Goal: Transaction & Acquisition: Purchase product/service

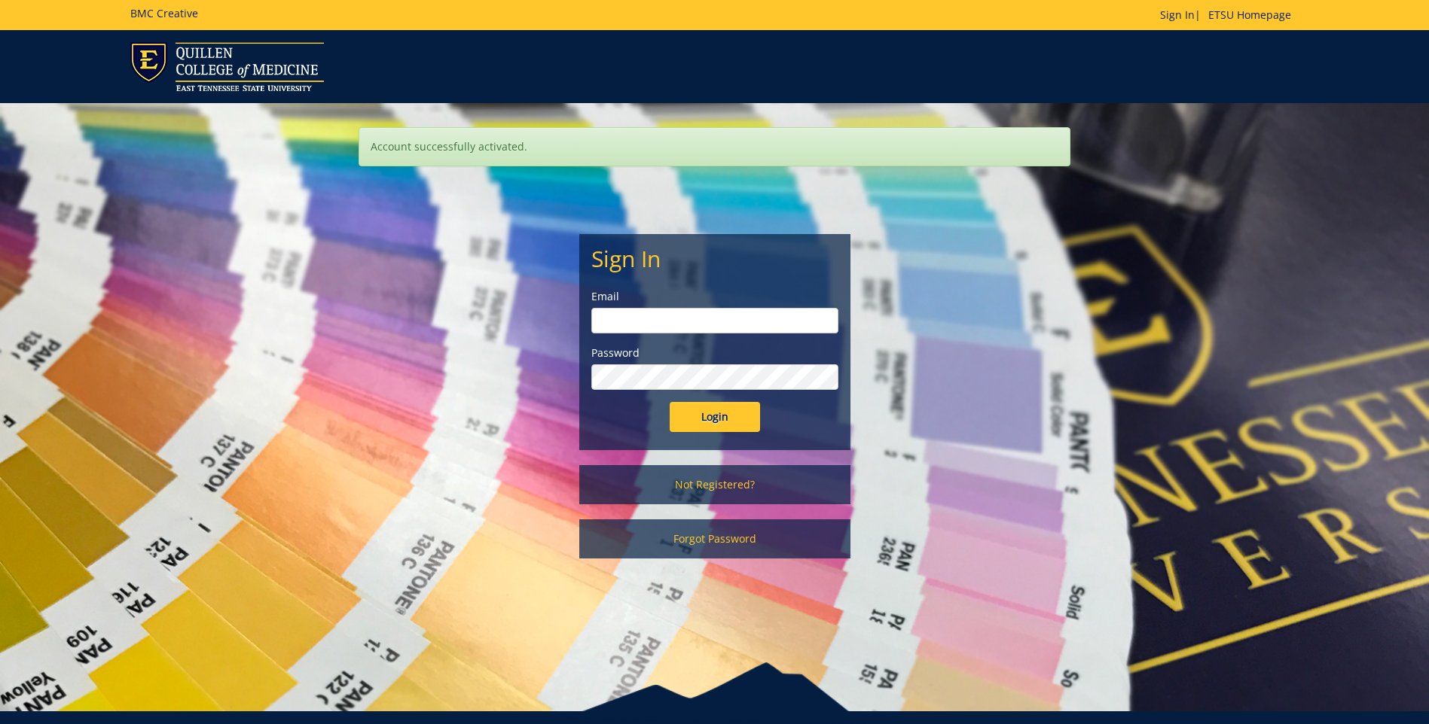
click at [722, 329] on input "email" at bounding box center [714, 321] width 247 height 26
click at [713, 422] on input "Login" at bounding box center [715, 417] width 90 height 30
click at [700, 329] on input "dellingerb" at bounding box center [714, 321] width 247 height 26
type input "dellingerb@etsu.edu"
click at [727, 416] on input "Login" at bounding box center [715, 417] width 90 height 30
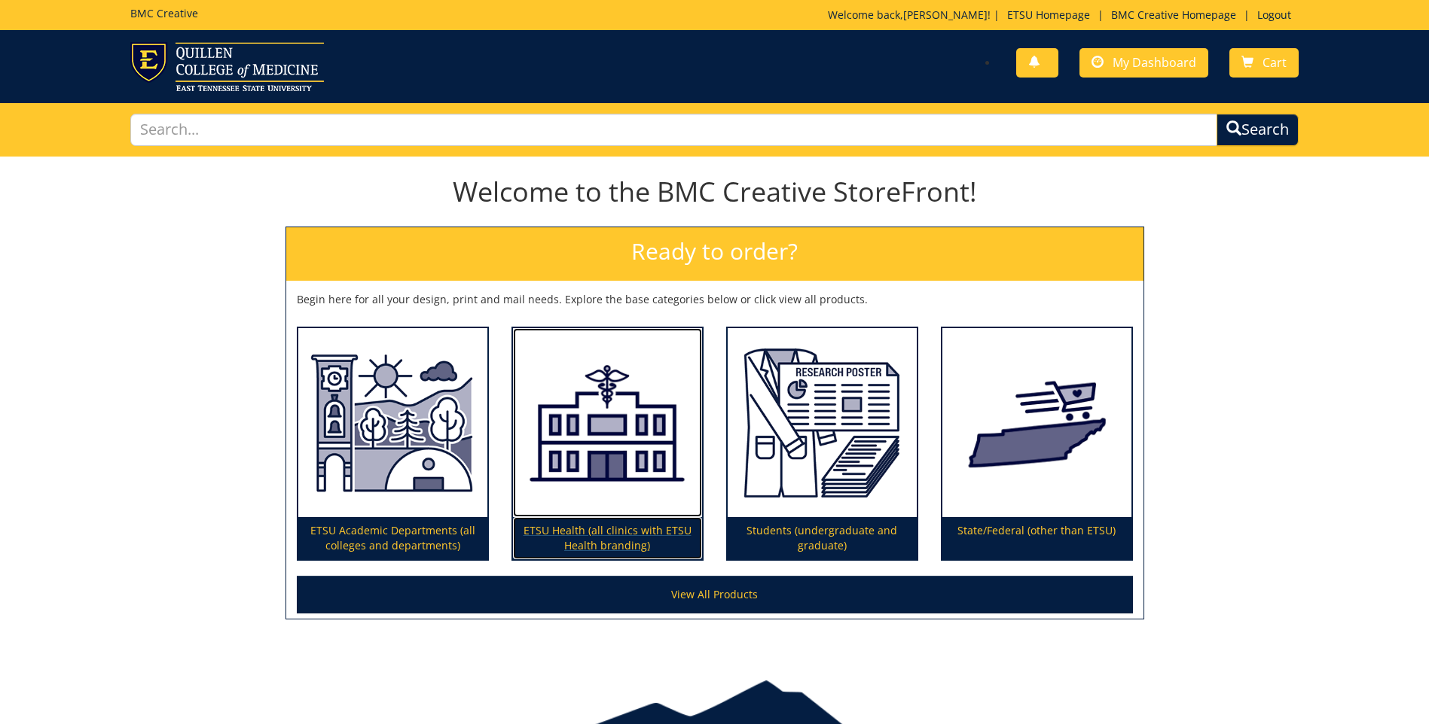
click at [611, 529] on p "ETSU Health (all clinics with ETSU Health branding)" at bounding box center [607, 538] width 189 height 42
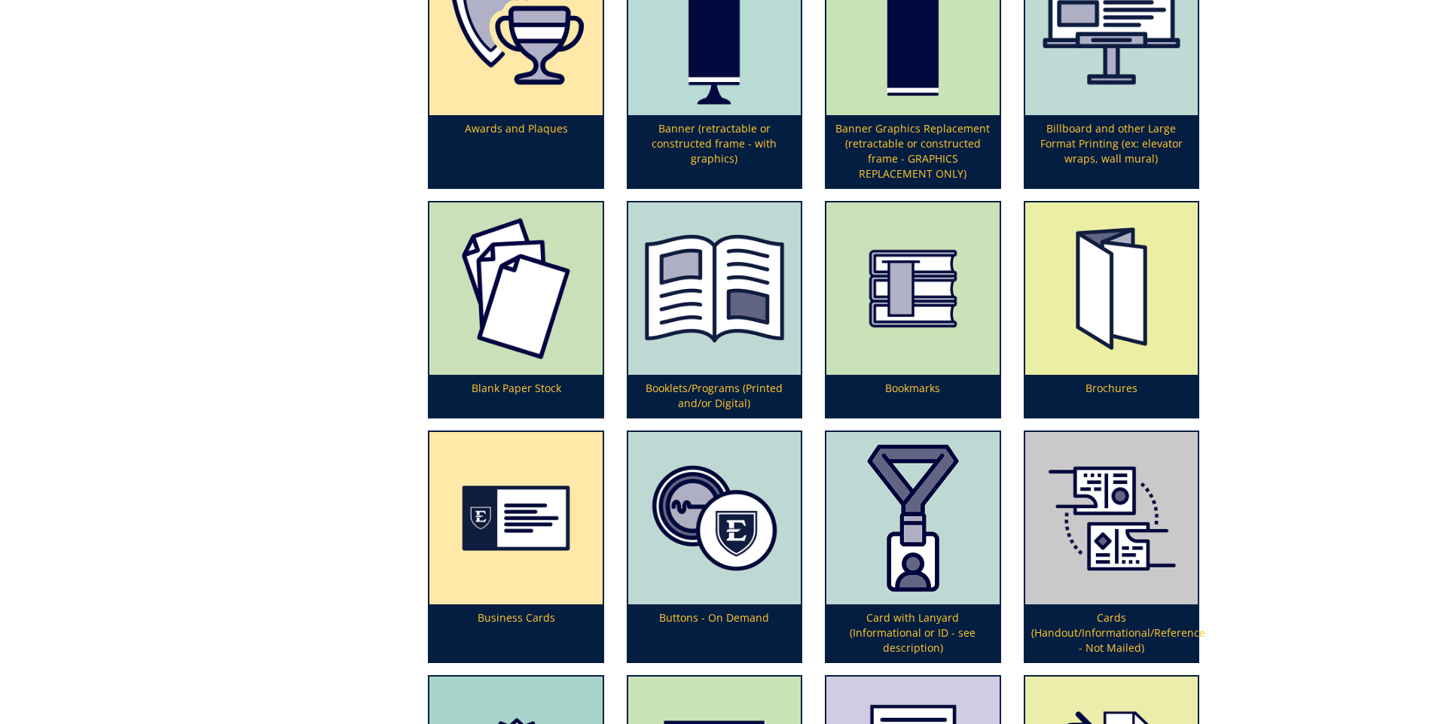
scroll to position [527, 0]
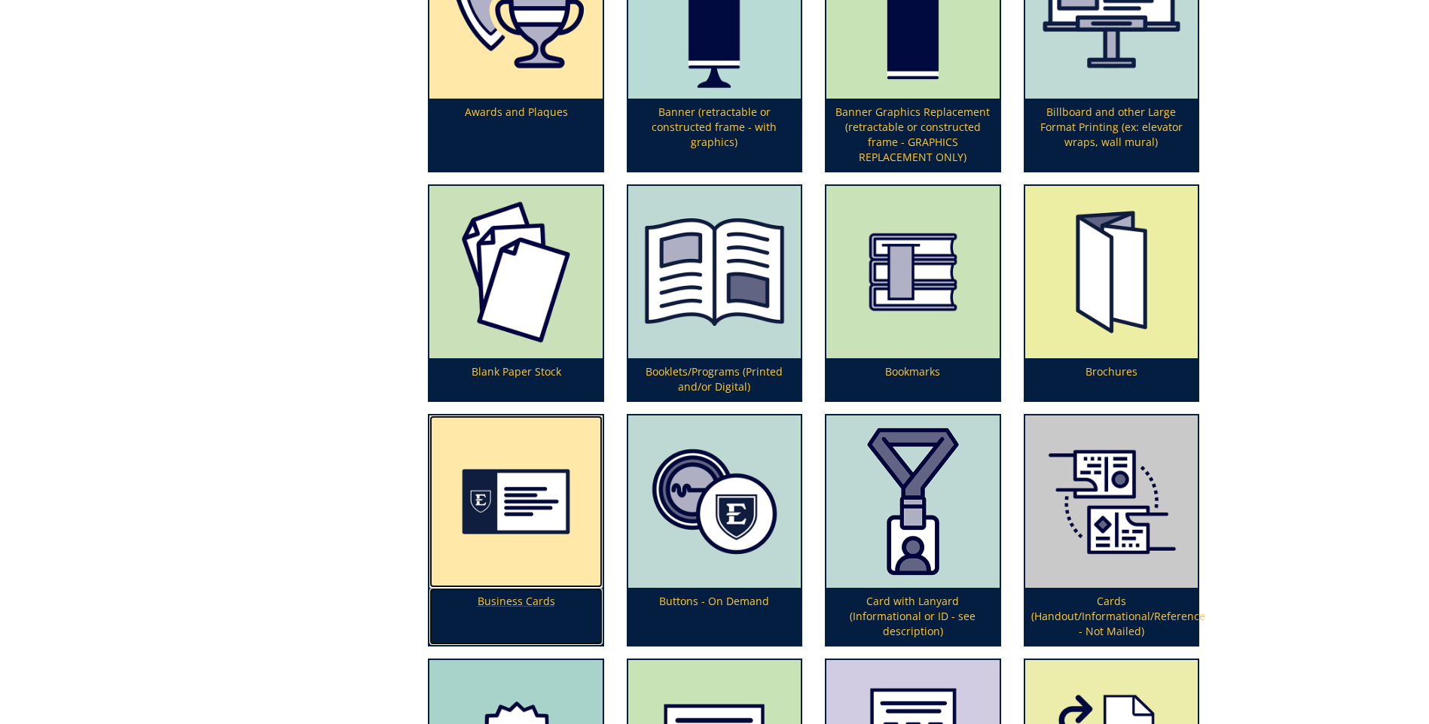
click at [520, 504] on img at bounding box center [515, 502] width 172 height 172
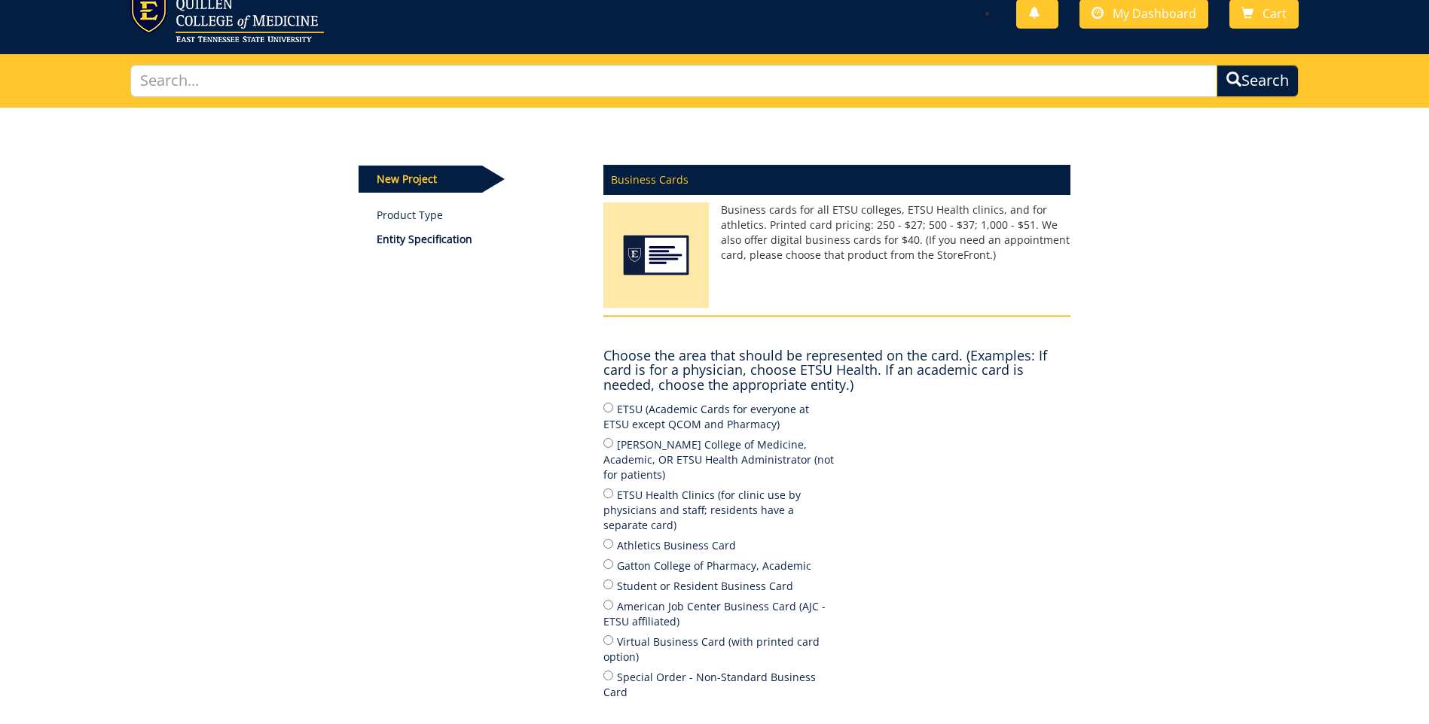
scroll to position [75, 0]
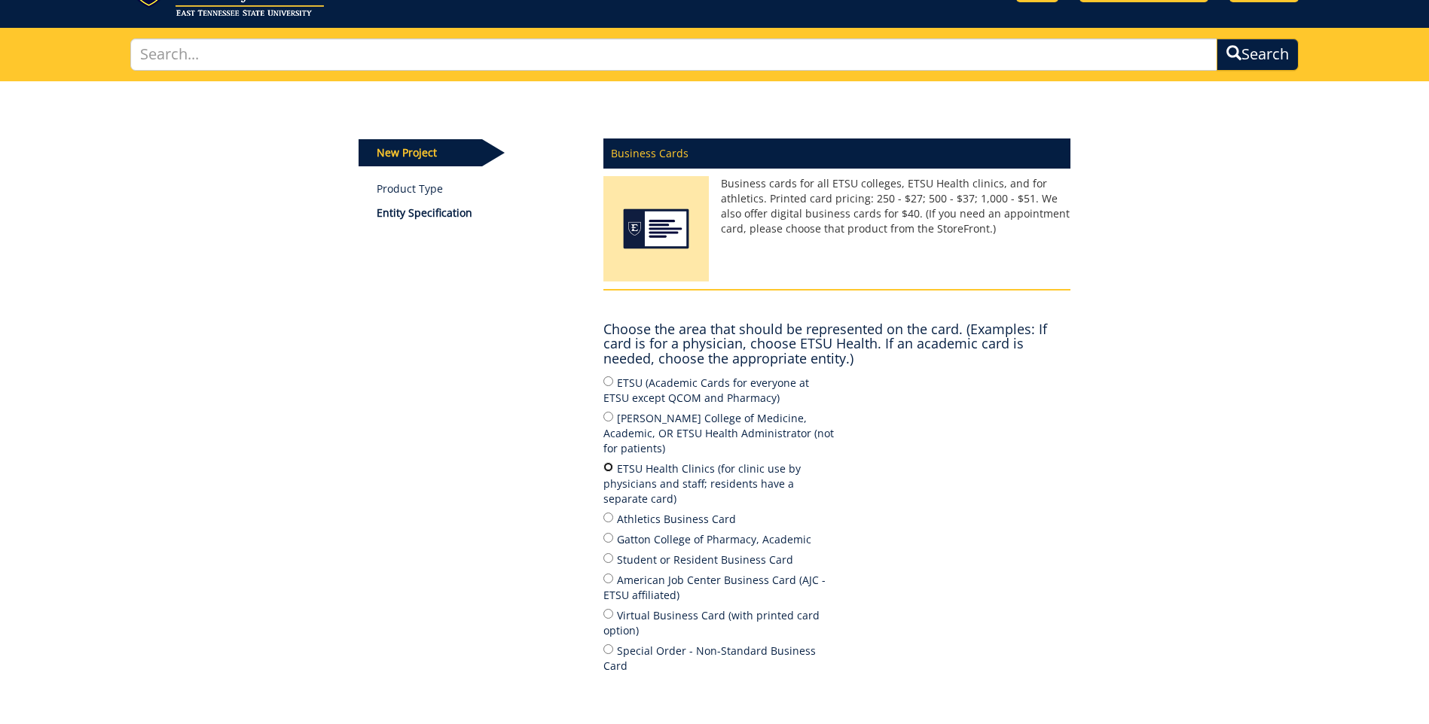
click at [609, 462] on input "ETSU Health Clinics (for clinic use by physicians and staff; residents have a s…" at bounding box center [608, 467] width 10 height 10
radio input "true"
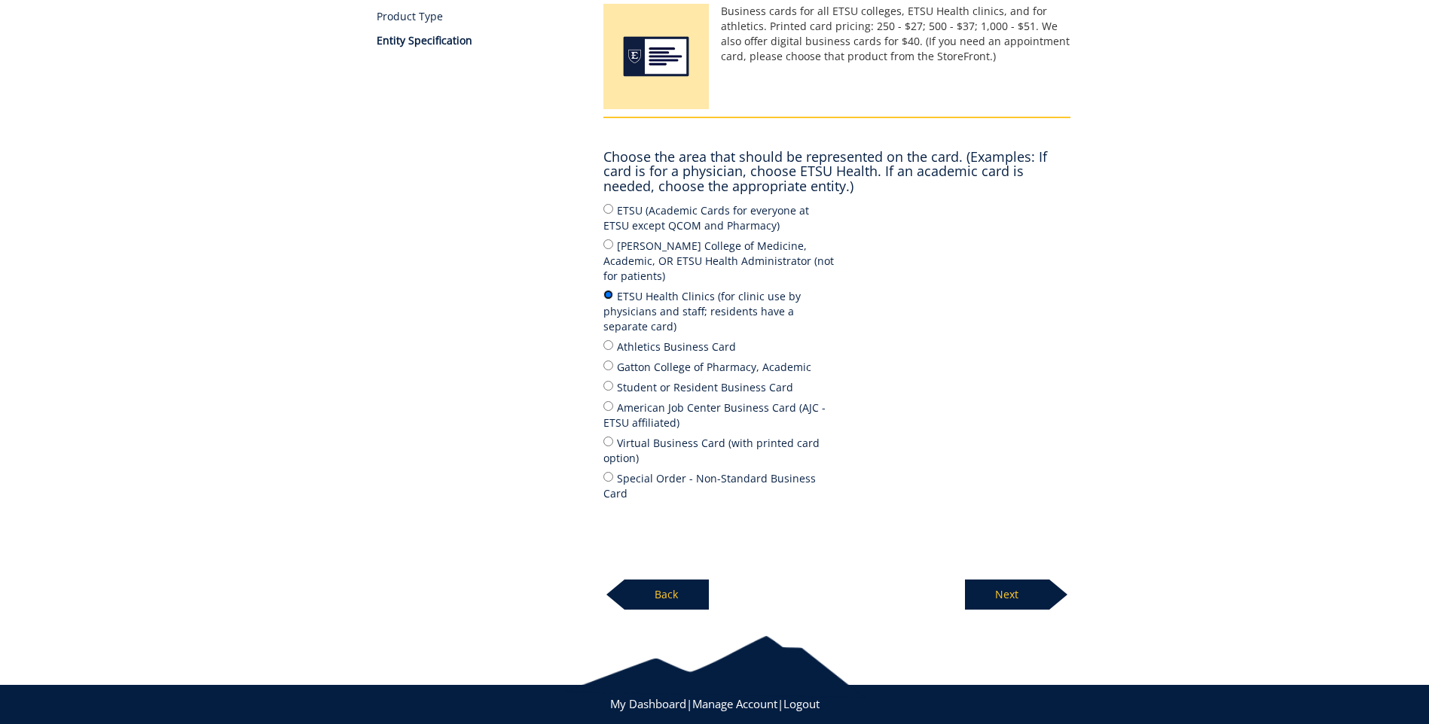
scroll to position [249, 0]
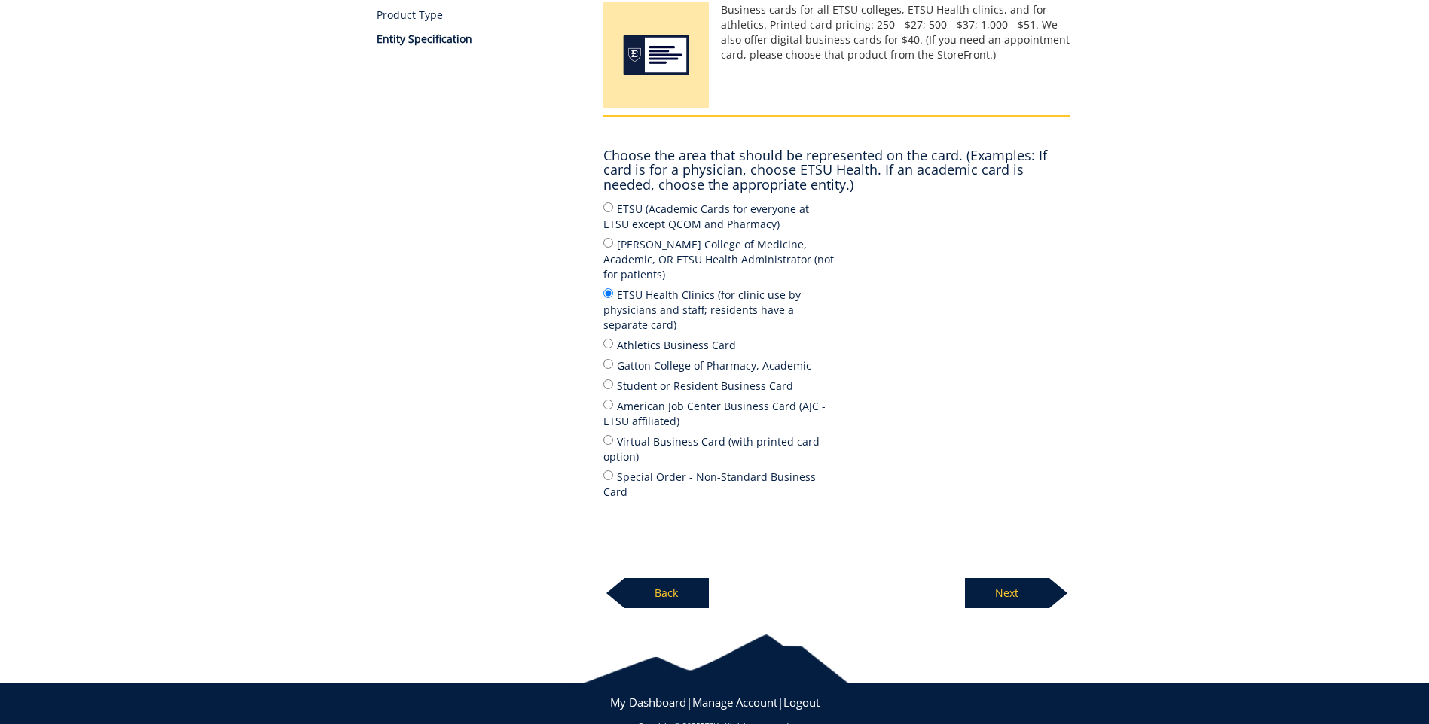
click at [1042, 578] on p "Next" at bounding box center [1007, 593] width 84 height 30
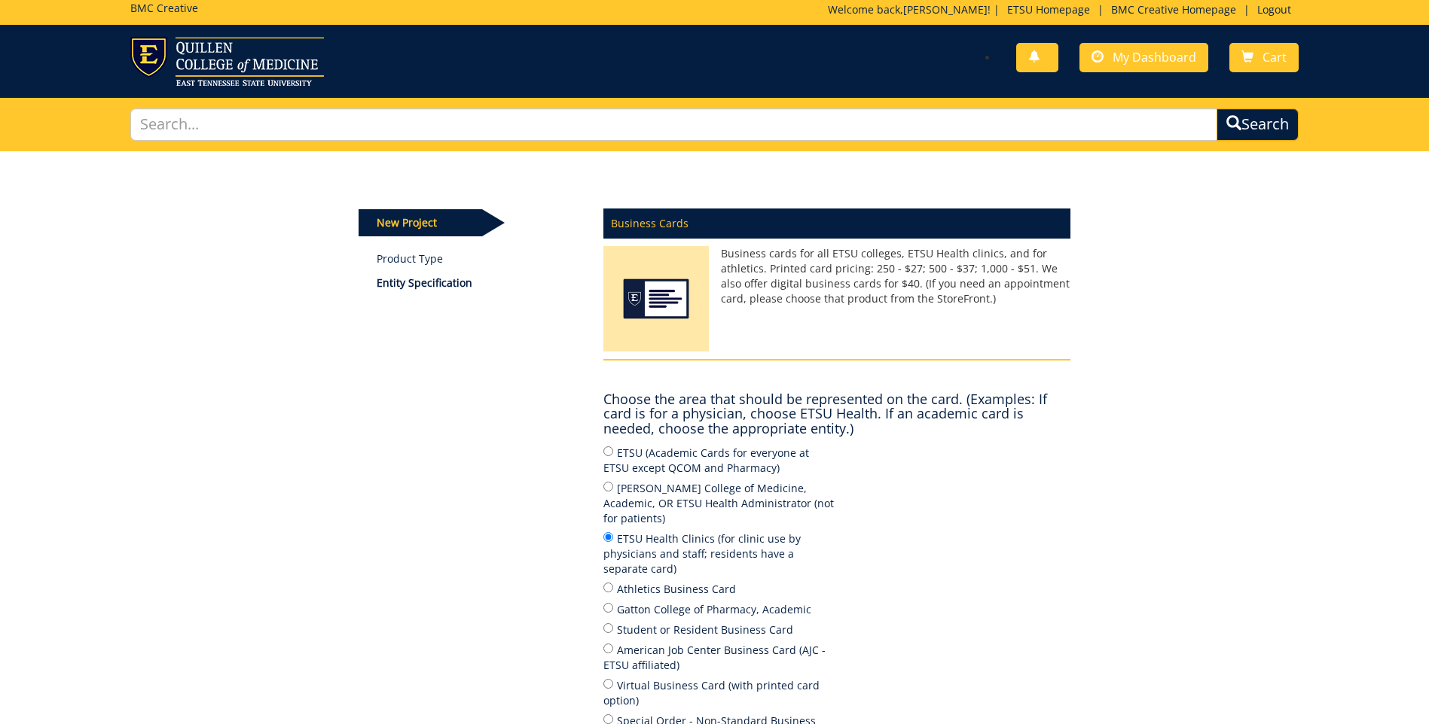
scroll to position [0, 0]
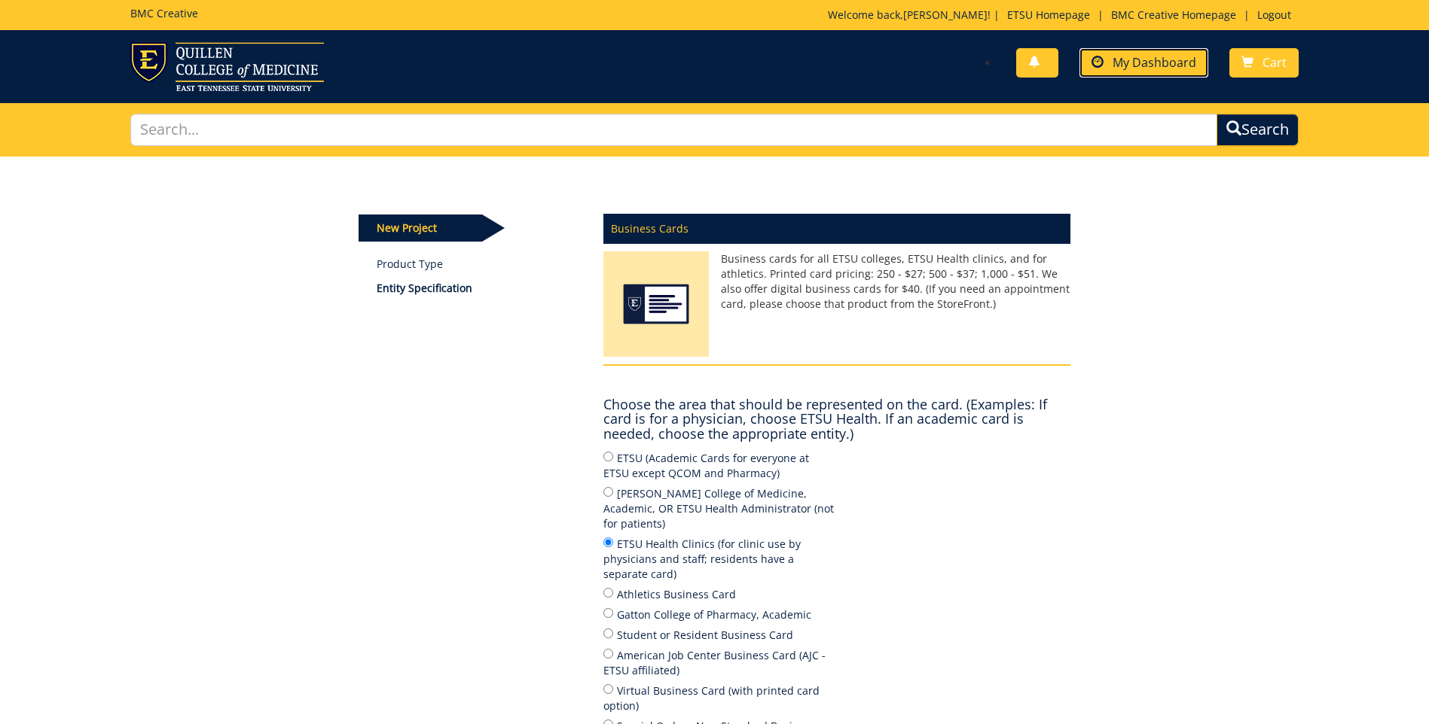
click at [1164, 59] on span "My Dashboard" at bounding box center [1154, 62] width 84 height 17
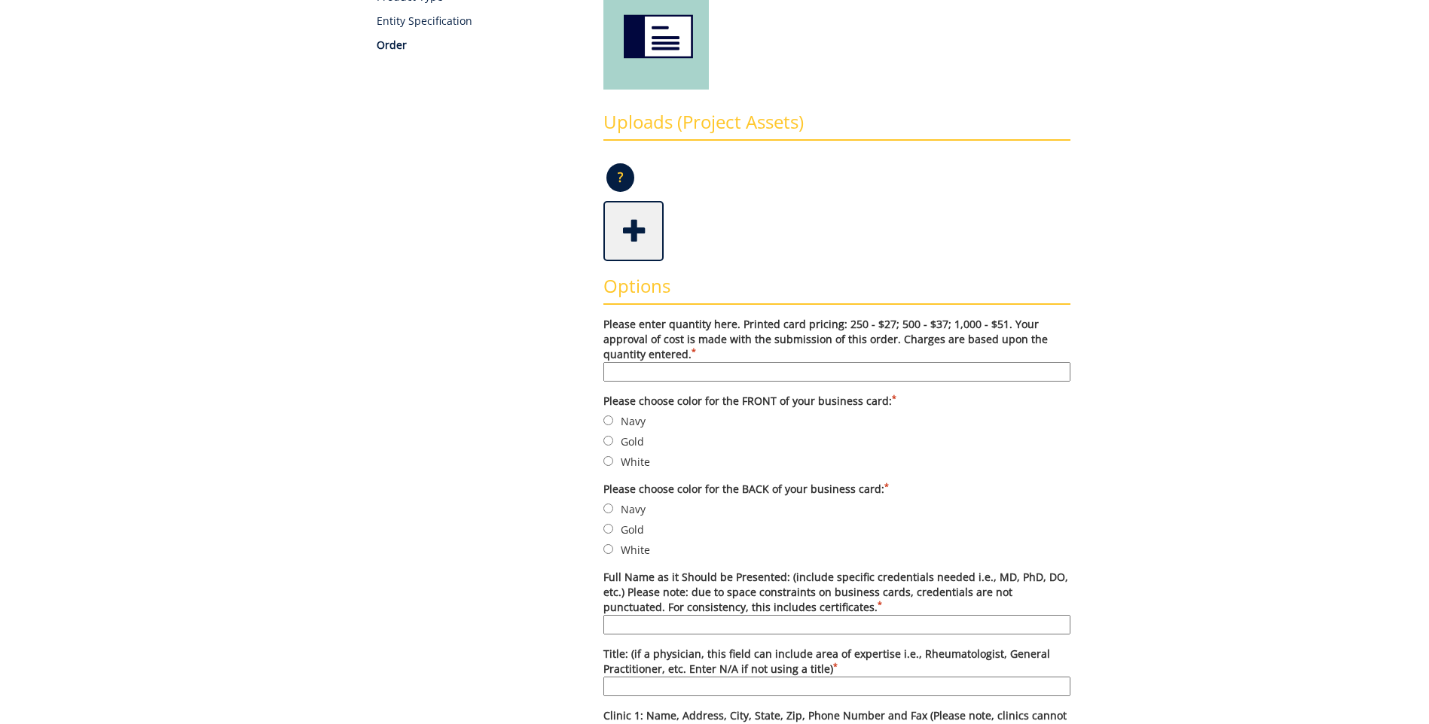
scroll to position [301, 0]
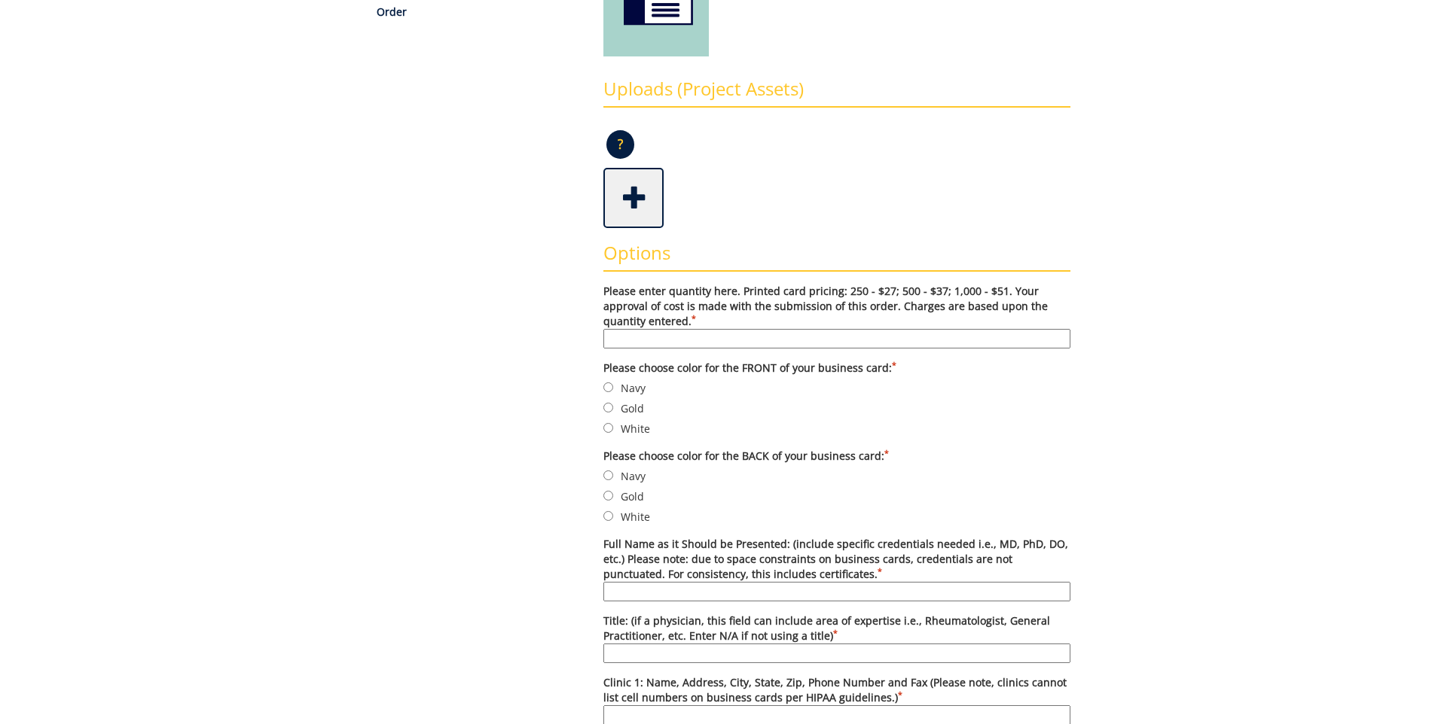
click at [673, 345] on input "Please enter quantity here. Printed card pricing: 250 - $27; 500 - $37; 1,000 -…" at bounding box center [836, 339] width 467 height 20
type input "250"
click at [645, 197] on span at bounding box center [635, 196] width 60 height 53
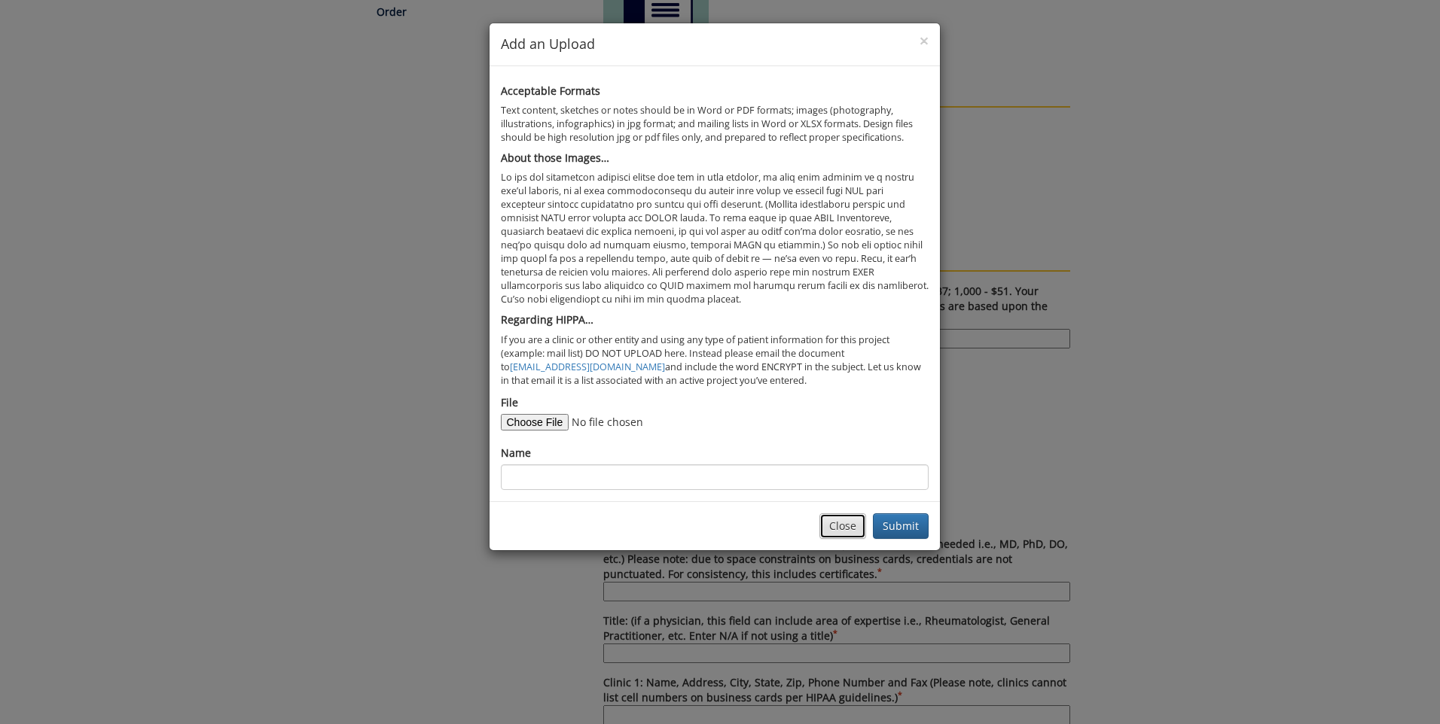
click at [840, 526] on button "Close" at bounding box center [842, 527] width 47 height 26
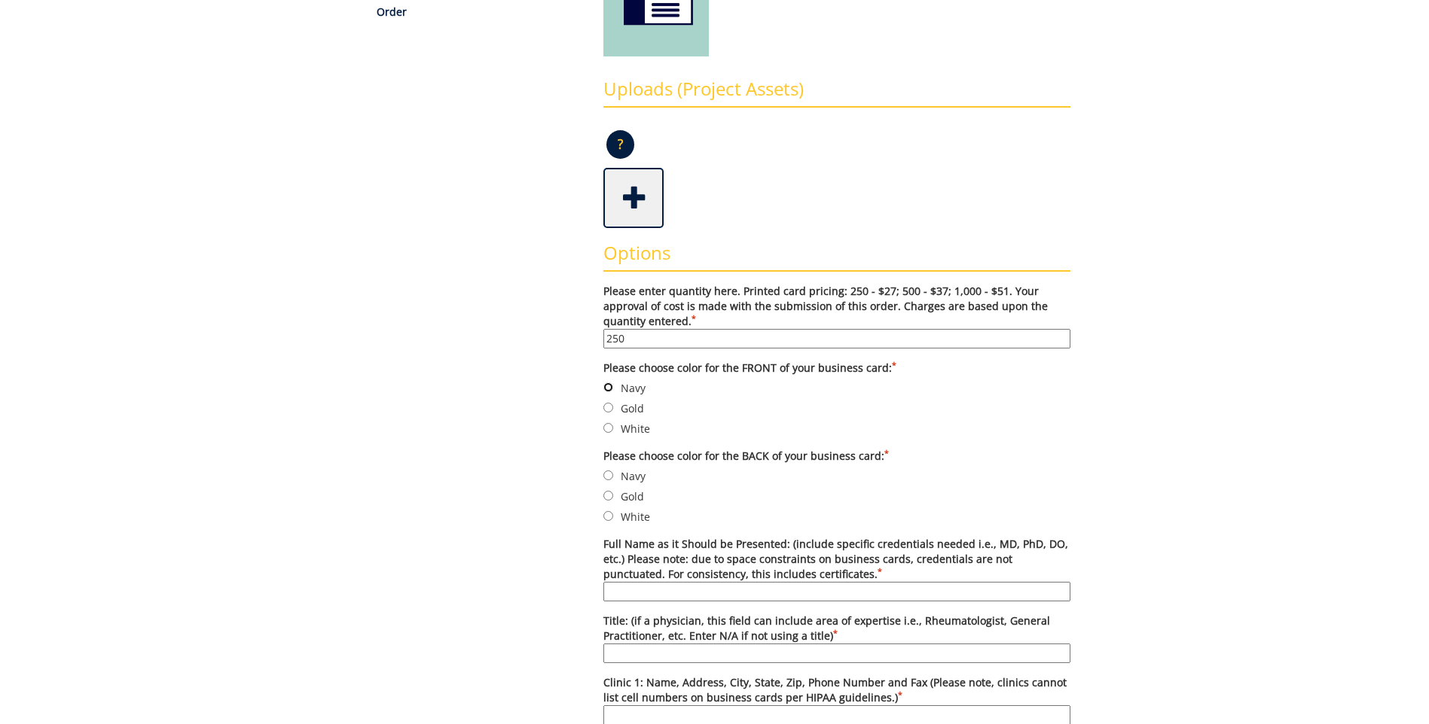
click at [606, 387] on input "Navy" at bounding box center [608, 388] width 10 height 10
radio input "true"
click at [612, 515] on input "White" at bounding box center [608, 516] width 10 height 10
radio input "true"
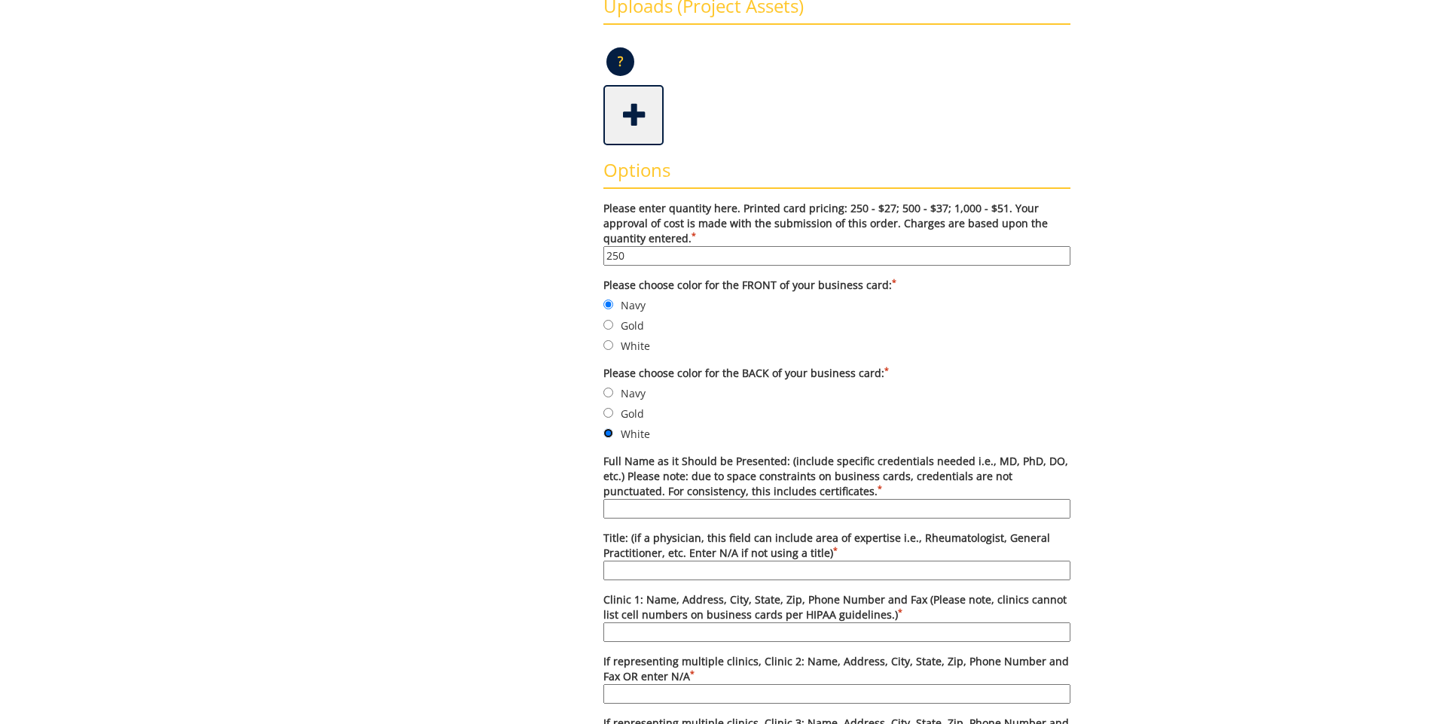
scroll to position [452, 0]
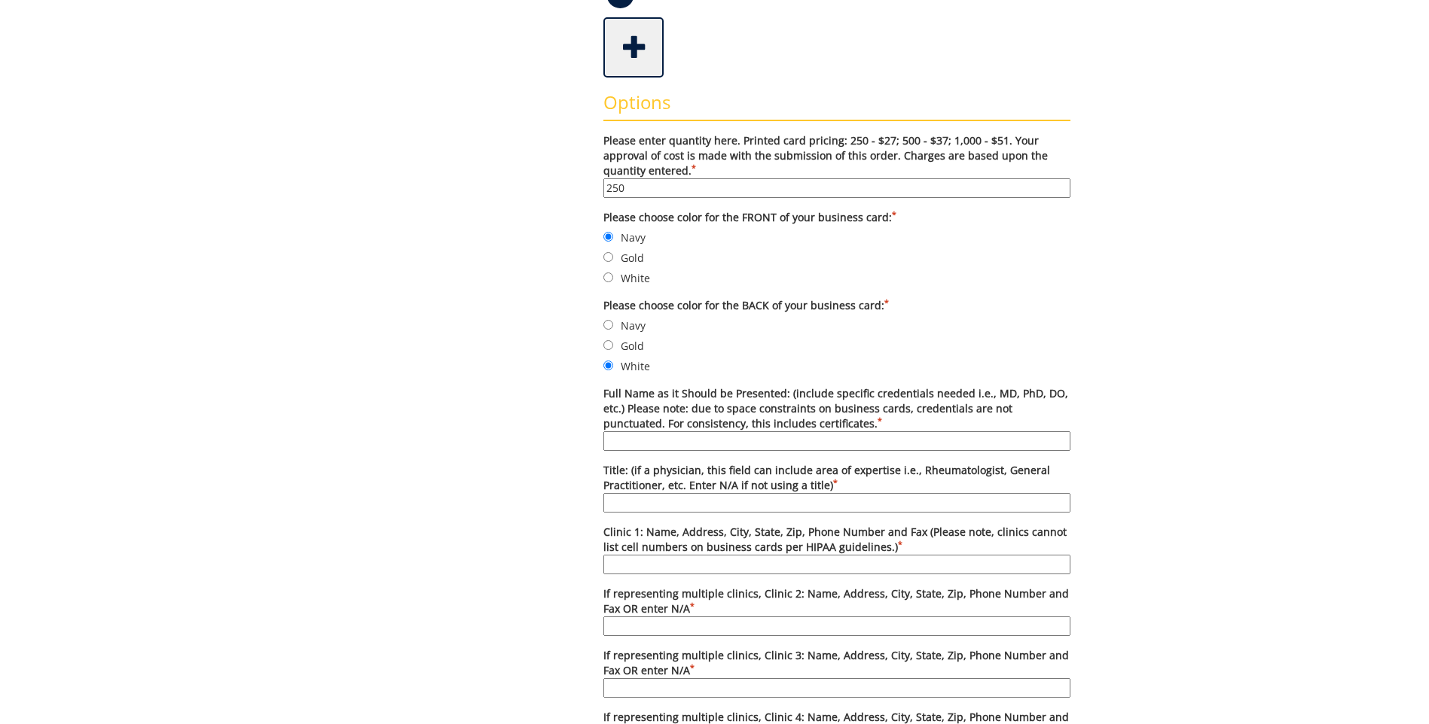
click at [759, 441] on input "Full Name as it Should be Presented: (include specific credentials needed i.e.,…" at bounding box center [836, 442] width 467 height 20
type input "[PERSON_NAME], RN Case Manager"
click at [639, 567] on input "Clinic 1: Name, Address, City, State, Zip, Phone Number and Fax (Please note, c…" at bounding box center [836, 565] width 467 height 20
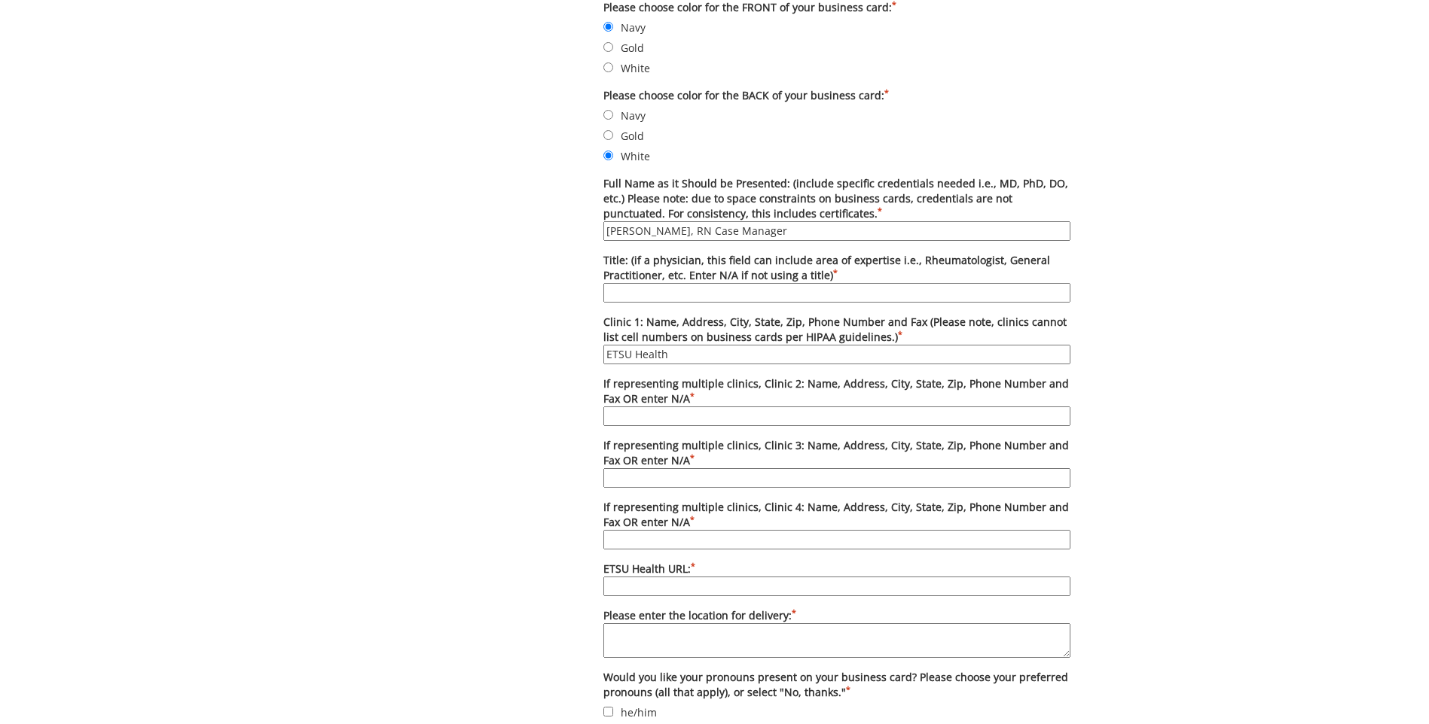
scroll to position [678, 0]
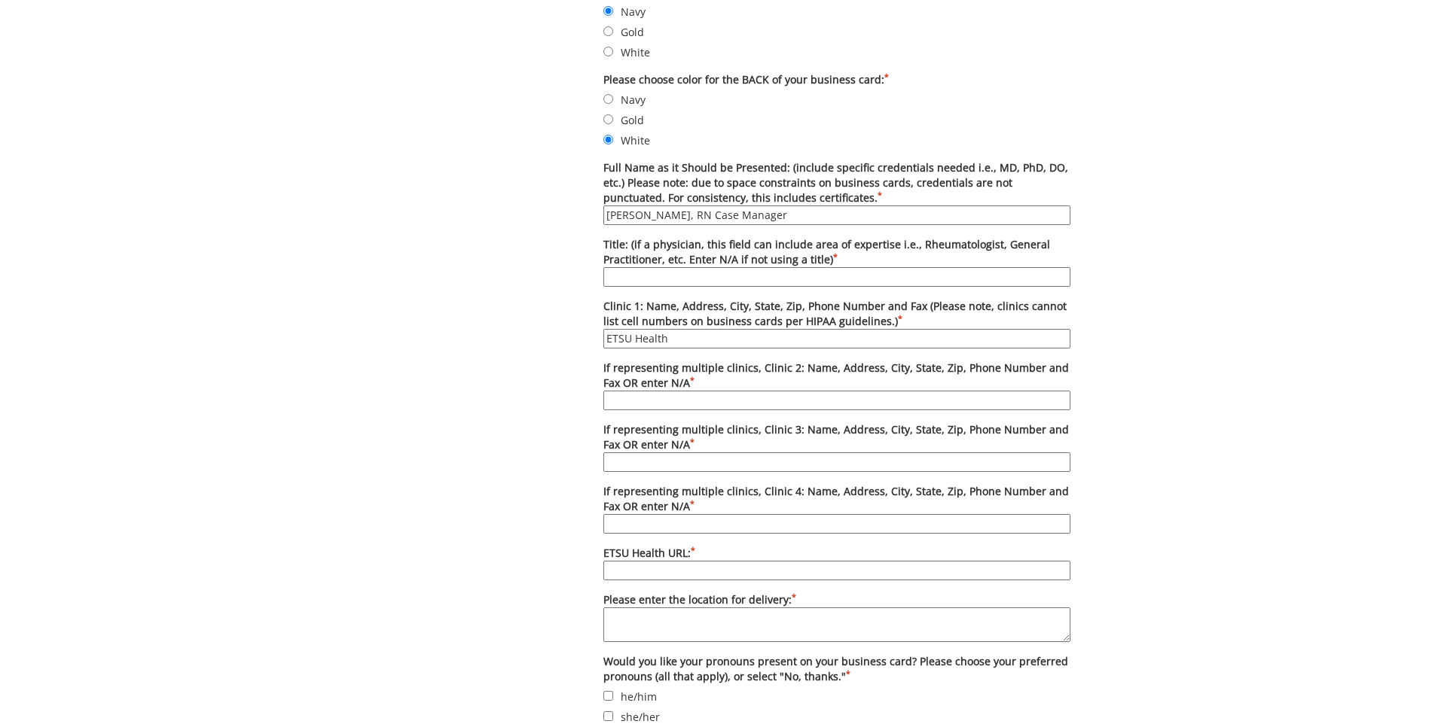
type input "ETSU Health"
click at [721, 568] on input "ETSU Health URL: *" at bounding box center [836, 571] width 467 height 20
click at [630, 622] on textarea "Please enter the location for delivery: *" at bounding box center [836, 625] width 467 height 35
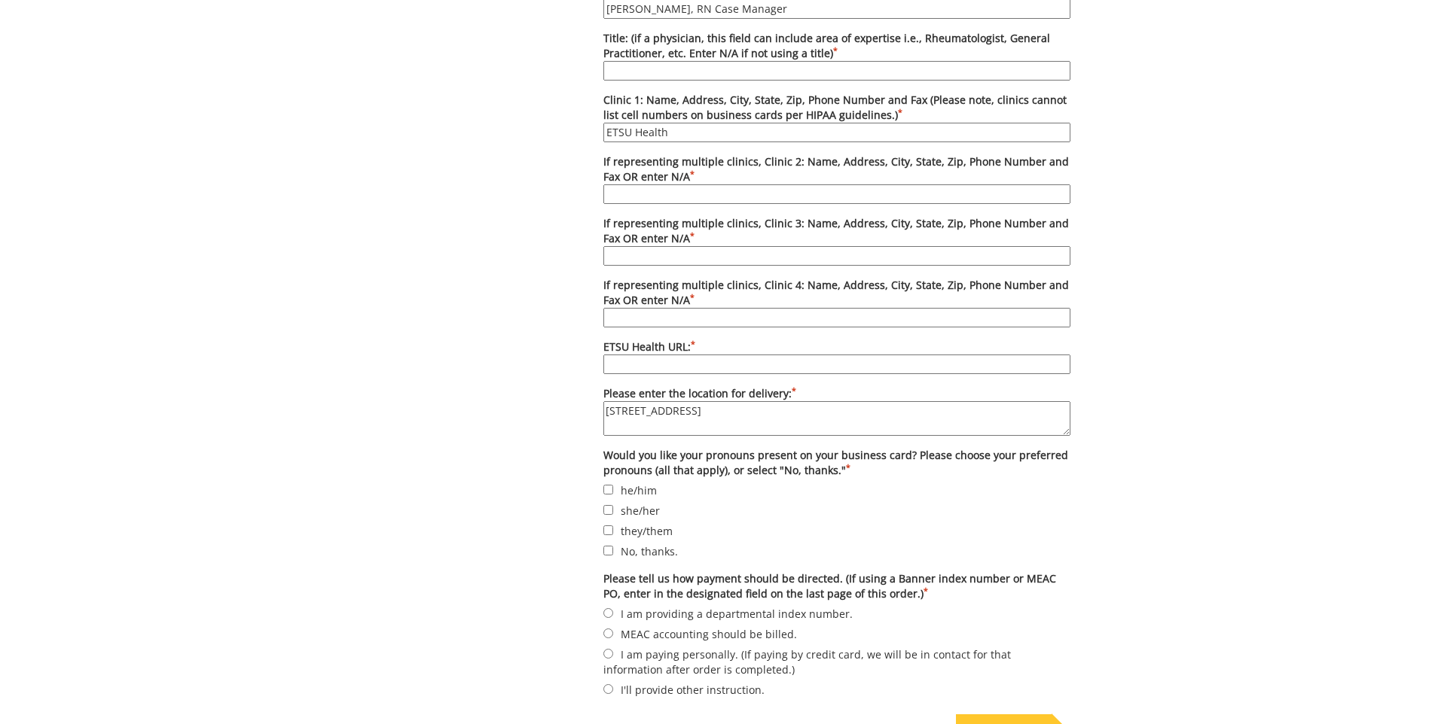
scroll to position [904, 0]
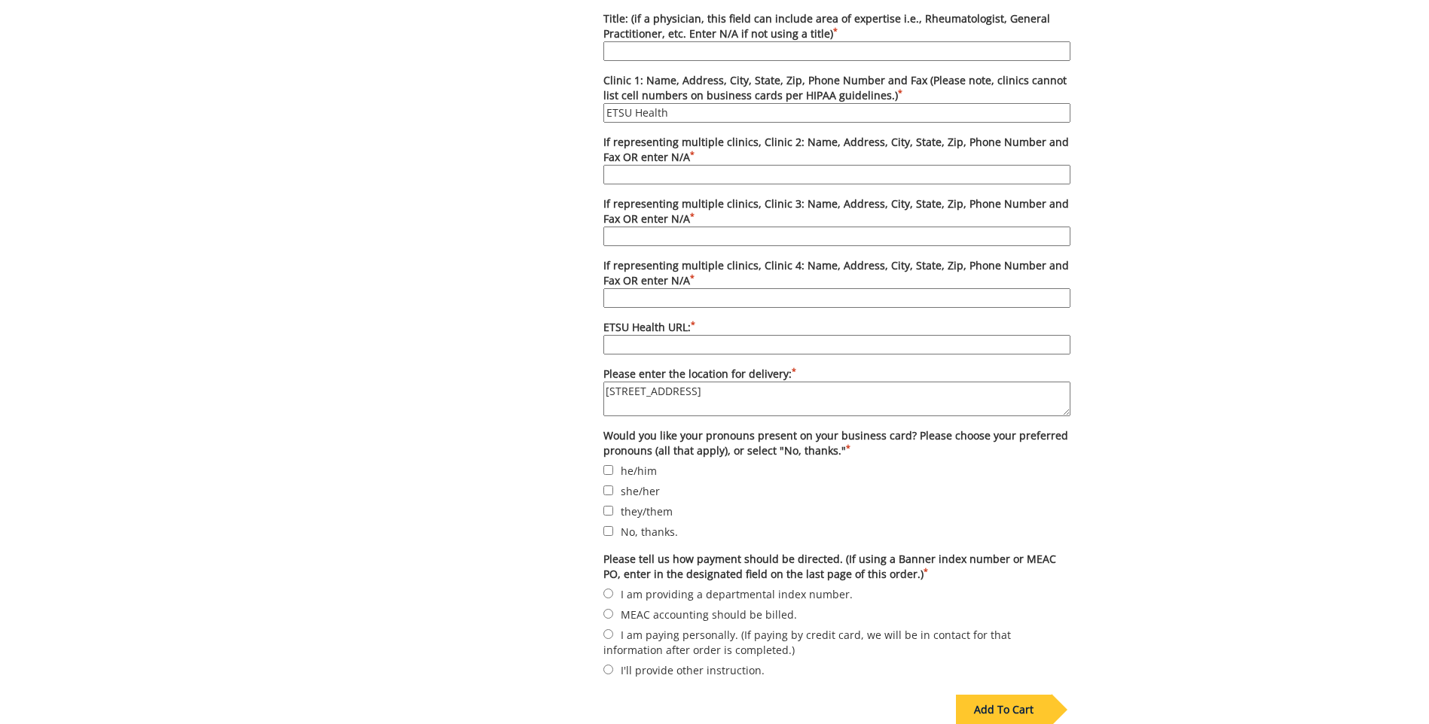
type textarea "[STREET_ADDRESS]"
click at [609, 532] on input "No, thanks." at bounding box center [608, 531] width 10 height 10
checkbox input "true"
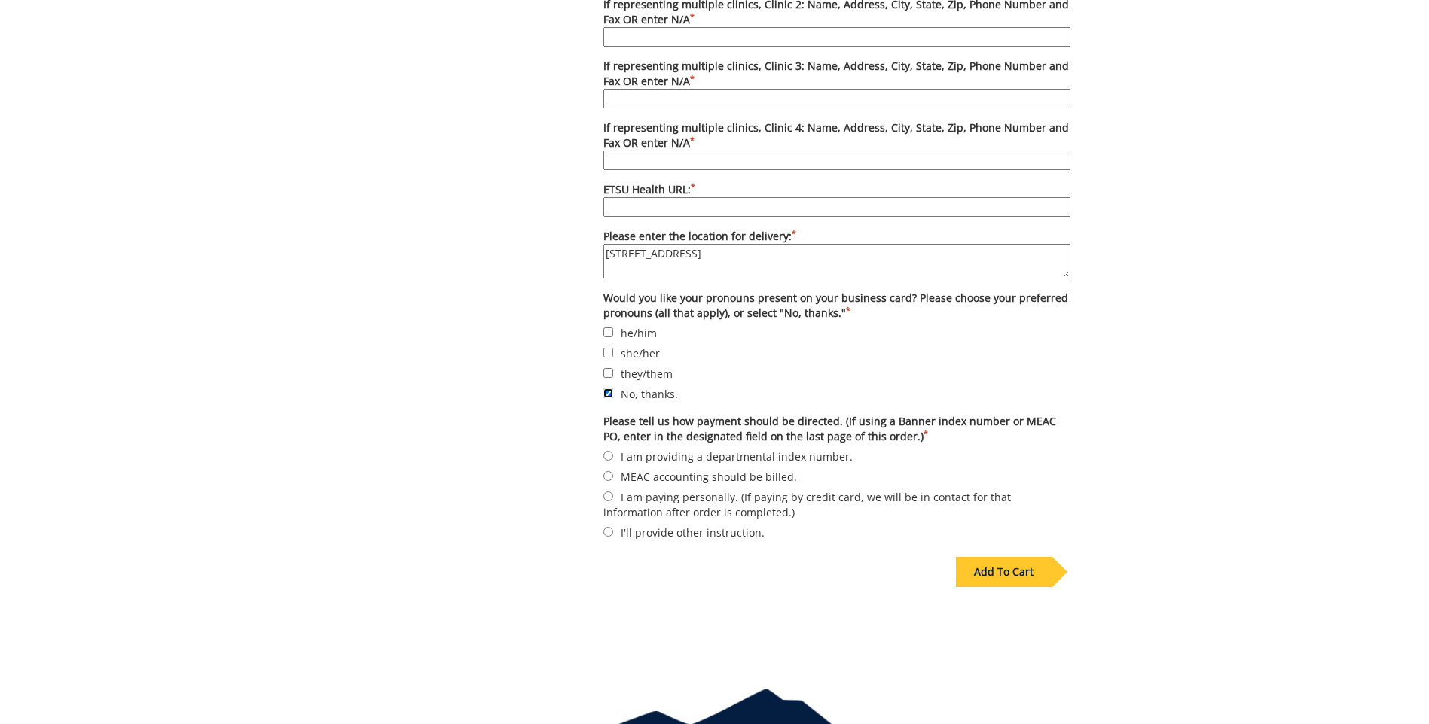
scroll to position [1054, 0]
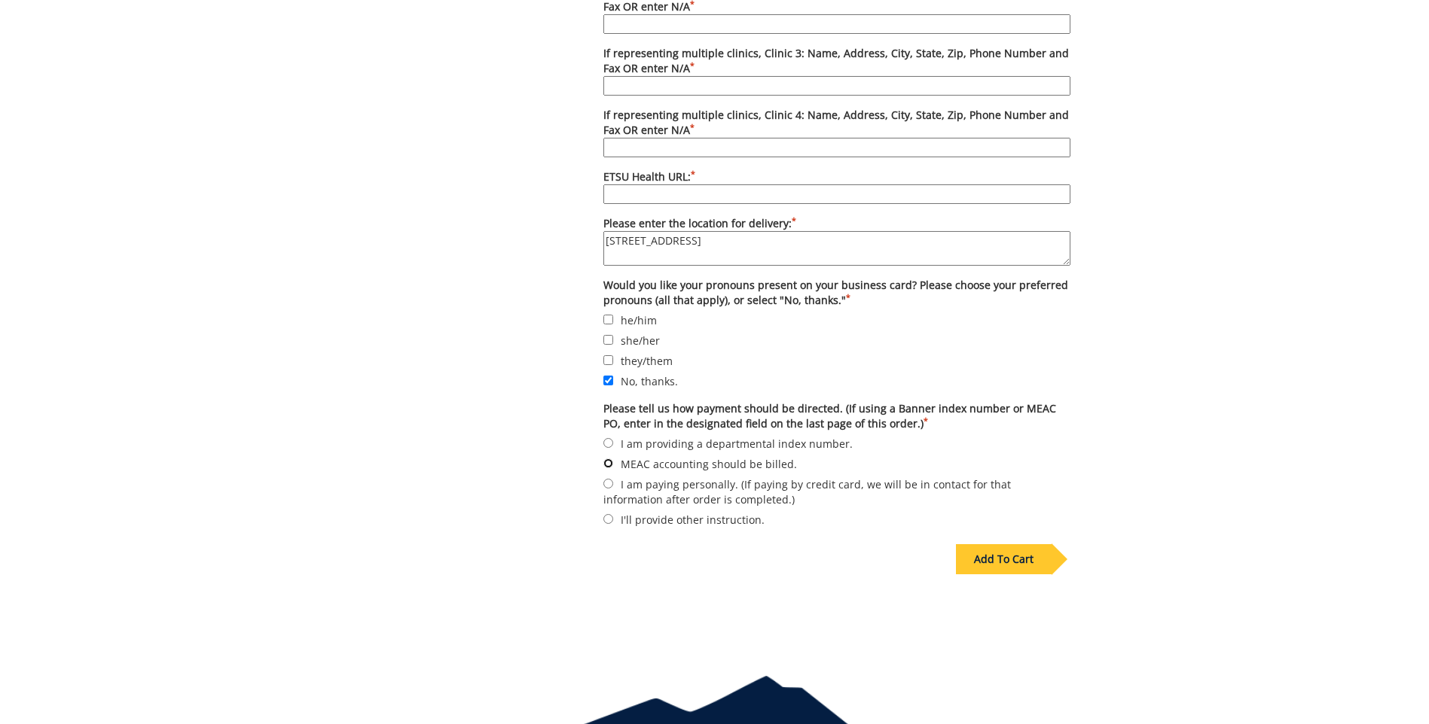
click at [609, 462] on input "MEAC accounting should be billed." at bounding box center [608, 464] width 10 height 10
radio input "true"
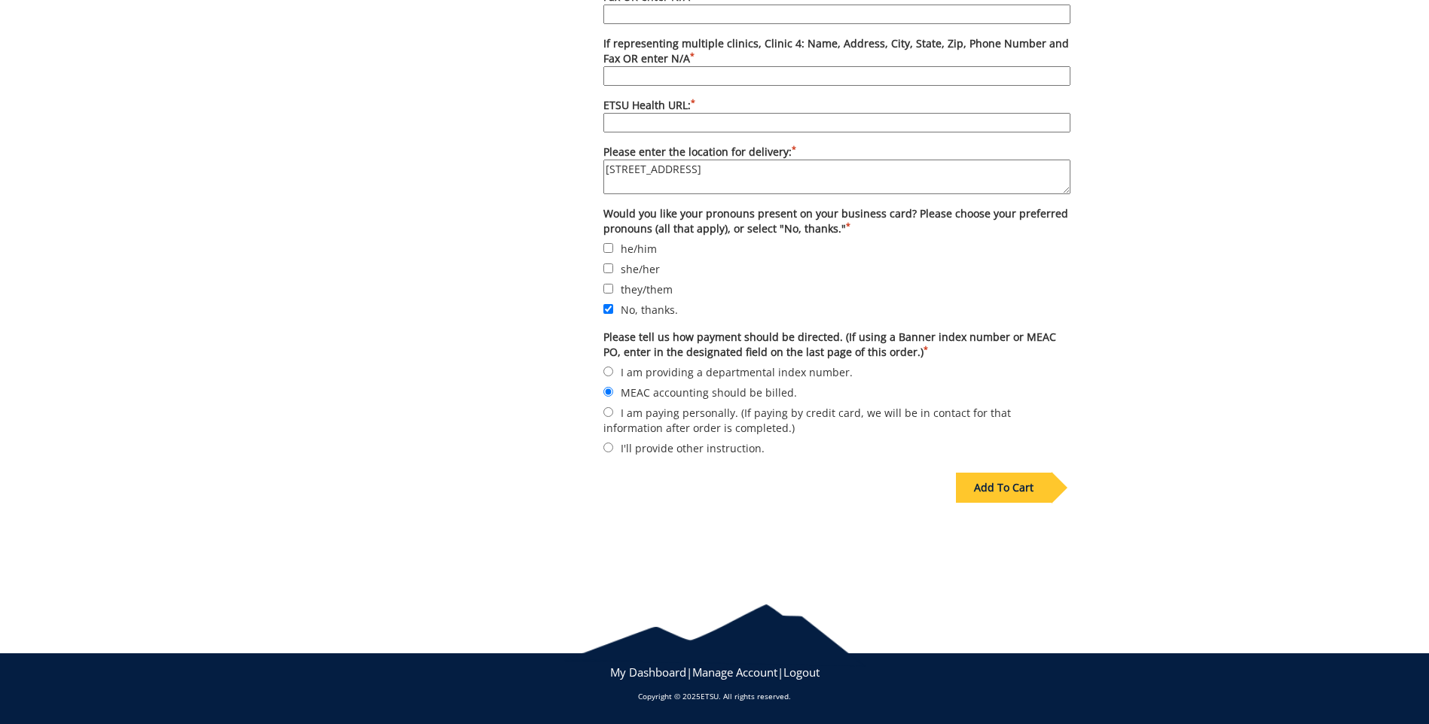
click at [1011, 498] on div "Add To Cart" at bounding box center [1004, 488] width 96 height 30
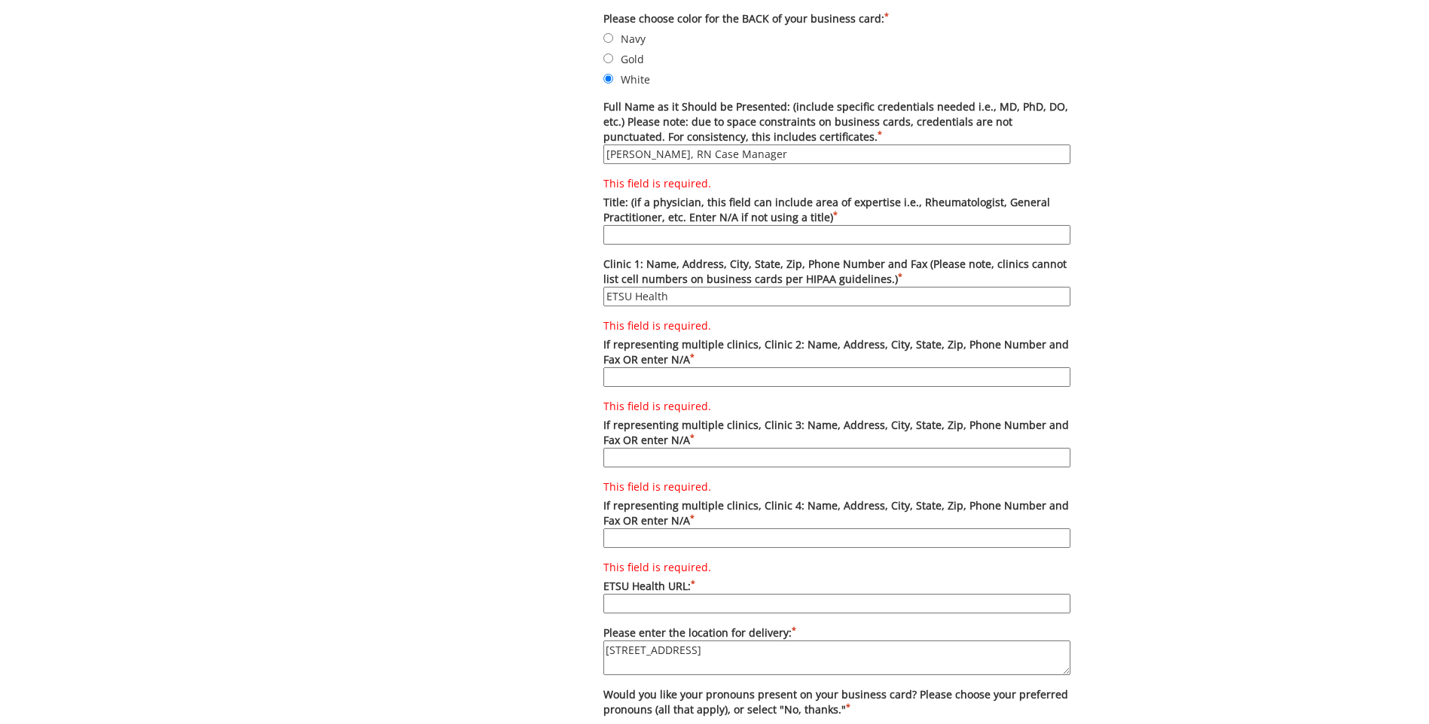
scroll to position [429, 0]
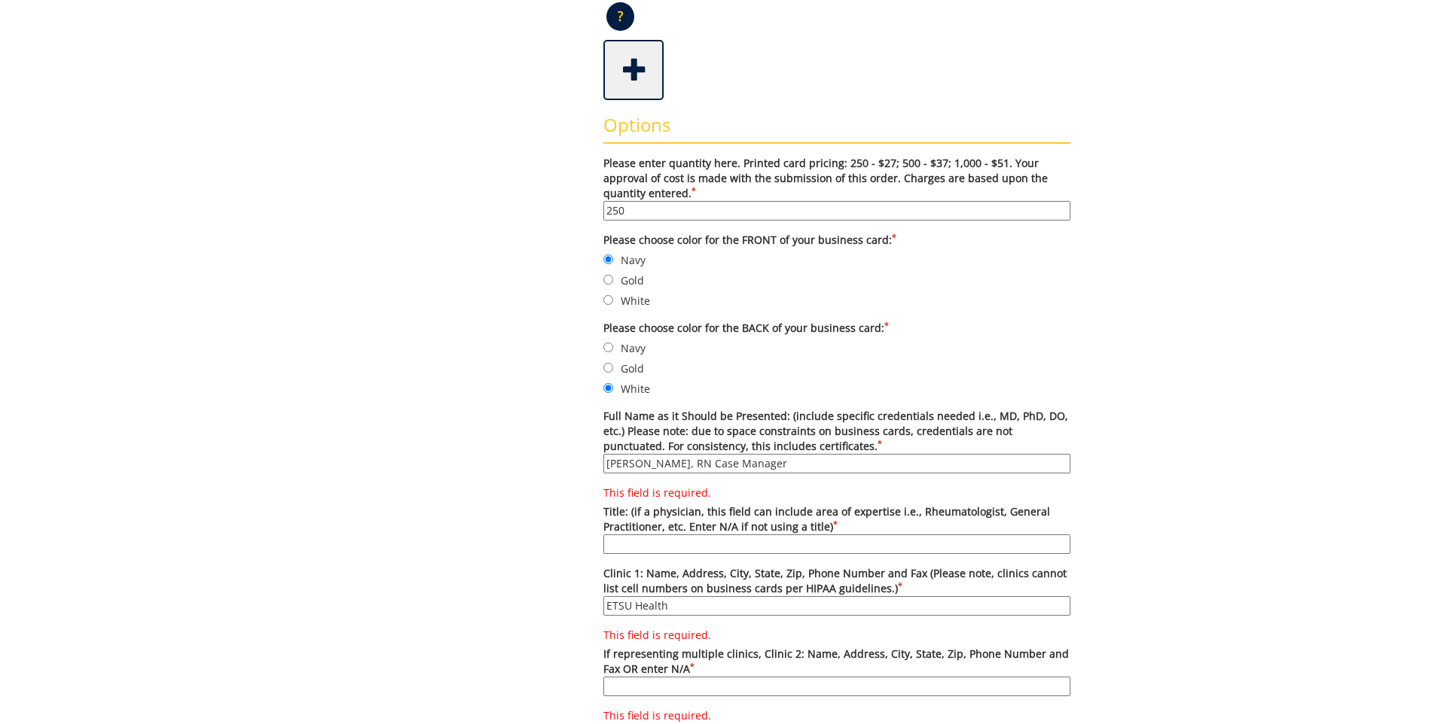
click at [688, 545] on input "This field is required. Title: (if a physician, this field can include area of …" at bounding box center [836, 545] width 467 height 20
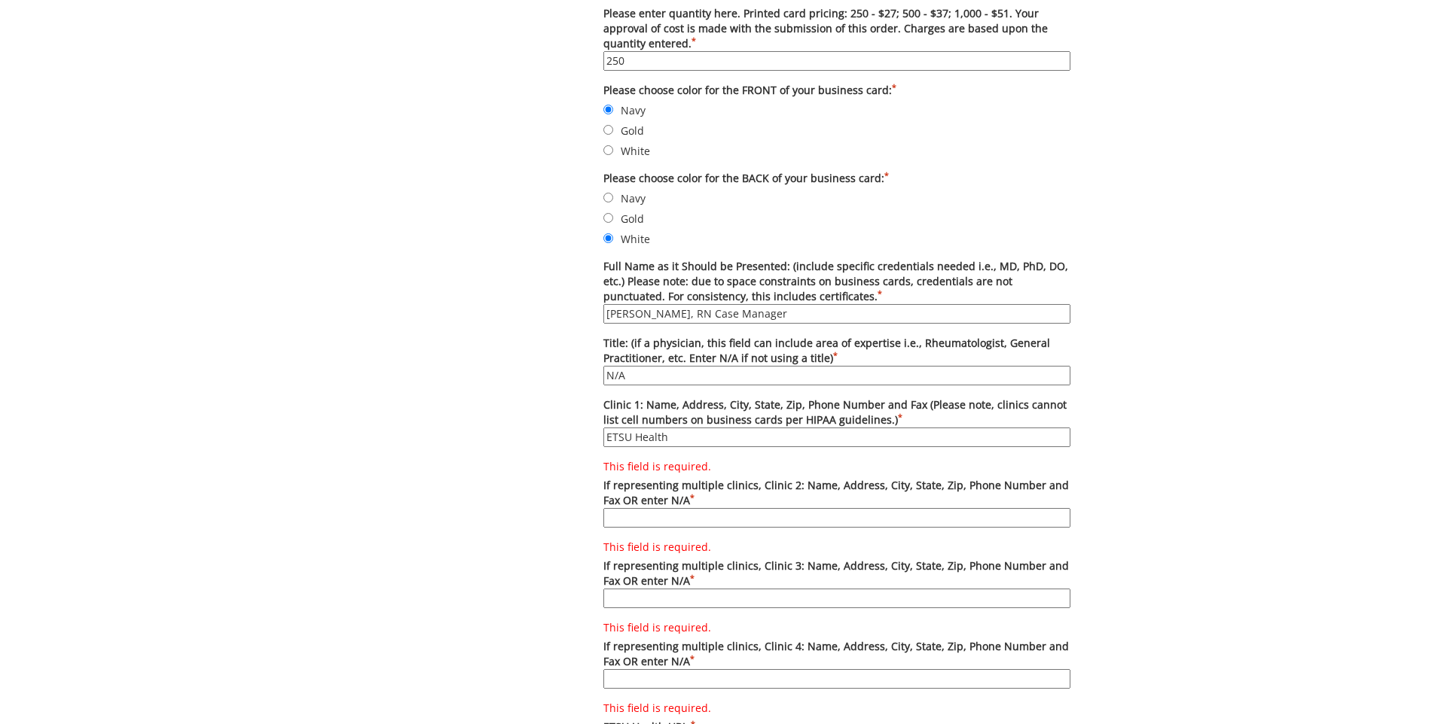
scroll to position [655, 0]
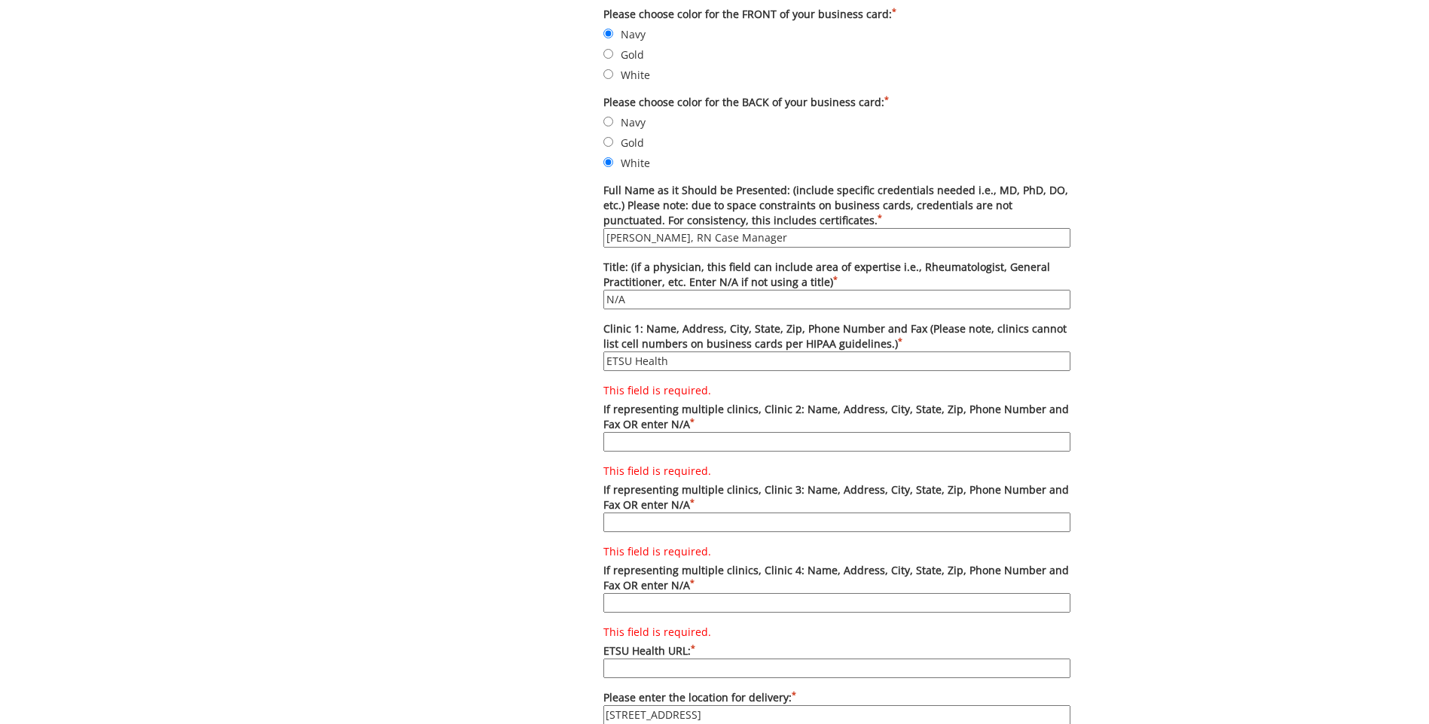
type input "N/A"
click at [700, 368] on input "ETSU Health" at bounding box center [836, 362] width 467 height 20
type input "ETSU Health - JC Internal Medicine"
click at [618, 438] on input "This field is required. If representing multiple clinics, Clinic 2: Name, Addre…" at bounding box center [836, 442] width 467 height 20
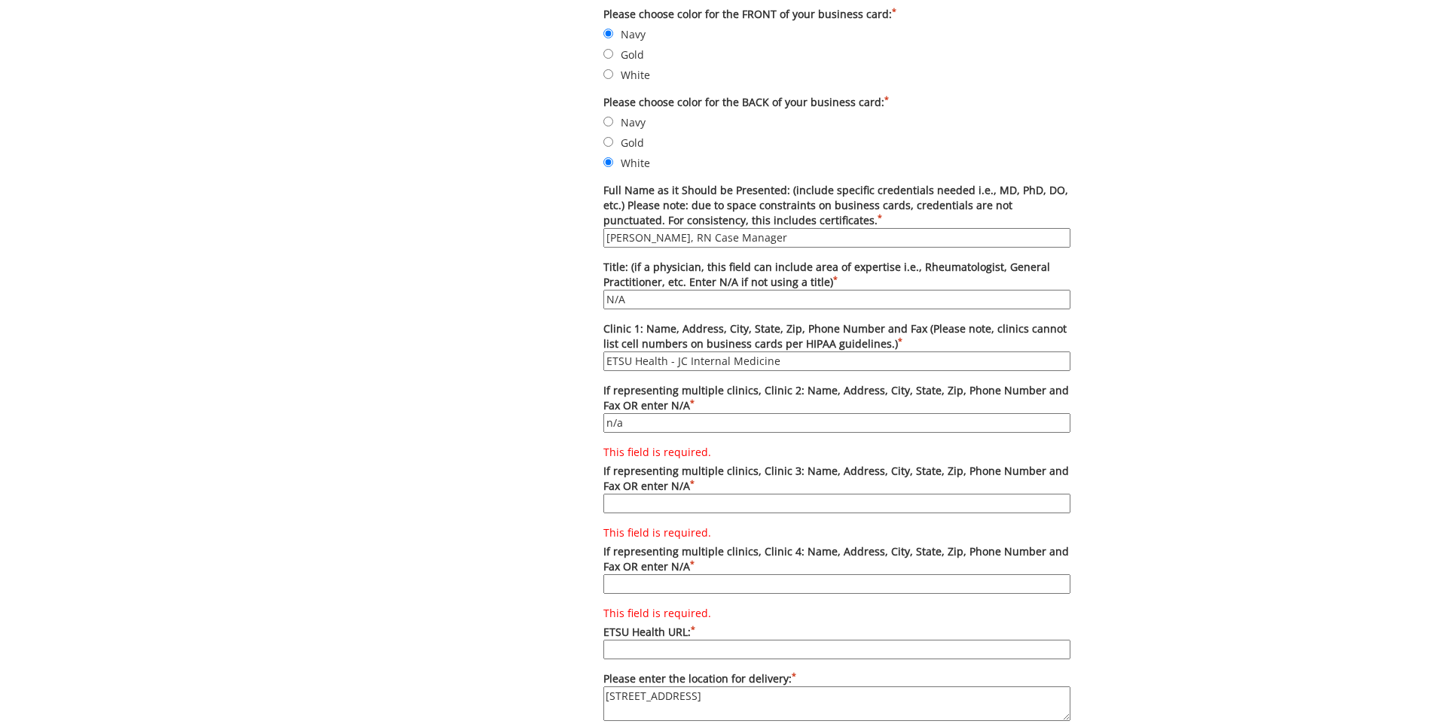
type input "n/a"
click at [670, 499] on input "This field is required. If representing multiple clinics, Clinic 3: Name, Addre…" at bounding box center [836, 504] width 467 height 20
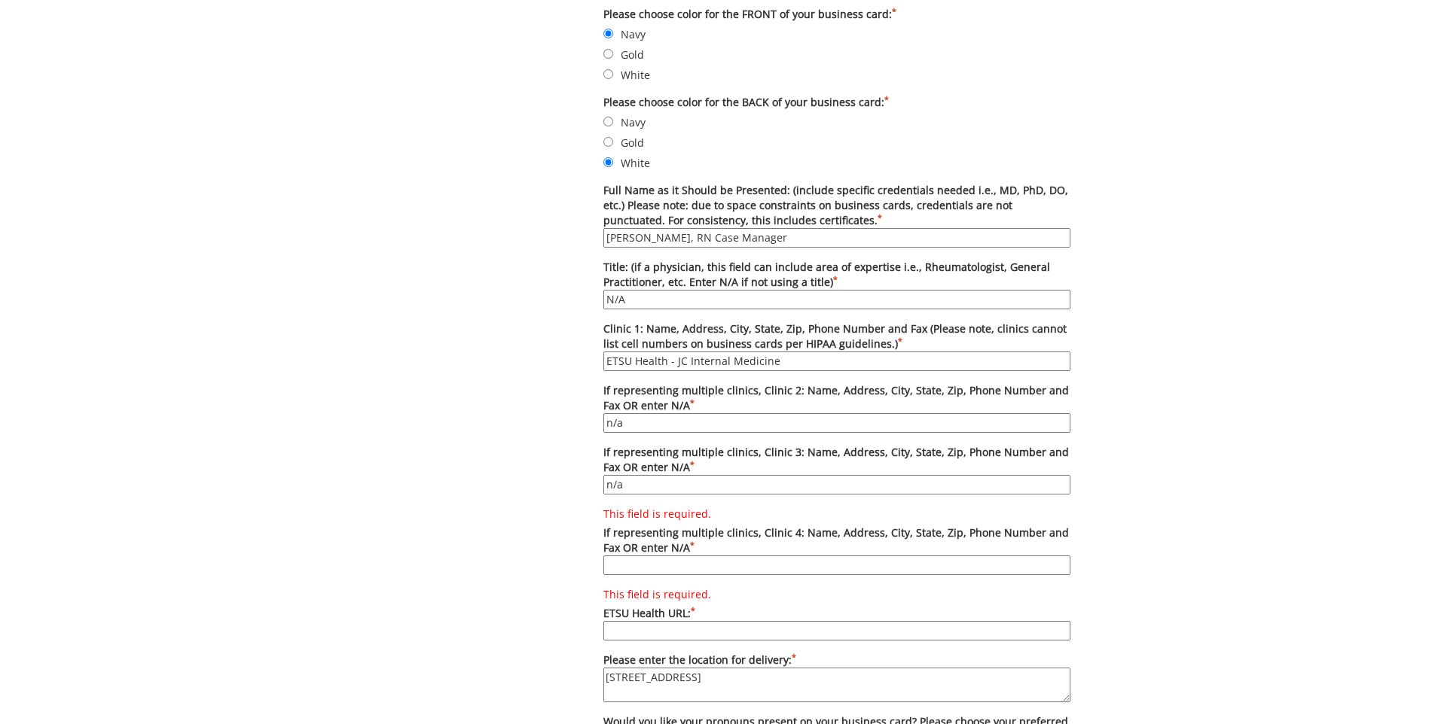
type input "n/a"
click at [658, 568] on input "This field is required. If representing multiple clinics, Clinic 4: Name, Addre…" at bounding box center [836, 566] width 467 height 20
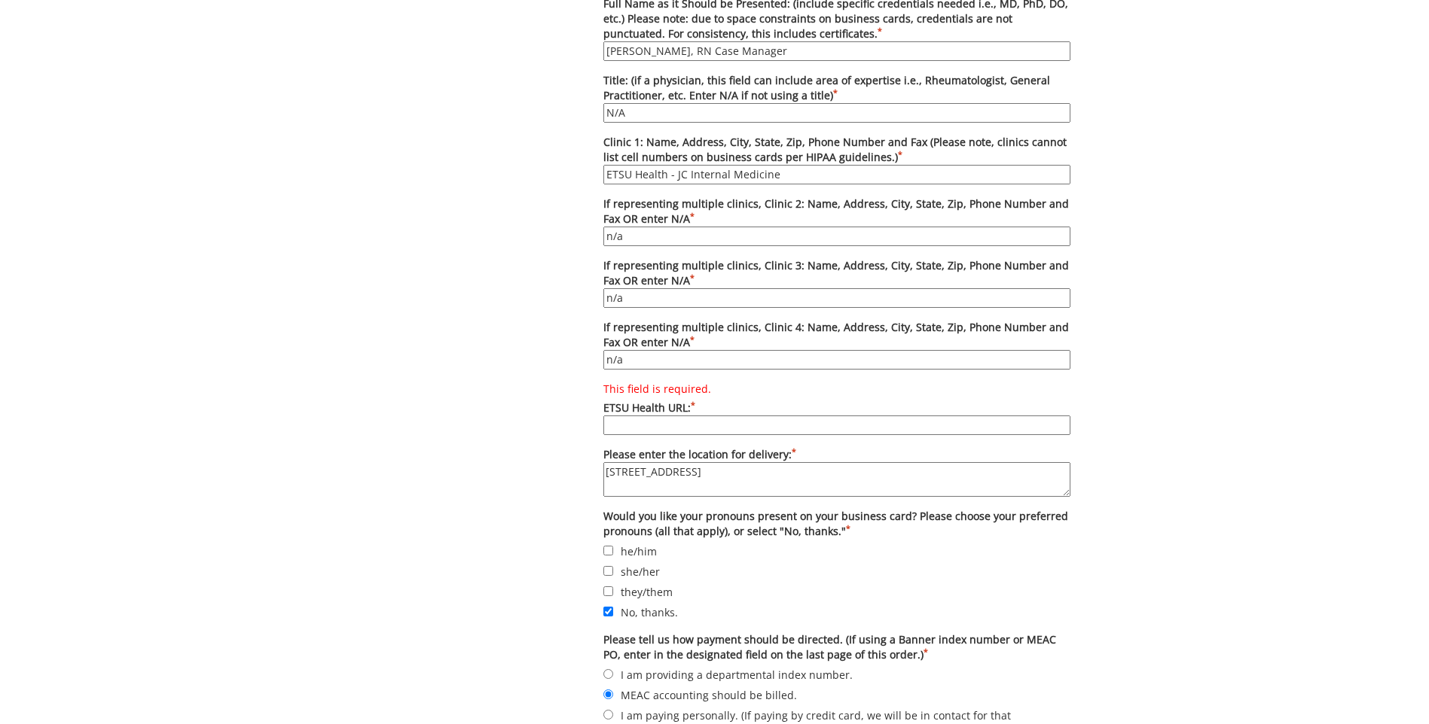
scroll to position [881, 0]
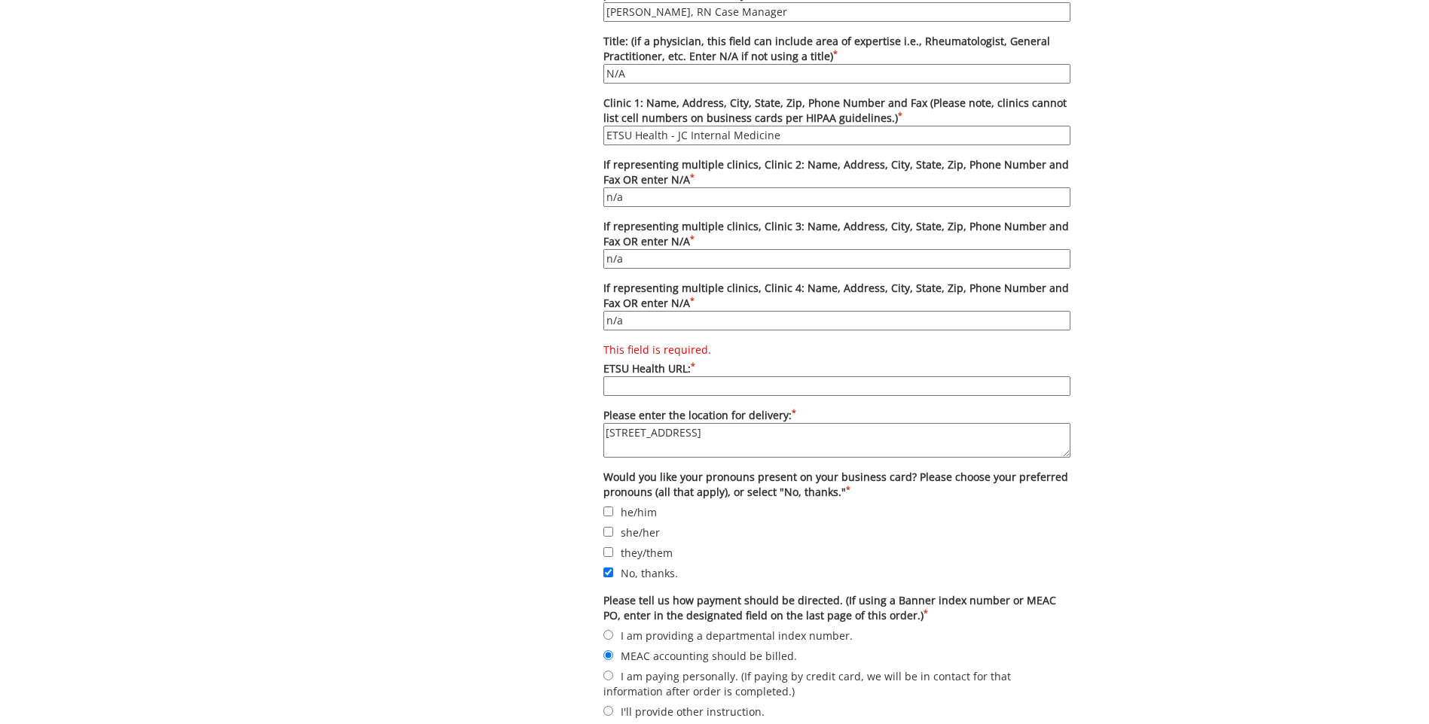
type input "n/a"
click at [641, 392] on input "This field is required. ETSU Health URL: *" at bounding box center [836, 387] width 467 height 20
click at [679, 367] on label "This field is required. ETSU Health URL: *" at bounding box center [836, 369] width 467 height 53
click at [679, 377] on input "This field is required. ETSU Health URL: *" at bounding box center [836, 387] width 467 height 20
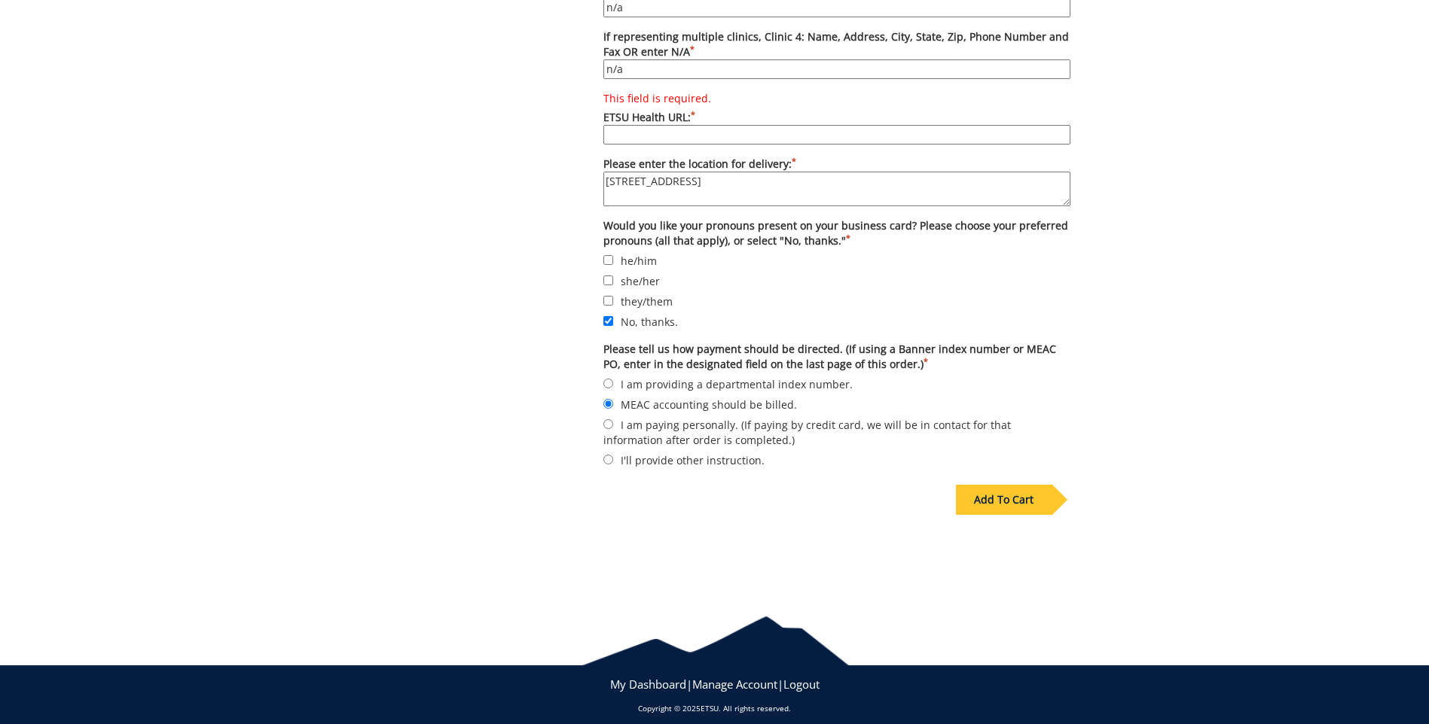
scroll to position [1145, 0]
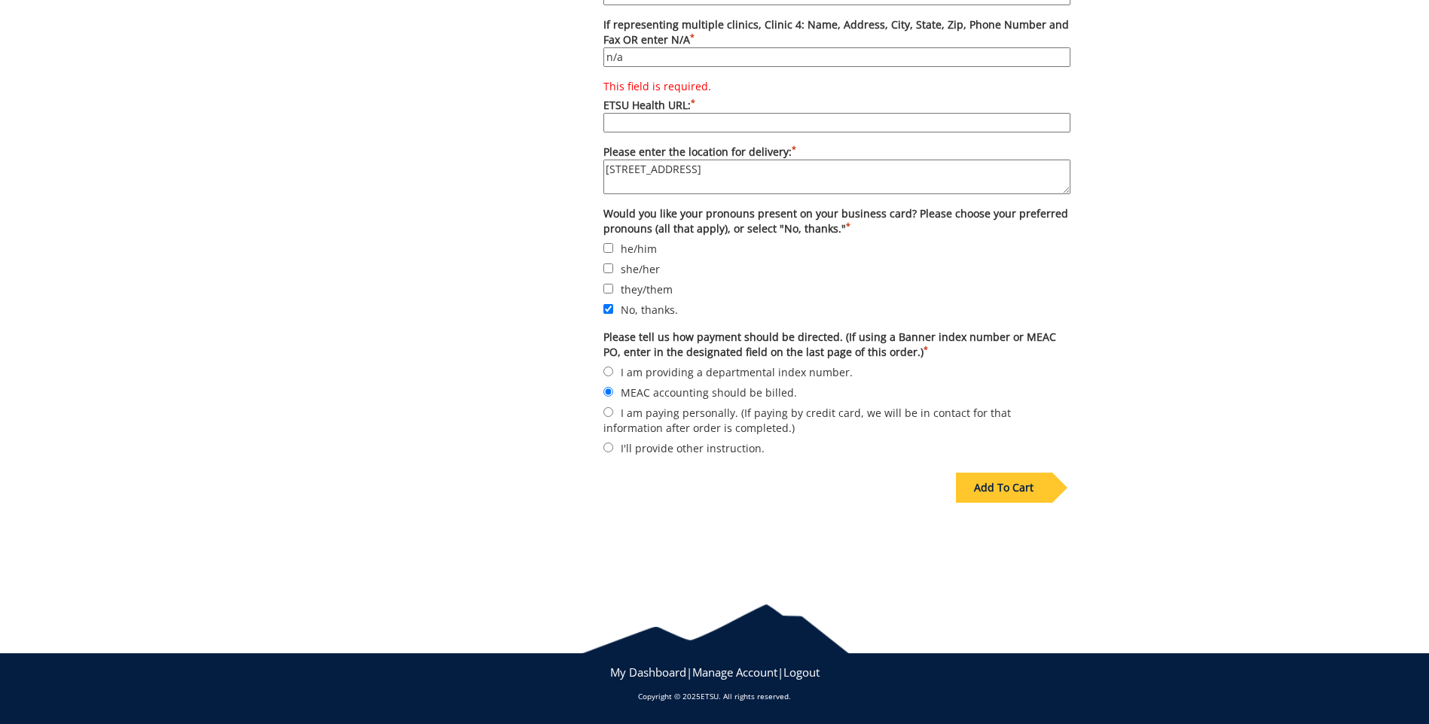
click at [999, 486] on div "Add To Cart" at bounding box center [1004, 488] width 96 height 30
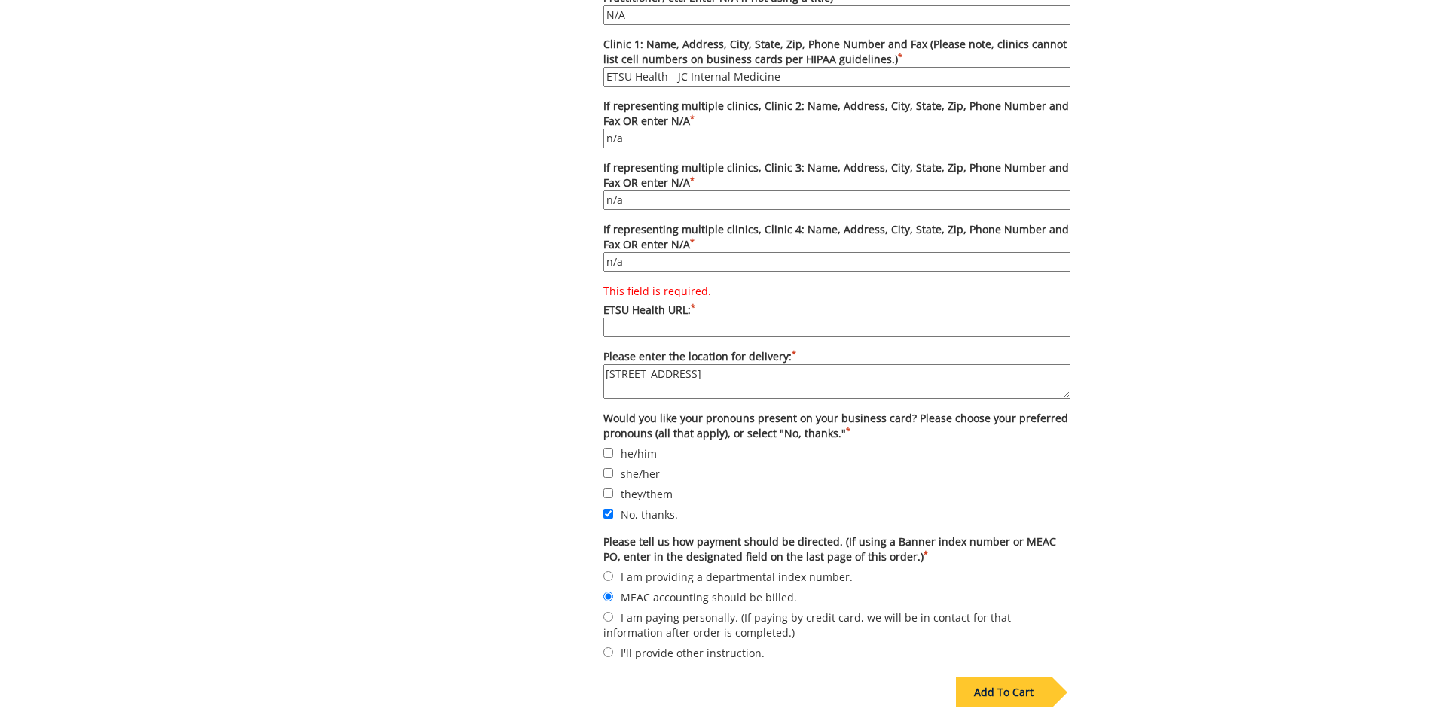
scroll to position [919, 0]
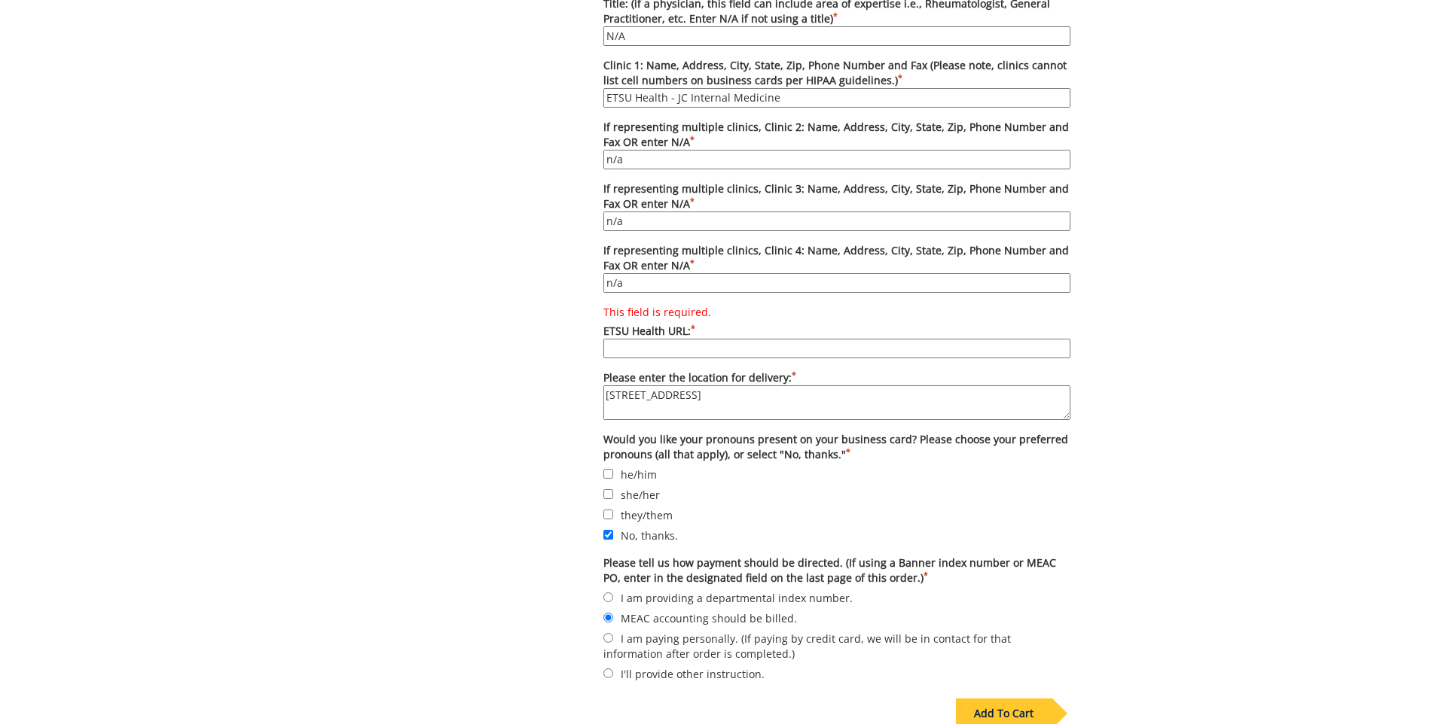
click at [692, 311] on label "This field is required." at bounding box center [836, 312] width 467 height 15
click at [636, 344] on input "This field is required. ETSU Health URL: *" at bounding box center [836, 349] width 467 height 20
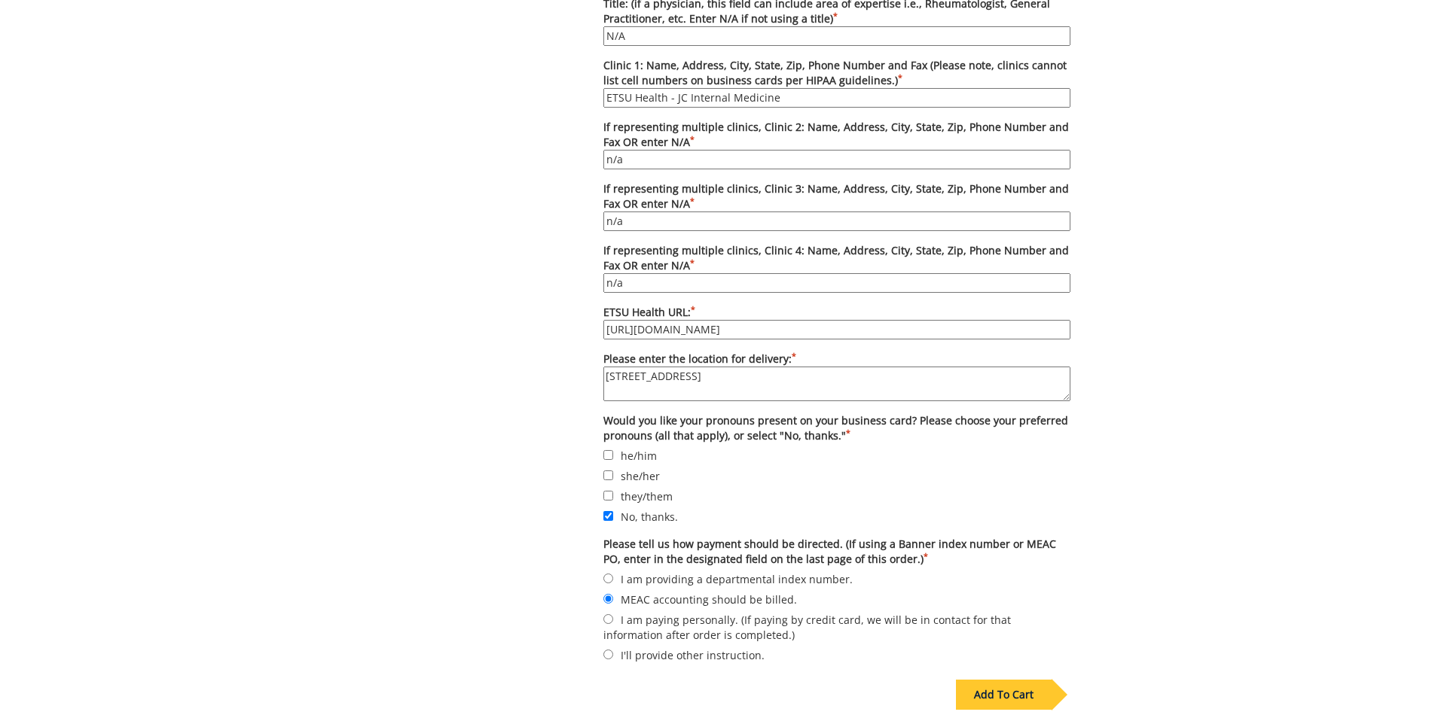
type input "http://www.etsuhealth.org"
click at [1187, 540] on div "Some kind of message here. New Project Product Type Entity Specification Order …" at bounding box center [714, 12] width 1429 height 1548
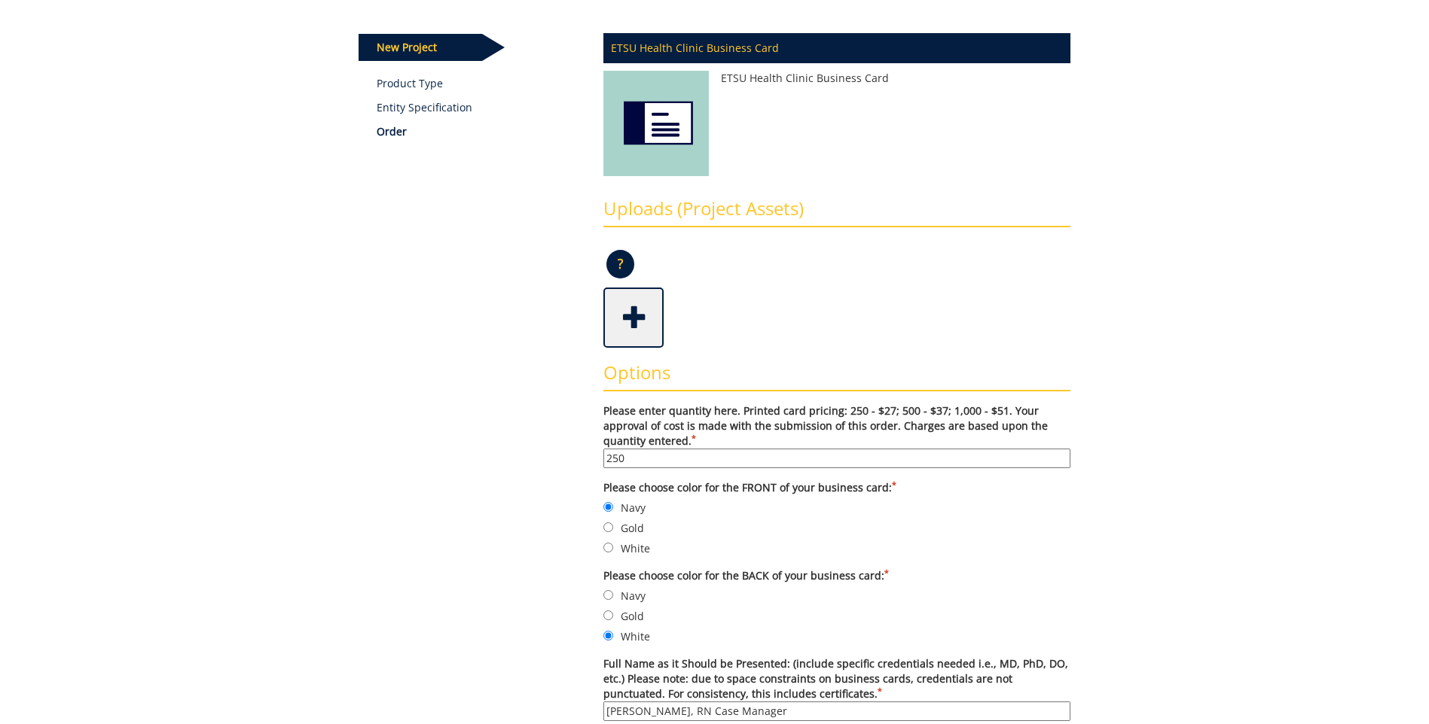
scroll to position [166, 0]
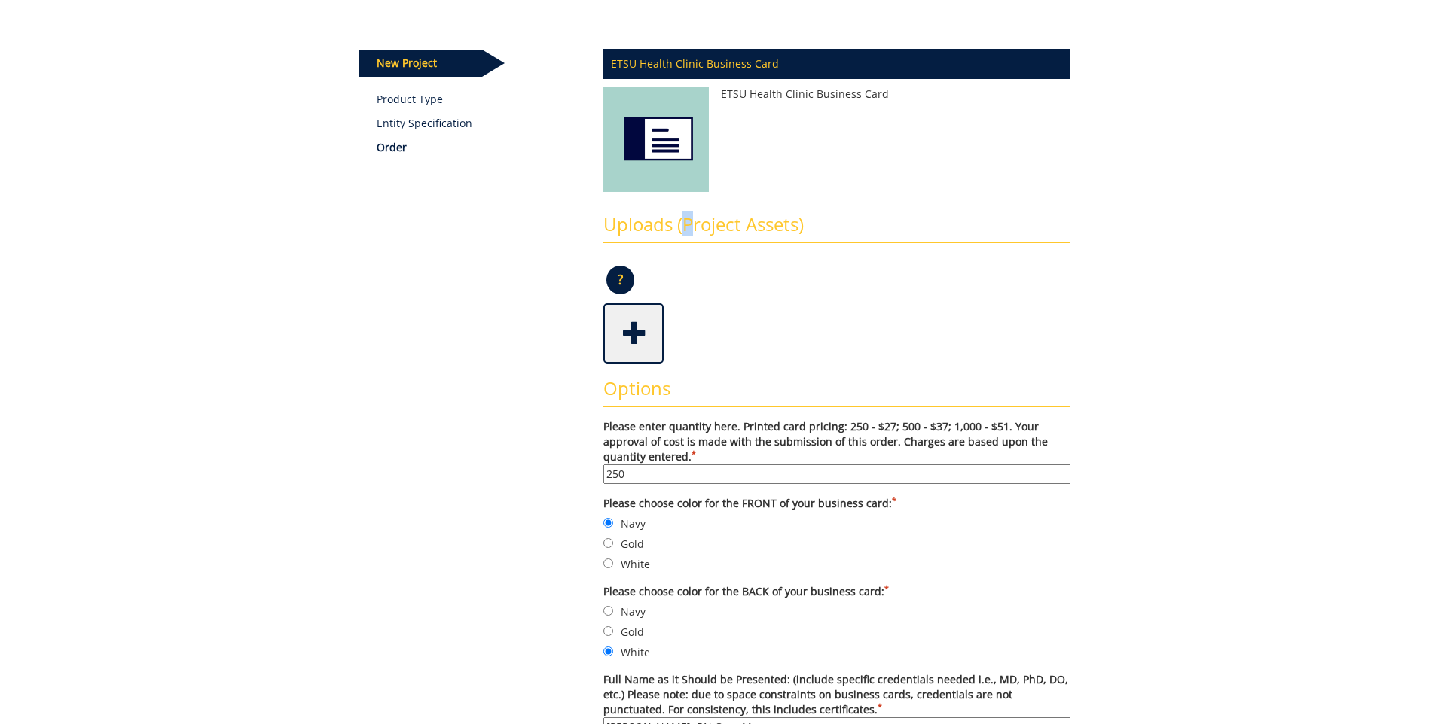
click at [688, 229] on h3 "Uploads (Project Assets)" at bounding box center [836, 229] width 467 height 29
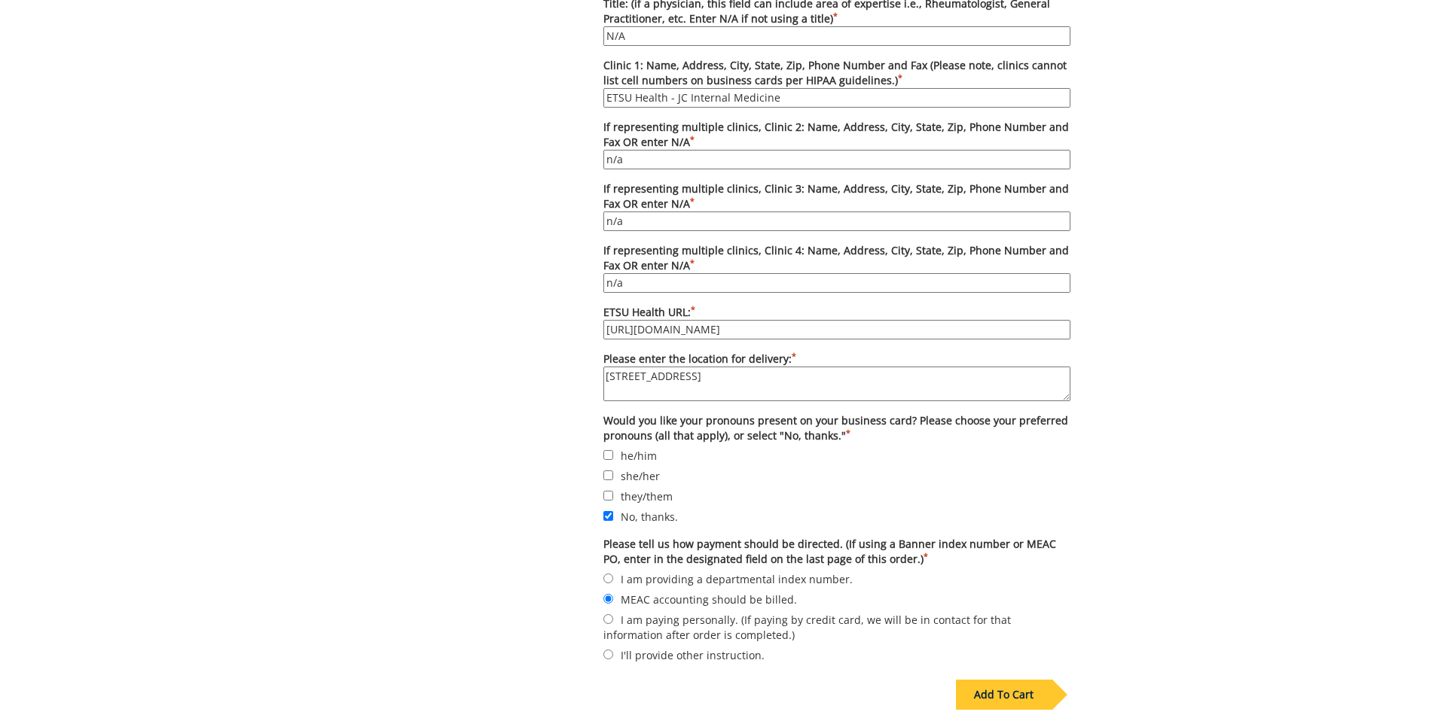
scroll to position [1126, 0]
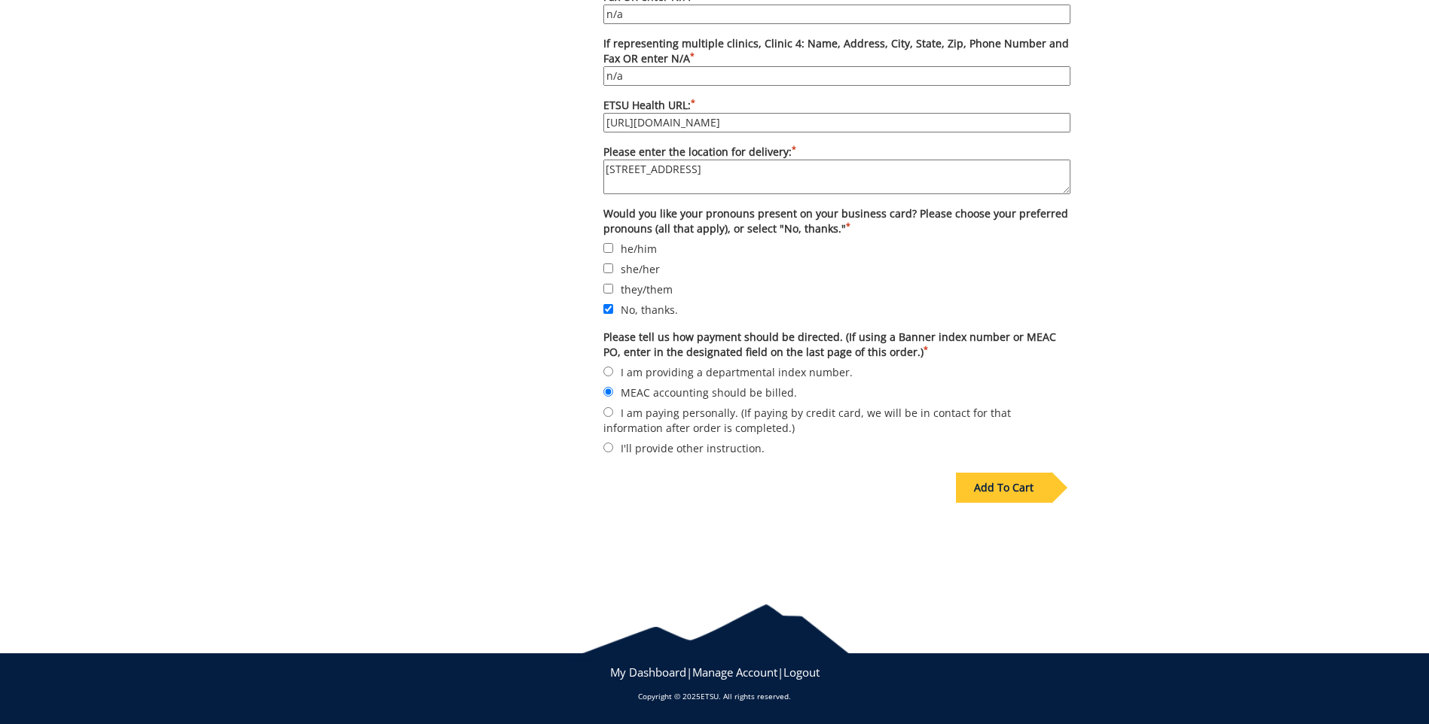
click at [995, 492] on div "Add To Cart" at bounding box center [1004, 488] width 96 height 30
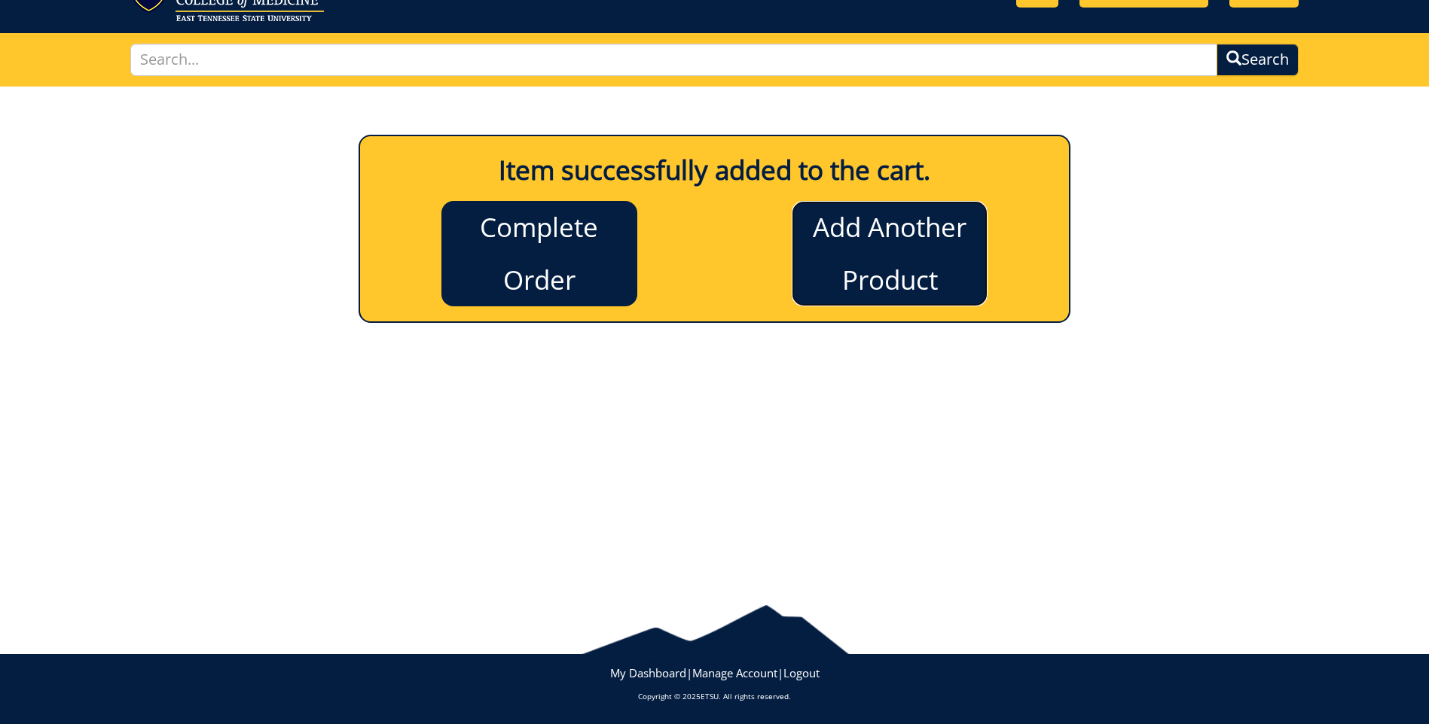
click at [905, 239] on link "Add Another Product" at bounding box center [890, 253] width 196 height 105
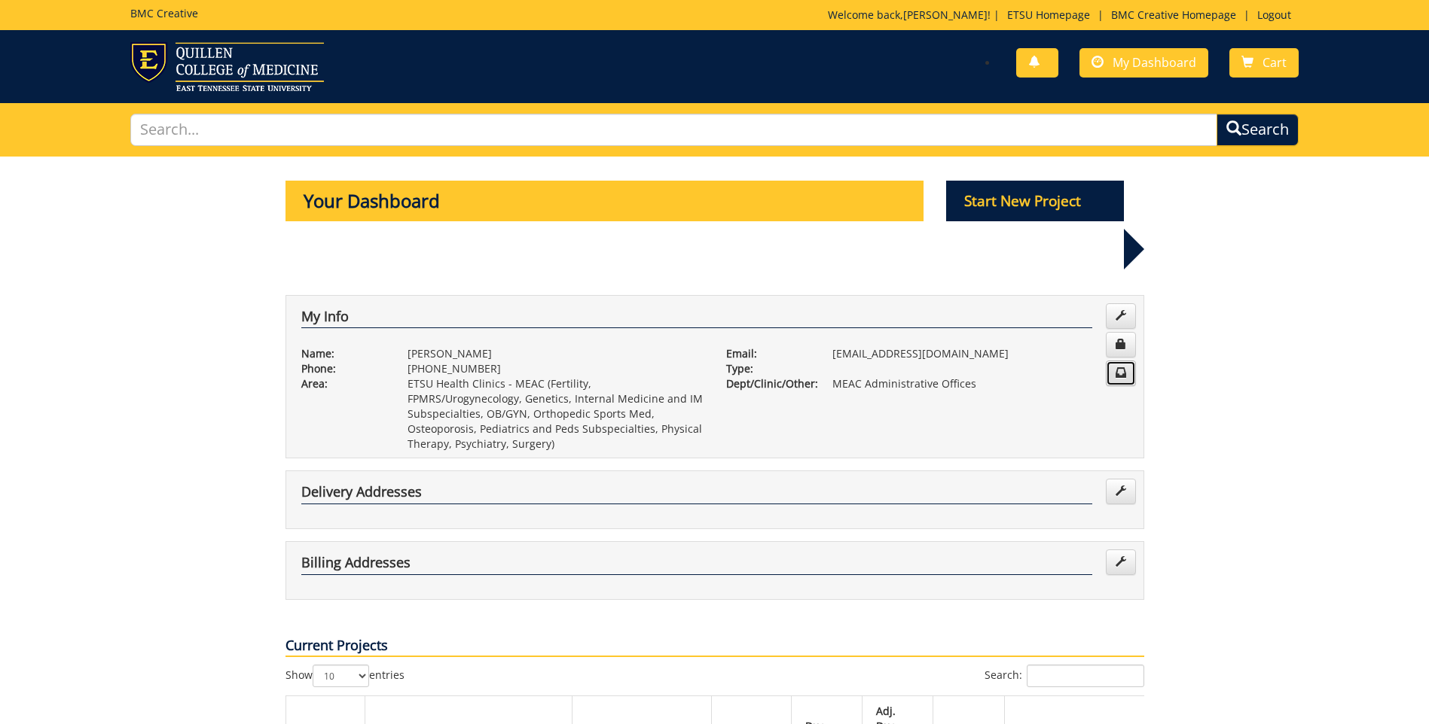
click at [1118, 368] on span at bounding box center [1120, 373] width 11 height 11
click at [1125, 310] on span at bounding box center [1120, 315] width 11 height 11
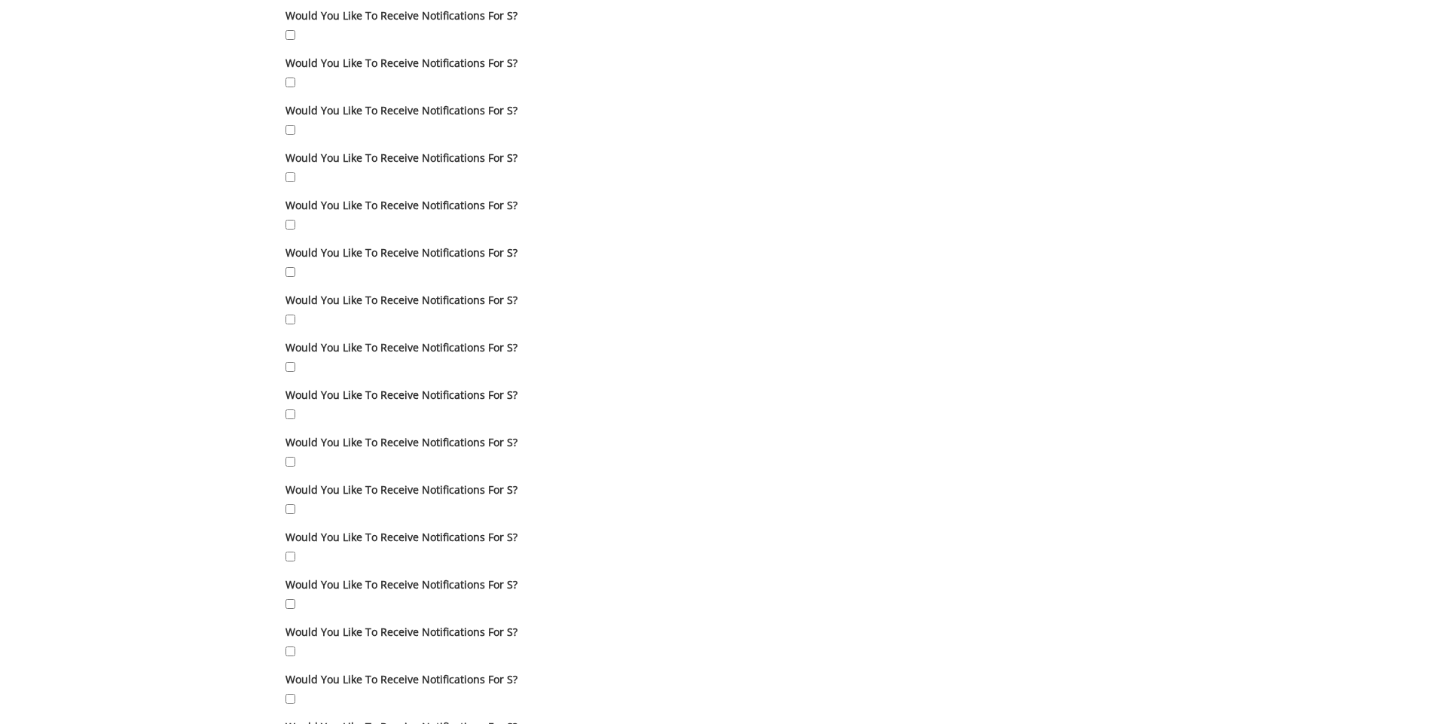
scroll to position [1582, 0]
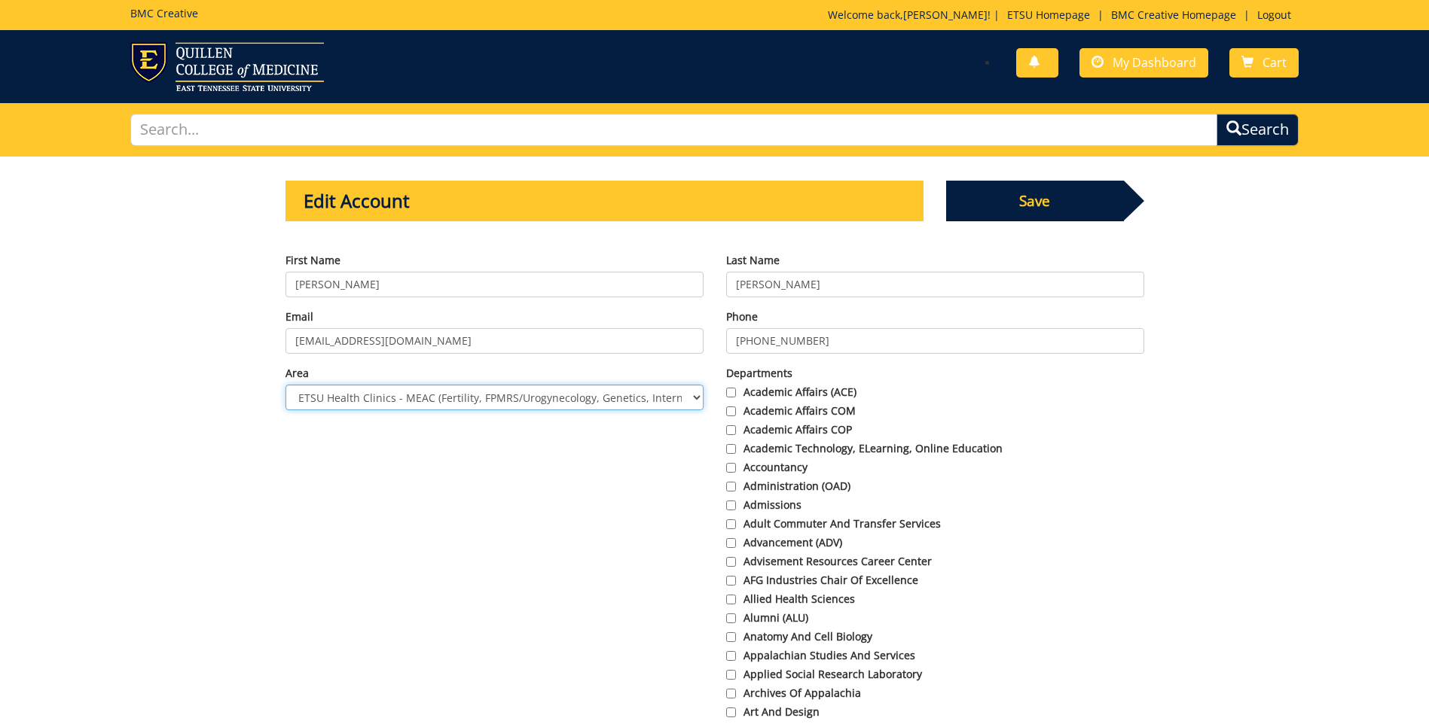
drag, startPoint x: 349, startPoint y: 399, endPoint x: 307, endPoint y: 402, distance: 42.3
click at [342, 402] on select "Choose Area Administration Advancement (ADM) BucSports Business & Finance Clemm…" at bounding box center [494, 398] width 418 height 26
drag, startPoint x: 407, startPoint y: 400, endPoint x: 419, endPoint y: 403, distance: 12.4
click at [410, 401] on select "Choose Area Administration Advancement (ADM) BucSports Business & Finance Clemm…" at bounding box center [494, 398] width 418 height 26
click at [694, 399] on select "Choose Area Administration Advancement (ADM) BucSports Business & Finance Clemm…" at bounding box center [494, 398] width 418 height 26
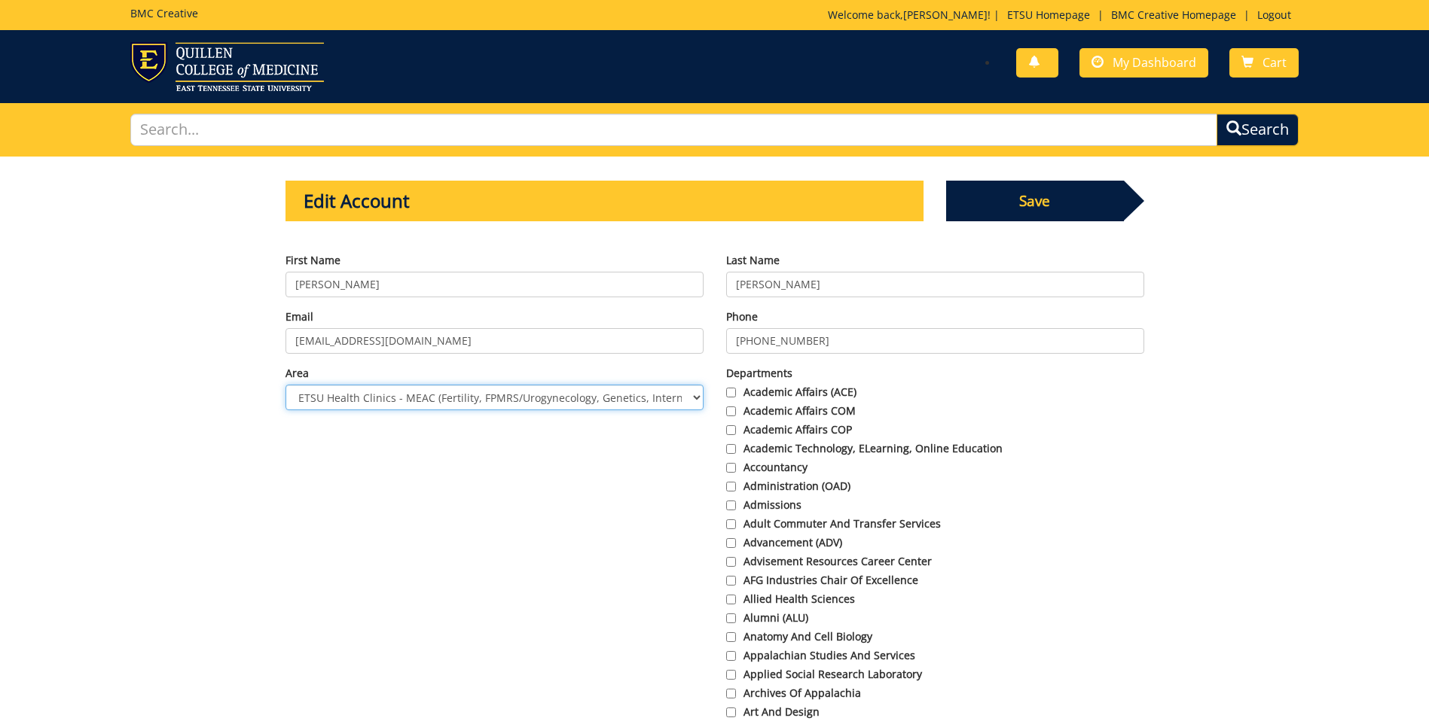
click at [345, 401] on select "Choose Area Administration Advancement (ADM) BucSports Business & Finance Clemm…" at bounding box center [494, 398] width 418 height 26
click at [694, 396] on select "Choose Area Administration Advancement (ADM) BucSports Business & Finance Clemm…" at bounding box center [494, 398] width 418 height 26
select select "24"
click at [285, 385] on select "Choose Area Administration Advancement (ADM) BucSports Business & Finance Clemm…" at bounding box center [494, 398] width 418 height 26
click at [394, 381] on div "Area Choose Area Administration Advancement (ADM) BucSports Business & Finance …" at bounding box center [494, 388] width 441 height 44
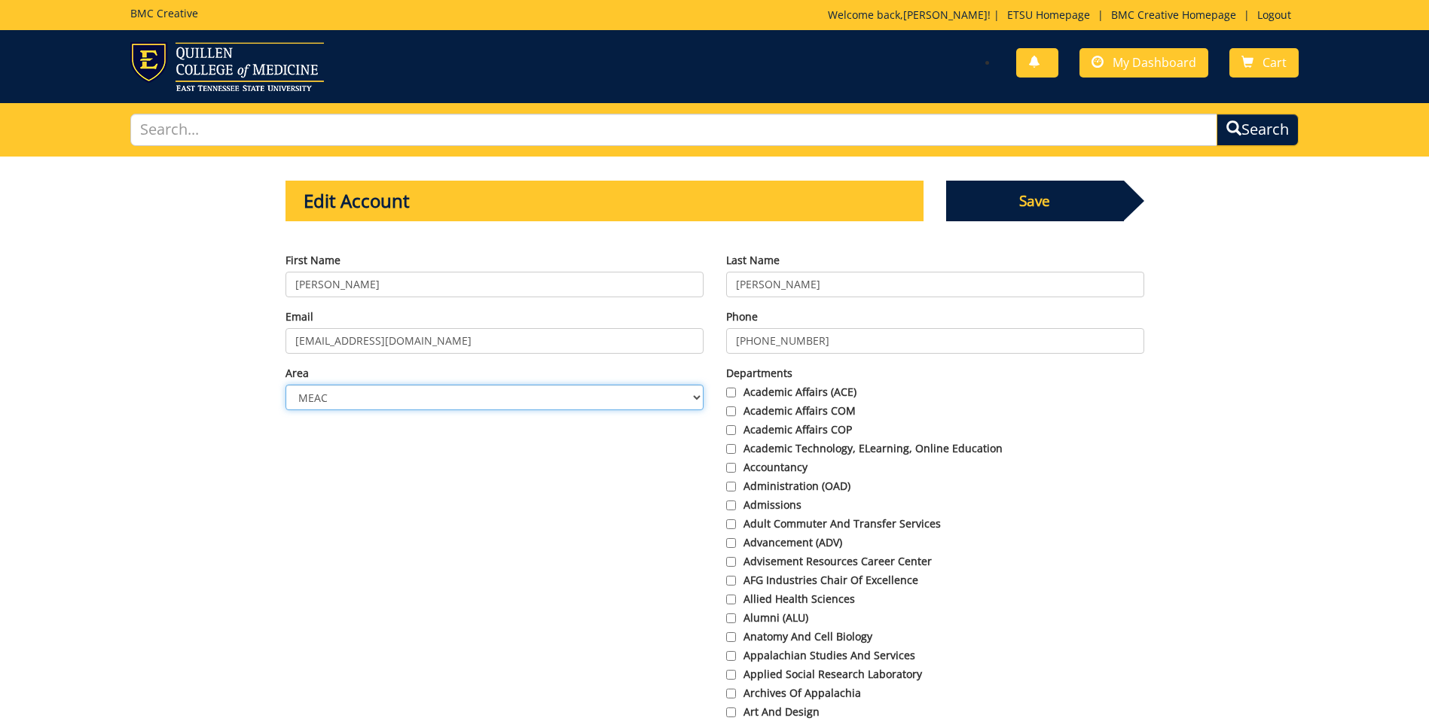
click at [378, 399] on select "Choose Area Administration Advancement (ADM) BucSports Business & Finance Clemm…" at bounding box center [494, 398] width 418 height 26
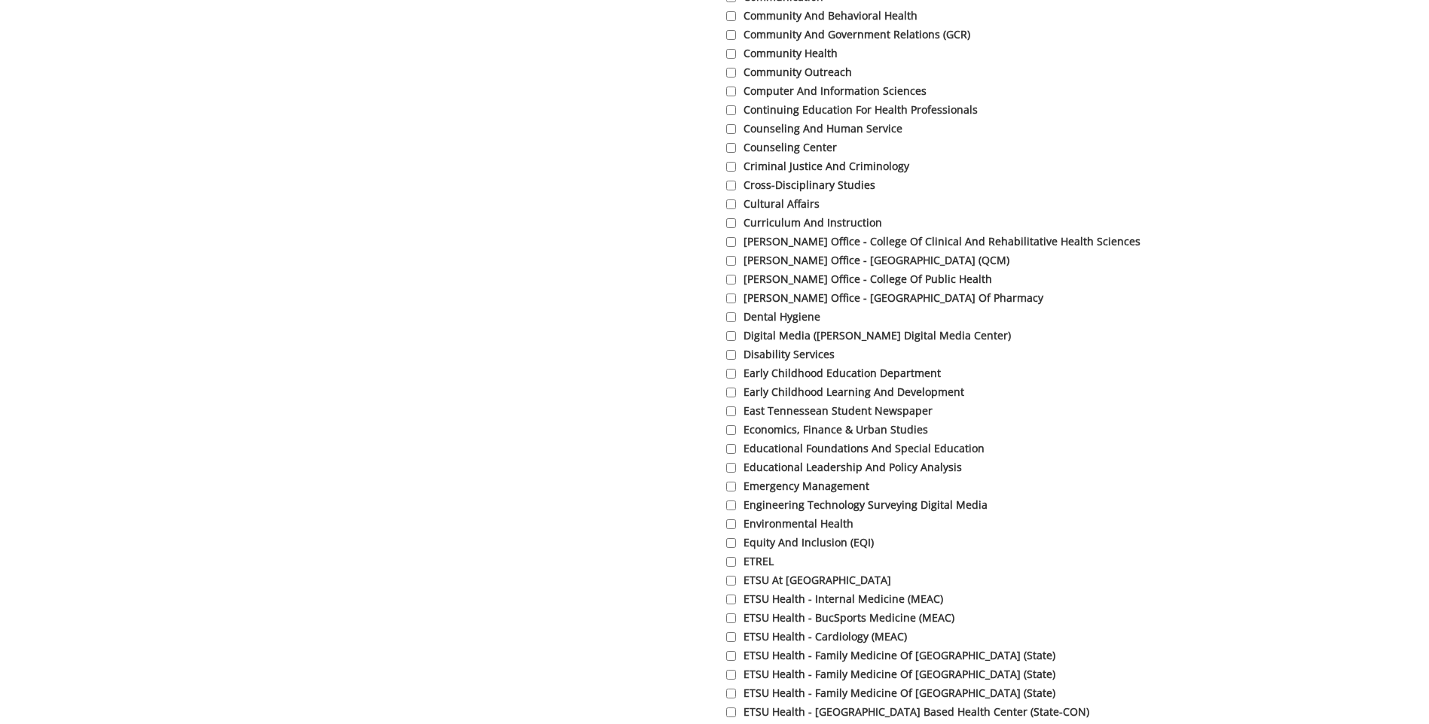
scroll to position [1431, 0]
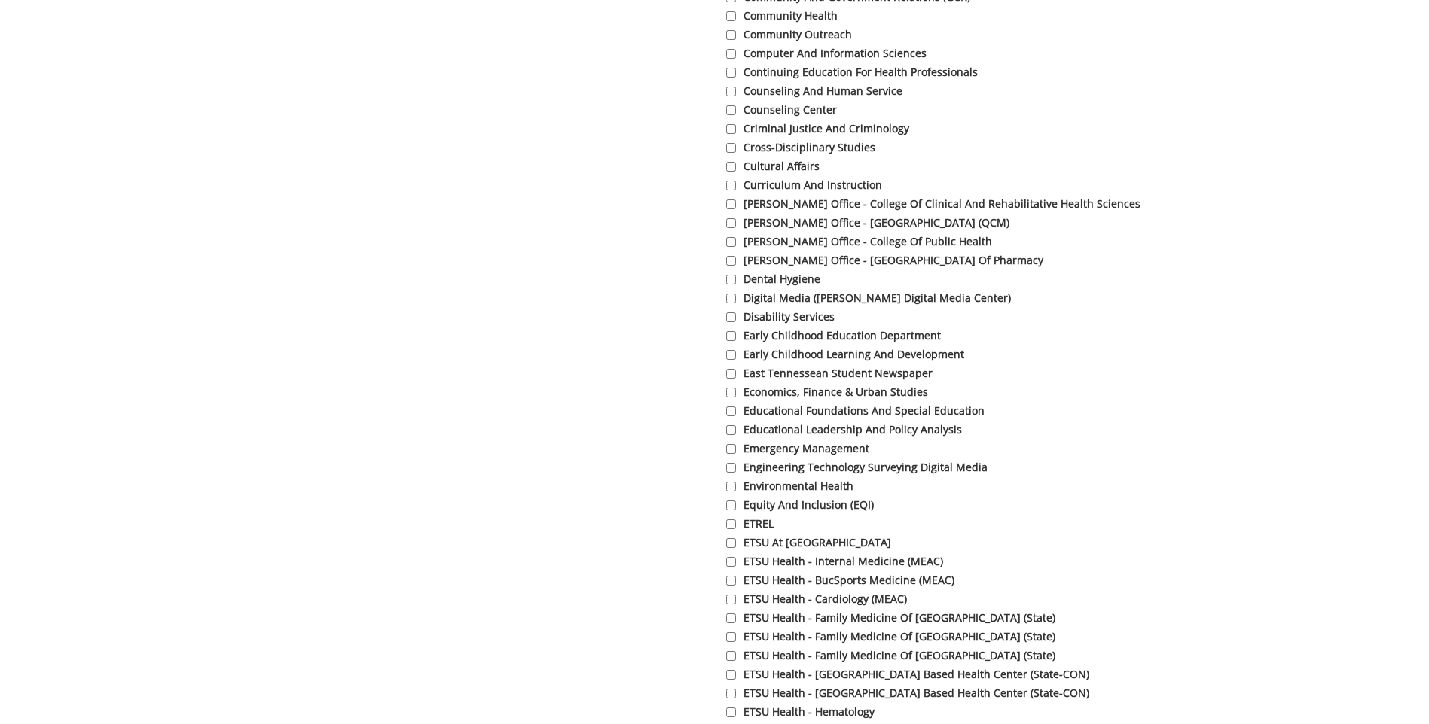
click at [765, 564] on label "ETSU Health - Internal Medicine (MEAC)" at bounding box center [935, 561] width 418 height 15
click at [736, 564] on input "ETSU Health - Internal Medicine (MEAC)" at bounding box center [731, 562] width 10 height 10
checkbox input "true"
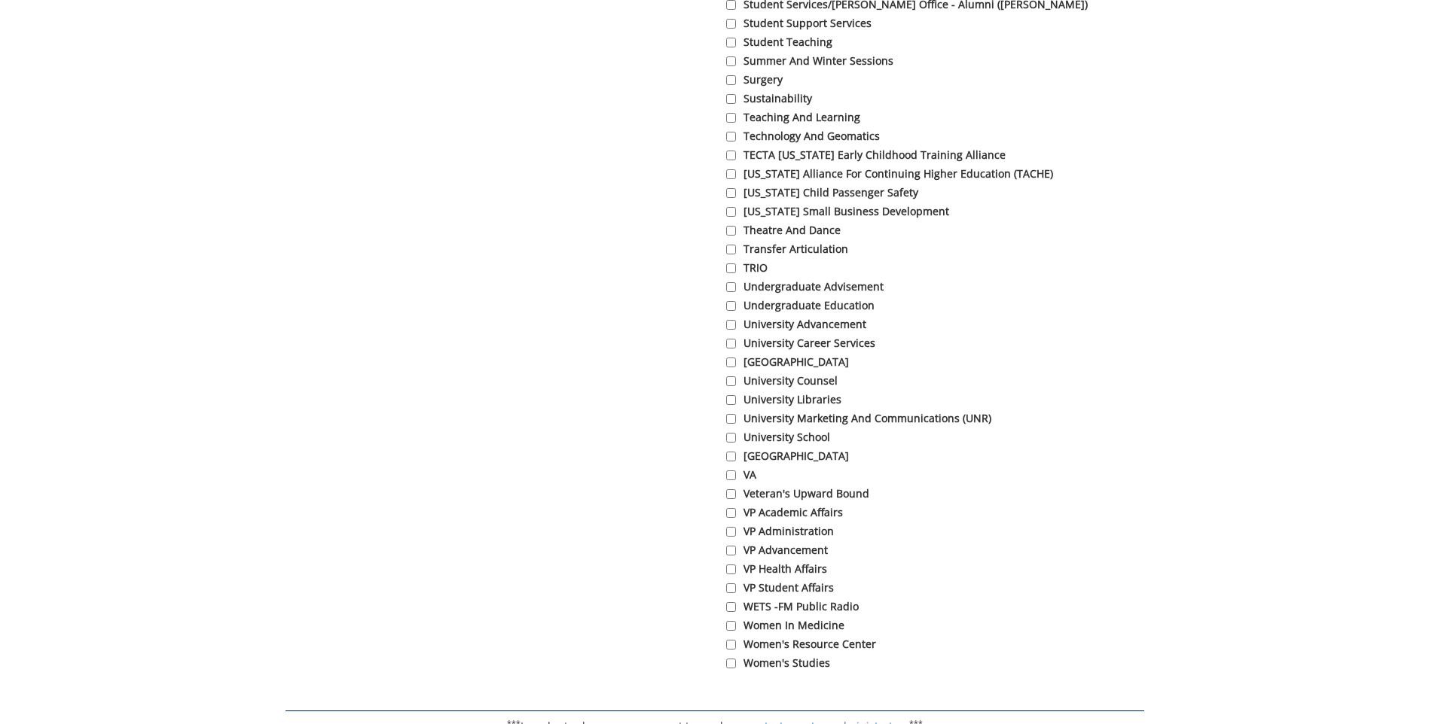
scroll to position [5121, 0]
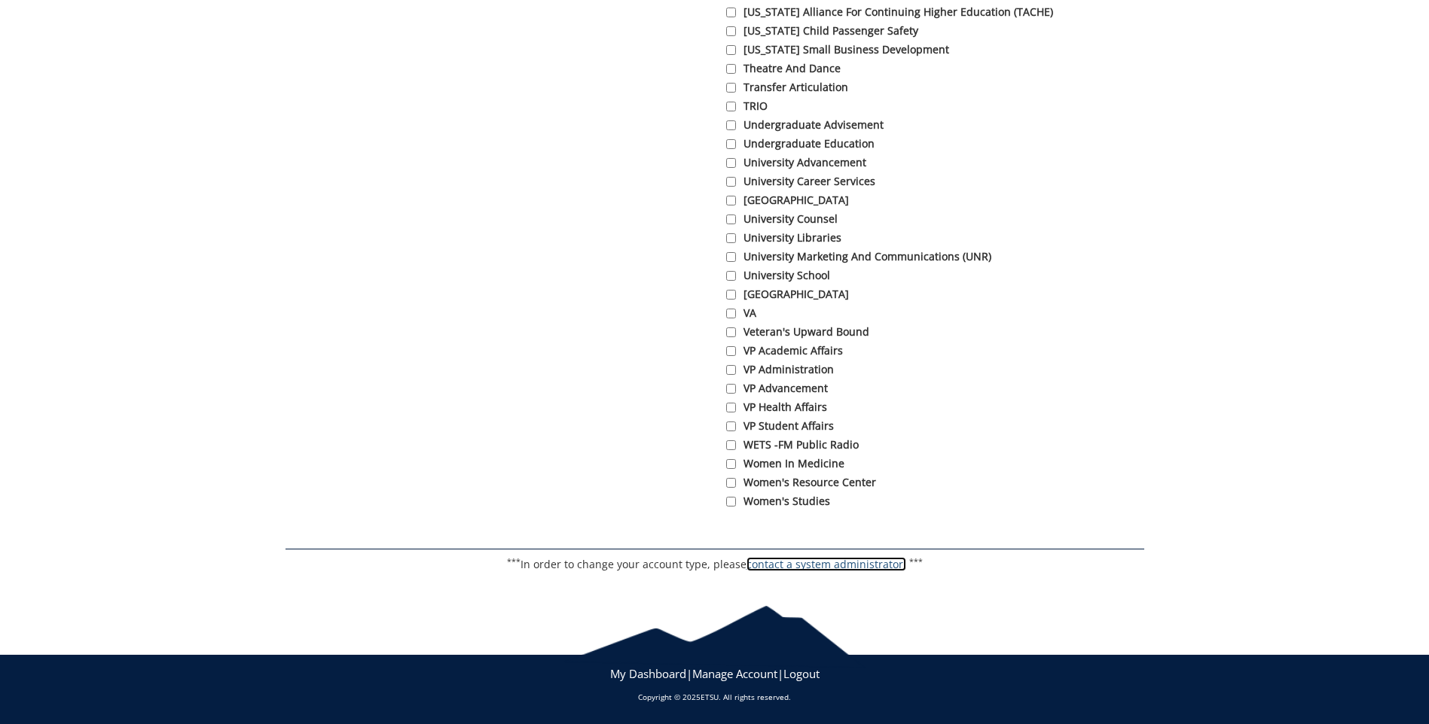
click at [822, 572] on link "contact a system administrator." at bounding box center [826, 564] width 160 height 14
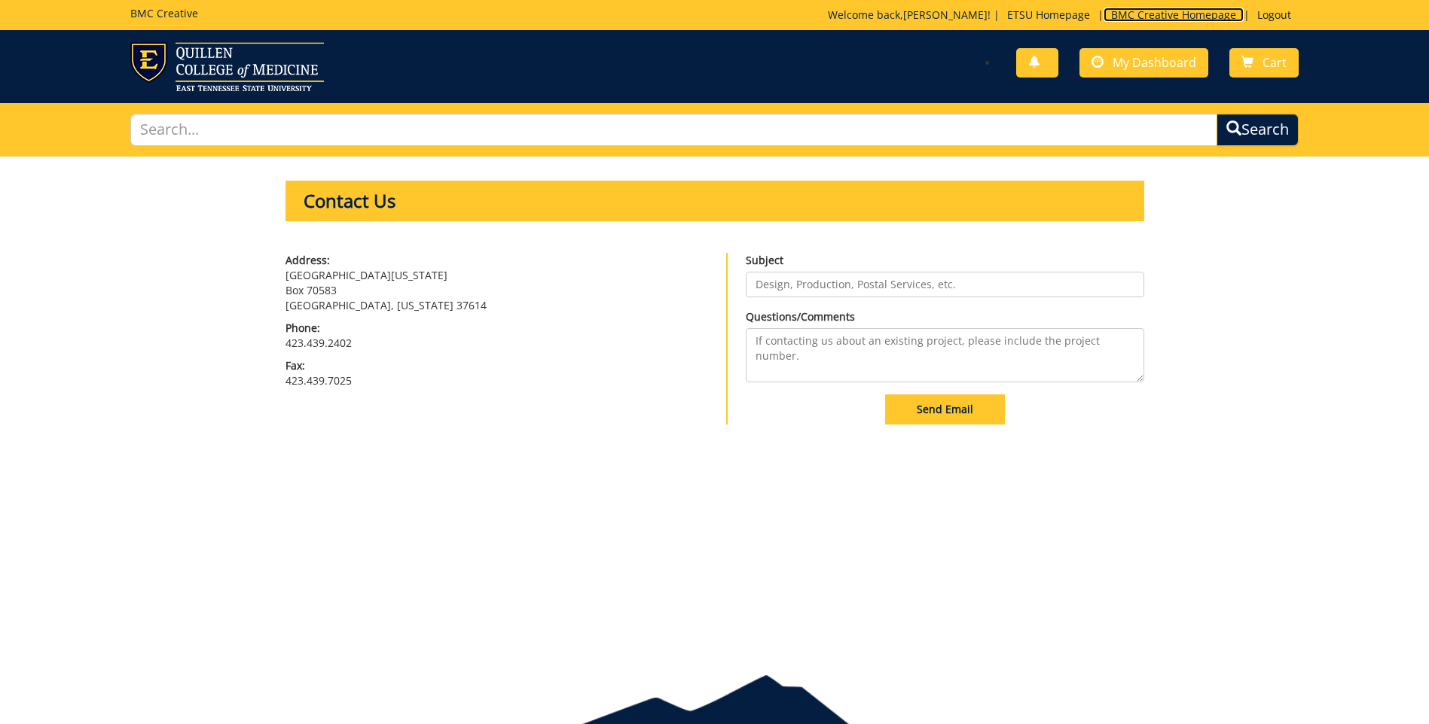
click at [1125, 15] on link "BMC Creative Homepage" at bounding box center [1173, 15] width 140 height 14
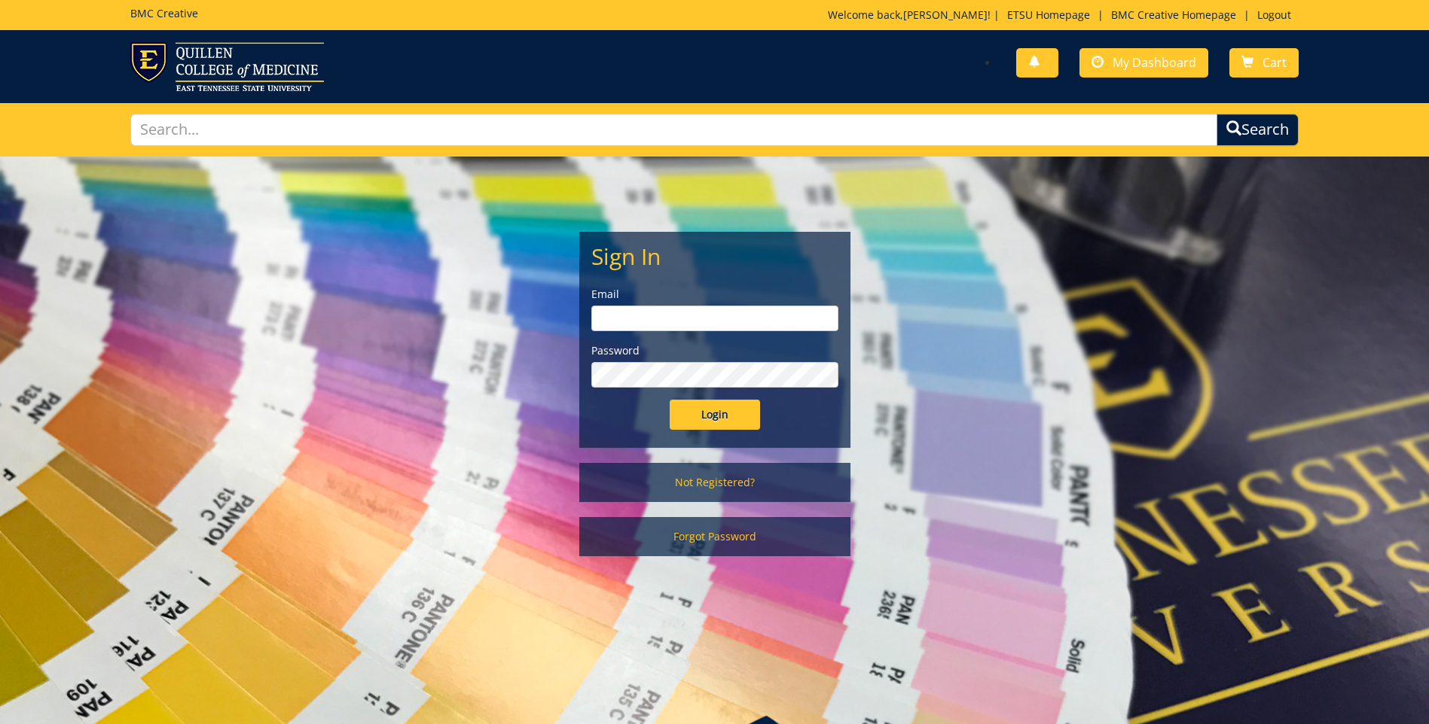
click at [700, 320] on input "email" at bounding box center [714, 319] width 247 height 26
type input "[EMAIL_ADDRESS][DOMAIN_NAME]"
click at [670, 400] on input "Login" at bounding box center [715, 415] width 90 height 30
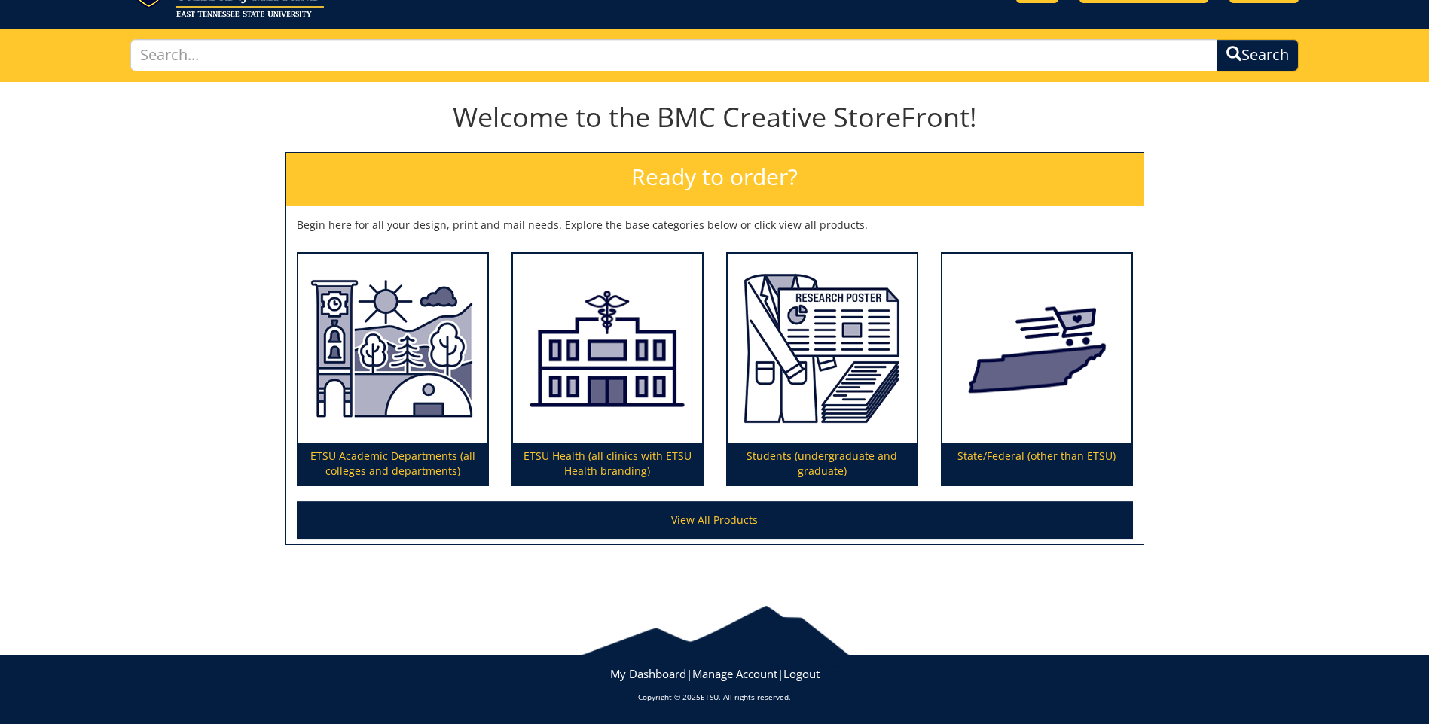
scroll to position [75, 0]
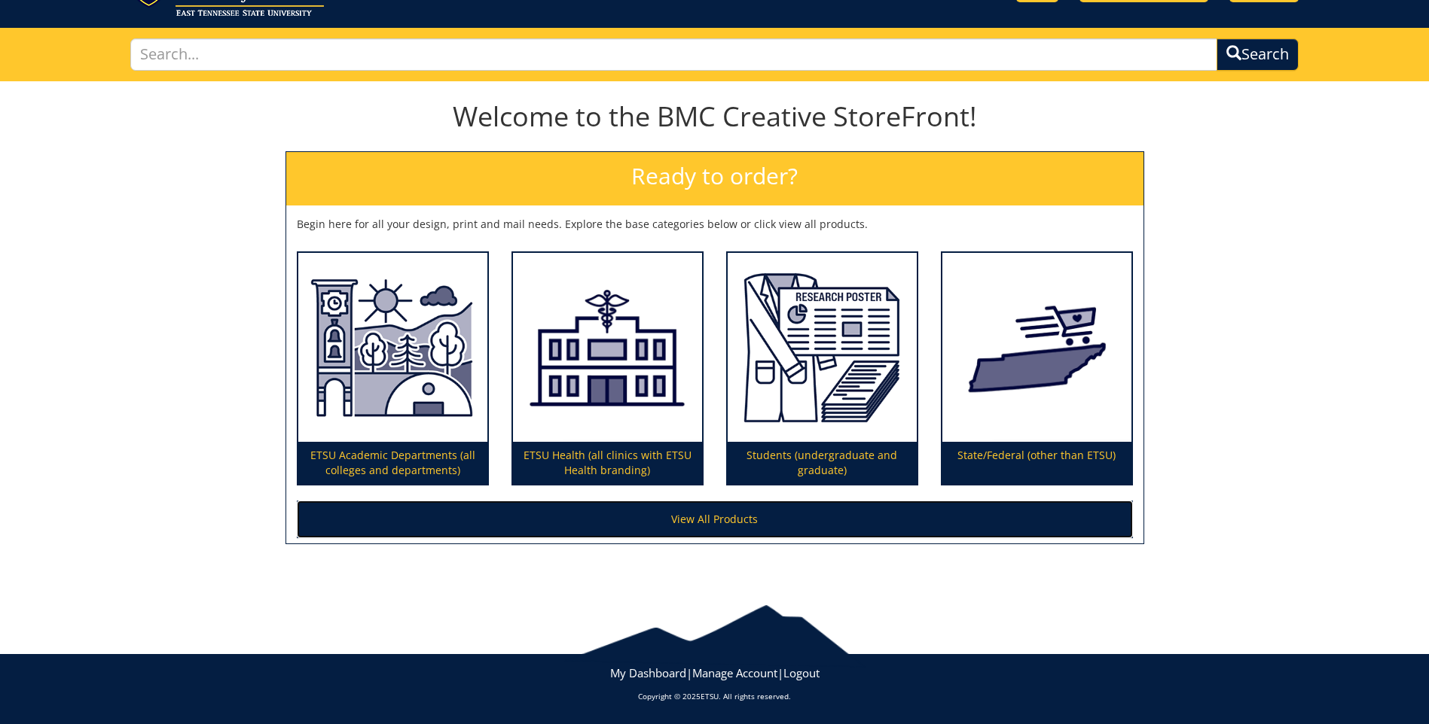
click at [712, 520] on link "View All Products" at bounding box center [715, 520] width 836 height 38
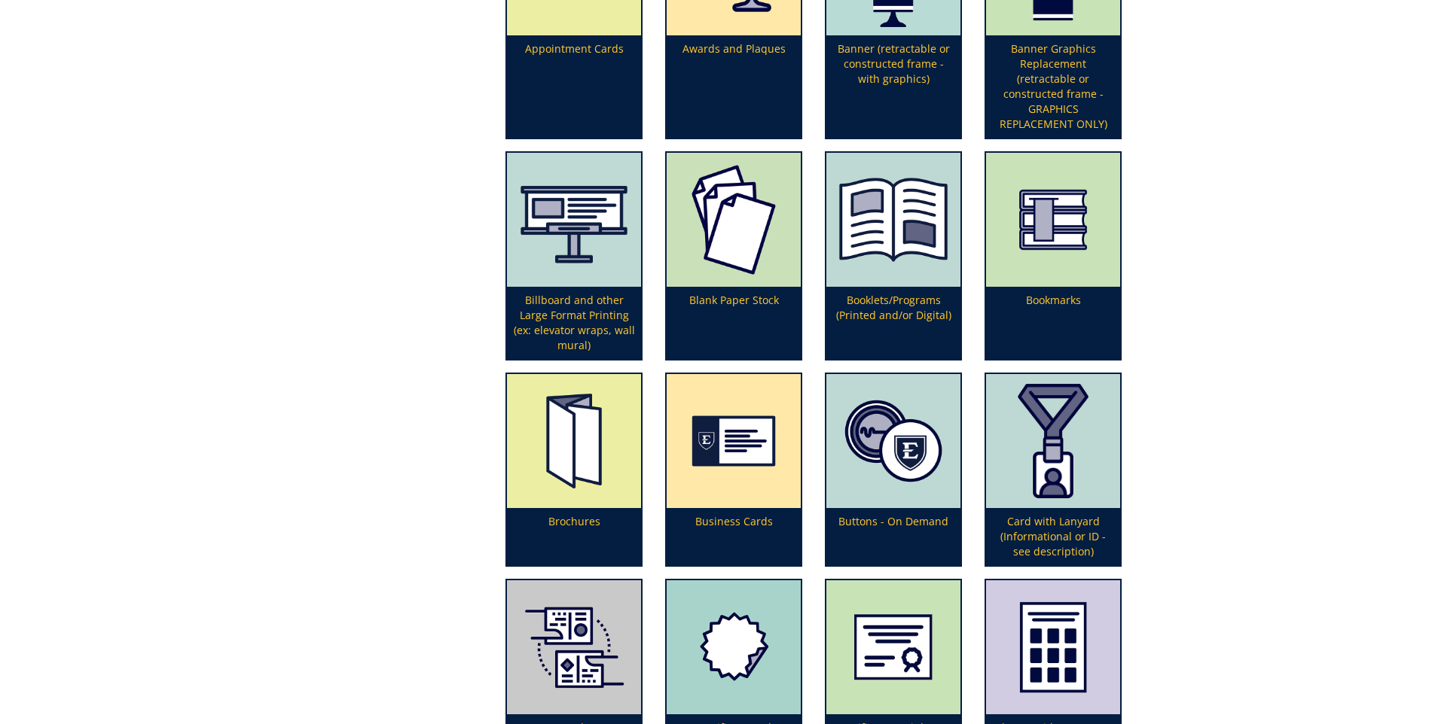
scroll to position [602, 0]
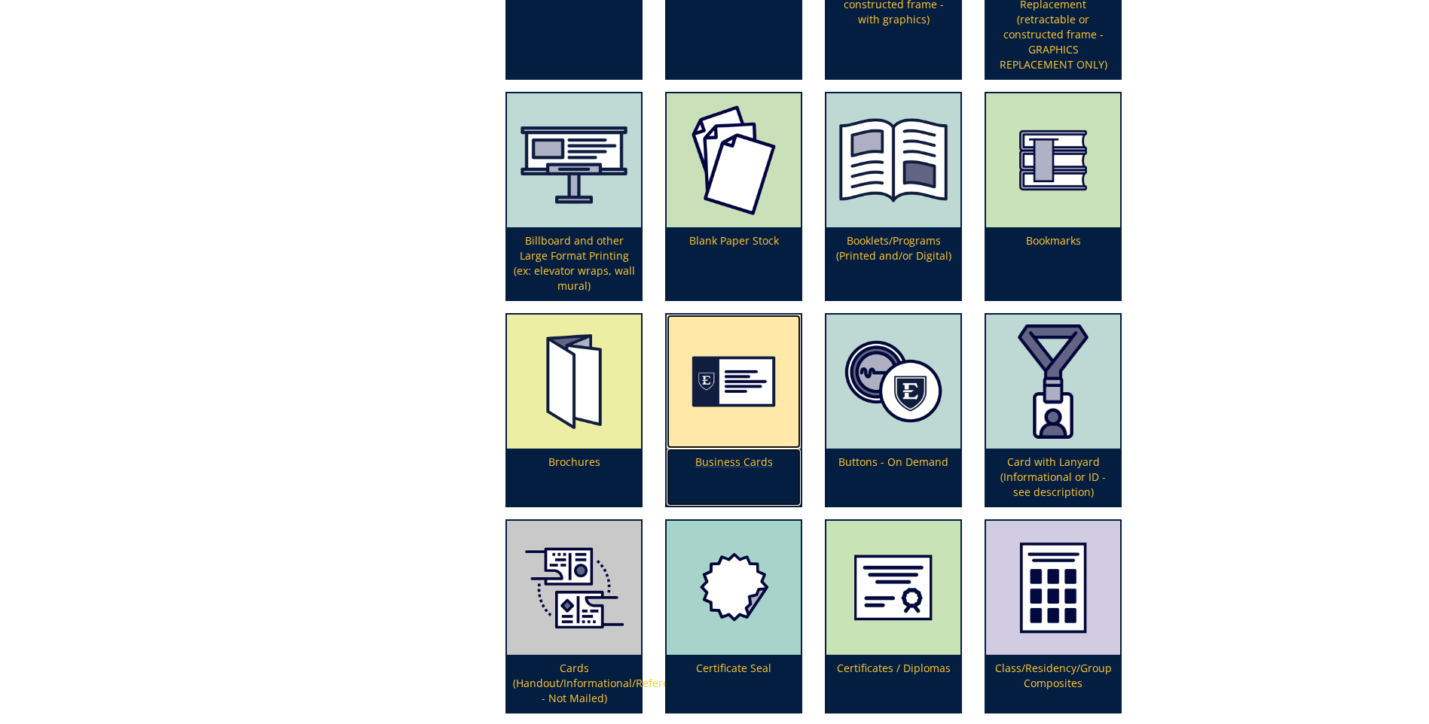
click at [754, 393] on img at bounding box center [733, 382] width 134 height 134
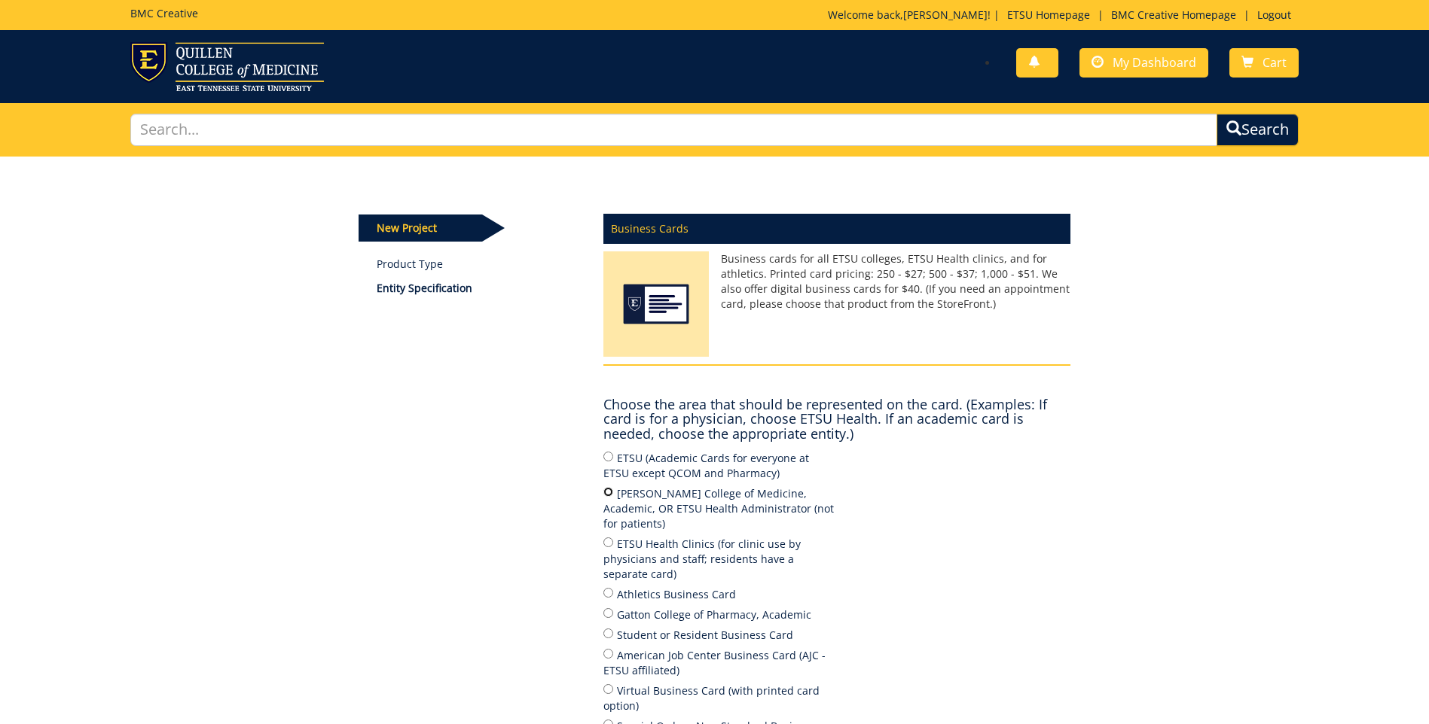
click at [603, 490] on input "Quillen College of Medicine, Academic, OR ETSU Health Administrator (not for pa…" at bounding box center [608, 492] width 10 height 10
radio input "true"
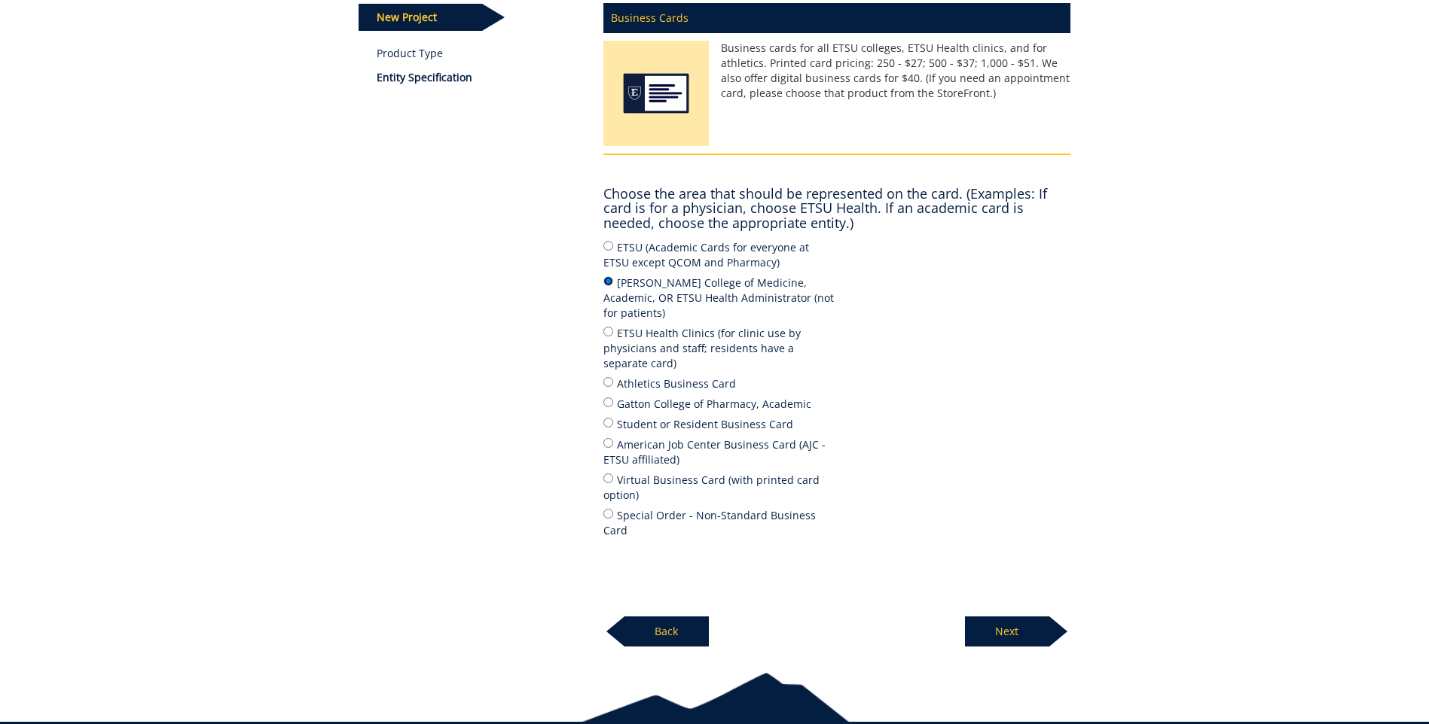
scroll to position [226, 0]
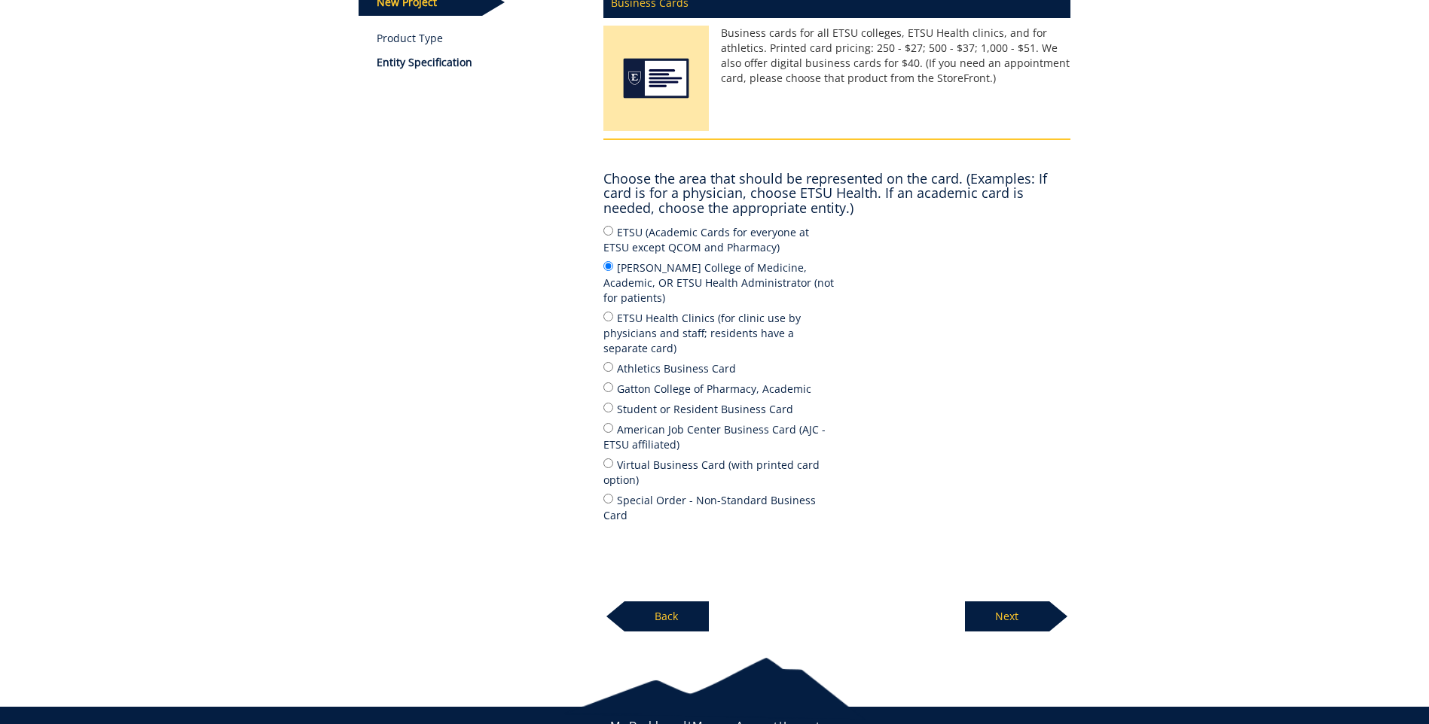
click at [1022, 602] on p "Next" at bounding box center [1007, 617] width 84 height 30
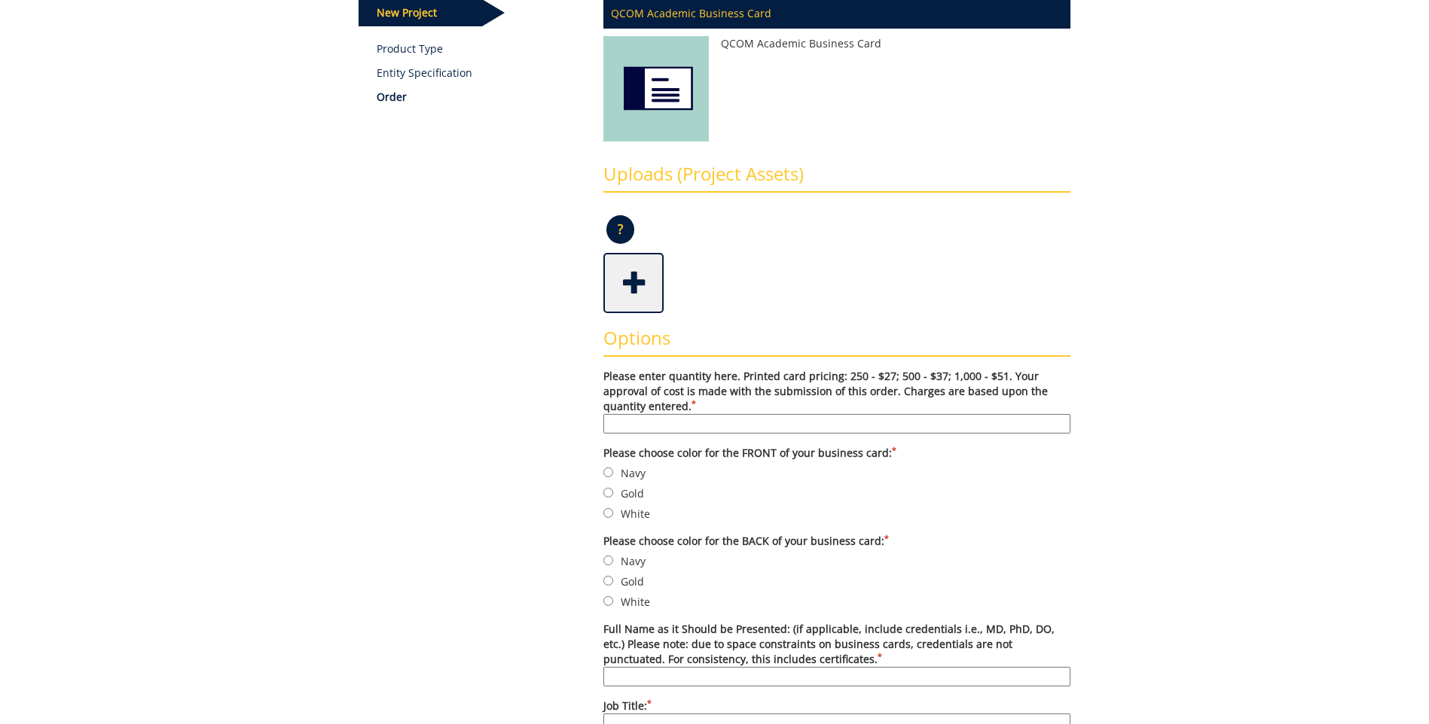
scroll to position [226, 0]
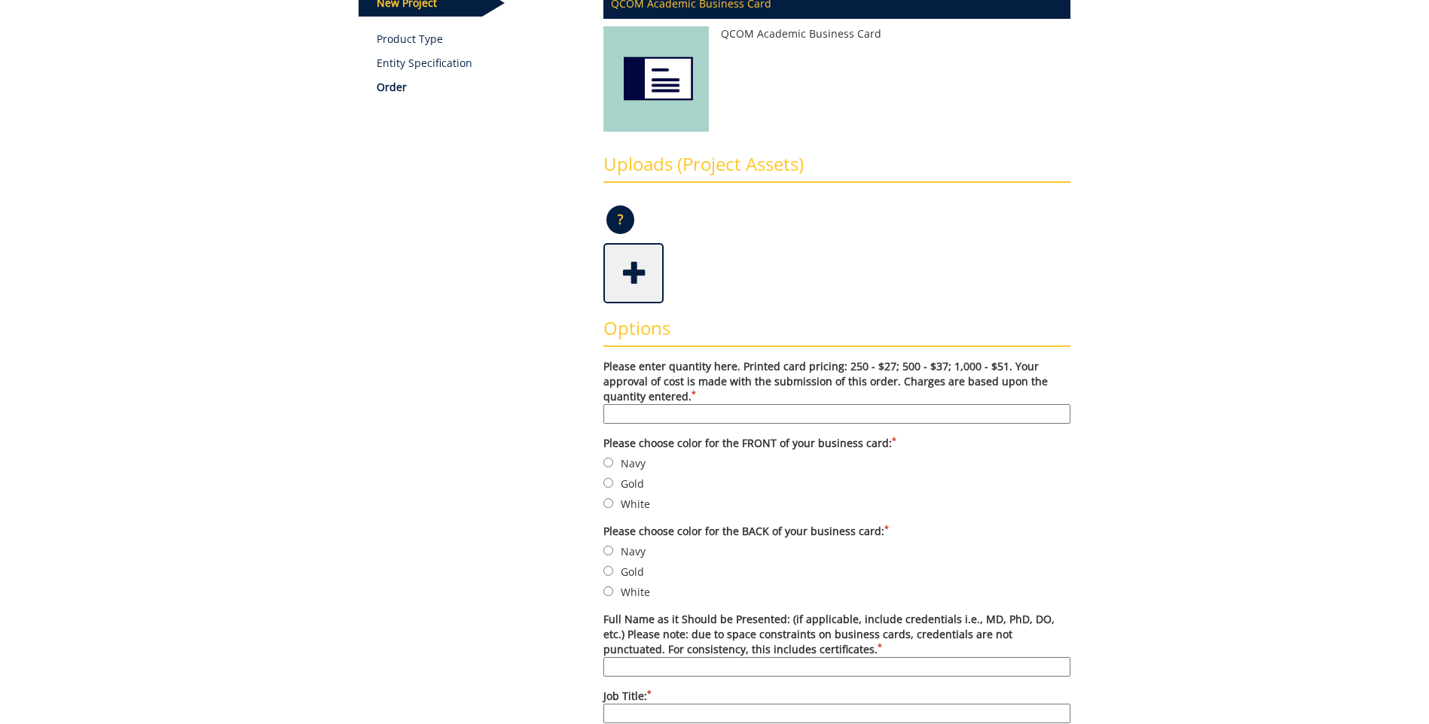
drag, startPoint x: 681, startPoint y: 409, endPoint x: 575, endPoint y: 366, distance: 114.5
click at [679, 407] on input "Please enter quantity here. Printed card pricing: 250 - $27; 500 - $37; 1,000 -…" at bounding box center [836, 414] width 467 height 20
type input "250"
click at [605, 461] on input "Navy" at bounding box center [608, 463] width 10 height 10
radio input "true"
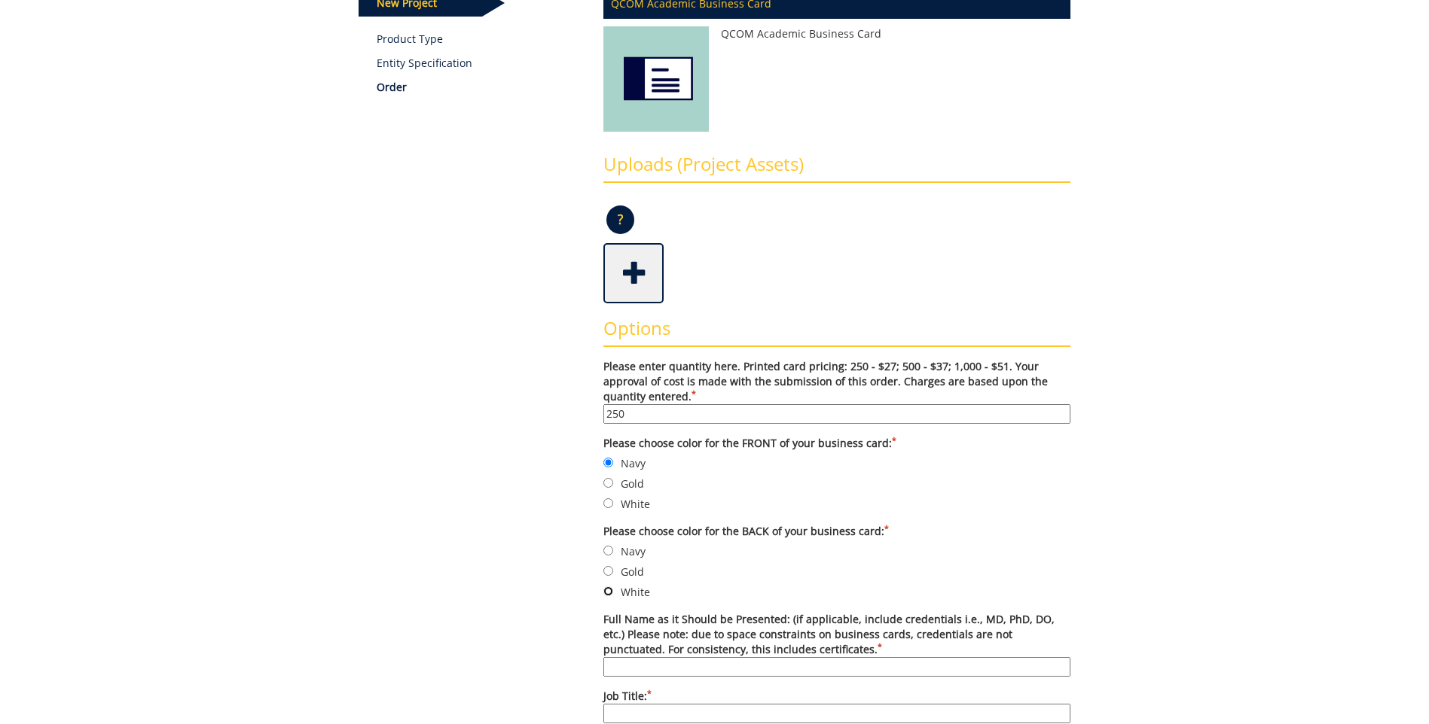
click at [609, 593] on input "White" at bounding box center [608, 592] width 10 height 10
radio input "true"
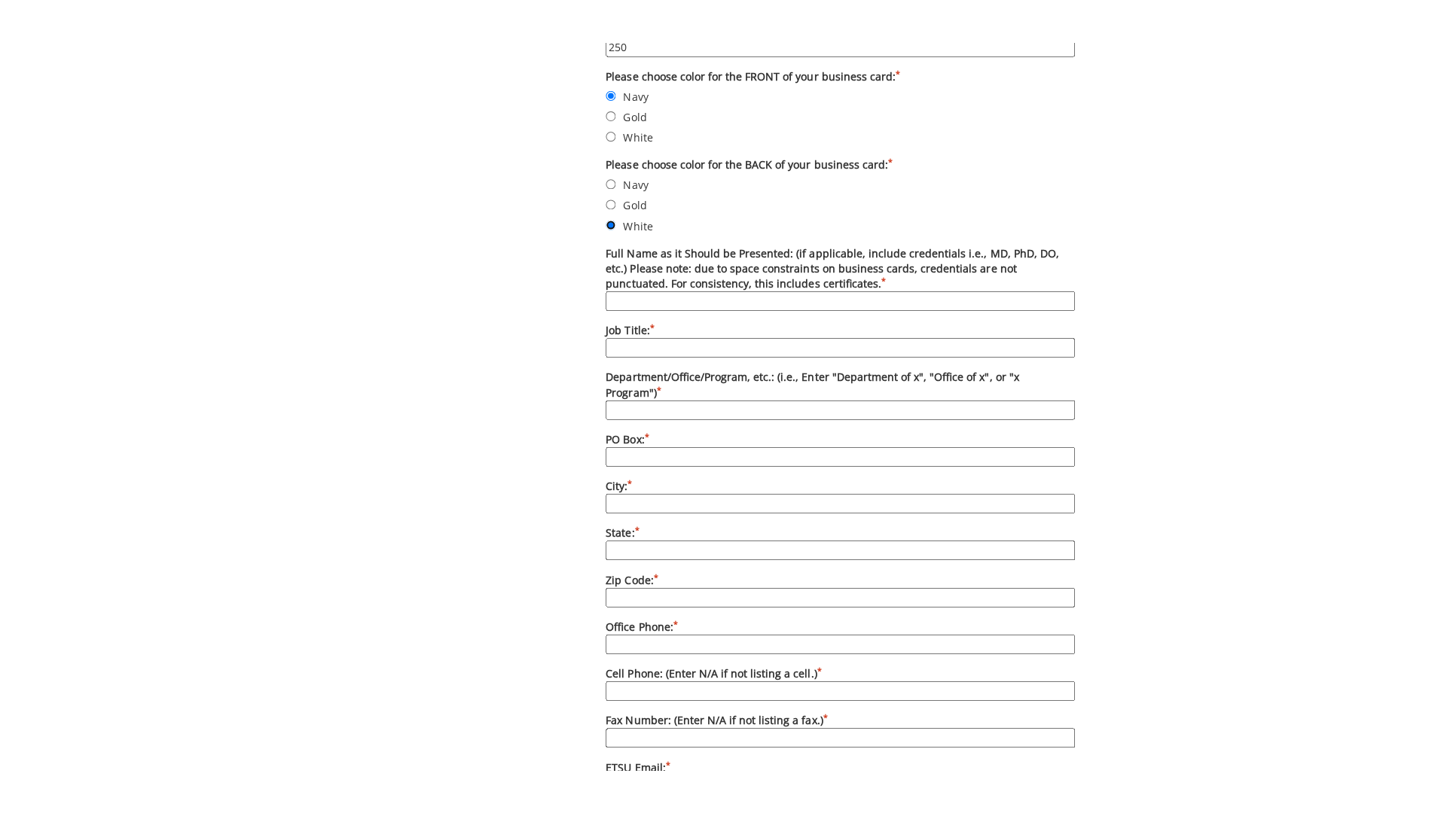
scroll to position [527, 0]
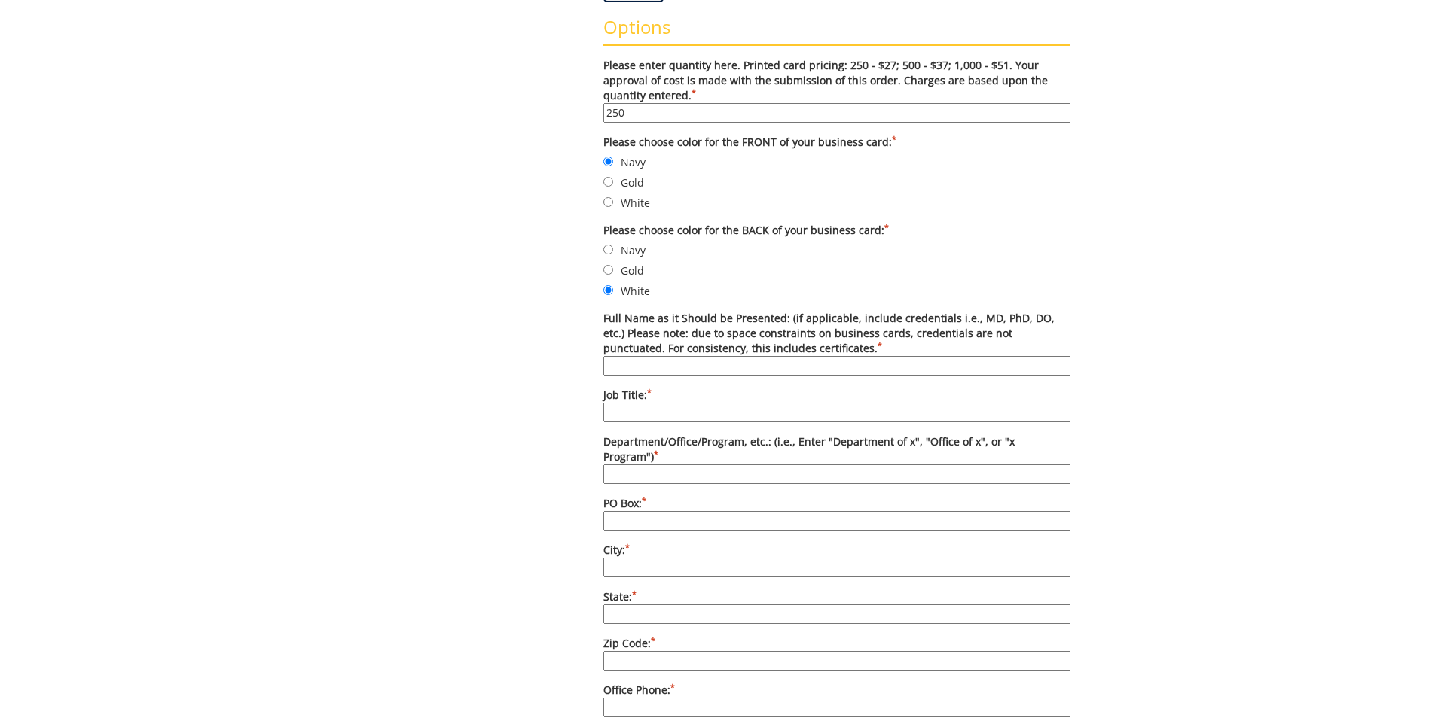
click at [756, 359] on input "Full Name as it Should be Presented: (if applicable, include credentials i.e., …" at bounding box center [836, 366] width 467 height 20
type input "Betty Dellinger"
click at [623, 406] on input "Job Title: *" at bounding box center [836, 413] width 467 height 20
type input "RN Case Manager"
click at [633, 511] on input "PO Box: *" at bounding box center [836, 521] width 467 height 20
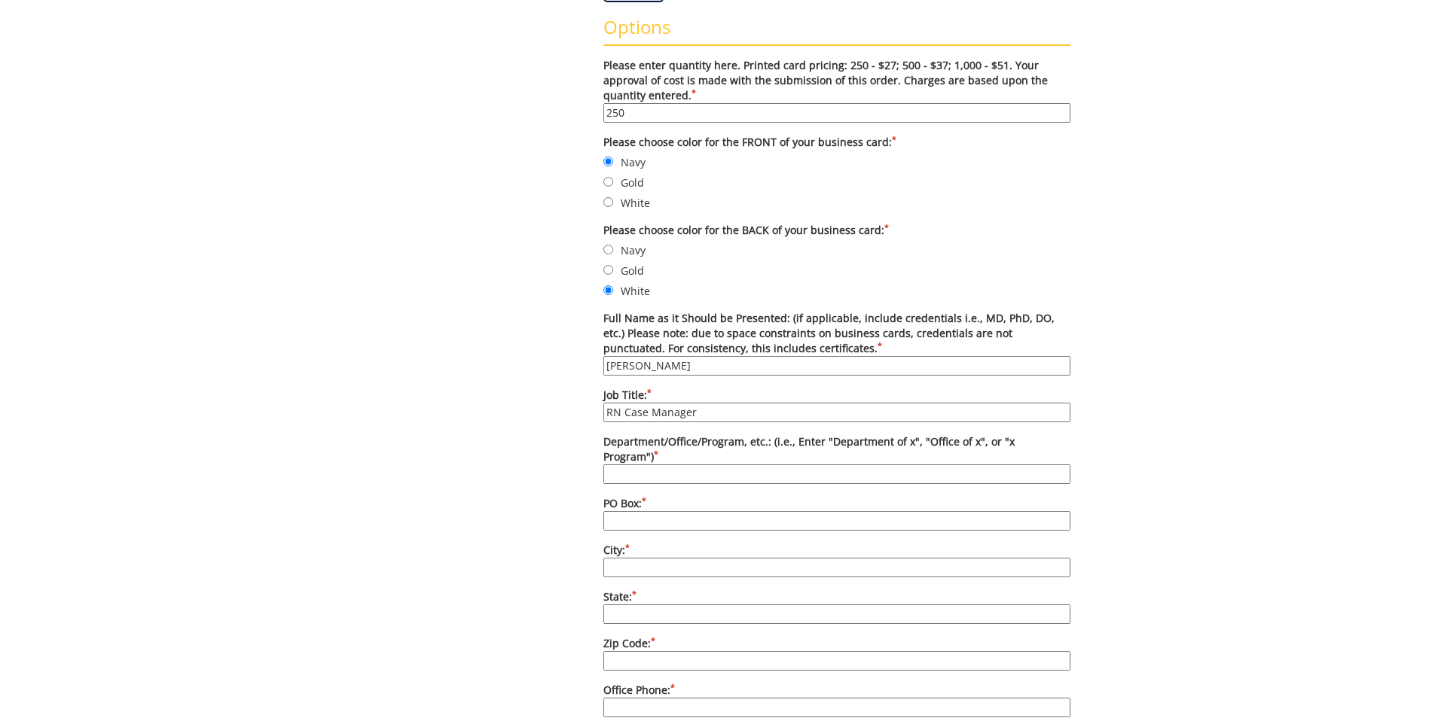
click at [643, 558] on input "City: *" at bounding box center [836, 568] width 467 height 20
click at [637, 465] on input "Department/Office/Program, etc.: (i.e., Enter "Department of x", "Office of x",…" at bounding box center [836, 475] width 467 height 20
type input "ETSU Health"
click at [680, 511] on input "PO Box: *" at bounding box center [836, 521] width 467 height 20
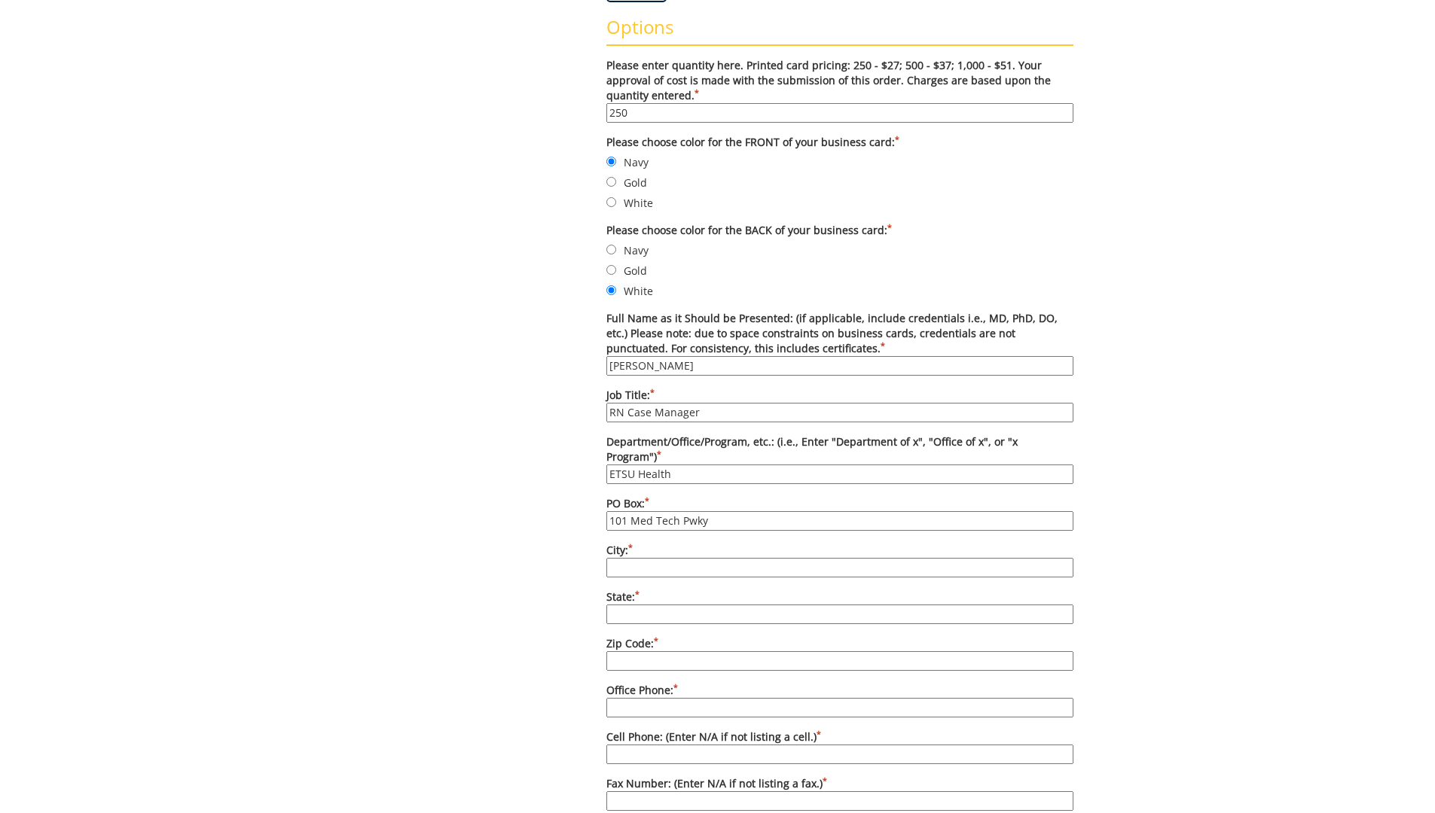
type input "101 Med Tech Pwky"
click at [730, 558] on input "City: *" at bounding box center [839, 568] width 467 height 20
type input "Johnson City"
type input "37604"
type input "4237412610"
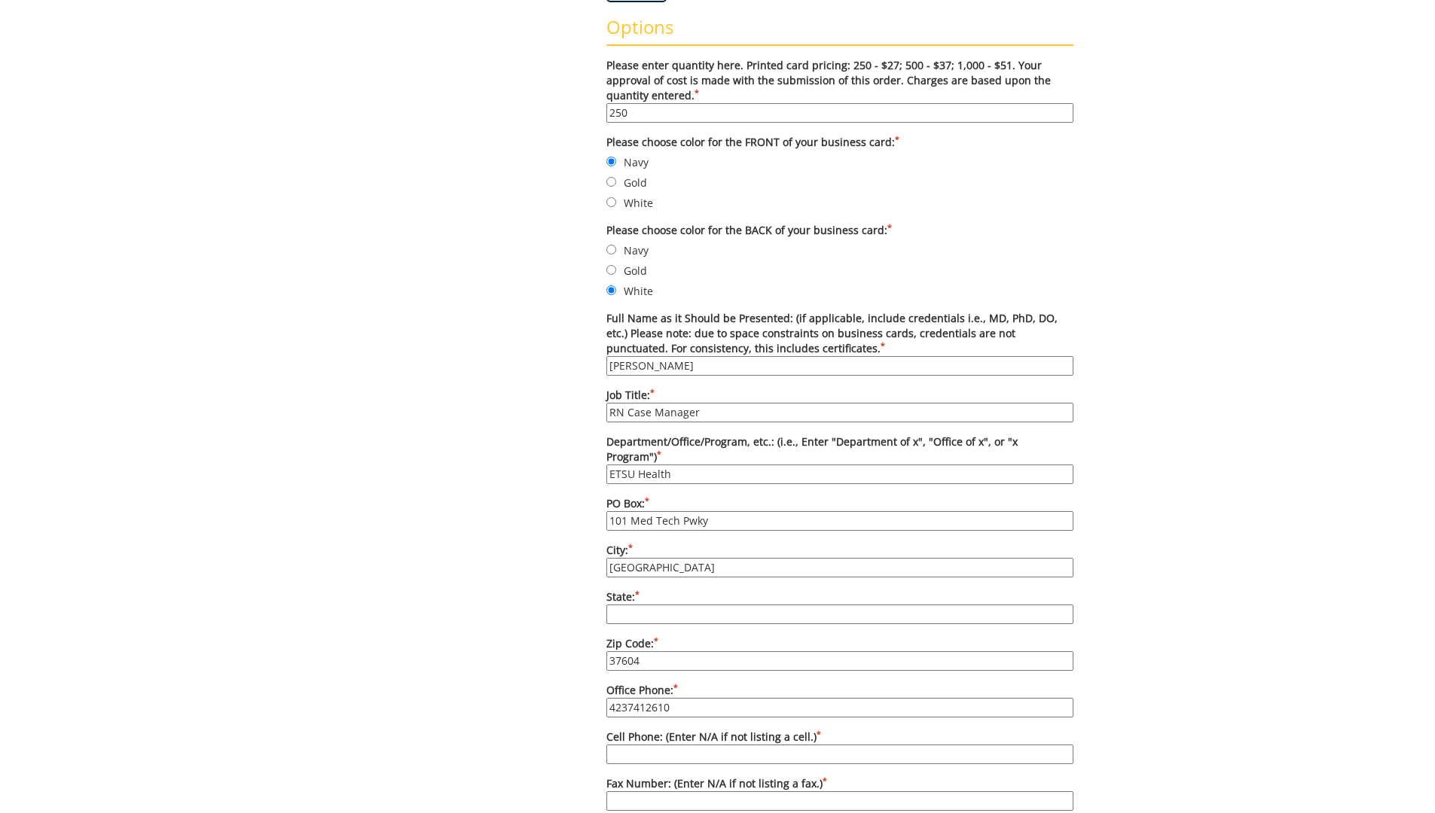
type input "dellingerb@etsu.edu"
click at [663, 605] on input "State: *" at bounding box center [839, 615] width 467 height 20
type input "TN"
drag, startPoint x: 730, startPoint y: 691, endPoint x: 328, endPoint y: 689, distance: 402.2
click at [328, 689] on div "Some kind of message here. New Project Product Type Entity Specification Order …" at bounding box center [717, 479] width 881 height 1701
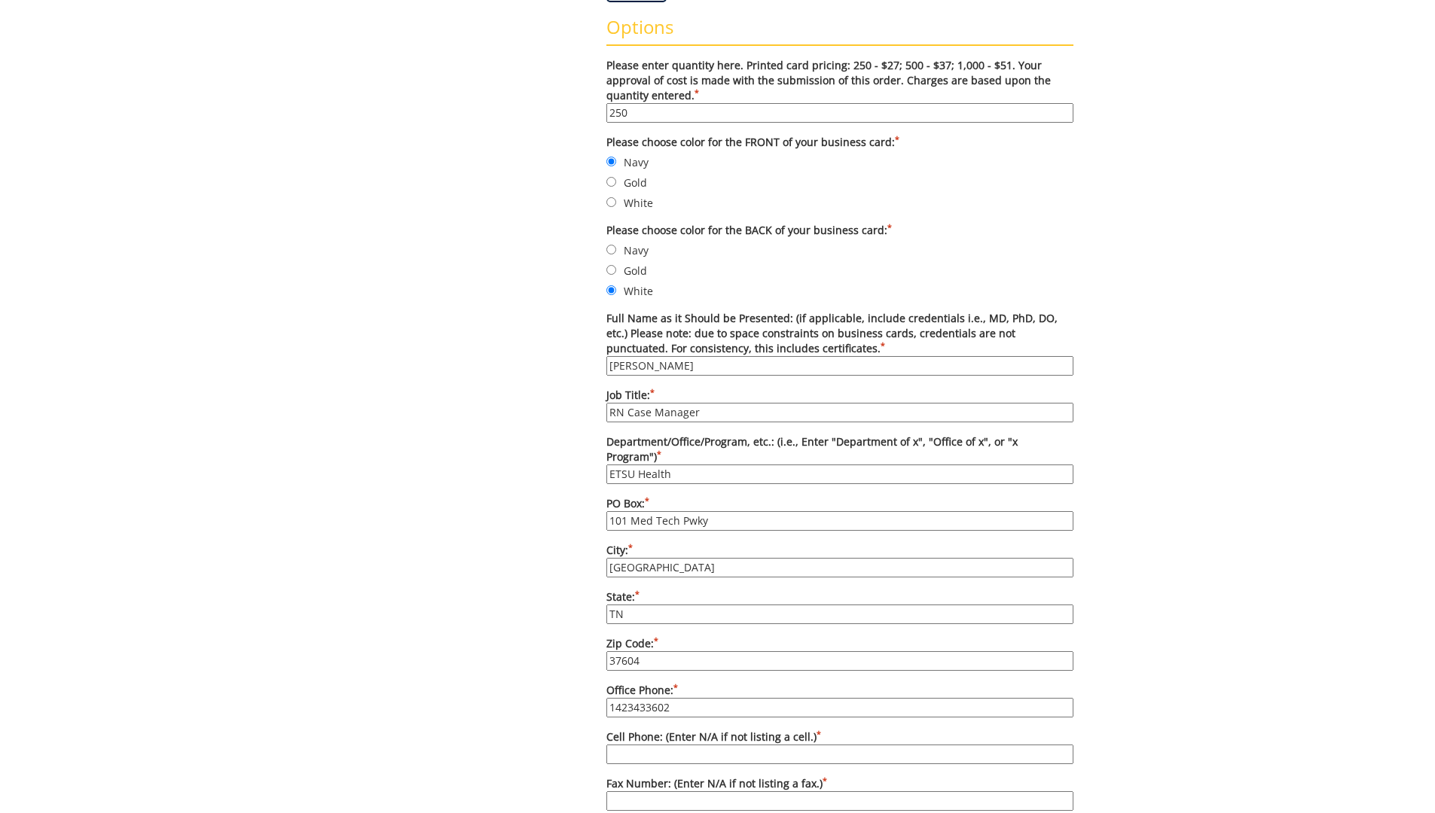
type input "14234336029"
drag, startPoint x: 696, startPoint y: 688, endPoint x: 0, endPoint y: 589, distance: 702.9
click at [0, 629] on div "Some kind of message here. New Project Product Type Entity Specification Order …" at bounding box center [717, 479] width 1435 height 1701
drag, startPoint x: 756, startPoint y: 673, endPoint x: 784, endPoint y: 688, distance: 32.0
click at [784, 687] on label "Office Phone: * 4234336029" at bounding box center [839, 700] width 467 height 35
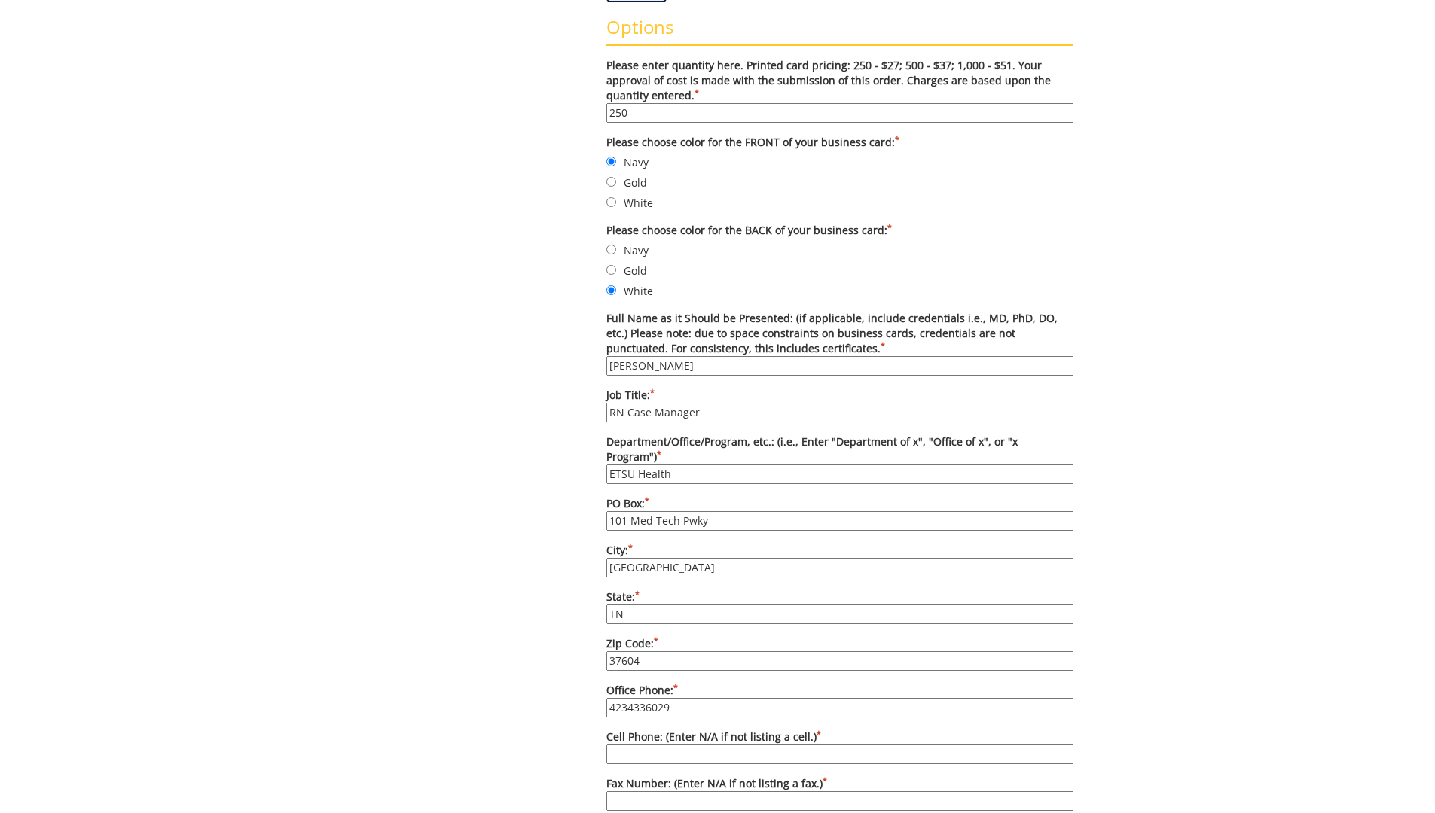
click at [630, 698] on input "4234336029" at bounding box center [839, 708] width 467 height 20
click at [649, 698] on input "423-4336029" at bounding box center [839, 708] width 467 height 20
type input "423-433-6029"
click at [679, 724] on input "Cell Phone: (Enter N/A if not listing a cell.) *" at bounding box center [839, 755] width 467 height 20
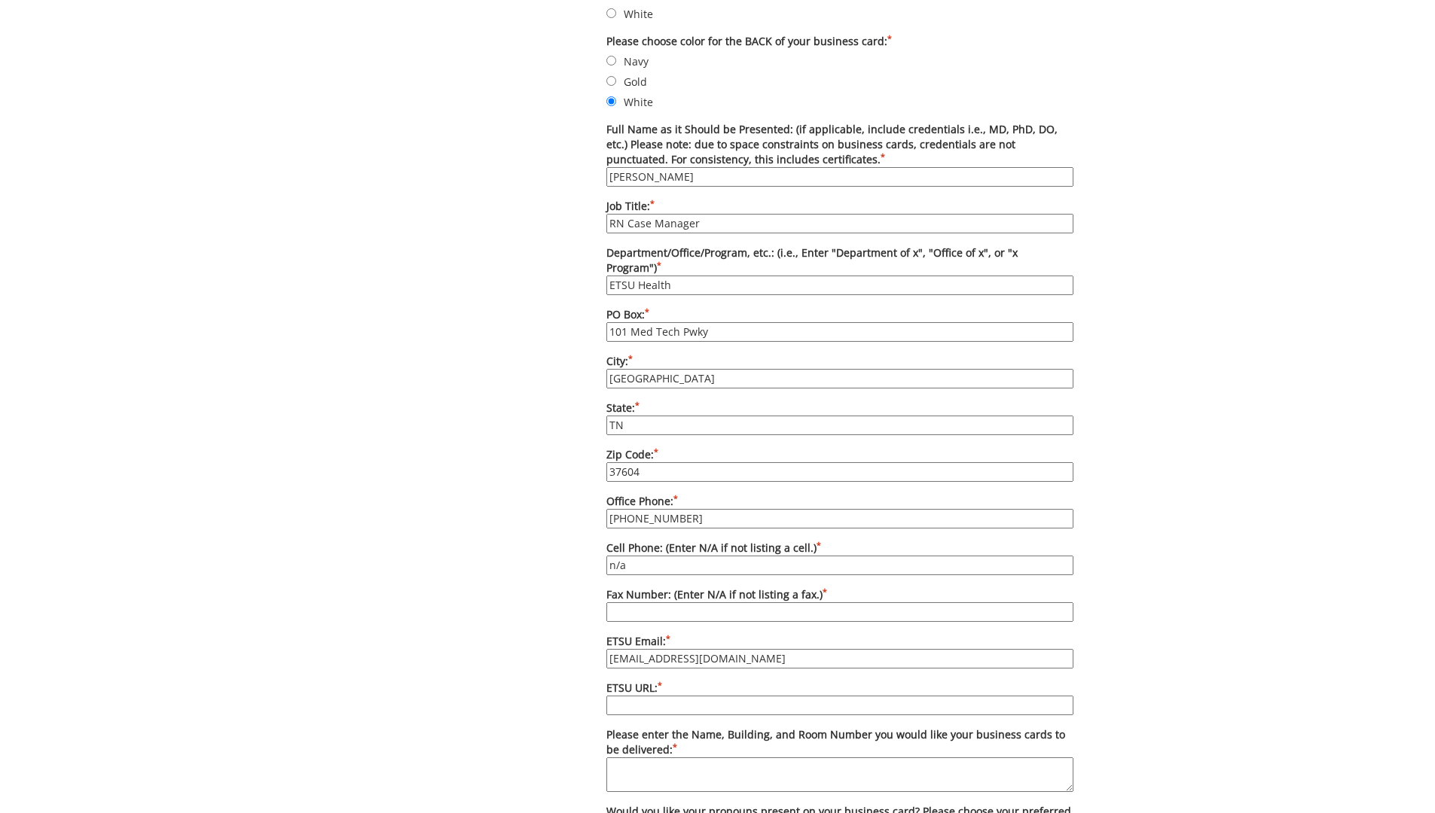
scroll to position [753, 0]
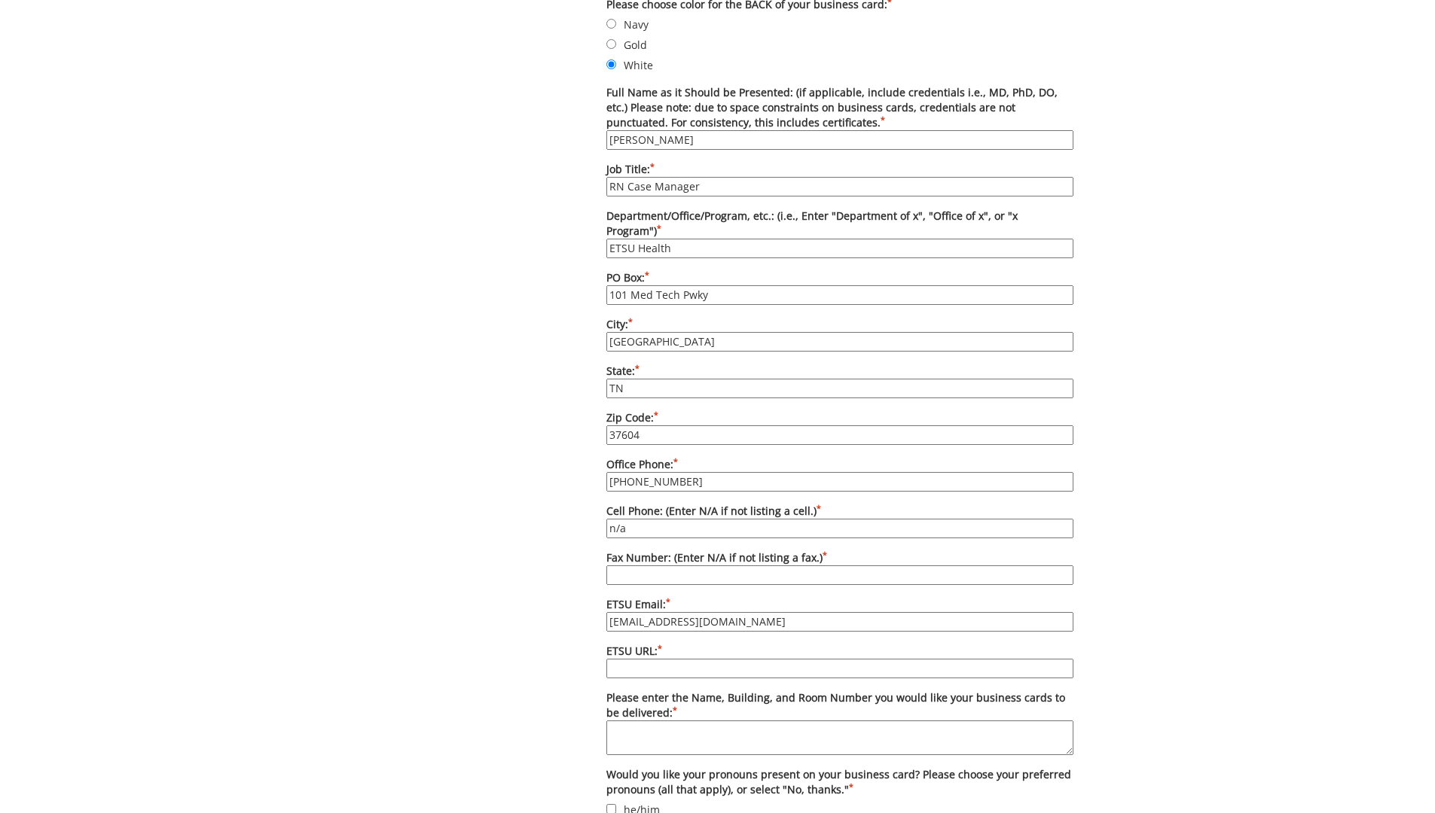
type input "n/a"
click at [654, 566] on input "Fax Number: (Enter N/A if not listing a fax.) *" at bounding box center [839, 576] width 467 height 20
type input "n"
type input "[PHONE_NUMBER]"
click at [679, 659] on input "ETSU URL: *" at bounding box center [839, 669] width 467 height 20
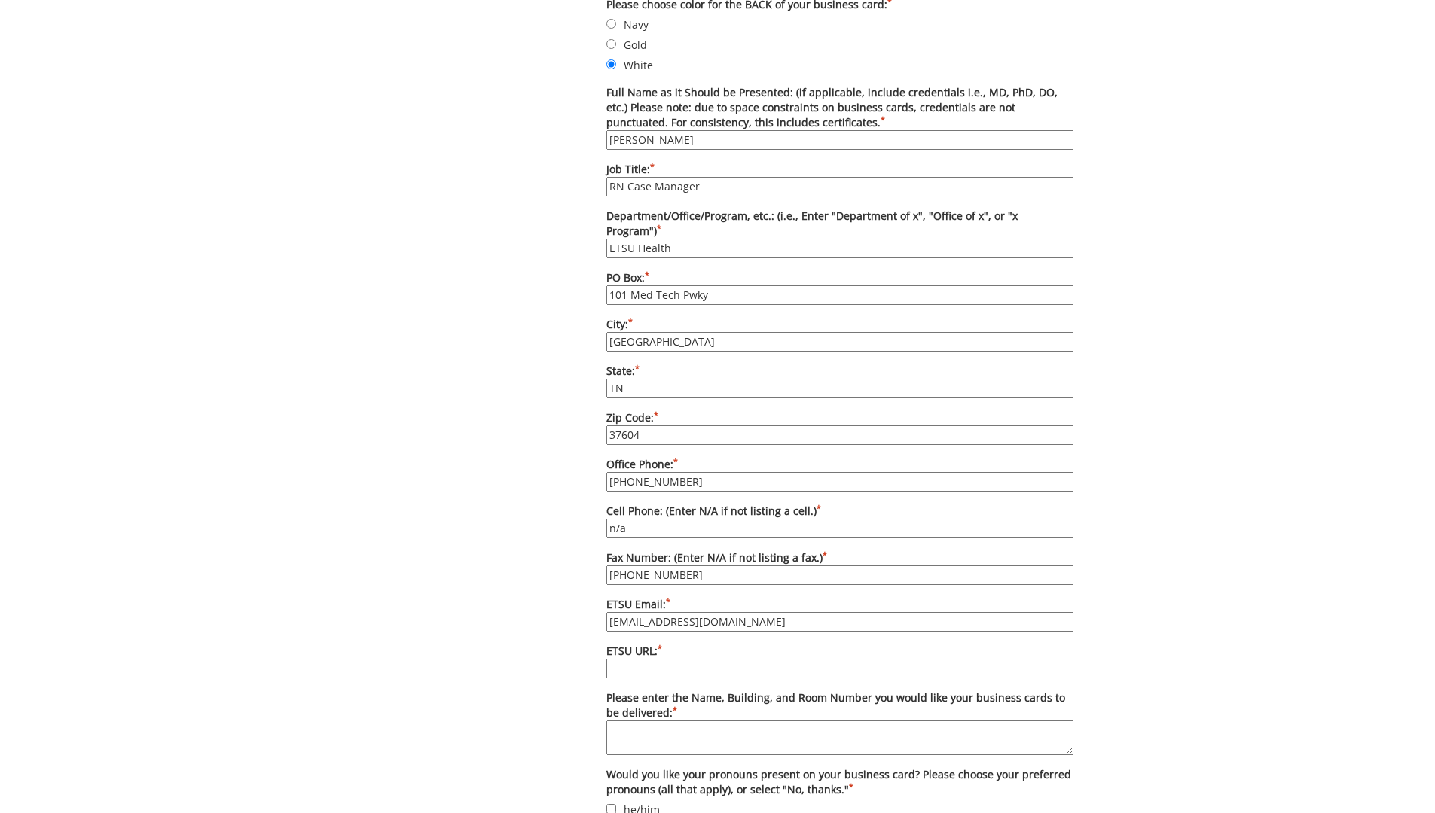
click at [653, 659] on input "ETSU URL: *" at bounding box center [839, 669] width 467 height 20
type input "[URL][DOMAIN_NAME]"
click at [699, 724] on textarea "Please enter the Name, Building, and Room Number you would like your business c…" at bounding box center [839, 738] width 467 height 35
type textarea "Suite 307"
click at [1208, 652] on div "Some kind of message here. New Project Product Type Entity Specification Order …" at bounding box center [717, 254] width 1435 height 1701
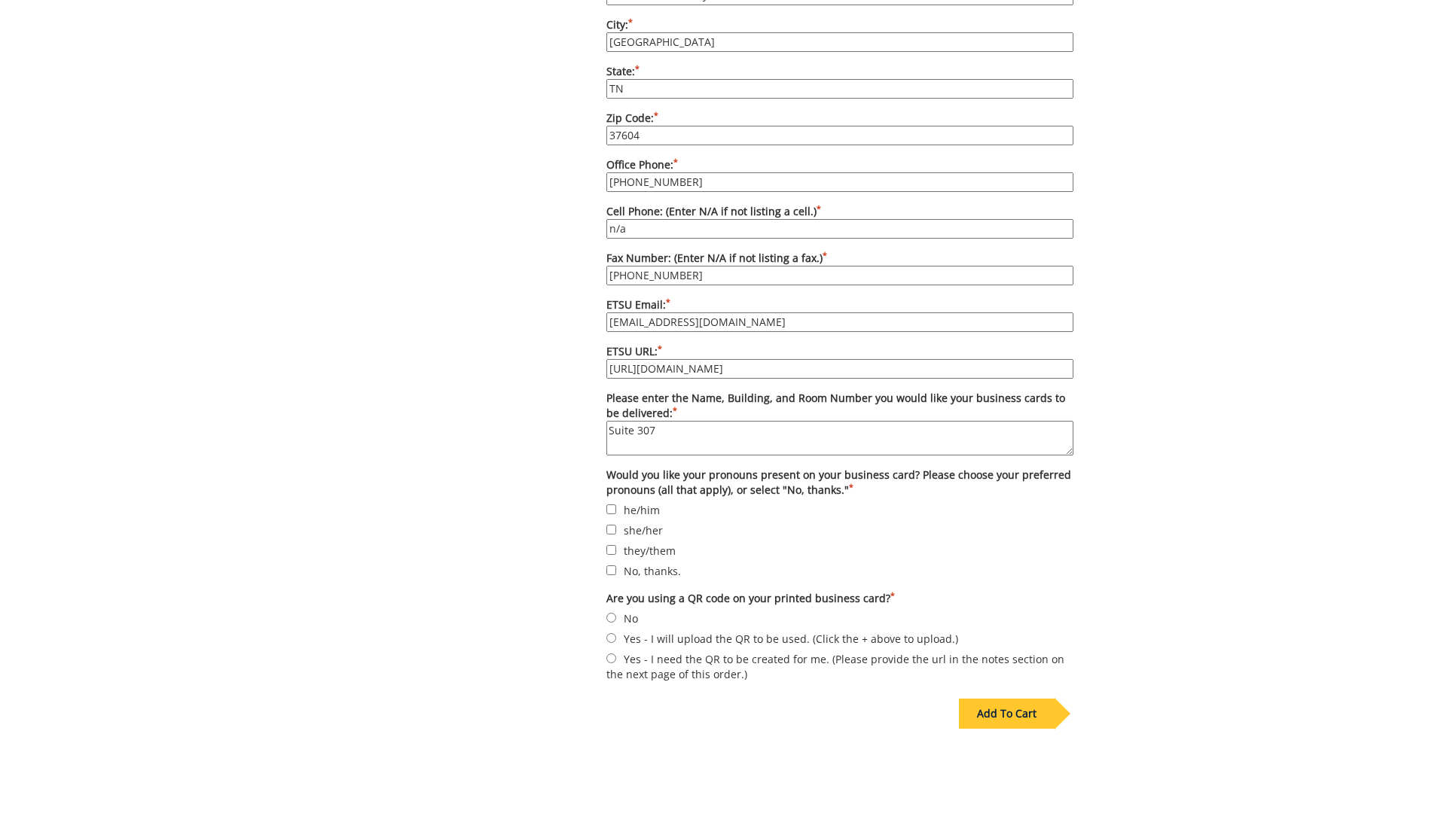
scroll to position [1054, 0]
click at [613, 564] on input "No, thanks." at bounding box center [611, 569] width 10 height 10
checkbox input "true"
click at [612, 612] on input "No" at bounding box center [611, 617] width 10 height 10
radio input "true"
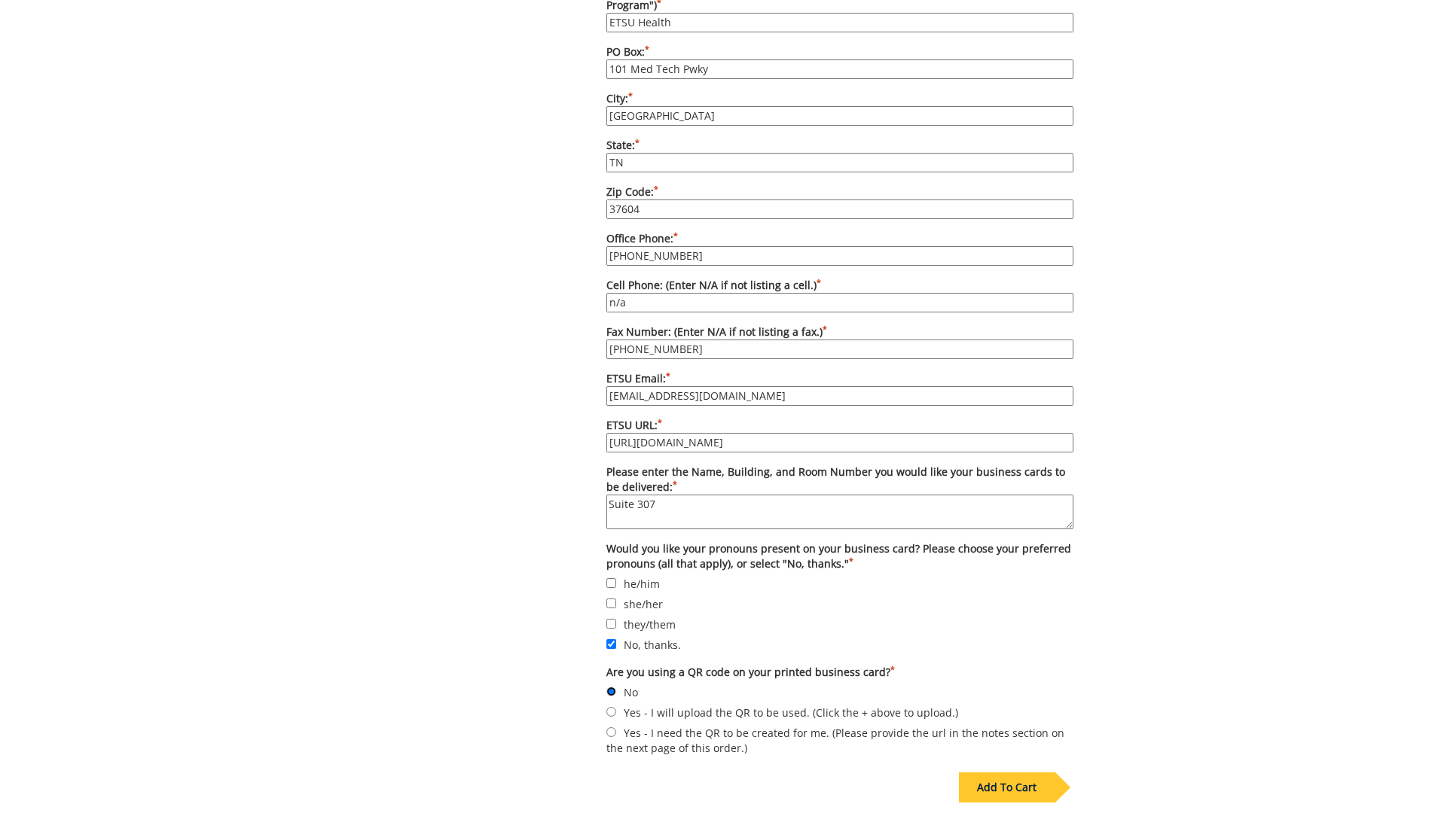
scroll to position [1175, 0]
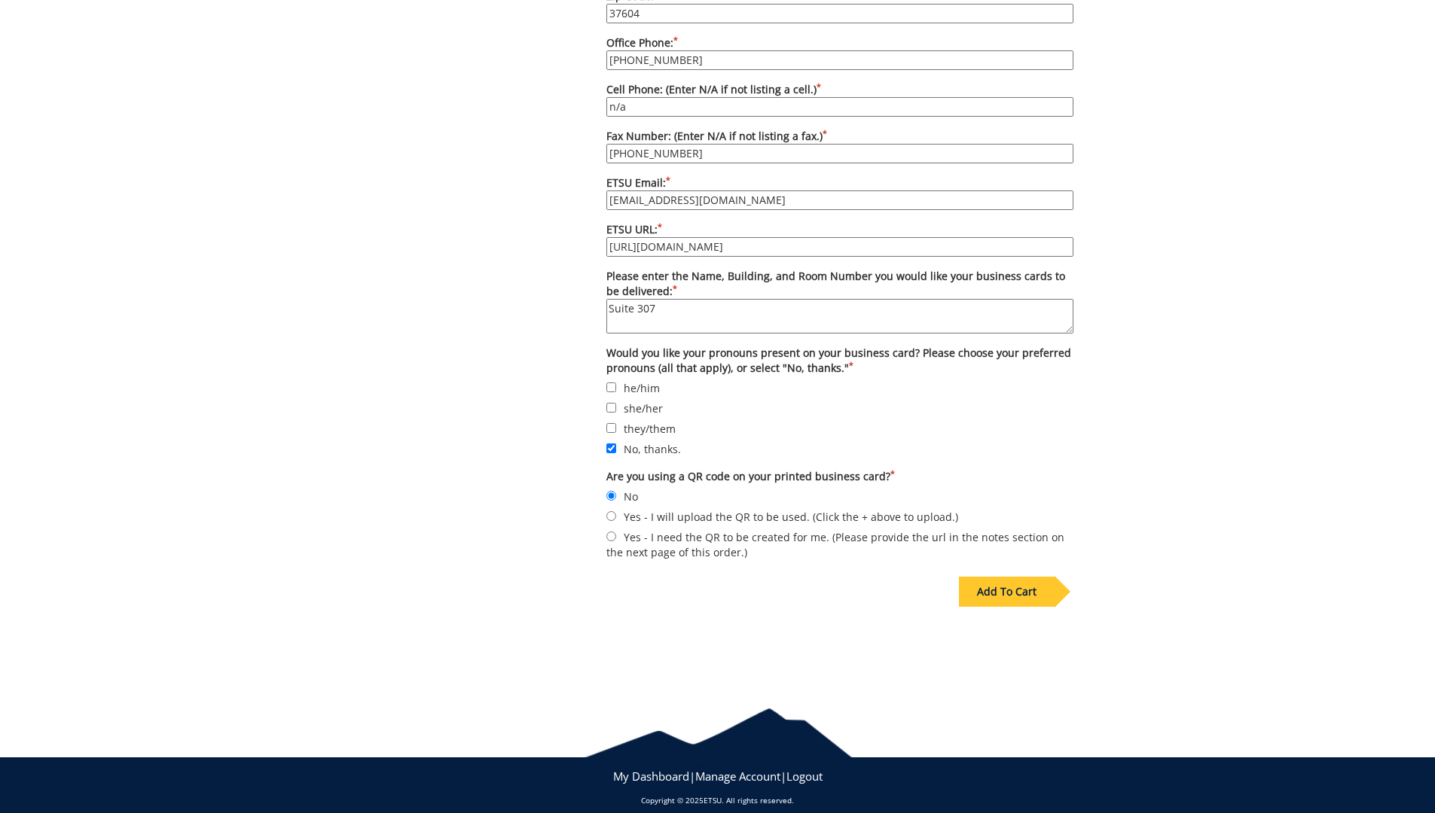
click at [1019, 577] on div "Add To Cart" at bounding box center [1007, 592] width 96 height 30
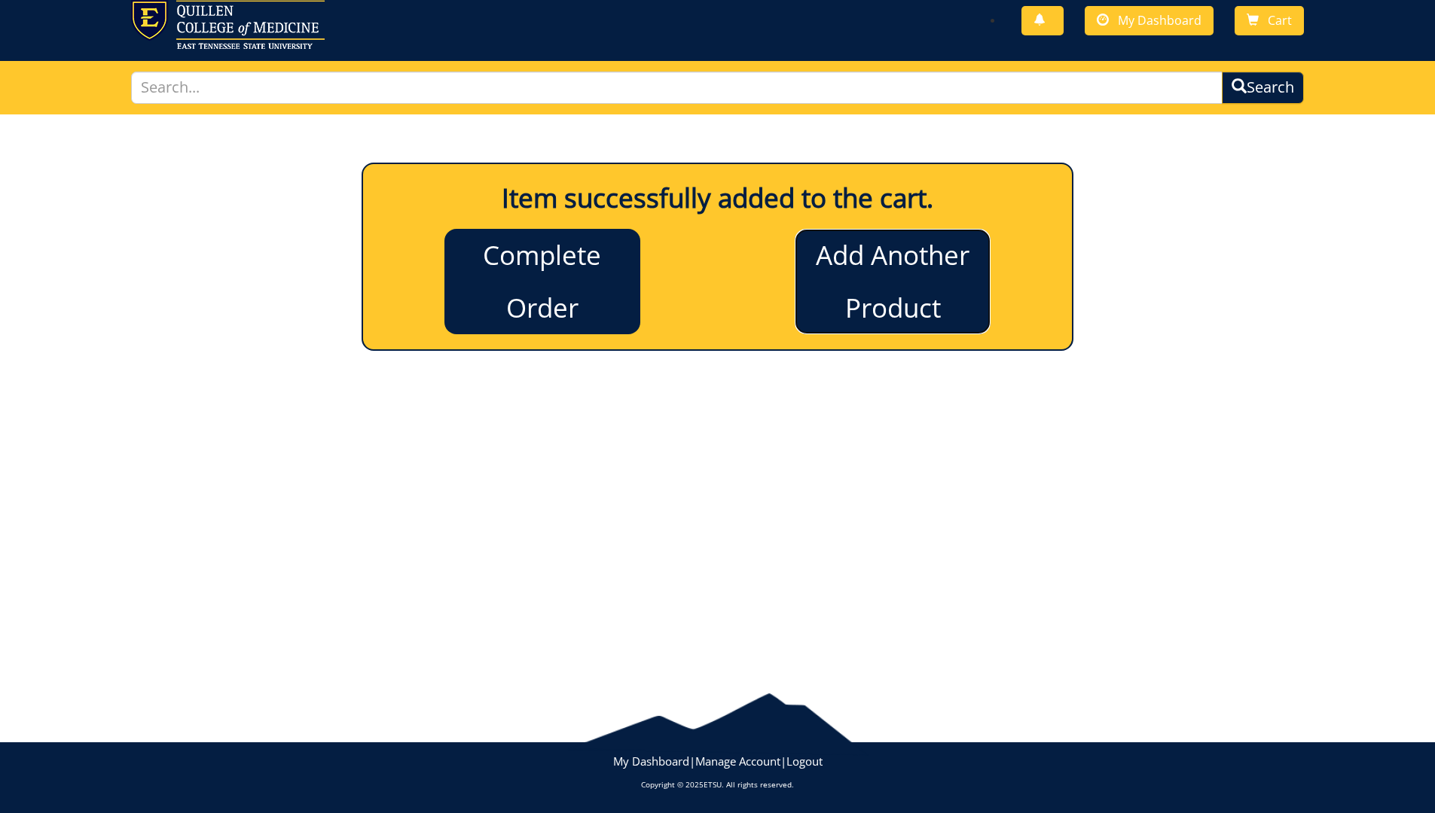
click at [895, 260] on link "Add Another Product" at bounding box center [893, 281] width 196 height 105
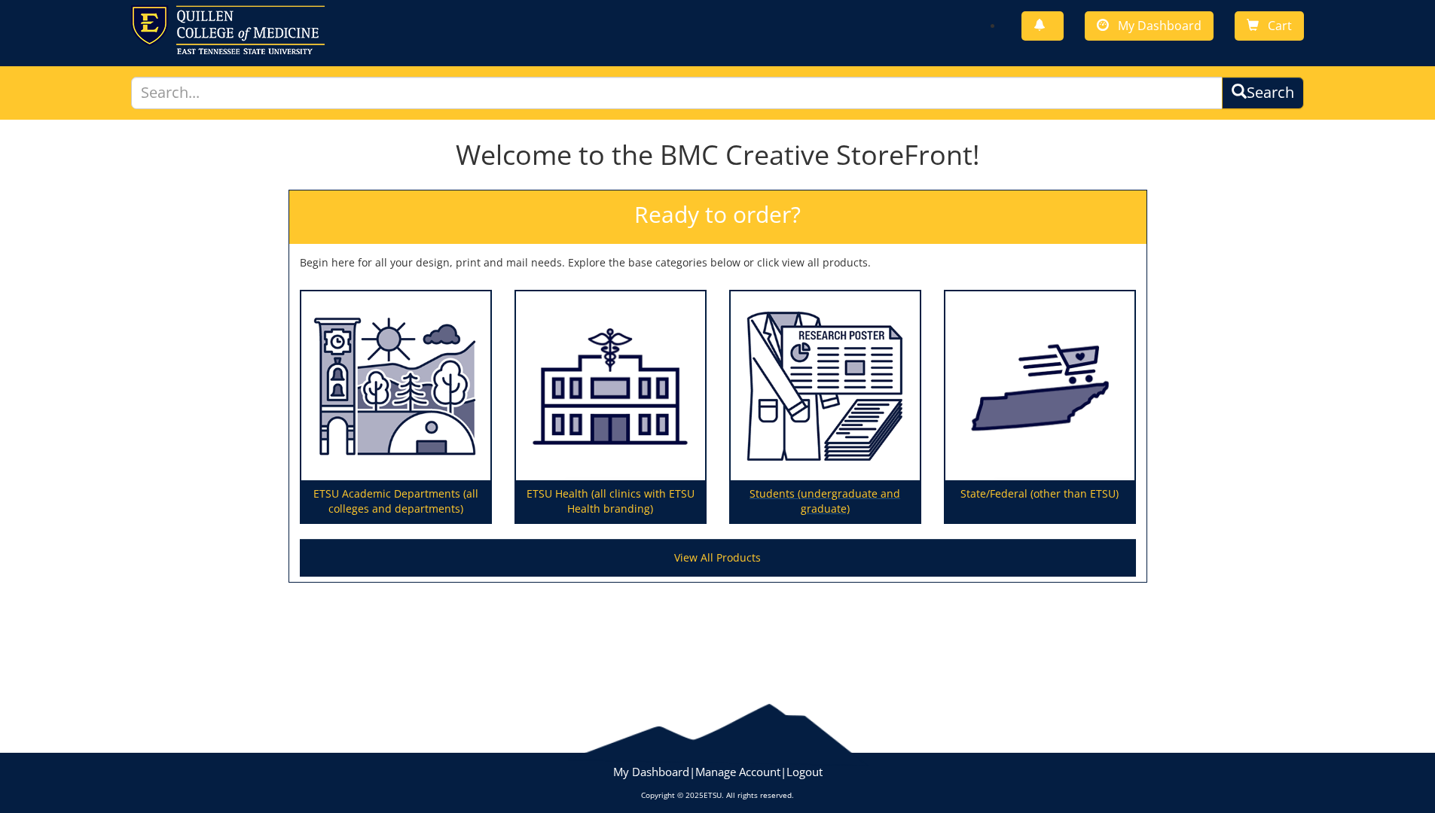
scroll to position [47, 0]
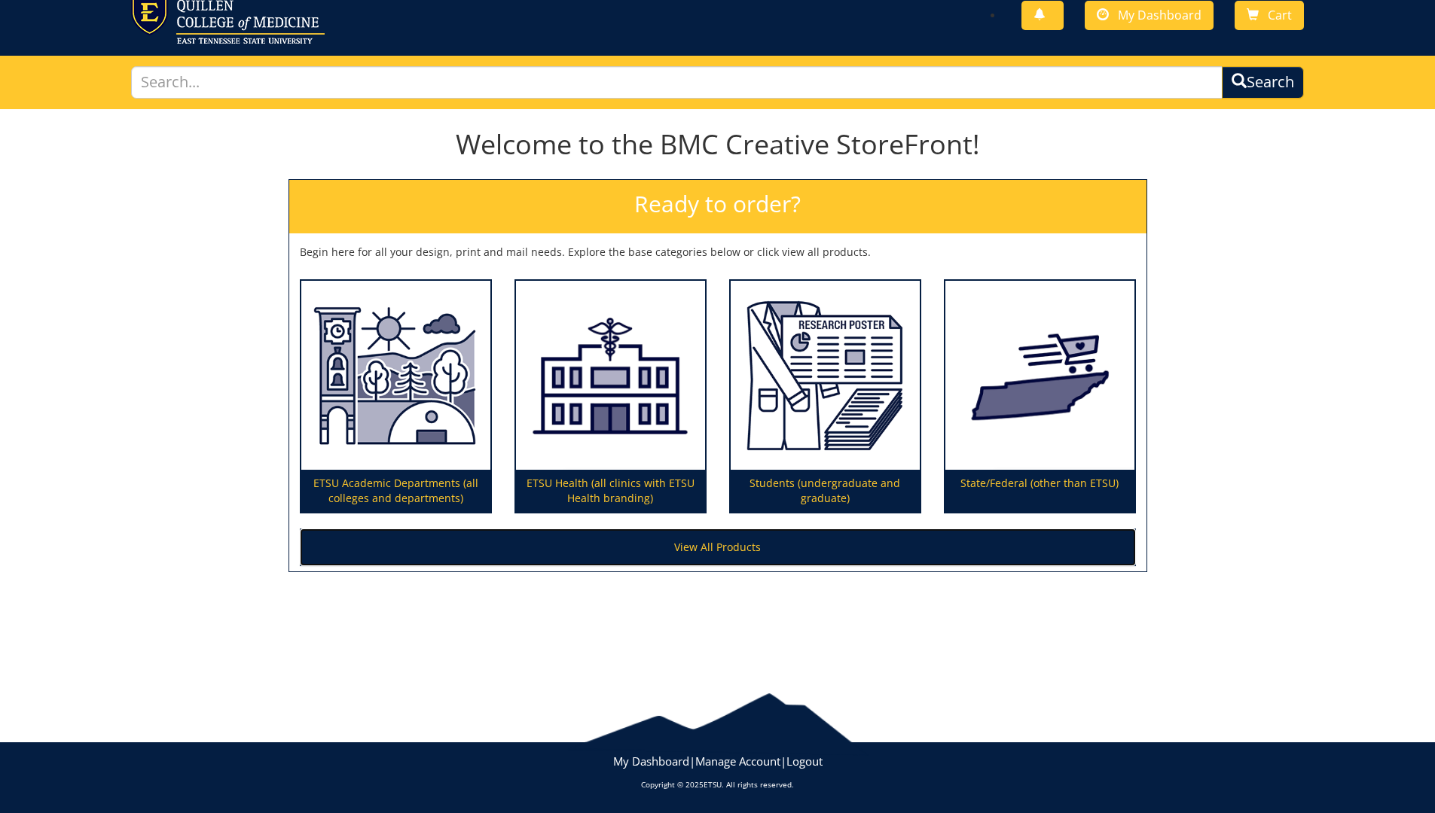
click at [706, 542] on link "View All Products" at bounding box center [718, 548] width 836 height 38
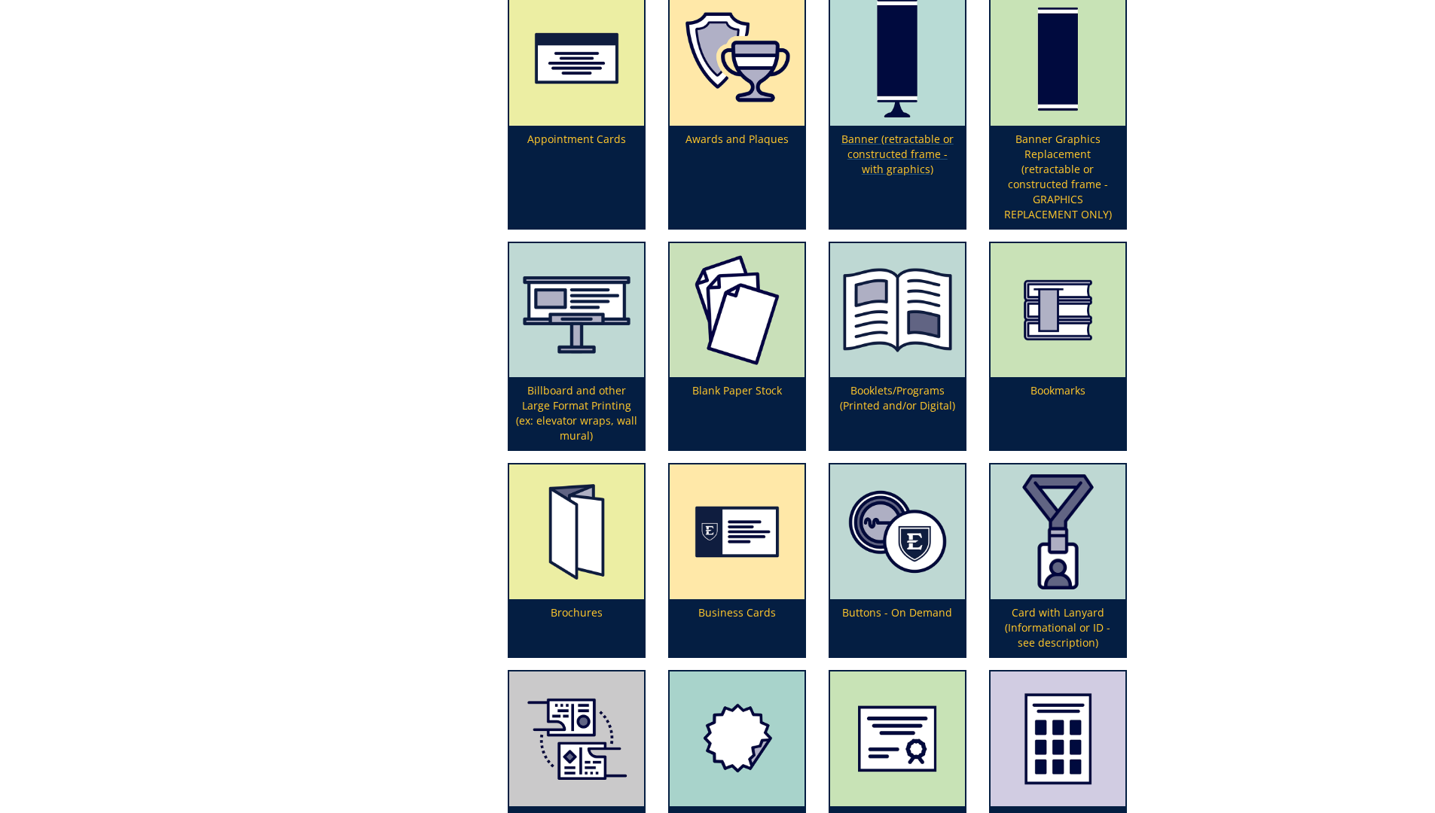
scroll to position [527, 0]
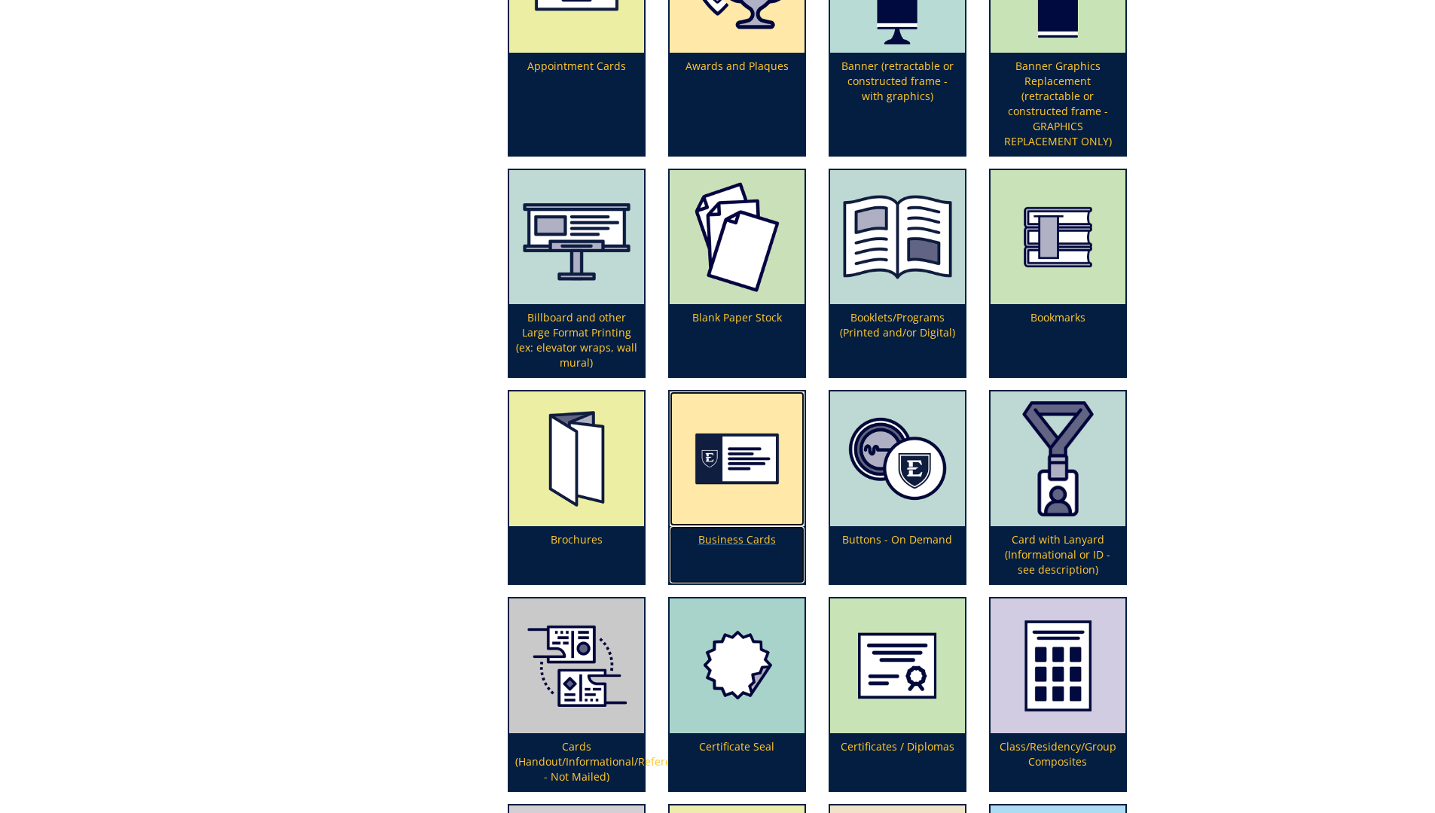
click at [755, 508] on img at bounding box center [737, 459] width 135 height 135
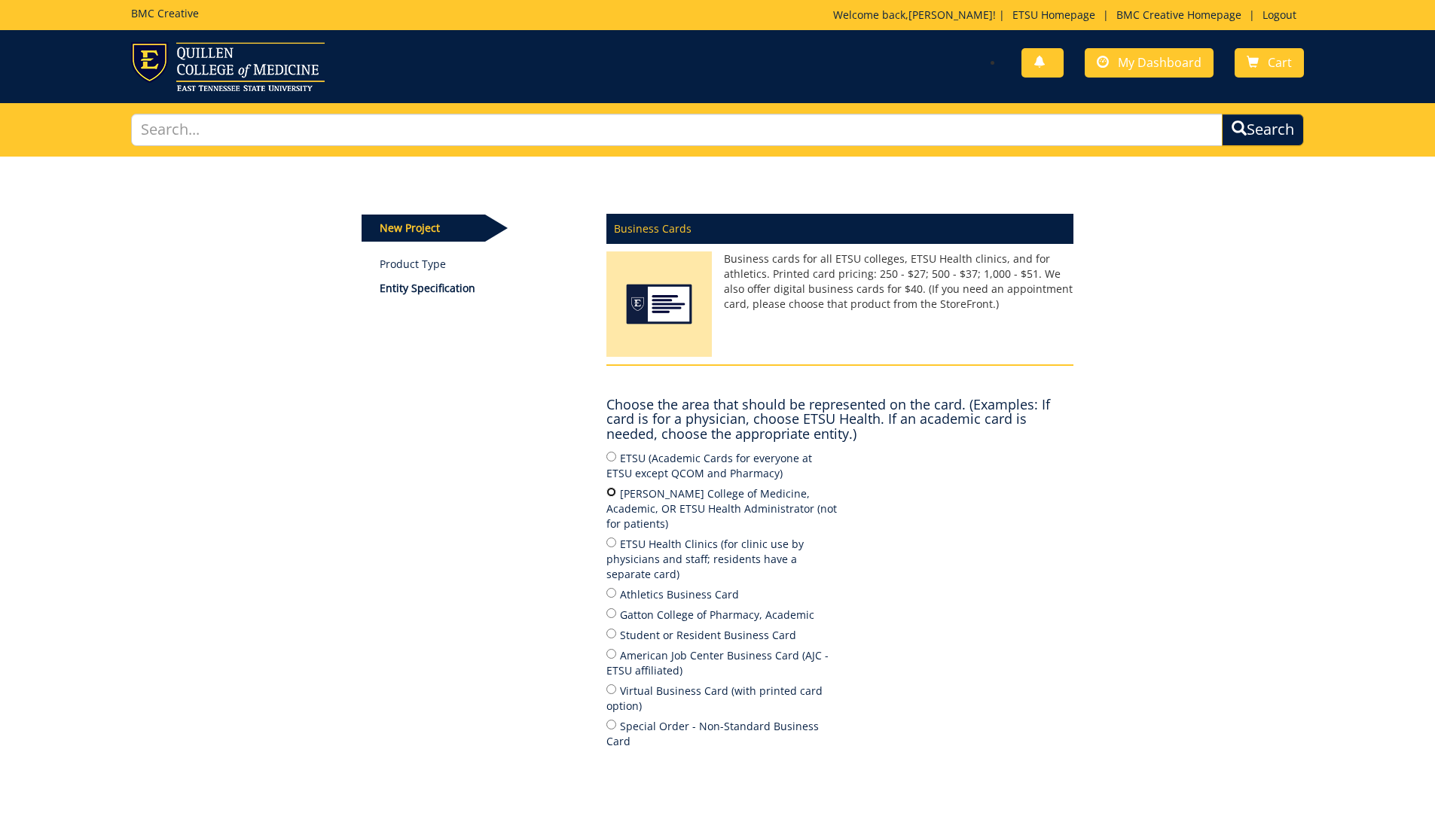
click at [611, 493] on input "[PERSON_NAME] College of Medicine, Academic, OR ETSU Health Administrator (not …" at bounding box center [611, 492] width 10 height 10
radio input "true"
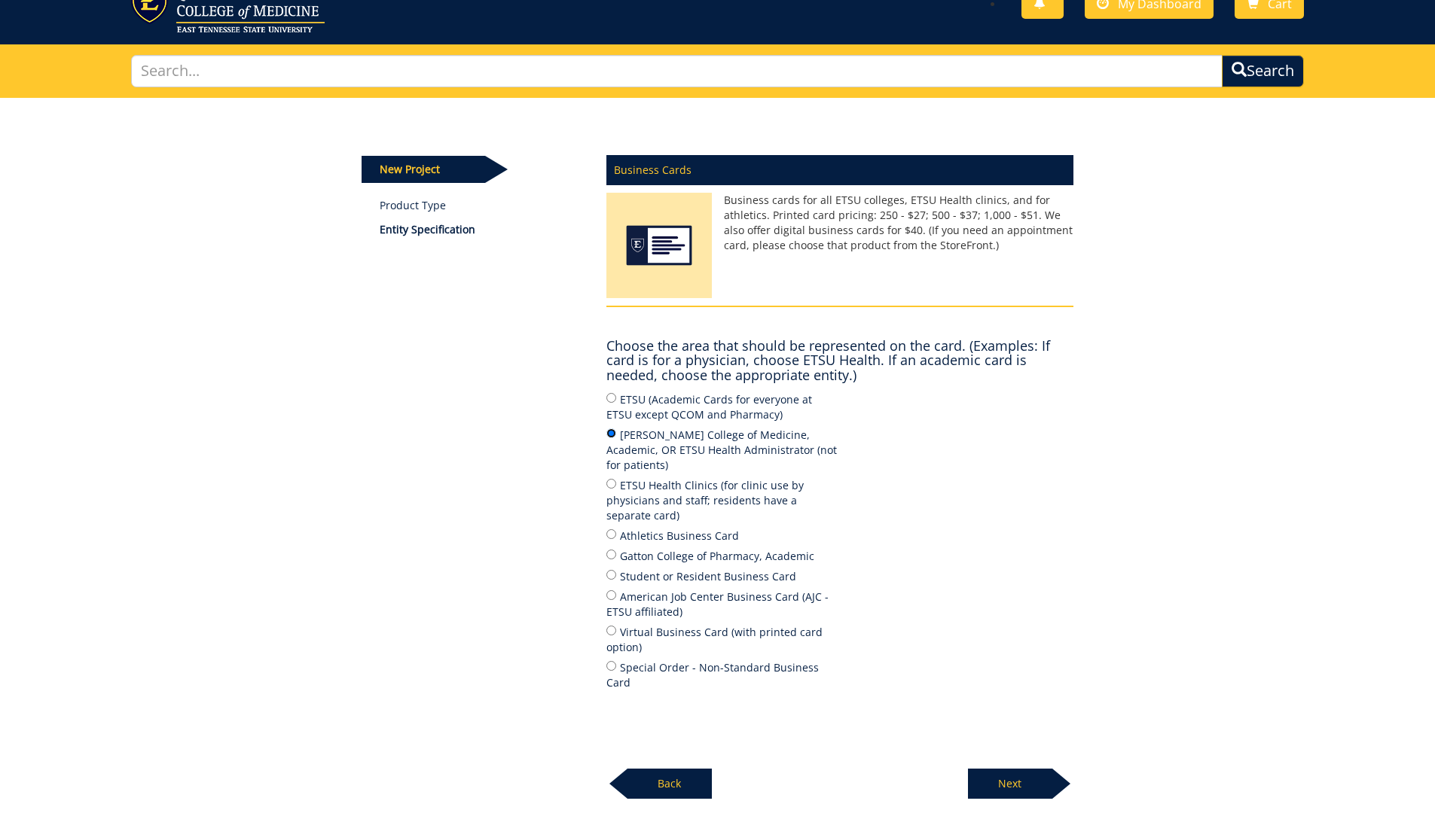
scroll to position [160, 0]
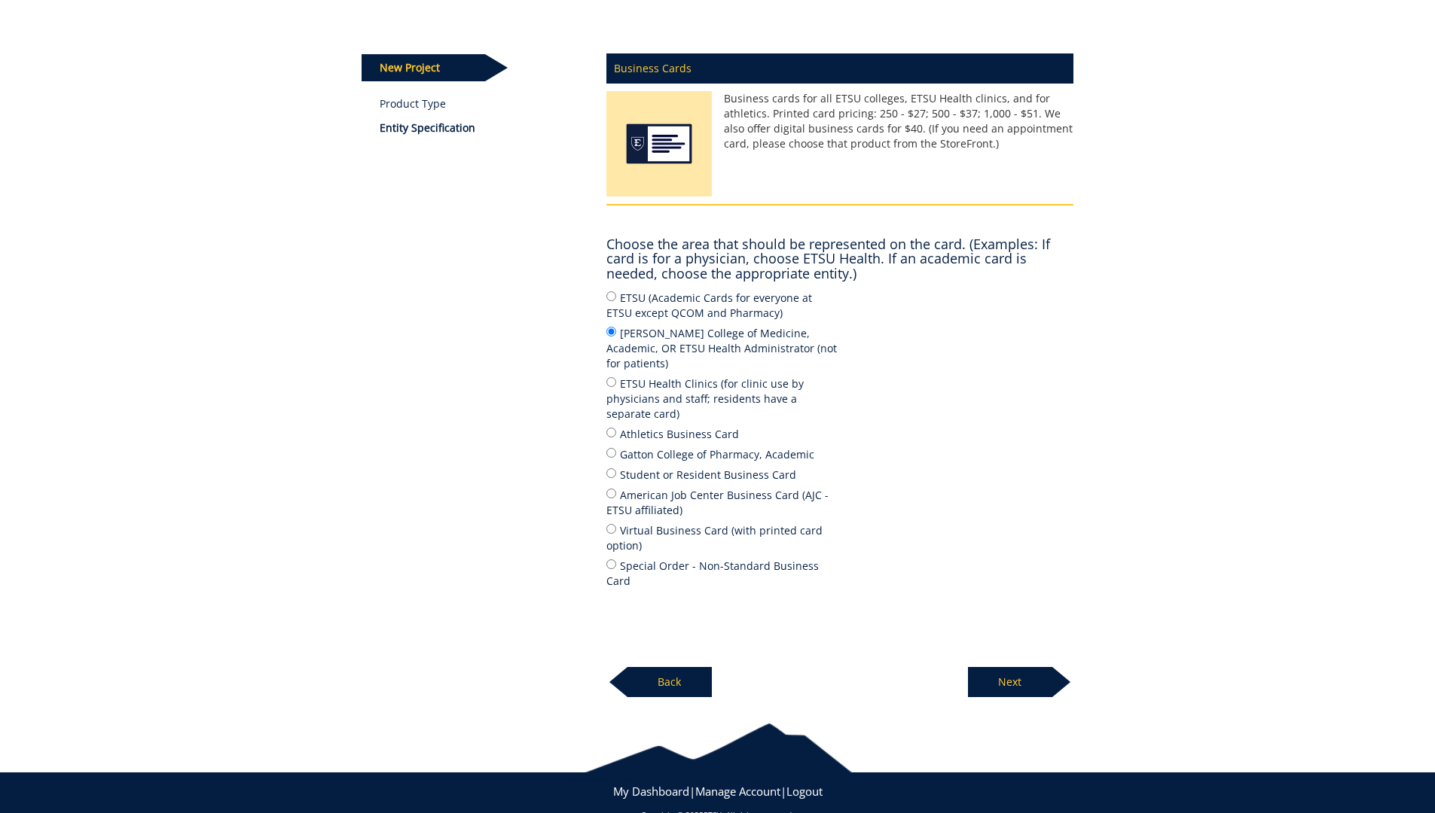
click at [1005, 667] on p "Next" at bounding box center [1010, 682] width 84 height 30
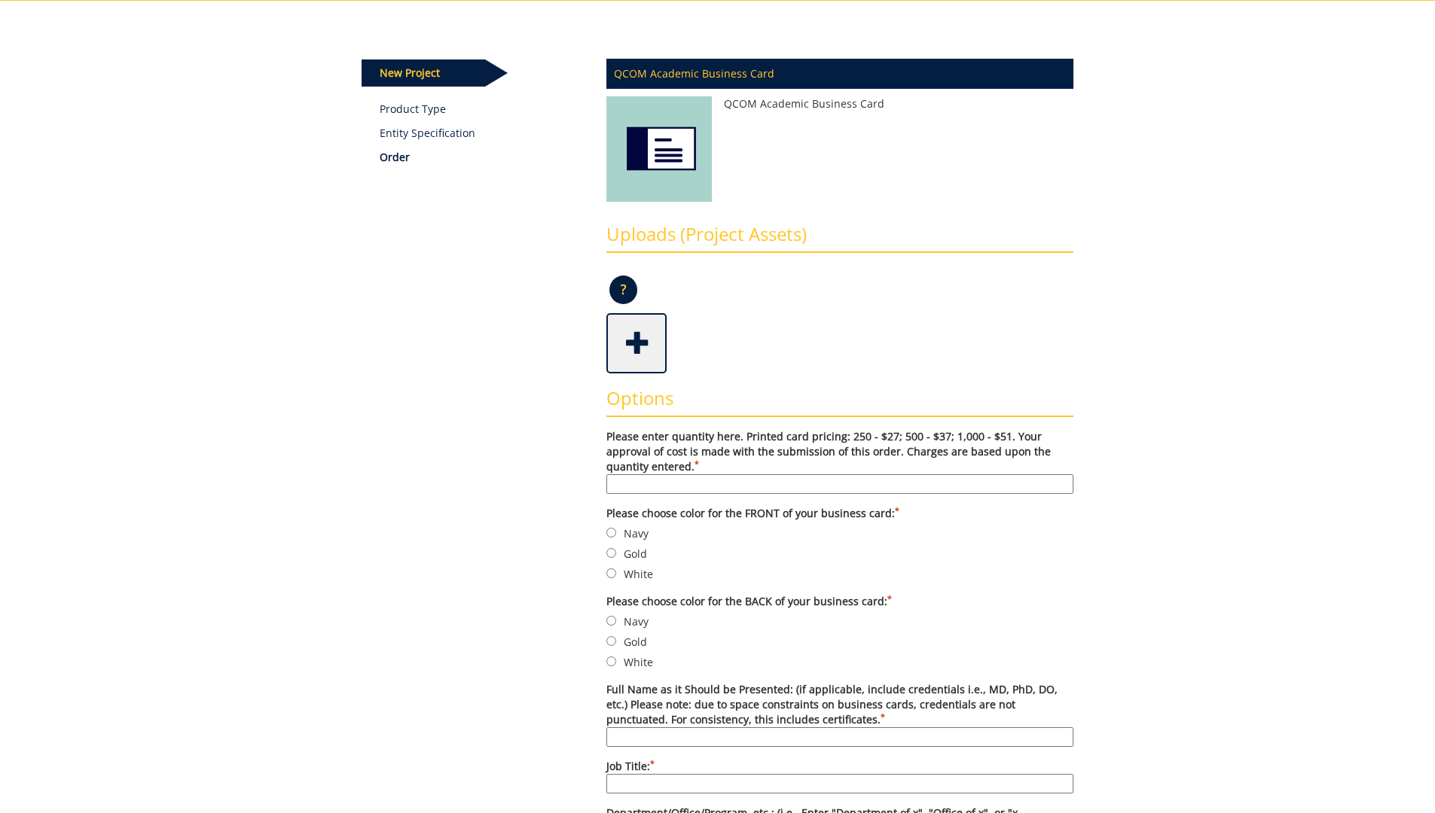
scroll to position [226, 0]
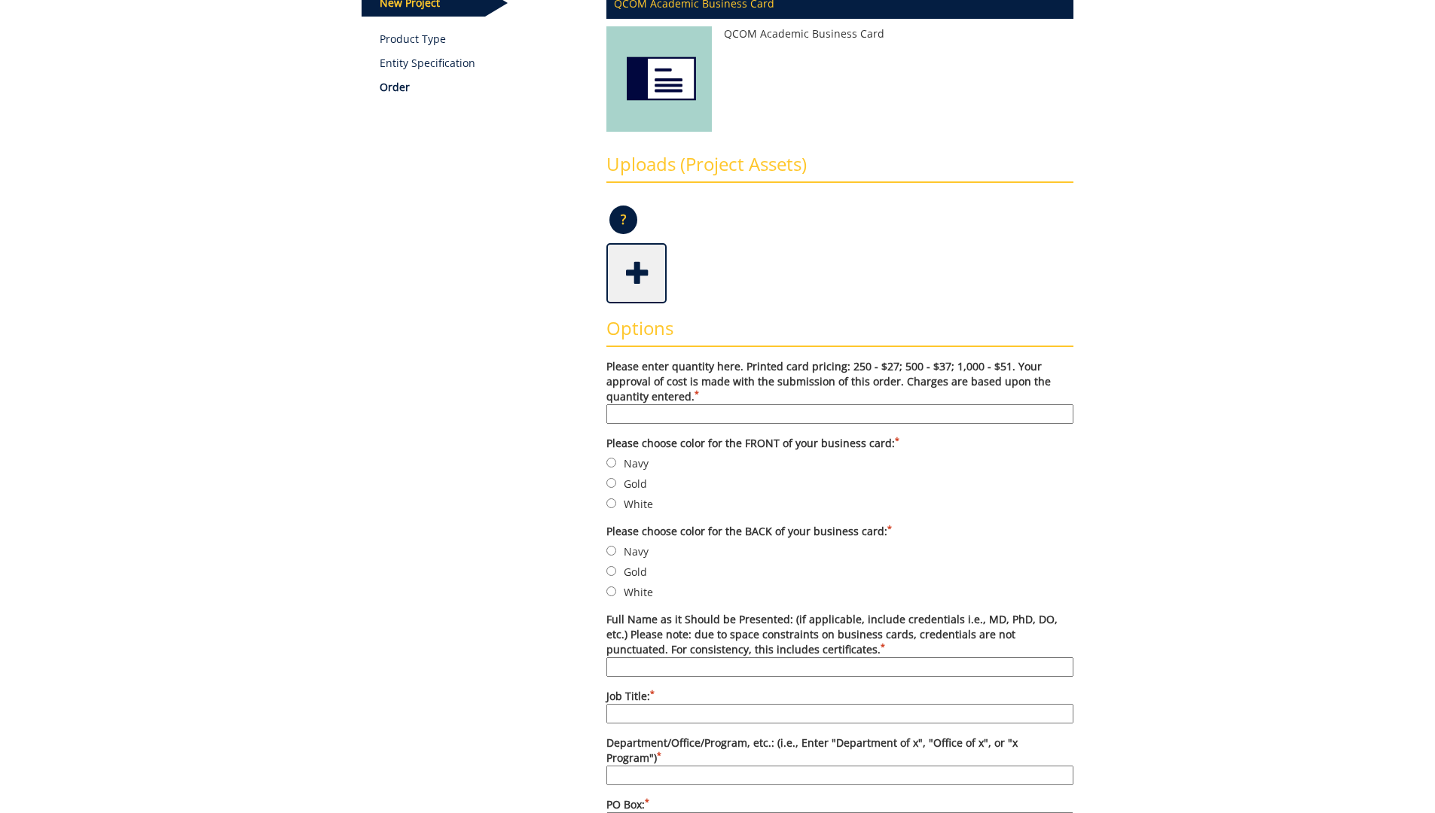
click at [653, 419] on input "Please enter quantity here. Printed card pricing: 250 - $27; 500 - $37; 1,000 -…" at bounding box center [839, 414] width 467 height 20
type input "250"
click at [612, 461] on input "Navy" at bounding box center [611, 463] width 10 height 10
radio input "true"
click at [608, 502] on input "White" at bounding box center [611, 504] width 10 height 10
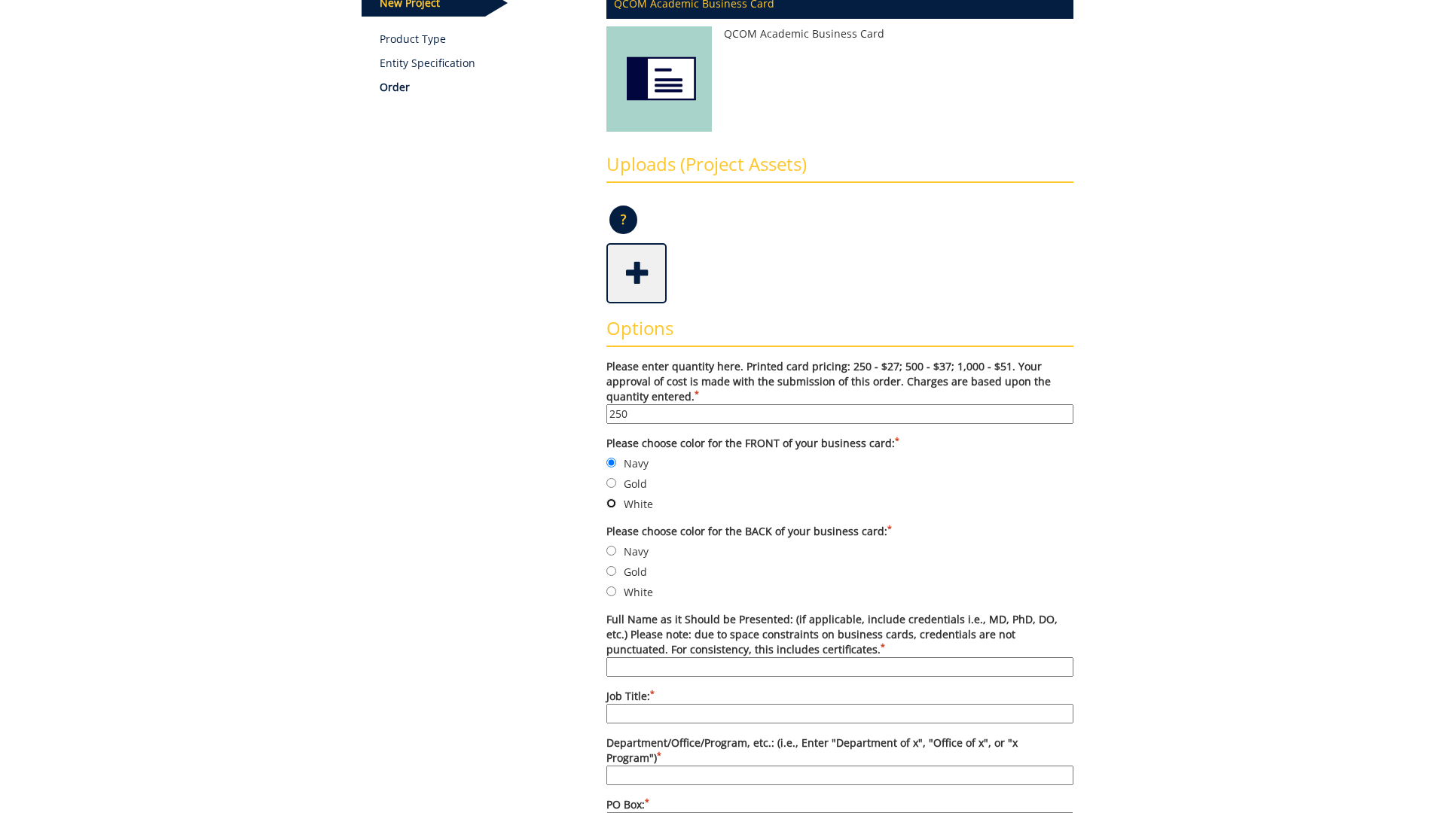
radio input "true"
click at [607, 463] on input "Navy" at bounding box center [611, 463] width 10 height 10
radio input "true"
click at [610, 594] on input "White" at bounding box center [611, 592] width 10 height 10
radio input "true"
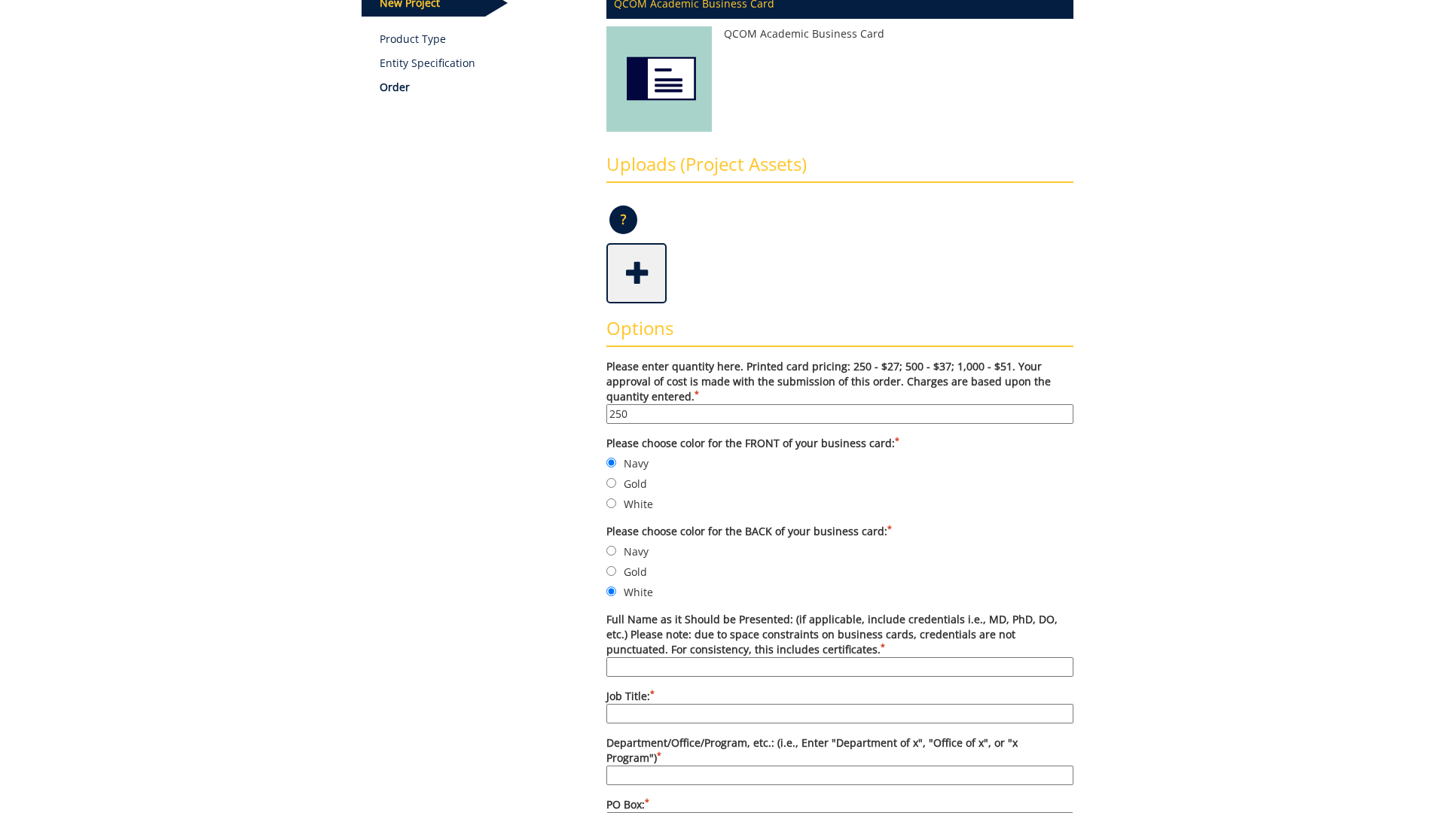
click at [634, 664] on input "Full Name as it Should be Presented: (if applicable, include credentials i.e., …" at bounding box center [839, 667] width 467 height 20
click at [696, 660] on input "Full Name as it Should be Presented: (if applicable, include credentials i.e., …" at bounding box center [839, 667] width 467 height 20
paste input "[PERSON_NAME] MBA, BSN, RN"
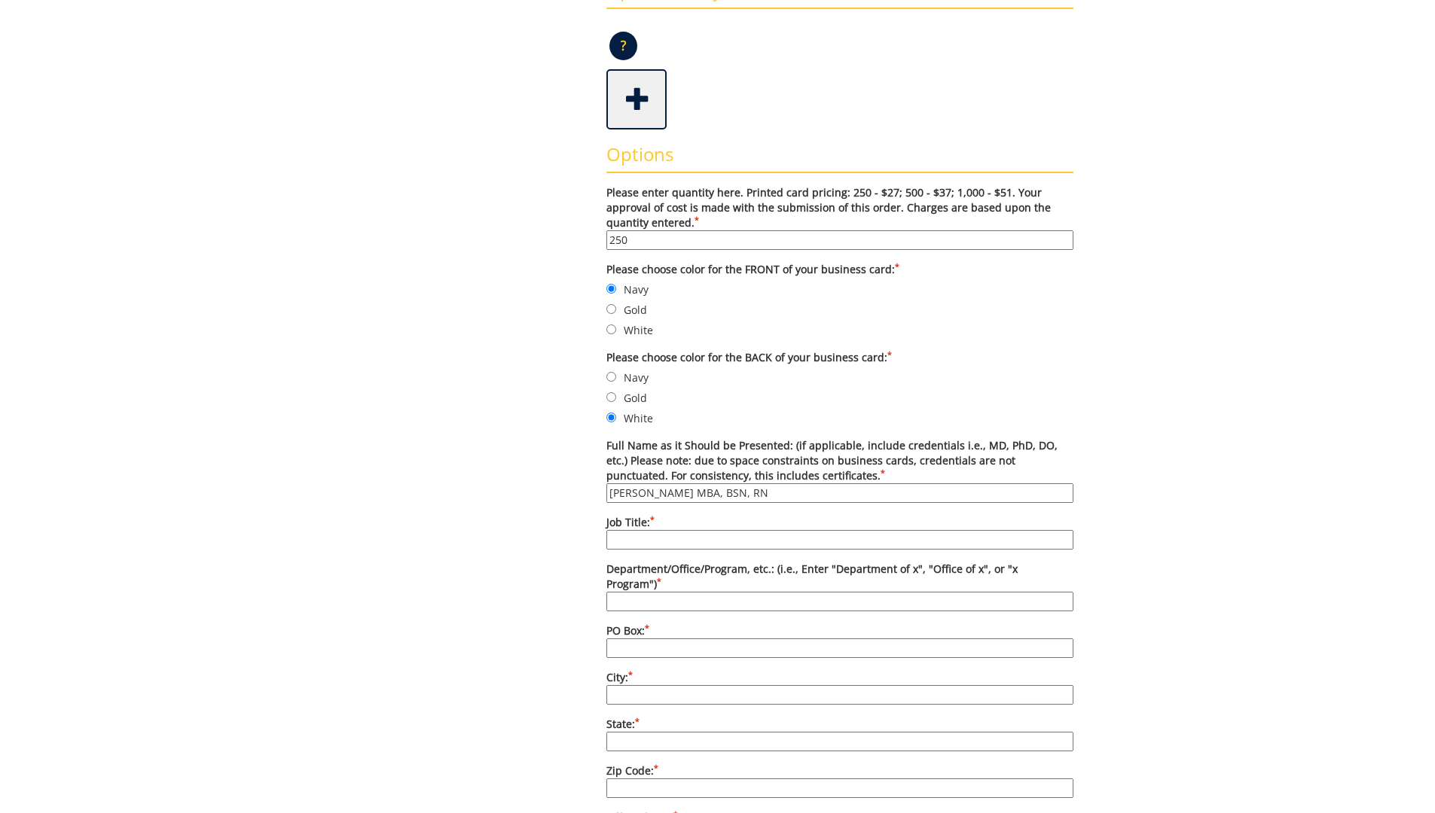
scroll to position [452, 0]
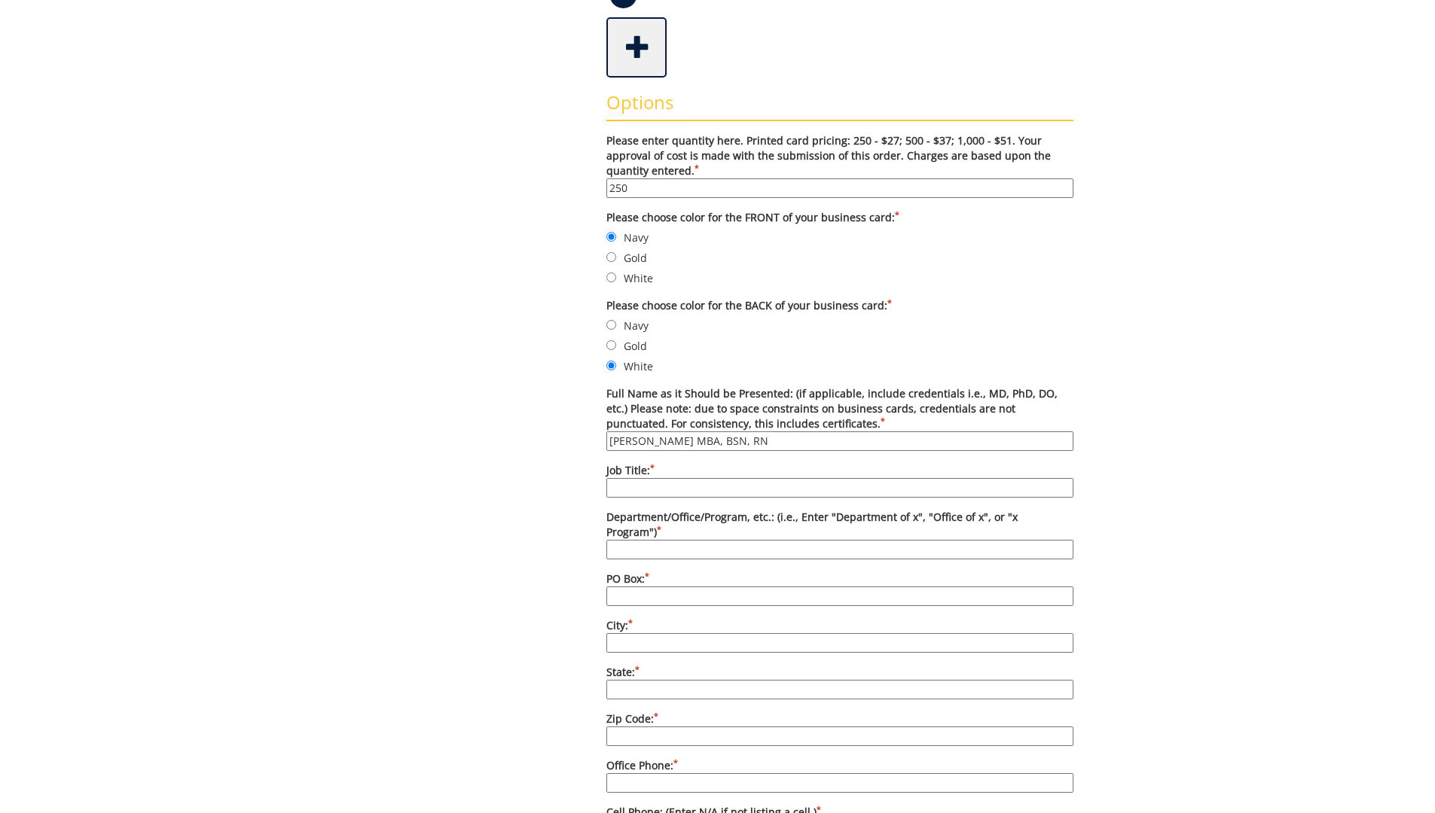
type input "[PERSON_NAME] MBA, BSN, RN"
click at [661, 481] on input "Job Title: *" at bounding box center [839, 488] width 467 height 20
click at [612, 488] on input "Population Health" at bounding box center [839, 488] width 467 height 20
type input "Director of Population Health"
click at [640, 587] on input "PO Box: *" at bounding box center [839, 597] width 467 height 20
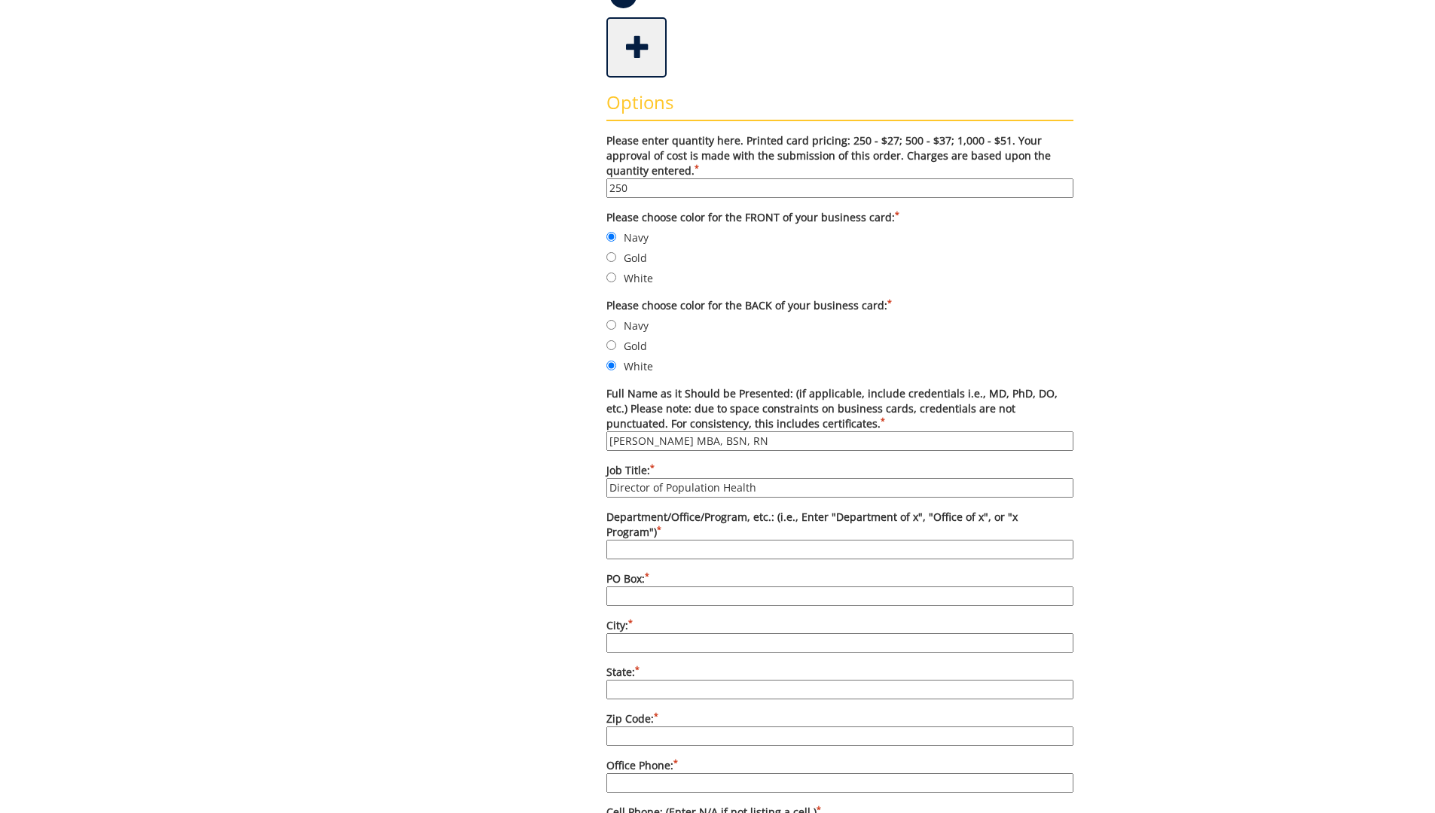
type input "101 Med Tech Pwky"
type input "ETSU Health"
type input "TN"
type input "423-433-6029"
type input "423-433-6060"
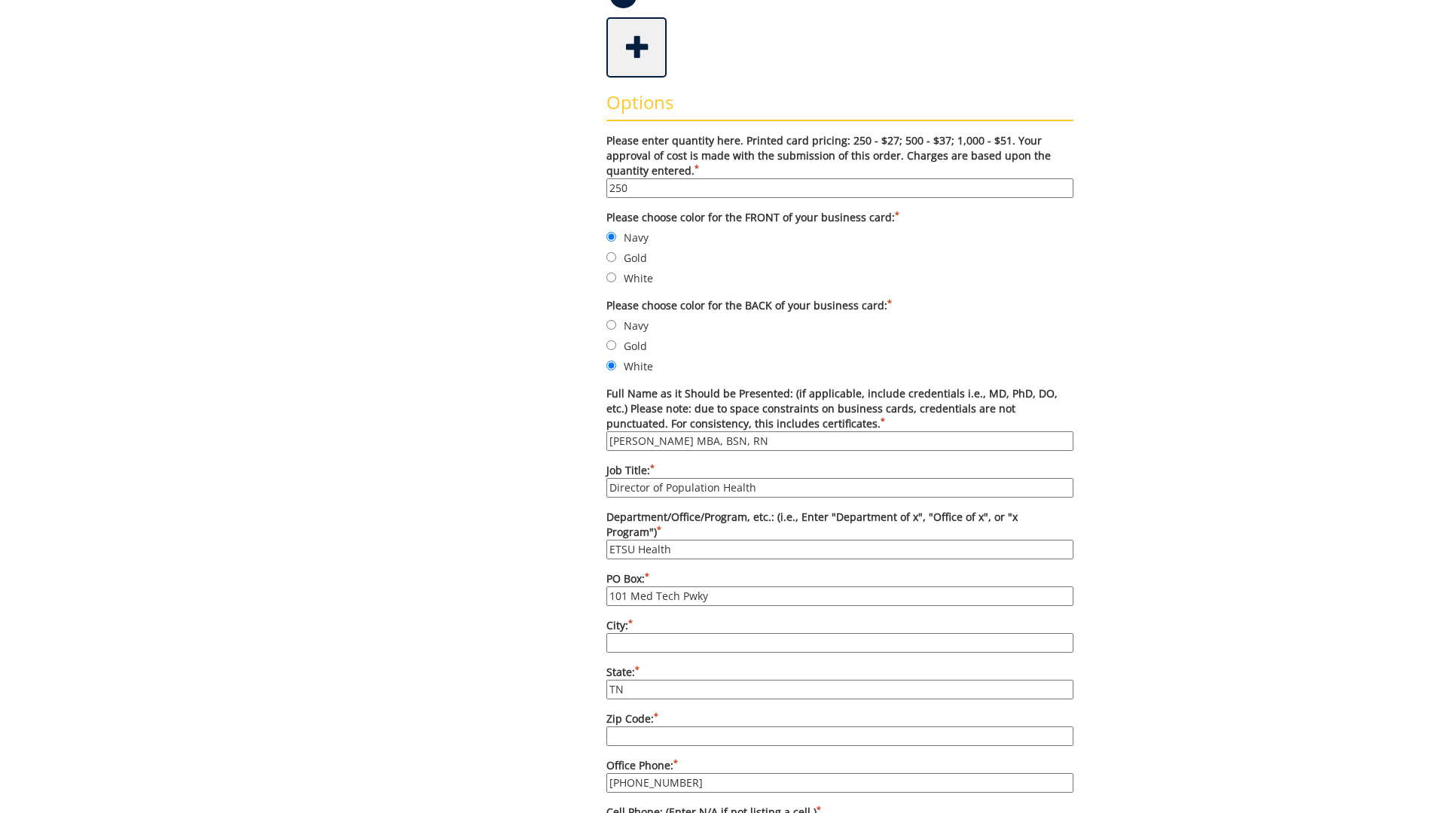
type input "https://www.etsu.edu"
click at [673, 633] on input "City: *" at bounding box center [839, 643] width 467 height 20
type input "Johnson"
click at [1206, 617] on div "Some kind of message here. New Project Product Type Entity Specification Order …" at bounding box center [717, 555] width 1435 height 1701
click at [659, 727] on input "Zip Code: *" at bounding box center [839, 737] width 467 height 20
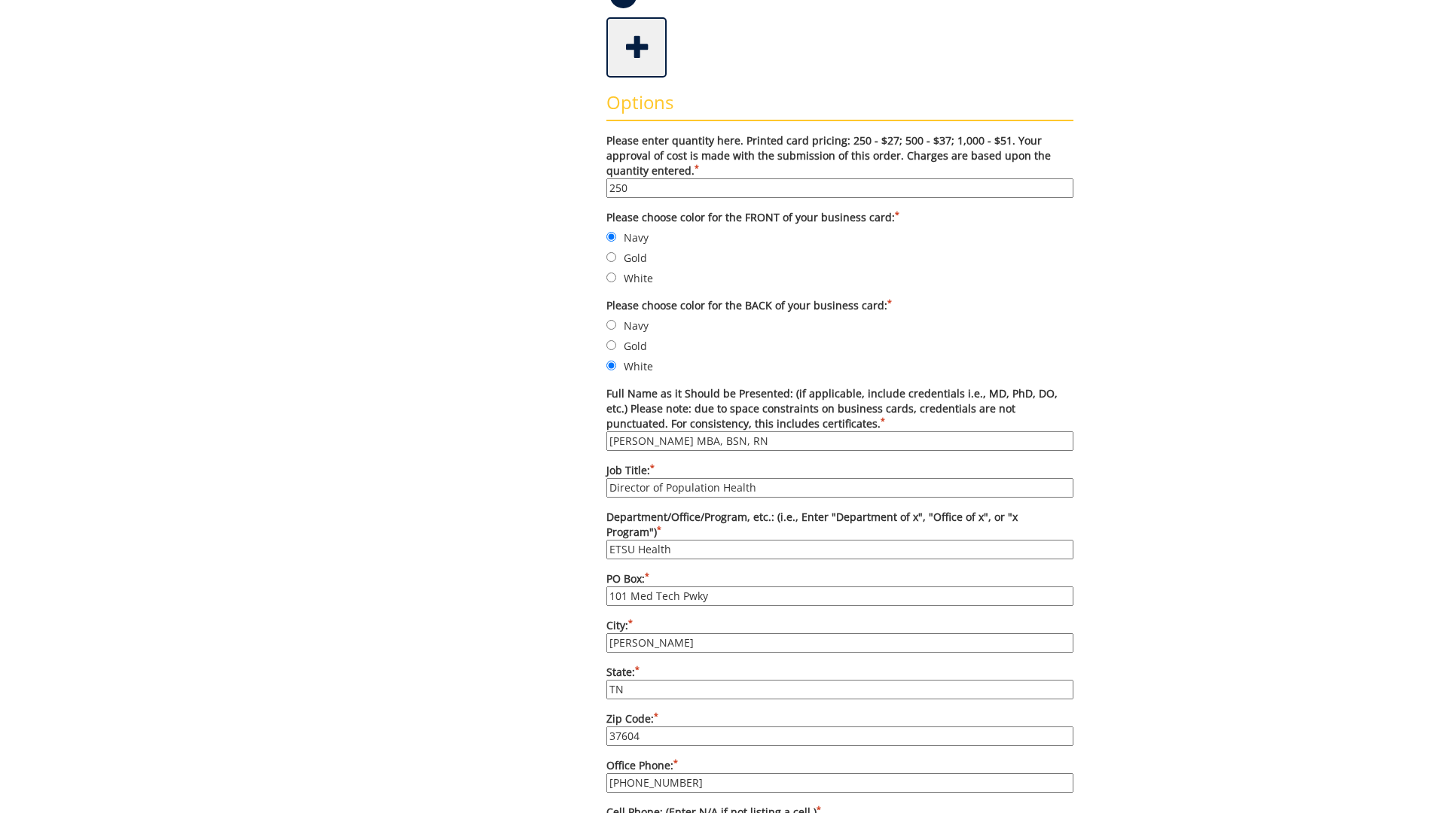
type input "37604"
click at [730, 776] on input "423-433-6029" at bounding box center [839, 783] width 467 height 20
click at [733, 775] on input "[PHONE_NUMBER]" at bounding box center [839, 783] width 467 height 20
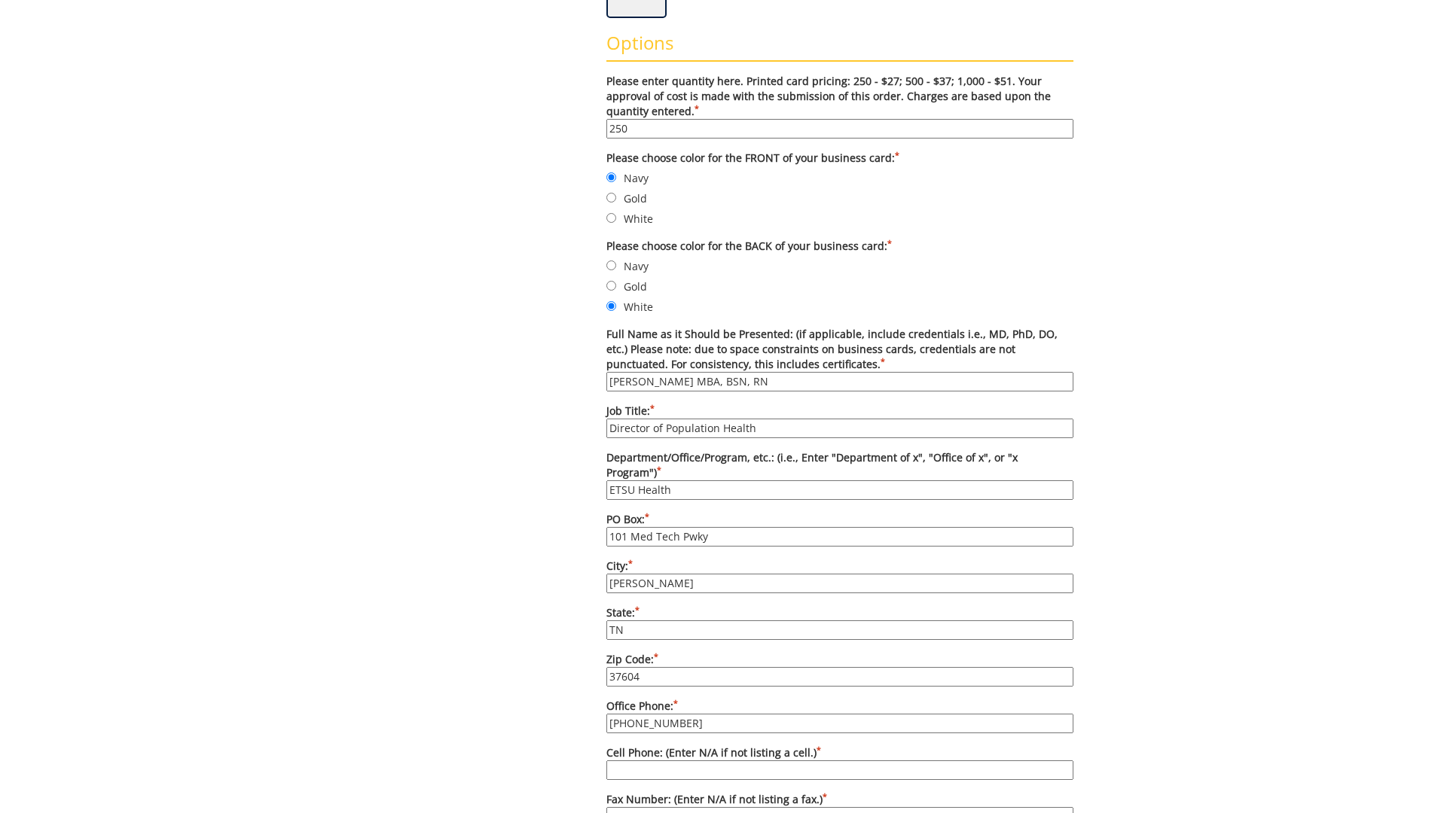
scroll to position [678, 0]
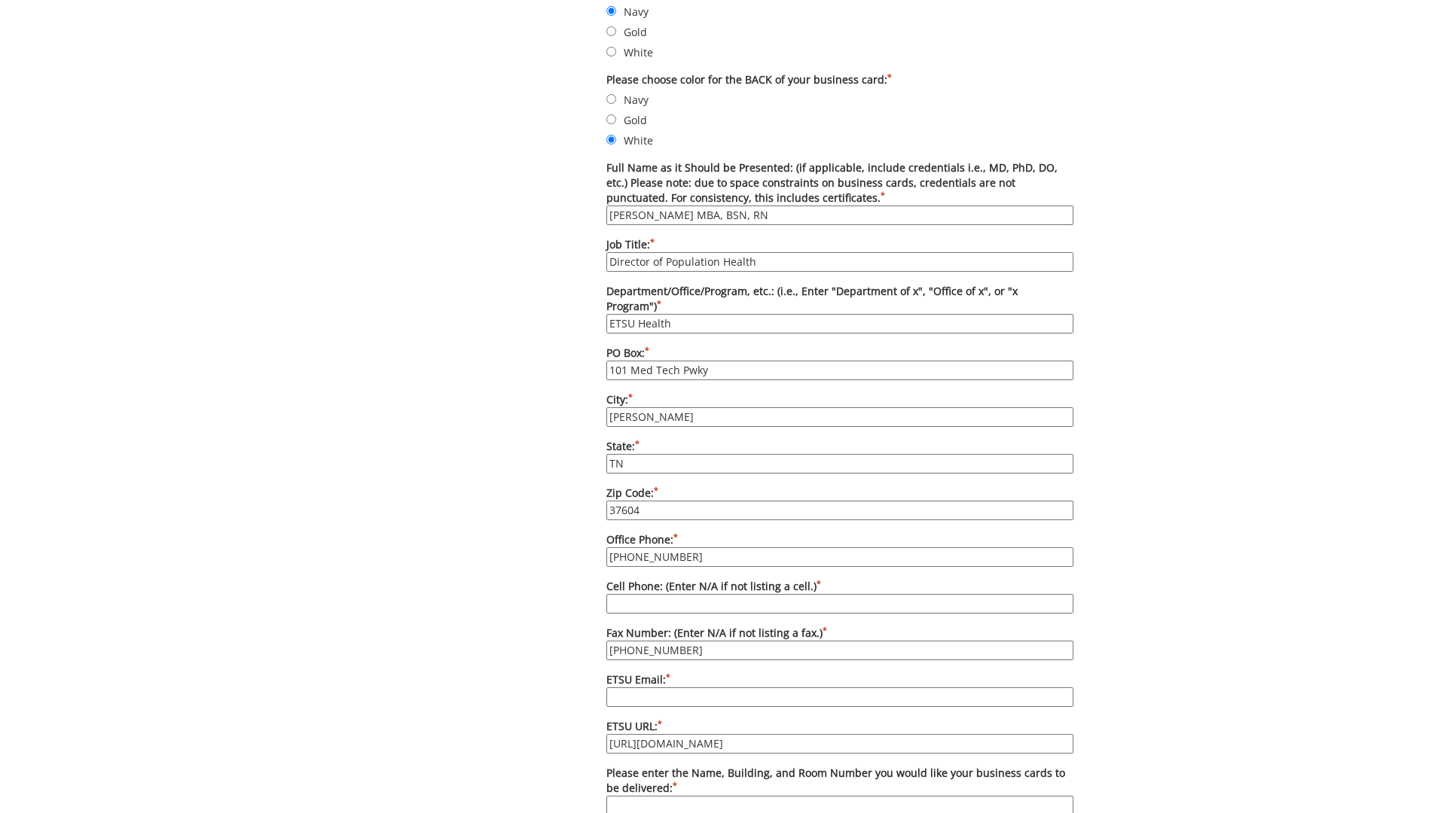
type input "[PHONE_NUMBER]"
click at [645, 594] on input "Cell Phone: (Enter N/A if not listing a cell.) *" at bounding box center [839, 604] width 467 height 20
click at [633, 594] on input "Cell Phone: (Enter N/A if not listing a cell.) *" at bounding box center [839, 604] width 467 height 20
paste input ": 423-426-0427"
click at [613, 594] on input ": 423-426-0427" at bounding box center [839, 604] width 467 height 20
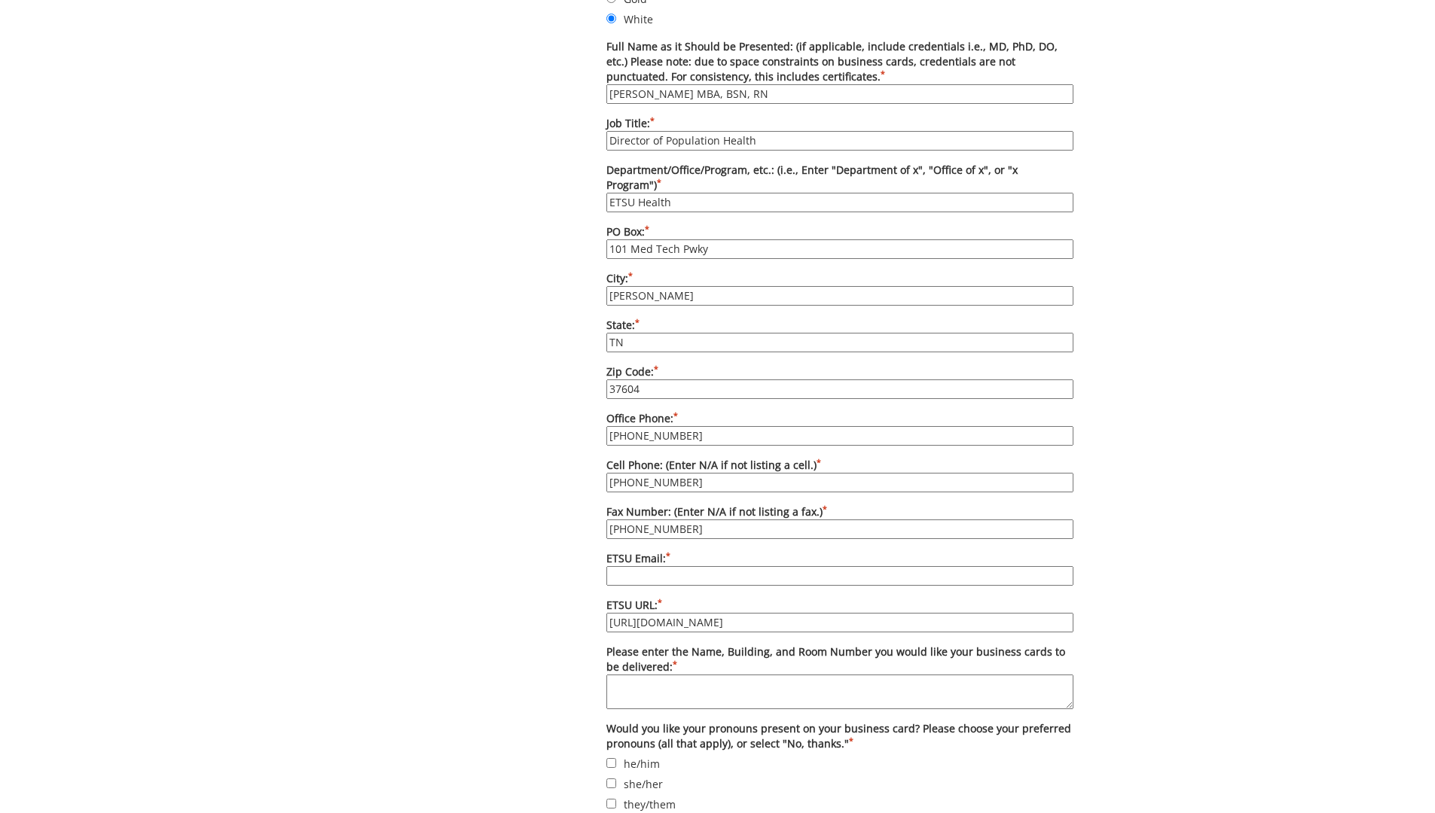
scroll to position [828, 0]
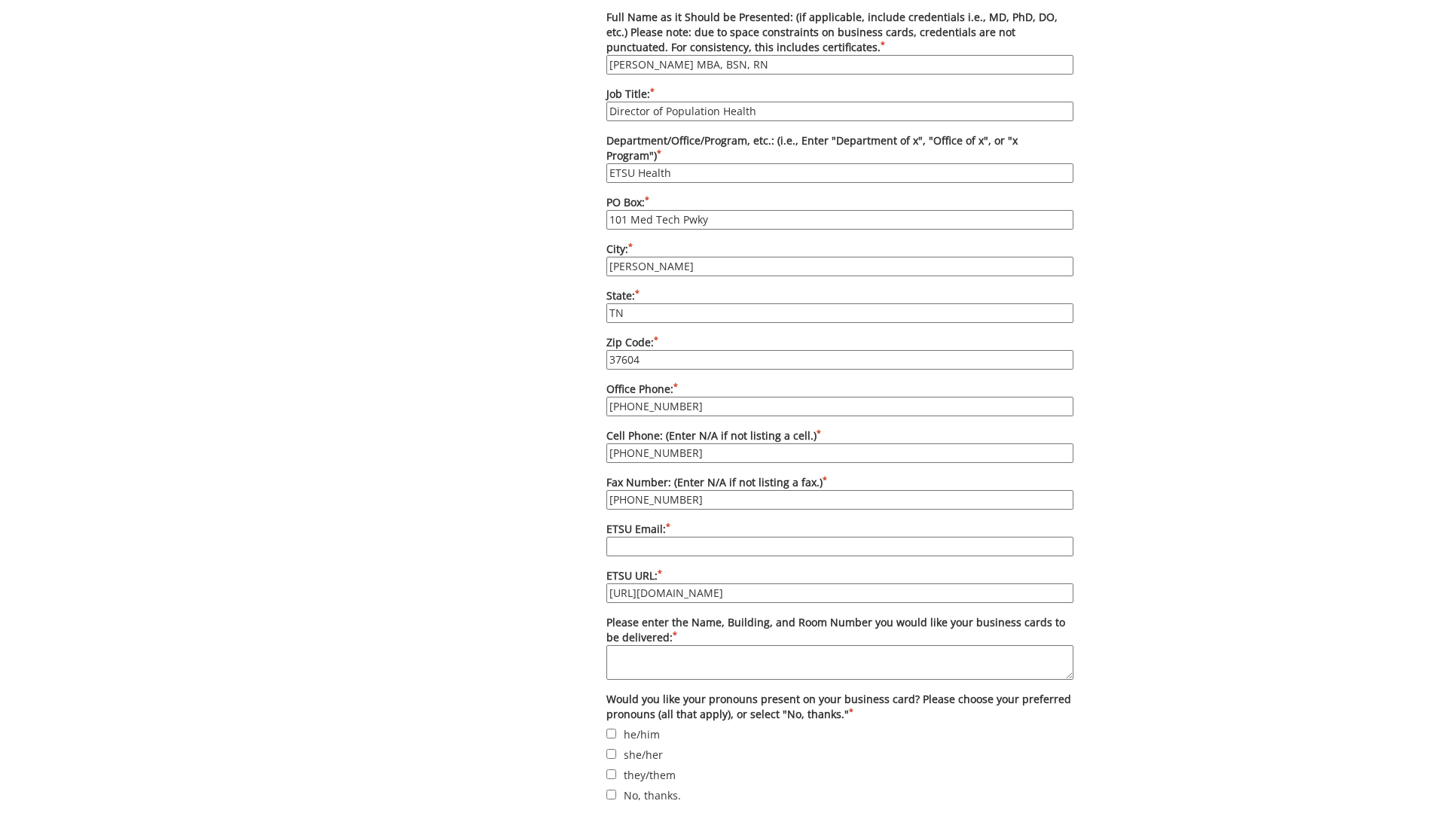
type input "[PHONE_NUMBER]"
click at [657, 537] on input "ETSU Email: *" at bounding box center [839, 547] width 467 height 20
type input "loganse1@etsu.edu"
click at [697, 645] on textarea "Please enter the Name, Building, and Room Number you would like your business c…" at bounding box center [839, 662] width 467 height 35
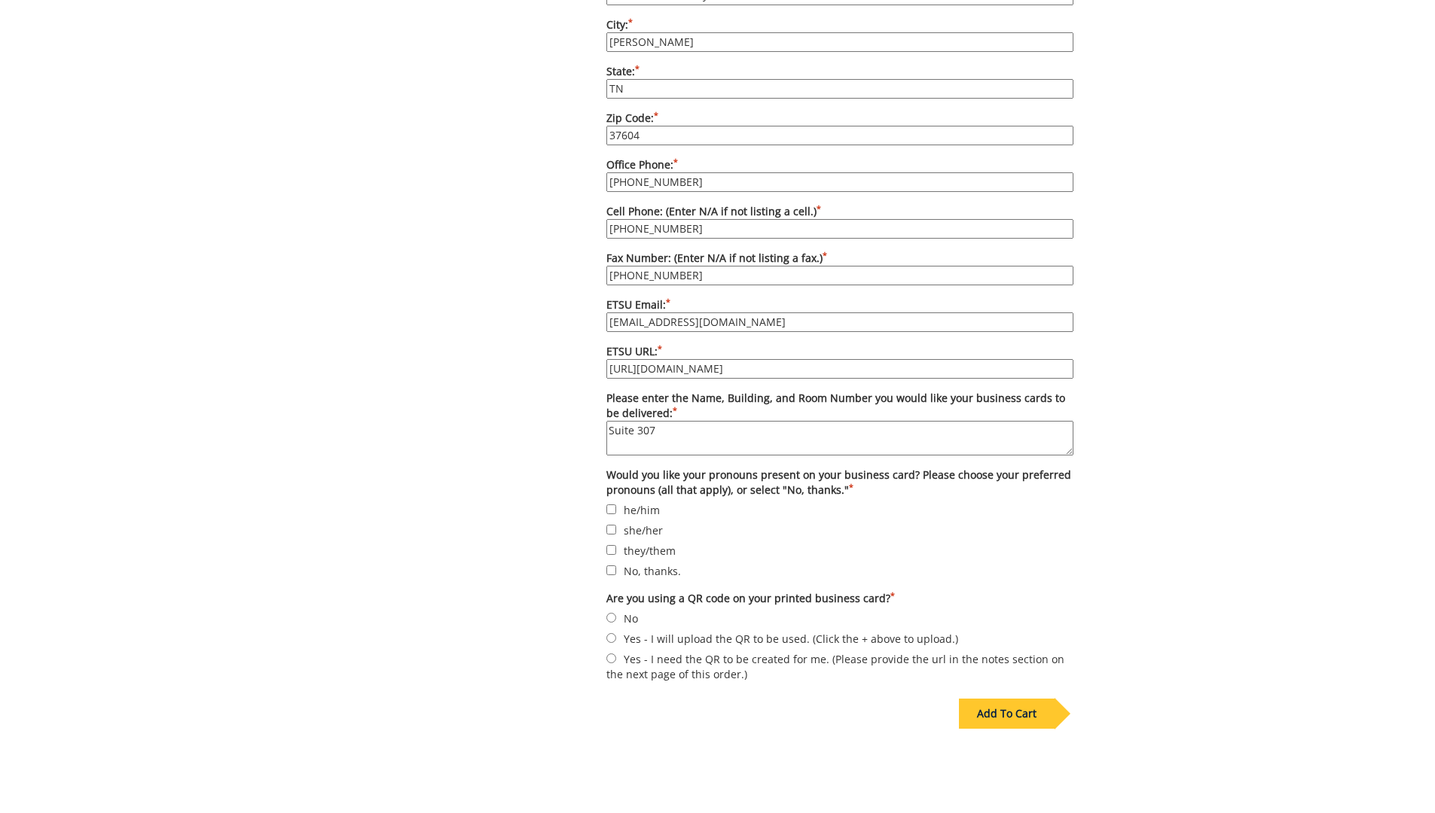
scroll to position [1054, 0]
type textarea "Suite 307"
click at [609, 564] on input "No, thanks." at bounding box center [611, 569] width 10 height 10
checkbox input "true"
click at [609, 612] on input "No" at bounding box center [611, 617] width 10 height 10
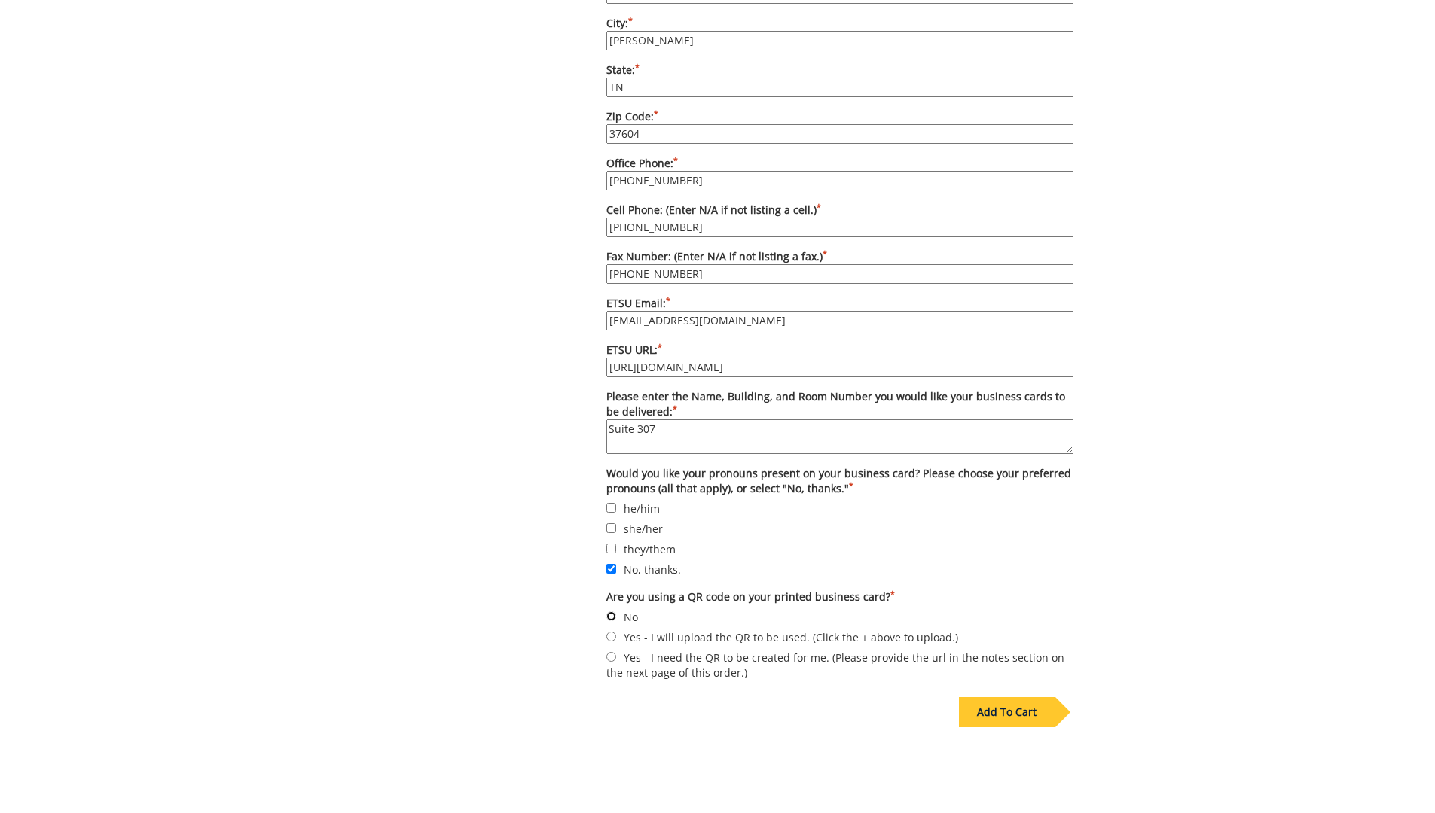
radio input "true"
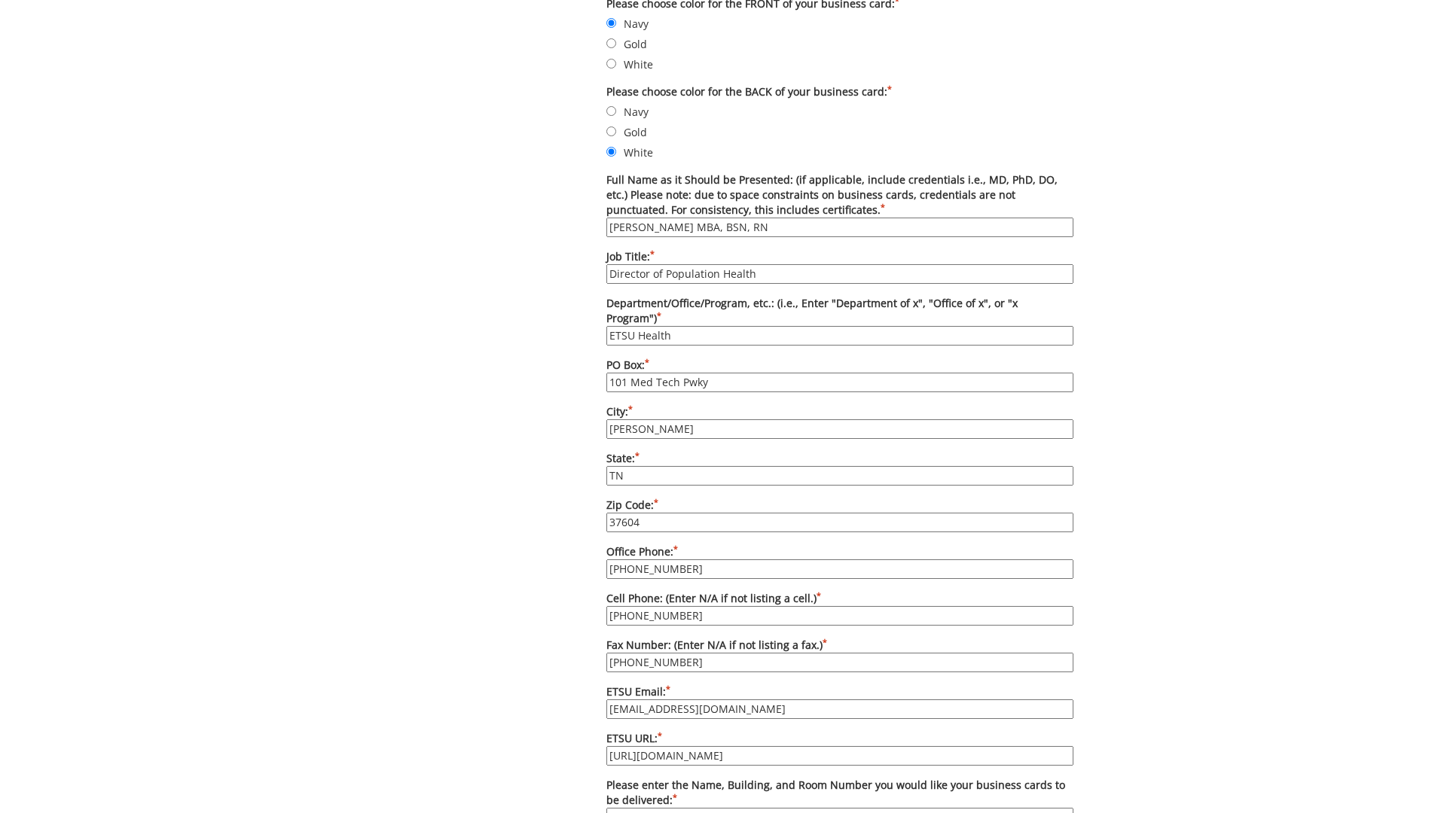
scroll to position [678, 0]
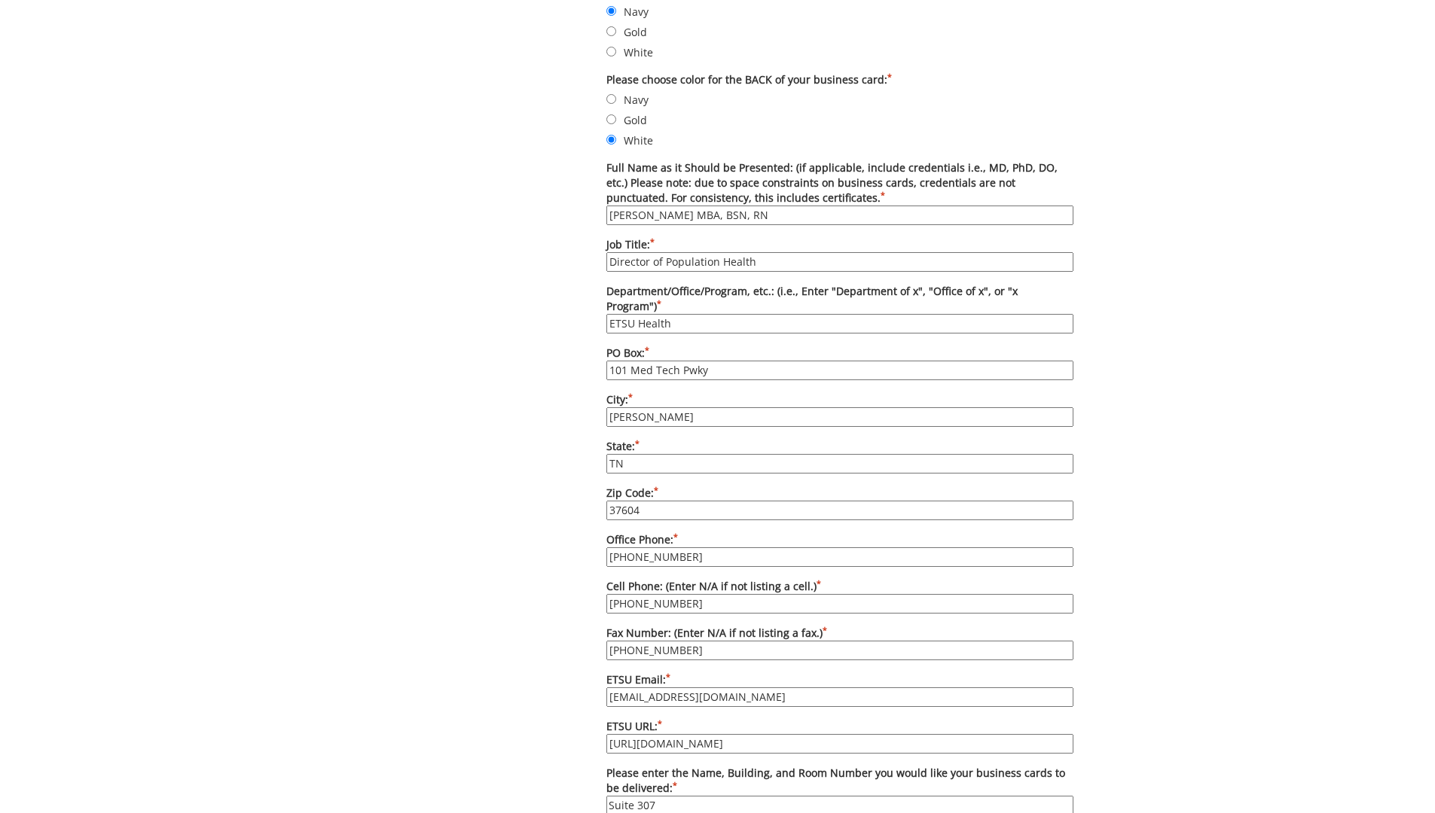
click at [673, 407] on input "Johnson" at bounding box center [839, 417] width 467 height 20
click at [674, 407] on input "Johnson" at bounding box center [839, 417] width 467 height 20
type input "[GEOGRAPHIC_DATA]"
click at [1313, 477] on div "Some kind of message here. New Project Product Type Entity Specification Order …" at bounding box center [717, 329] width 1435 height 1701
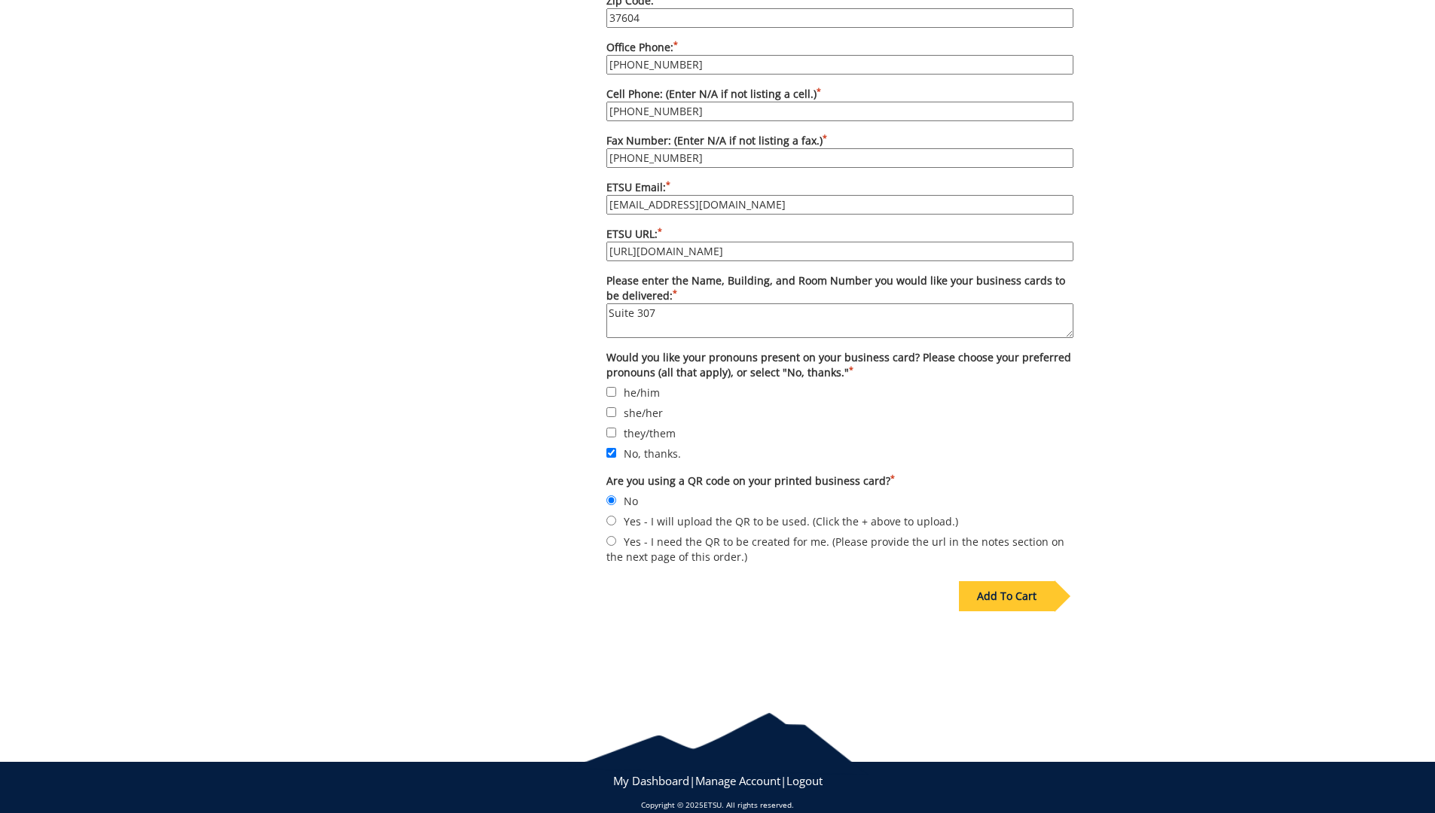
scroll to position [1175, 0]
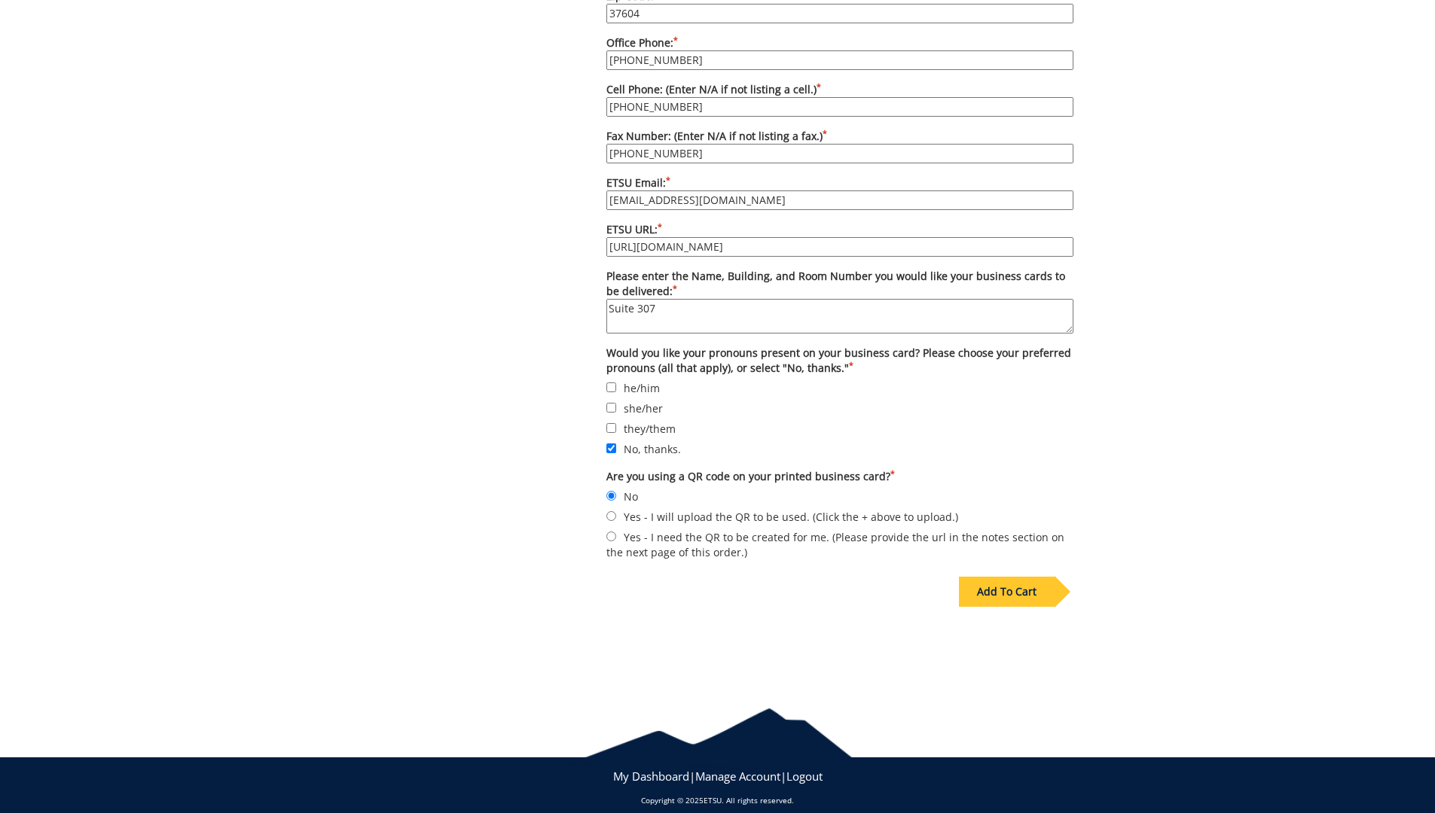
click at [1014, 577] on div "Add To Cart" at bounding box center [1007, 592] width 96 height 30
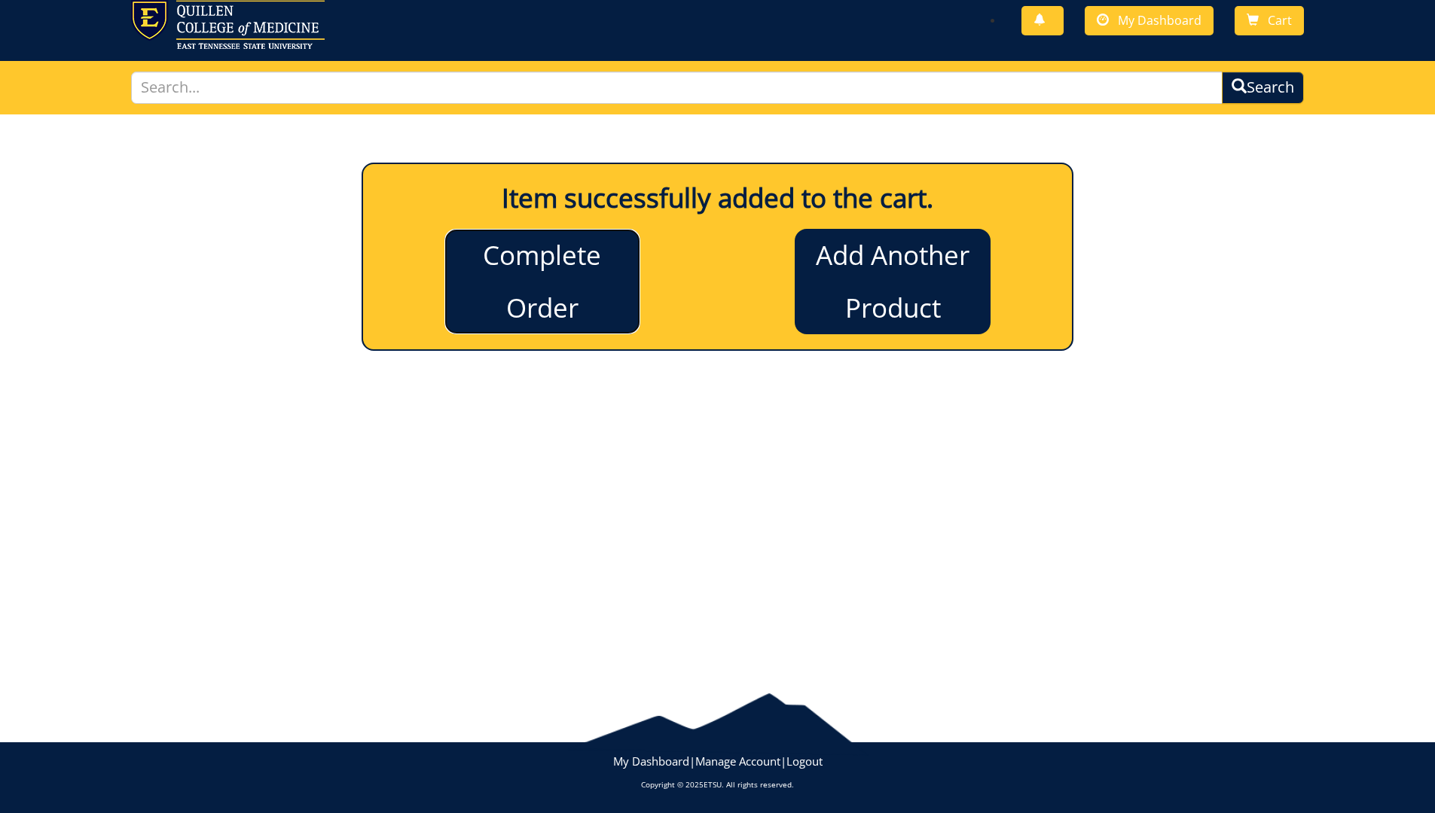
click at [561, 283] on link "Complete Order" at bounding box center [542, 281] width 196 height 105
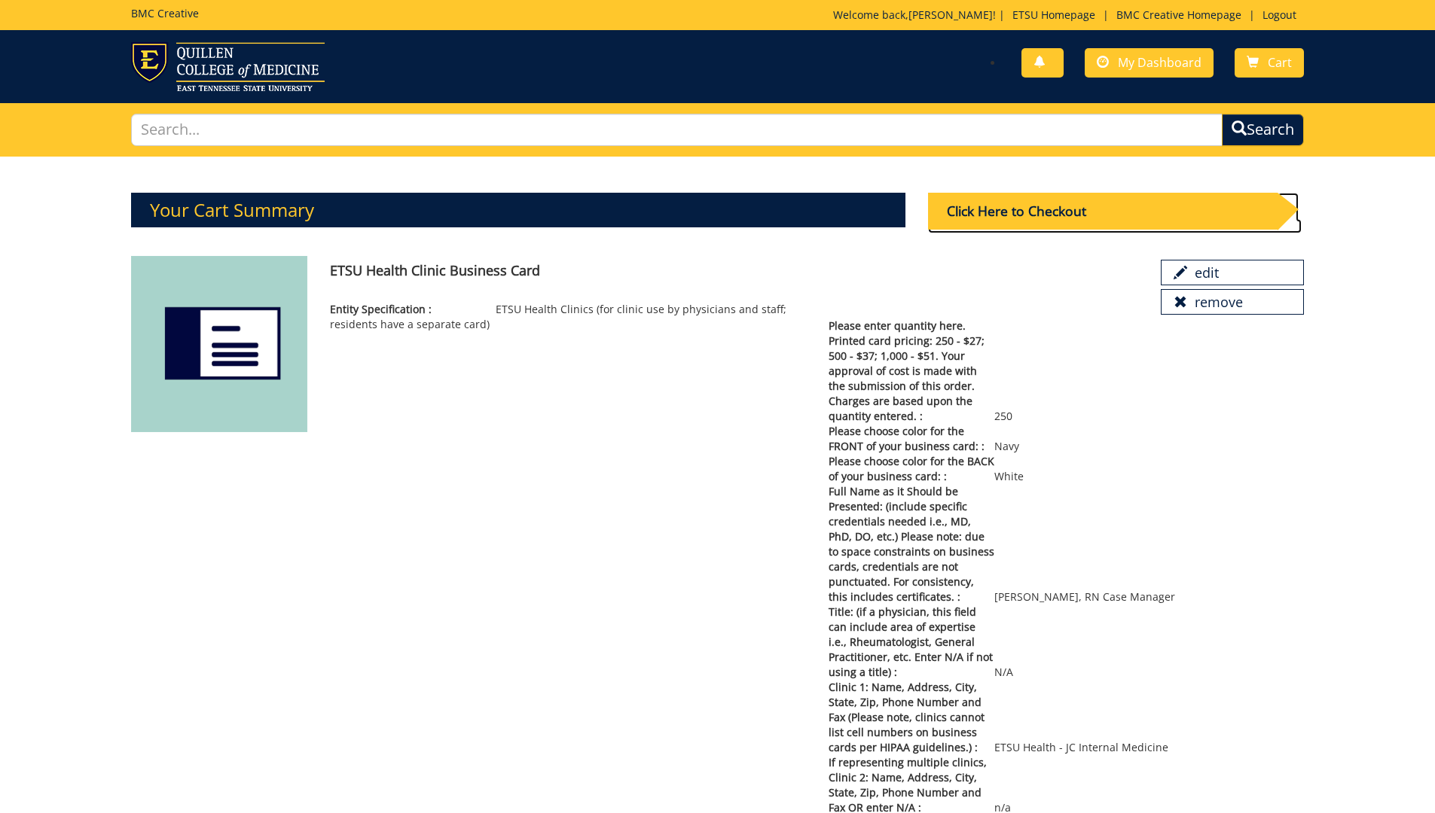
click at [1046, 209] on div "Click Here to Checkout" at bounding box center [1102, 211] width 349 height 37
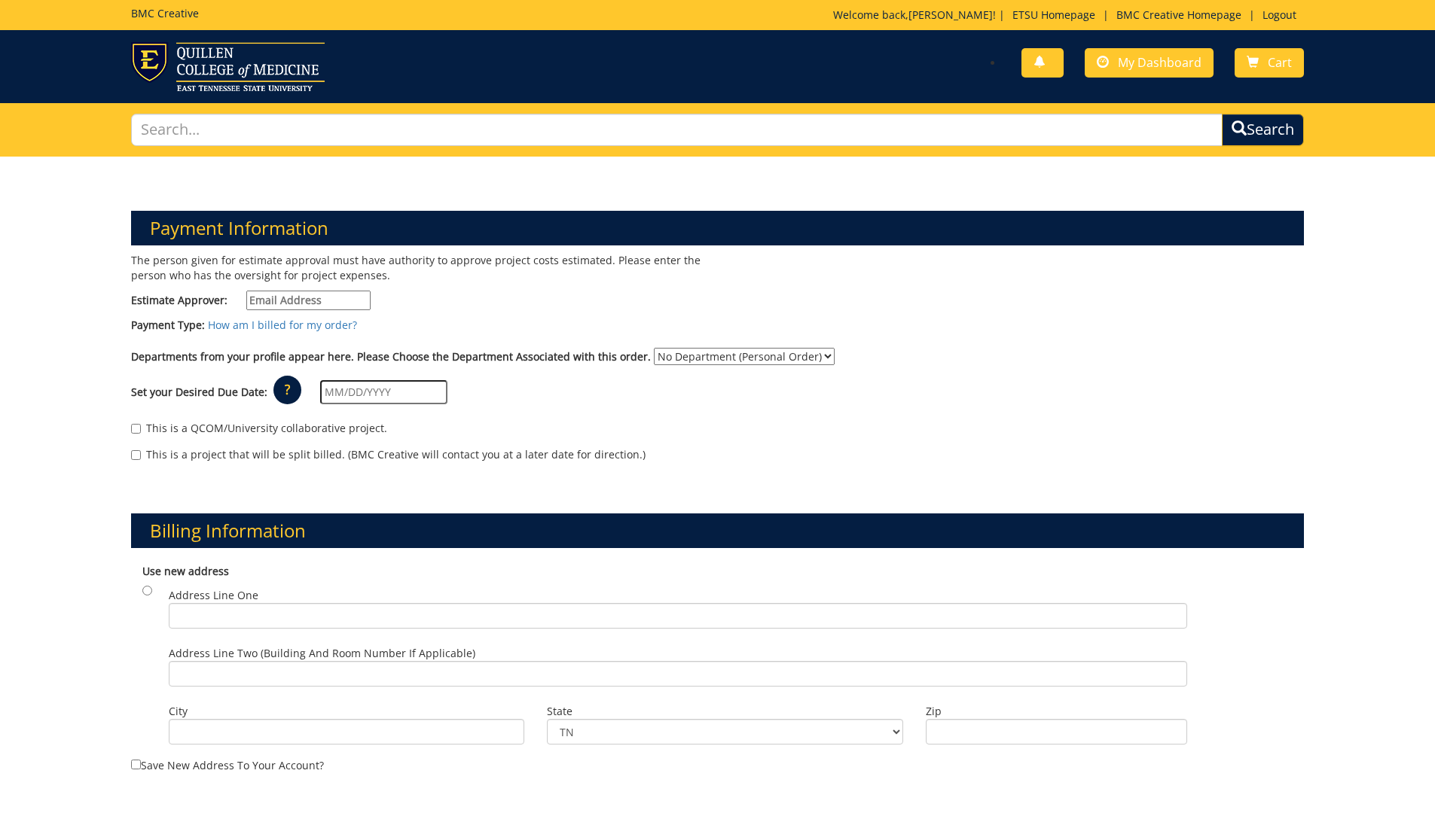
click at [814, 355] on select "No Department (Personal Order) MEAC Administrative Offices" at bounding box center [744, 356] width 181 height 17
select select "263"
click at [654, 348] on select "No Department (Personal Order) MEAC Administrative Offices" at bounding box center [744, 356] width 181 height 17
click at [306, 300] on input "Estimate Approver:" at bounding box center [308, 301] width 124 height 20
type input "[EMAIL_ADDRESS][DOMAIN_NAME]"
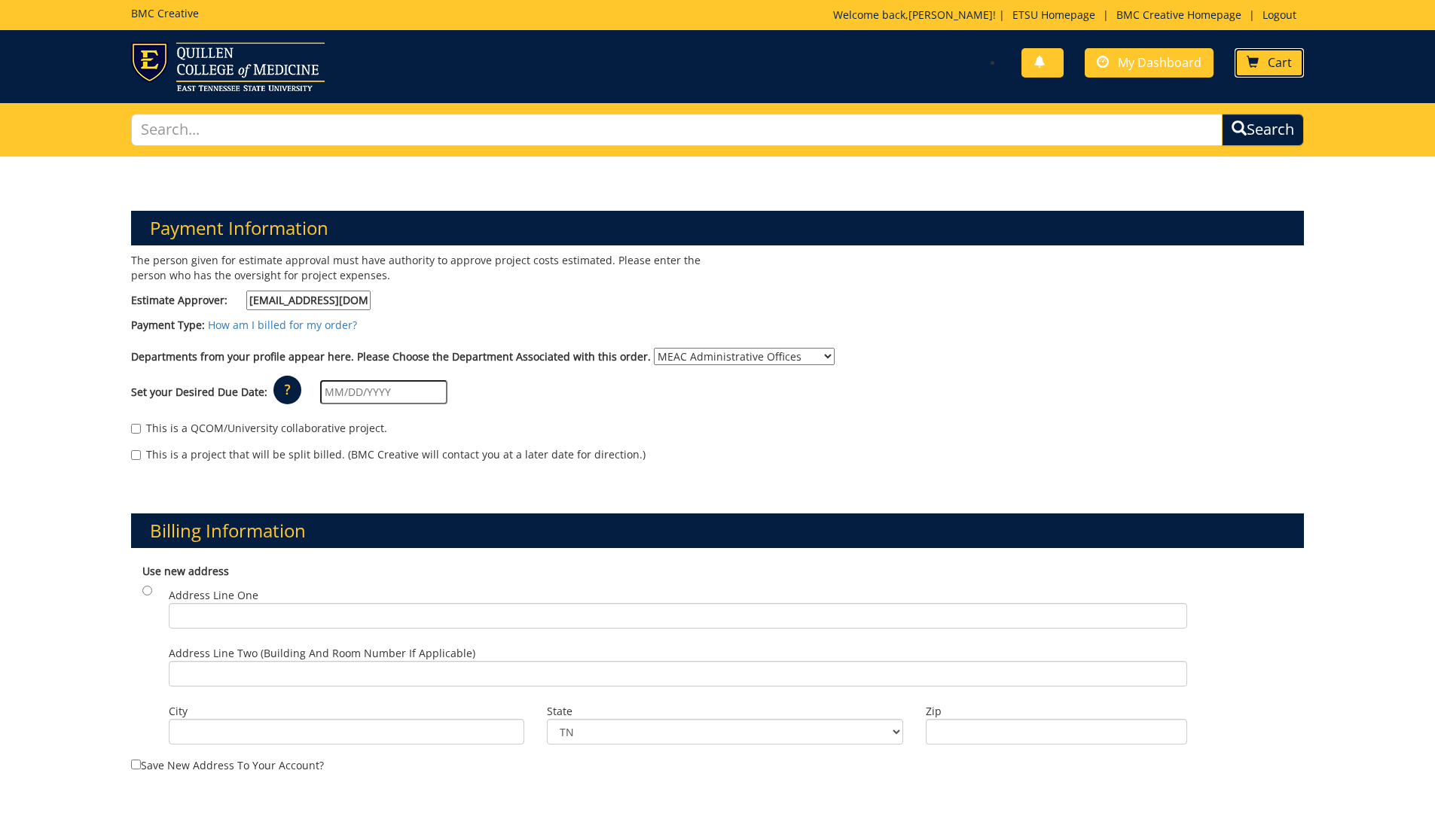
click at [1261, 69] on link "Cart" at bounding box center [1268, 62] width 69 height 29
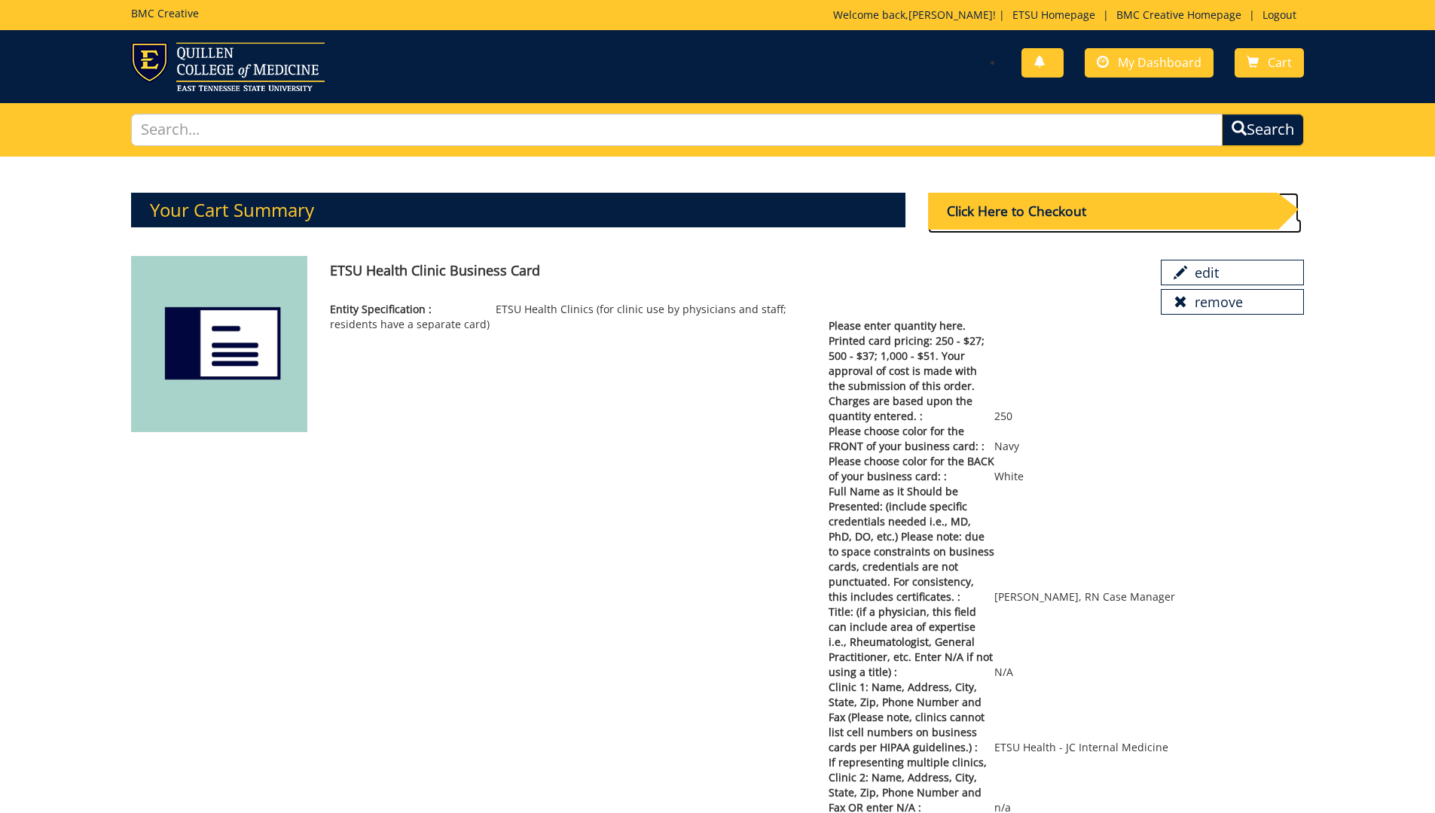
click at [1090, 213] on div "Click Here to Checkout" at bounding box center [1102, 211] width 349 height 37
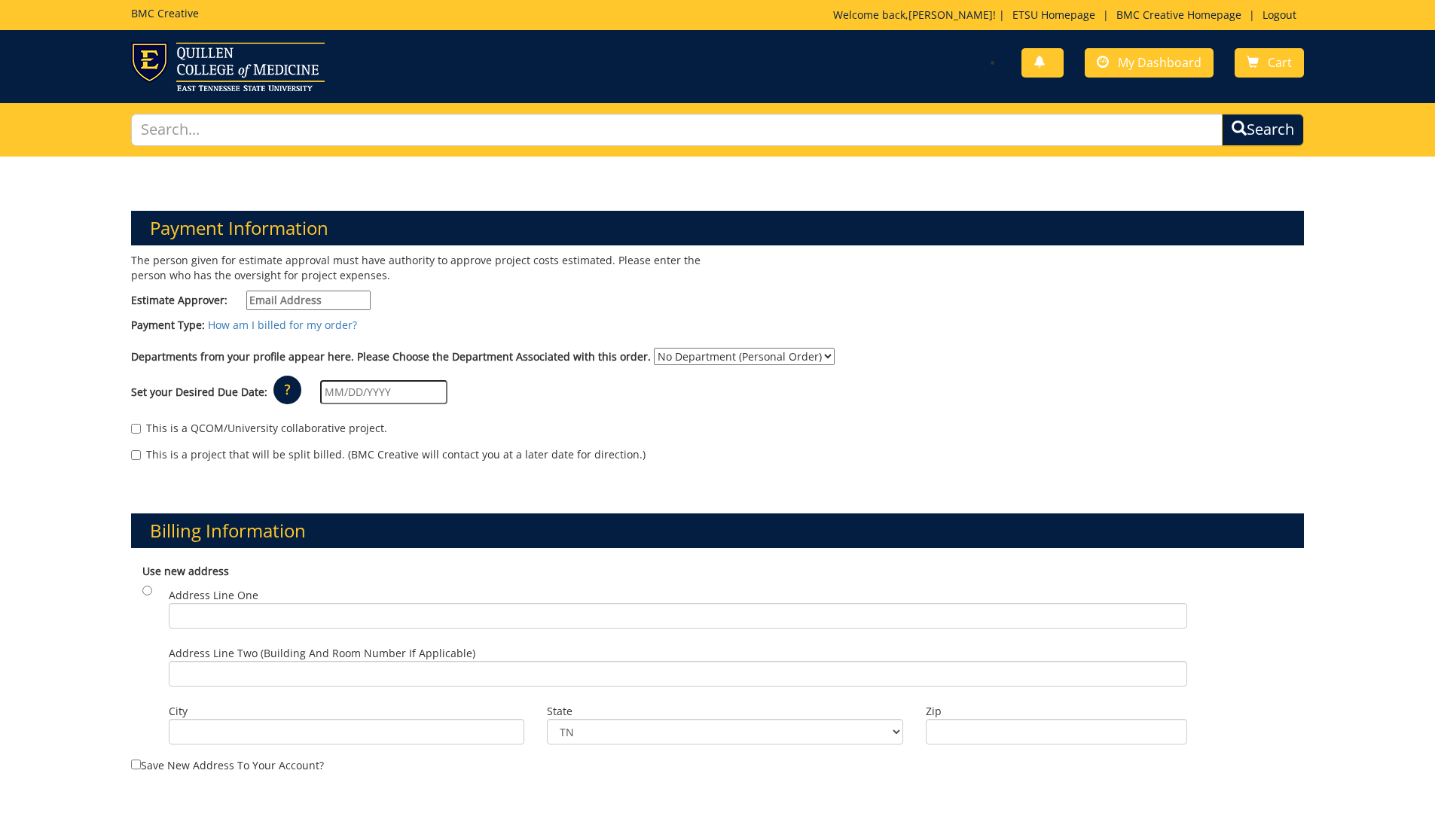
click at [299, 297] on input "Estimate Approver:" at bounding box center [308, 301] width 124 height 20
type input "[EMAIL_ADDRESS][DOMAIN_NAME]"
click at [811, 350] on select "No Department (Personal Order) MEAC Administrative Offices" at bounding box center [744, 356] width 181 height 17
select select "263"
click at [654, 348] on select "No Department (Personal Order) MEAC Administrative Offices" at bounding box center [744, 356] width 181 height 17
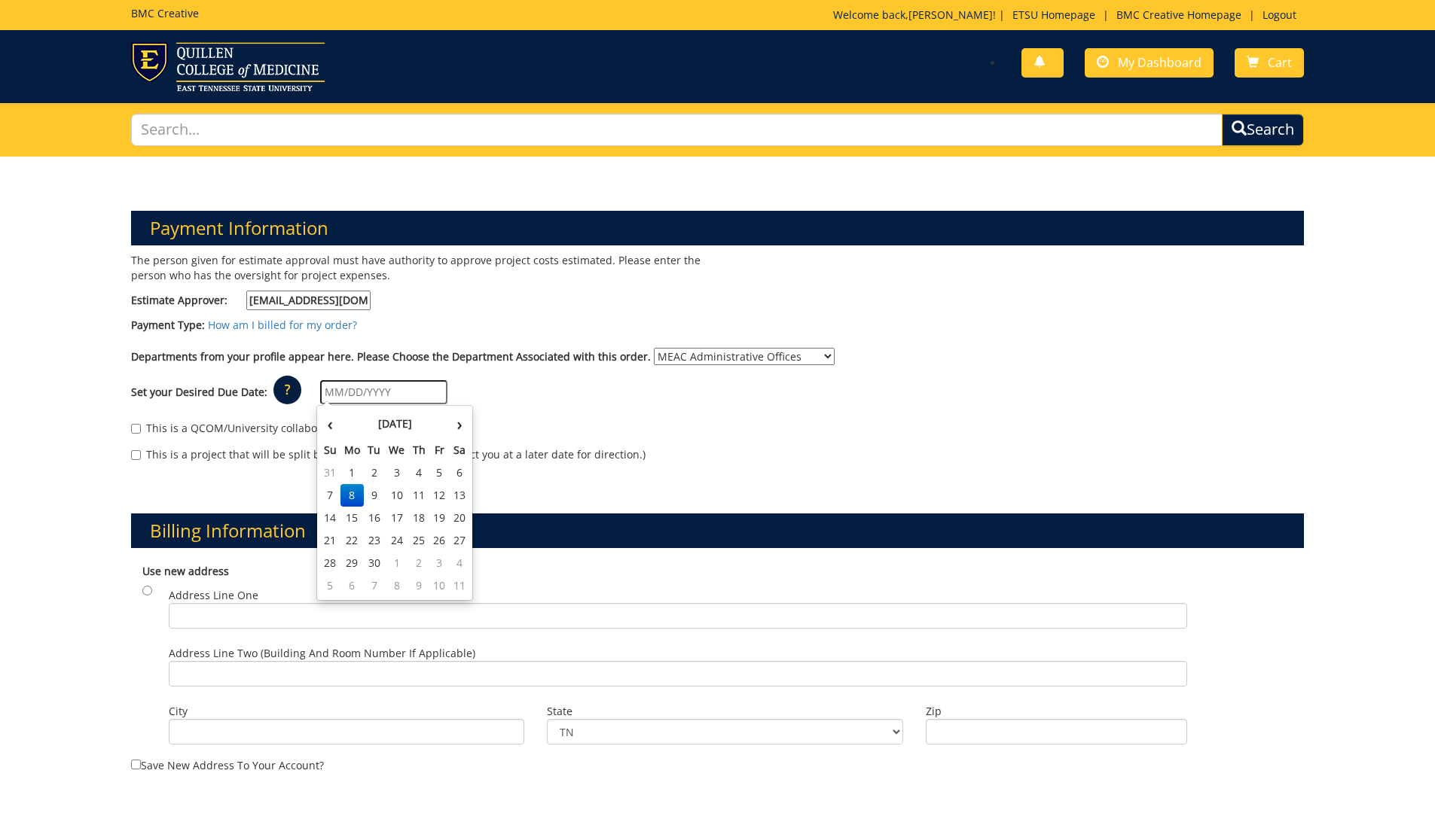
click at [404, 392] on input "text" at bounding box center [383, 392] width 127 height 24
click at [355, 541] on td "22" at bounding box center [352, 540] width 24 height 23
type input "[DATE]"
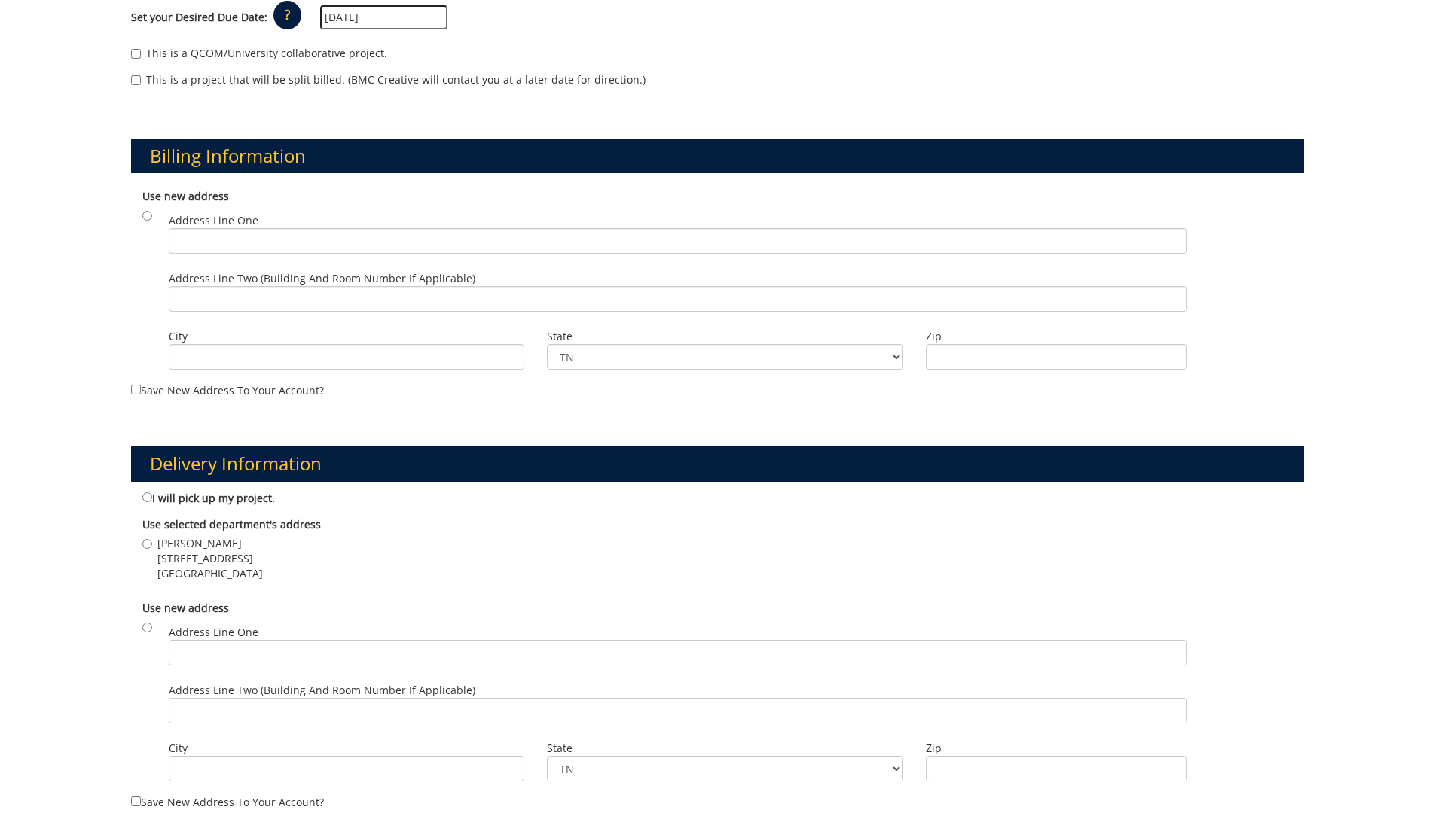
scroll to position [527, 0]
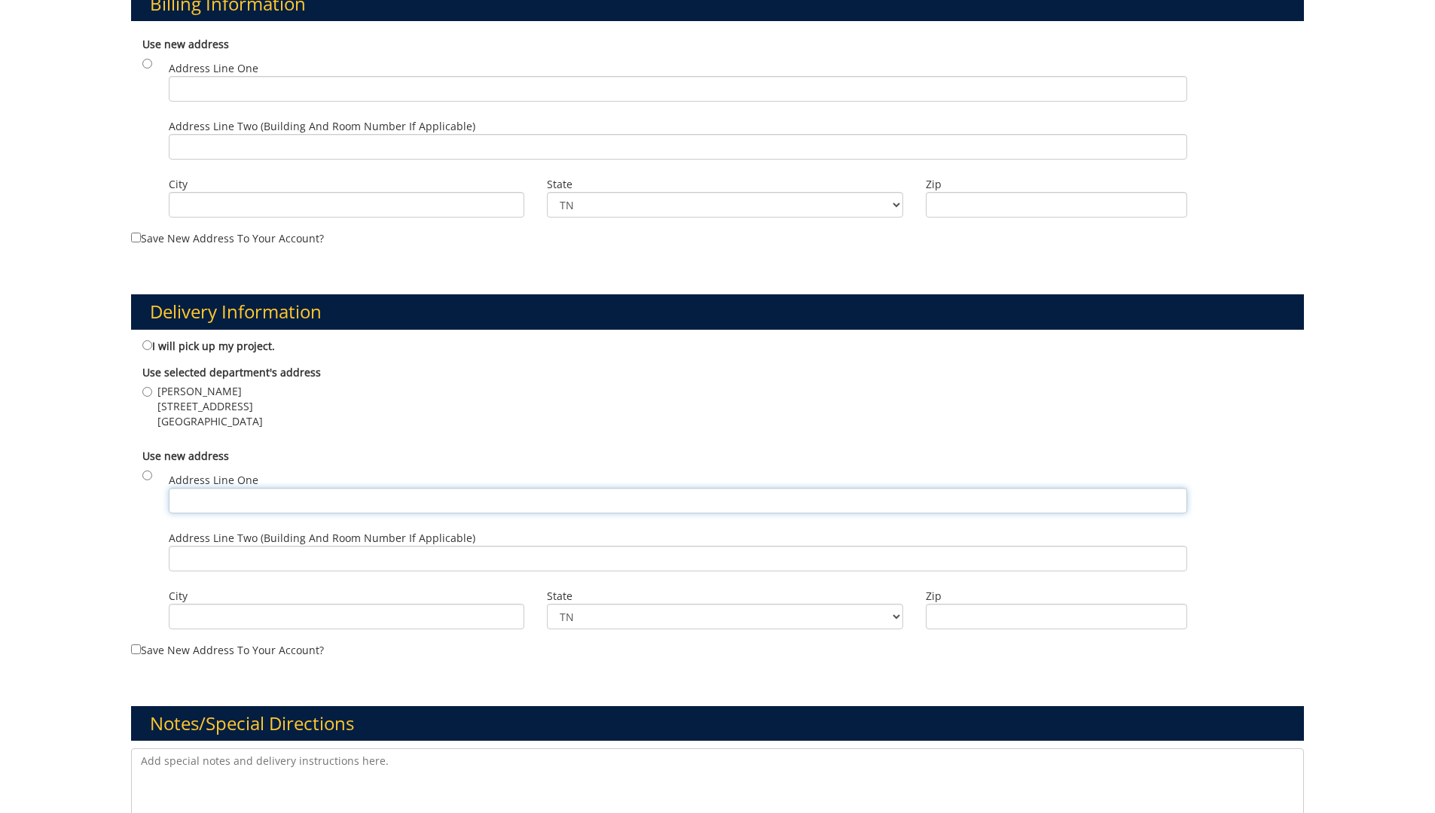
click at [215, 501] on input "Address Line One" at bounding box center [678, 501] width 1018 height 26
type input "101 Med Tech Parkway"
type input "Johnson City"
type input "37604"
click at [143, 476] on input "radio" at bounding box center [147, 476] width 10 height 10
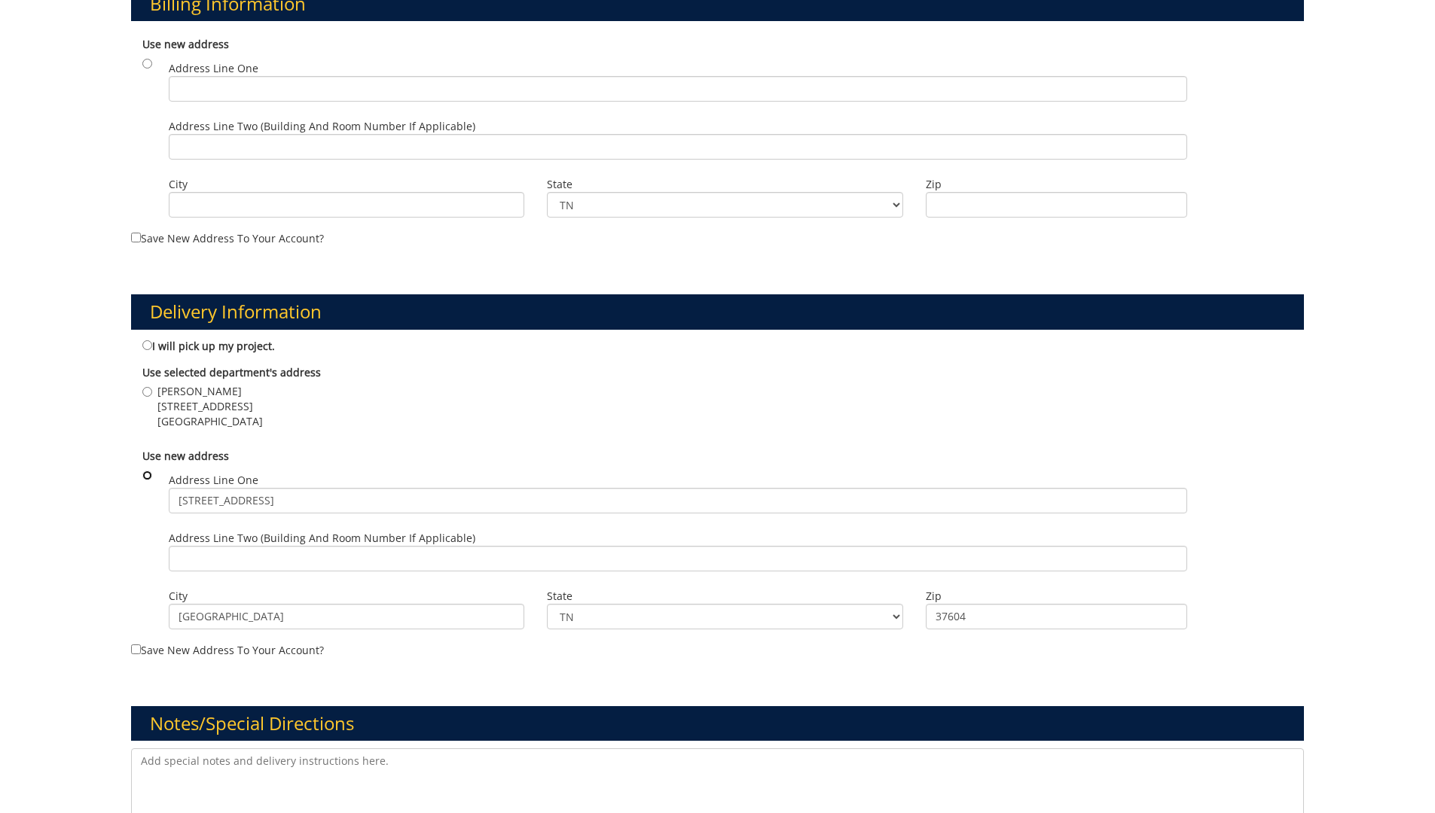
radio input "true"
click at [439, 500] on input "101 Med Tech Parkway" at bounding box center [678, 501] width 1018 height 26
type input "101 Med Tech Parkway, Suite 307"
click at [134, 651] on input "Save new address to your account?" at bounding box center [136, 650] width 10 height 10
checkbox input "true"
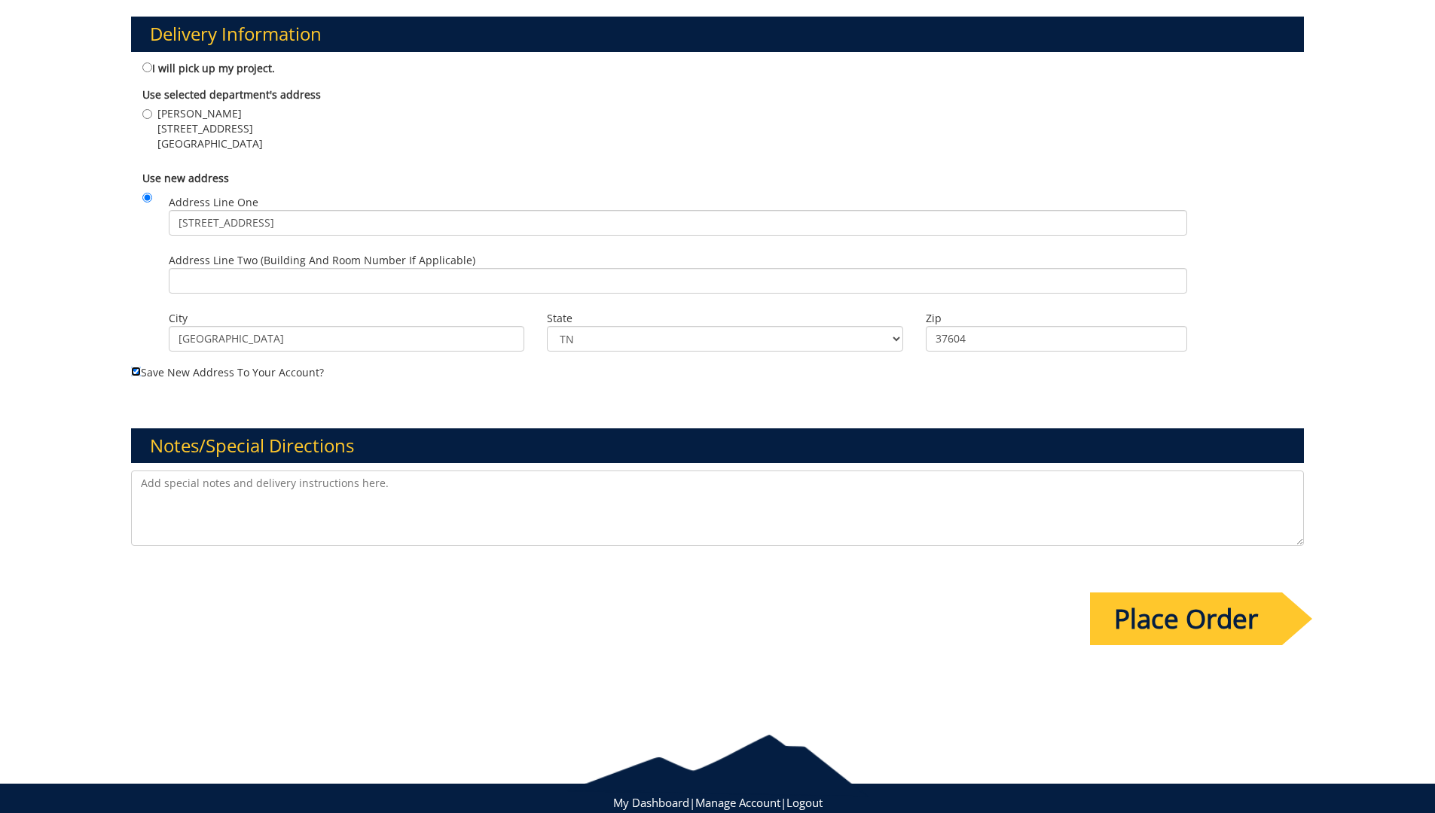
scroll to position [846, 0]
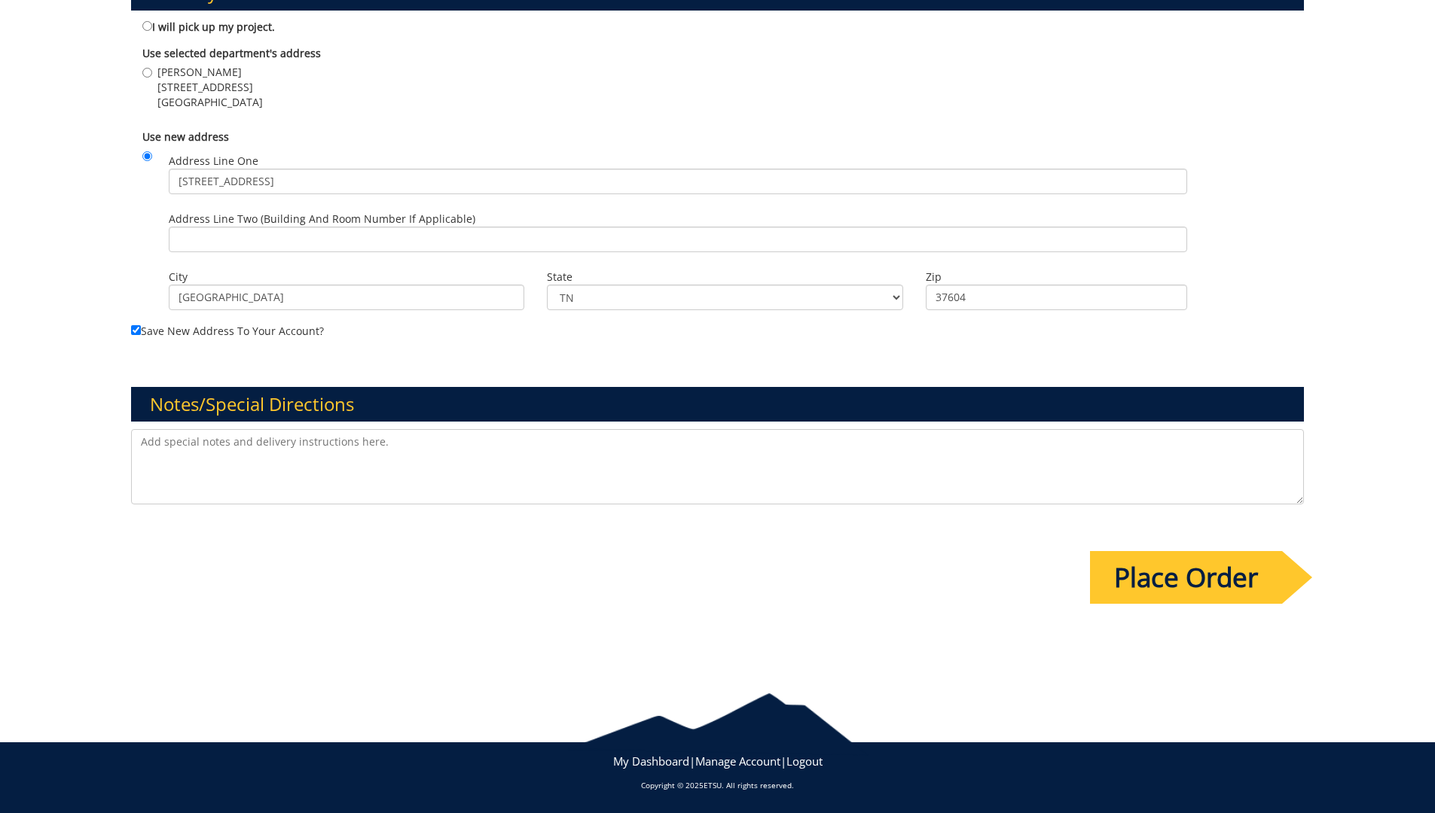
click at [1257, 579] on input "Place Order" at bounding box center [1186, 577] width 192 height 53
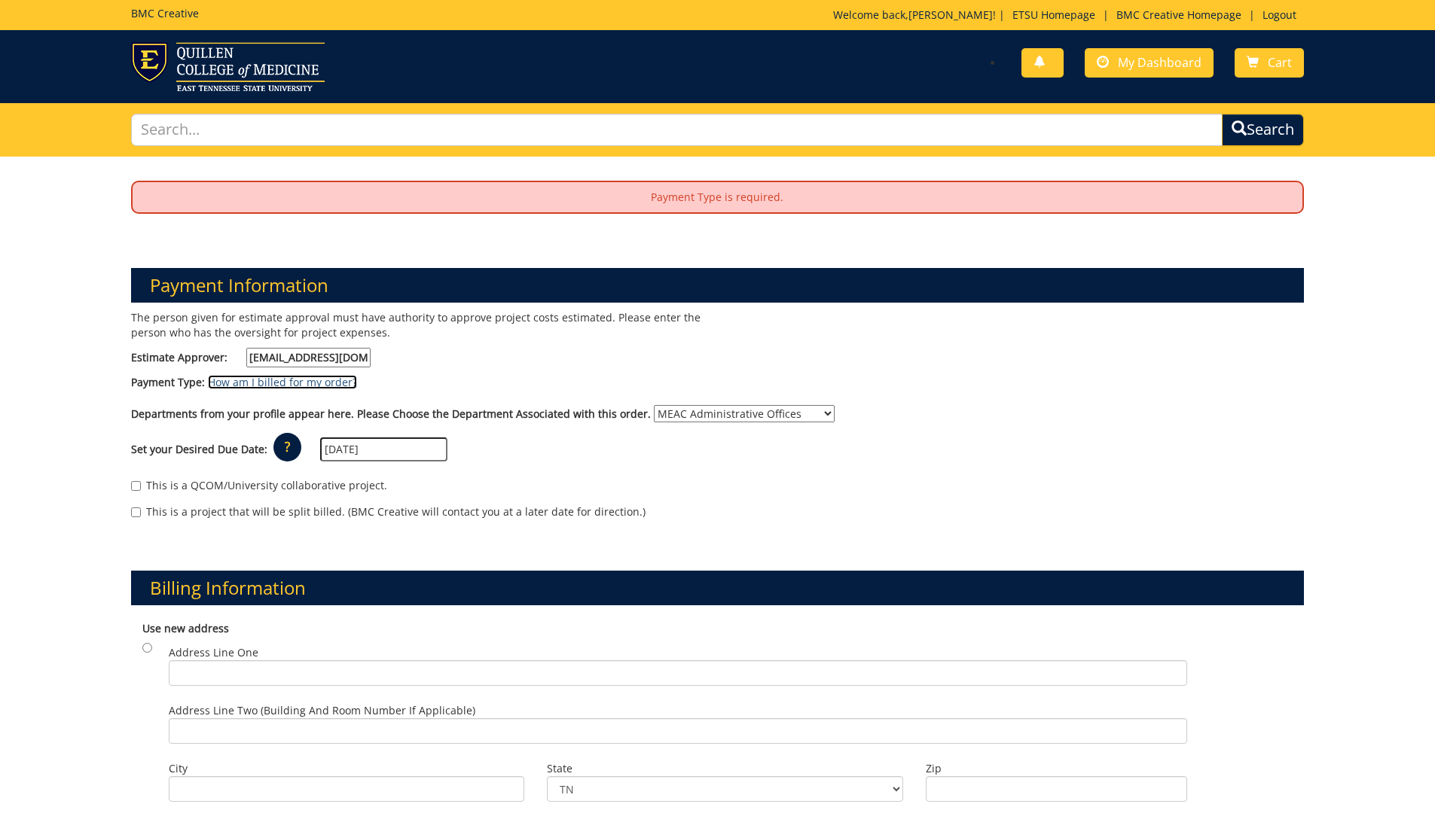
click at [300, 381] on link "How am I billed for my order?" at bounding box center [282, 382] width 149 height 14
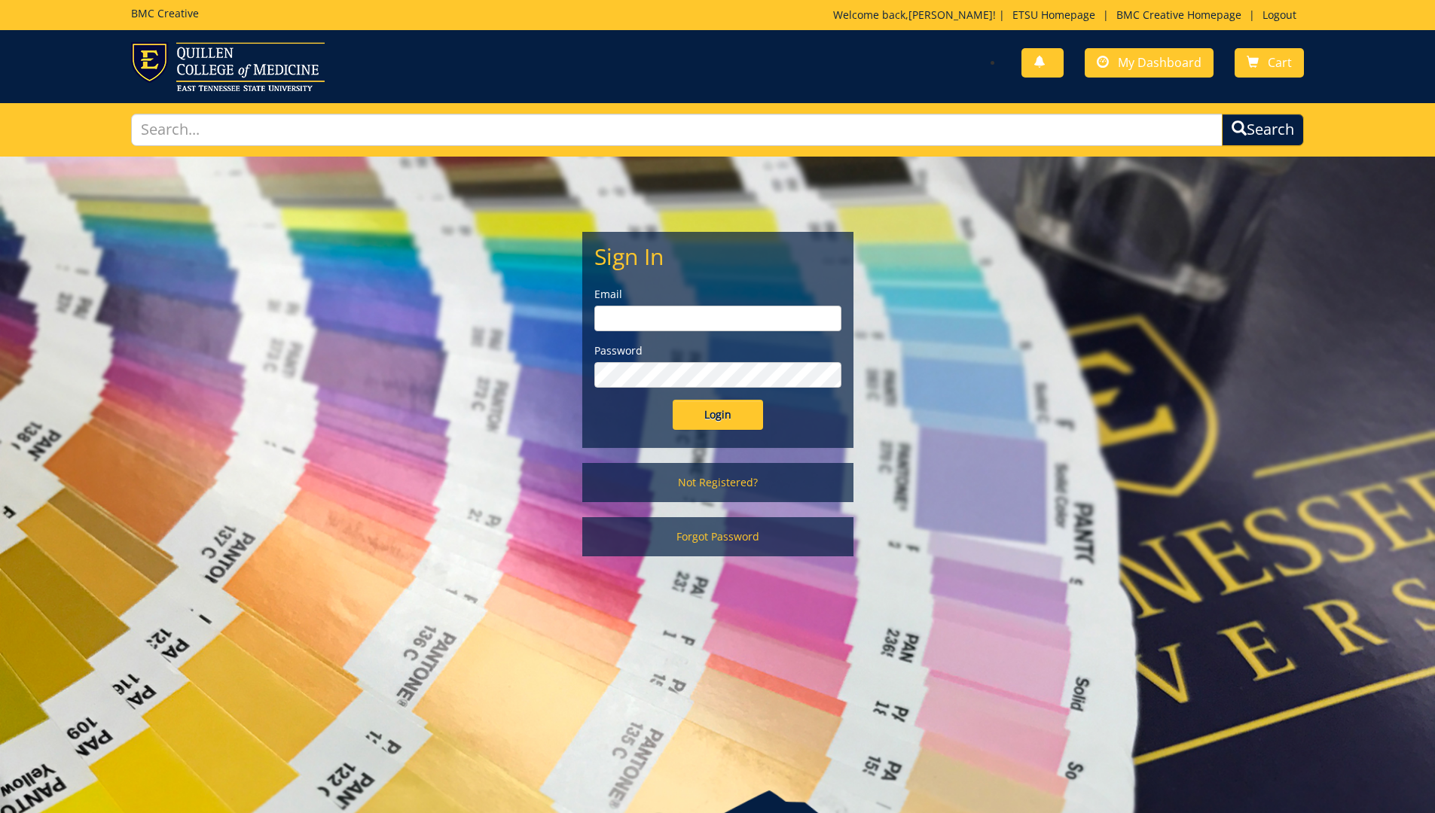
type input "[EMAIL_ADDRESS][DOMAIN_NAME]"
click at [741, 413] on input "Login" at bounding box center [718, 415] width 90 height 30
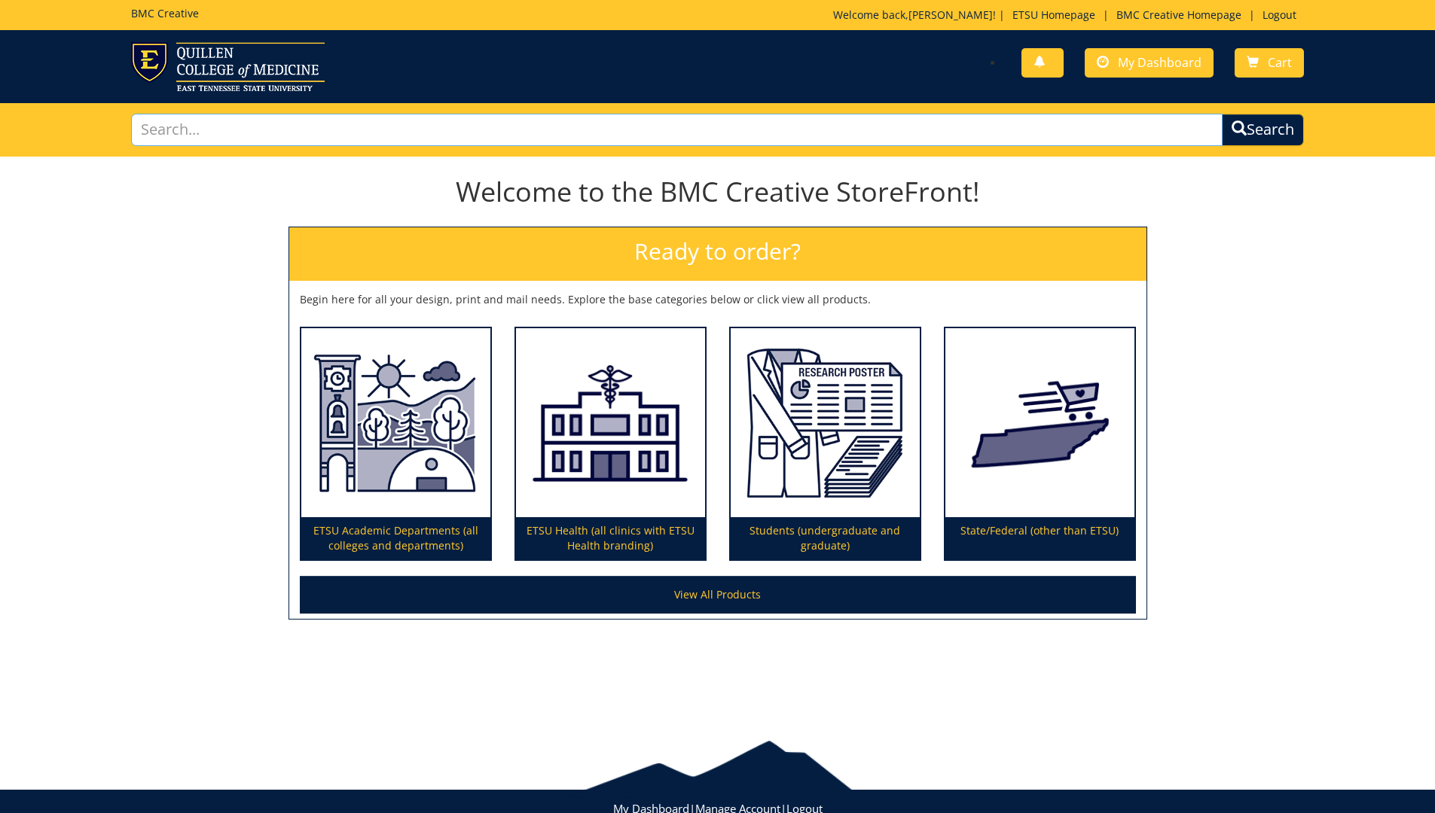
click at [238, 134] on input "text" at bounding box center [677, 130] width 1092 height 32
click at [1222, 114] on button "Search" at bounding box center [1263, 130] width 82 height 32
type input "previous order"
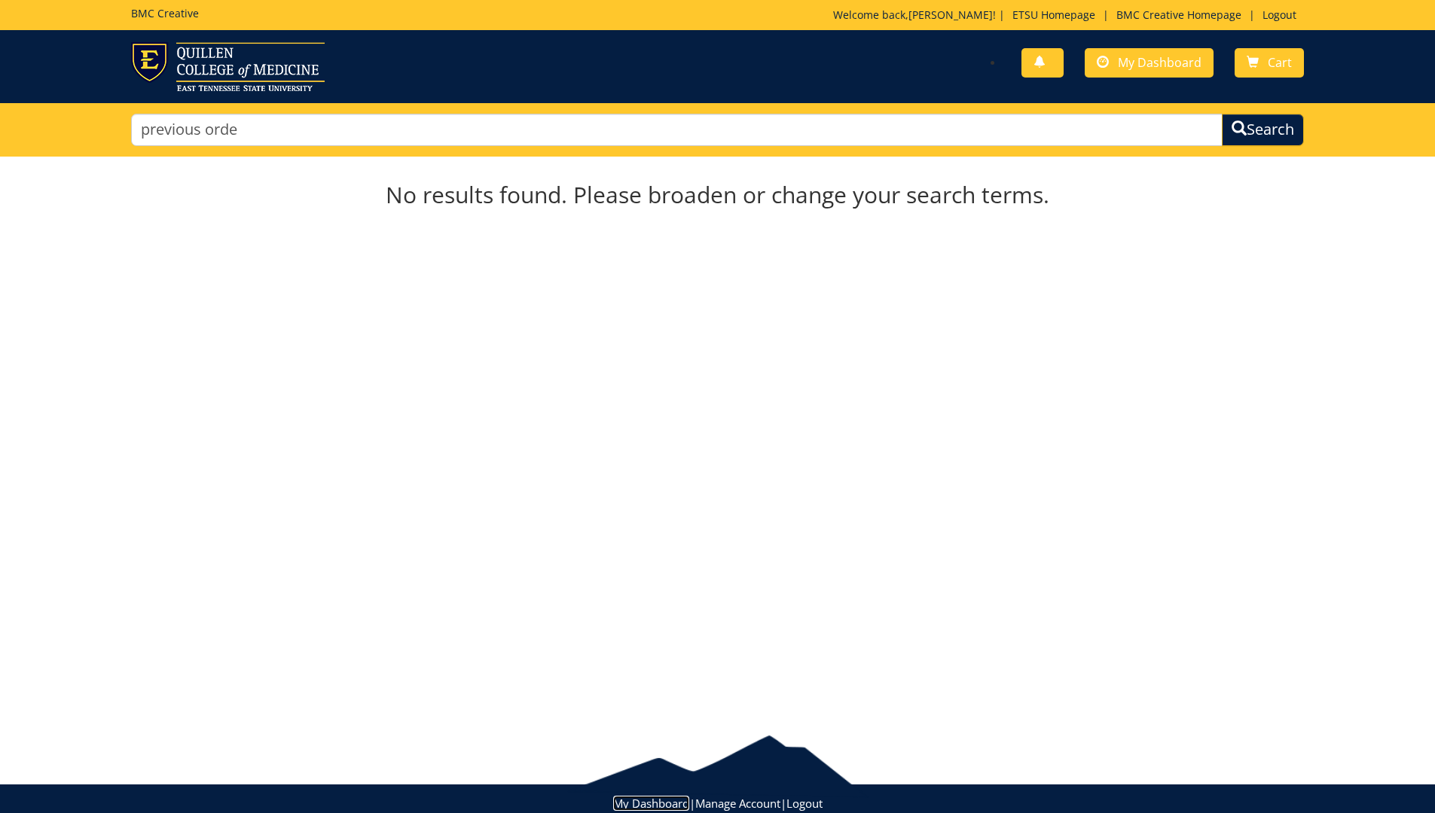
click at [651, 807] on link "My Dashboard" at bounding box center [651, 803] width 76 height 15
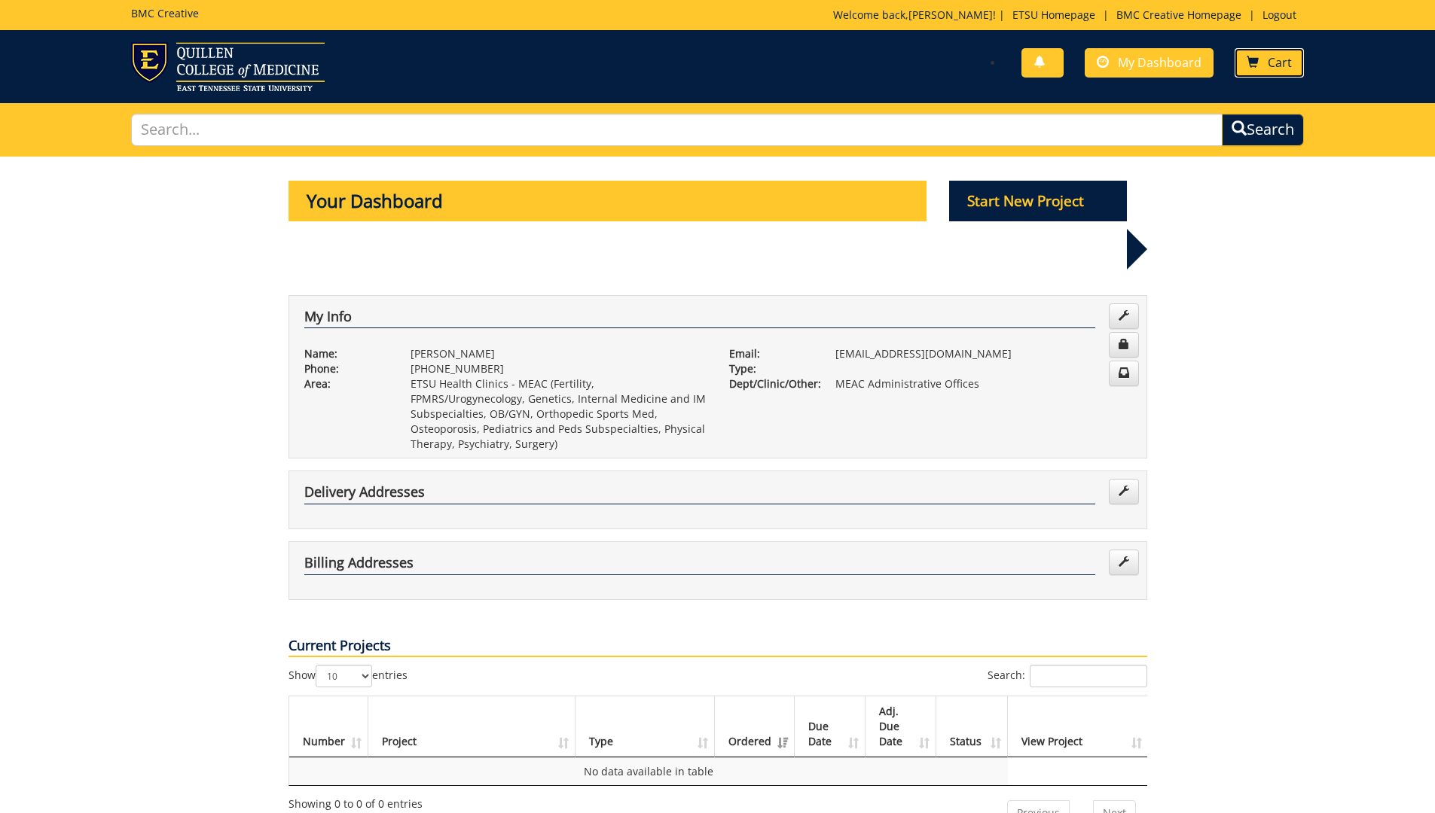
click at [1262, 60] on link "Cart" at bounding box center [1268, 62] width 69 height 29
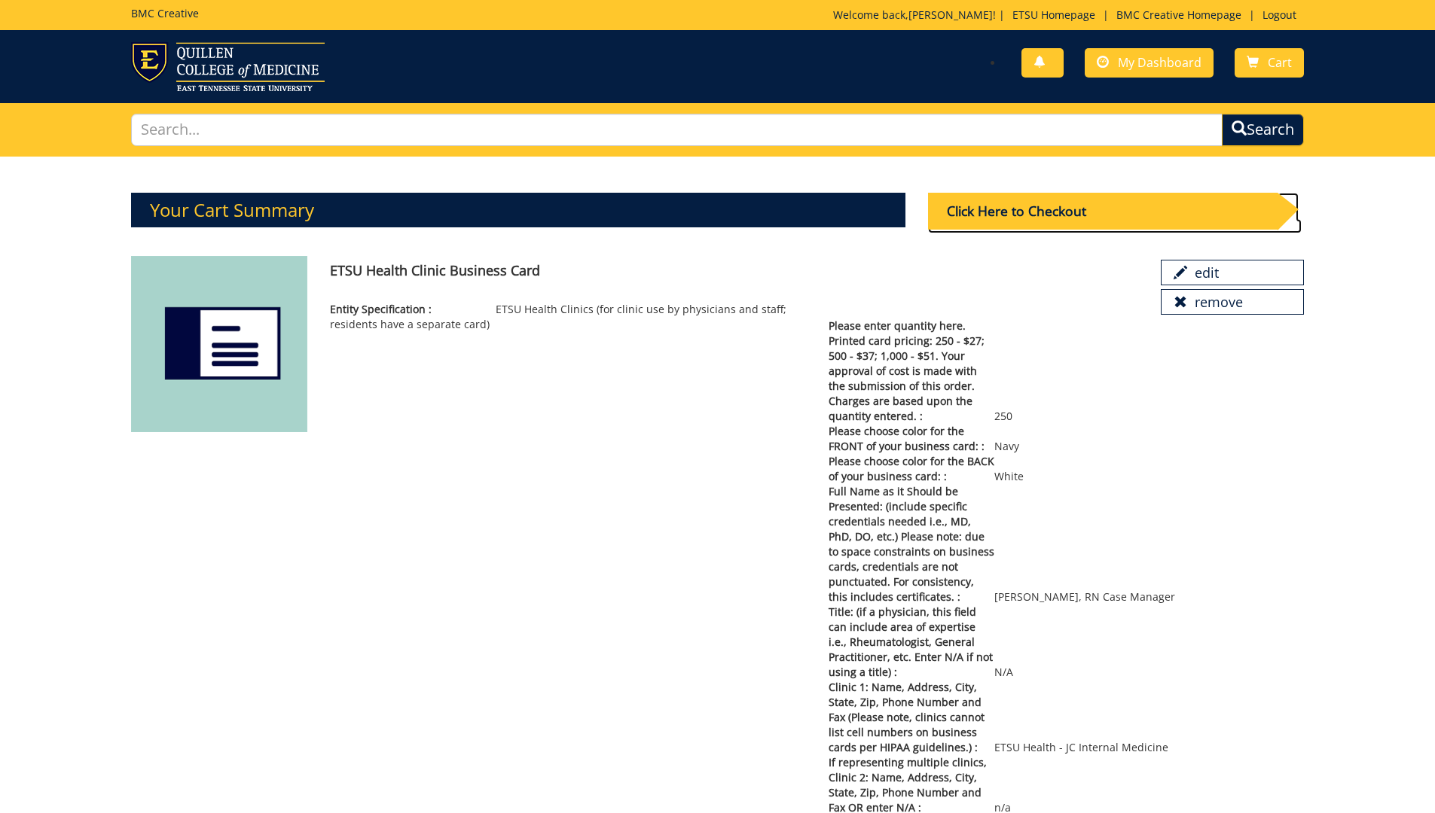
click at [1115, 212] on div "Click Here to Checkout" at bounding box center [1102, 211] width 349 height 37
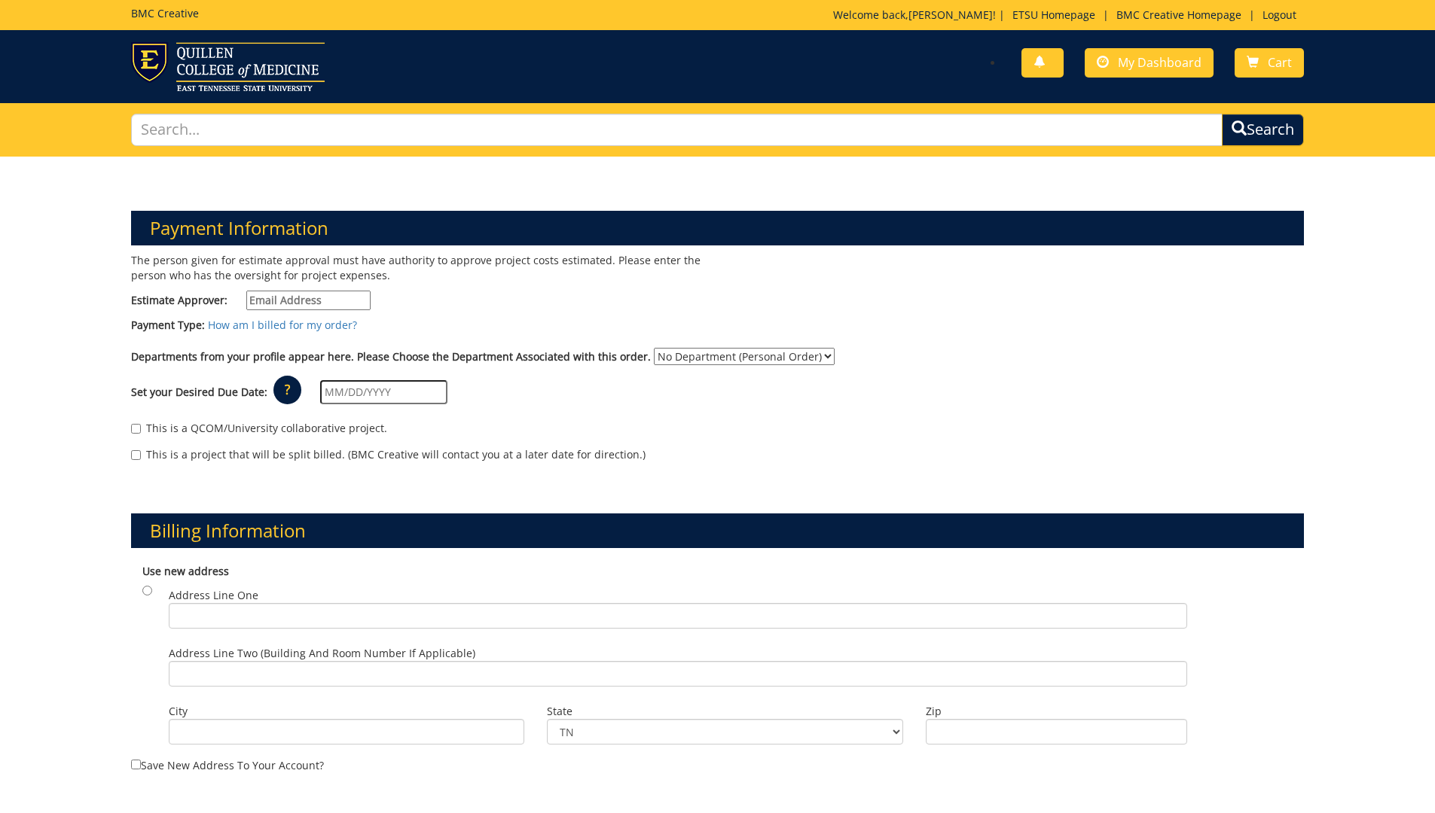
click at [289, 298] on input "Estimate Approver:" at bounding box center [308, 301] width 124 height 20
type input "[EMAIL_ADDRESS][DOMAIN_NAME]"
click at [810, 357] on select "No Department (Personal Order) MEAC Administrative Offices" at bounding box center [744, 356] width 181 height 17
select select "263"
click at [654, 348] on select "No Department (Personal Order) MEAC Administrative Offices" at bounding box center [744, 356] width 181 height 17
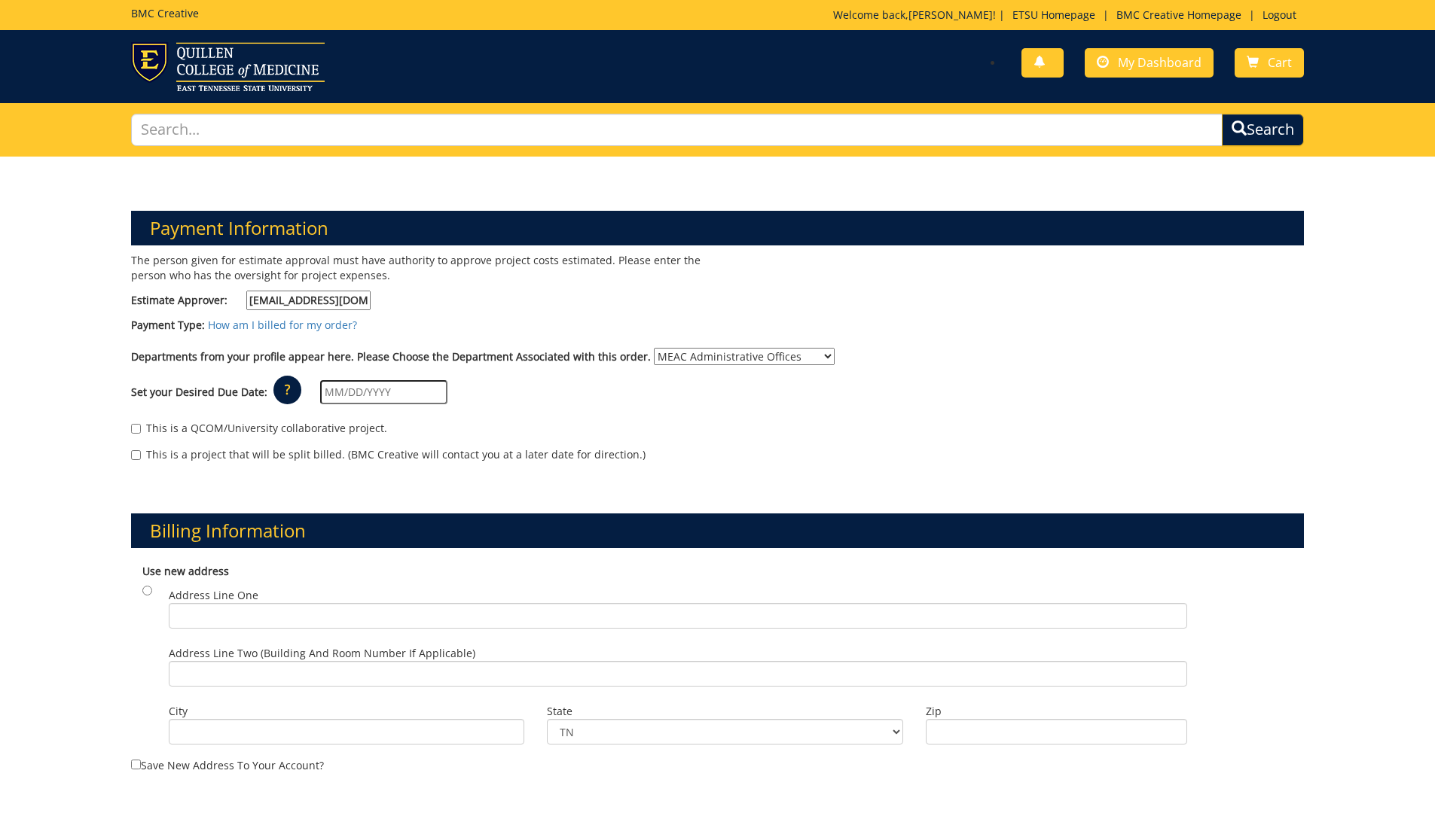
click at [377, 395] on input "text" at bounding box center [383, 392] width 127 height 24
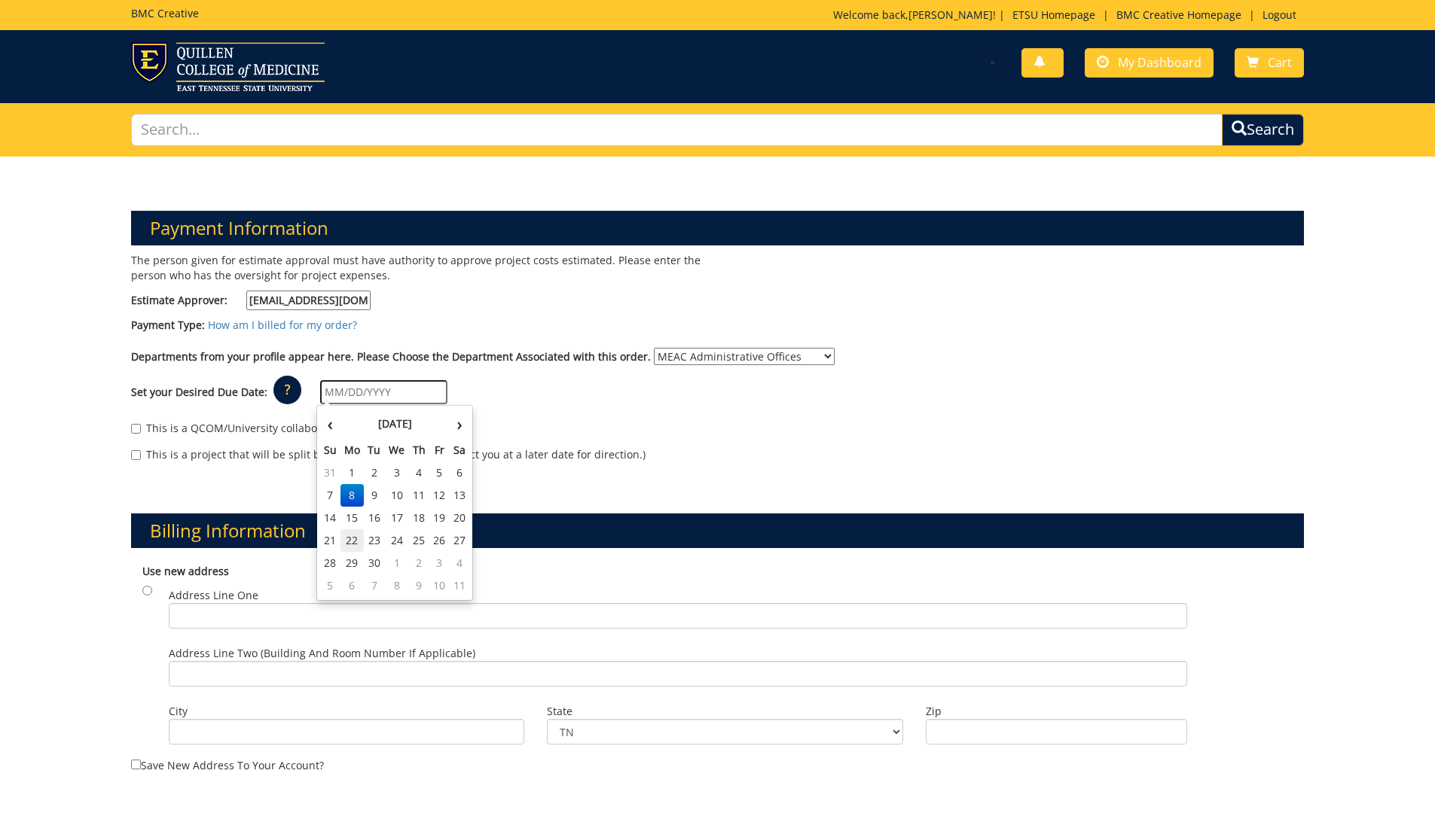
click at [350, 541] on td "22" at bounding box center [352, 540] width 24 height 23
type input "09/22/2025"
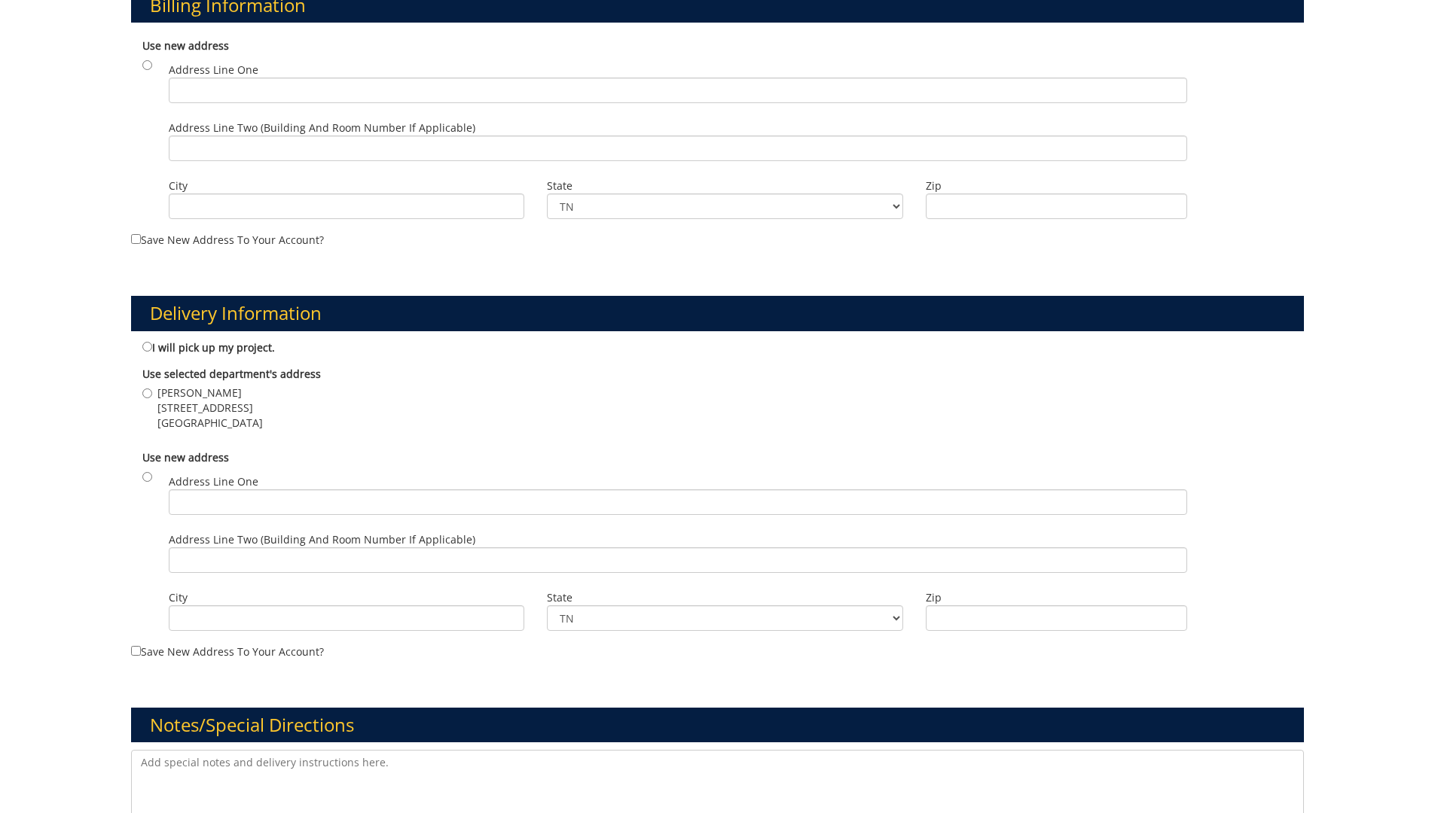
scroll to position [527, 0]
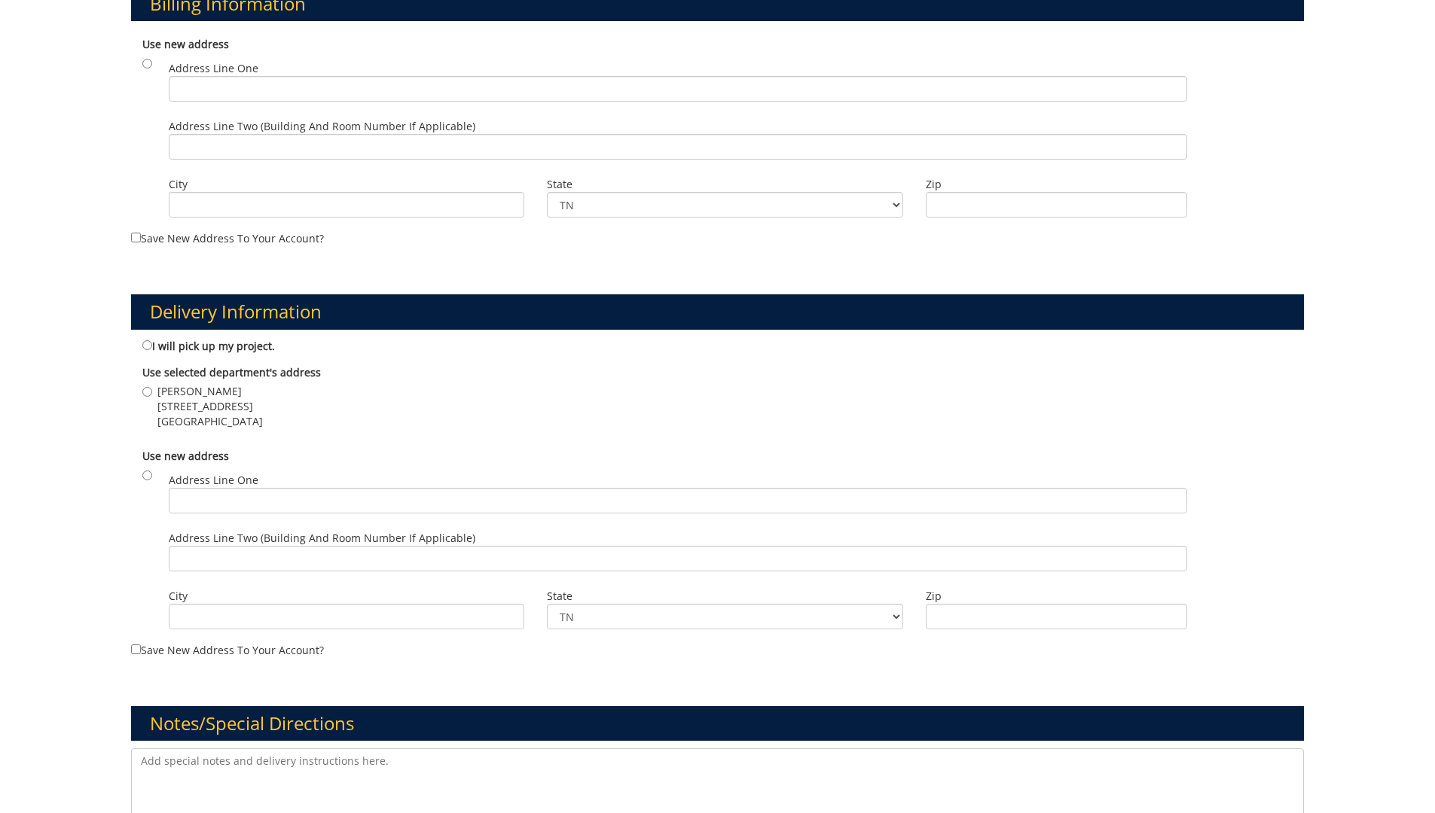
click at [147, 470] on div "Use new address Address Line One Address Line Two (Building and Room Number if …" at bounding box center [717, 541] width 1173 height 200
click at [147, 471] on input "radio" at bounding box center [147, 476] width 10 height 10
radio input "true"
click at [252, 501] on input "Address Line One" at bounding box center [678, 501] width 1018 height 26
type input "101 Med Tech Parkway"
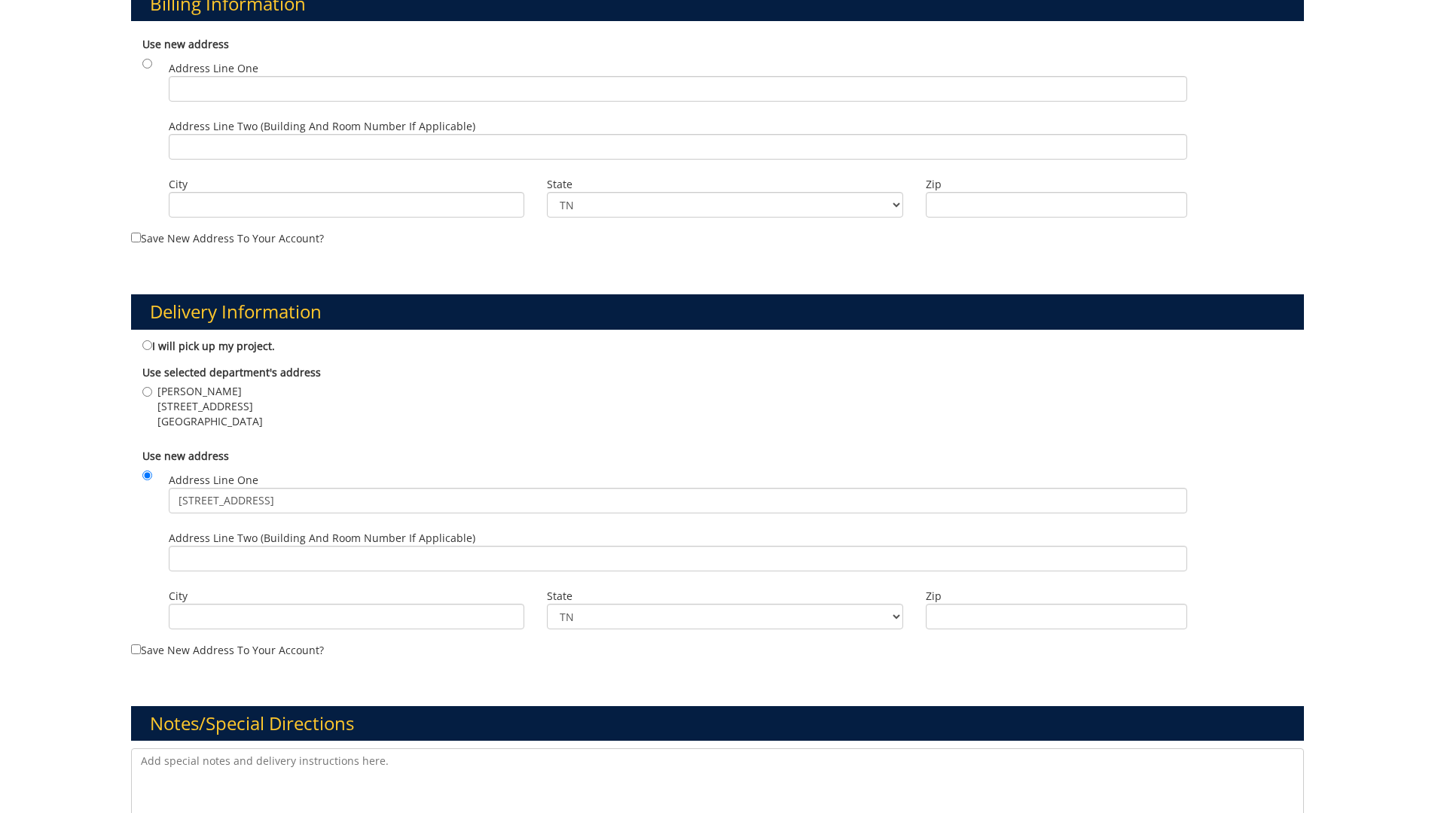
type input "Johnson City"
type input "37604"
drag, startPoint x: 347, startPoint y: 499, endPoint x: 302, endPoint y: 501, distance: 45.2
click at [302, 501] on input "101 Med Tech Parkway, Suite 307" at bounding box center [678, 501] width 1018 height 26
type input "101 Med Tech Parkway"
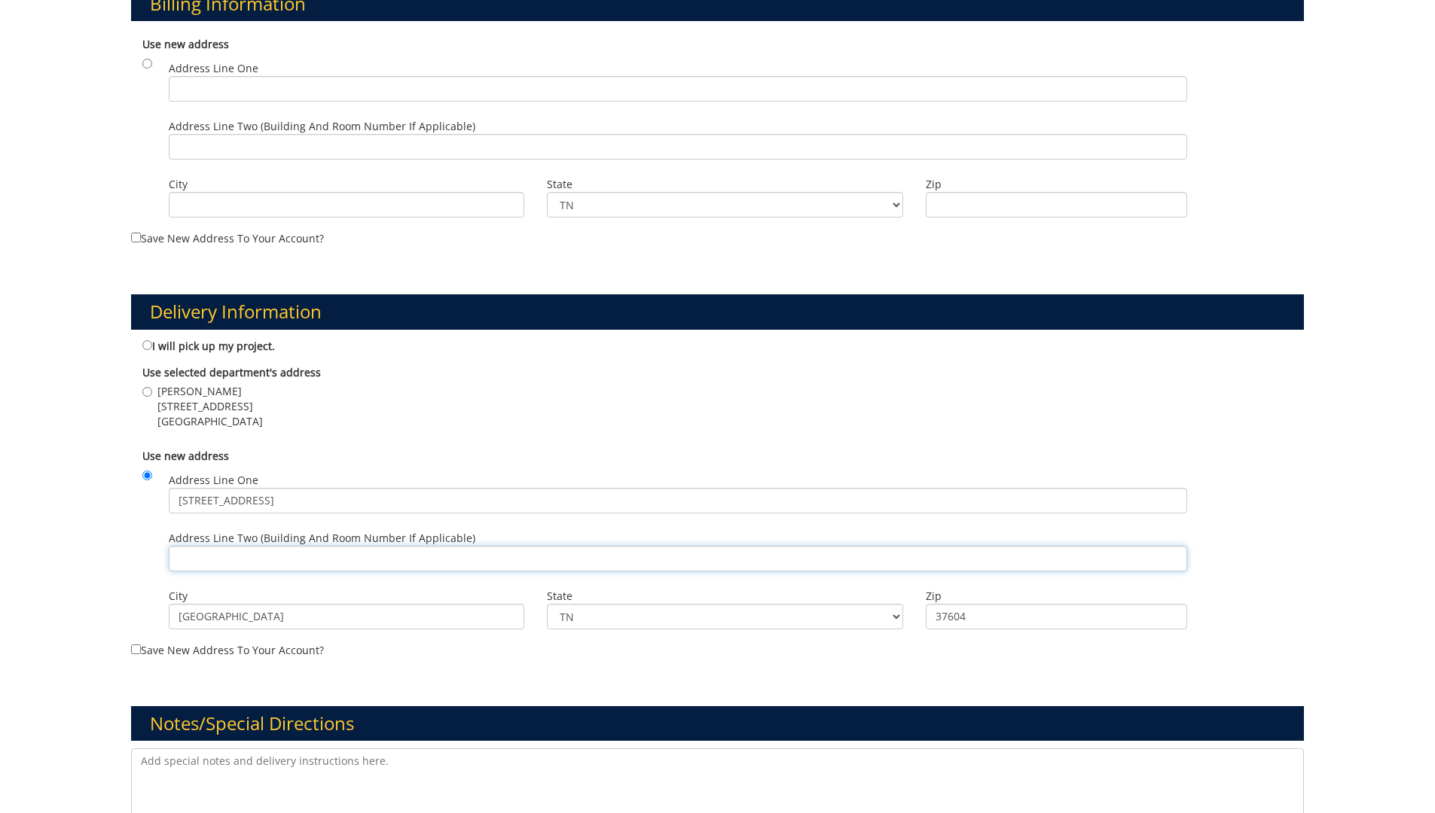
click at [188, 557] on input "Address Line Two (Building and Room Number if applicable)" at bounding box center [678, 559] width 1018 height 26
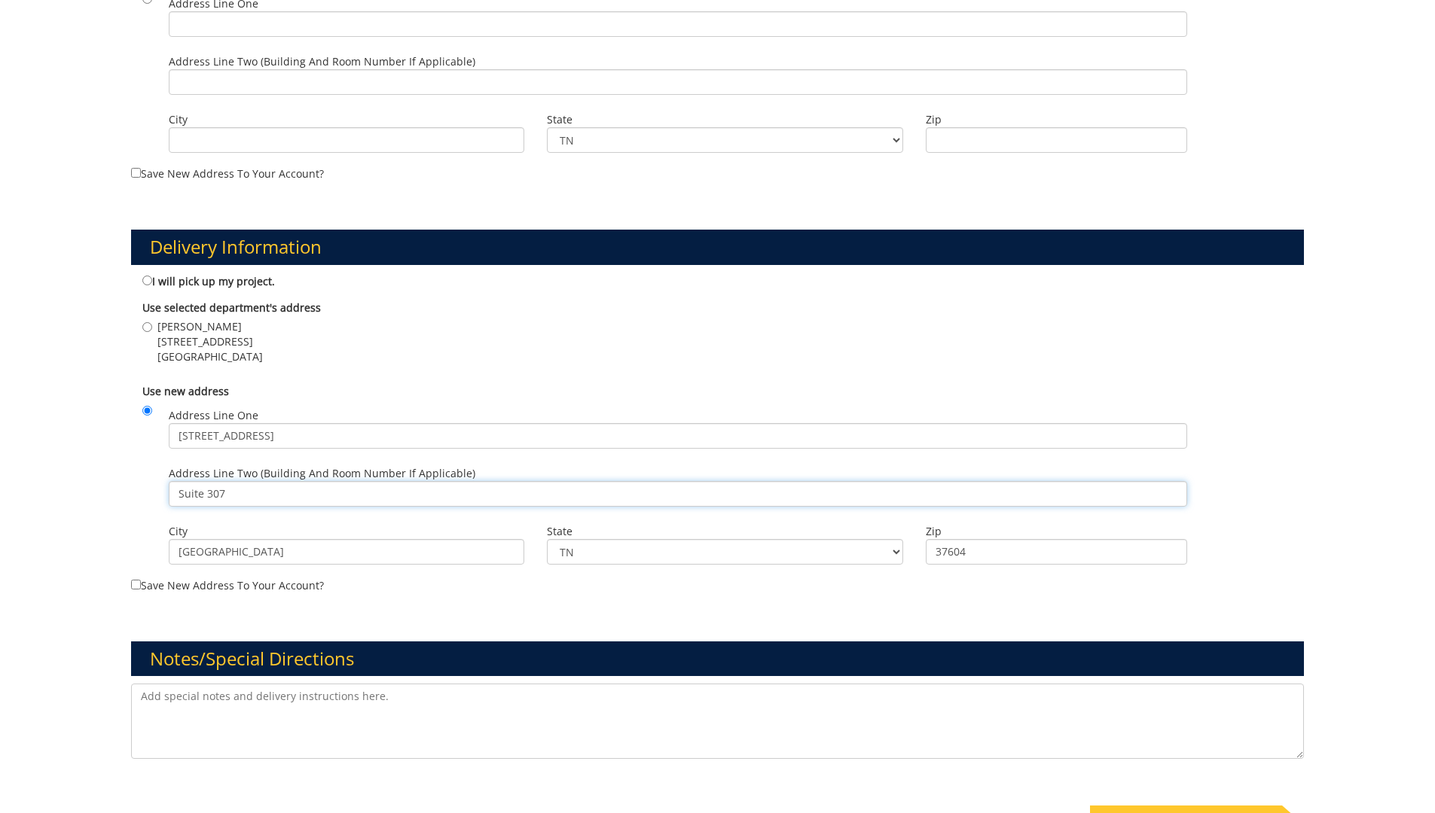
scroll to position [846, 0]
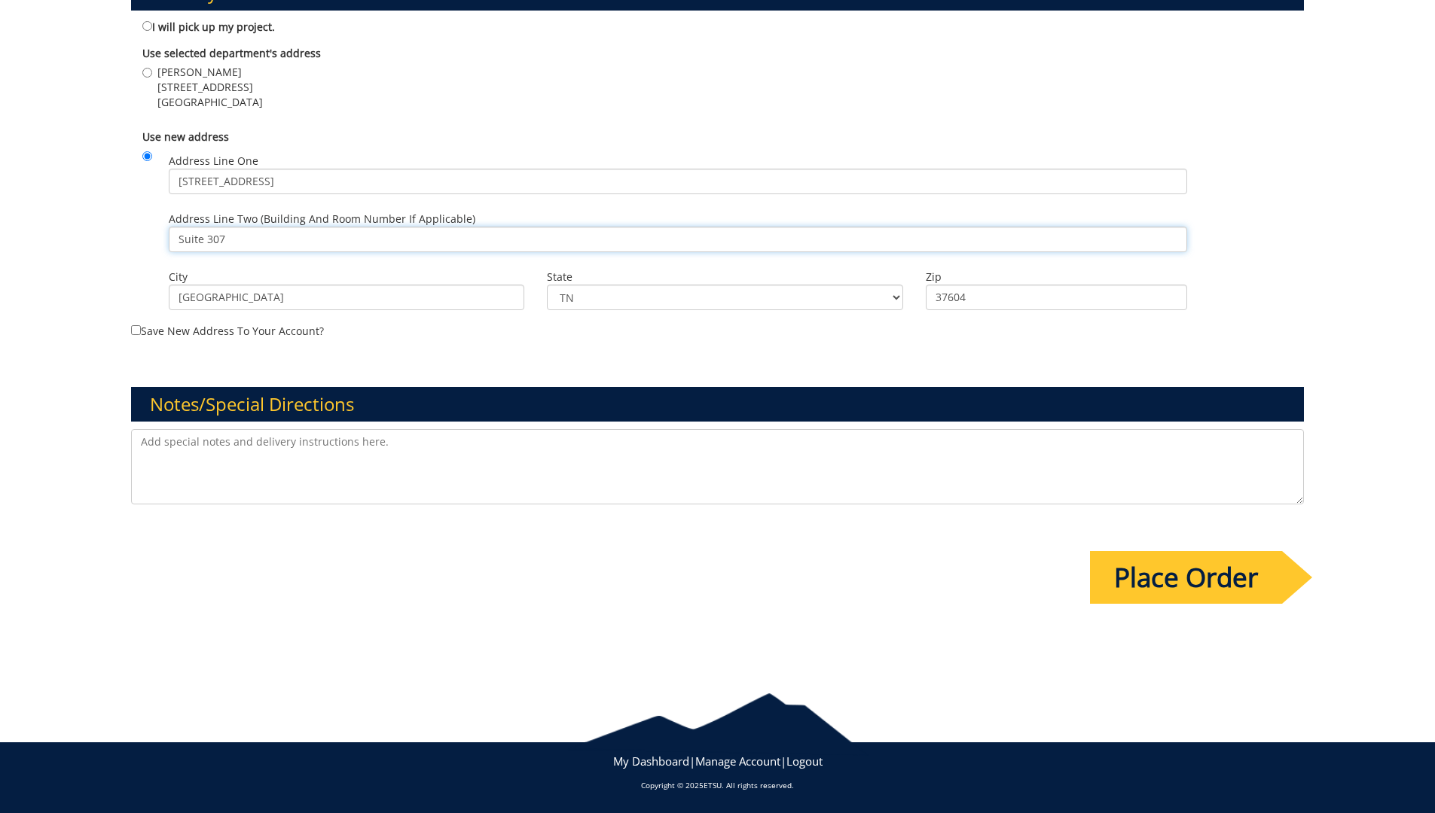
type input "Suite 307"
click at [1154, 582] on input "Place Order" at bounding box center [1186, 577] width 192 height 53
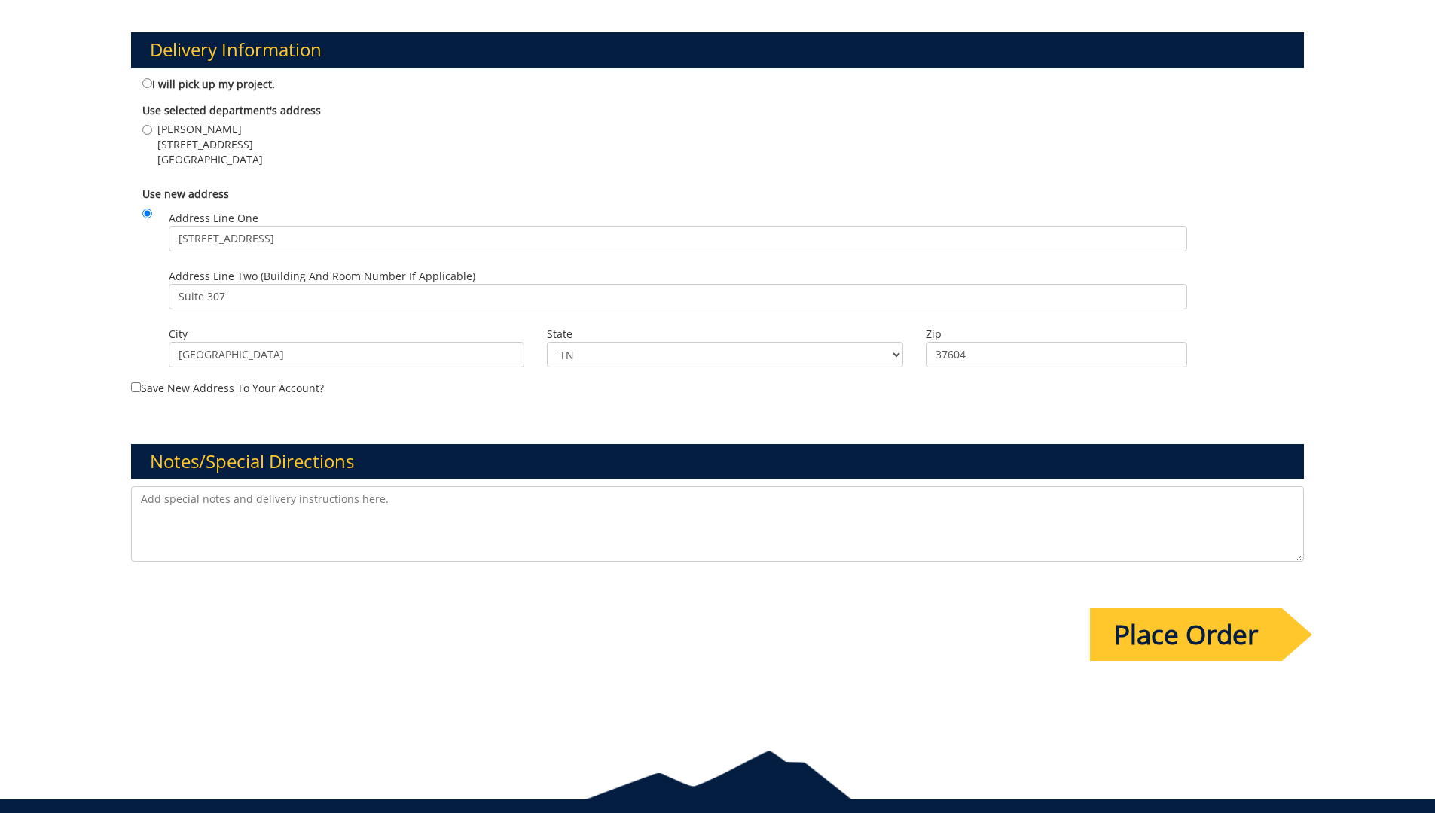
scroll to position [0, 0]
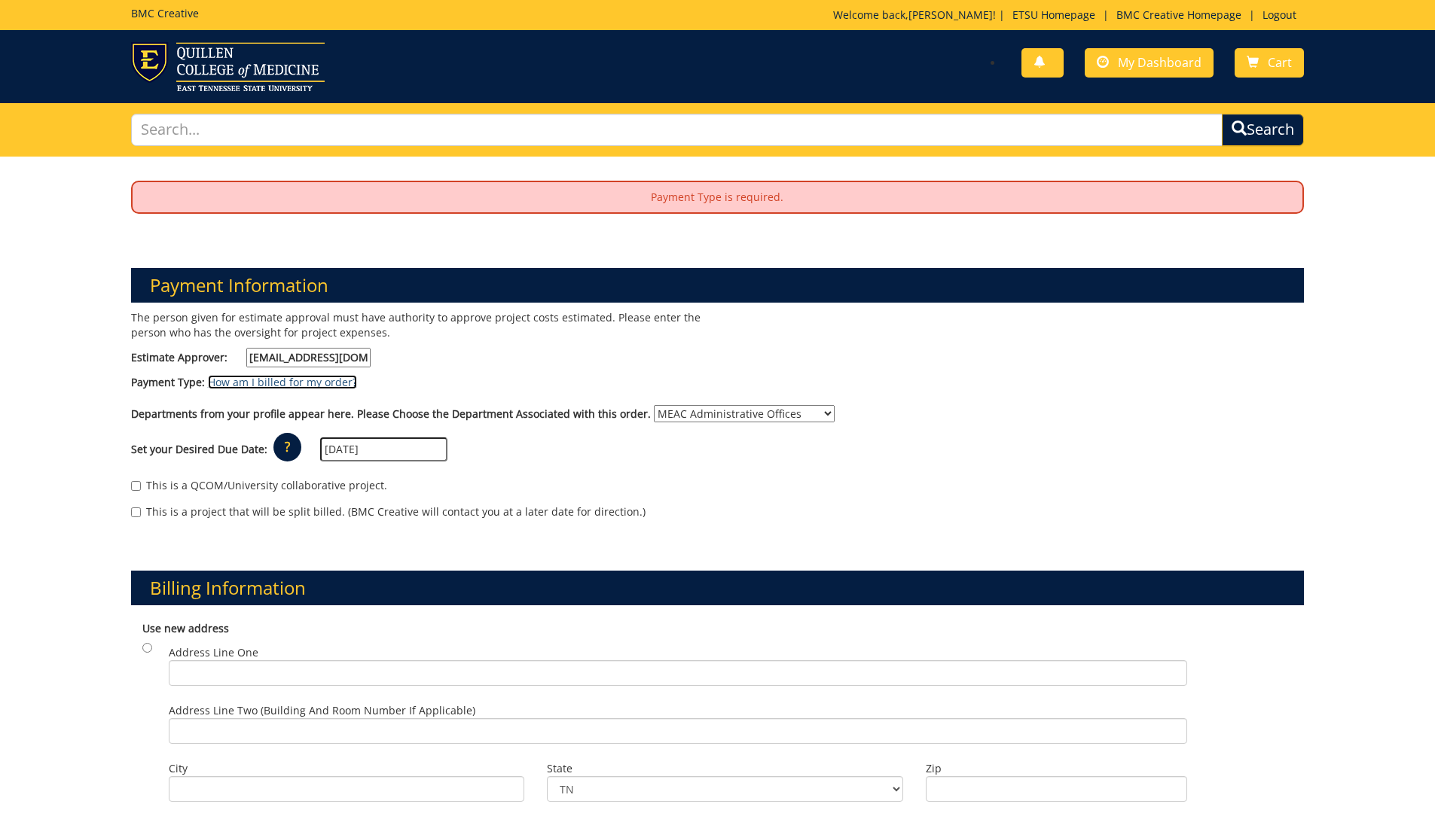
click at [338, 383] on link "How am I billed for my order?" at bounding box center [282, 382] width 149 height 14
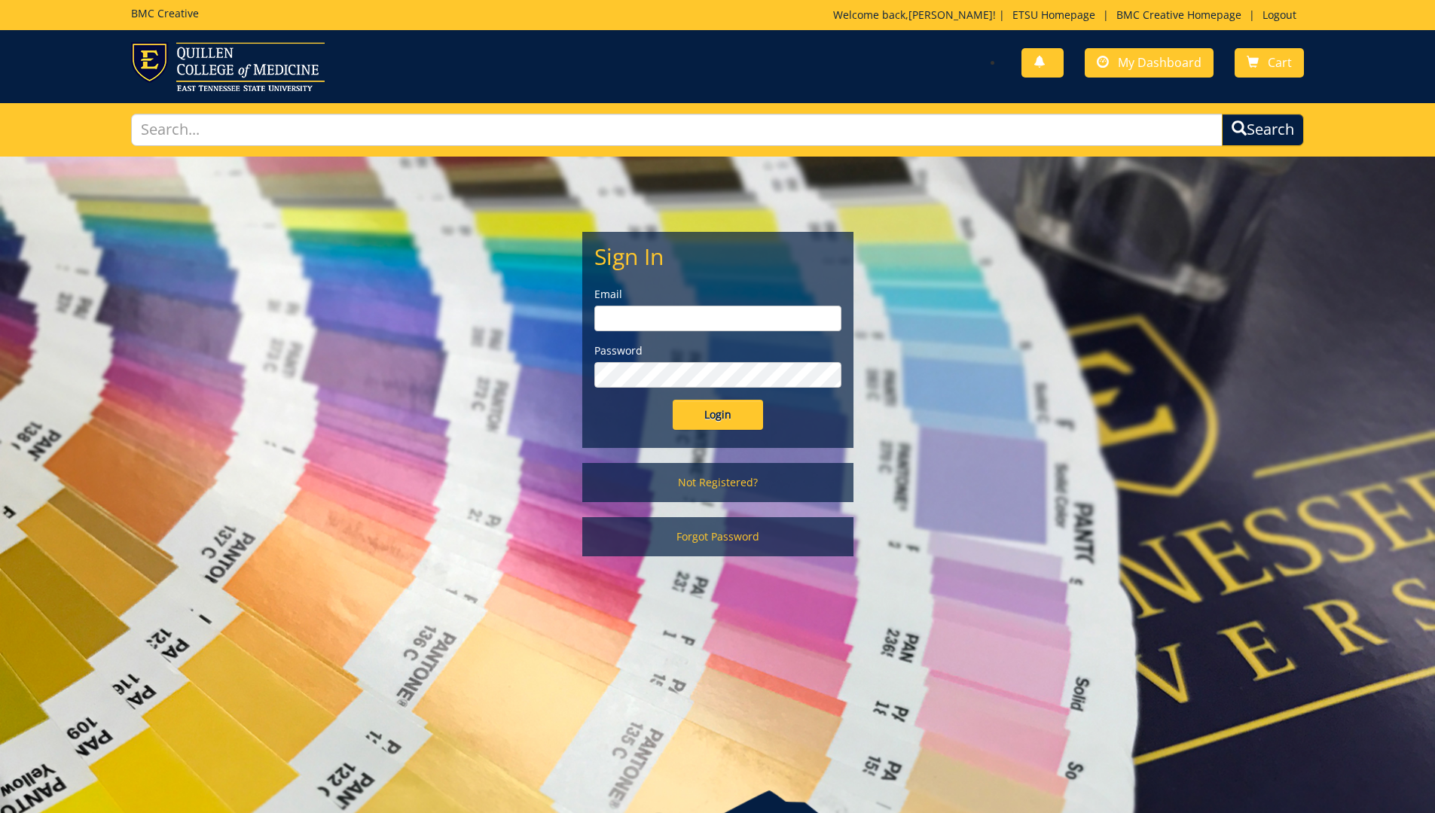
type input "dellingerb@etsu.edu"
click at [726, 414] on input "Login" at bounding box center [718, 415] width 90 height 30
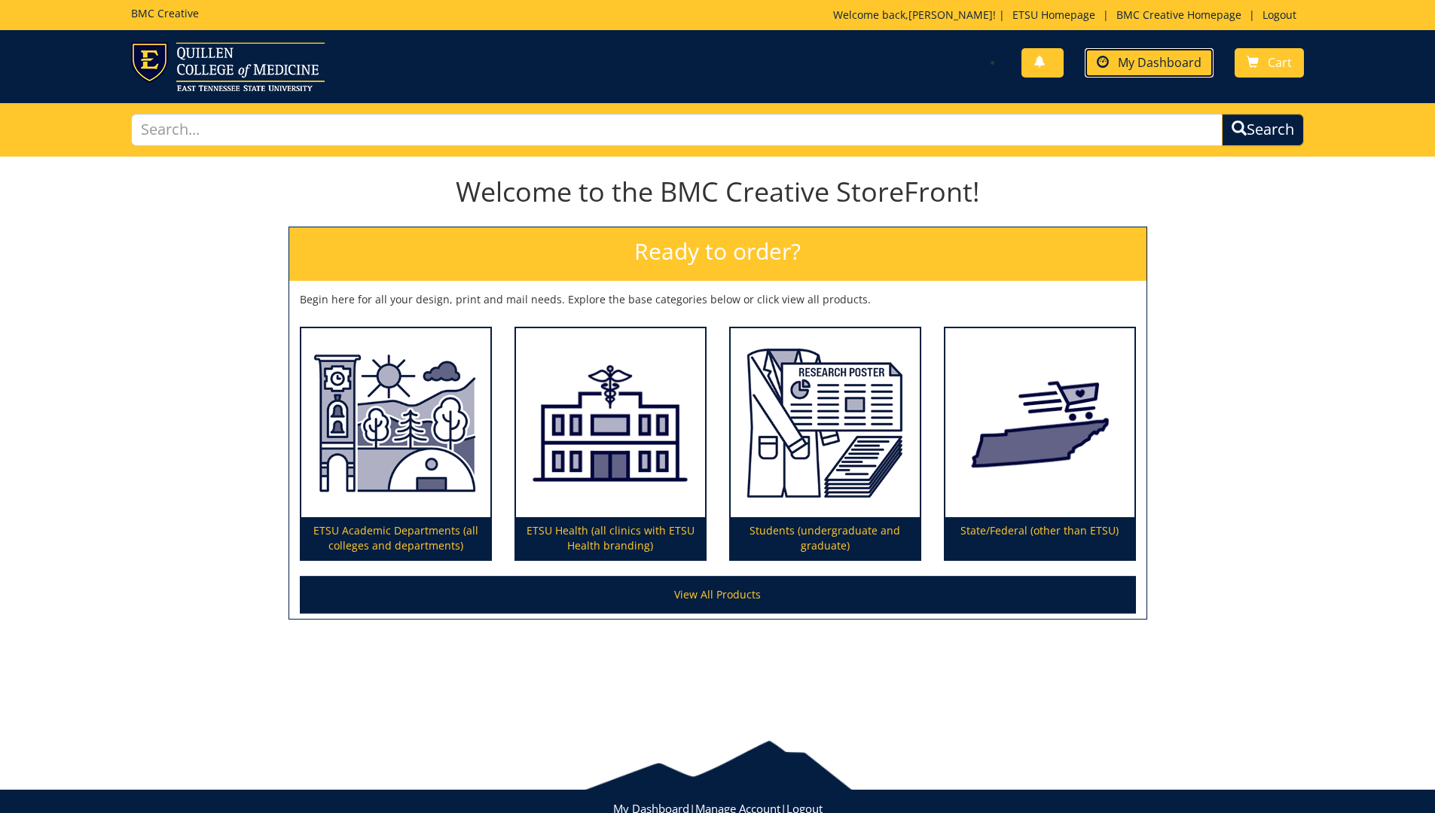
click at [1140, 63] on span "My Dashboard" at bounding box center [1160, 62] width 84 height 17
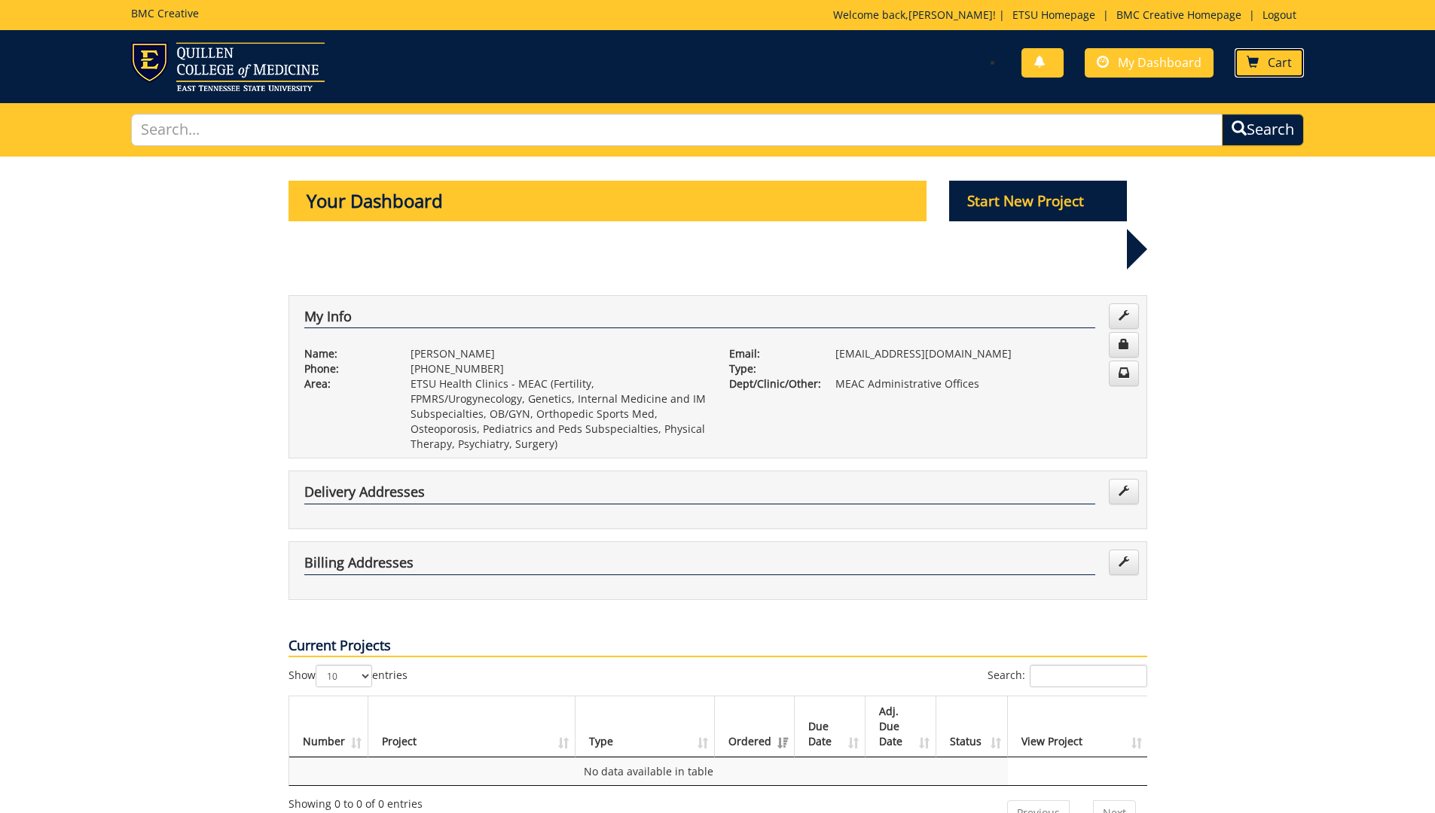
click at [1260, 58] on link "Cart" at bounding box center [1268, 62] width 69 height 29
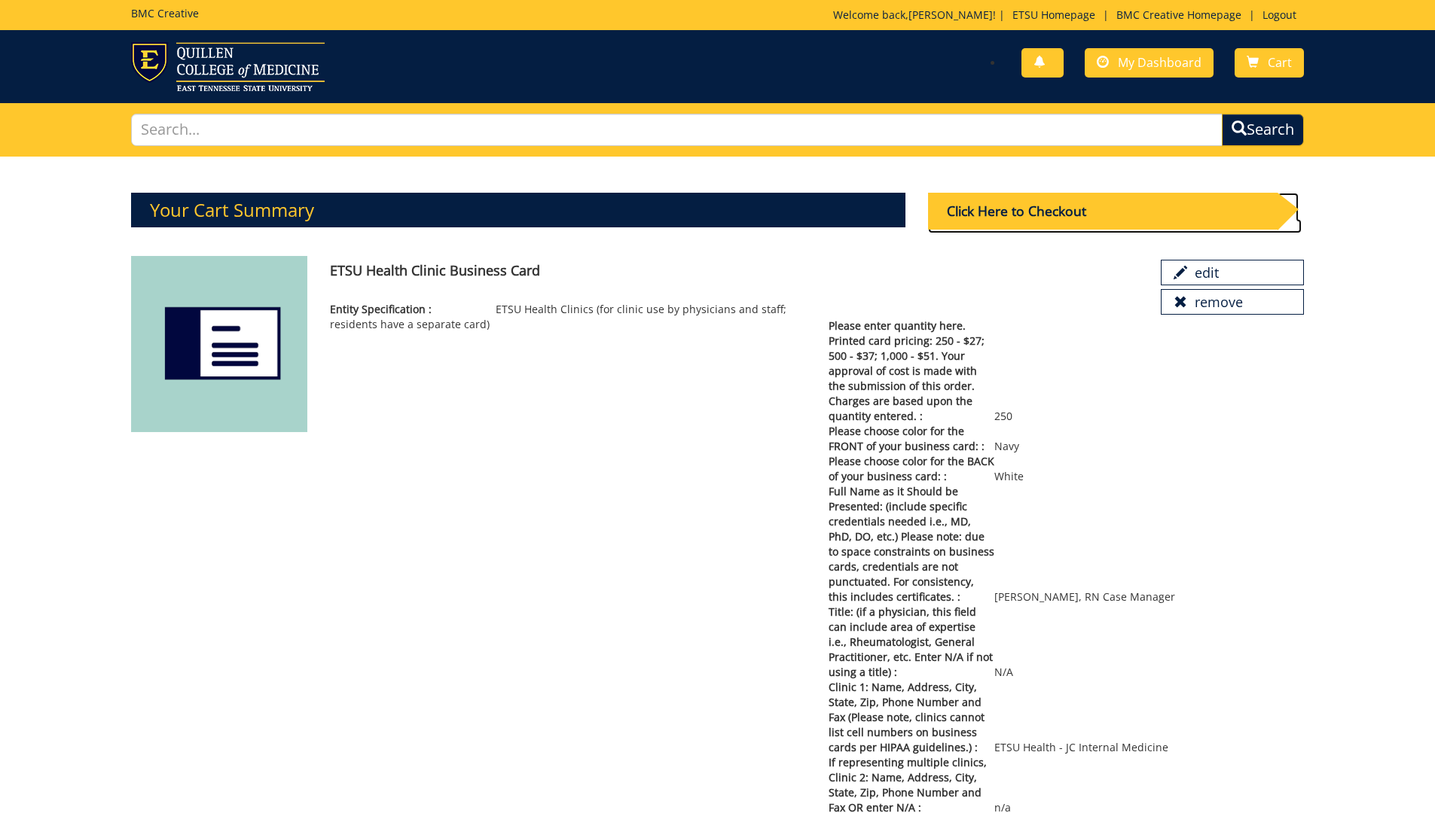
click at [1039, 207] on div "Click Here to Checkout" at bounding box center [1102, 211] width 349 height 37
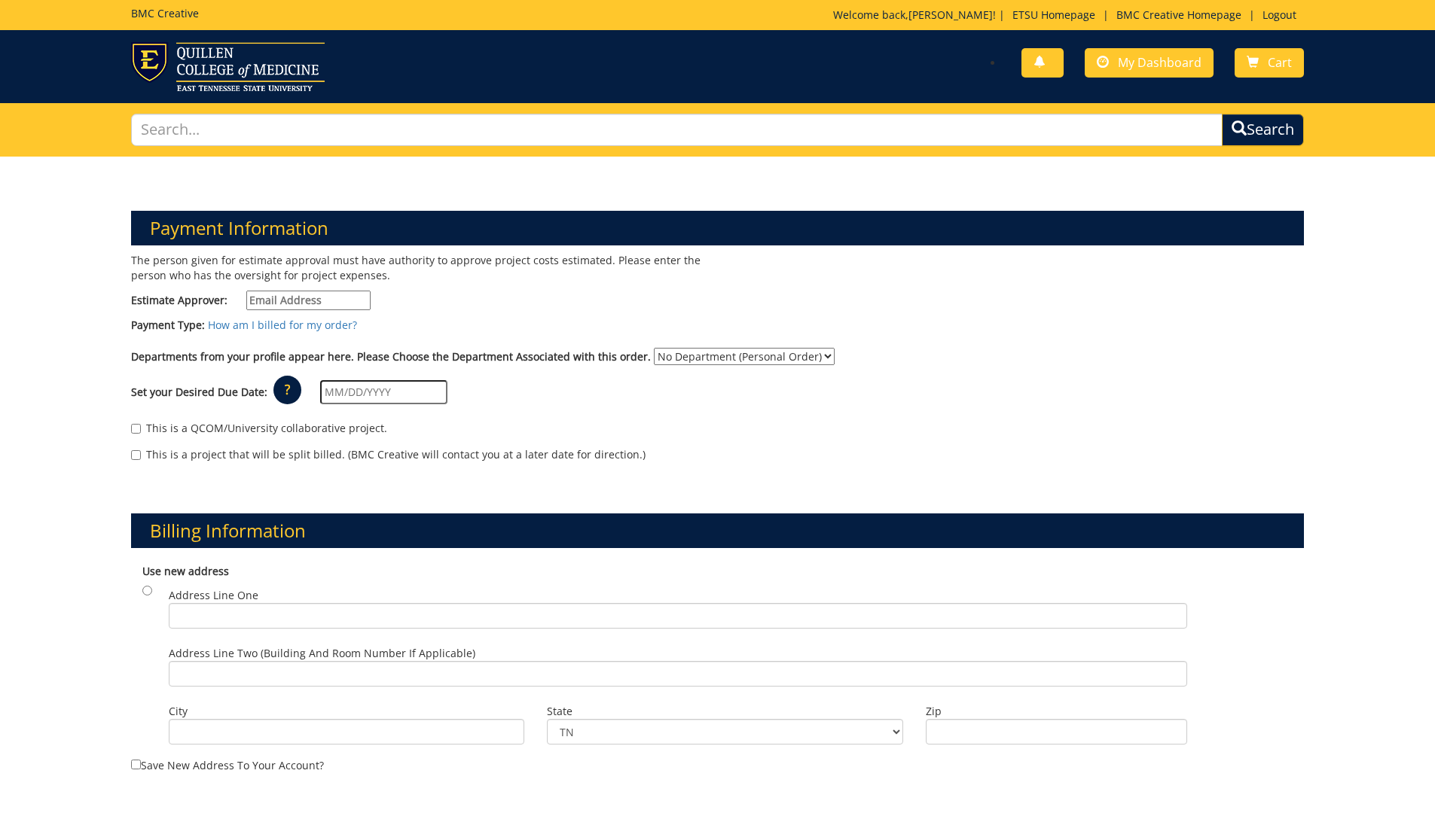
click at [289, 293] on input "Estimate Approver:" at bounding box center [308, 301] width 124 height 20
type input "loganse1@etsu.edu"
click at [331, 396] on input "text" at bounding box center [383, 392] width 127 height 24
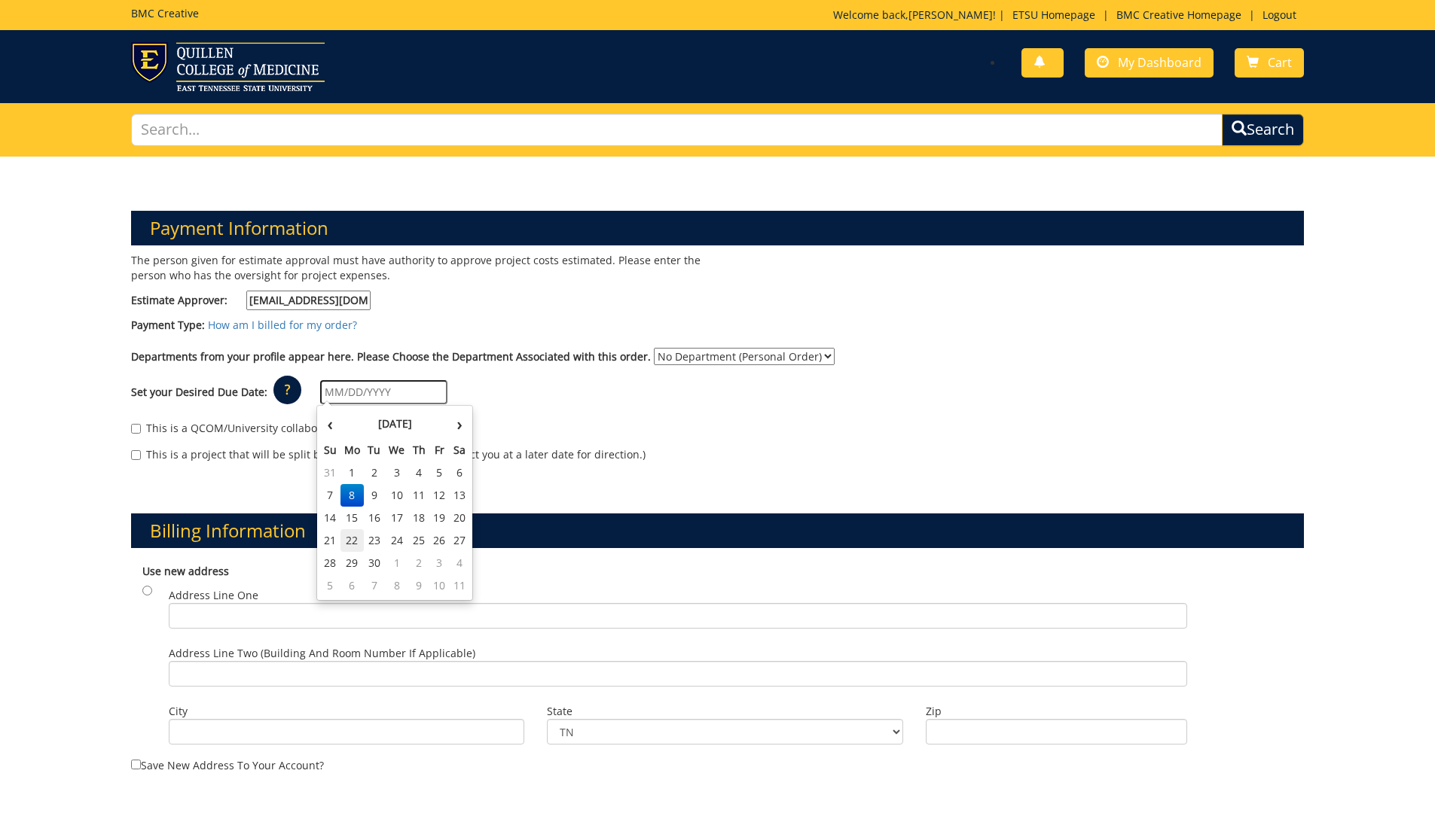
click at [354, 536] on td "22" at bounding box center [352, 540] width 24 height 23
type input "09/22/2025"
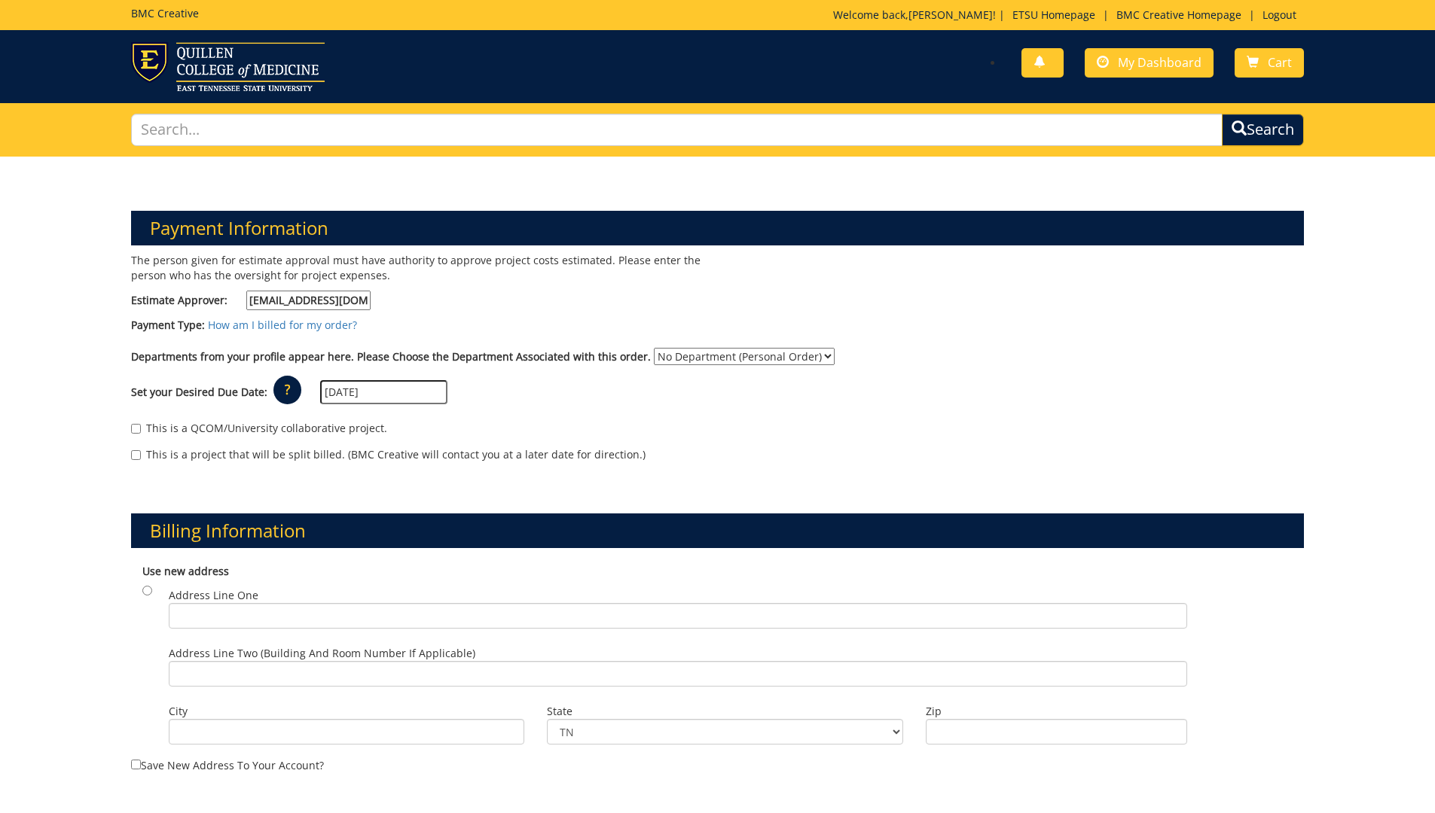
click at [810, 356] on select "No Department (Personal Order) MEAC Administrative Offices" at bounding box center [744, 356] width 181 height 17
select select "263"
click at [654, 348] on select "No Department (Personal Order) MEAC Administrative Offices" at bounding box center [744, 356] width 181 height 17
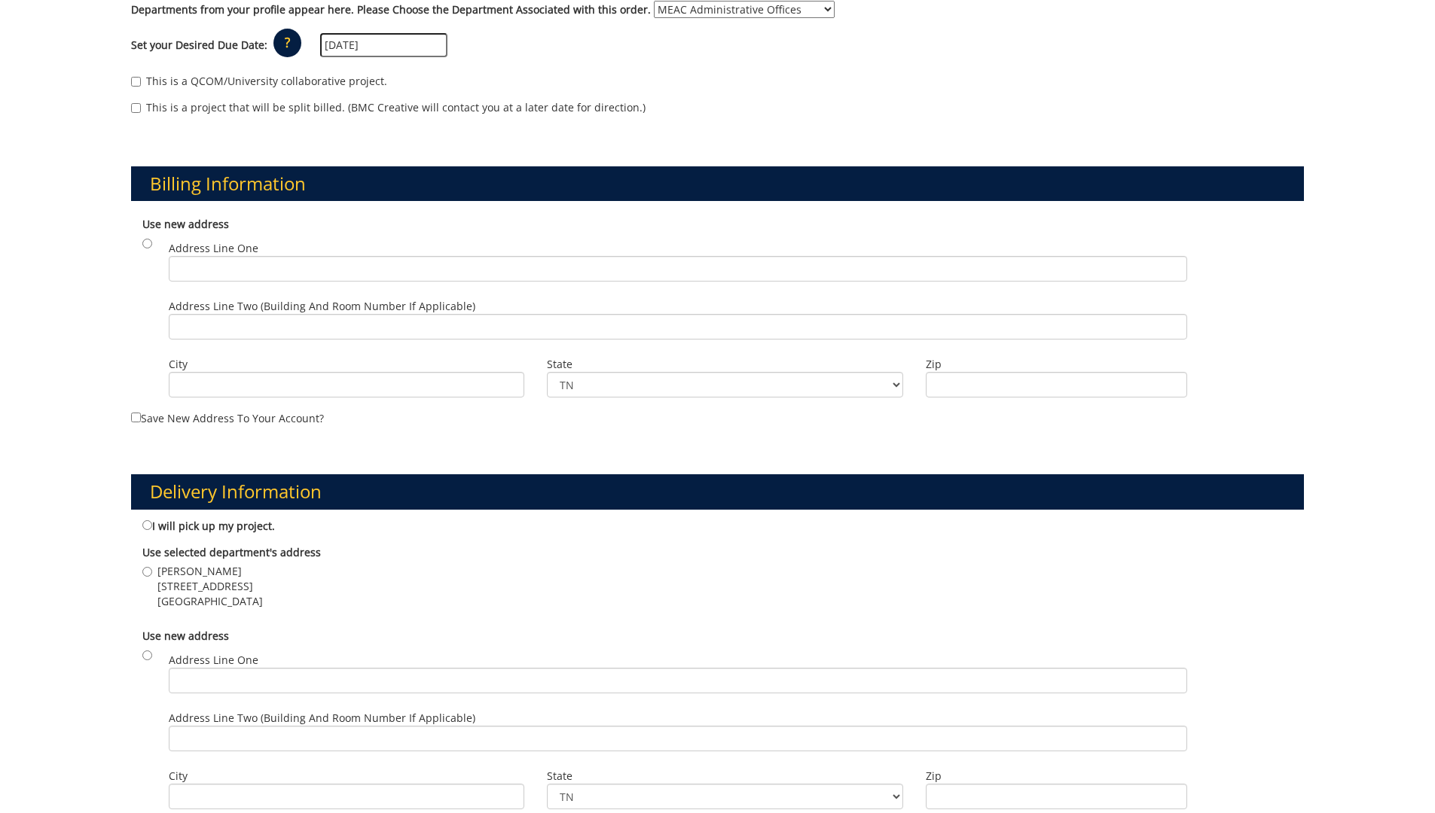
scroll to position [377, 0]
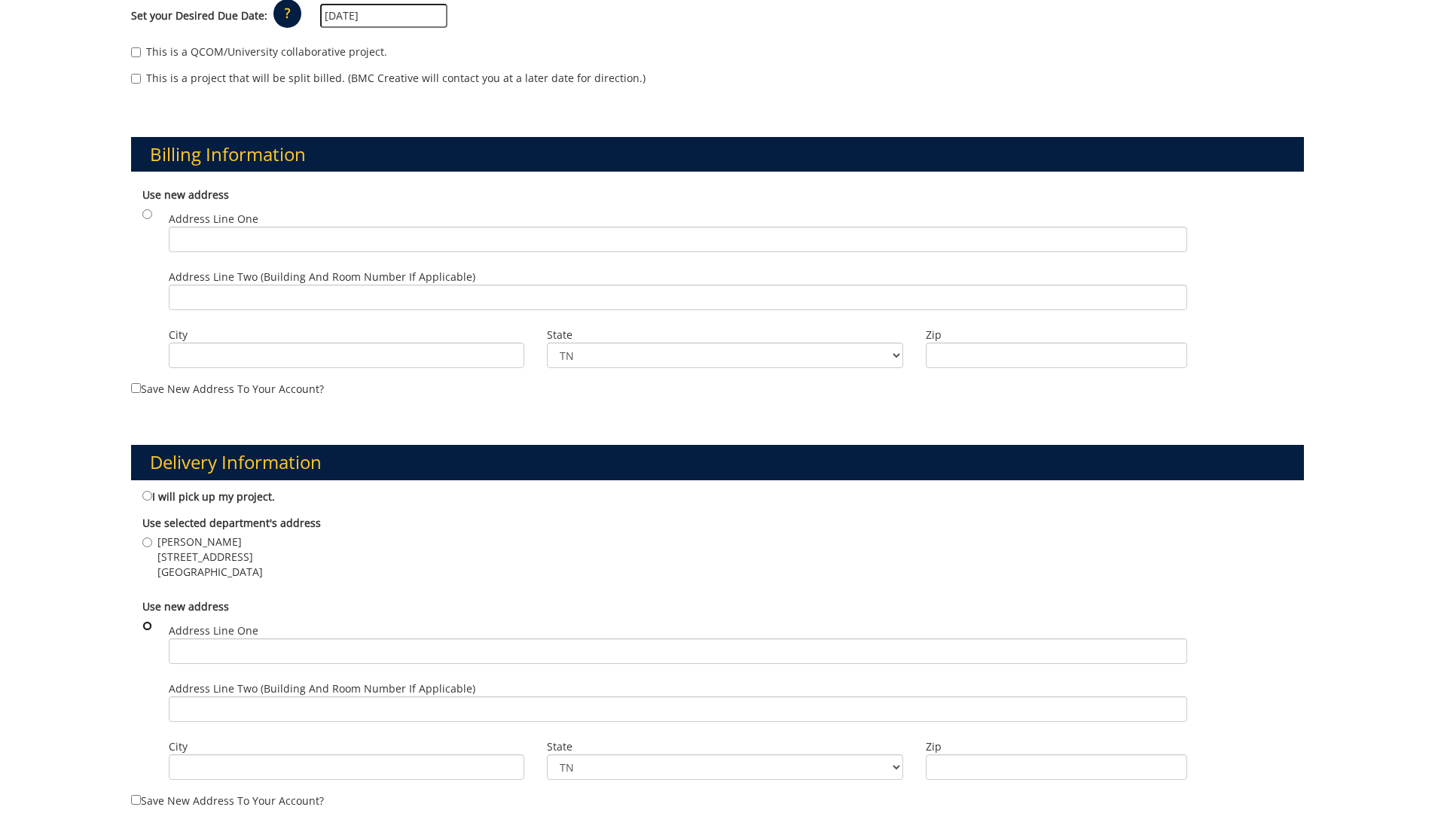
click at [151, 623] on input "radio" at bounding box center [147, 626] width 10 height 10
radio input "true"
click at [255, 654] on input "Address Line One" at bounding box center [678, 652] width 1018 height 26
type input "[STREET_ADDRESS]"
type input "Johnson City"
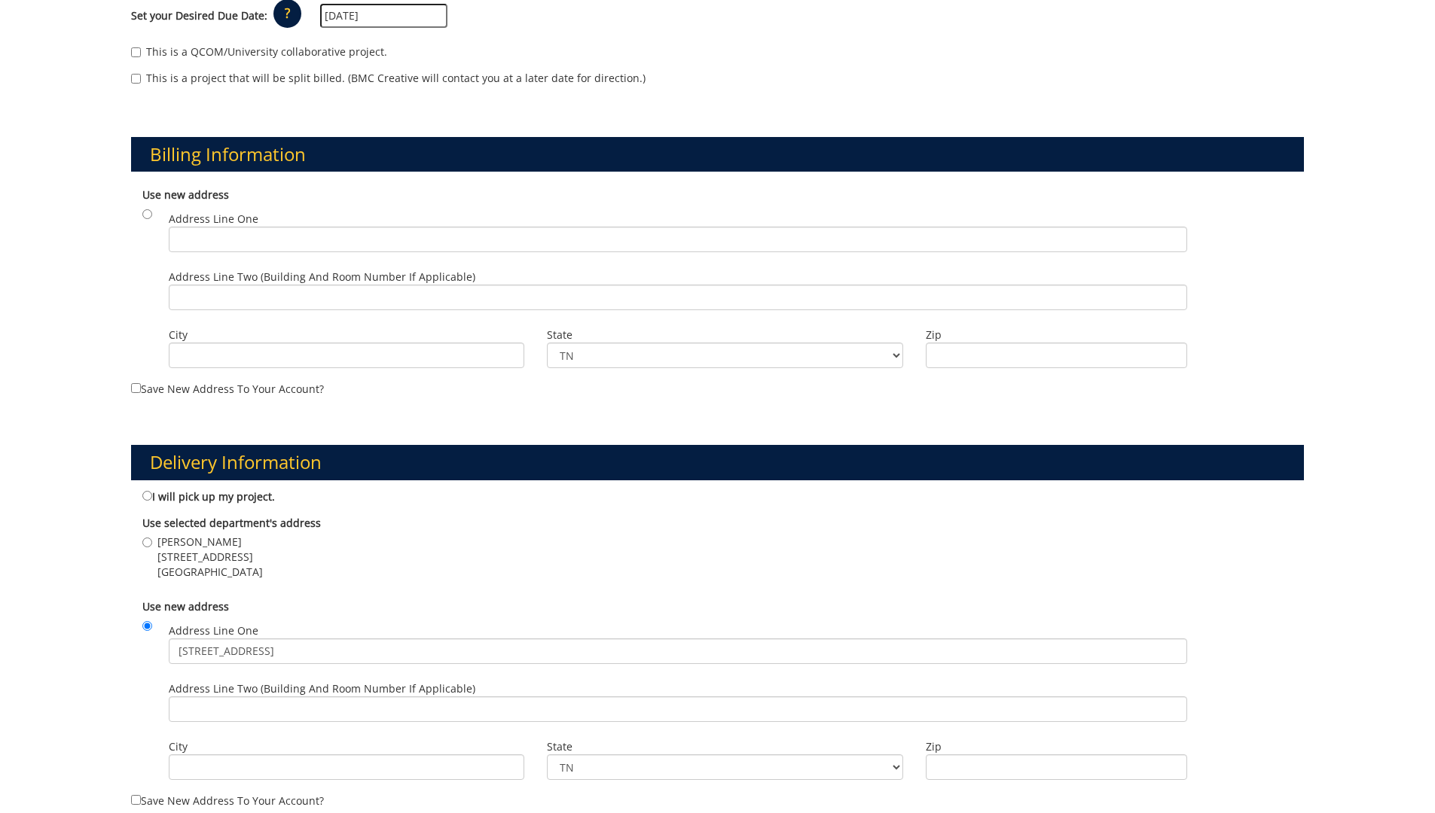
type input "37604"
click at [234, 709] on input "Address Line Two (Building and Room Number if applicable)" at bounding box center [678, 710] width 1018 height 26
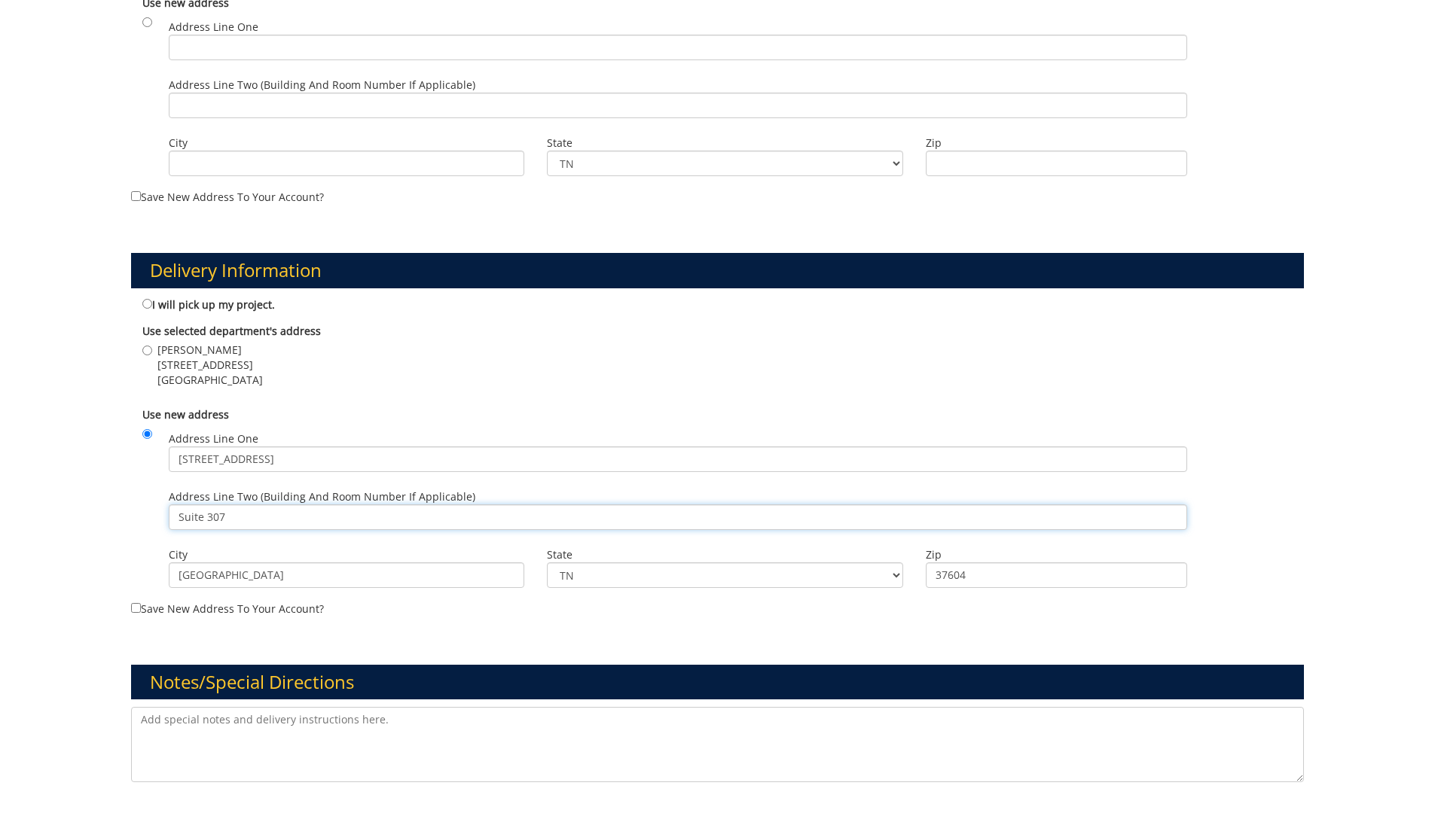
scroll to position [602, 0]
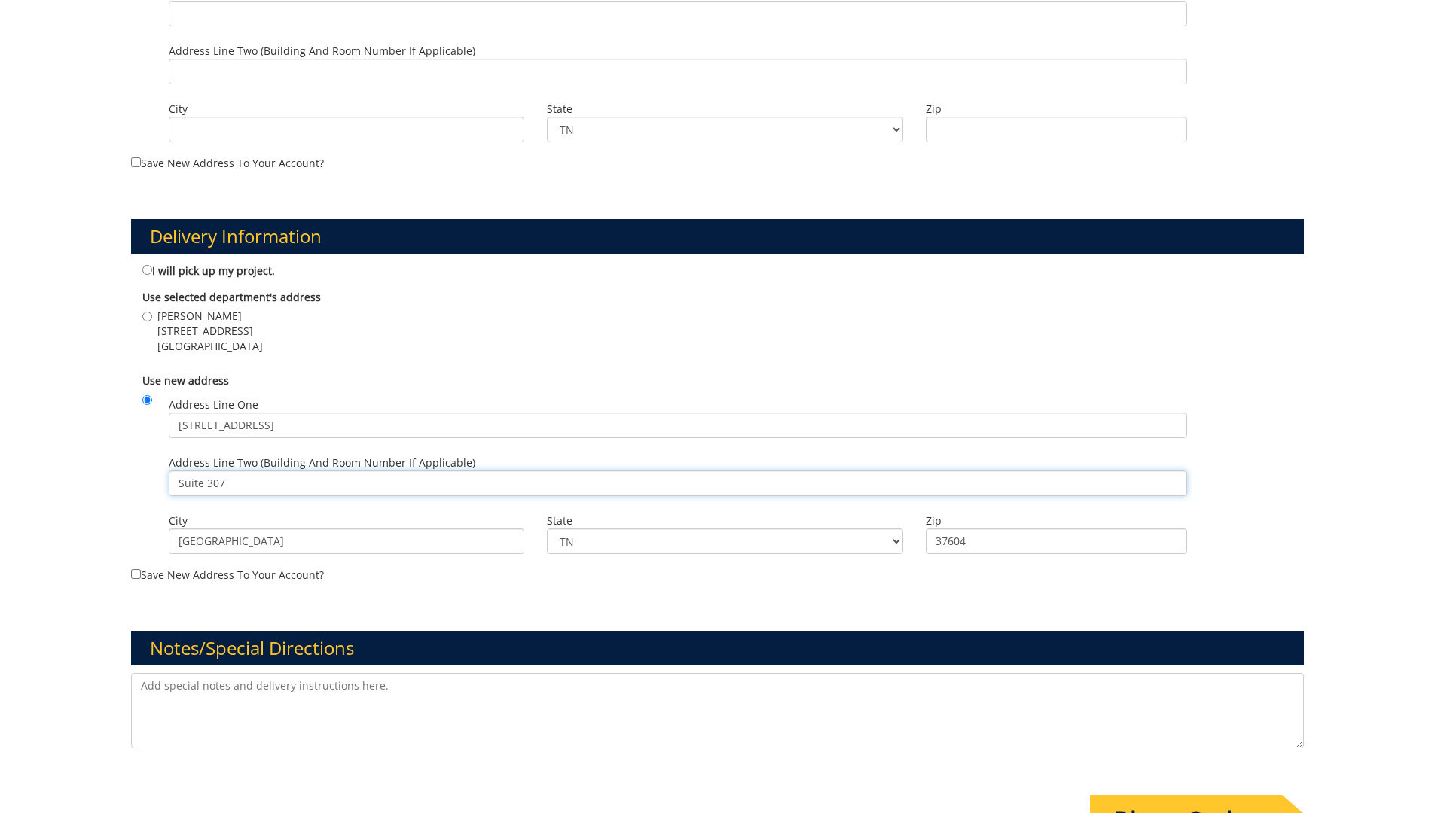
type input "Suite 307"
click at [142, 576] on label "Save new address to your account?" at bounding box center [717, 422] width 1173 height 321
click at [141, 576] on input "Save new address to your account?" at bounding box center [136, 574] width 10 height 10
checkbox input "true"
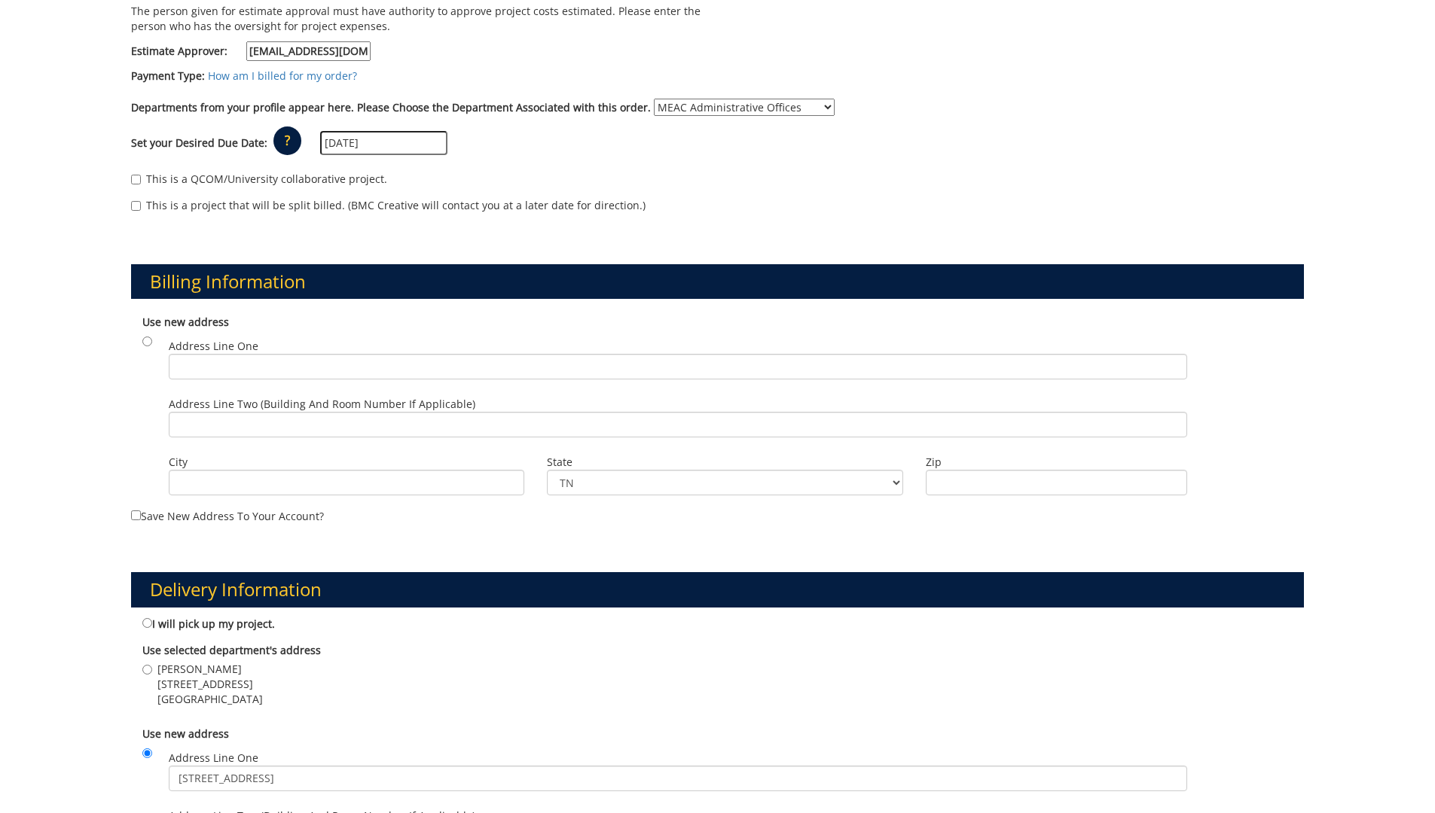
scroll to position [319, 0]
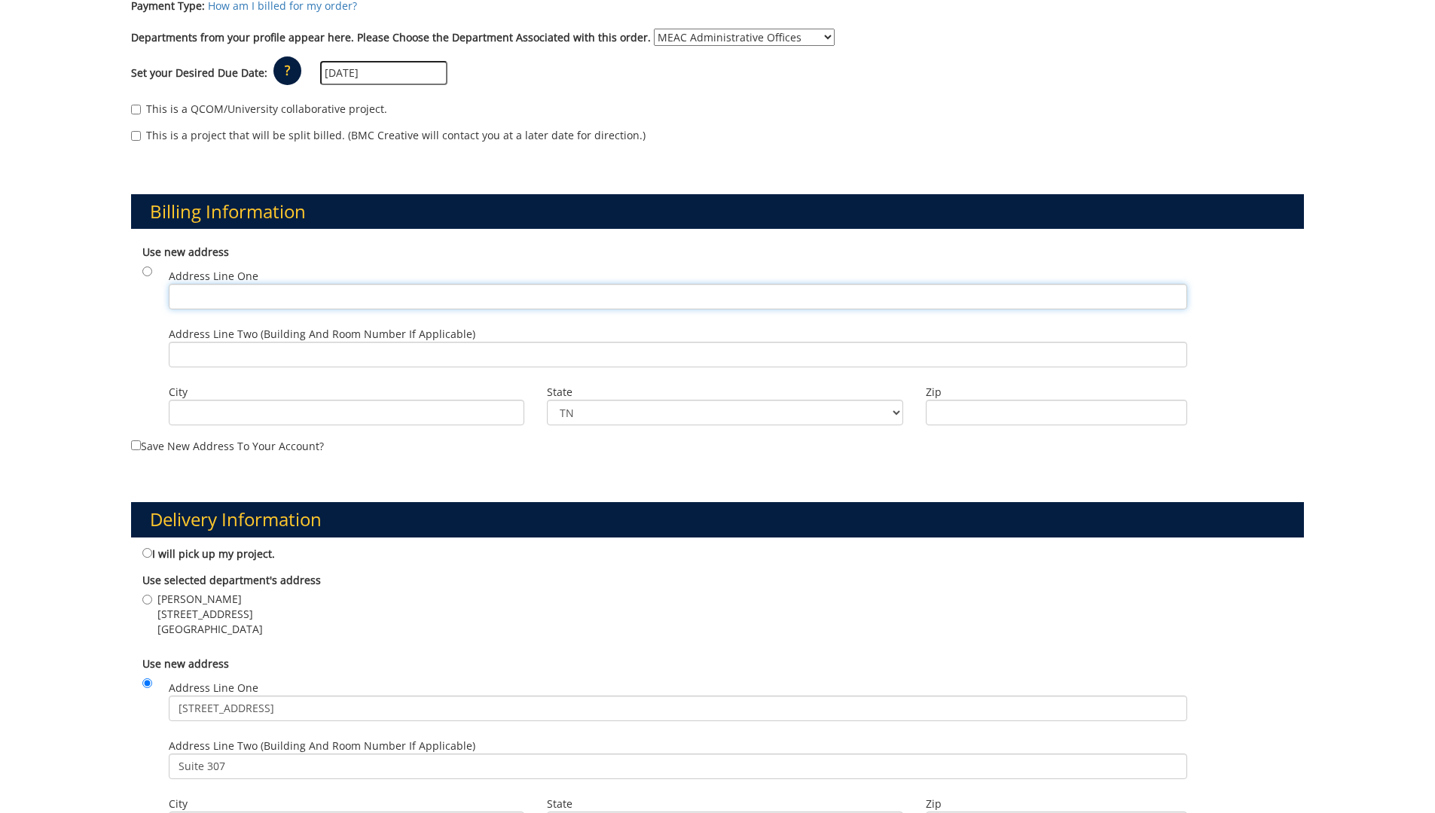
click at [209, 294] on input "Address Line One" at bounding box center [678, 297] width 1018 height 26
type input "101 Med Tech Parkway"
type input "Johnson City"
type input "37604"
click at [245, 362] on input "Address Line Two (Building and Room Number if applicable)" at bounding box center [678, 355] width 1018 height 26
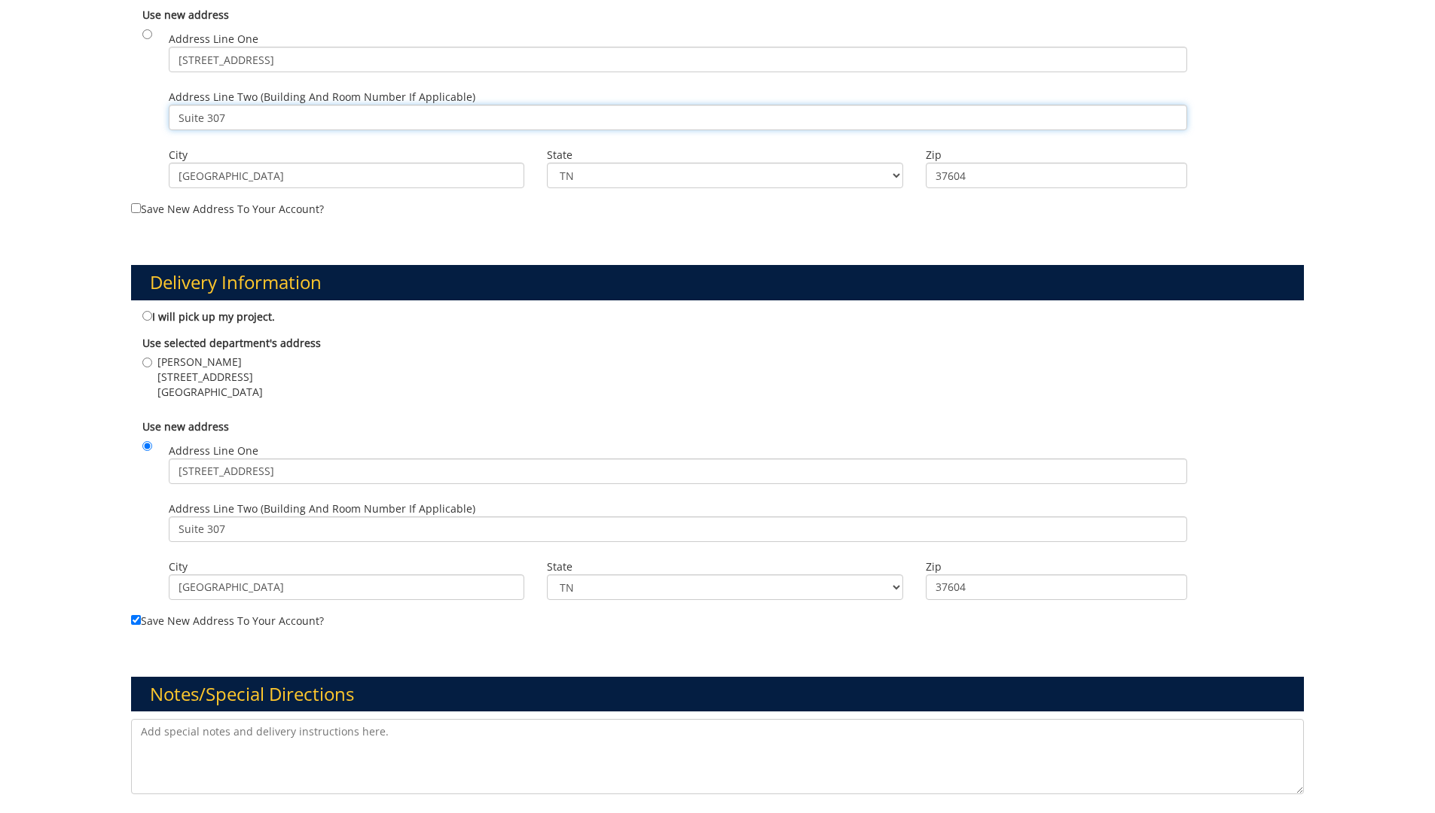
scroll to position [470, 0]
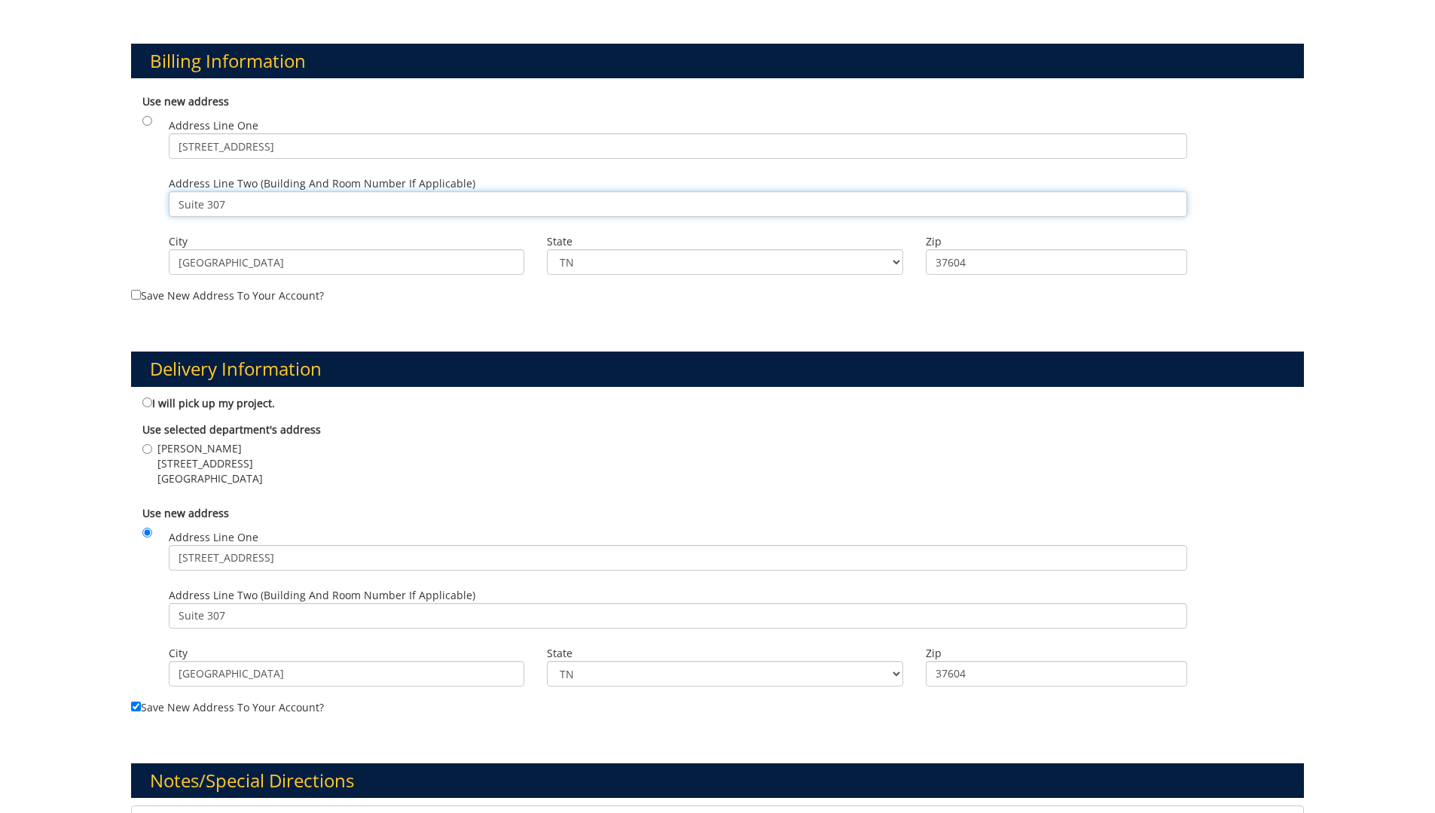
type input "Suite 307"
click at [134, 297] on input "Save new address to your account?" at bounding box center [136, 295] width 10 height 10
checkbox input "true"
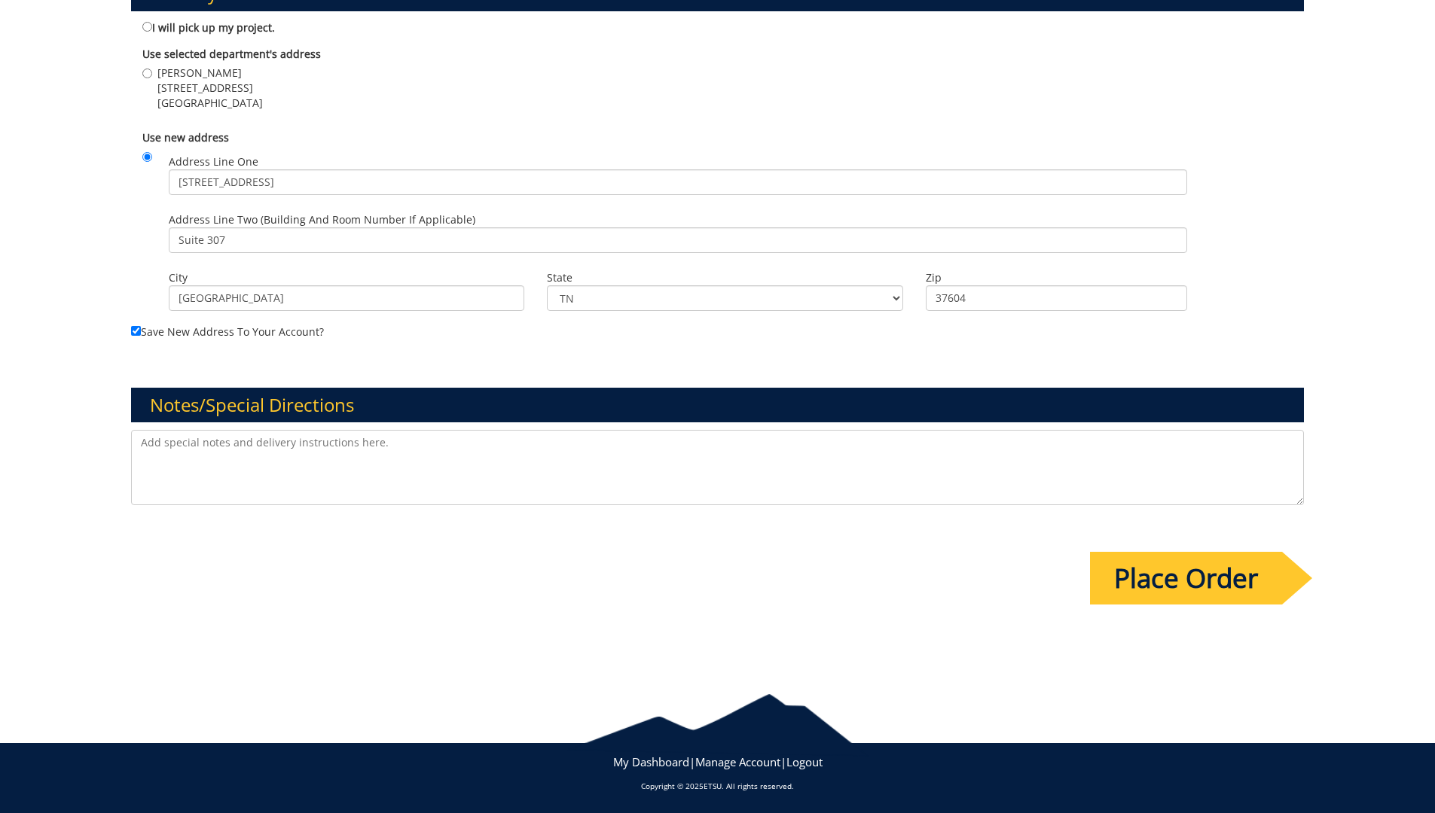
scroll to position [846, 0]
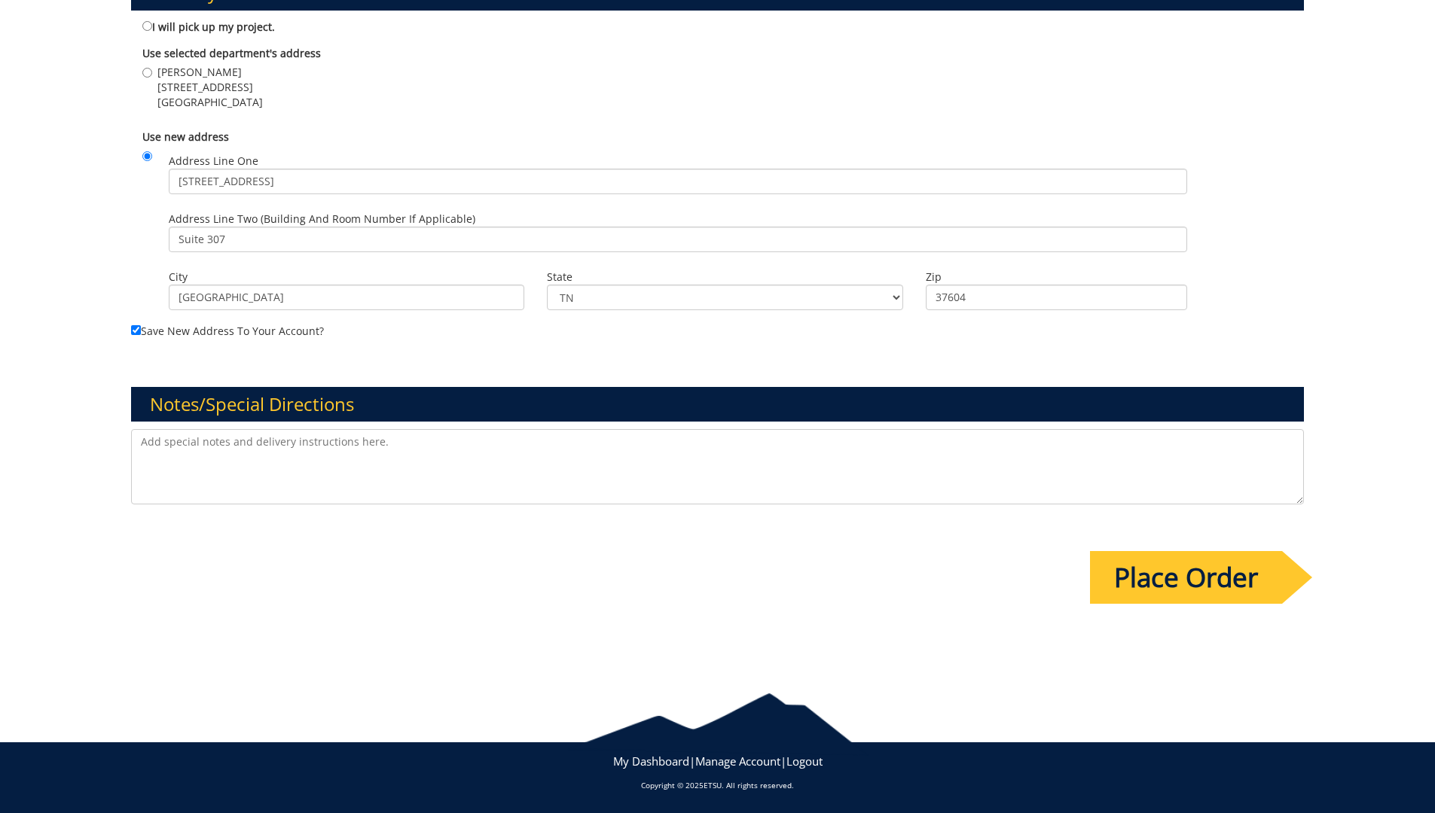
click at [1194, 581] on input "Place Order" at bounding box center [1186, 577] width 192 height 53
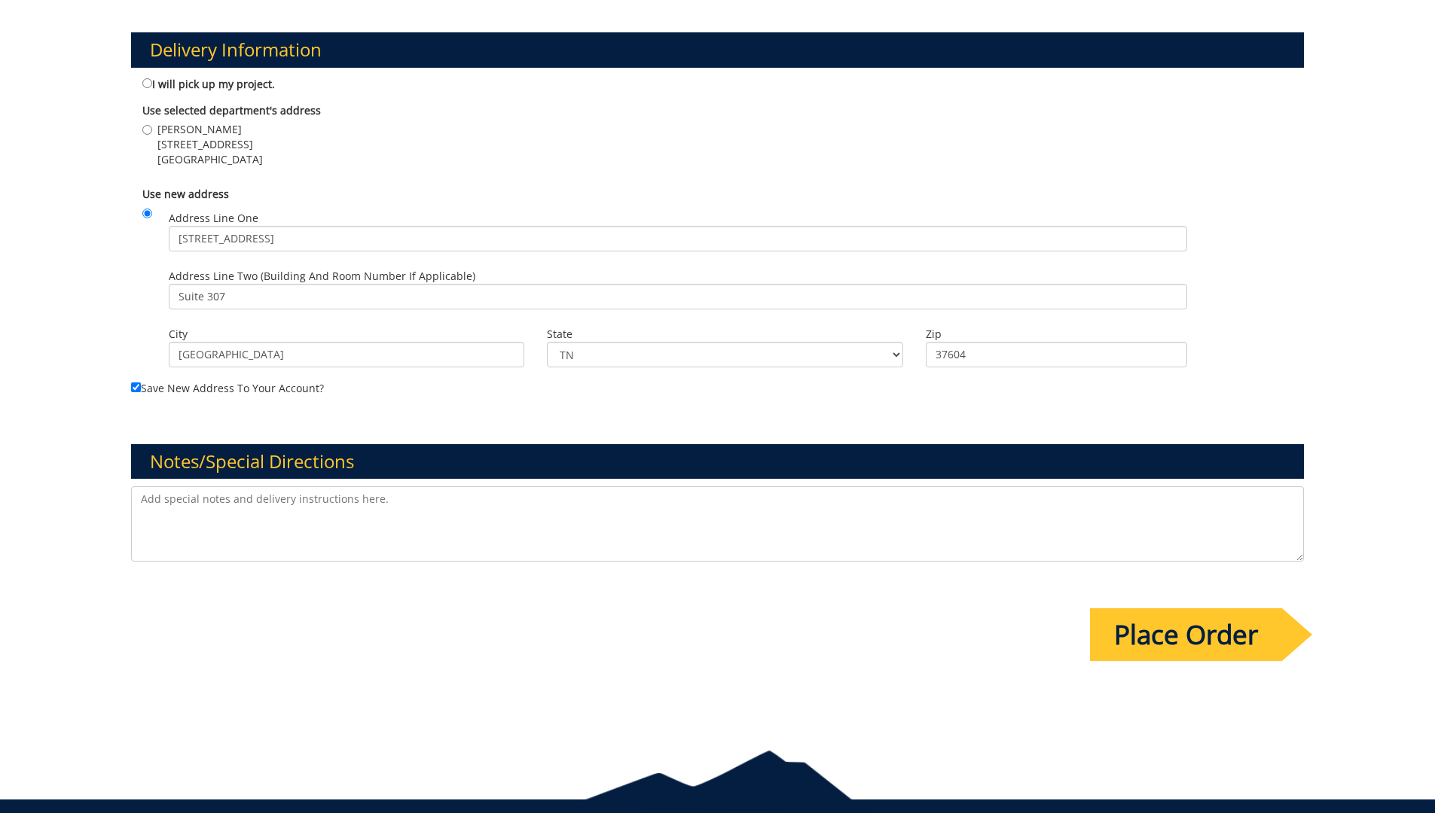
scroll to position [0, 0]
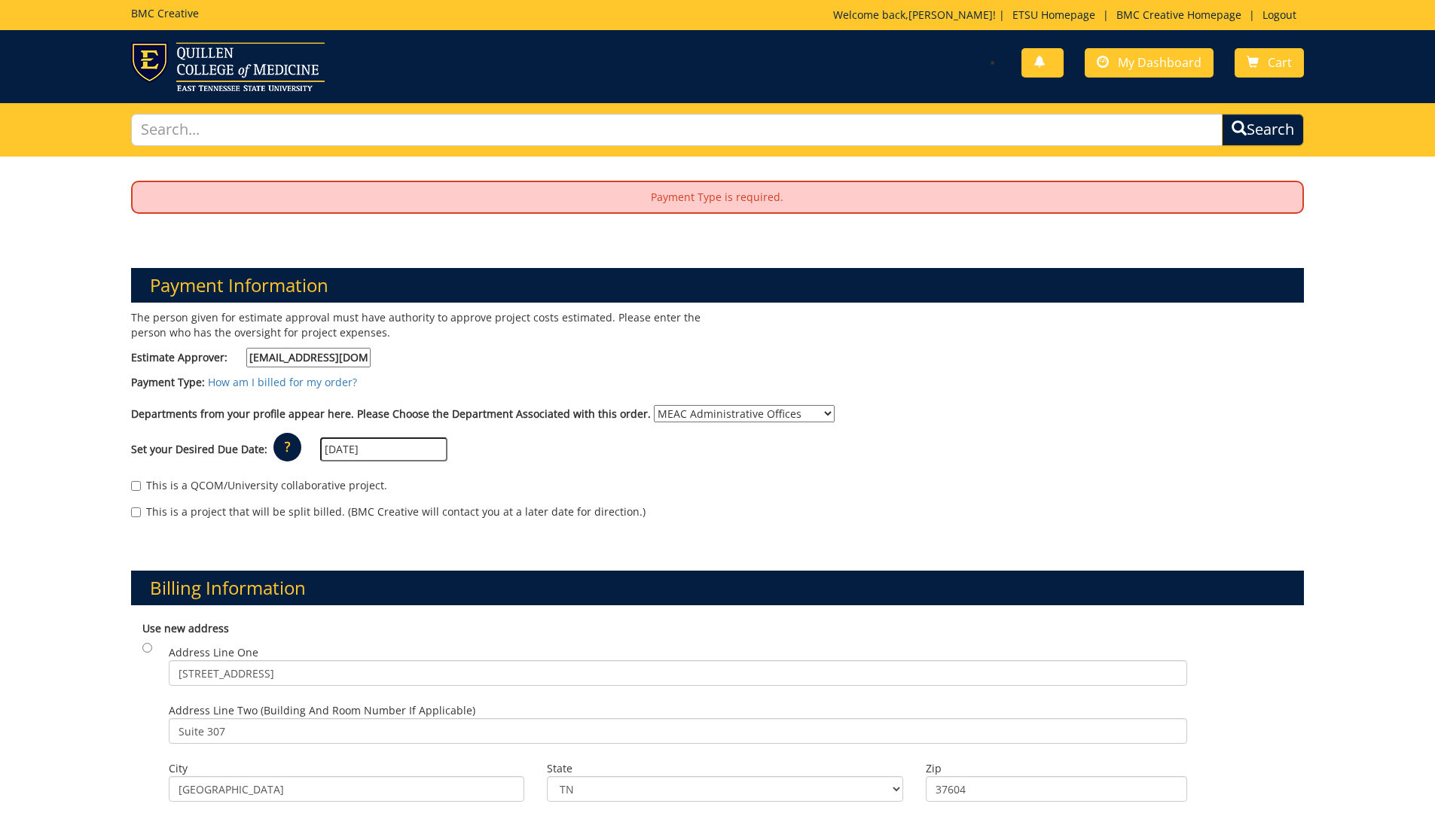
click at [806, 411] on select "No Department (Personal Order) MEAC Administrative Offices" at bounding box center [744, 413] width 181 height 17
click at [654, 405] on select "No Department (Personal Order) MEAC Administrative Offices" at bounding box center [744, 413] width 181 height 17
click at [706, 194] on p "Payment Type is required." at bounding box center [718, 197] width 1170 height 30
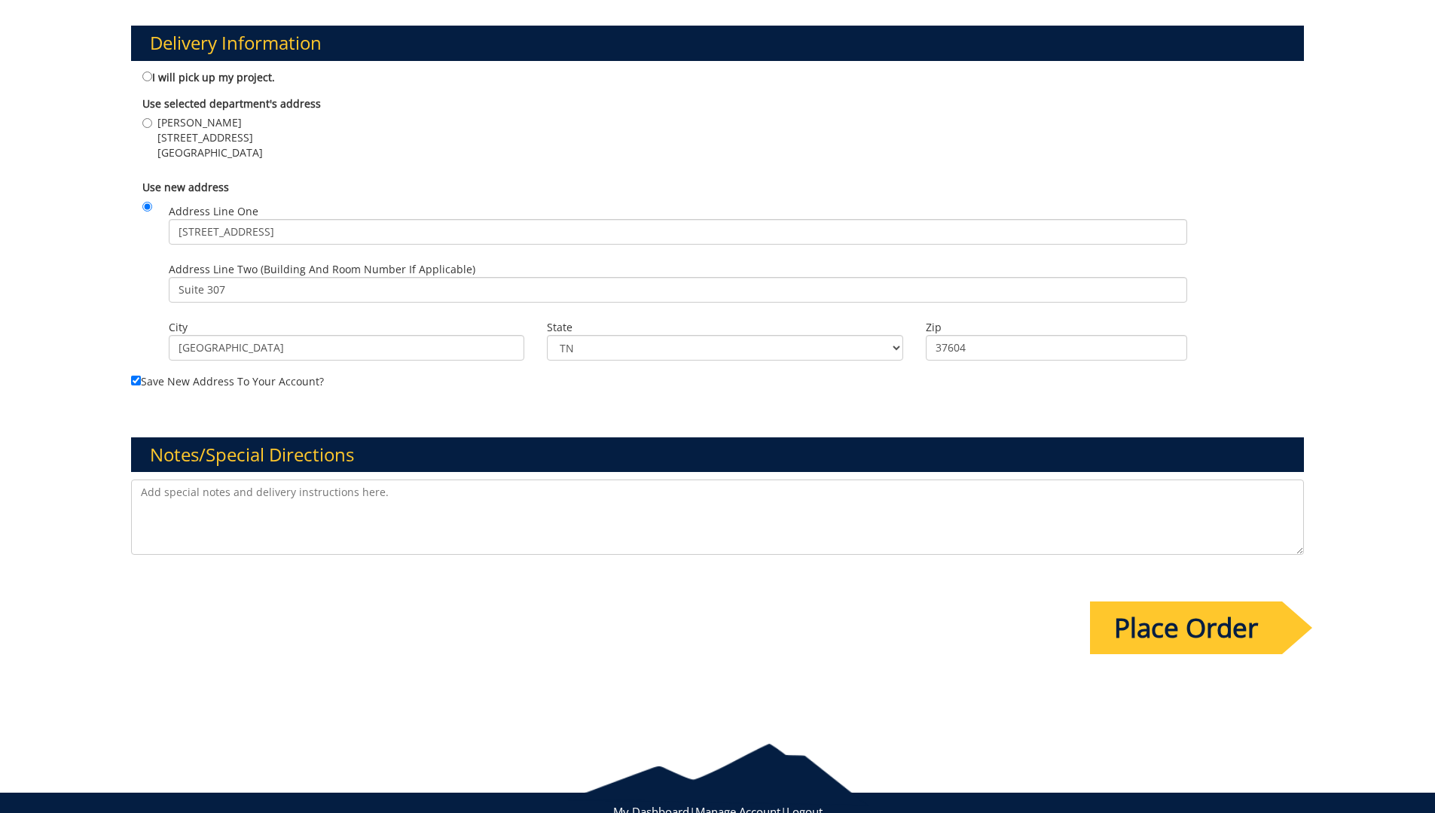
scroll to position [904, 0]
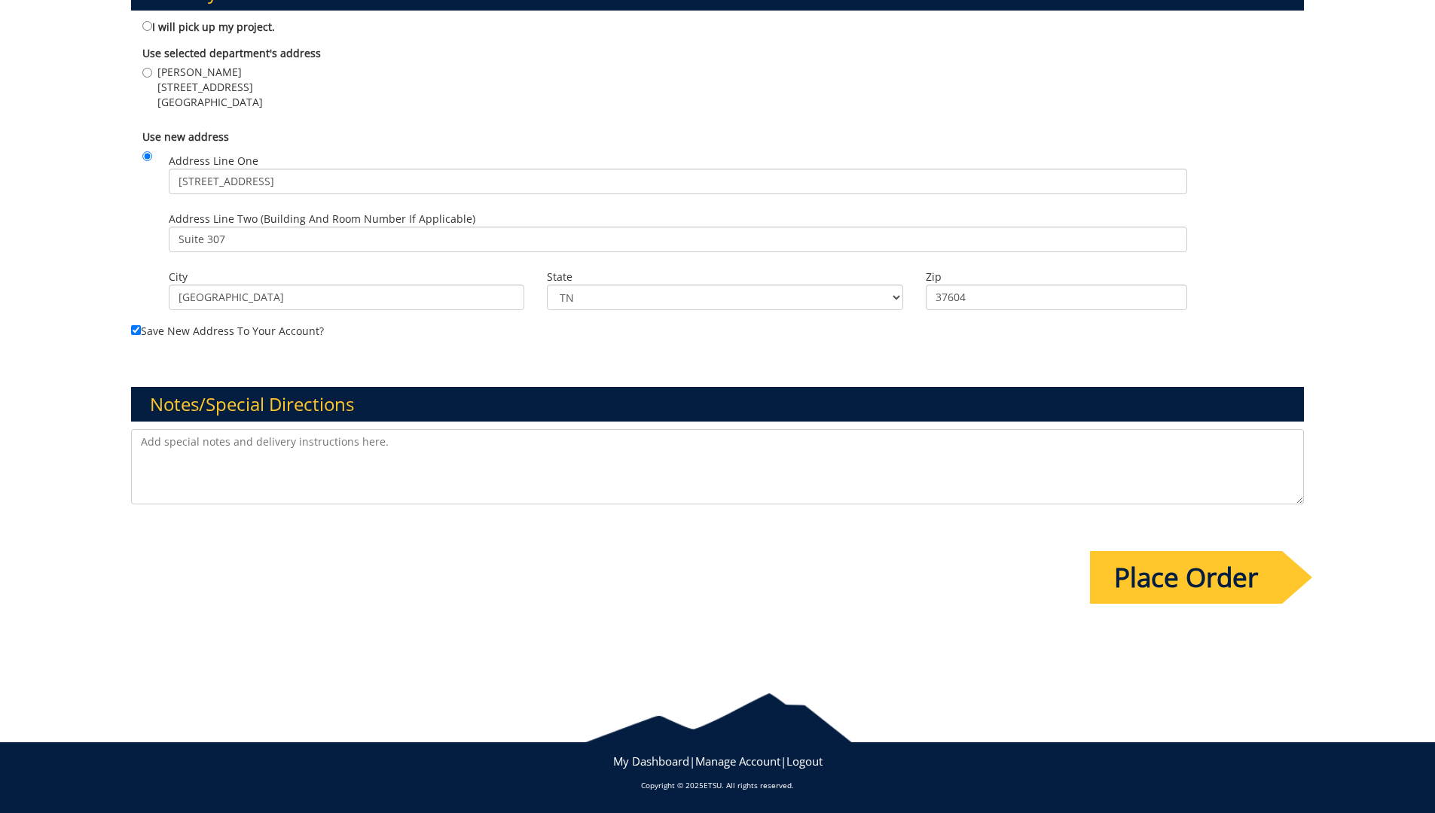
click at [243, 442] on textarea at bounding box center [717, 466] width 1173 height 75
type textarea "Please bill to MEAC Purchase order #008329"
click at [1160, 566] on input "Place Order" at bounding box center [1186, 577] width 192 height 53
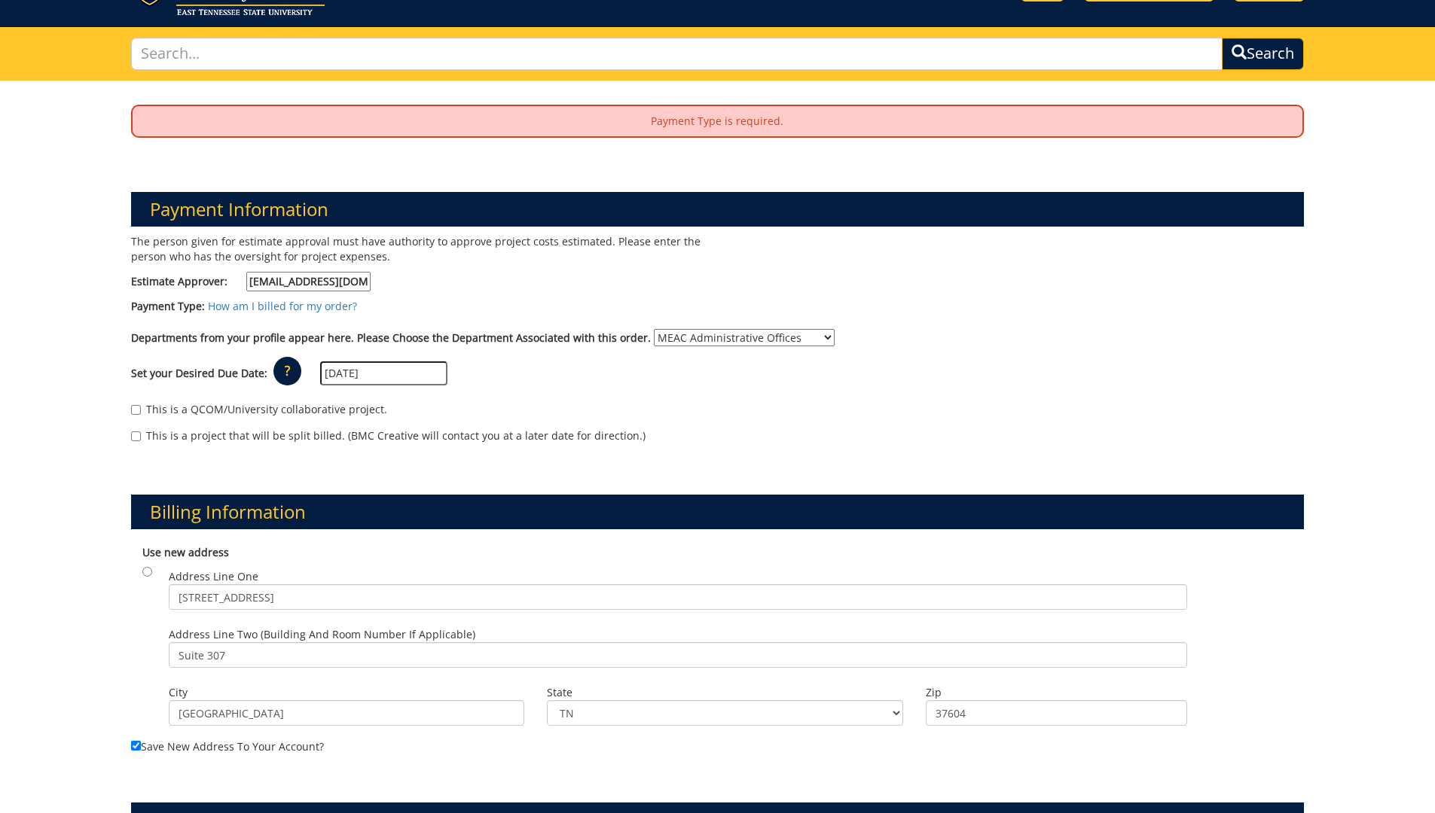
scroll to position [75, 0]
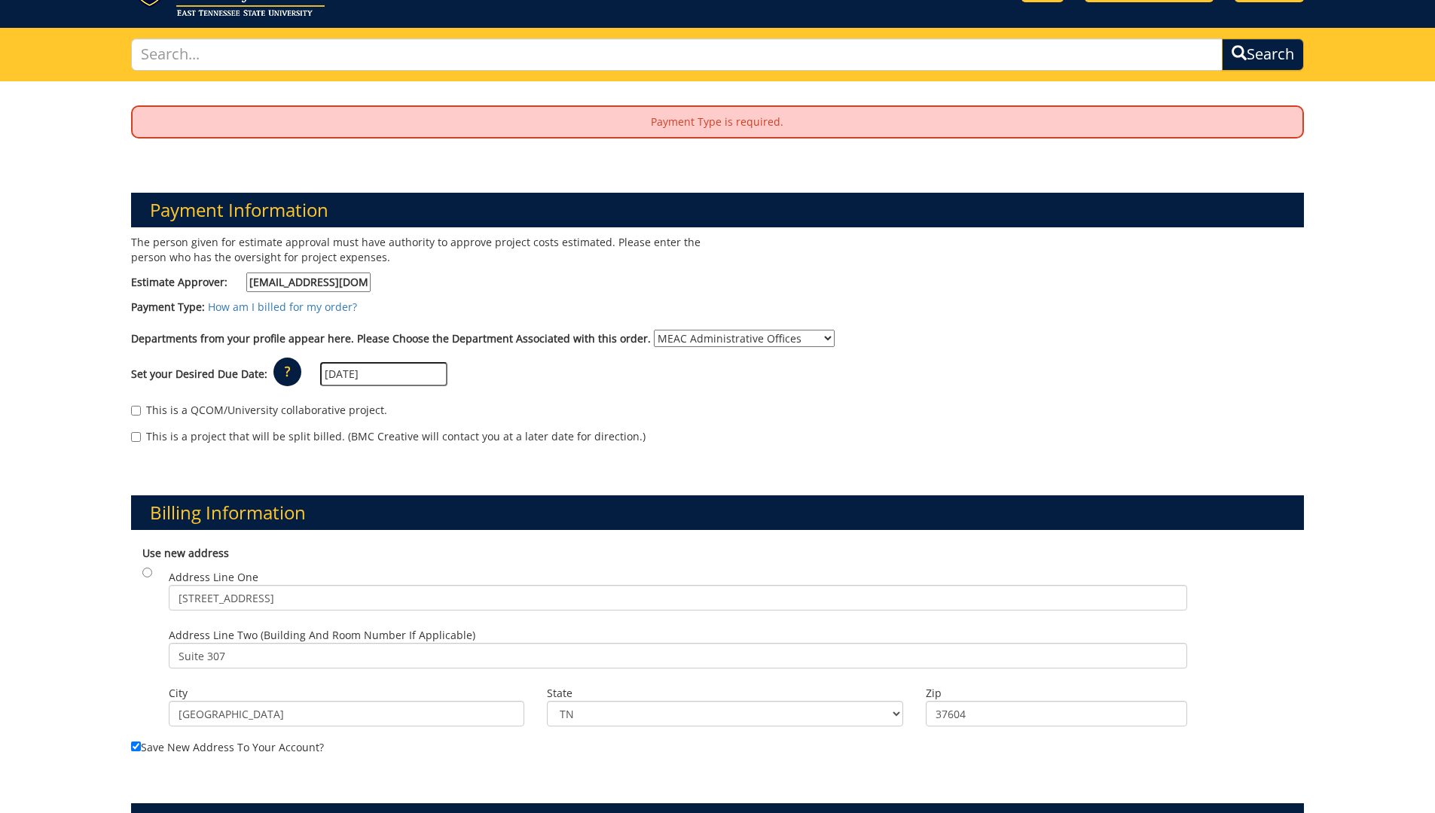
click at [719, 113] on p "Payment Type is required." at bounding box center [718, 122] width 1170 height 30
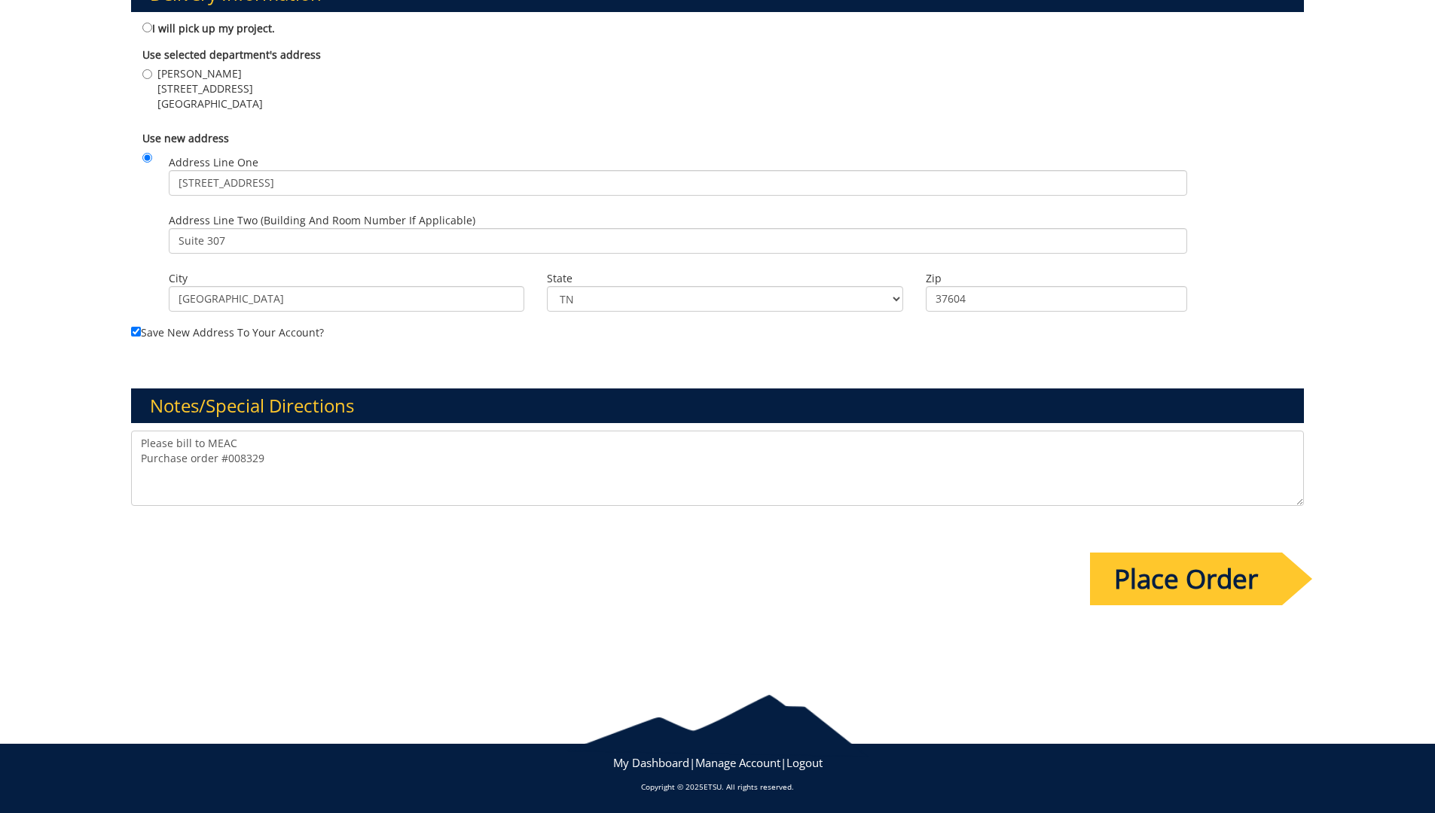
scroll to position [904, 0]
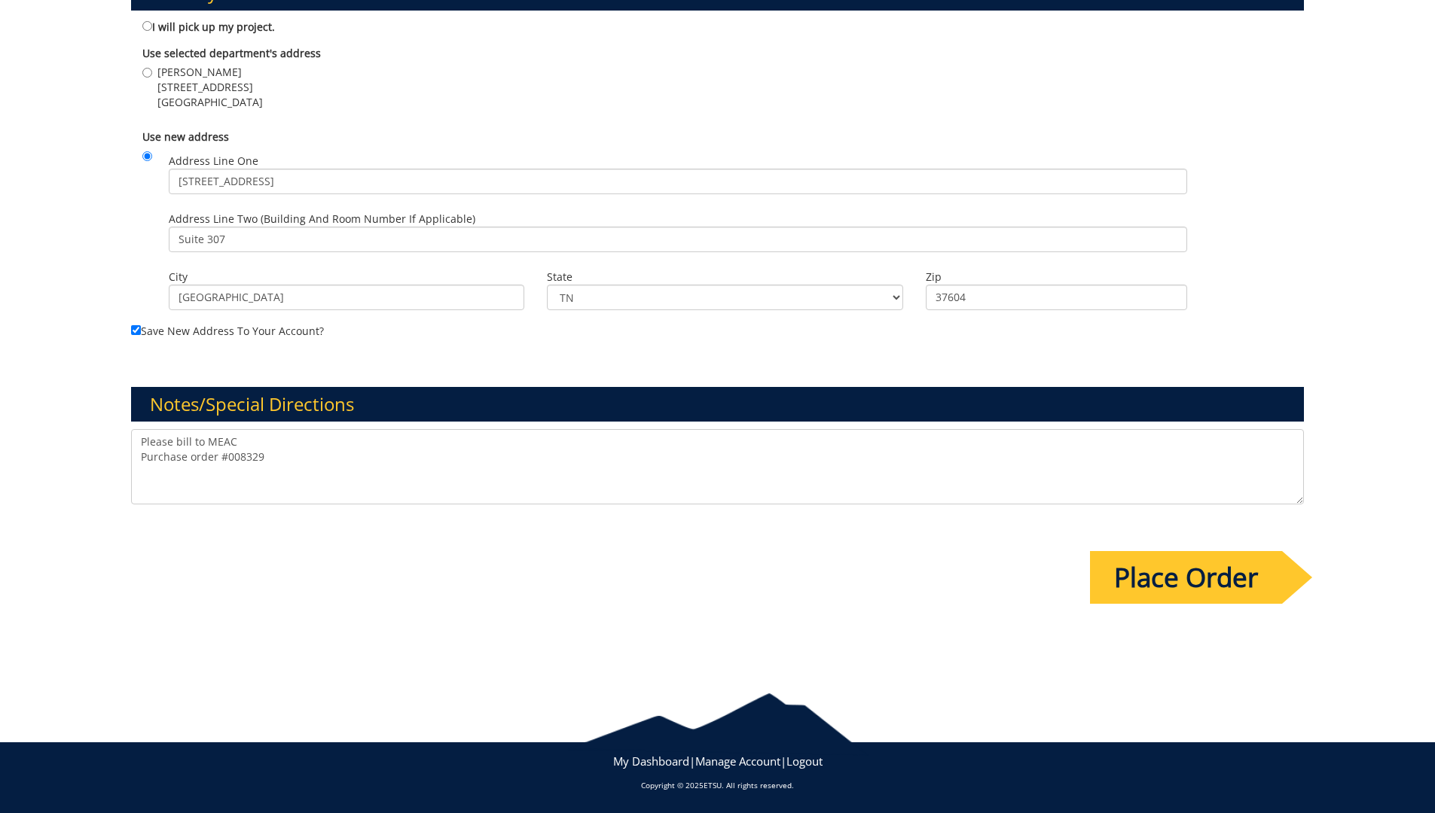
click at [1209, 580] on input "Place Order" at bounding box center [1186, 577] width 192 height 53
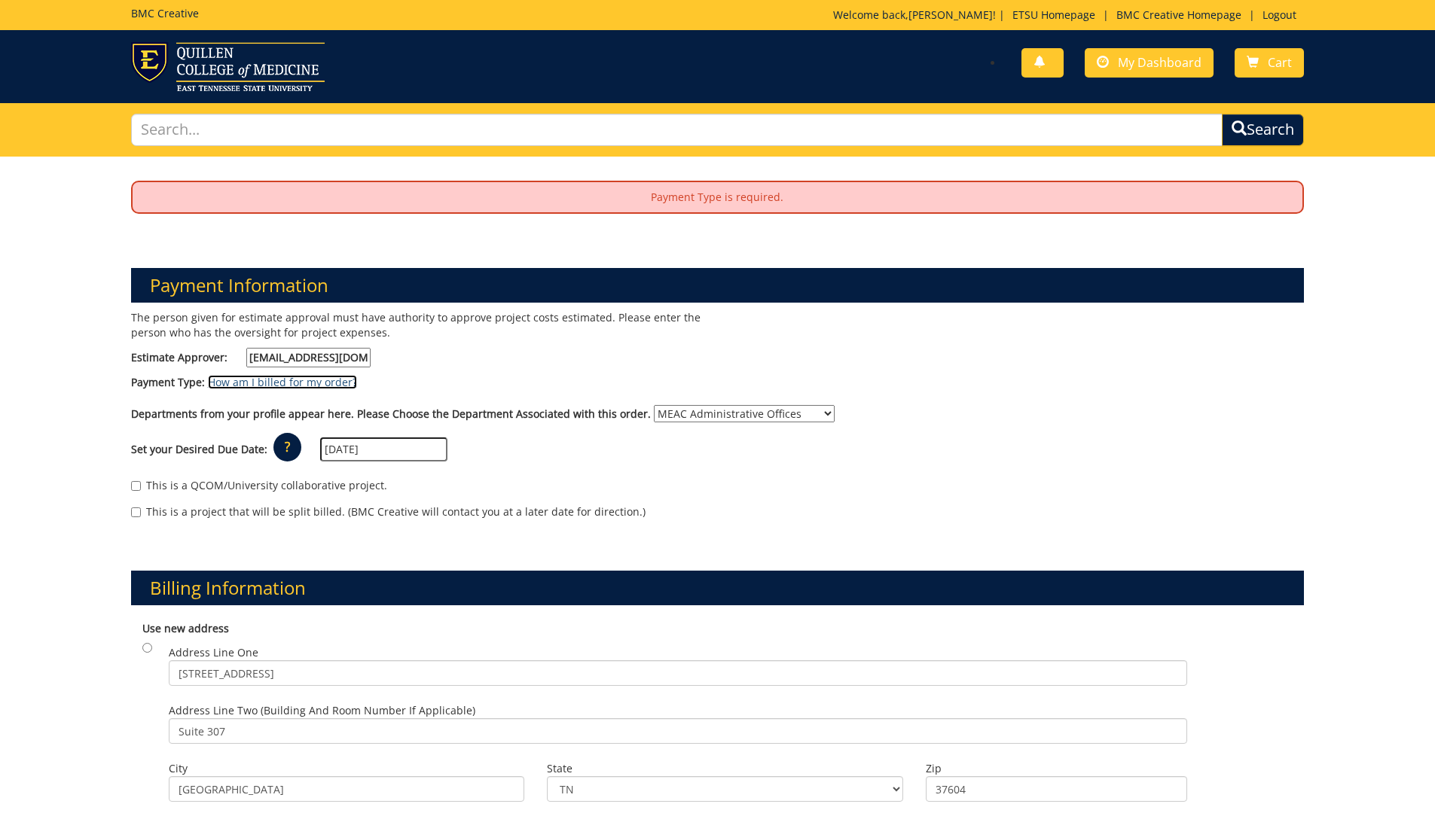
click at [234, 386] on link "How am I billed for my order?" at bounding box center [282, 382] width 149 height 14
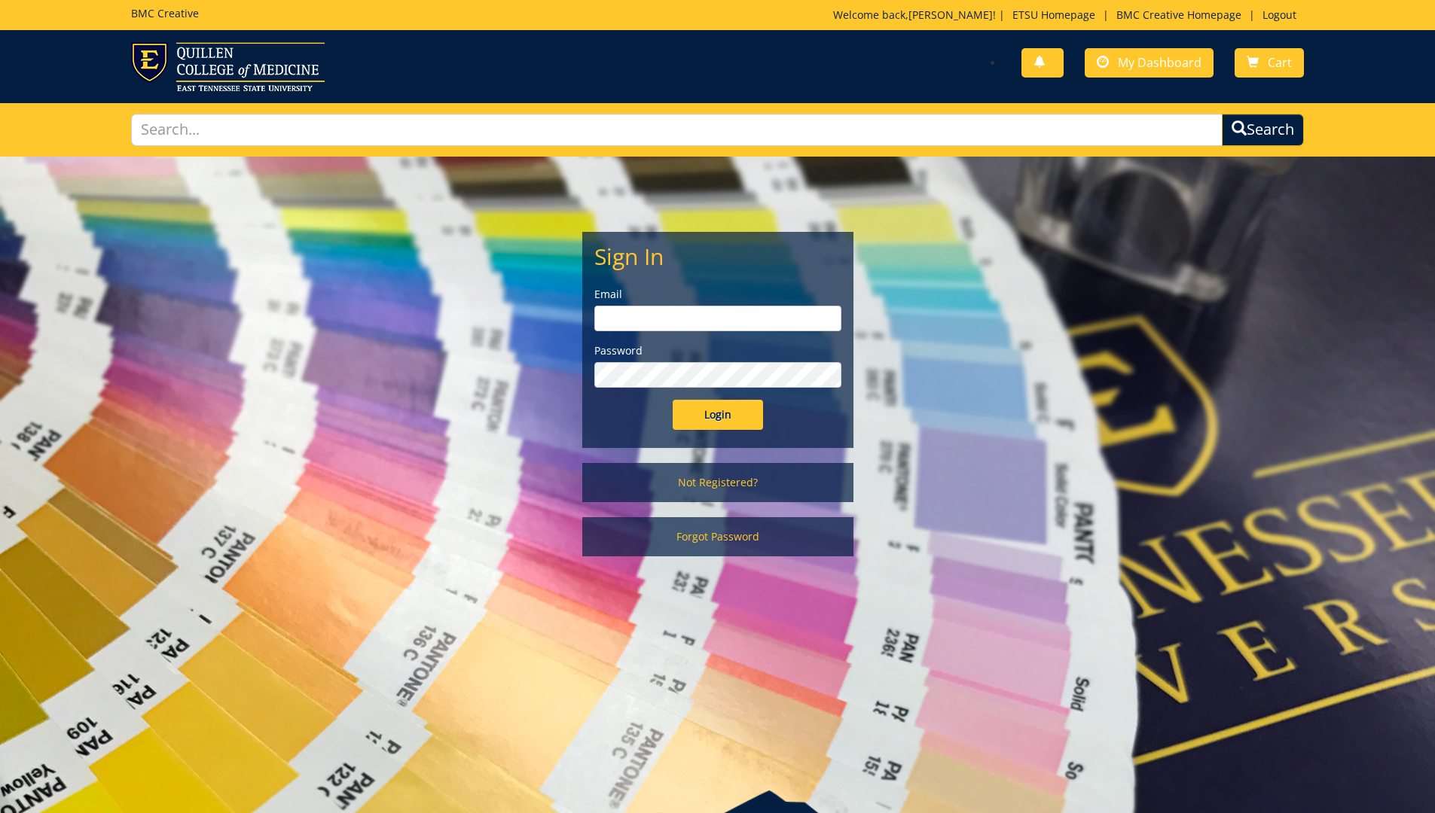
type input "[EMAIL_ADDRESS][DOMAIN_NAME]"
click at [732, 413] on input "Login" at bounding box center [718, 415] width 90 height 30
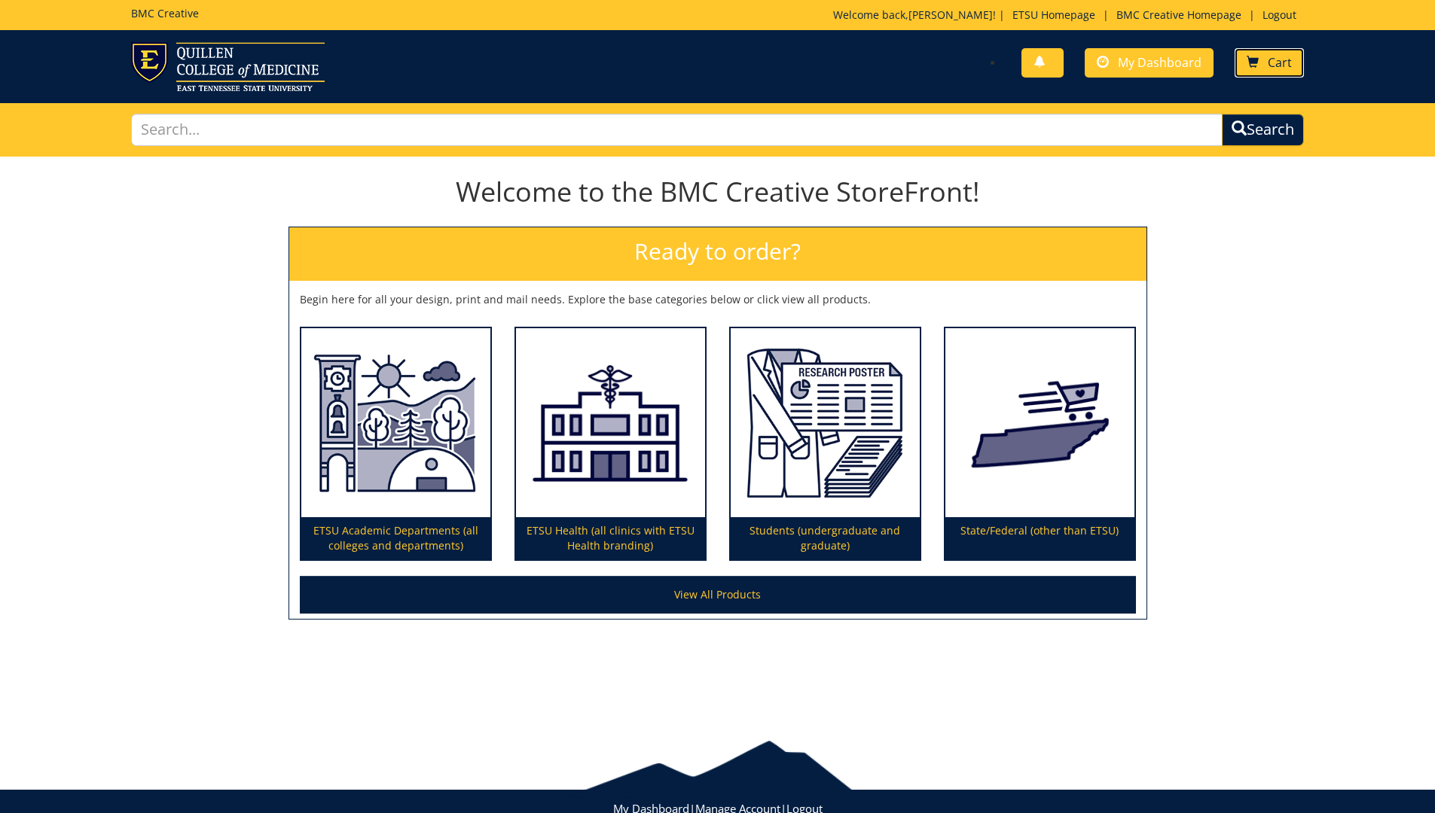
click at [1264, 68] on link "Cart" at bounding box center [1268, 62] width 69 height 29
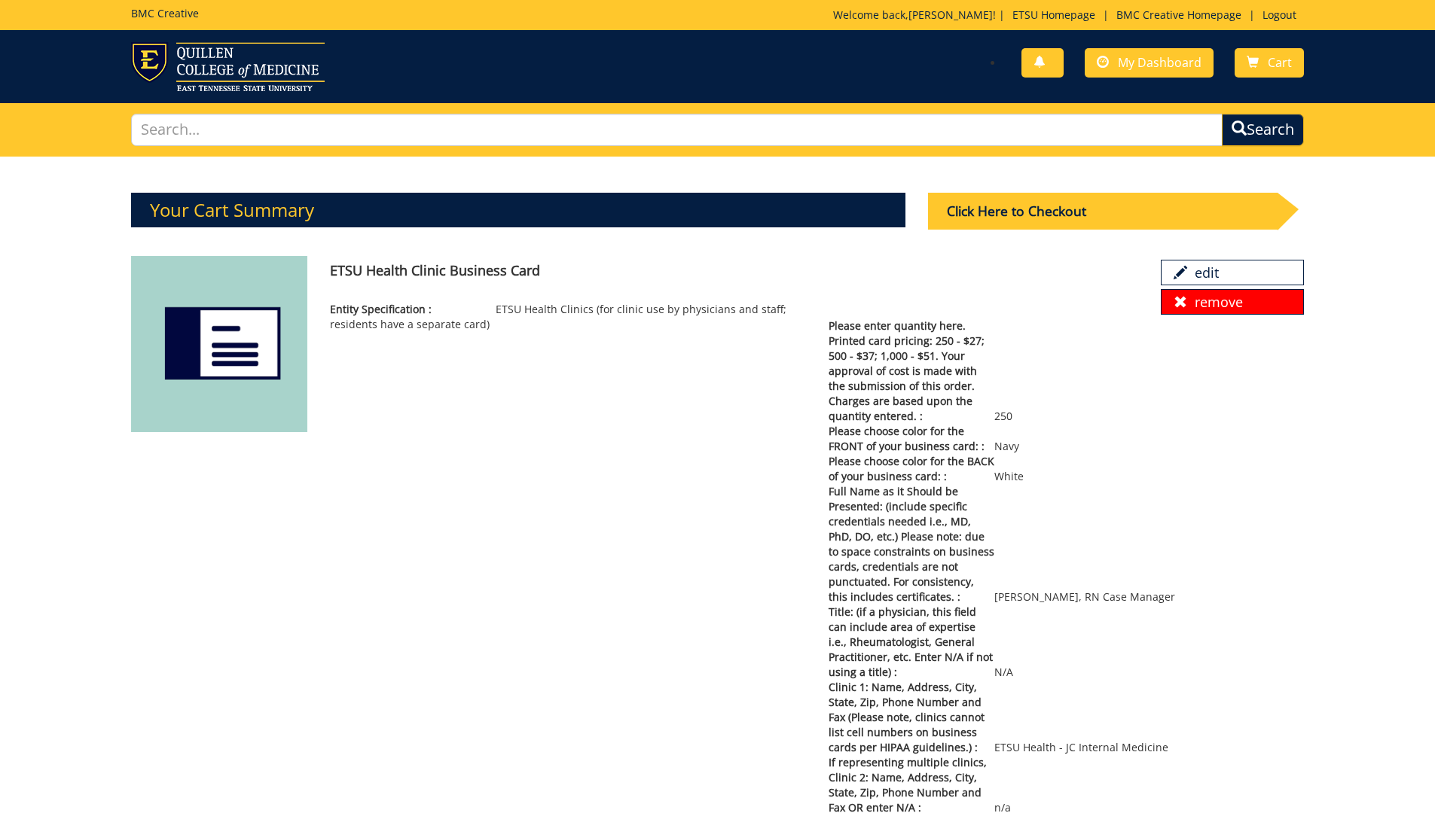
click at [1226, 300] on link "remove" at bounding box center [1232, 302] width 143 height 26
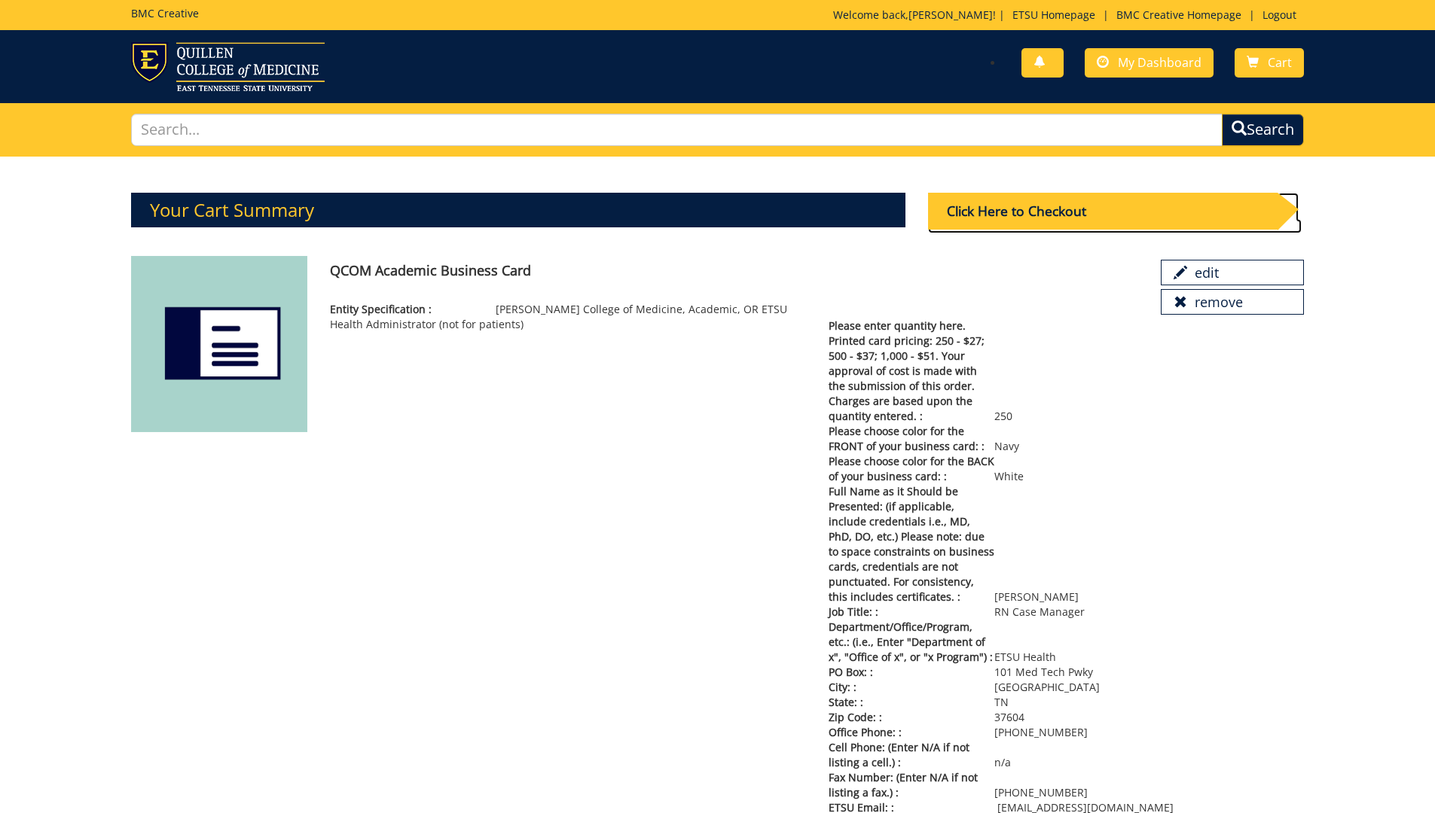
click at [1130, 209] on div "Click Here to Checkout" at bounding box center [1102, 211] width 349 height 37
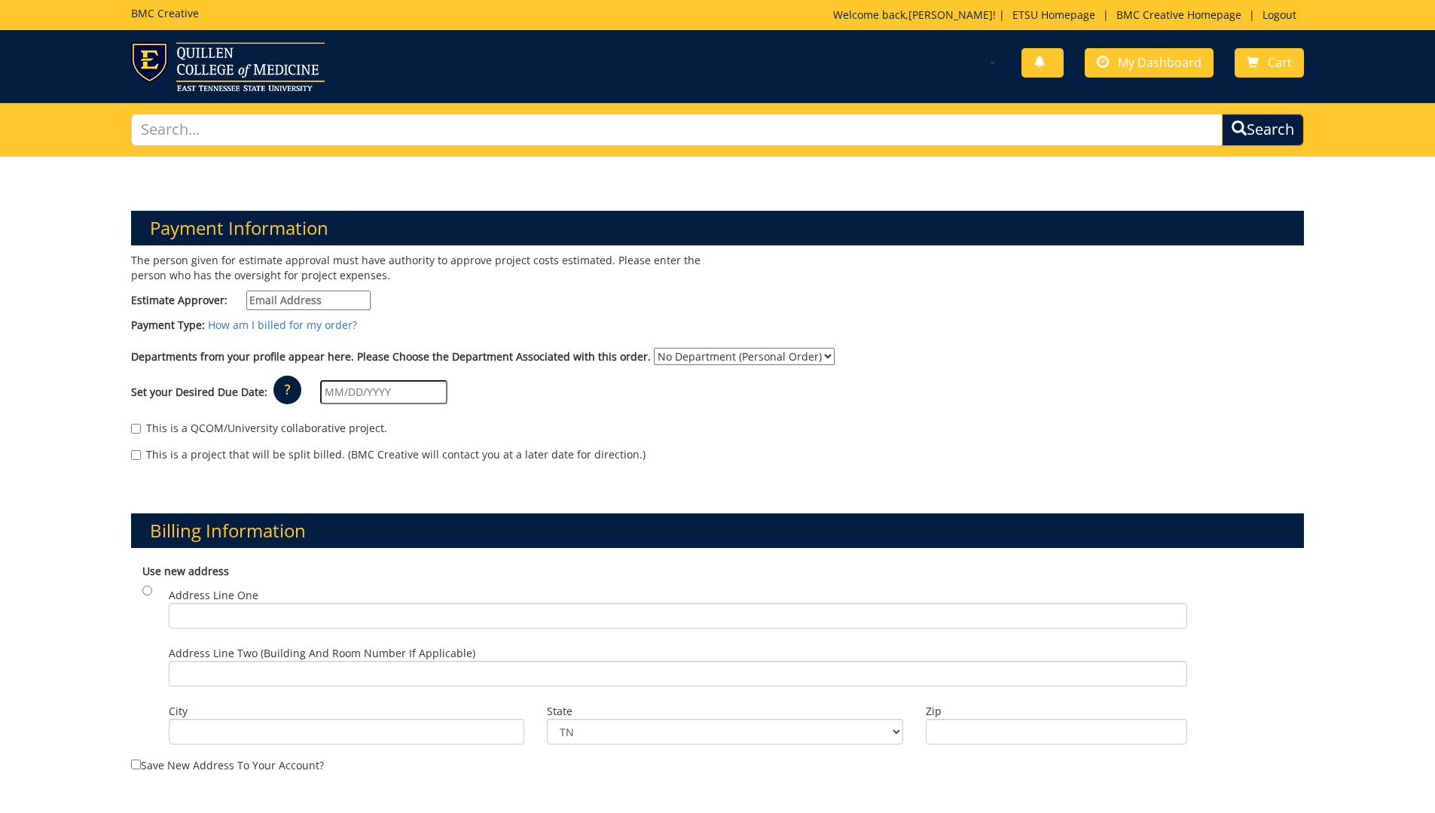
click at [313, 300] on input "Estimate Approver:" at bounding box center [308, 301] width 124 height 20
type input "[EMAIL_ADDRESS][DOMAIN_NAME]"
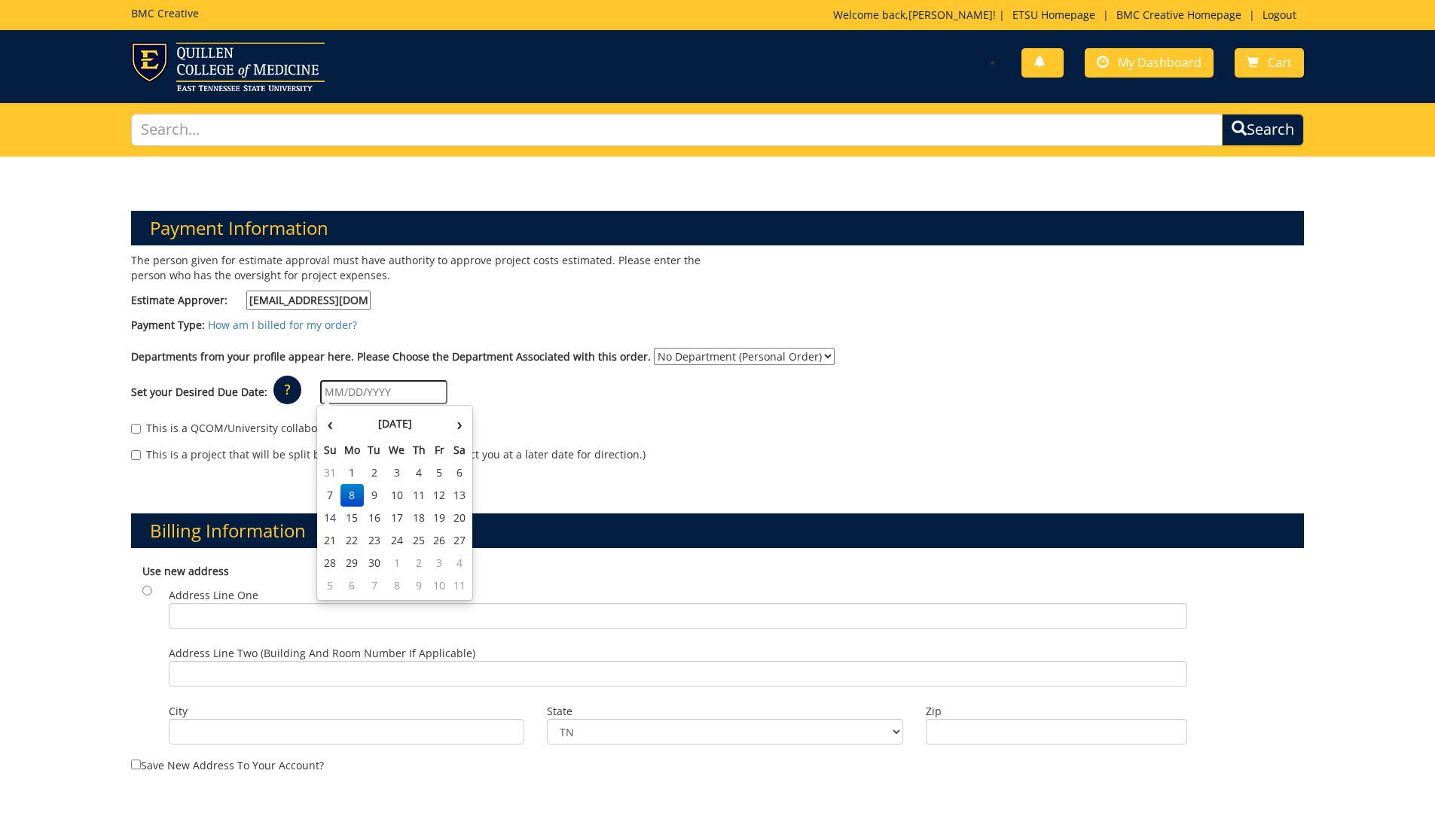
click at [357, 391] on input "text" at bounding box center [383, 392] width 127 height 24
click at [361, 538] on td "22" at bounding box center [352, 540] width 24 height 23
type input "[DATE]"
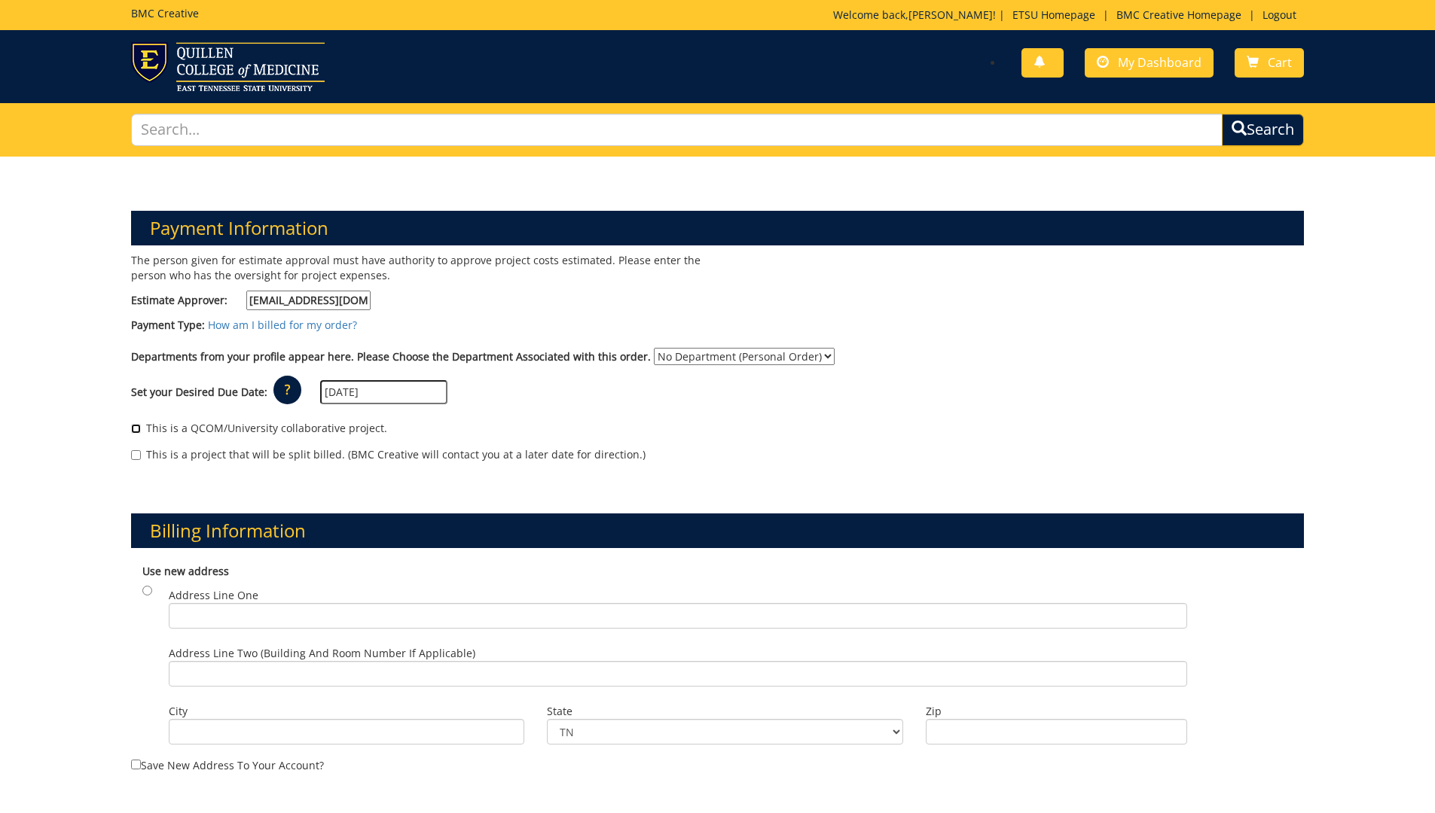
click at [137, 428] on input "This is a QCOM/University collaborative project." at bounding box center [136, 429] width 10 height 10
checkbox input "true"
click at [803, 351] on select "No Department (Personal Order) MEAC Administrative Offices" at bounding box center [744, 356] width 181 height 17
select select "263"
click at [654, 348] on select "No Department (Personal Order) MEAC Administrative Offices" at bounding box center [744, 356] width 181 height 17
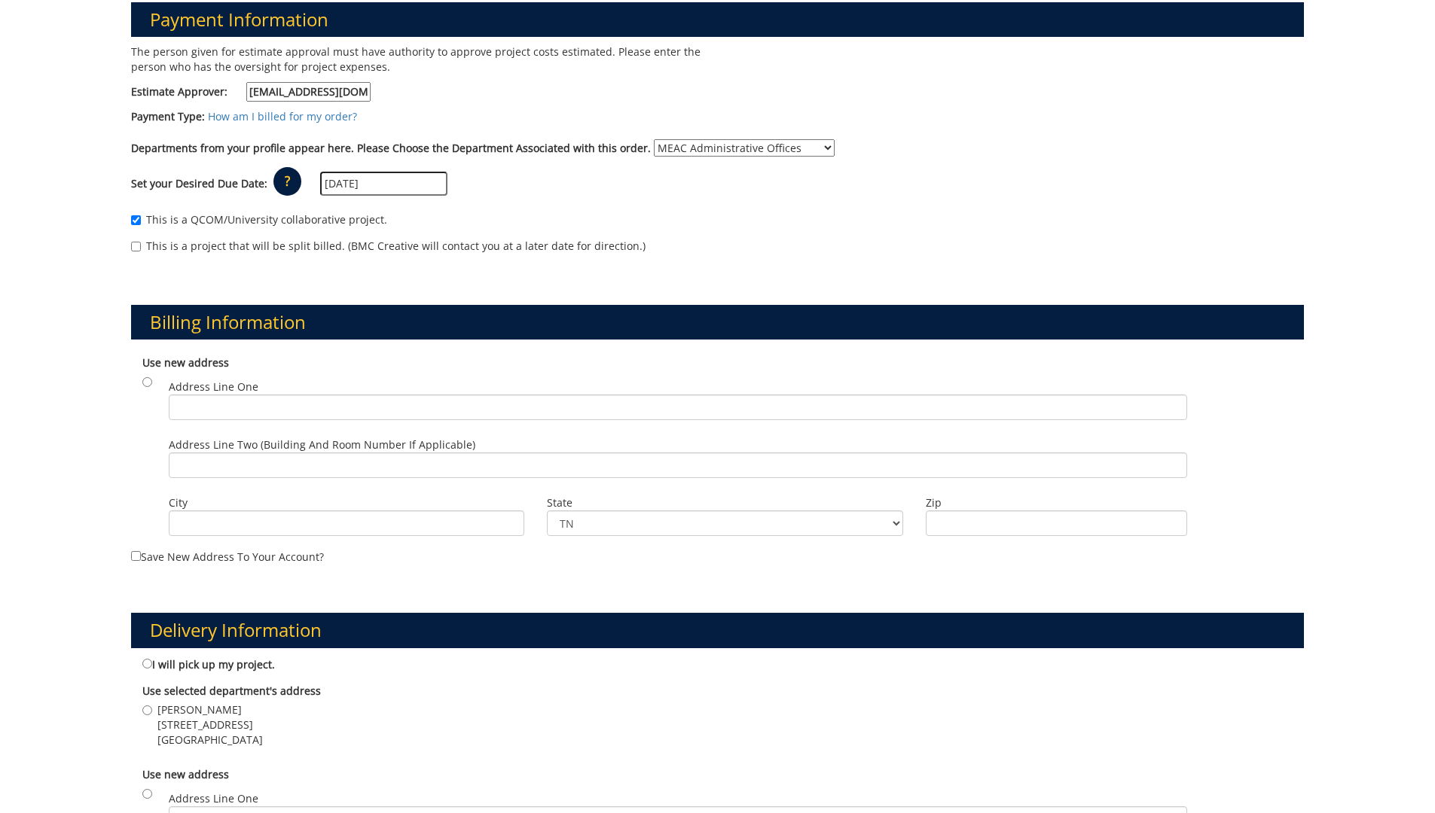
scroll to position [301, 0]
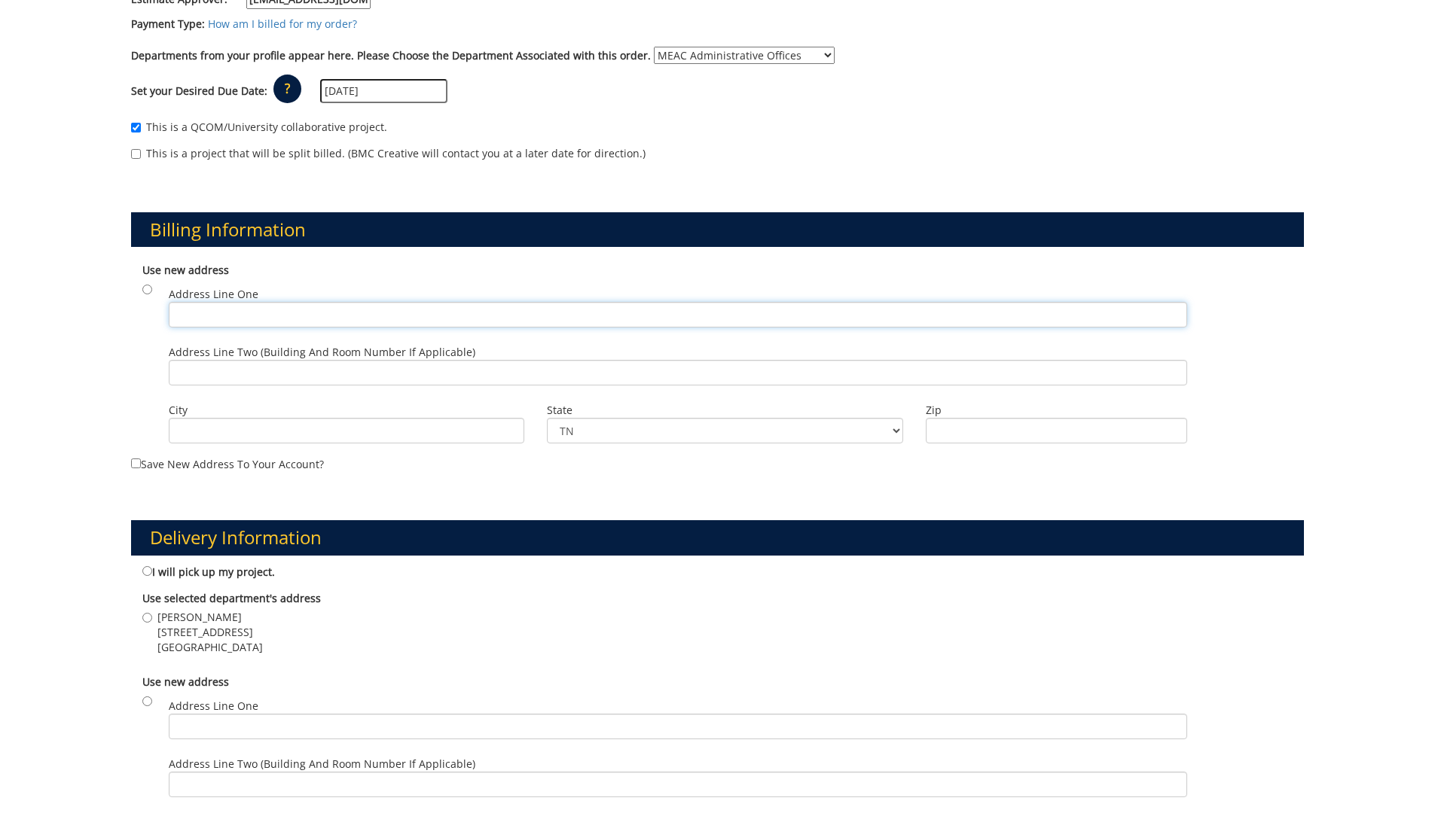
click at [203, 316] on input "Address Line One" at bounding box center [678, 315] width 1018 height 26
type input "101 Med Tech Parkway"
type input "Johnson City"
type input "37604"
drag, startPoint x: 233, startPoint y: 371, endPoint x: 242, endPoint y: 353, distance: 20.2
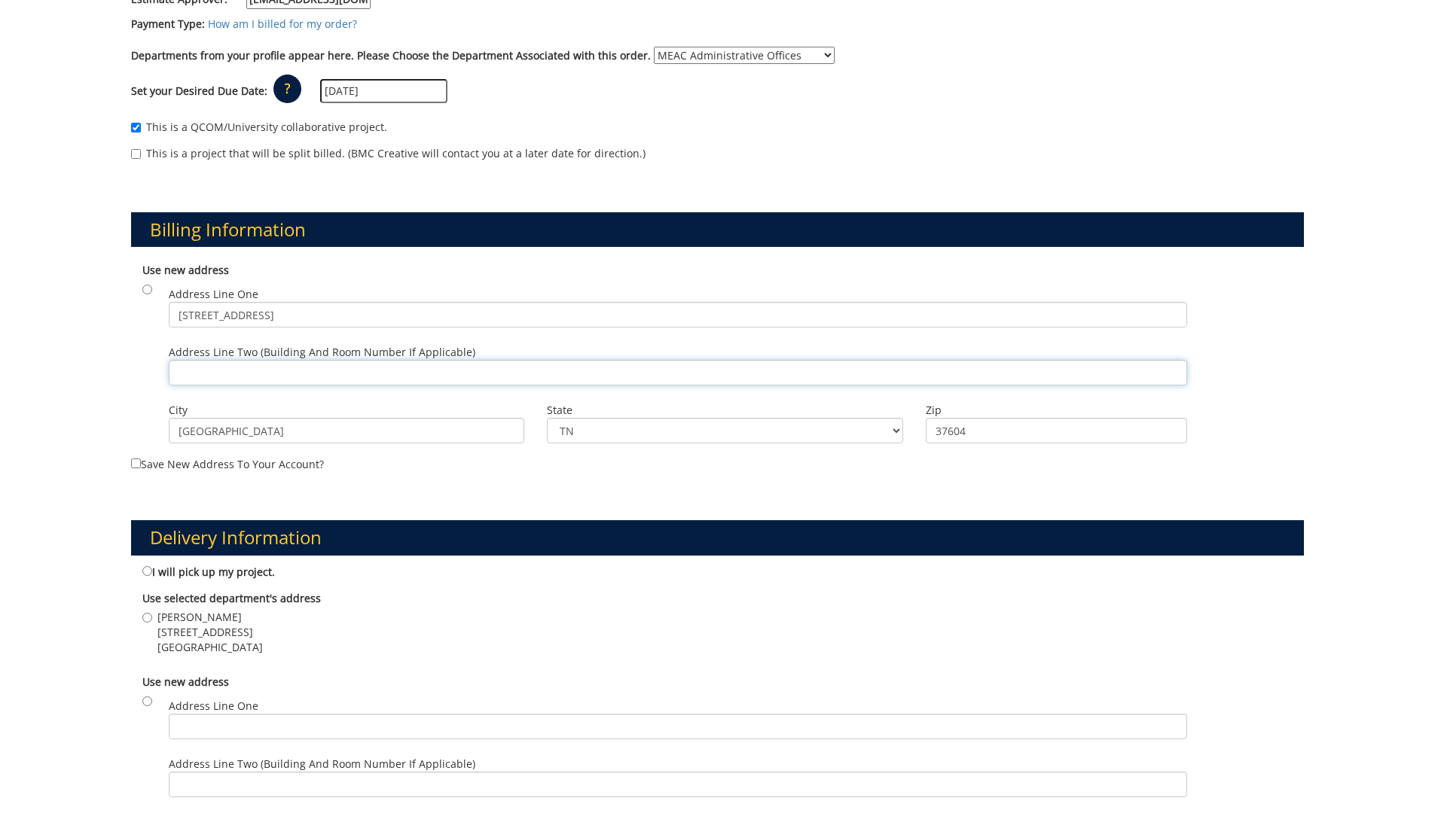
click at [235, 373] on input "Address Line Two (Building and Room Number if applicable)" at bounding box center [678, 373] width 1018 height 26
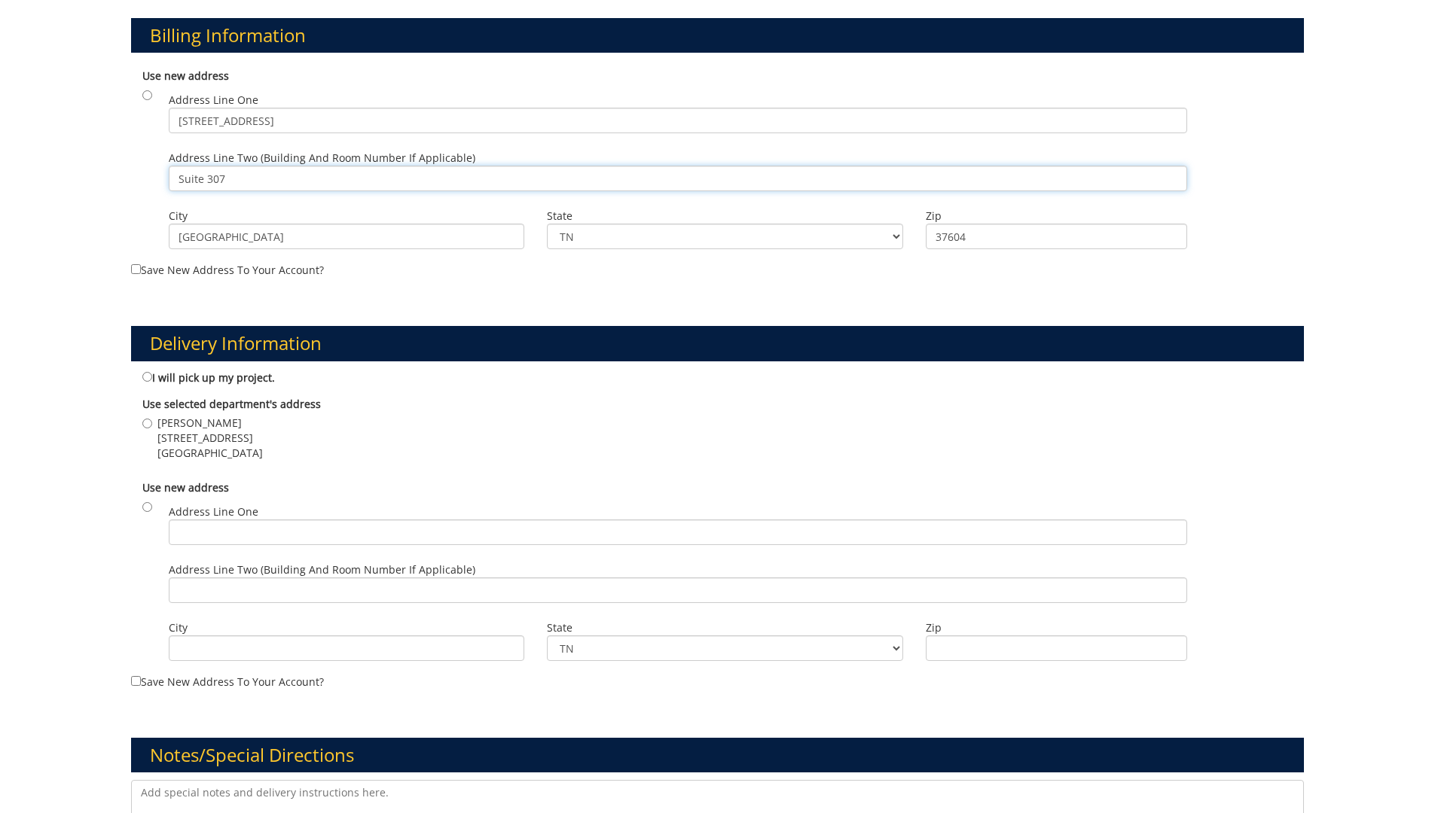
scroll to position [527, 0]
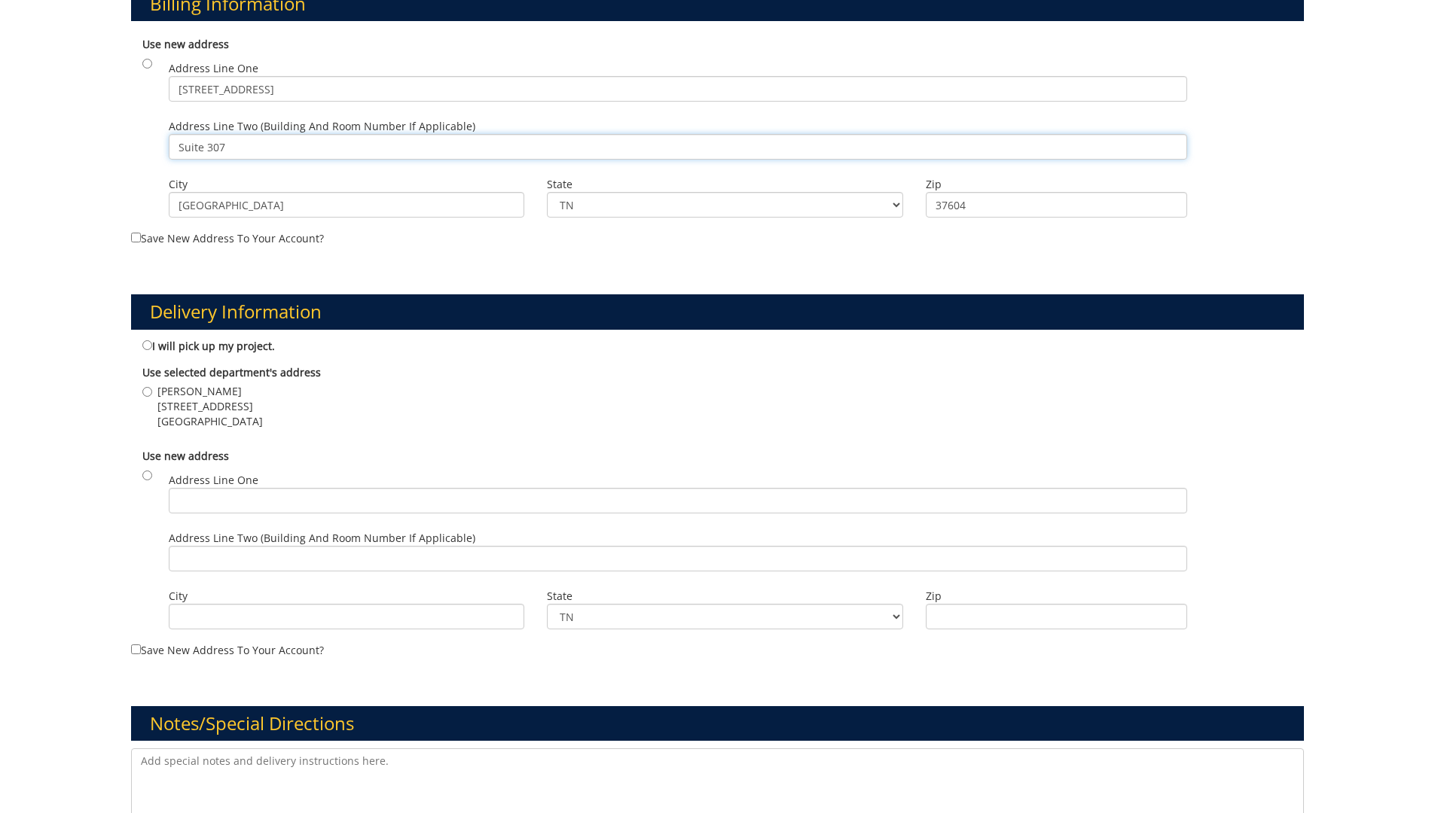
type input "Suite 307"
click at [148, 477] on input "radio" at bounding box center [147, 476] width 10 height 10
radio input "true"
click at [252, 504] on input "Address Line One" at bounding box center [678, 501] width 1018 height 26
type input "101 Med Tech Parkway, Suite 307"
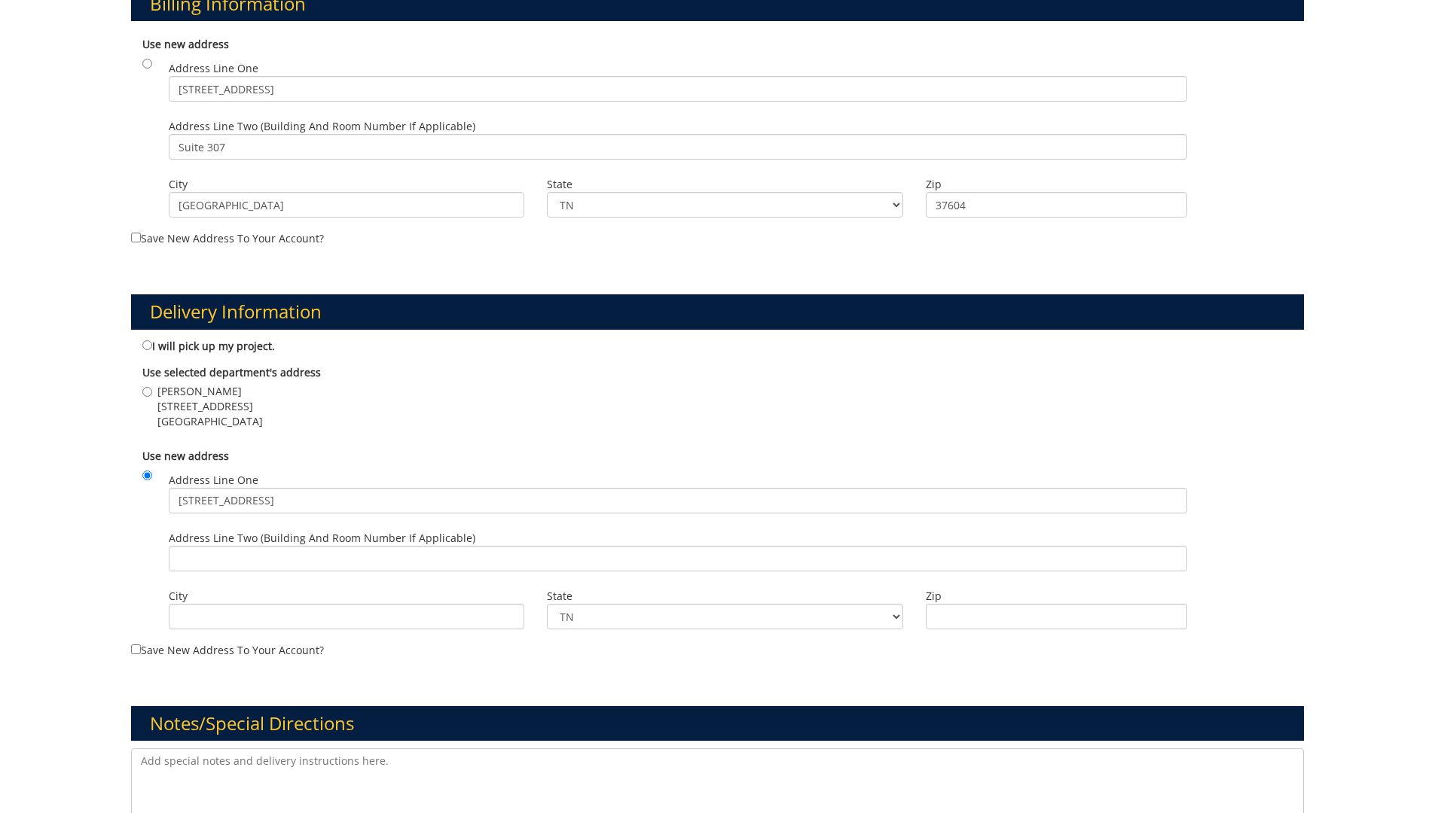
type input "Johnson City"
type input "37604"
drag, startPoint x: 355, startPoint y: 494, endPoint x: 437, endPoint y: 514, distance: 83.8
click at [437, 517] on div "Address Line One 101 Med Tech Parkway, Suite 307" at bounding box center [677, 497] width 1041 height 58
drag, startPoint x: 288, startPoint y: 498, endPoint x: 468, endPoint y: 499, distance: 180.0
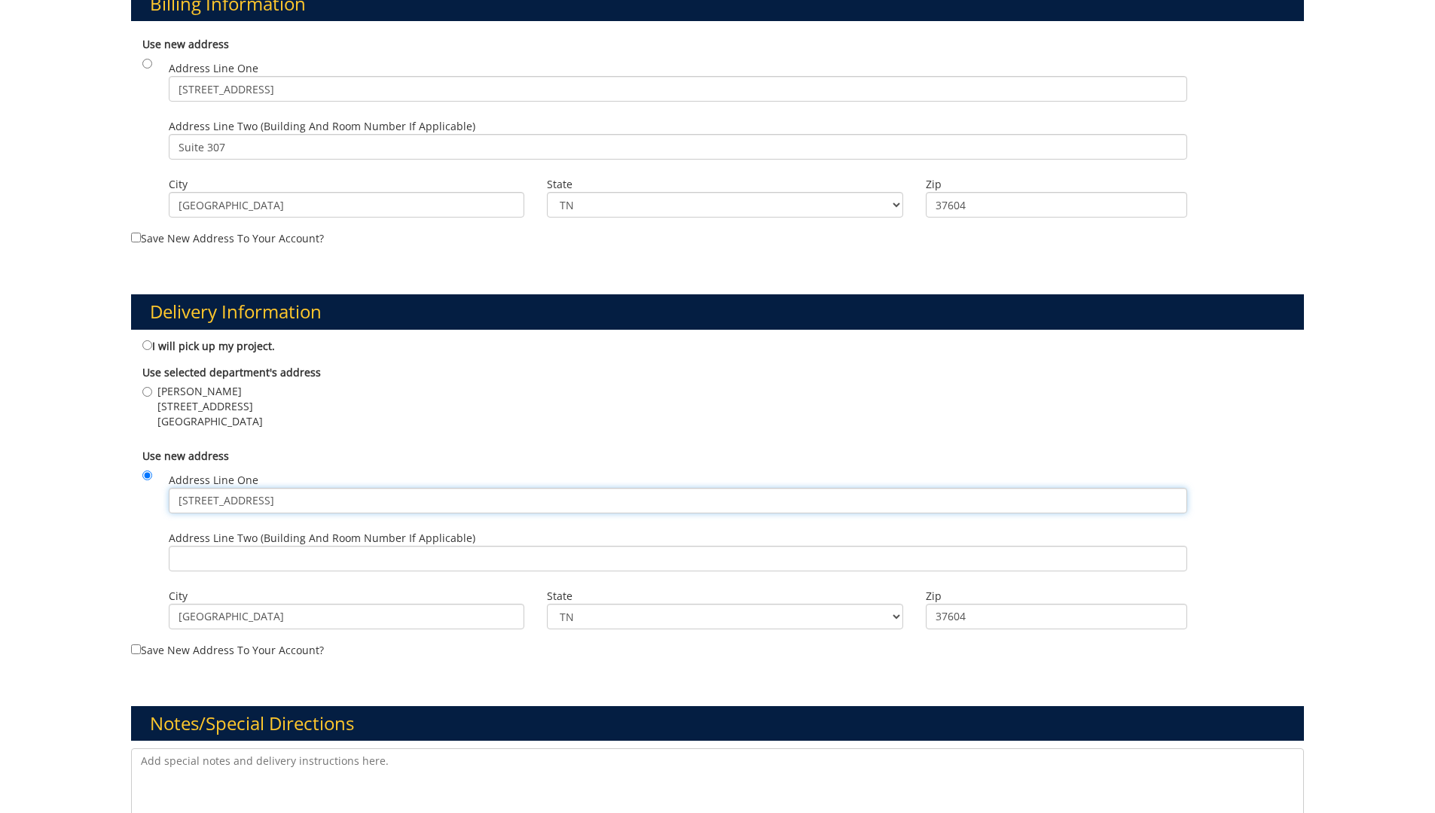
click at [468, 499] on input "101 Med Tech Parkway, Suite 307" at bounding box center [678, 501] width 1018 height 26
type input "101 Med Tech Parkway"
drag, startPoint x: 1231, startPoint y: 521, endPoint x: 1190, endPoint y: 502, distance: 45.1
click at [1232, 520] on div "Use new address Address Line One 101 Med Tech Parkway Address Line Two (Buildin…" at bounding box center [717, 541] width 1173 height 200
click at [269, 561] on input "Address Line Two (Building and Room Number if applicable)" at bounding box center [678, 559] width 1018 height 26
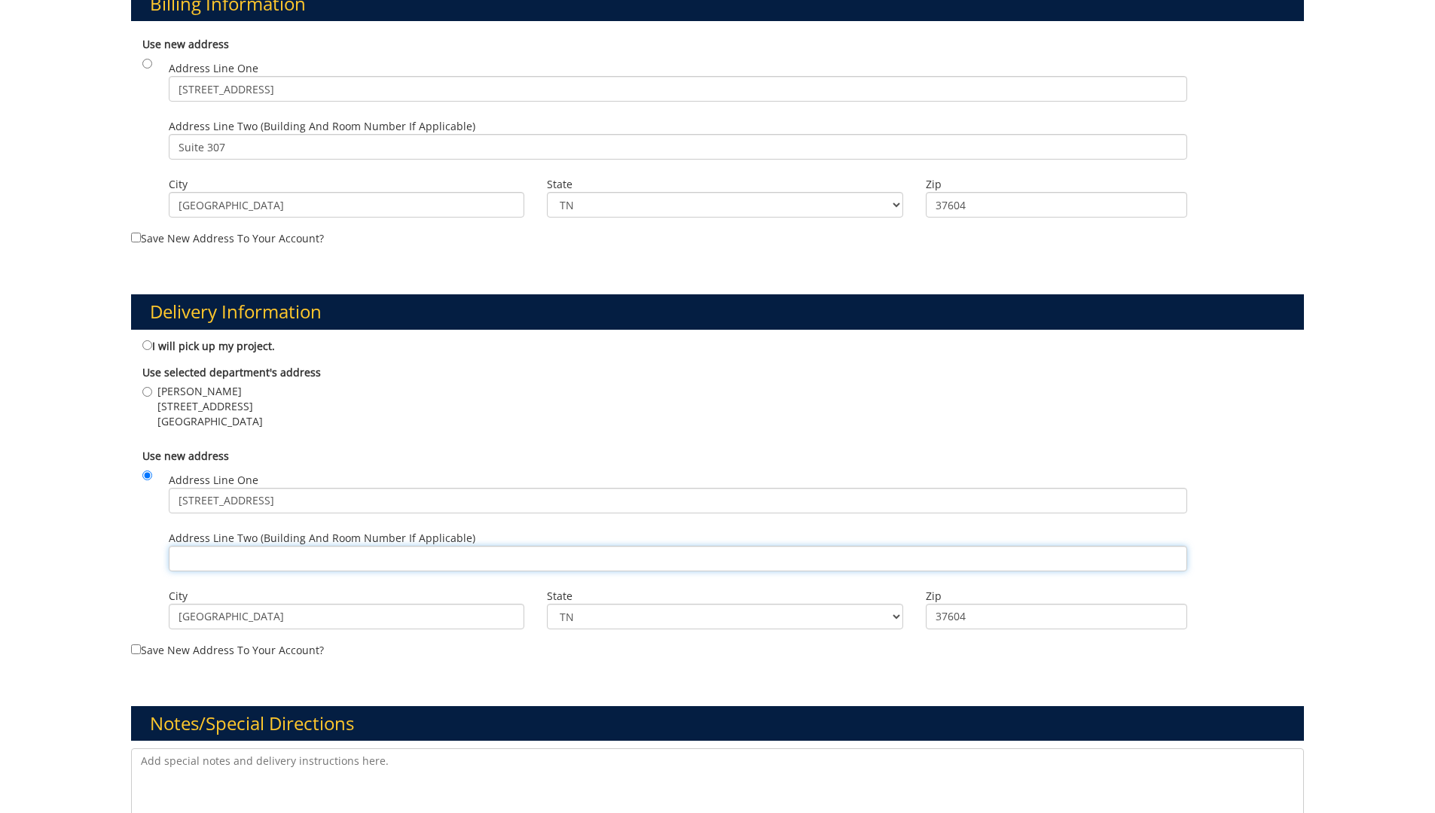
paste input ", Suite 307"
click at [184, 557] on input ", Suite 307" at bounding box center [678, 559] width 1018 height 26
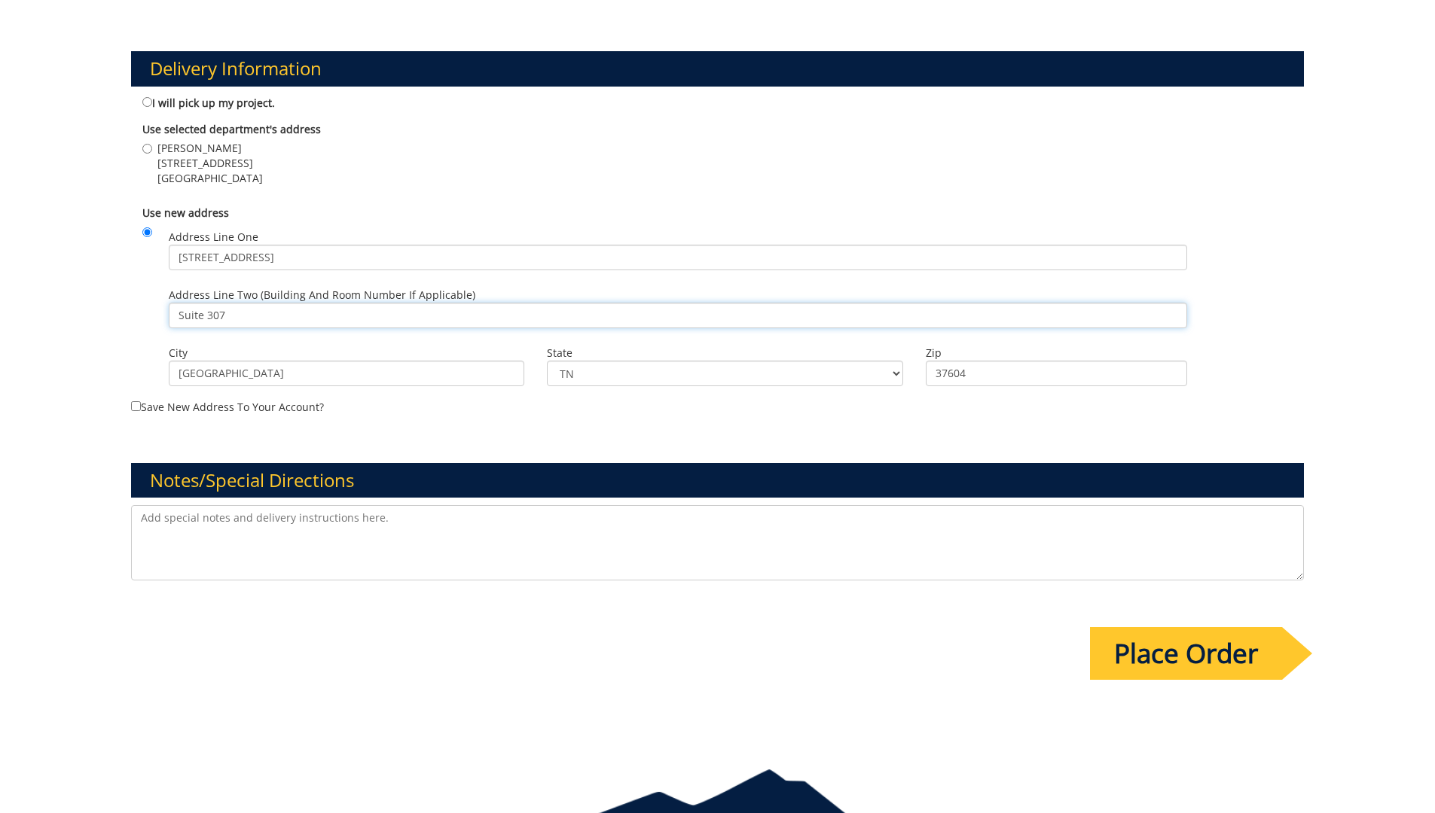
scroll to position [771, 0]
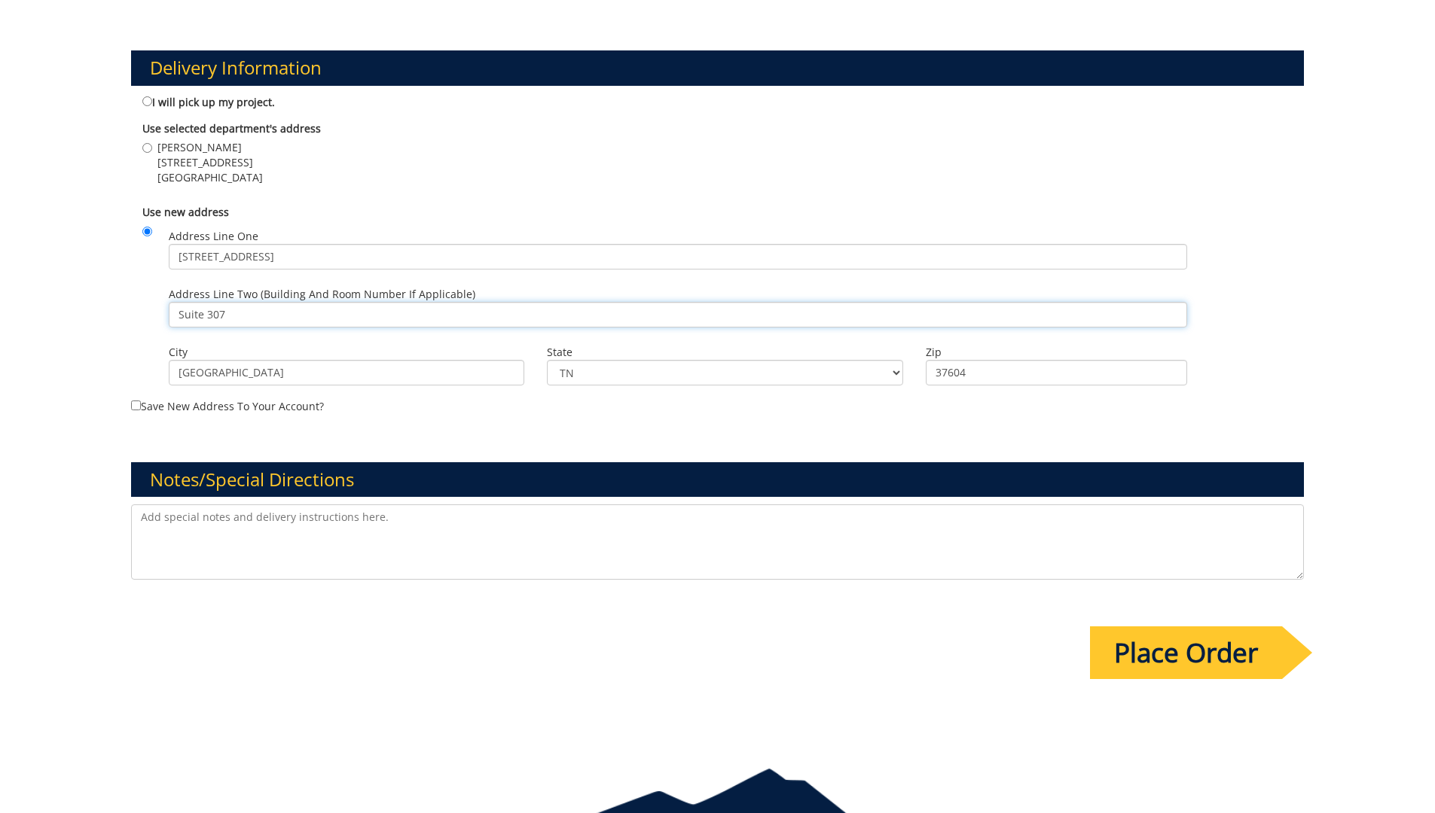
type input "Suite 307"
click at [1174, 650] on input "Place Order" at bounding box center [1186, 653] width 192 height 53
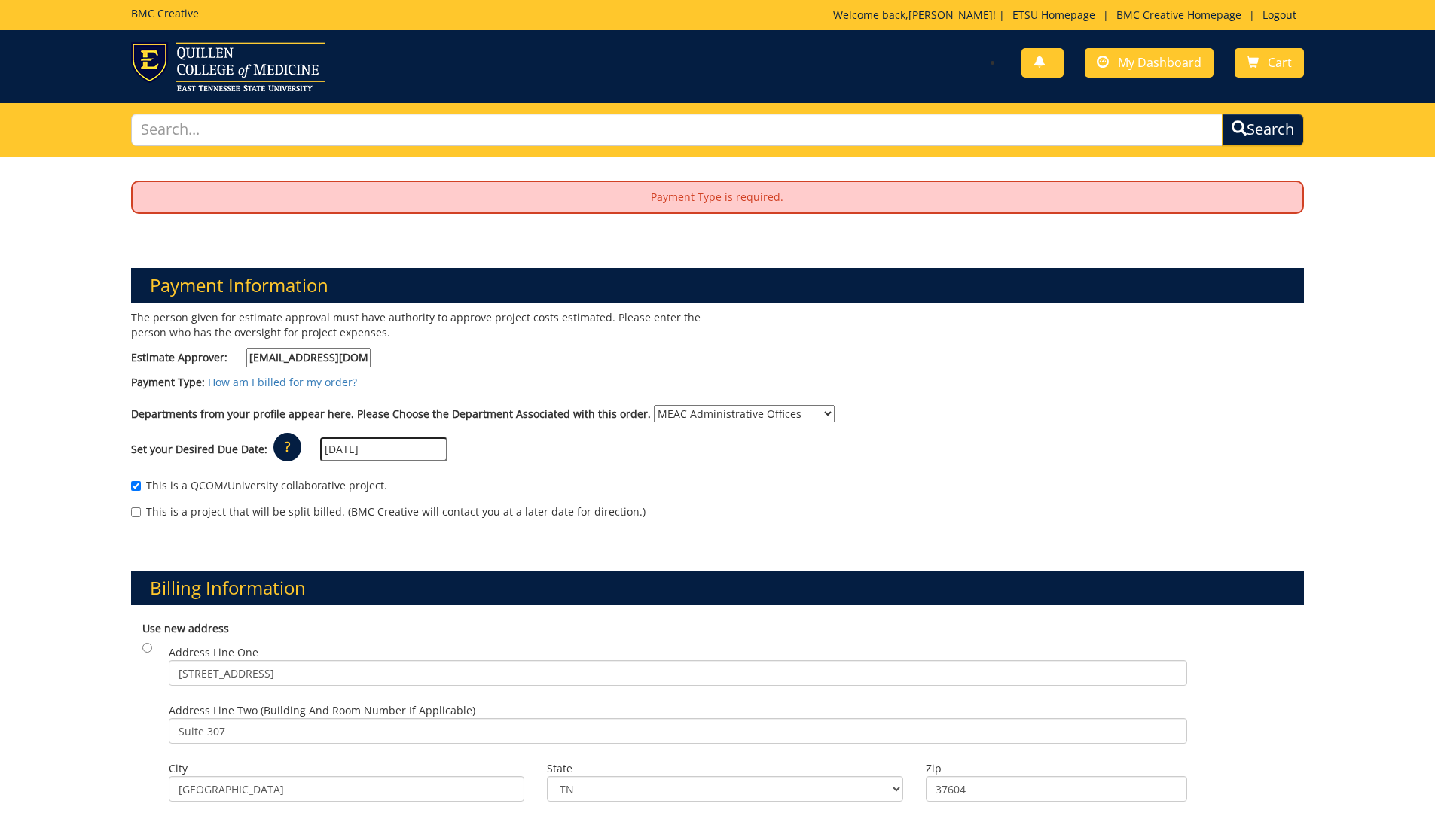
click at [757, 195] on p "Payment Type is required." at bounding box center [718, 197] width 1170 height 30
click at [136, 486] on input "This is a QCOM/University collaborative project." at bounding box center [136, 486] width 10 height 10
checkbox input "false"
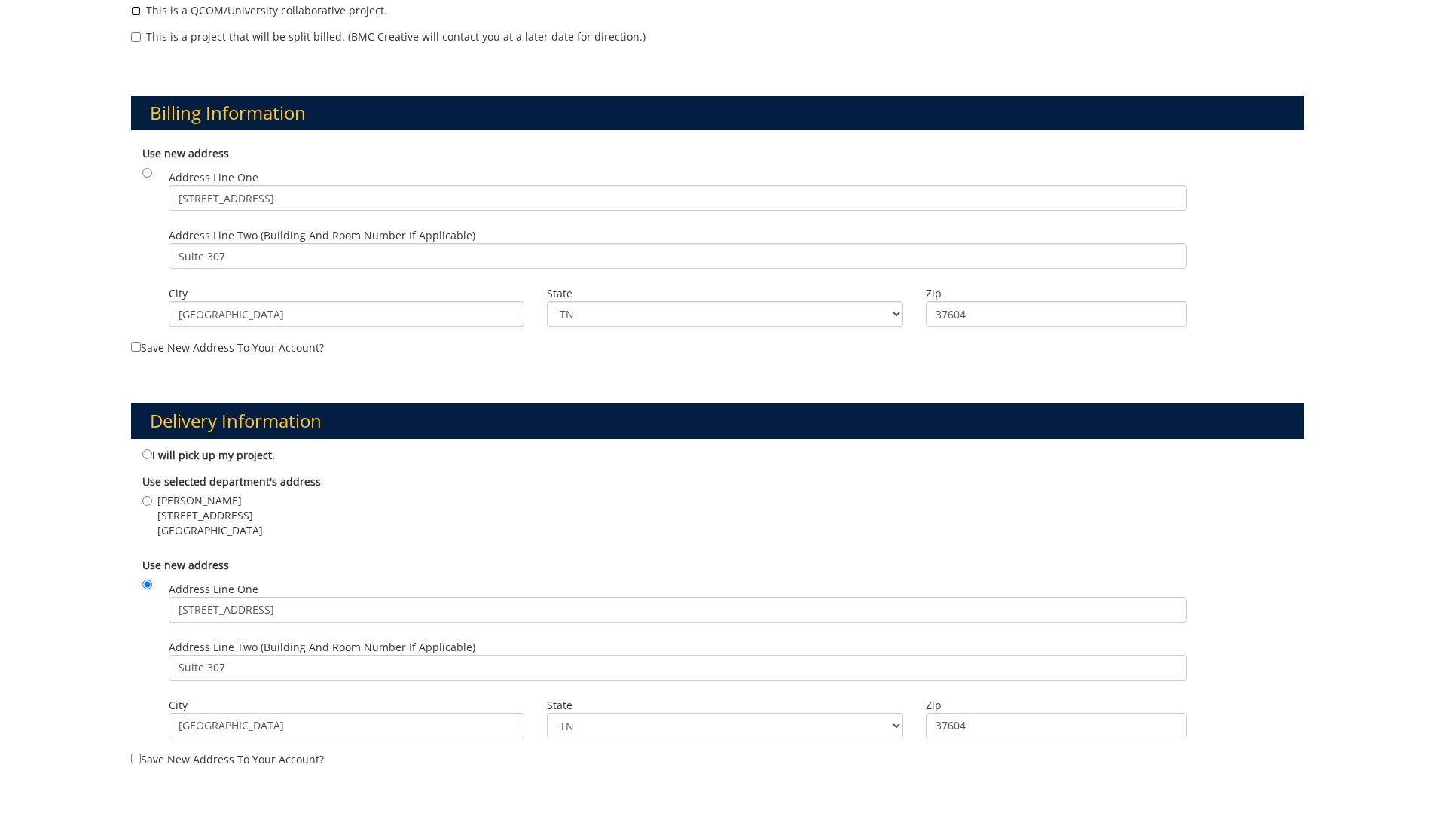
scroll to position [527, 0]
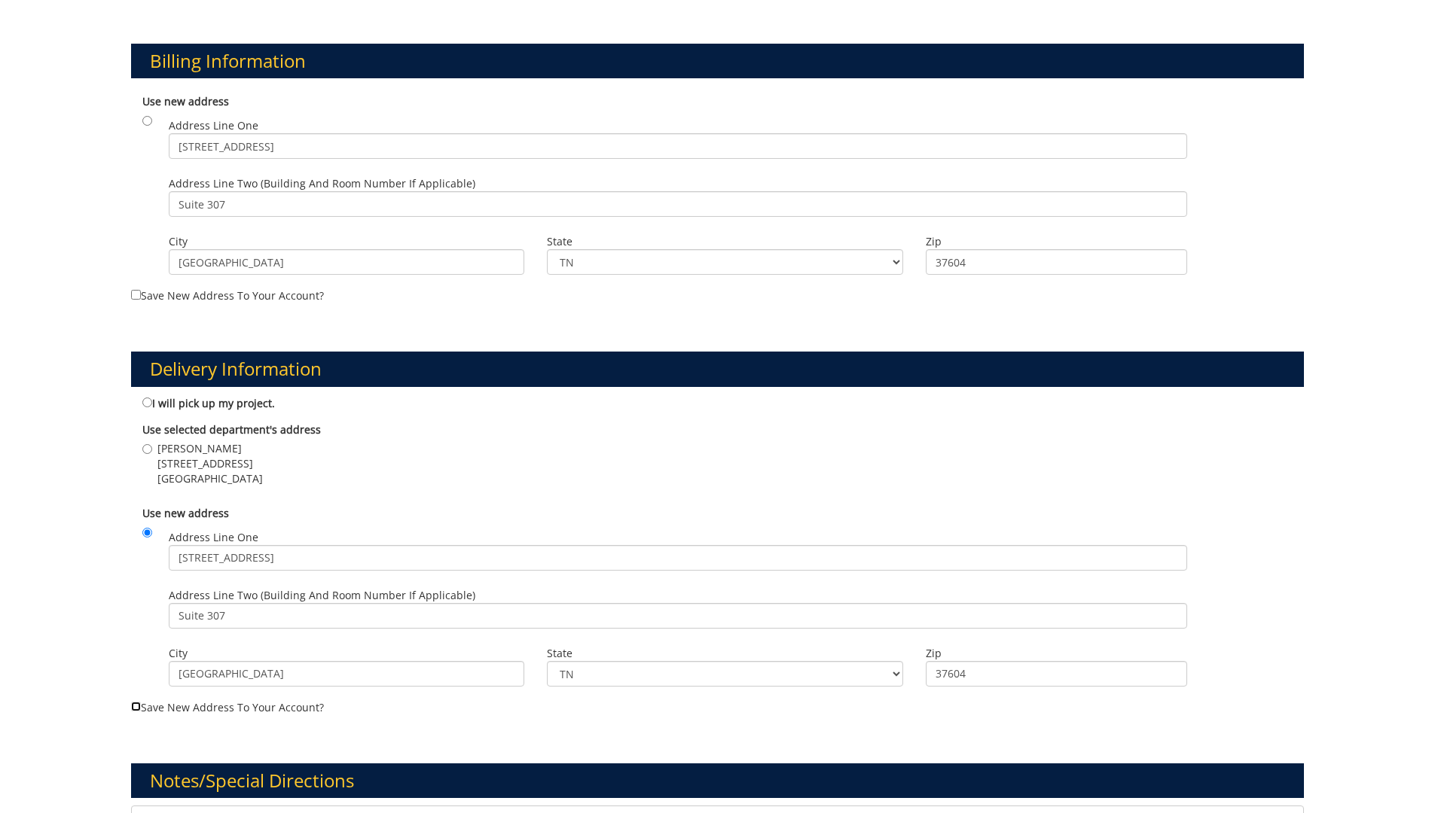
click at [138, 708] on input "Save new address to your account?" at bounding box center [136, 707] width 10 height 10
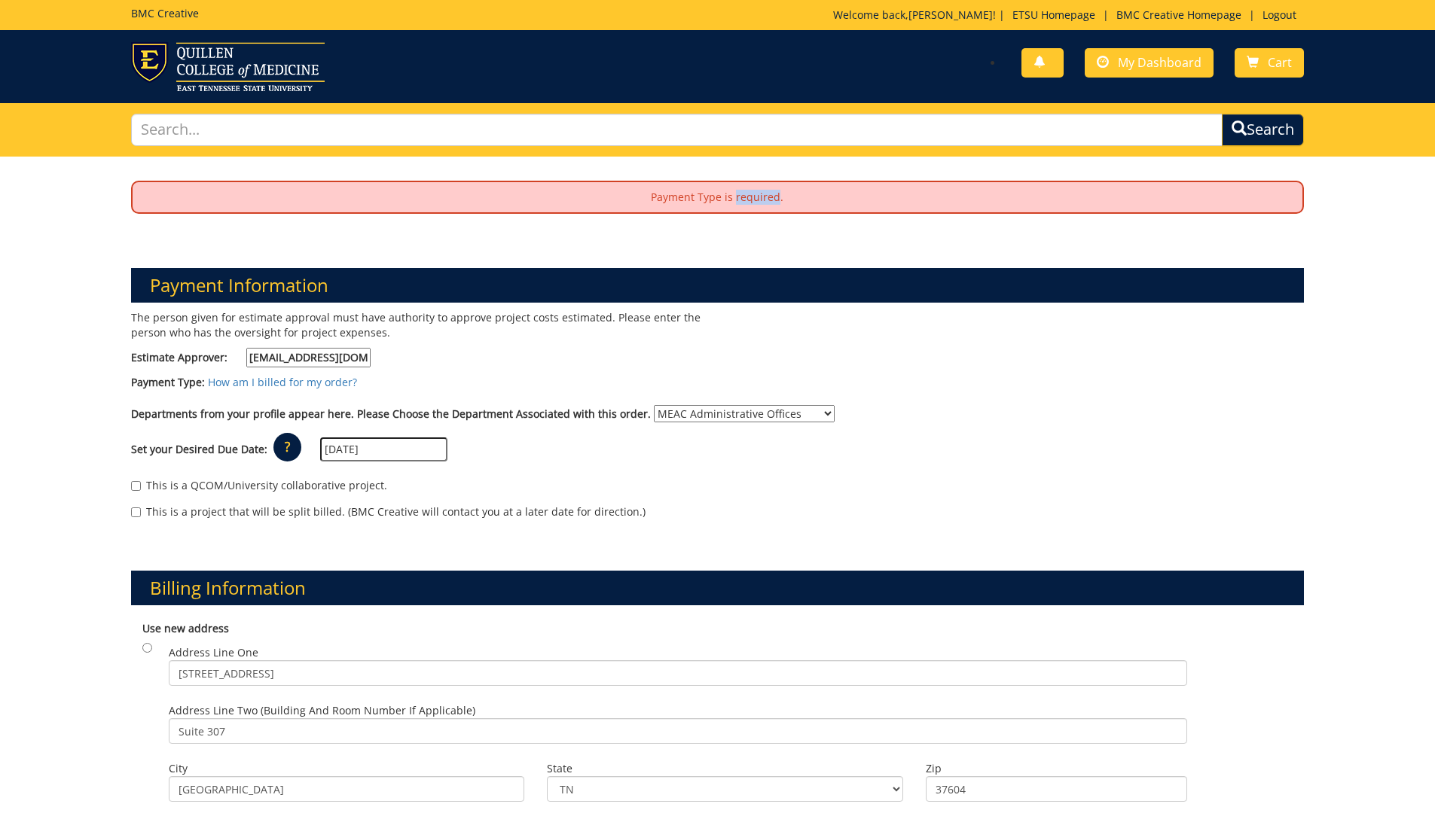
scroll to position [827, 0]
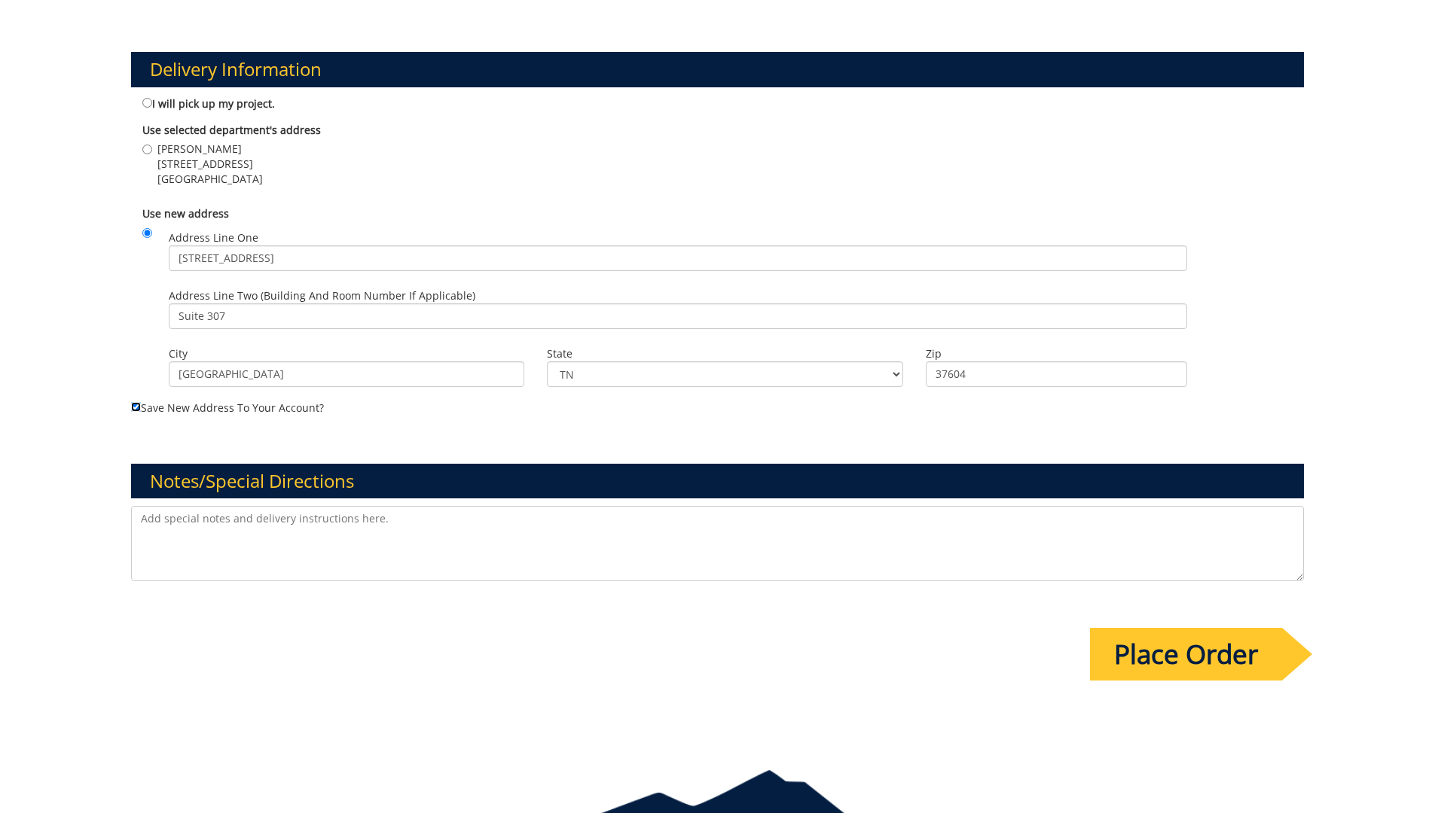
click at [131, 402] on input "Save new address to your account?" at bounding box center [136, 407] width 10 height 10
checkbox input "false"
click at [1123, 645] on input "Place Order" at bounding box center [1186, 654] width 192 height 53
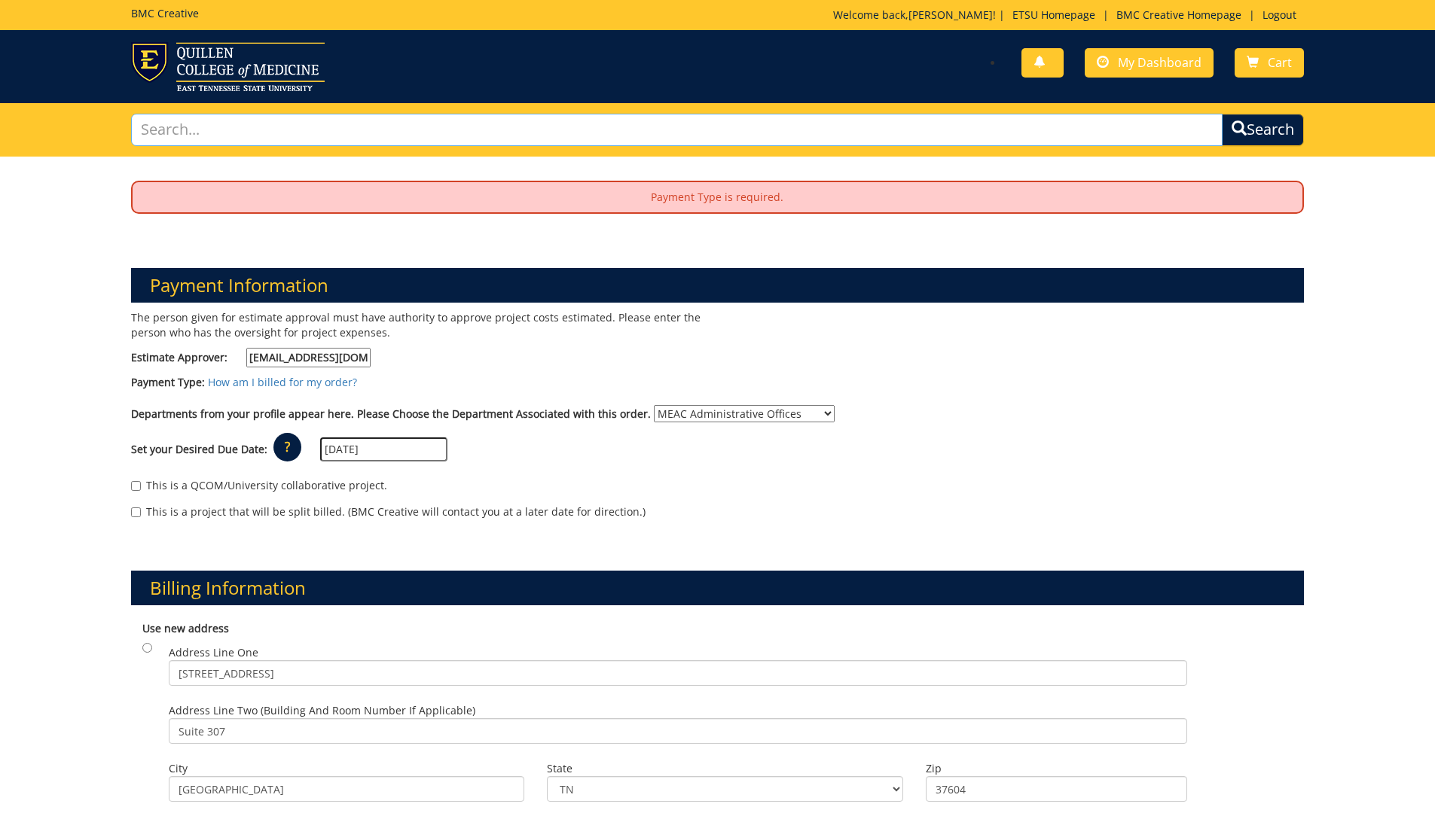
click at [483, 136] on input "text" at bounding box center [677, 130] width 1092 height 32
type input "How to apply payment type"
click at [1222, 114] on button "Search" at bounding box center [1263, 130] width 82 height 32
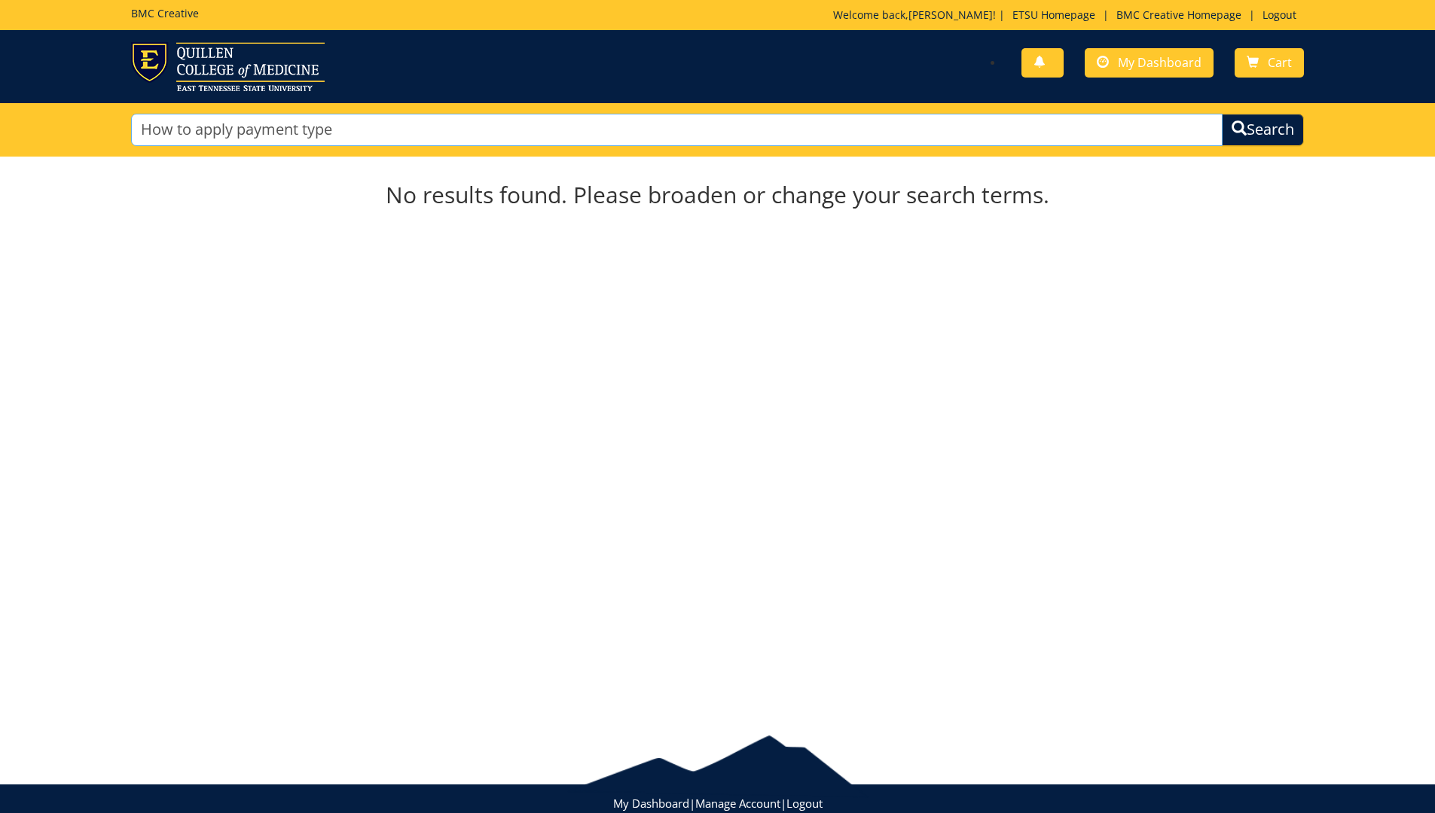
click at [371, 117] on input "How to apply payment type" at bounding box center [677, 130] width 1092 height 32
drag, startPoint x: 368, startPoint y: 121, endPoint x: 0, endPoint y: 93, distance: 368.6
click at [0, 28] on div "BMC Creative Welcome back, [PERSON_NAME] ! | ETSU Homepage | BMC Creative Homep…" at bounding box center [717, 78] width 1435 height 157
type input "payment type"
click at [1222, 114] on button "Search" at bounding box center [1263, 130] width 82 height 32
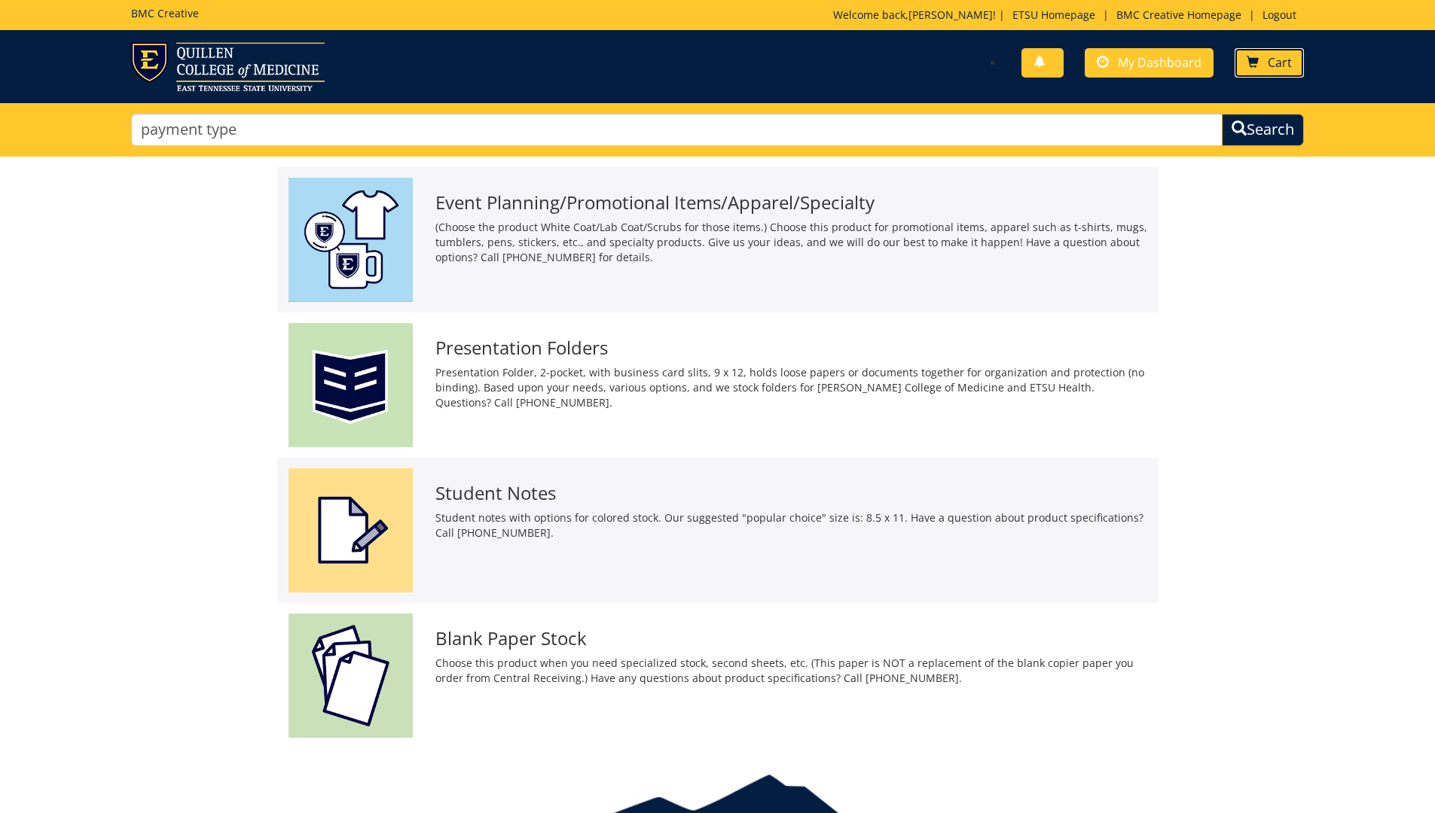
click at [1291, 72] on link "Cart" at bounding box center [1268, 62] width 69 height 29
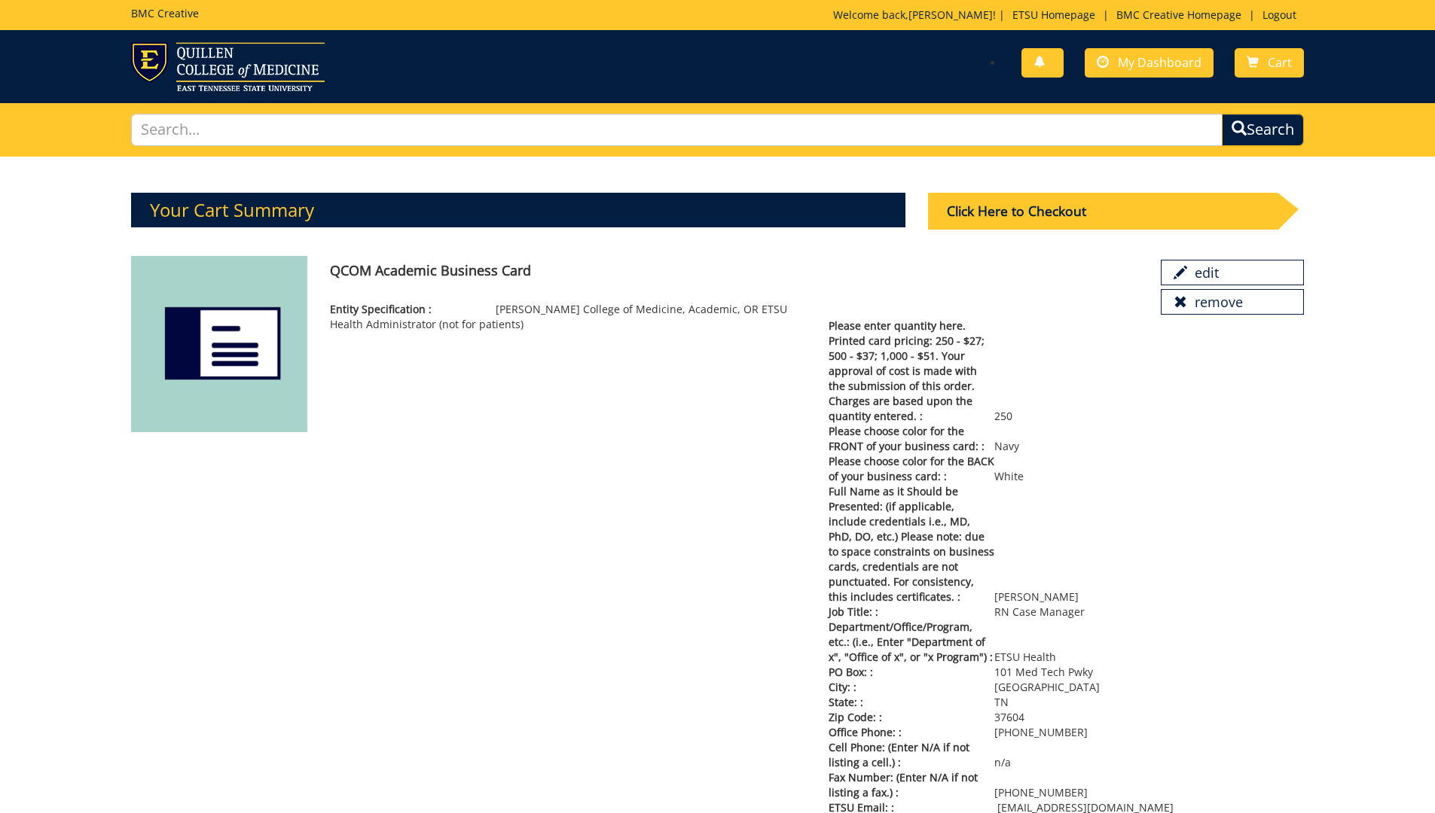
click at [203, 344] on img at bounding box center [219, 344] width 177 height 177
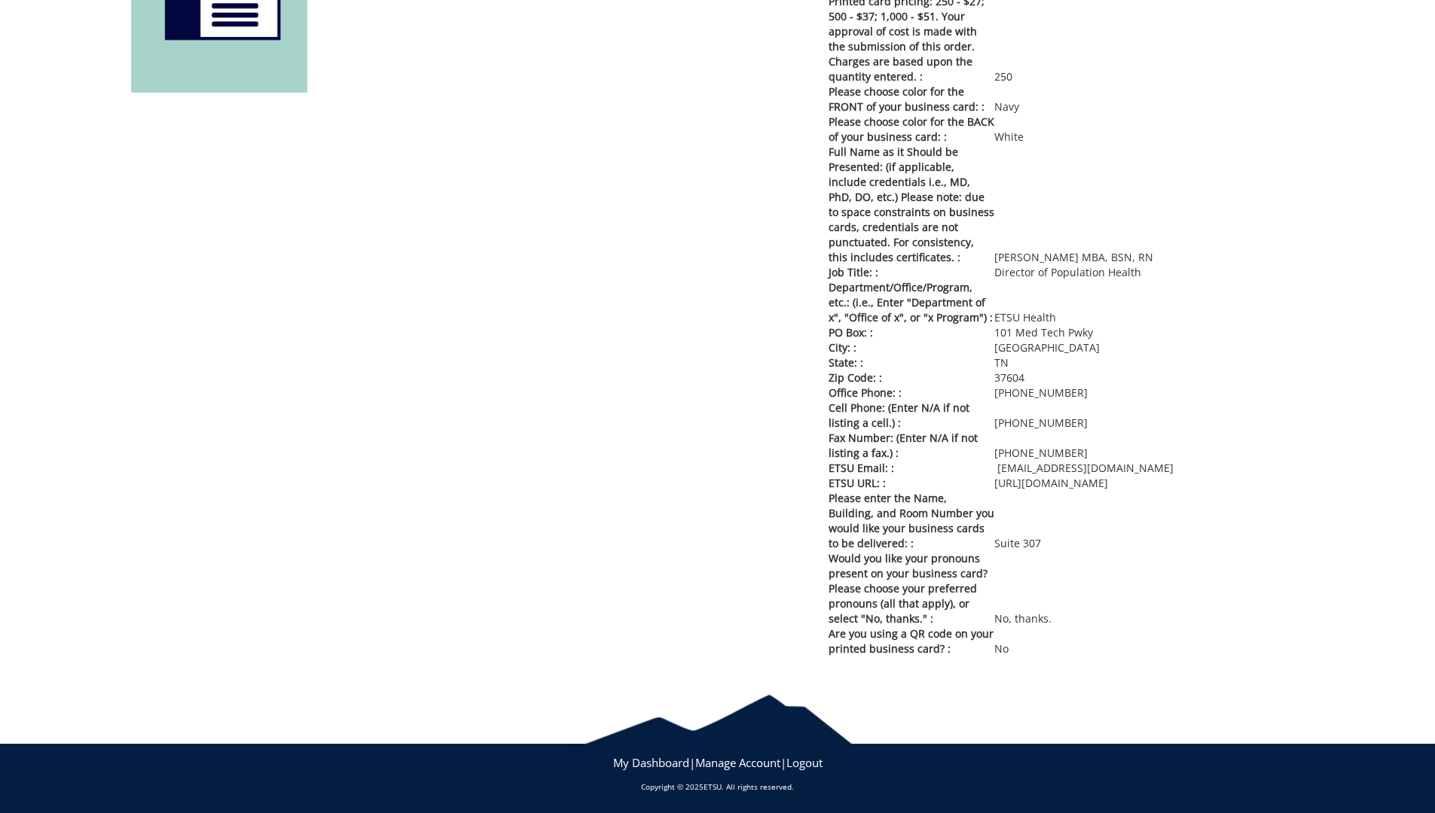
scroll to position [1107, 0]
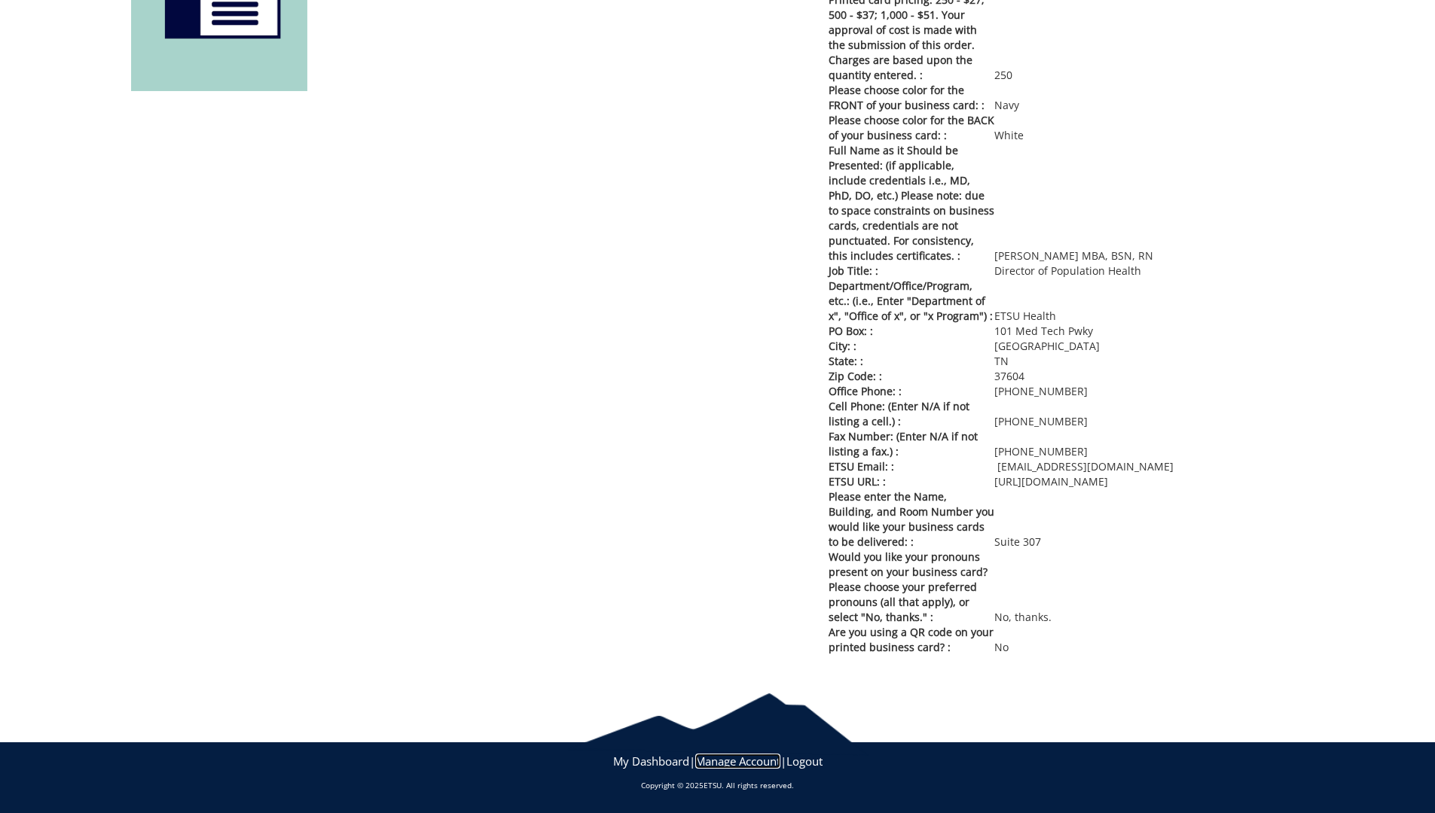
click at [743, 760] on link "Manage Account" at bounding box center [737, 761] width 85 height 15
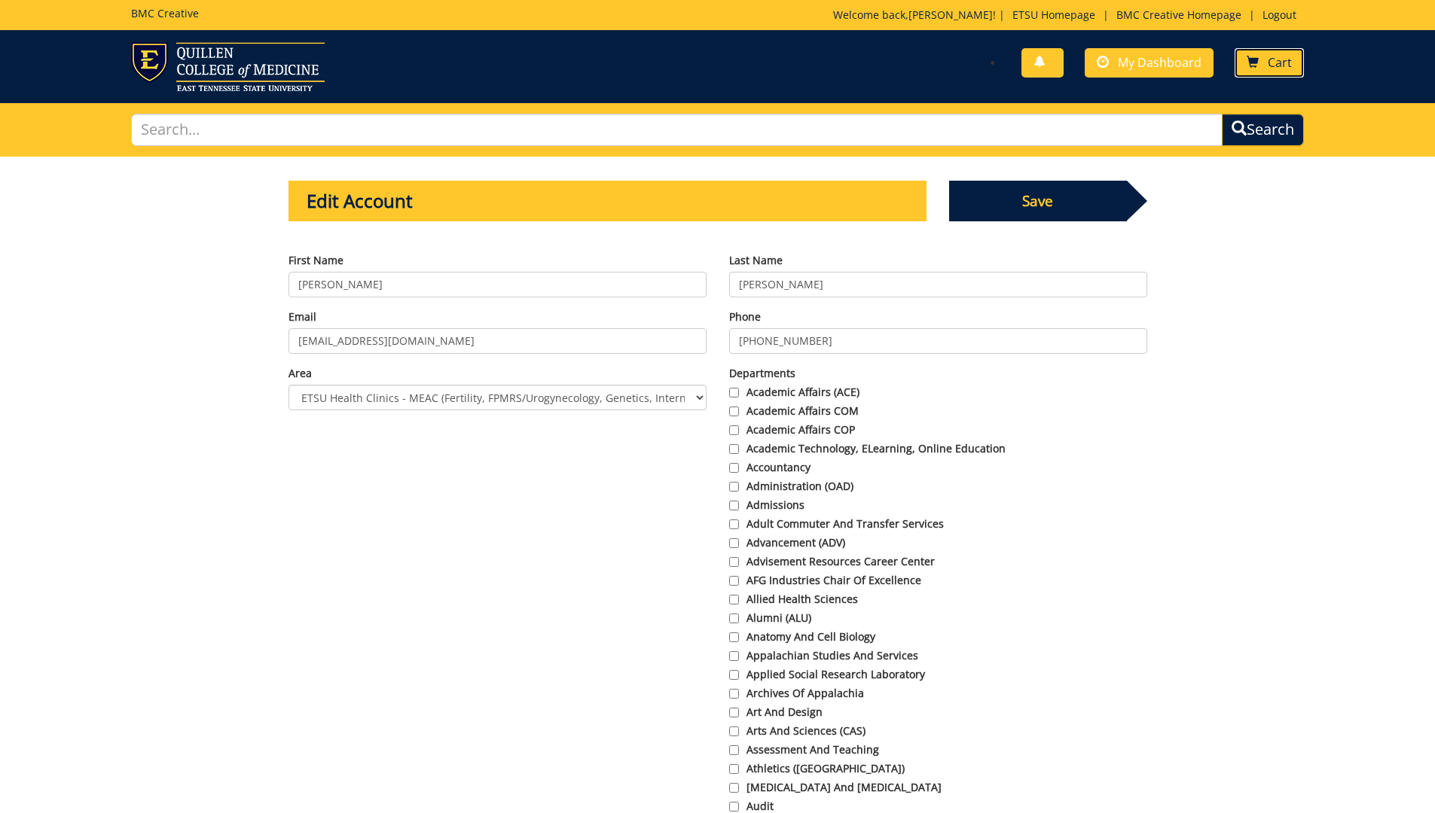
click at [1282, 67] on span "Cart" at bounding box center [1279, 62] width 24 height 17
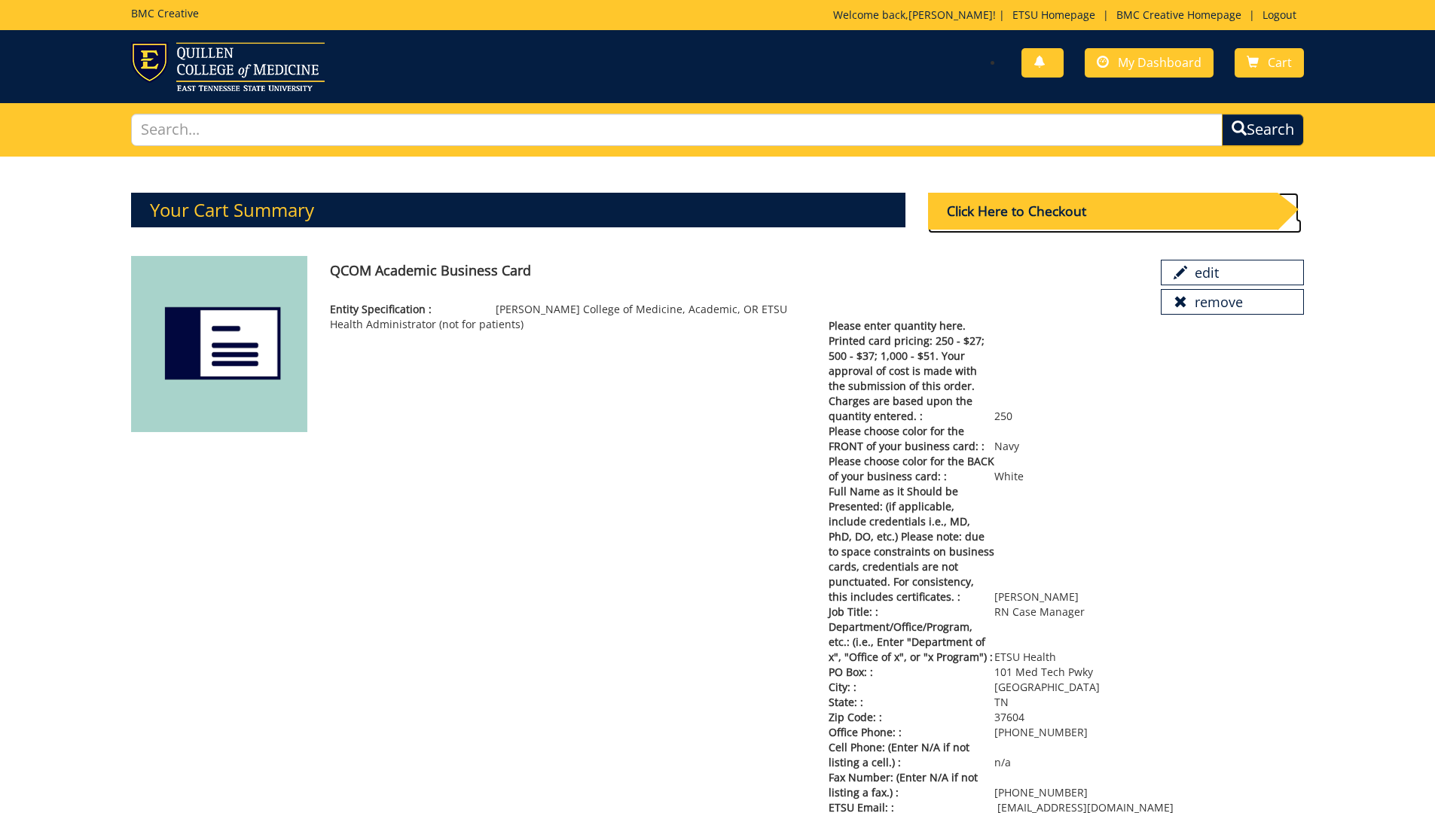
click at [1087, 211] on div "Click Here to Checkout" at bounding box center [1102, 211] width 349 height 37
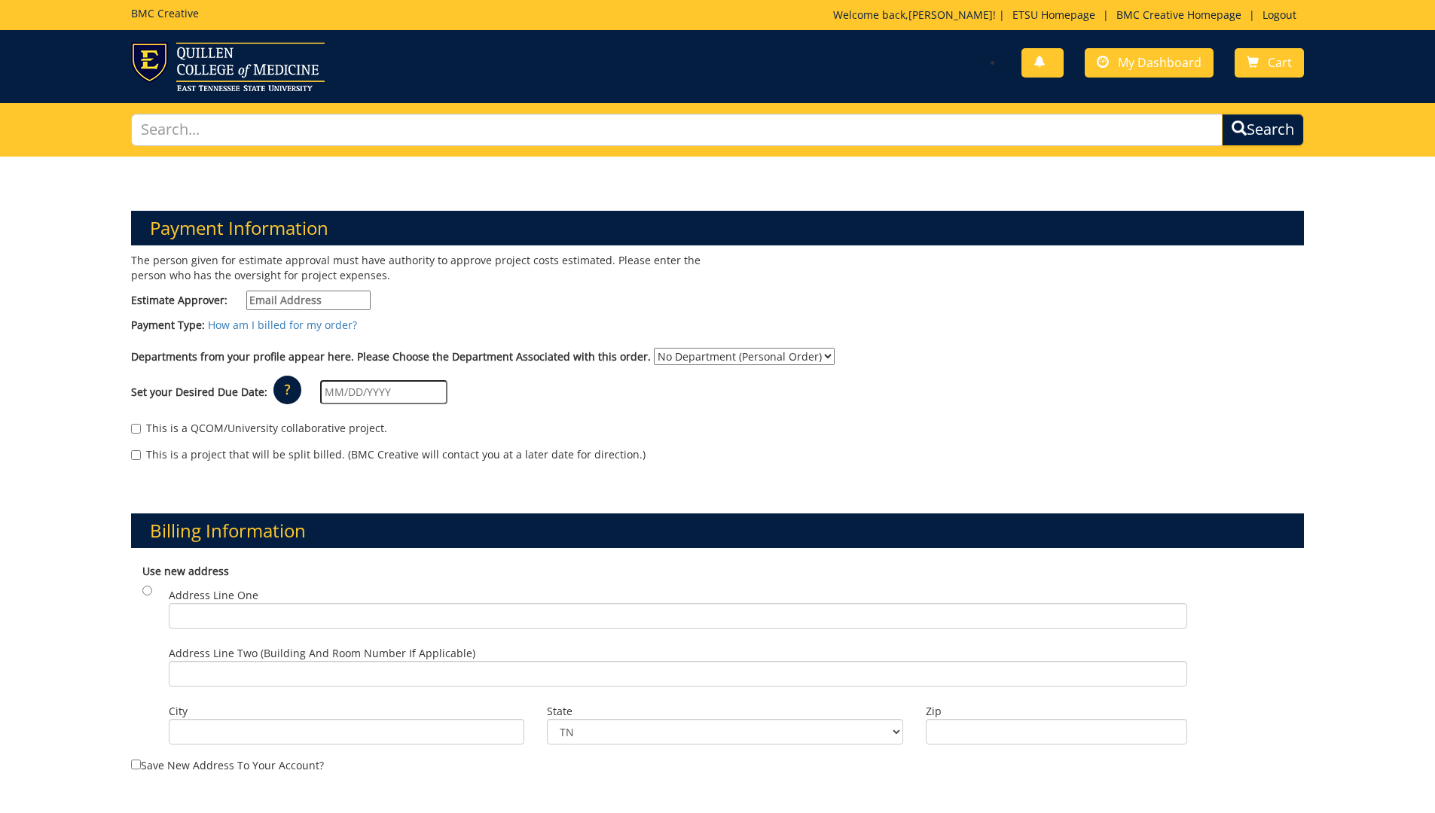
click at [289, 293] on input "Estimate Approver:" at bounding box center [308, 301] width 124 height 20
type input "[EMAIL_ADDRESS][DOMAIN_NAME]"
click at [572, 361] on label "Departments from your profile appear here. Please Choose the Department Associa…" at bounding box center [391, 356] width 520 height 15
click at [654, 361] on select "No Department (Personal Order) MEAC Administrative Offices" at bounding box center [744, 356] width 181 height 17
click at [816, 356] on select "No Department (Personal Order) MEAC Administrative Offices" at bounding box center [744, 356] width 181 height 17
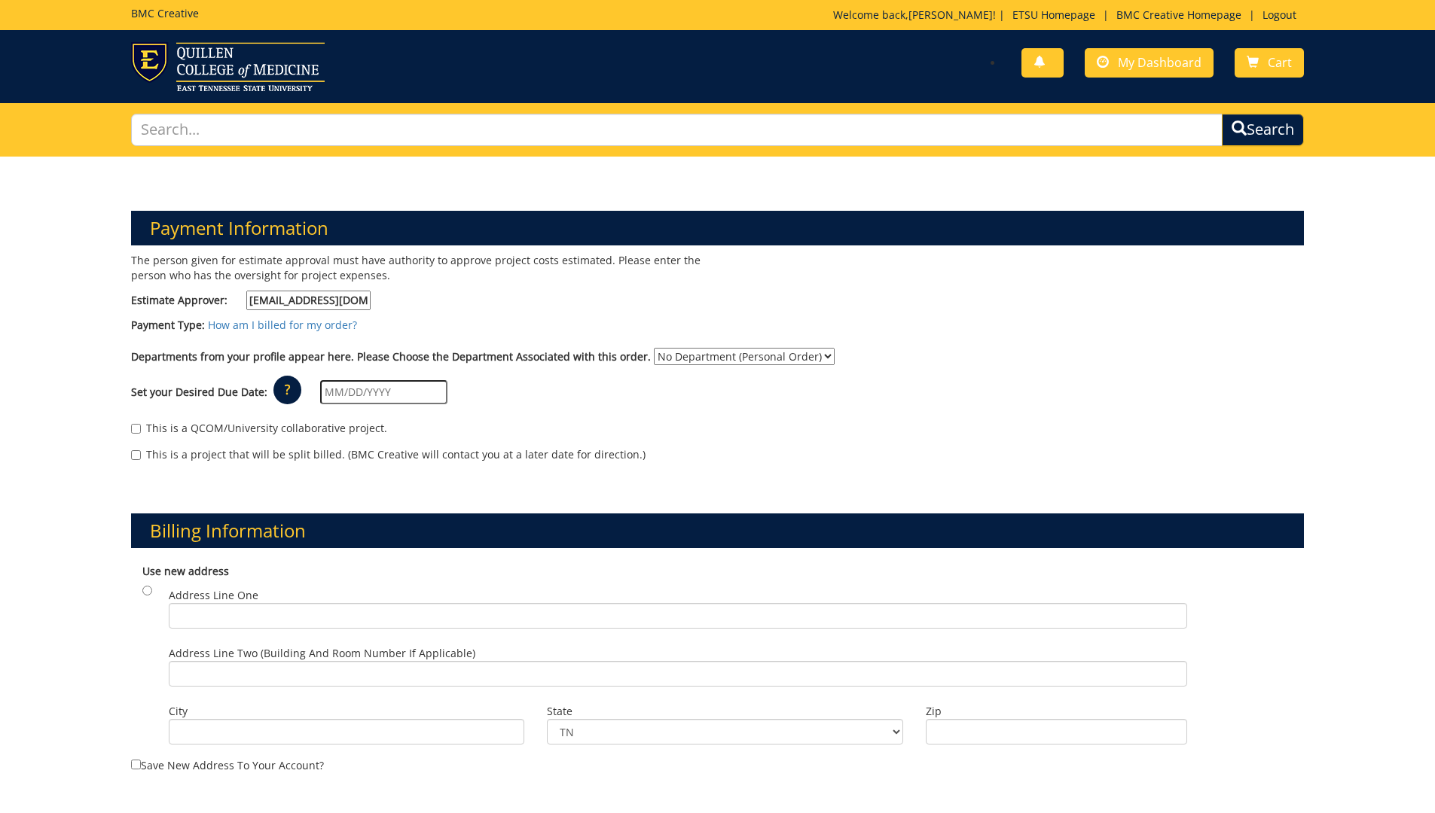
select select "263"
click at [654, 348] on select "No Department (Personal Order) MEAC Administrative Offices" at bounding box center [744, 356] width 181 height 17
click at [408, 390] on input "text" at bounding box center [383, 392] width 127 height 24
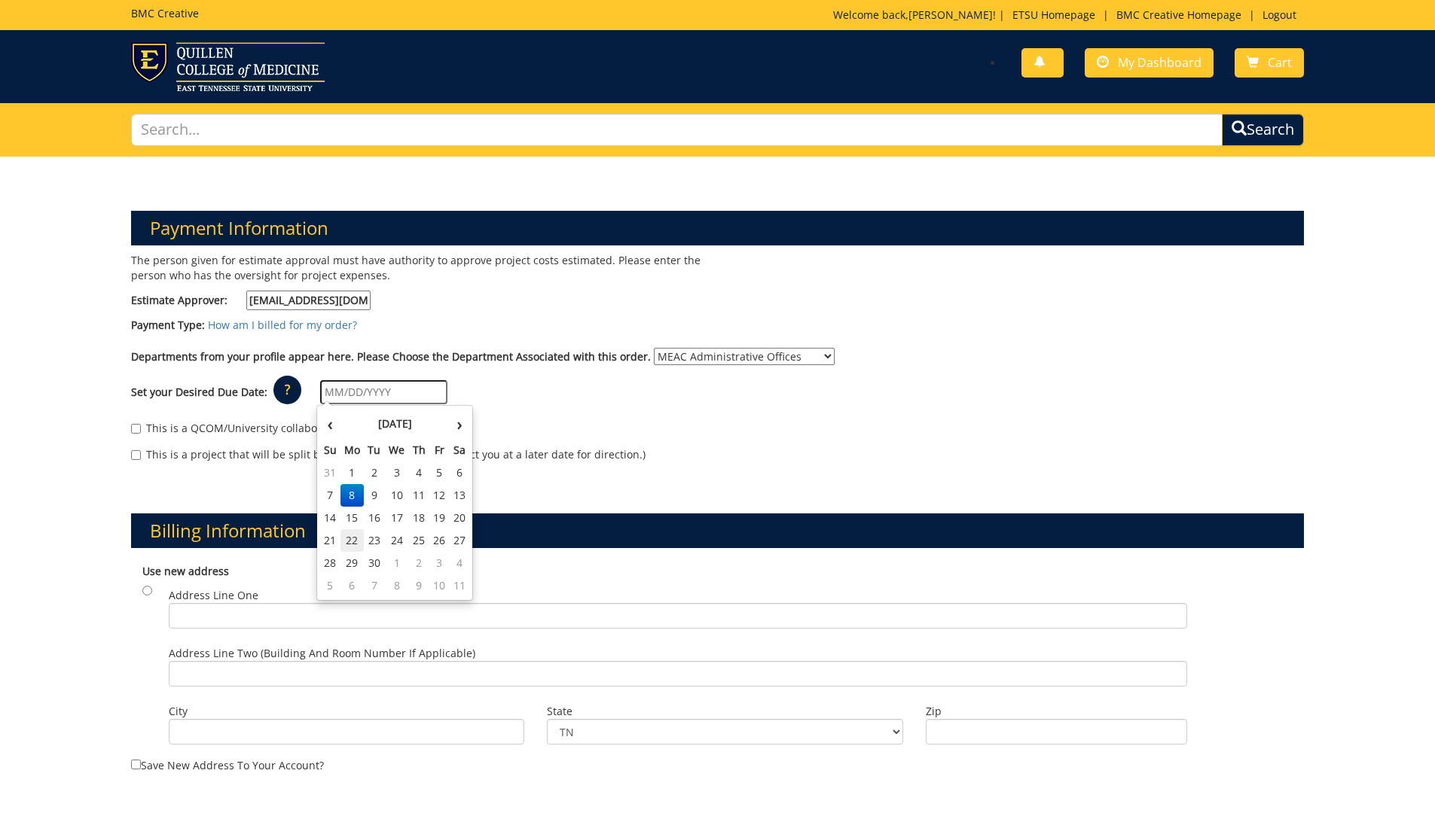
click at [355, 547] on td "22" at bounding box center [352, 540] width 24 height 23
type input "09/22/2025"
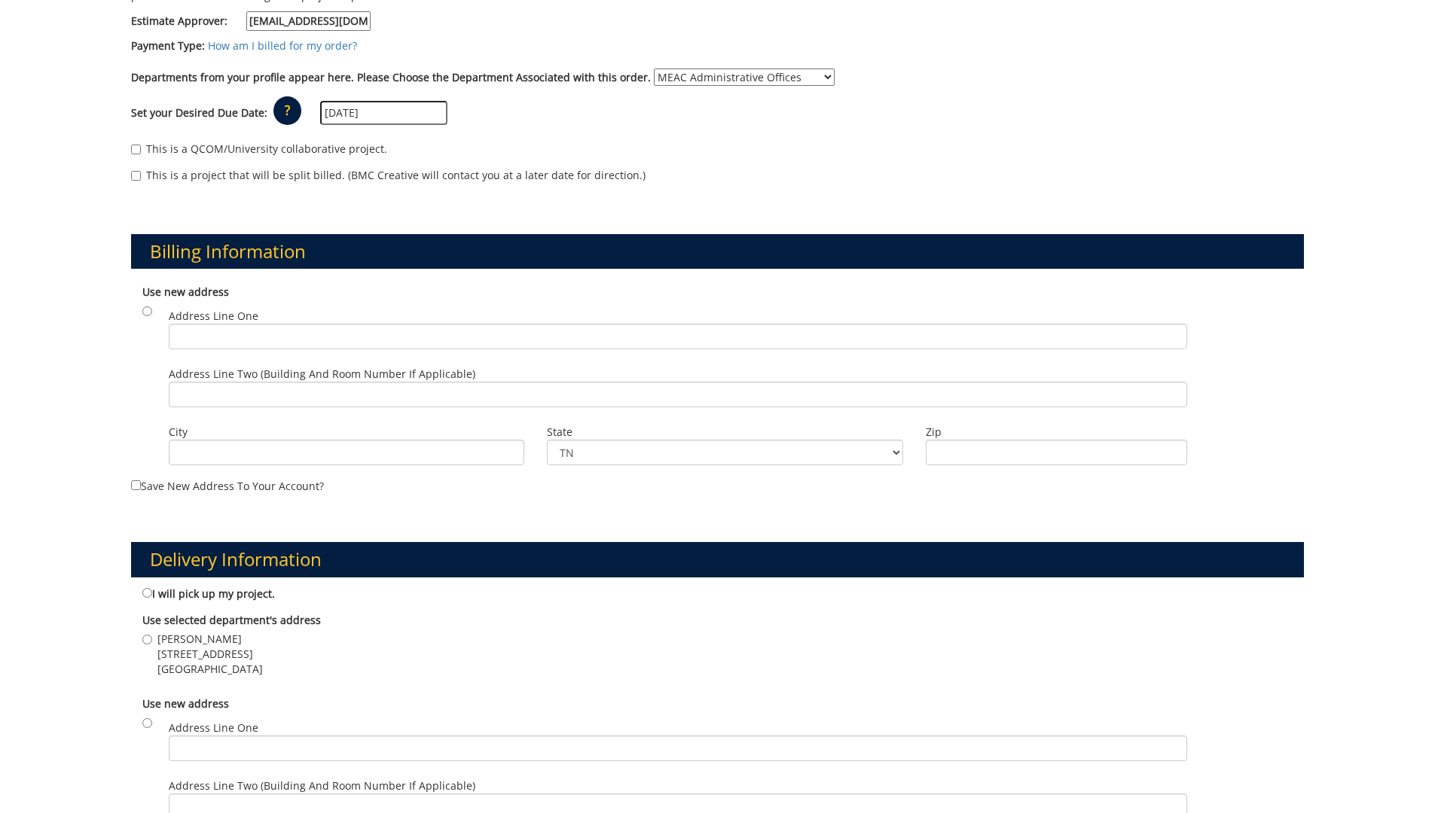
scroll to position [301, 0]
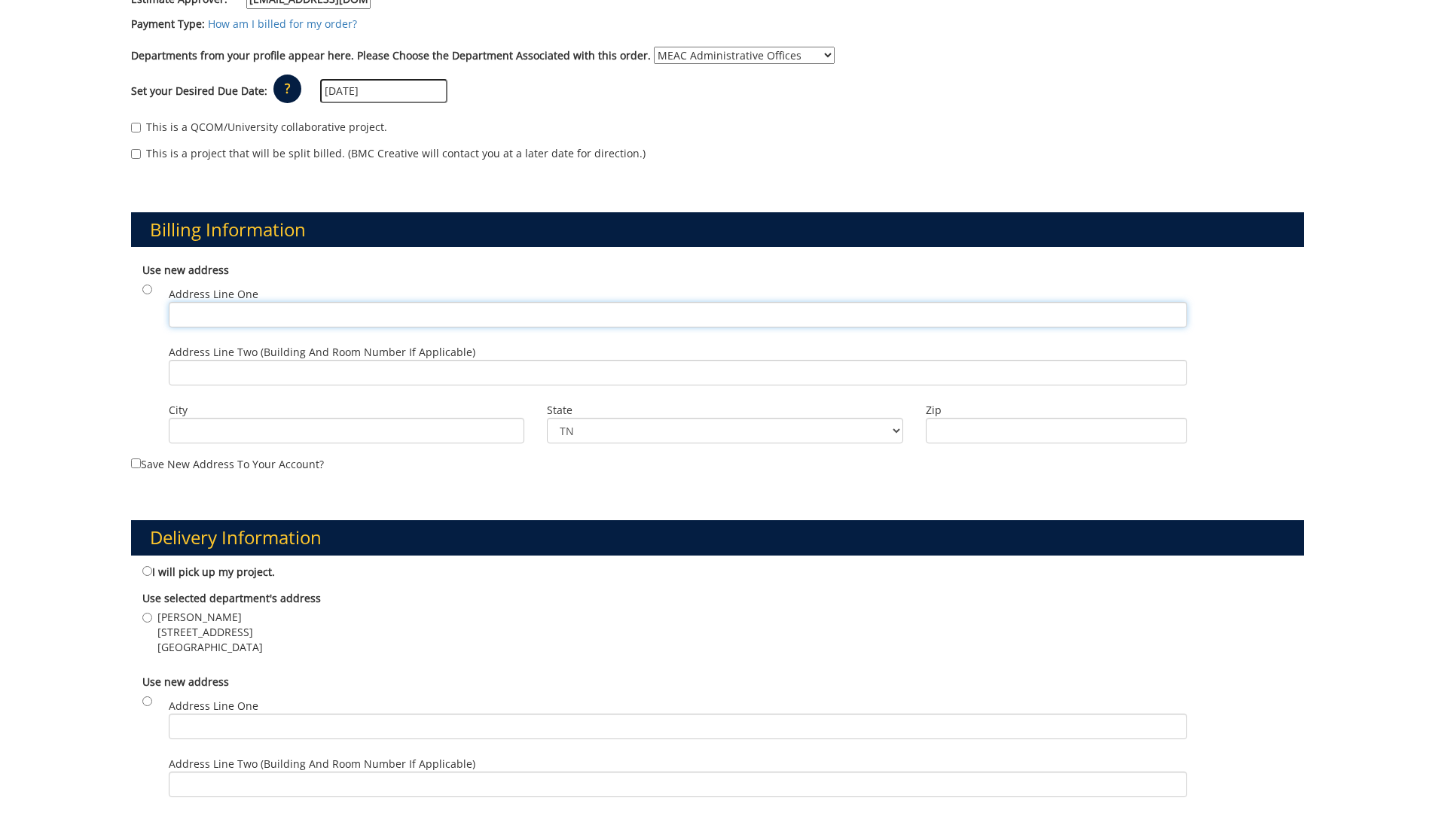
click at [252, 317] on input "Address Line One" at bounding box center [678, 315] width 1018 height 26
type input "101 Med Tech Parkway"
type input "Suite 307"
type input "Johnson City"
type input "37604"
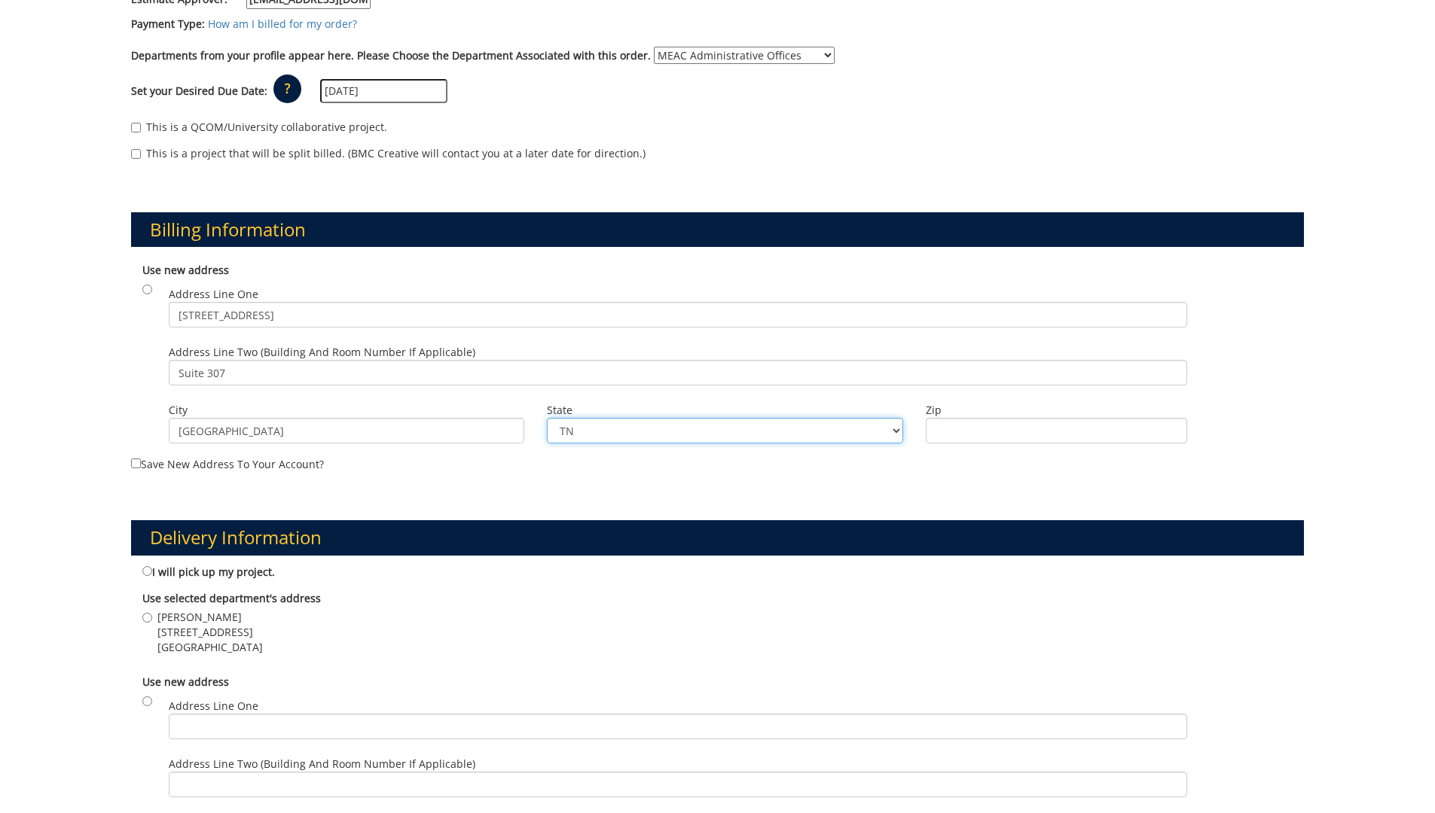
type input "101 Med Tech Parkway"
type input "Suite 307"
type input "Johnson City"
type input "37604"
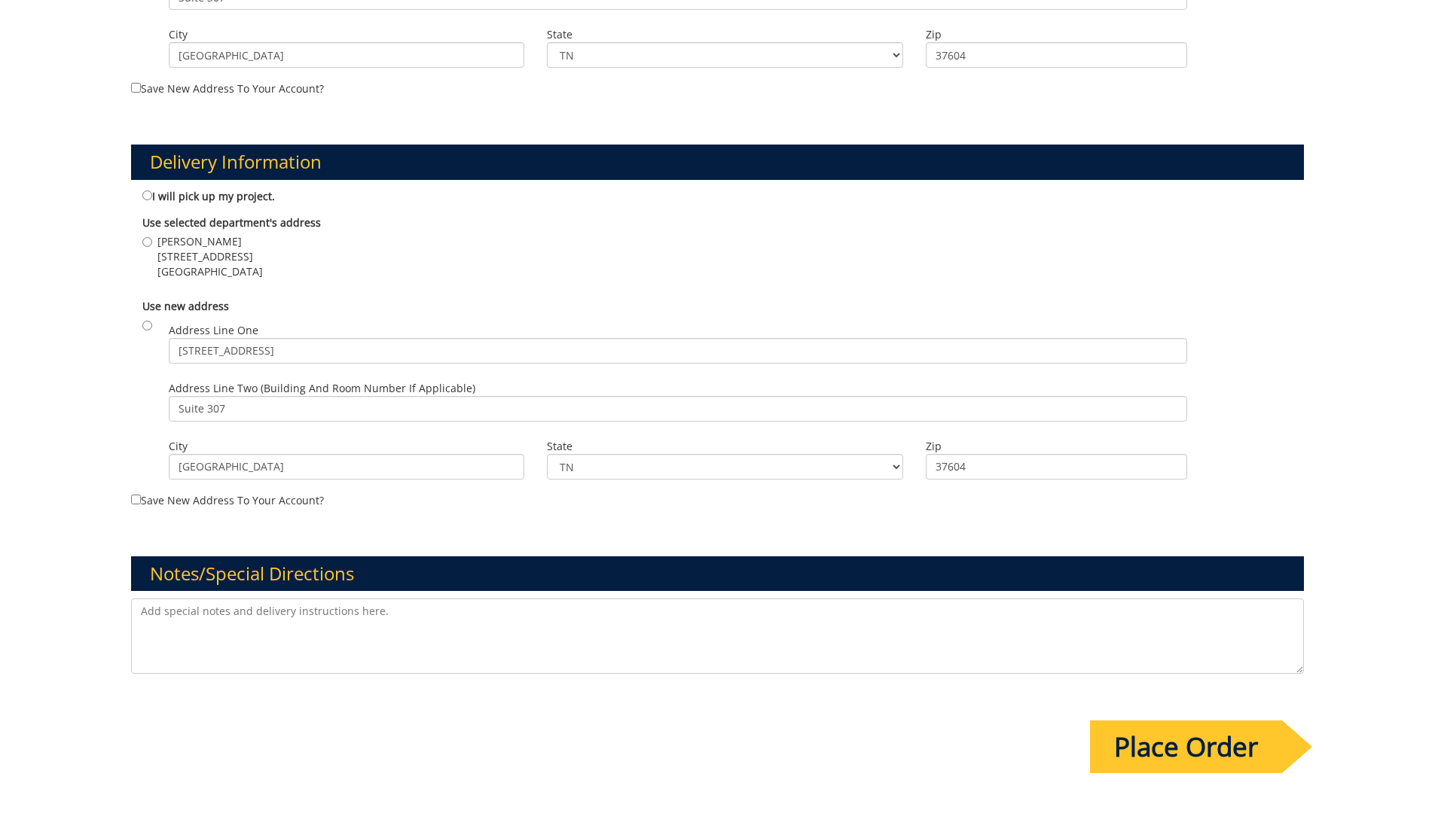
scroll to position [678, 0]
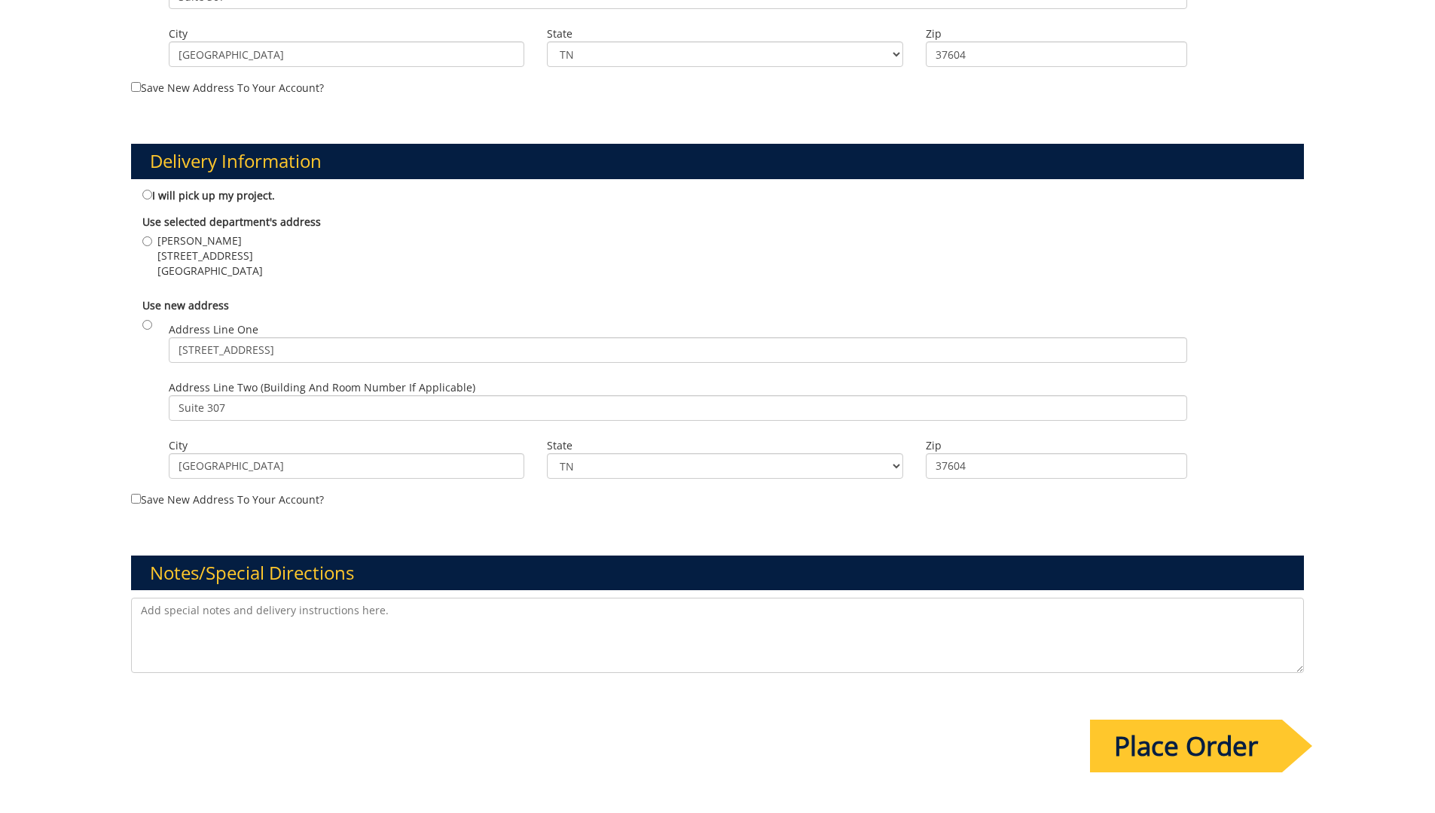
click at [156, 322] on div "Use new address Address Line One 101 Med Tech Parkway Address Line Two (Buildin…" at bounding box center [717, 391] width 1173 height 200
click at [149, 328] on input "radio" at bounding box center [147, 325] width 10 height 10
radio input "true"
click at [138, 495] on input "Save new address to your account?" at bounding box center [136, 499] width 10 height 10
checkbox input "true"
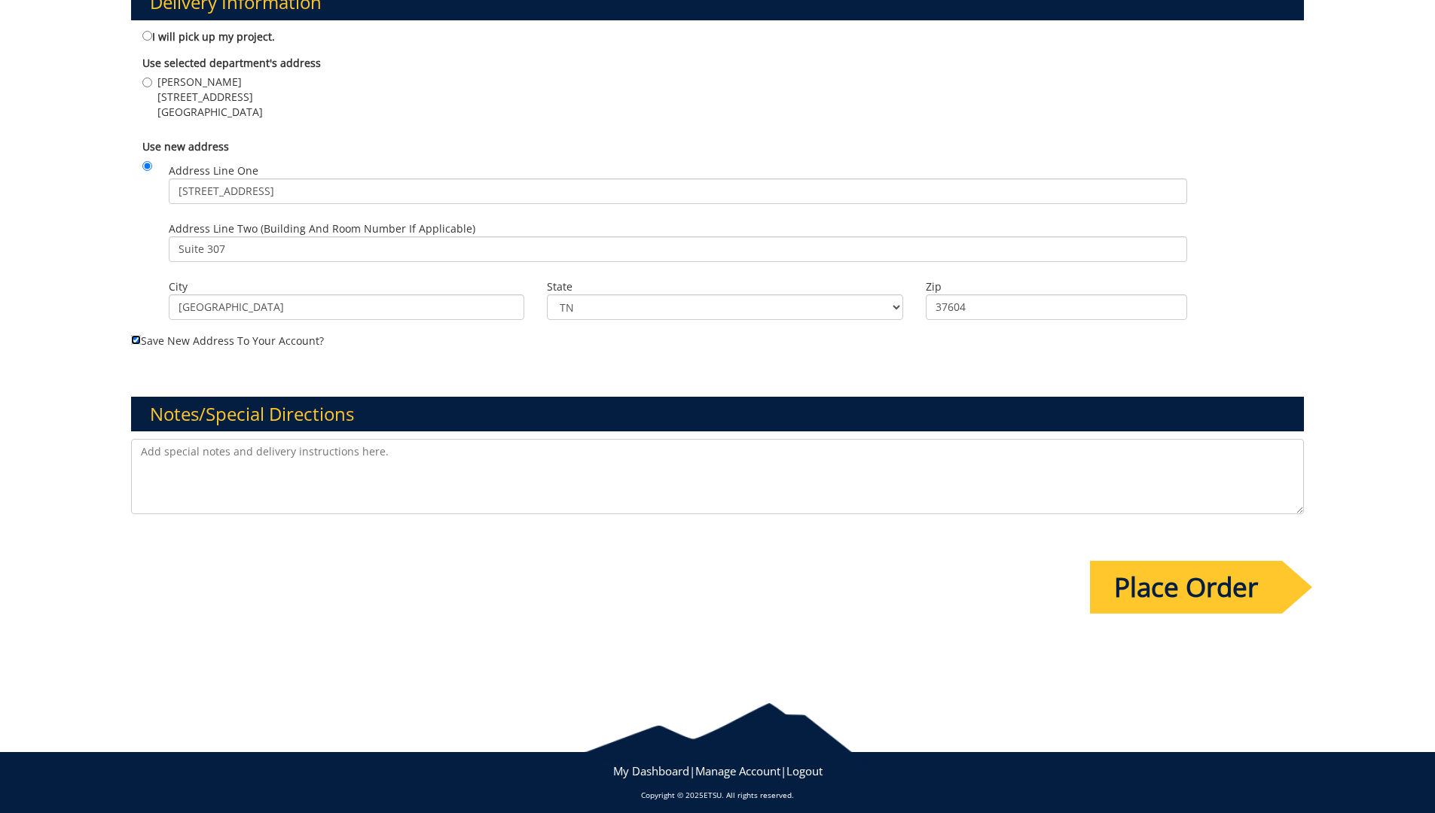
scroll to position [846, 0]
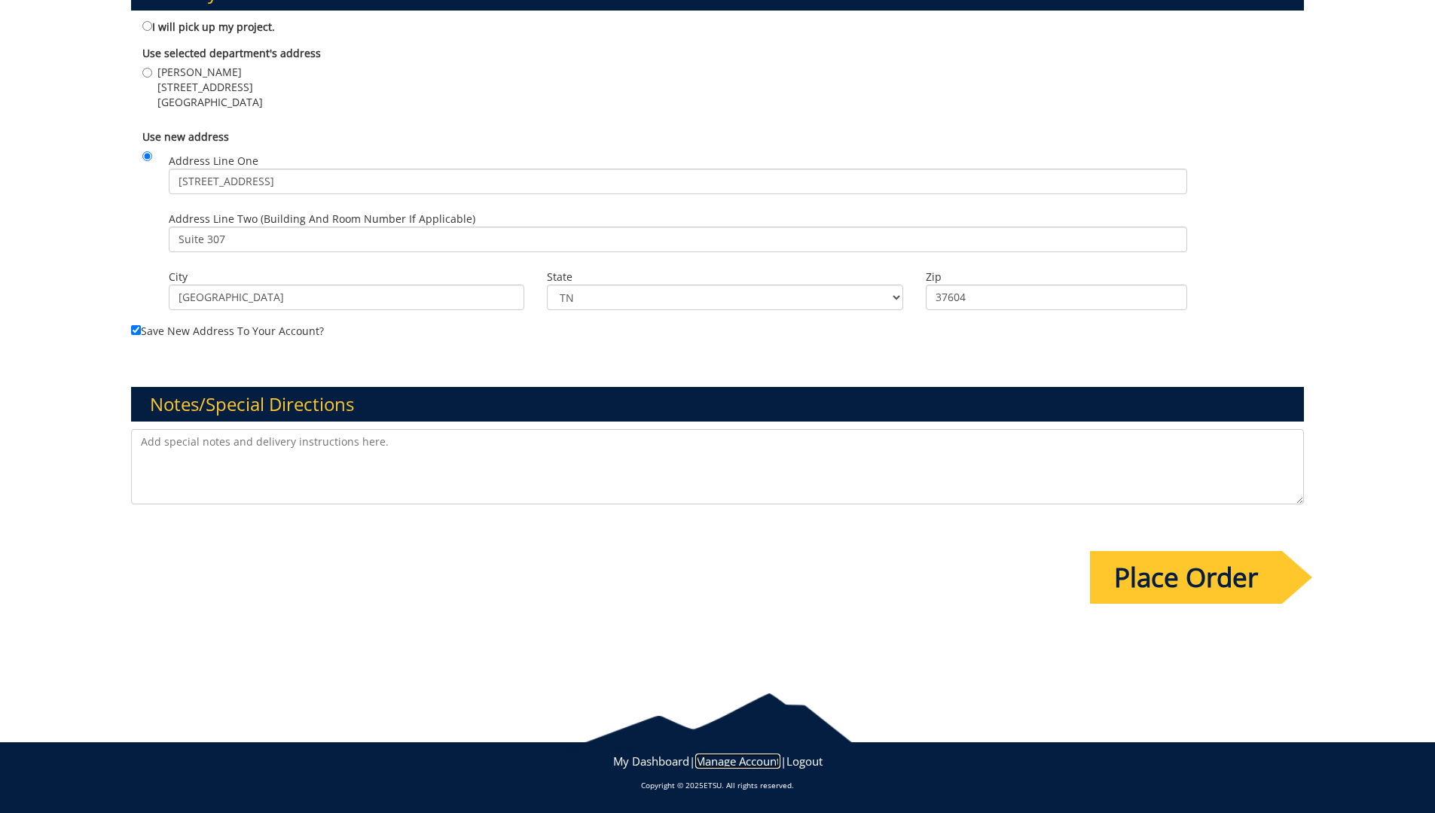
click at [731, 764] on link "Manage Account" at bounding box center [737, 761] width 85 height 15
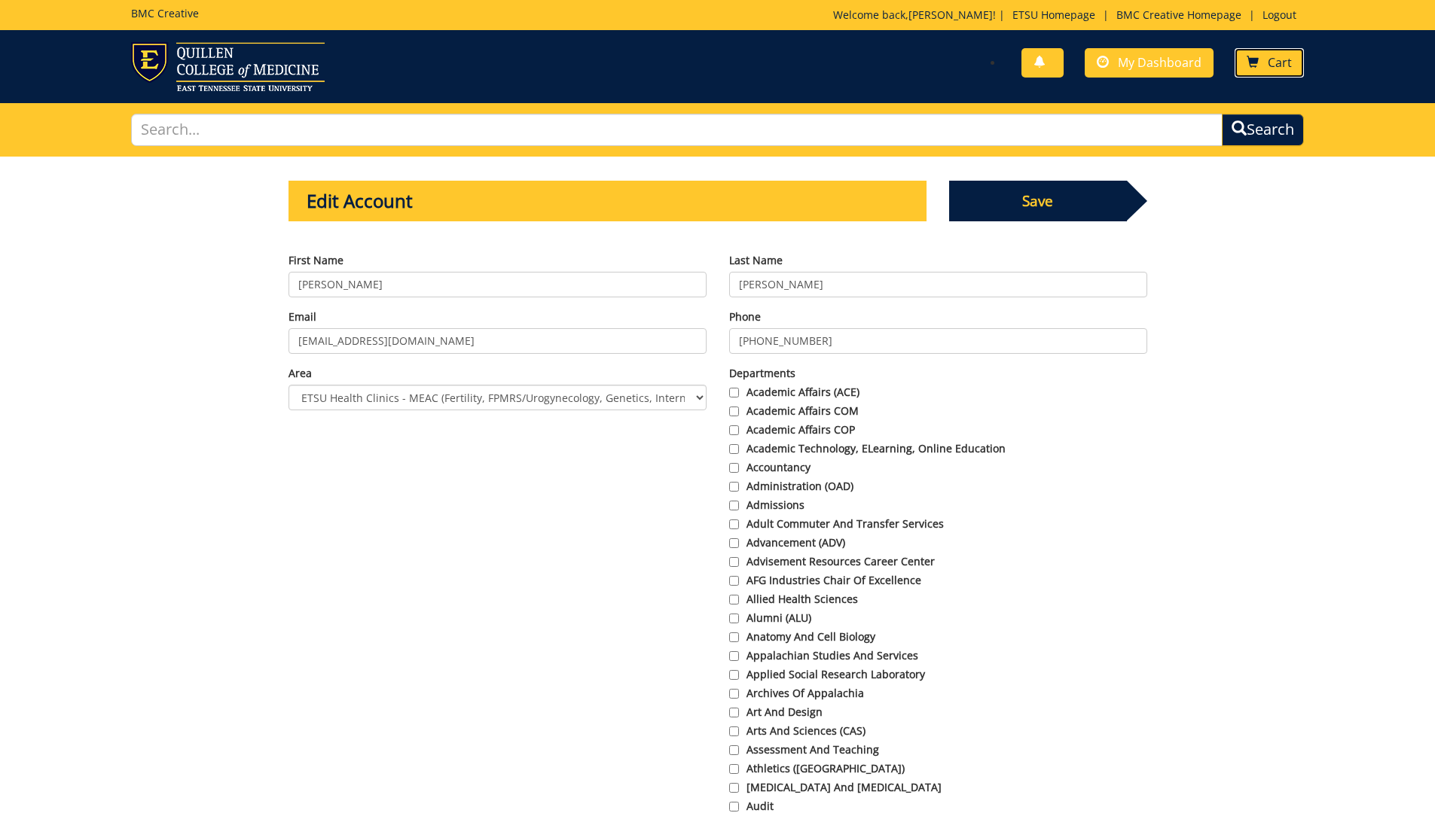
click at [1296, 53] on link "Cart" at bounding box center [1268, 62] width 69 height 29
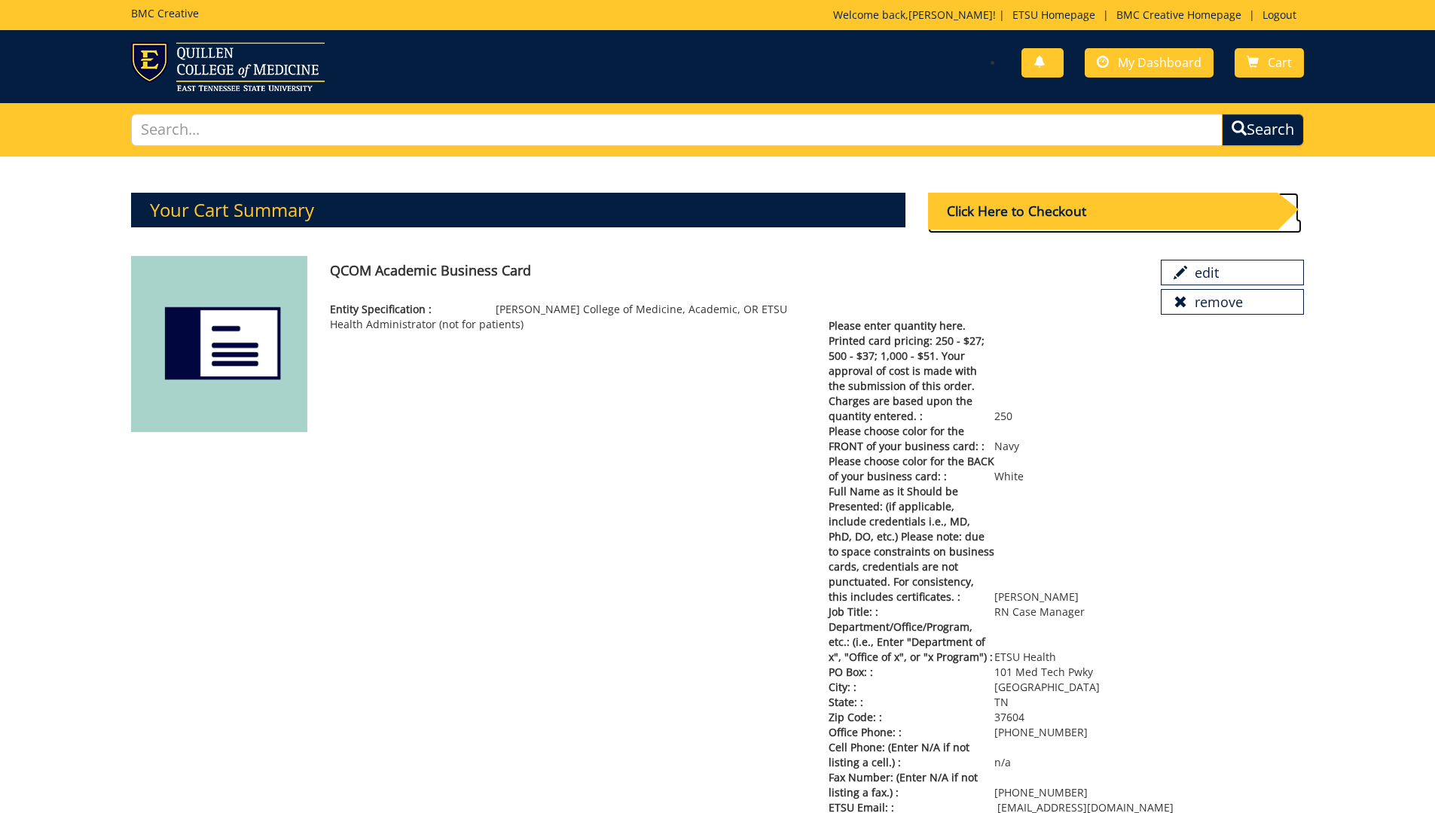
click at [1124, 210] on div "Click Here to Checkout" at bounding box center [1102, 211] width 349 height 37
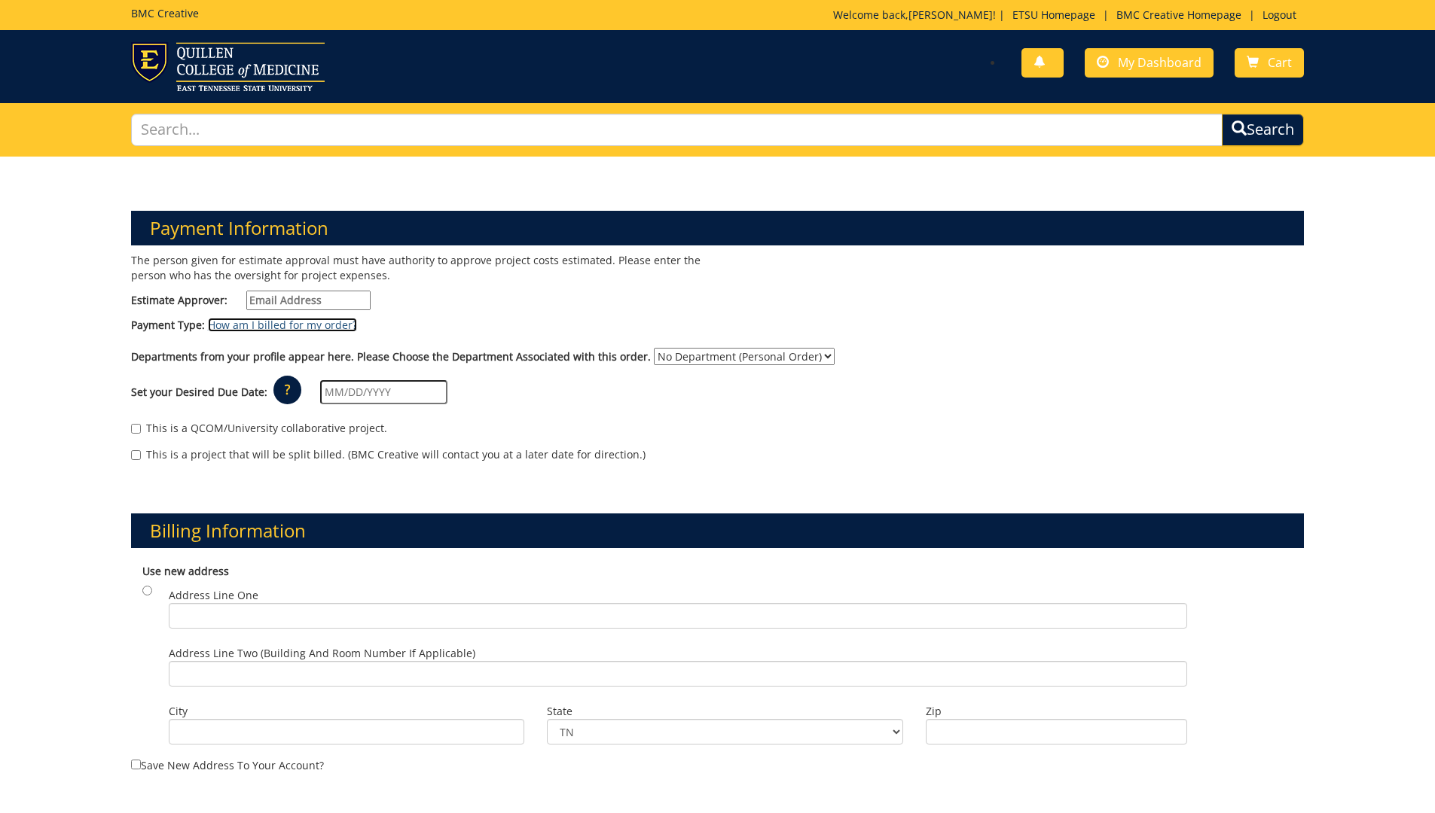
click at [257, 327] on link "How am I billed for my order?" at bounding box center [282, 325] width 149 height 14
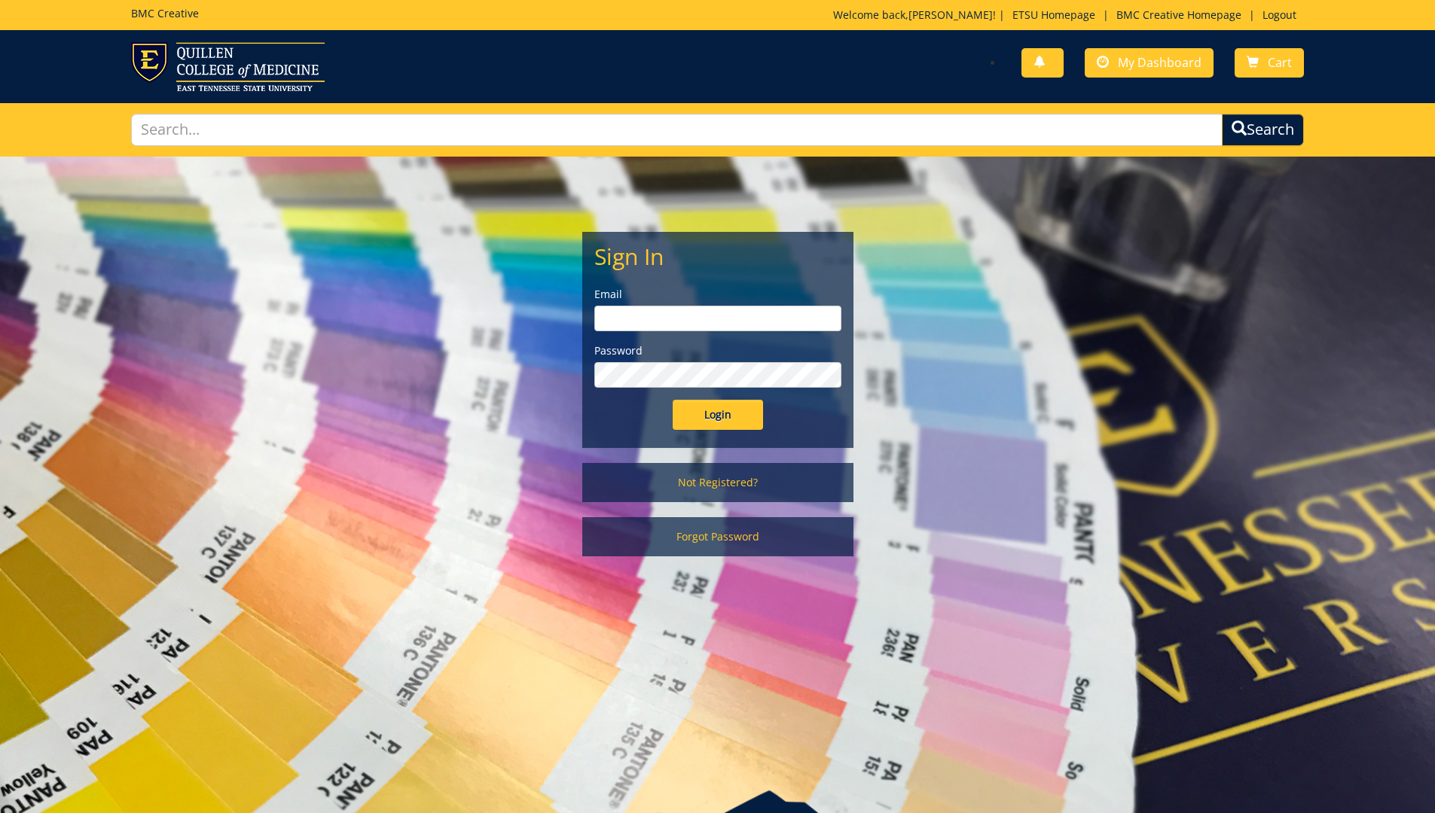
type input "[EMAIL_ADDRESS][DOMAIN_NAME]"
click at [739, 419] on input "Login" at bounding box center [718, 415] width 90 height 30
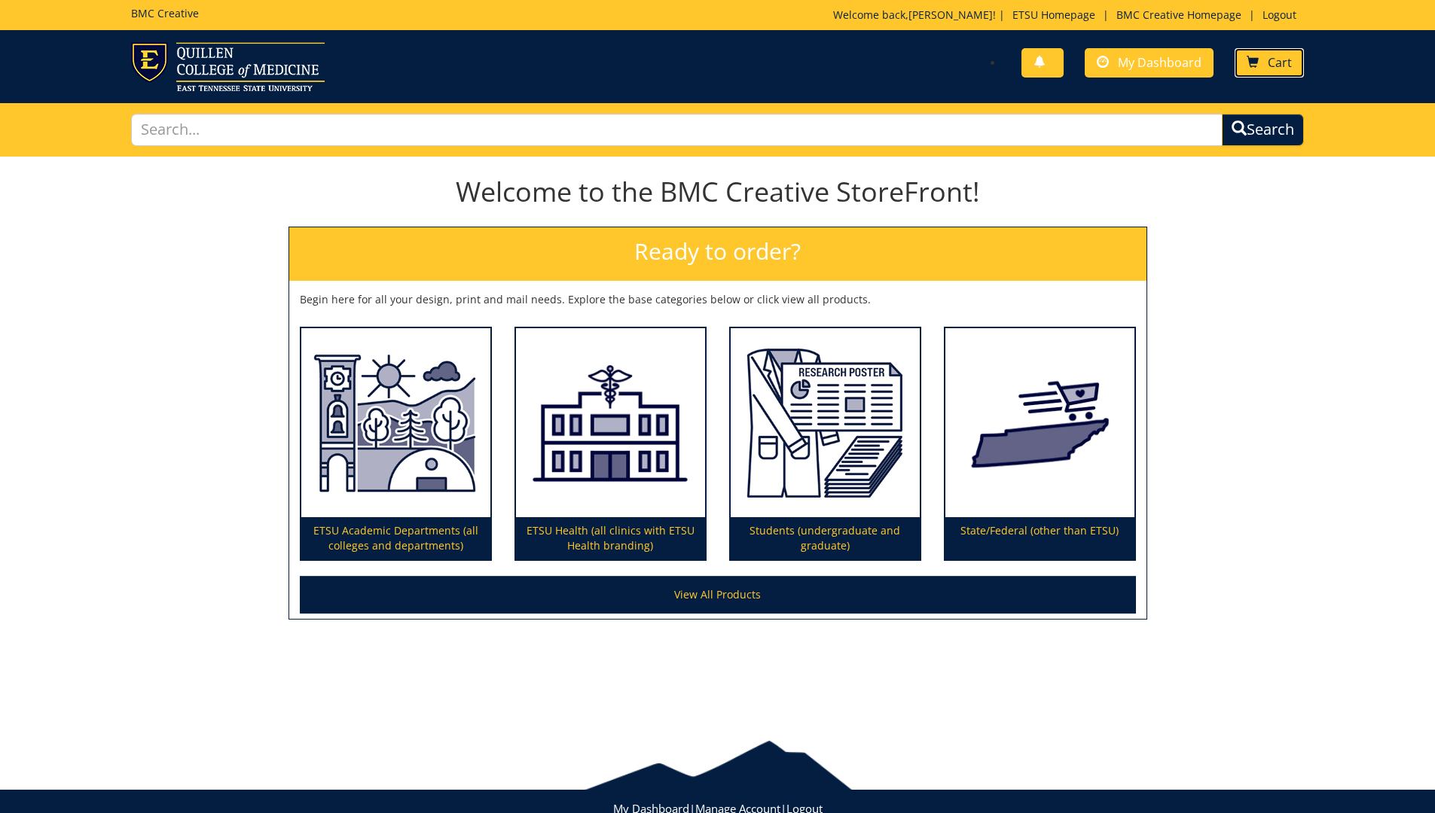
click at [1273, 61] on span "Cart" at bounding box center [1279, 62] width 24 height 17
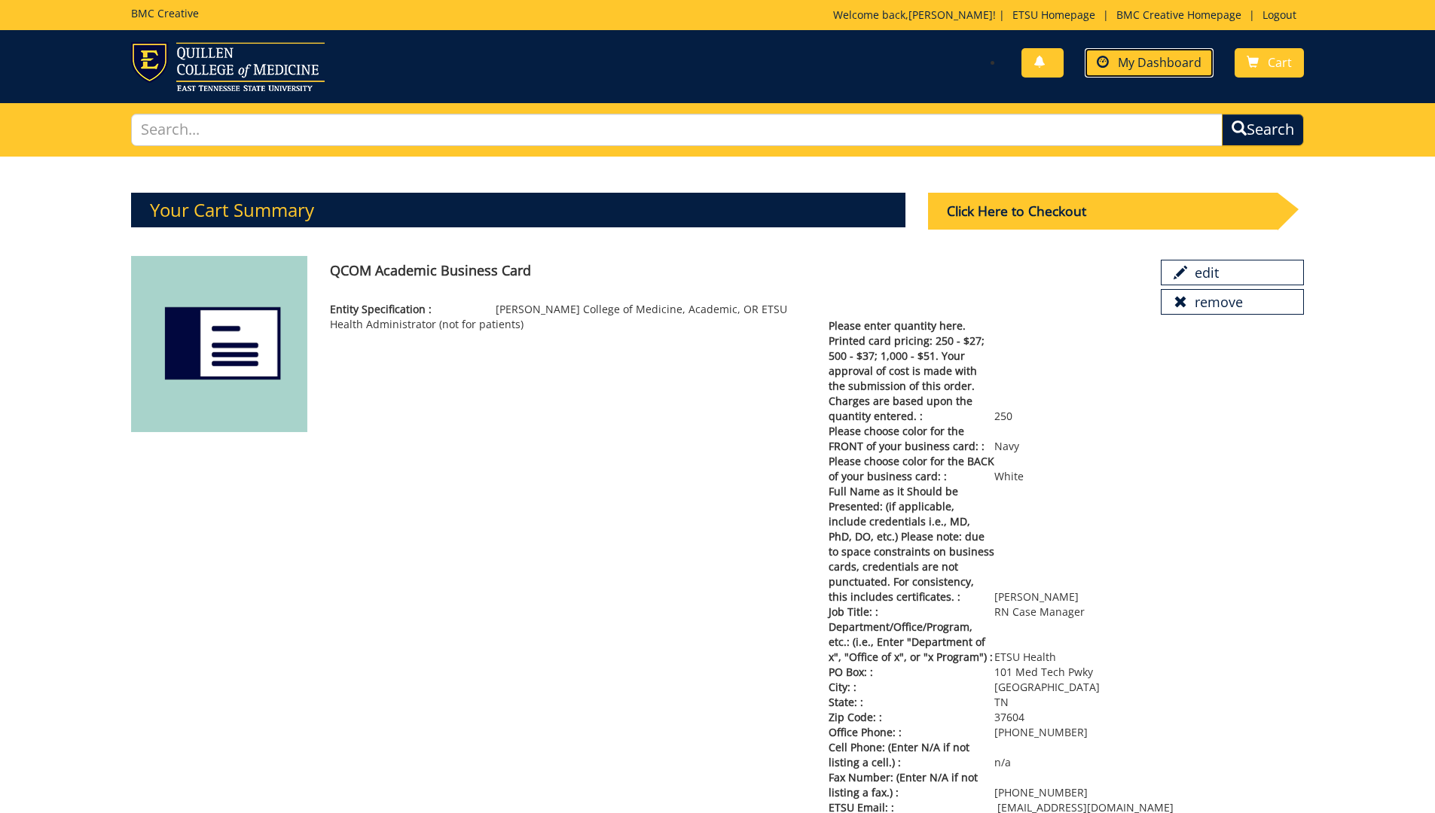
click at [1164, 60] on span "My Dashboard" at bounding box center [1160, 62] width 84 height 17
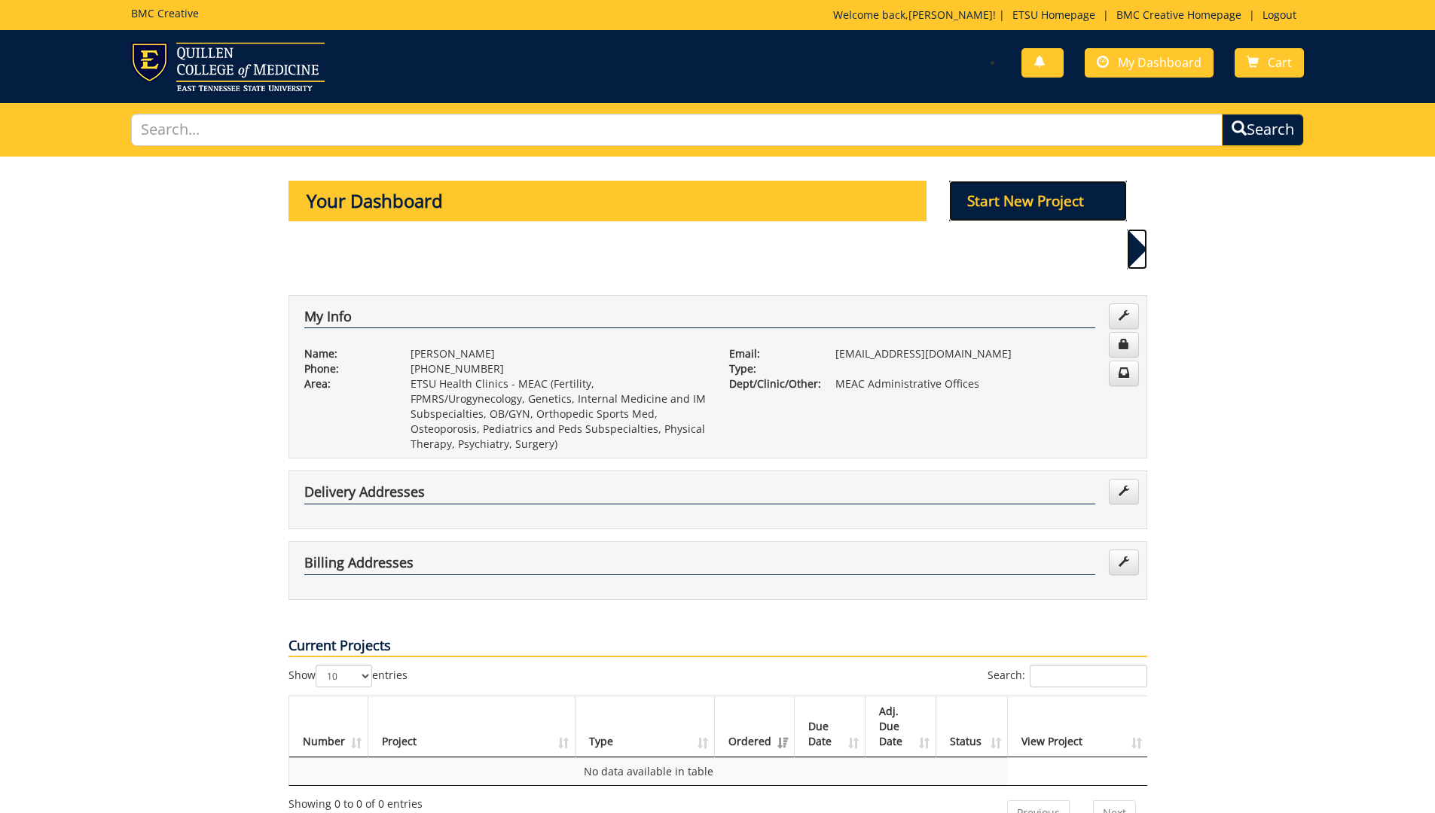
click at [1056, 201] on p "Start New Project" at bounding box center [1038, 201] width 178 height 41
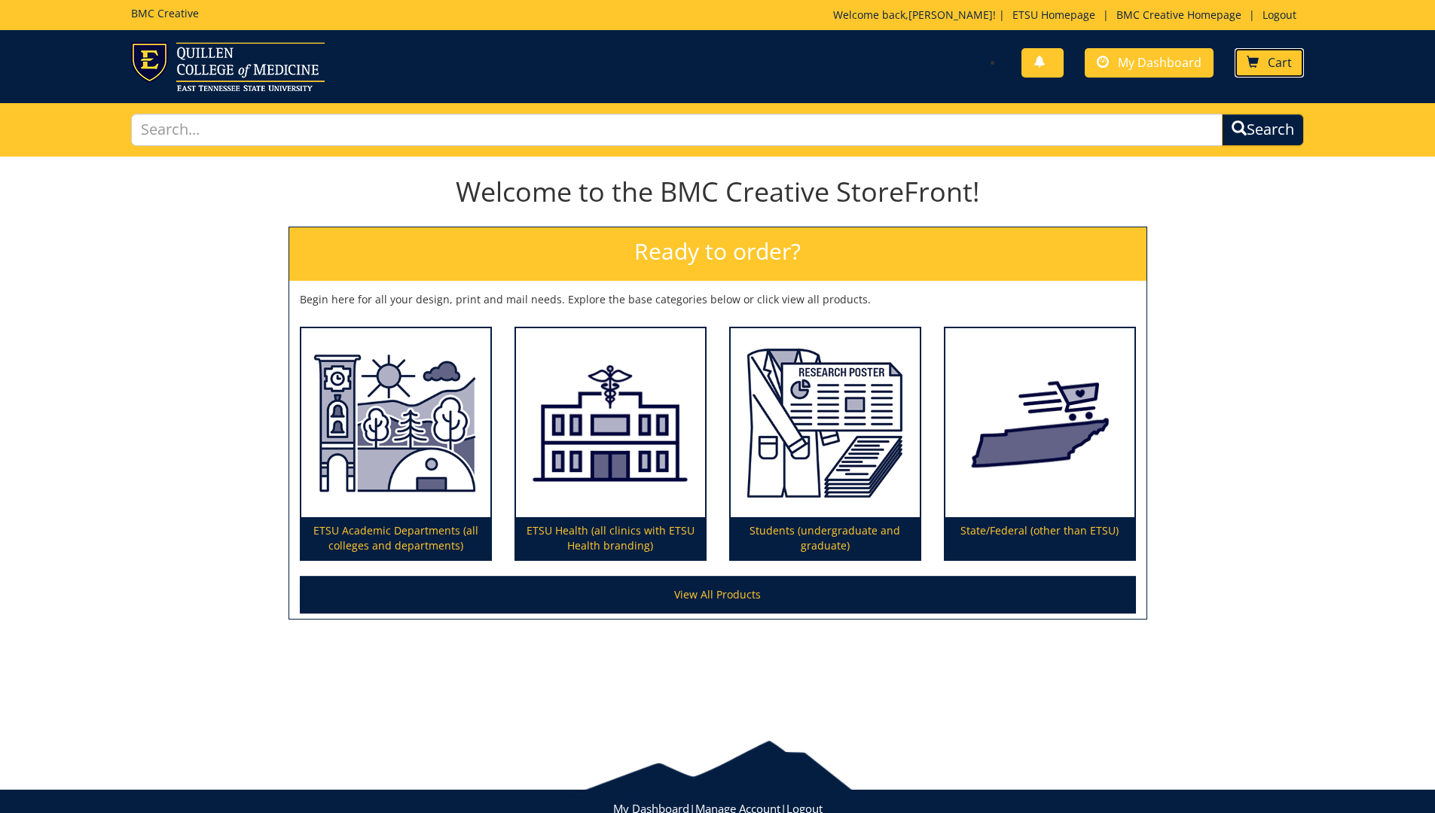
click at [1271, 69] on span "Cart" at bounding box center [1279, 62] width 24 height 17
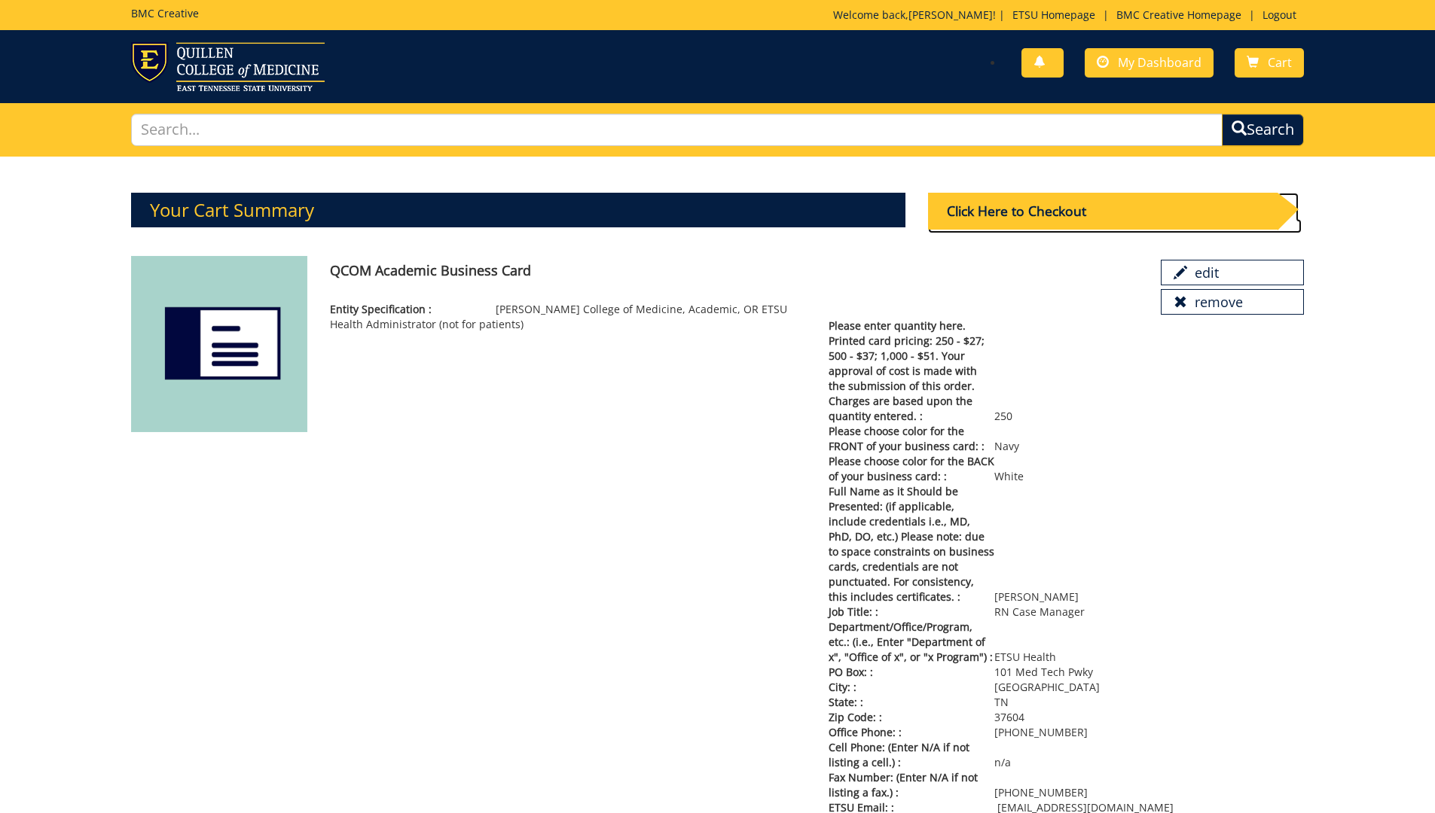
click at [1057, 215] on div "Click Here to Checkout" at bounding box center [1102, 211] width 349 height 37
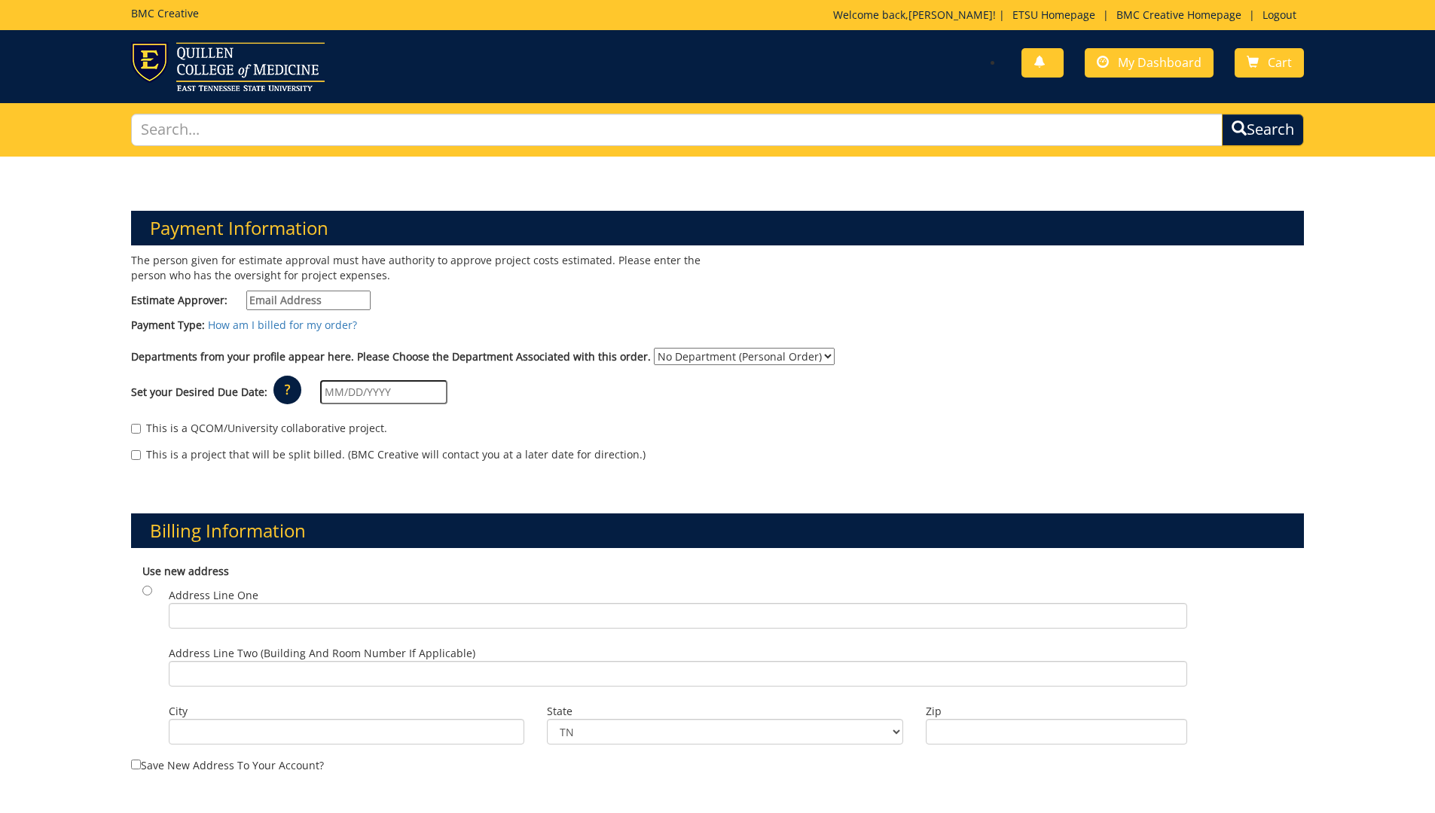
click at [313, 302] on input "Estimate Approver:" at bounding box center [308, 301] width 124 height 20
type input ";"
type input "[EMAIL_ADDRESS][DOMAIN_NAME]"
click at [804, 358] on select "No Department (Personal Order) MEAC Administrative Offices" at bounding box center [744, 356] width 181 height 17
select select "263"
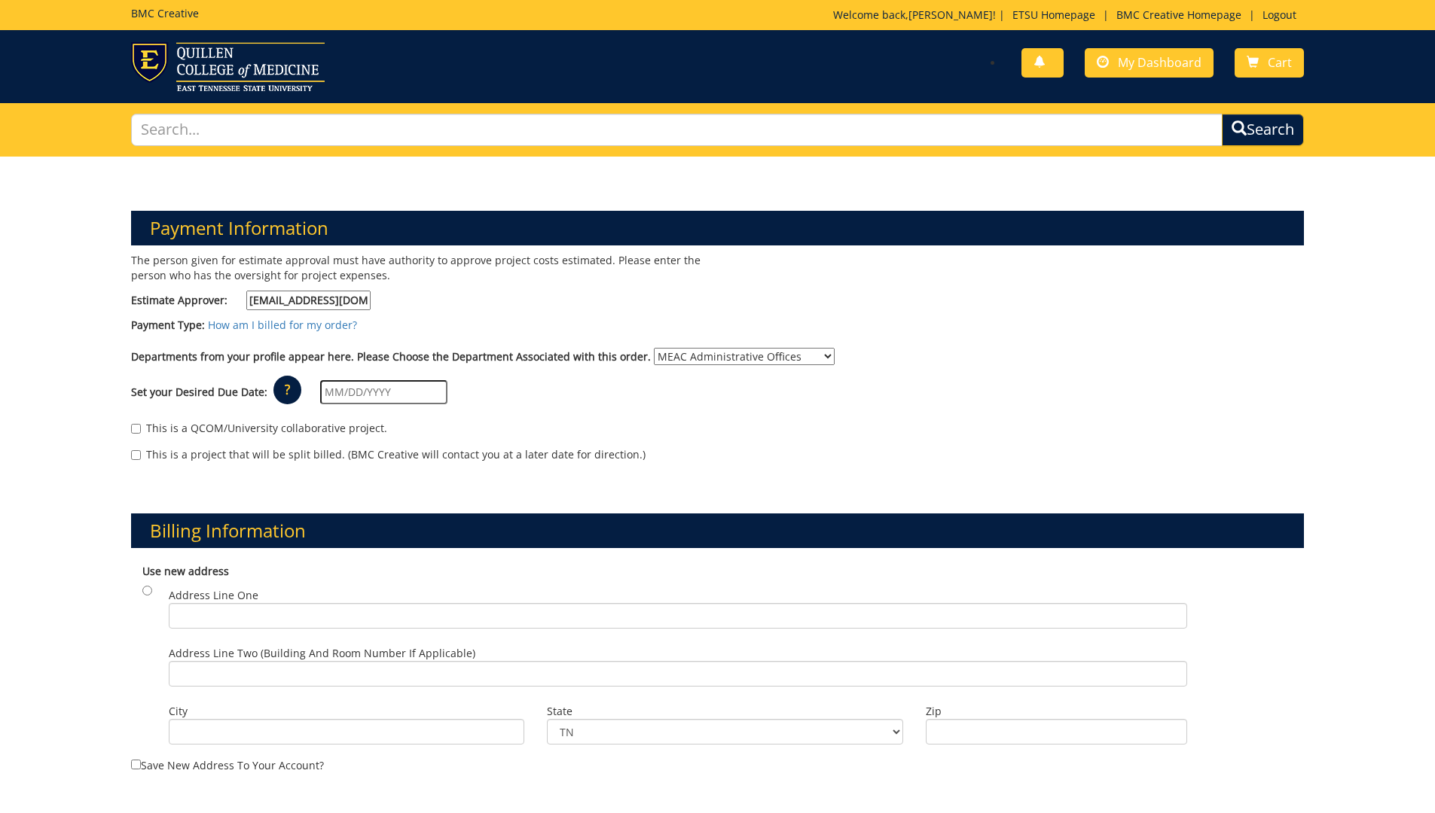
click at [654, 348] on select "No Department (Personal Order) MEAC Administrative Offices" at bounding box center [744, 356] width 181 height 17
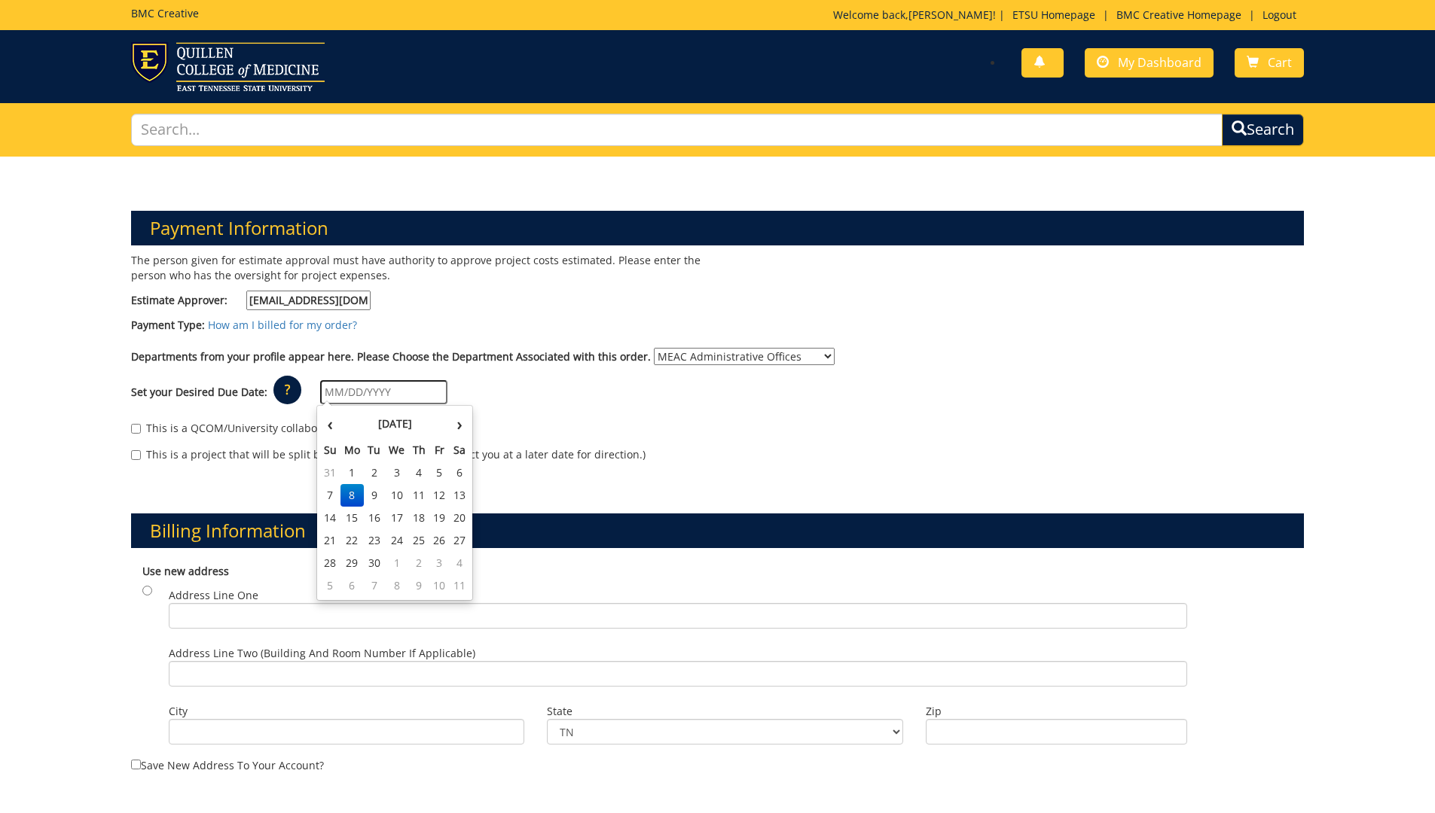
click at [374, 394] on input "text" at bounding box center [383, 392] width 127 height 24
click at [359, 535] on td "22" at bounding box center [352, 540] width 24 height 23
type input "09/22/2025"
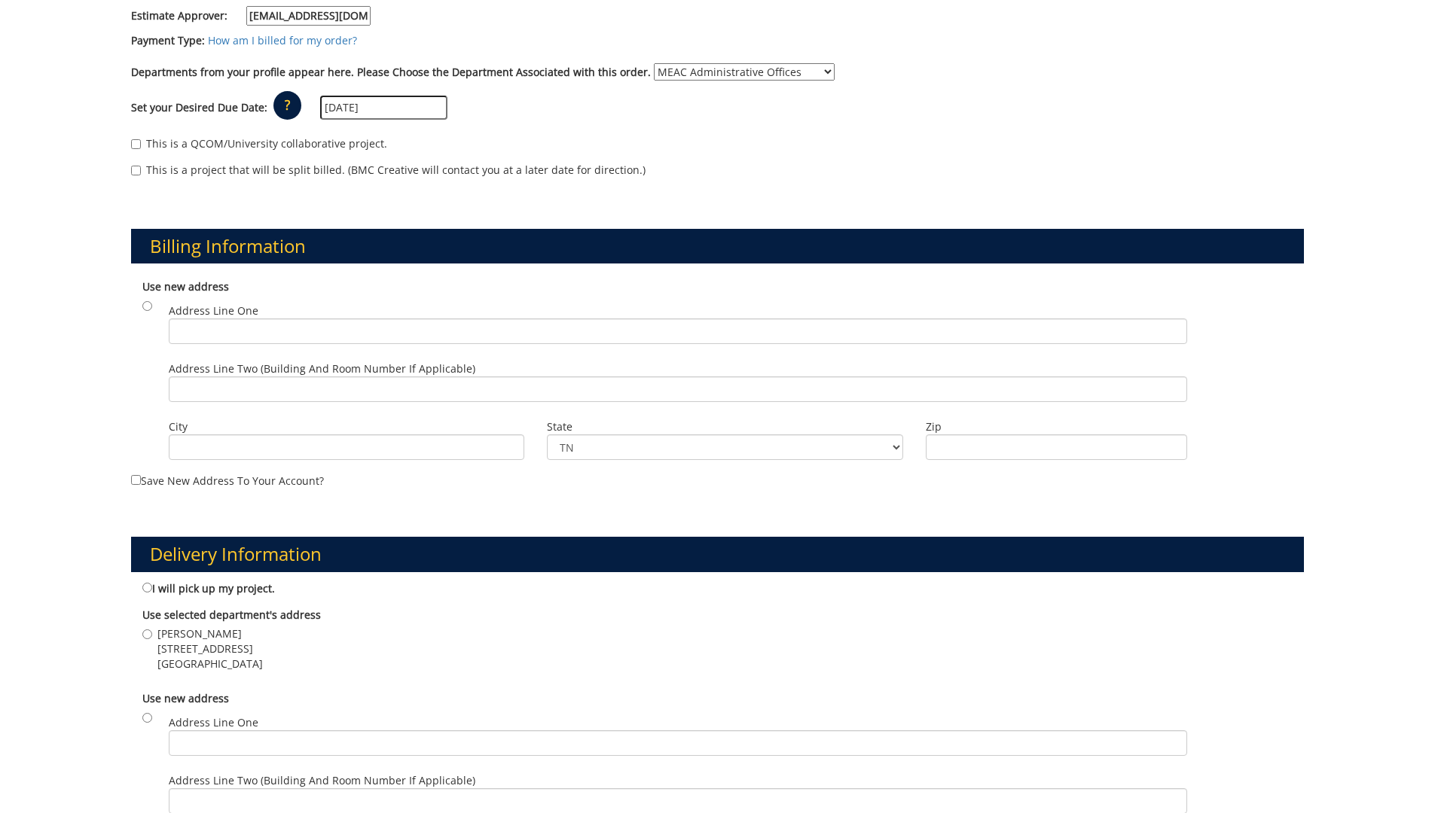
scroll to position [301, 0]
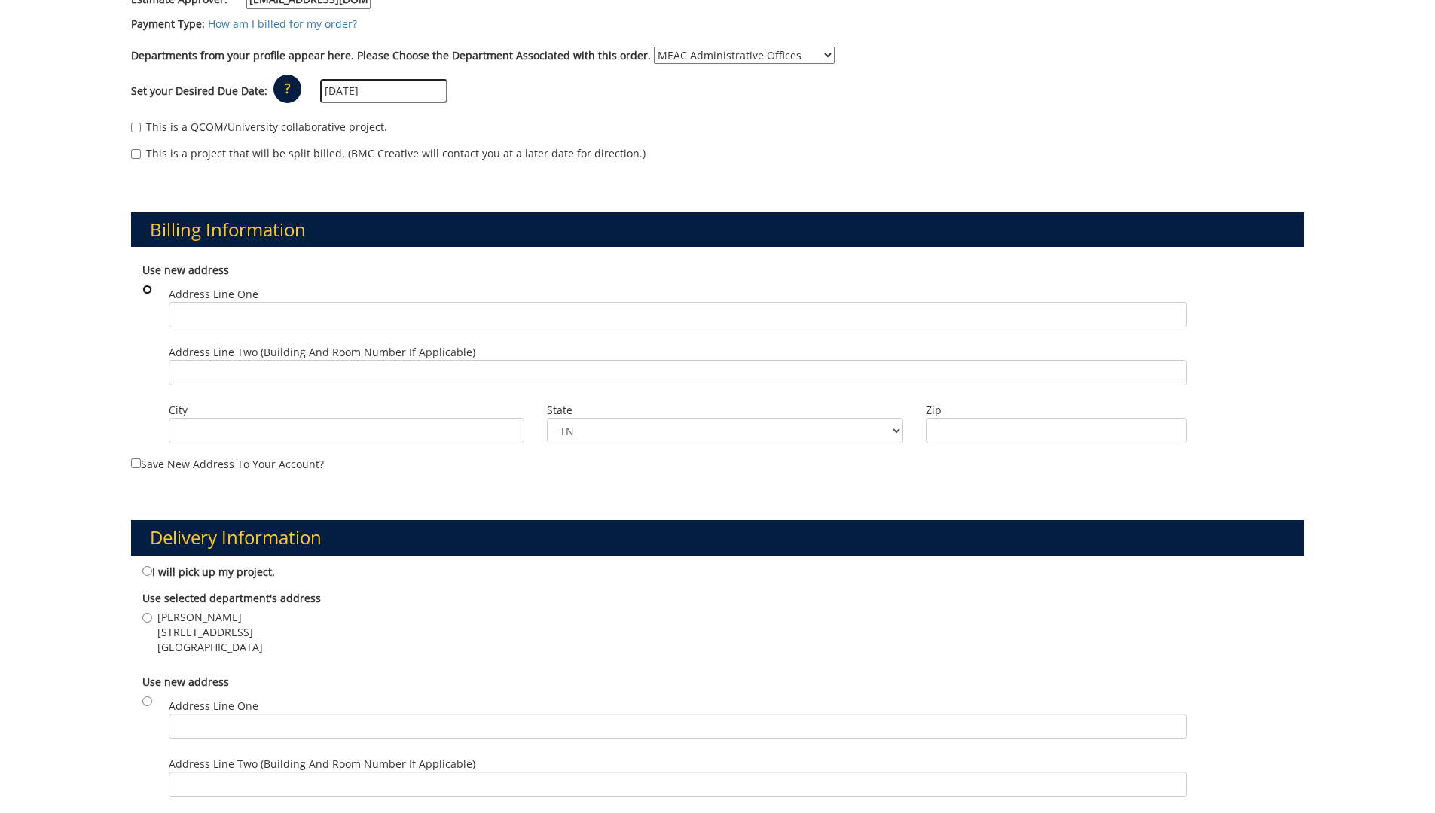
click at [149, 287] on input "radio" at bounding box center [147, 290] width 10 height 10
radio input "true"
click at [306, 316] on input "Address Line One" at bounding box center [678, 315] width 1018 height 26
type input "101 Med Tech Parkway"
type input "Suite 307"
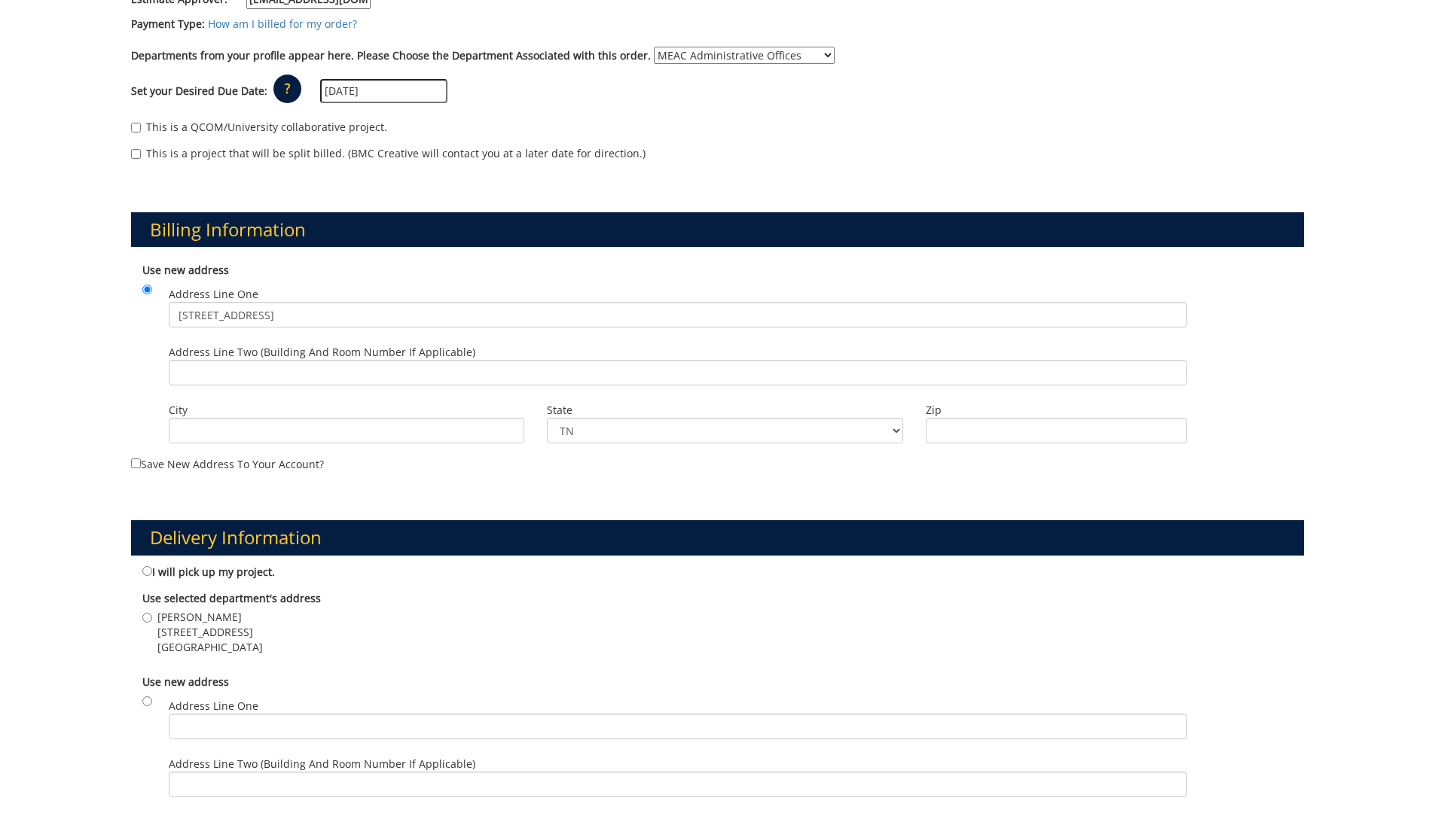
type input "[GEOGRAPHIC_DATA]"
type input "37604"
type input "[STREET_ADDRESS]"
type input "Suite 307"
type input "[GEOGRAPHIC_DATA]"
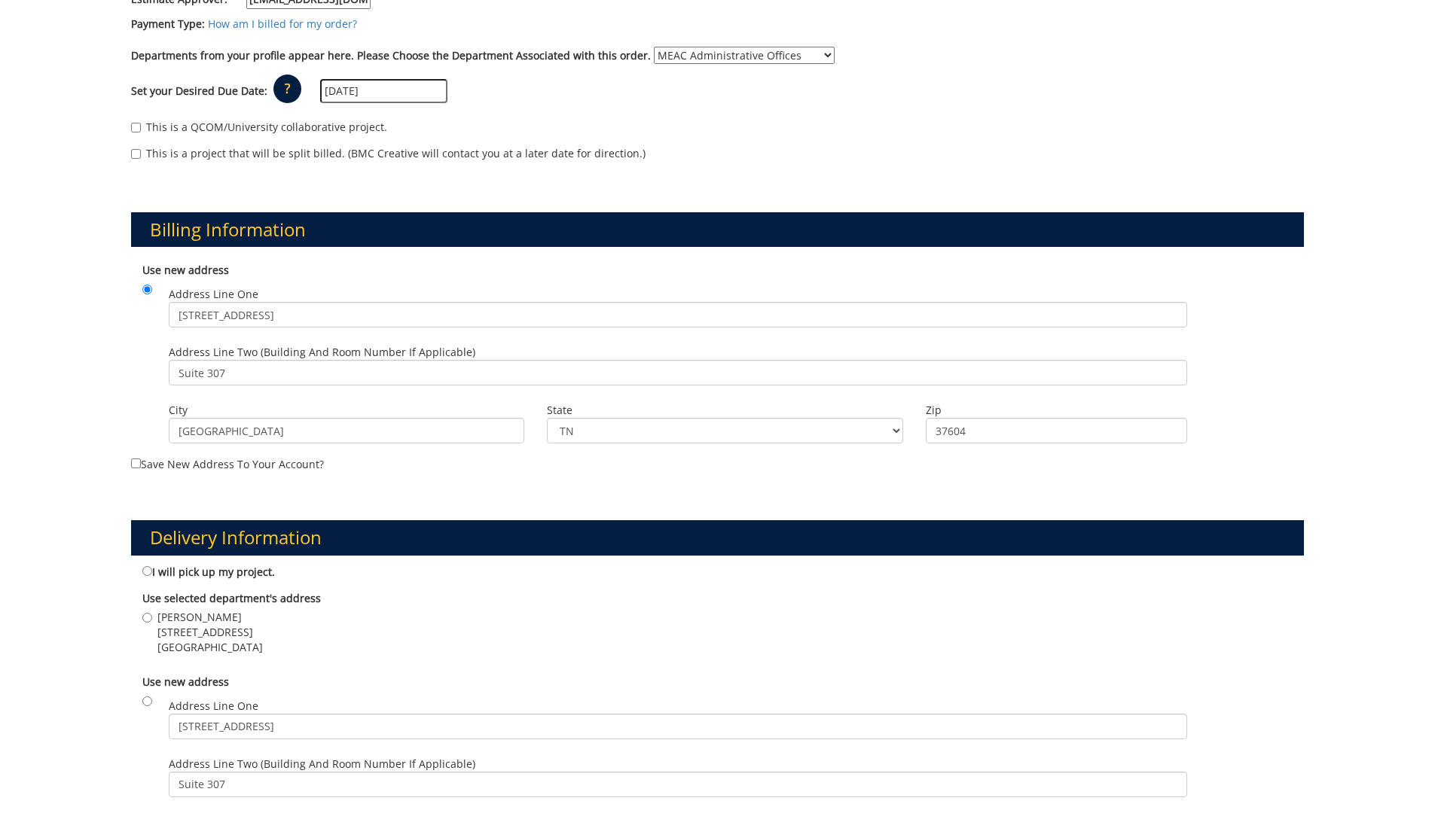
type input "37604"
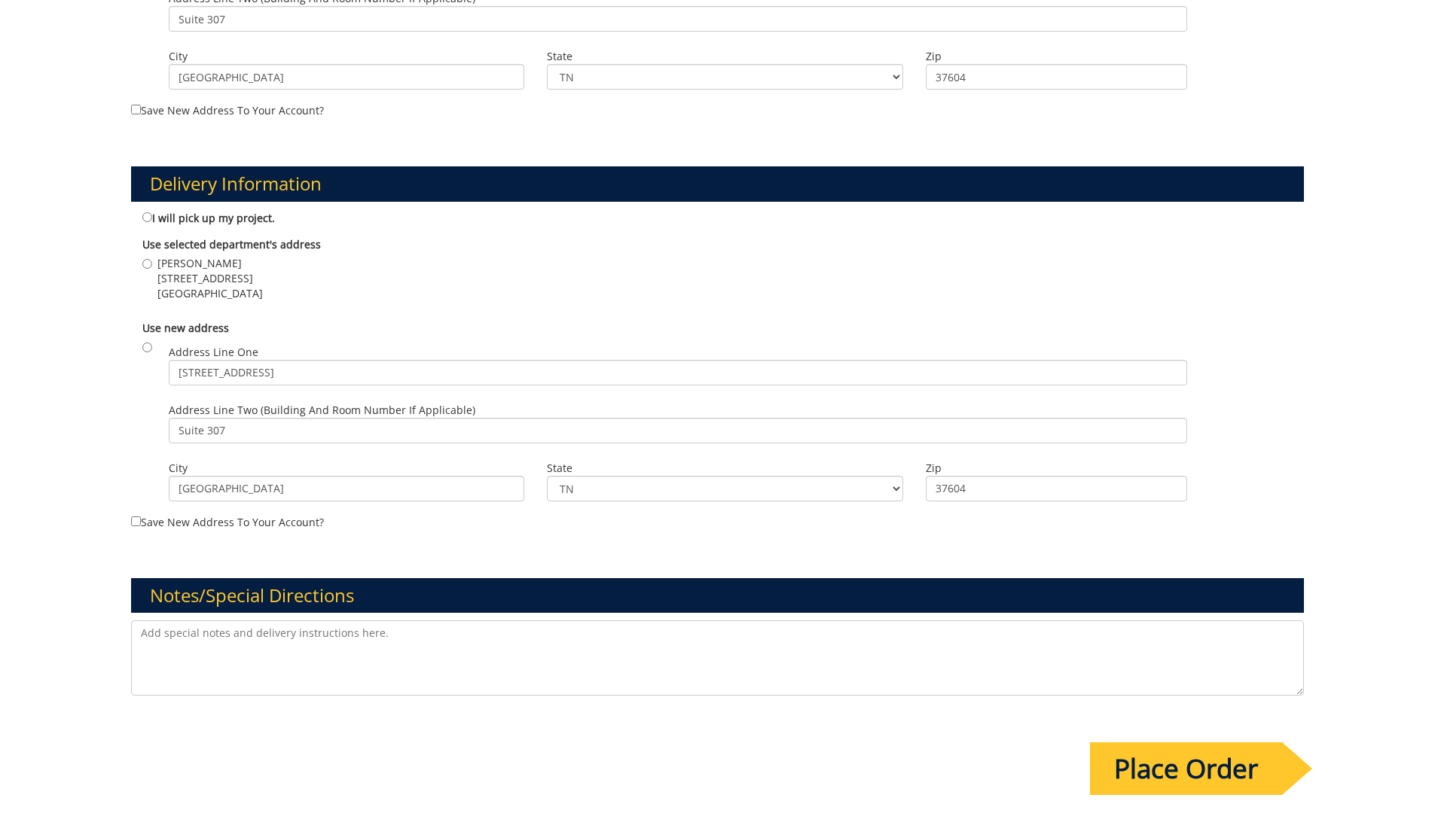
scroll to position [753, 0]
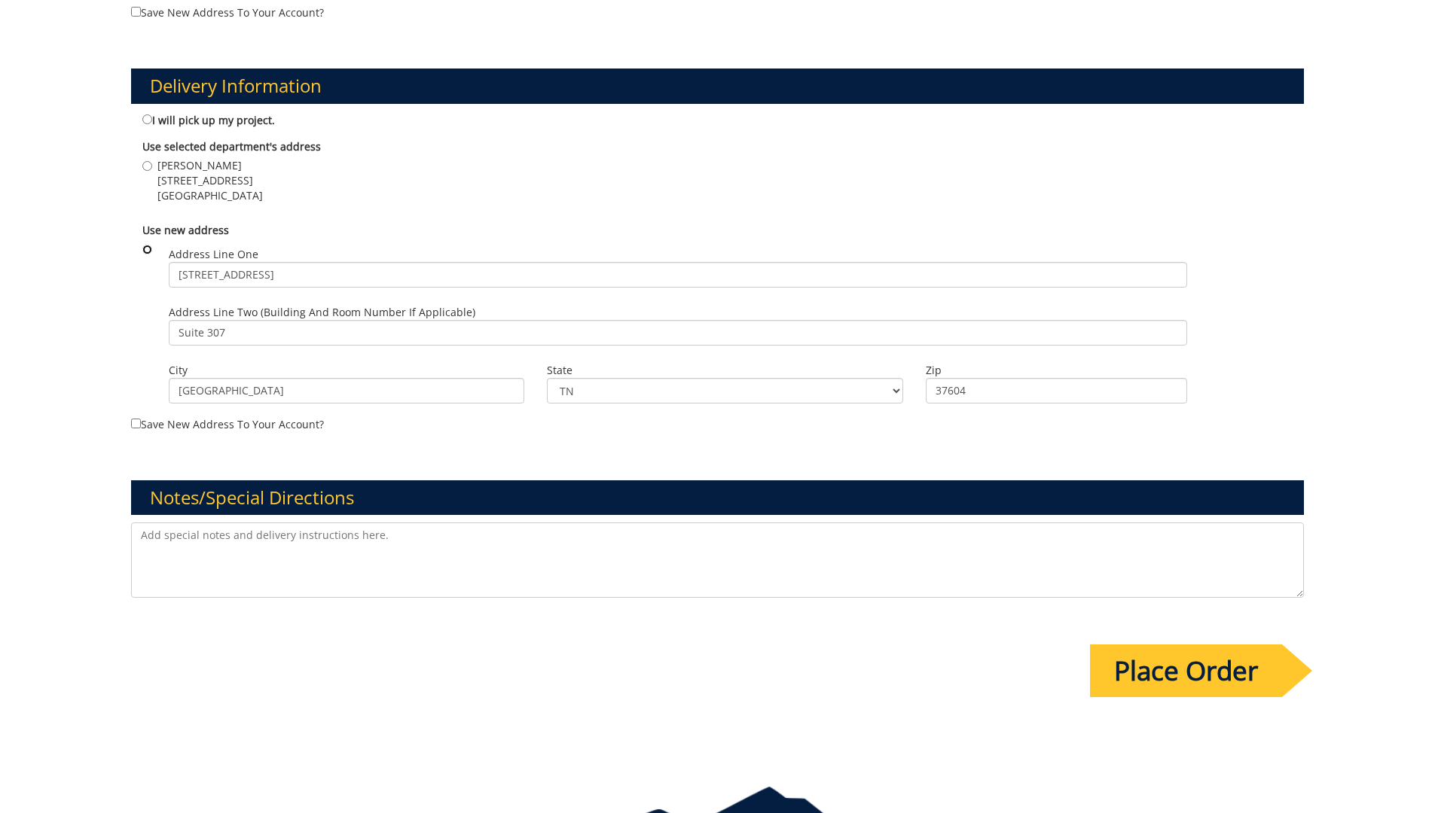
click at [150, 248] on input "radio" at bounding box center [147, 250] width 10 height 10
radio input "true"
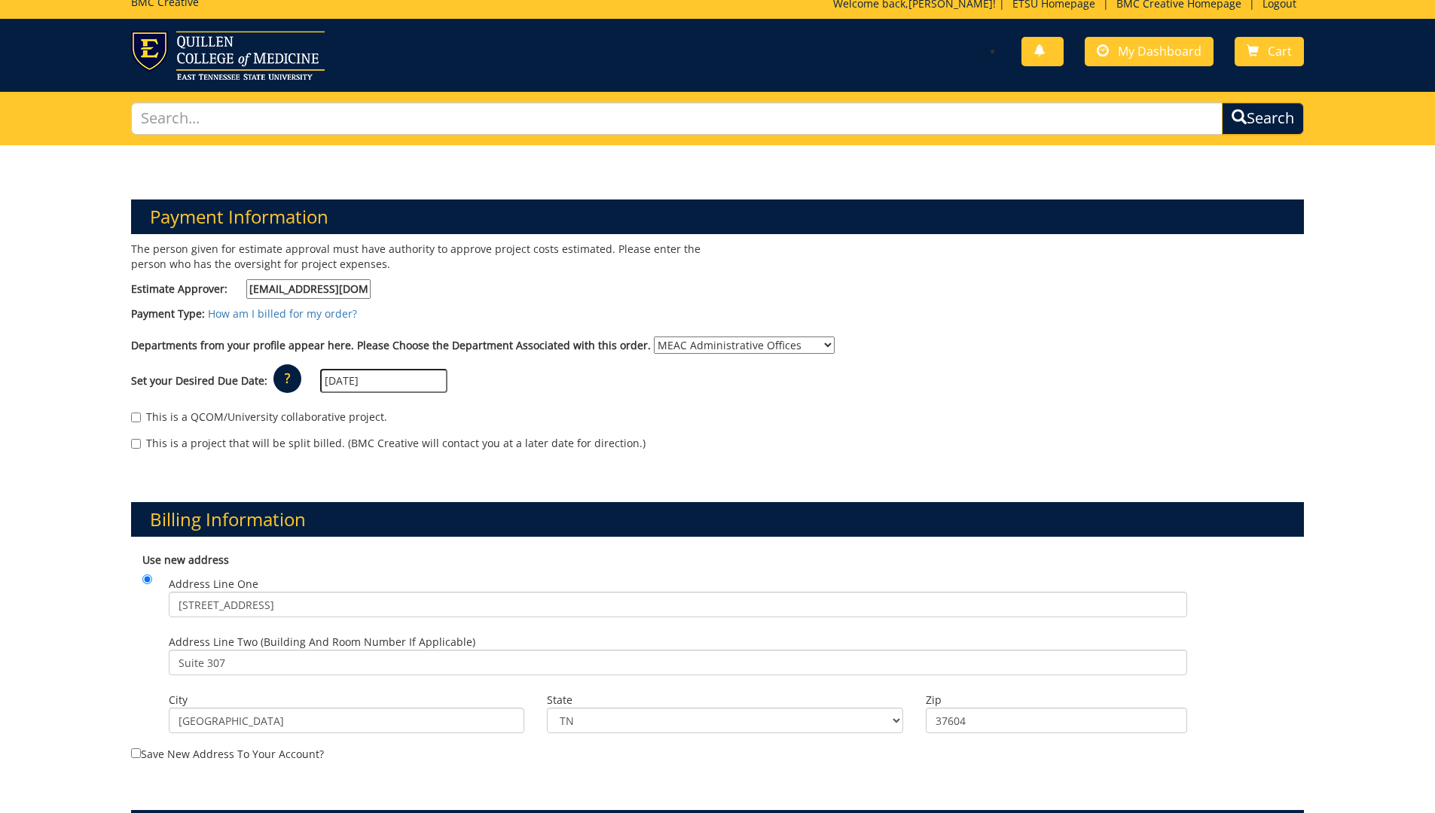
scroll to position [0, 0]
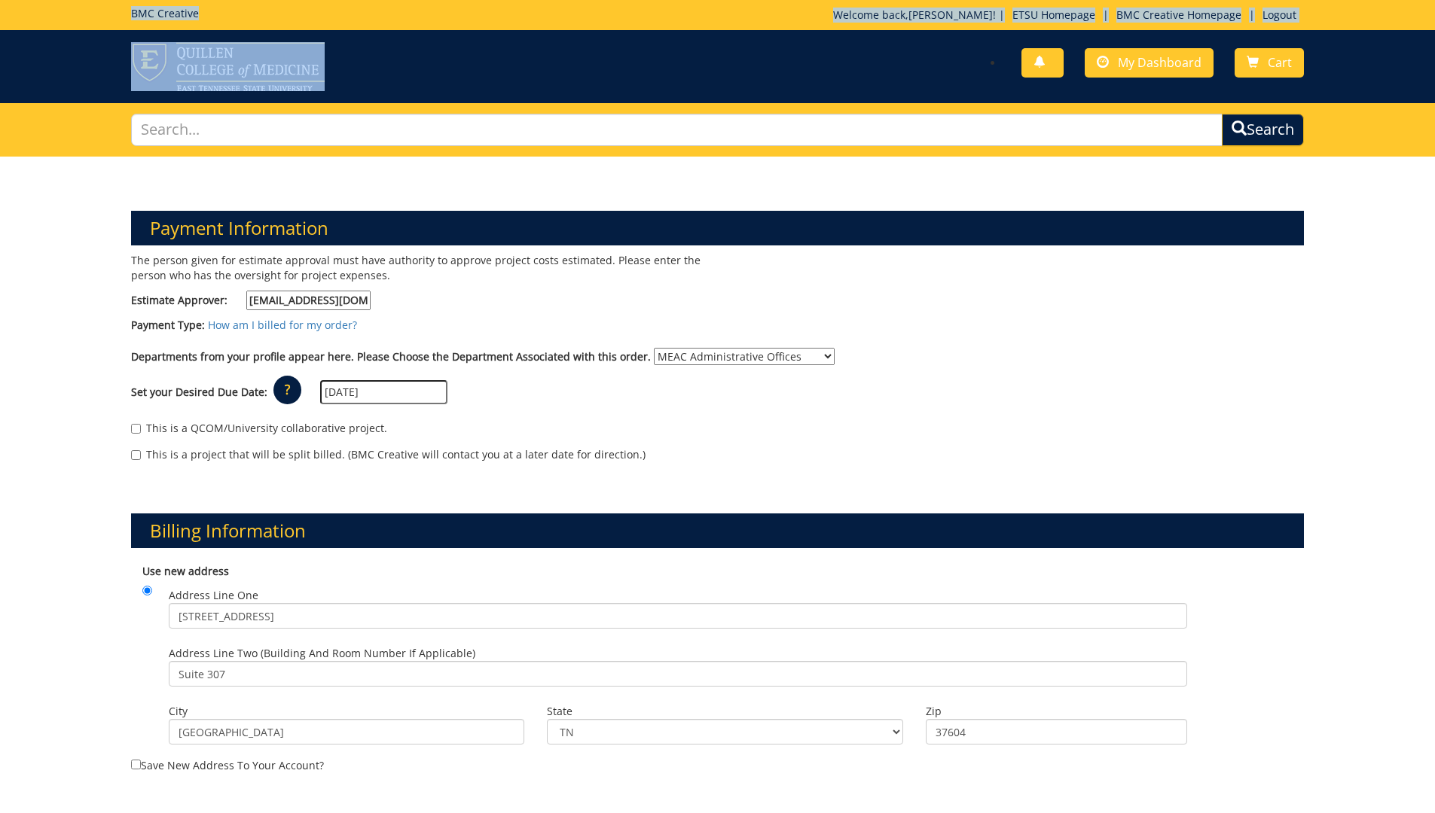
drag, startPoint x: 599, startPoint y: 26, endPoint x: 658, endPoint y: 39, distance: 60.1
click at [658, 39] on div "BMC Creative Welcome back, Betty ! | ETSU Homepage | BMC Creative Homepage | Lo…" at bounding box center [717, 51] width 1435 height 103
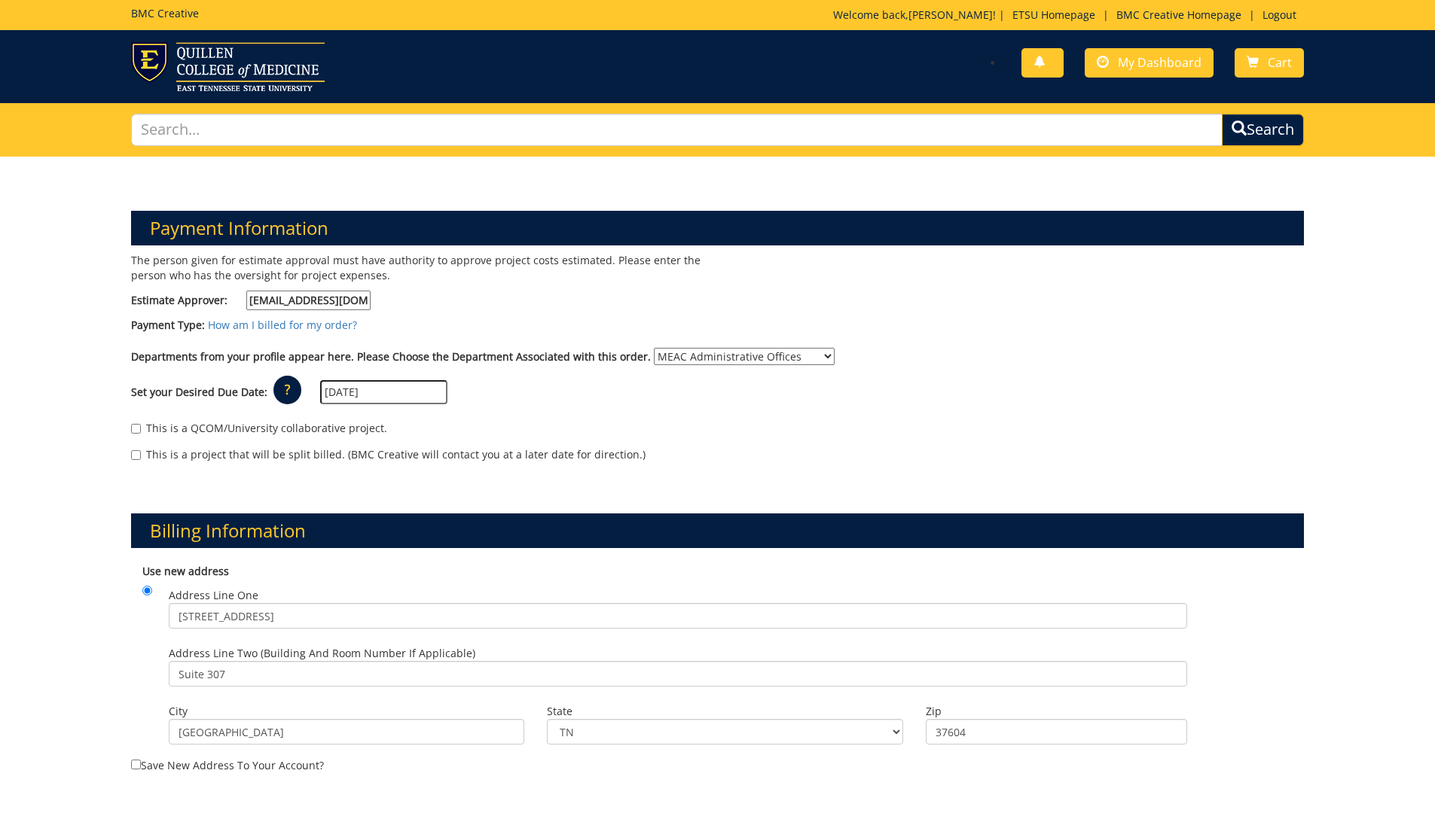
drag, startPoint x: 1417, startPoint y: 66, endPoint x: 1139, endPoint y: 374, distance: 414.3
click at [1139, 374] on div "Set your Desired Due Date: ? × How long will my project take to finish? : Pleas…" at bounding box center [718, 392] width 1196 height 41
click at [813, 357] on select "No Department (Personal Order) MEAC Administrative Offices" at bounding box center [744, 356] width 181 height 17
click at [654, 348] on select "No Department (Personal Order) MEAC Administrative Offices" at bounding box center [744, 356] width 181 height 17
click at [231, 326] on link "How am I billed for my order?" at bounding box center [282, 325] width 149 height 14
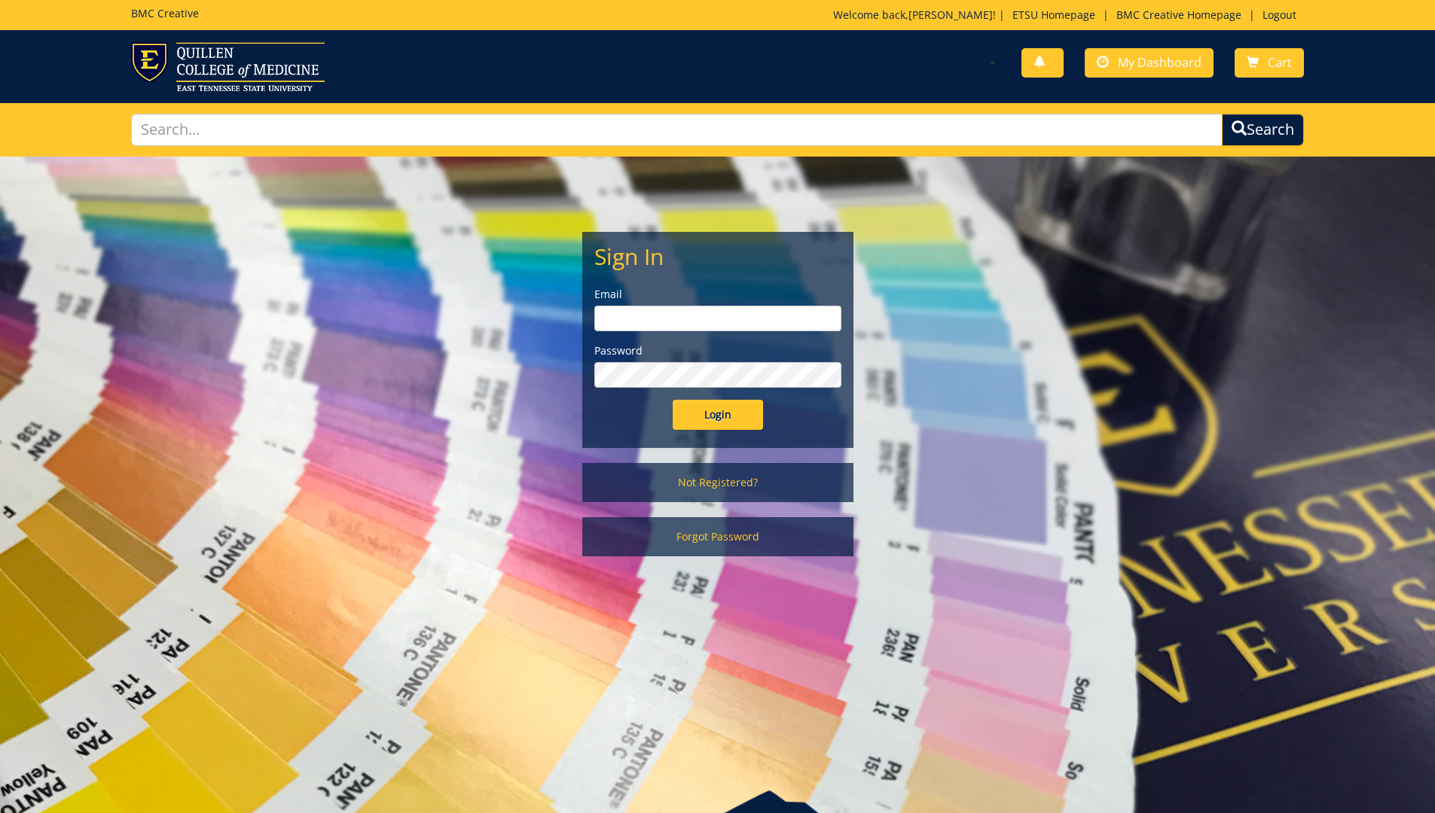
type input "[EMAIL_ADDRESS][DOMAIN_NAME]"
click at [711, 423] on input "Login" at bounding box center [718, 415] width 90 height 30
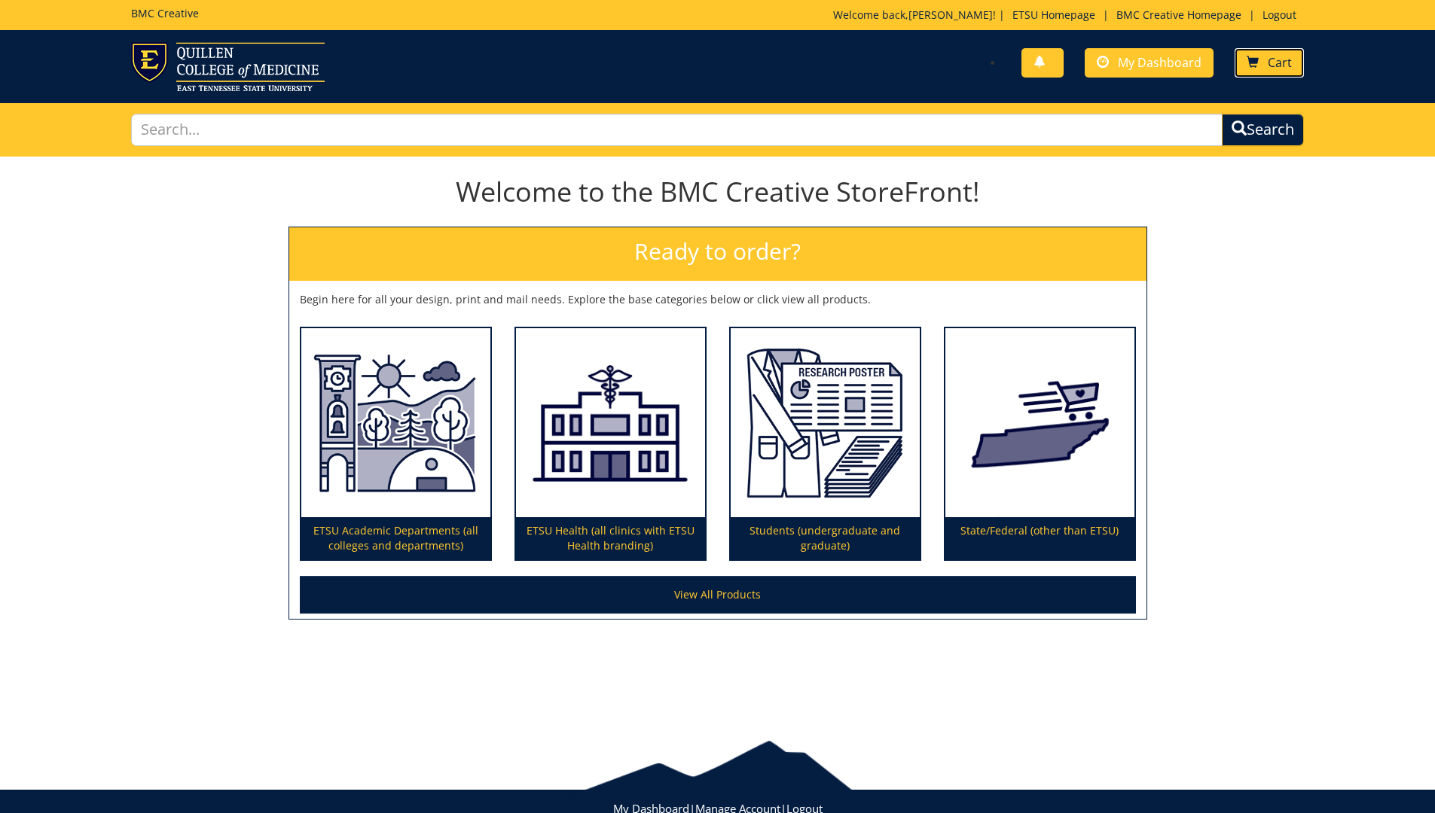
click at [1283, 63] on span "Cart" at bounding box center [1279, 62] width 24 height 17
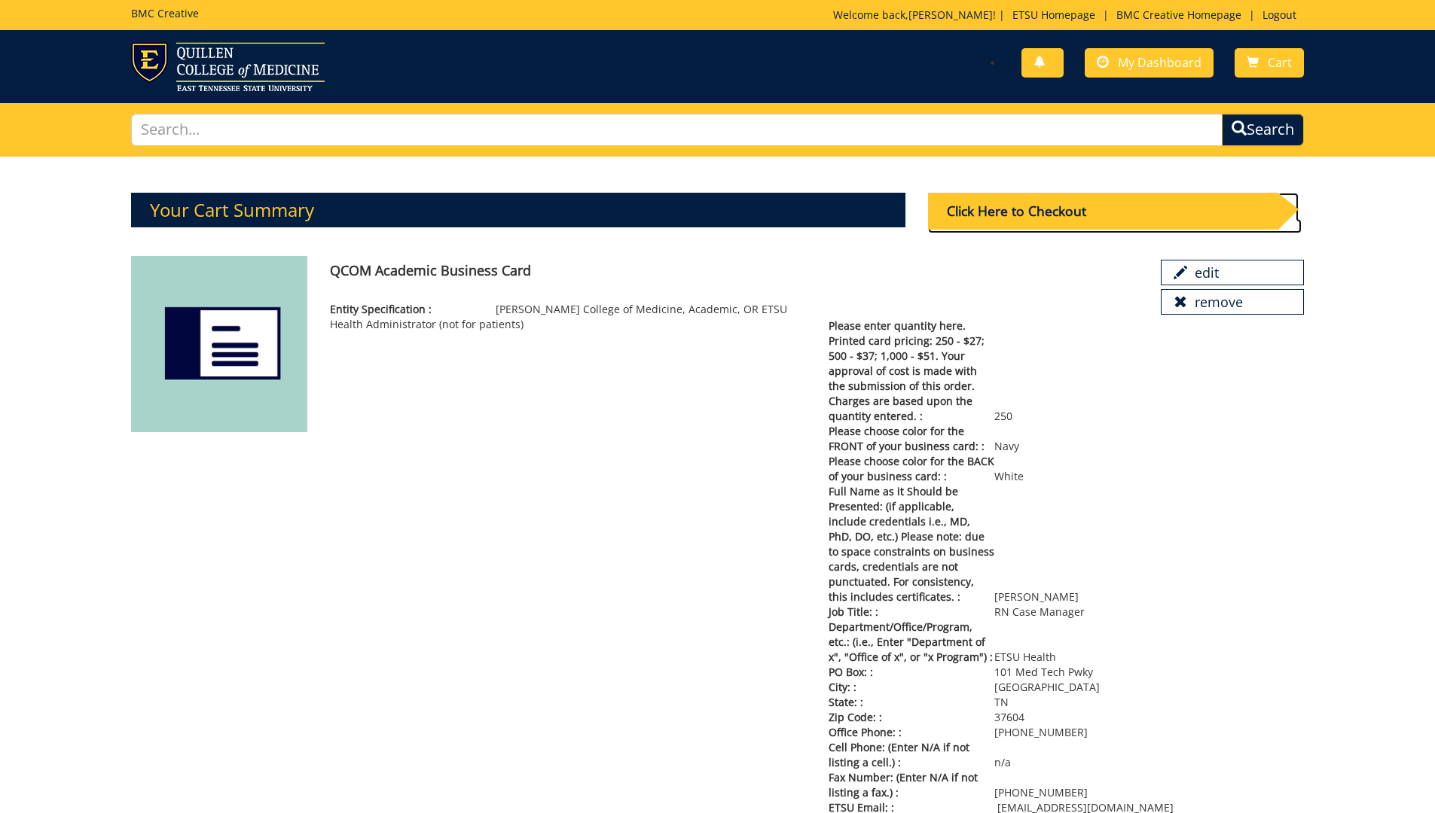
click at [1090, 218] on div "Click Here to Checkout" at bounding box center [1102, 211] width 349 height 37
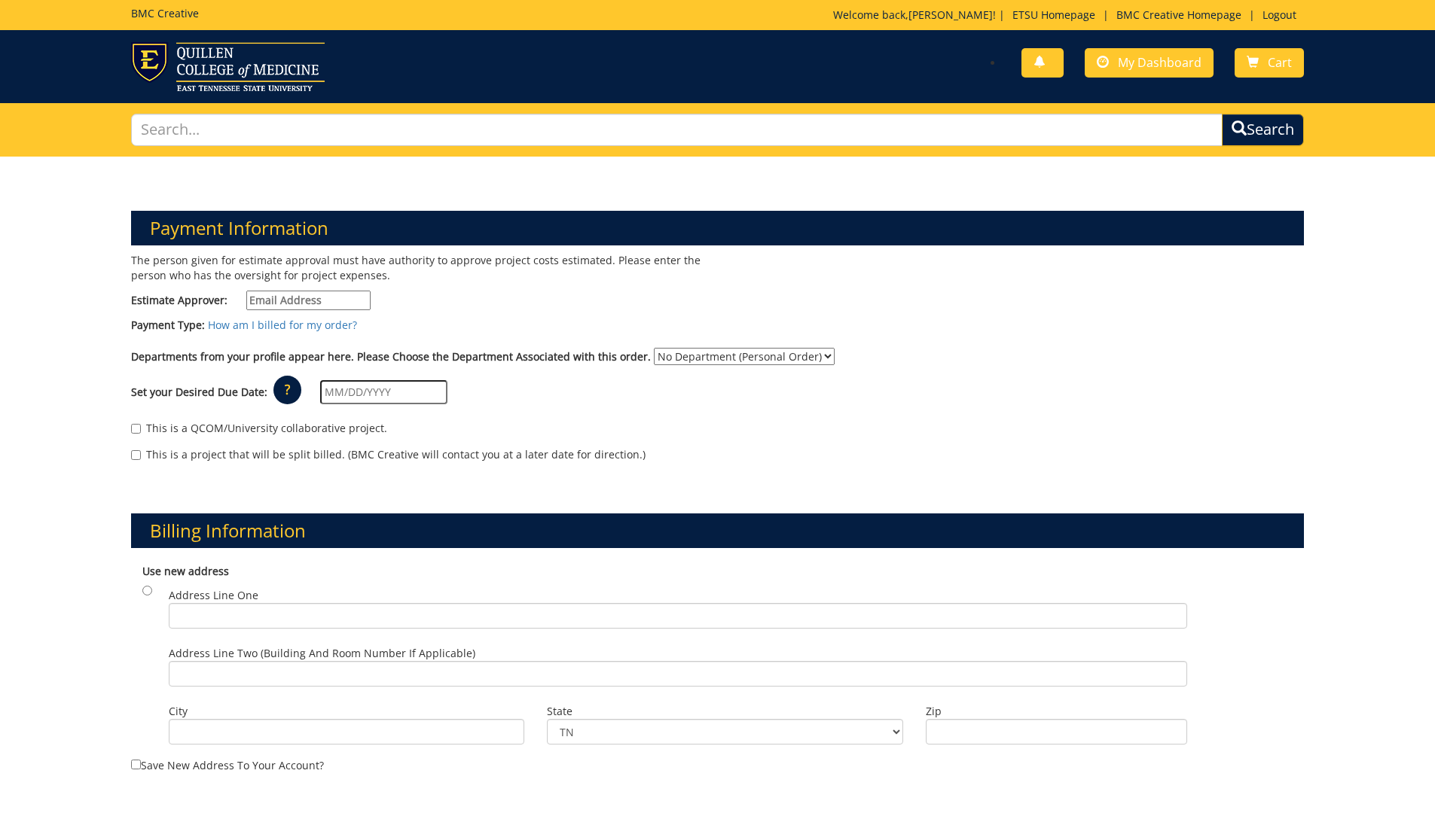
click at [281, 303] on input "Estimate Approver:" at bounding box center [308, 301] width 124 height 20
type input "loganse1"
click at [806, 346] on div "The person given for estimate approval must have authority to approve project c…" at bounding box center [718, 365] width 1196 height 224
click at [807, 354] on select "No Department (Personal Order) MEAC Administrative Offices" at bounding box center [744, 356] width 181 height 17
select select "263"
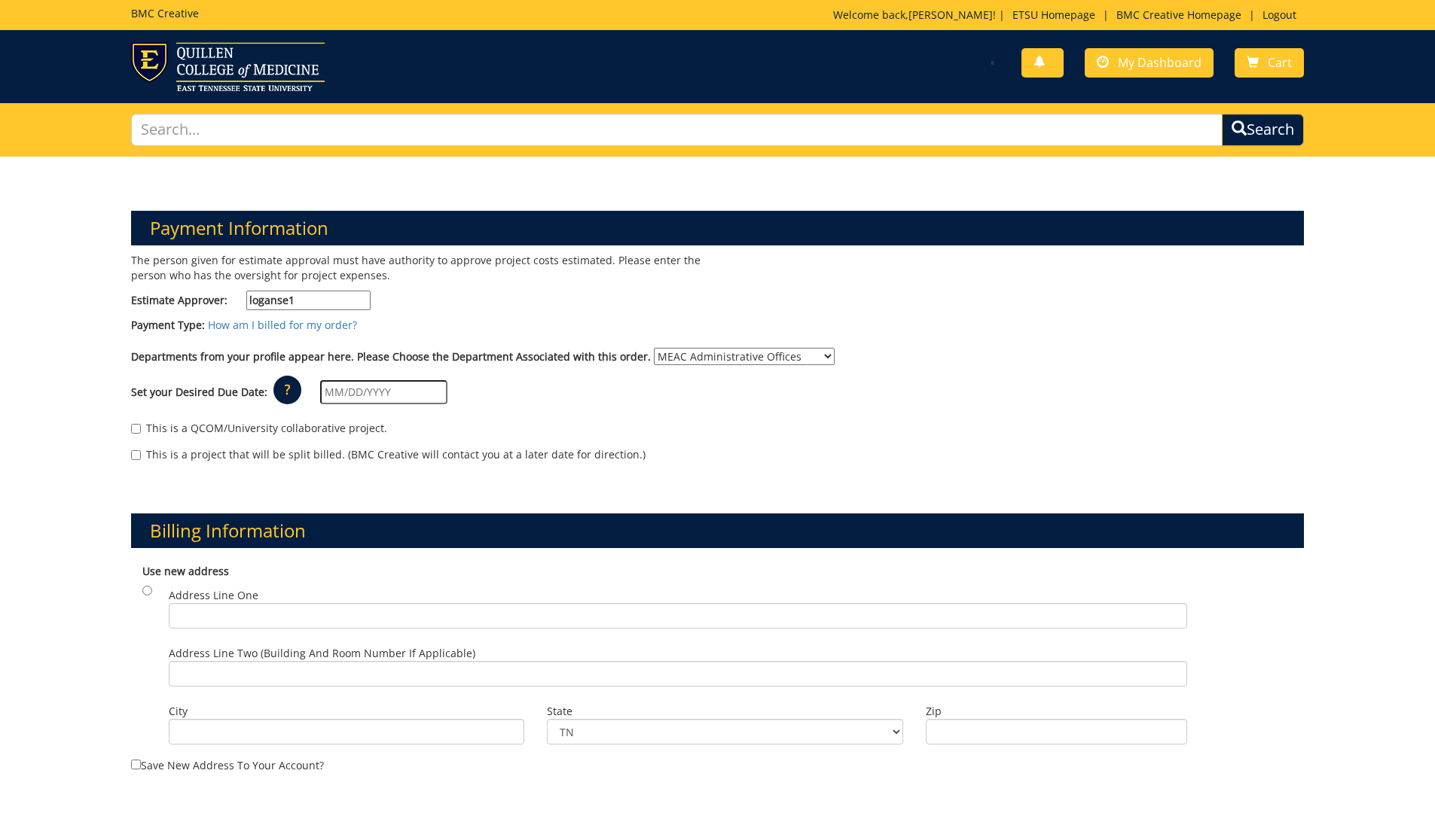
click at [654, 348] on select "No Department (Personal Order) MEAC Administrative Offices" at bounding box center [744, 356] width 181 height 17
click at [329, 302] on input "loganse1" at bounding box center [308, 301] width 124 height 20
type input "[EMAIL_ADDRESS][DOMAIN_NAME]"
click at [377, 392] on input "text" at bounding box center [383, 392] width 127 height 24
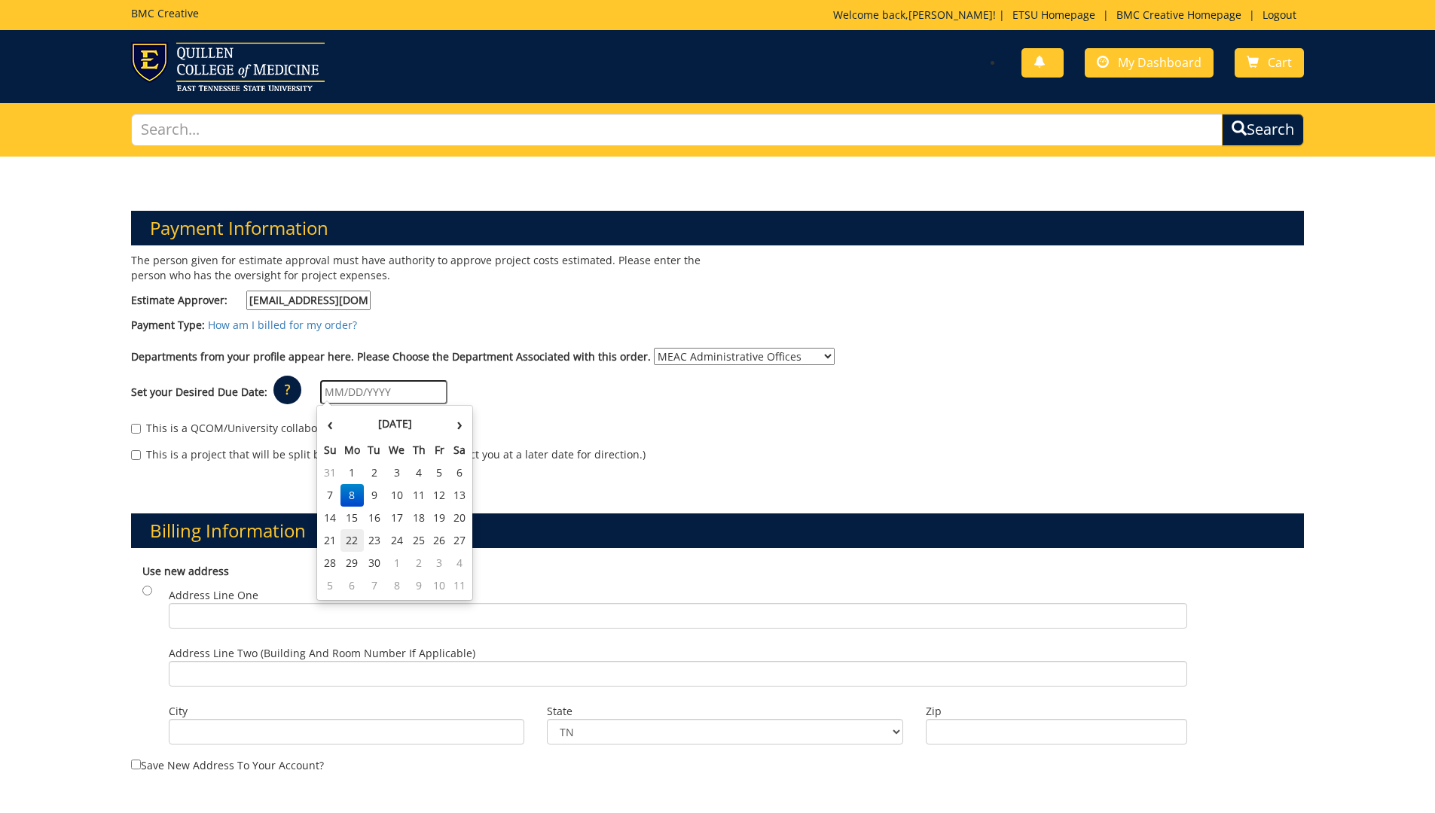
click at [349, 539] on td "22" at bounding box center [352, 540] width 24 height 23
type input "09/22/2025"
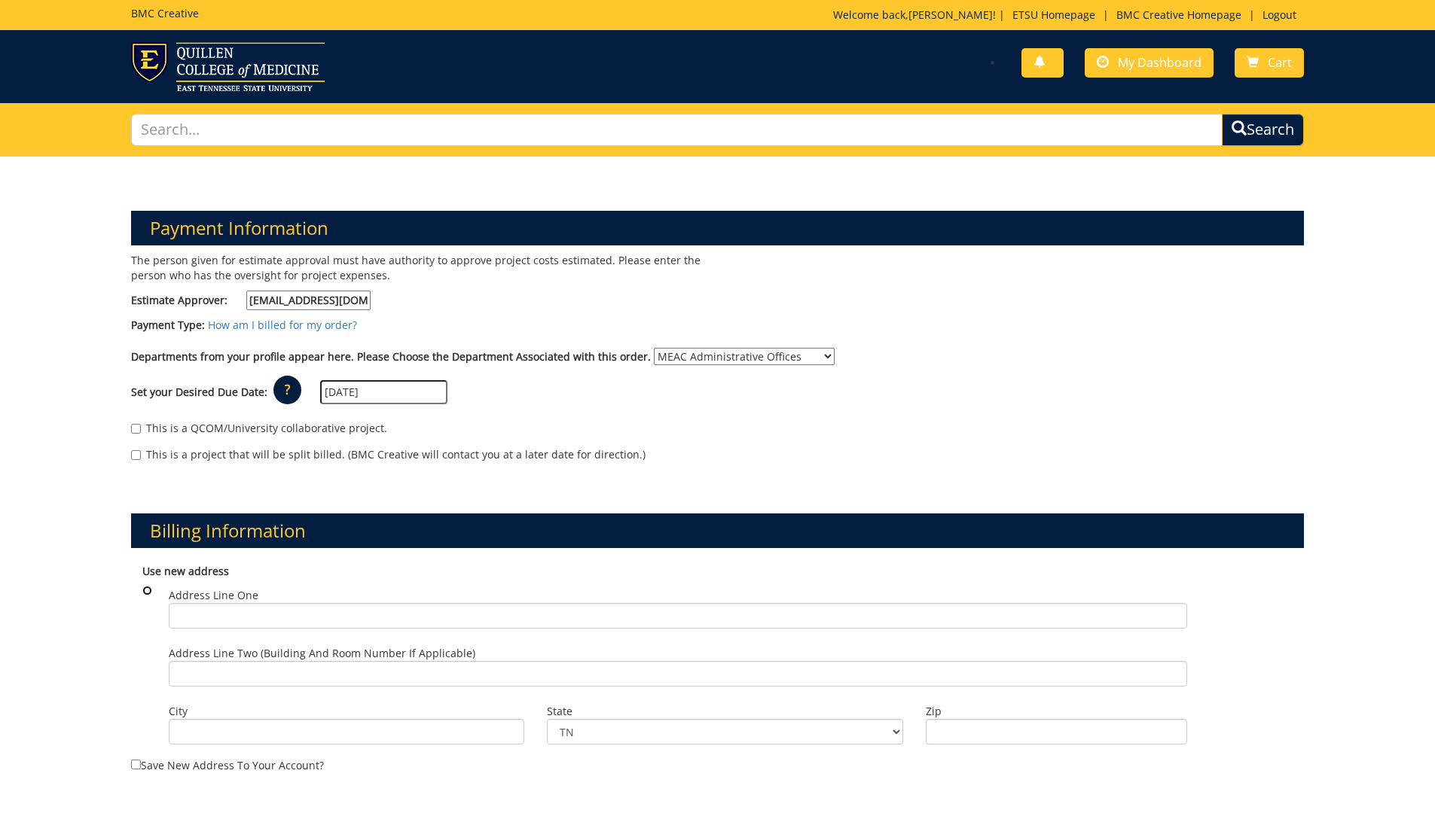
click at [145, 588] on input "radio" at bounding box center [147, 591] width 10 height 10
radio input "true"
click at [280, 621] on input "Address Line One" at bounding box center [678, 616] width 1018 height 26
type input "101 Med Tech Parkway"
type input "Suite 307"
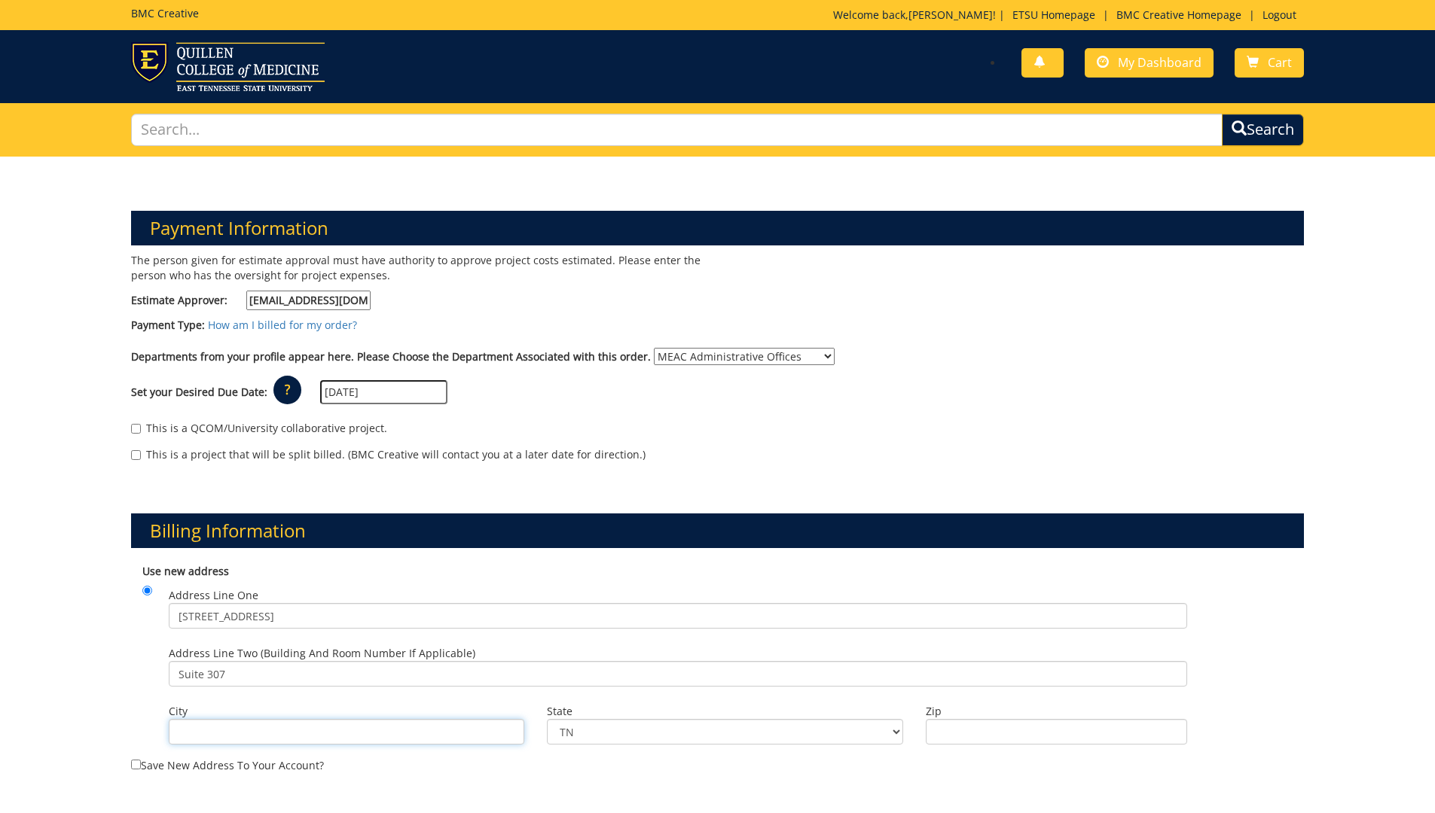
type input "Johnson City"
type input "37604"
type input "101 Med Tech Parkway"
type input "Suite 307"
type input "[GEOGRAPHIC_DATA]"
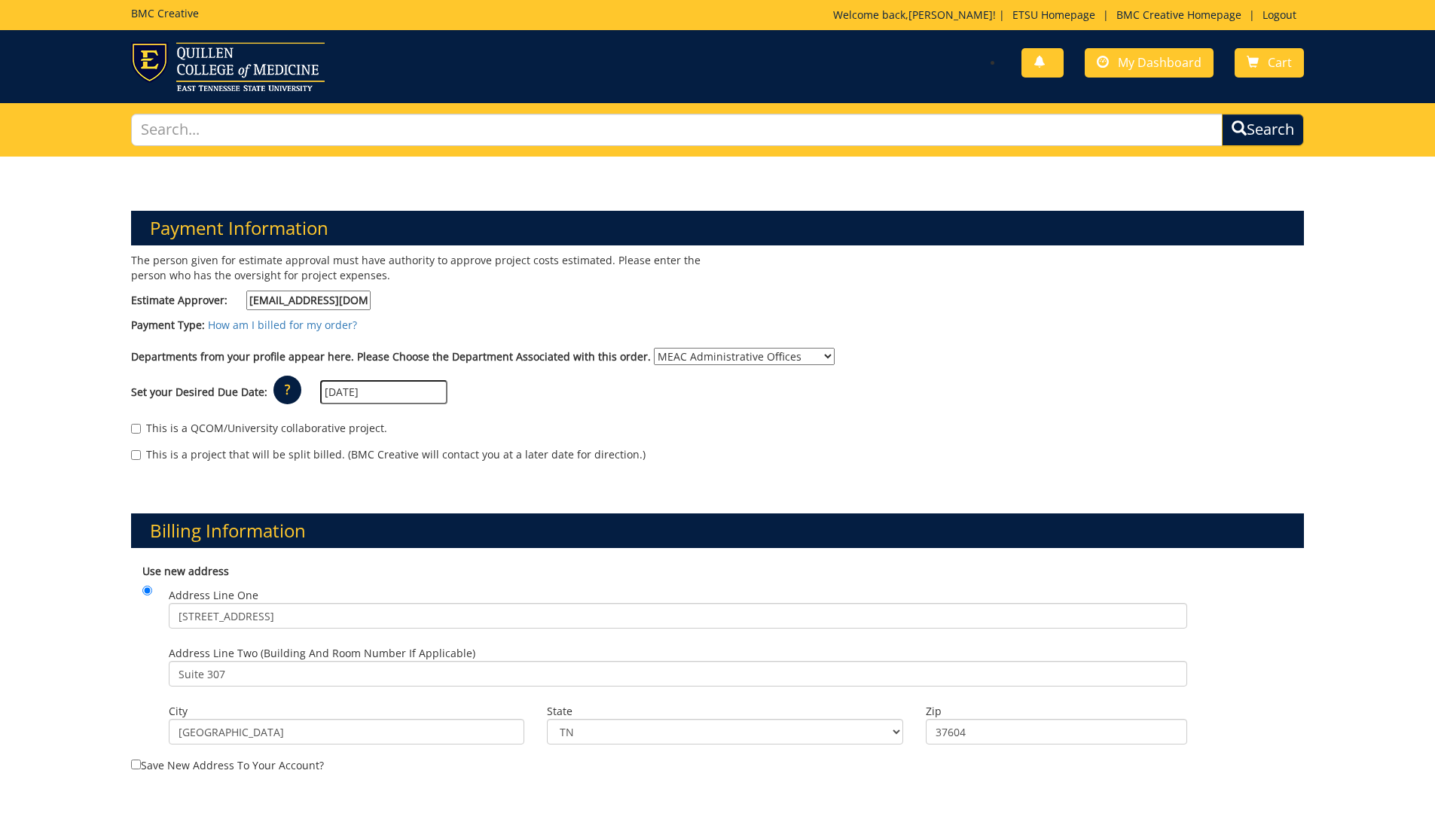
type input "37604"
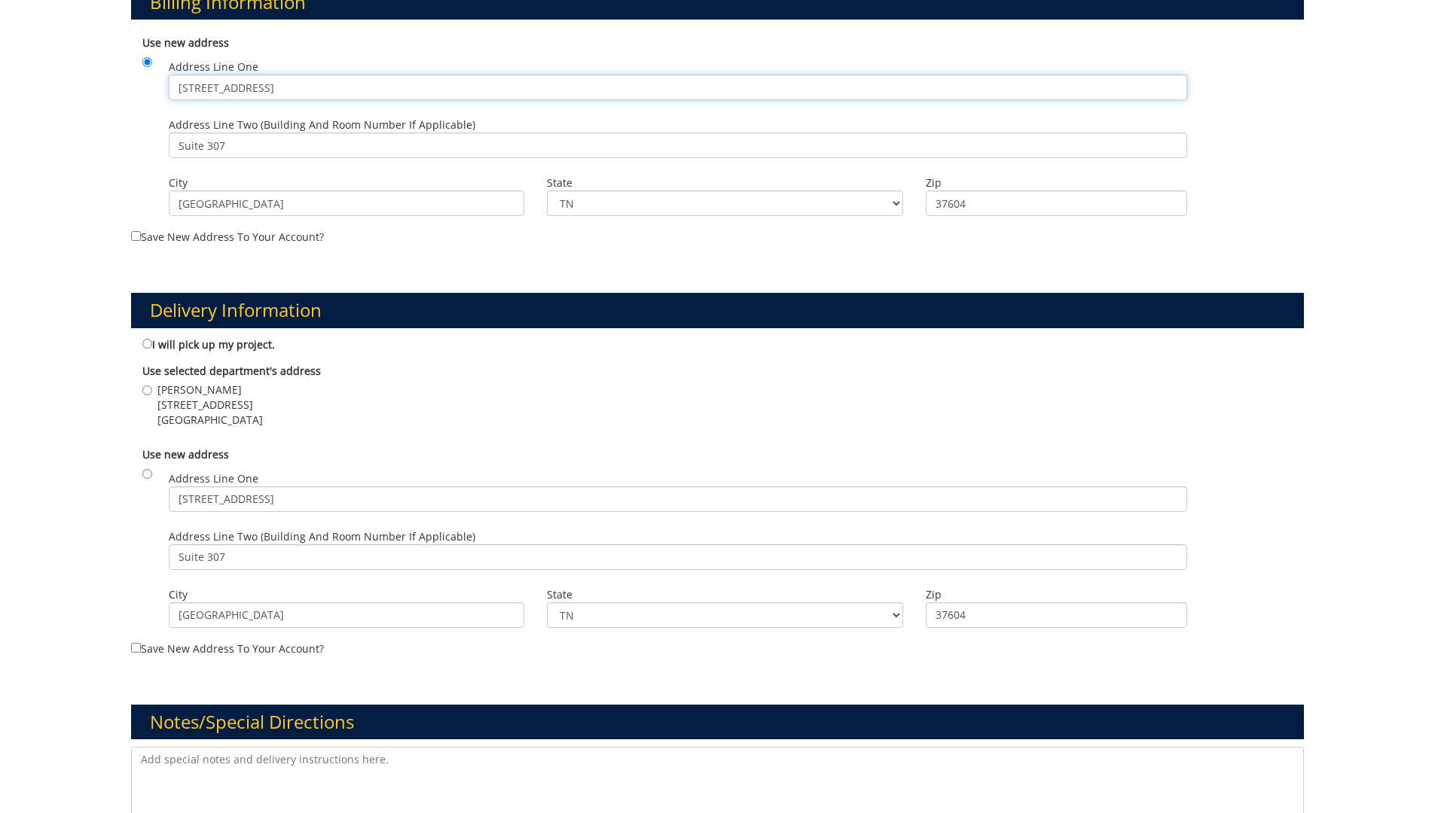
scroll to position [602, 0]
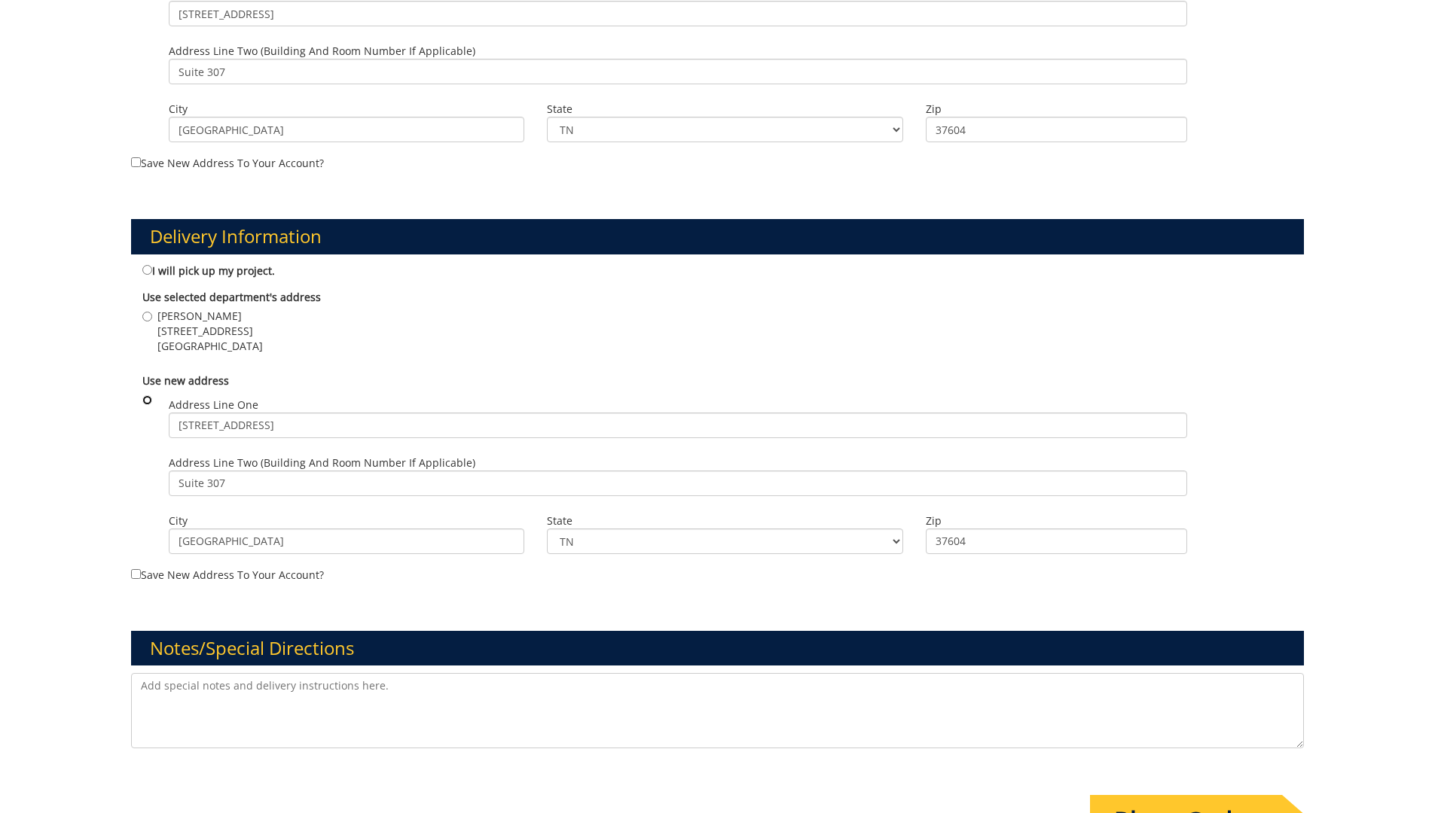
click at [145, 404] on input "radio" at bounding box center [147, 400] width 10 height 10
radio input "true"
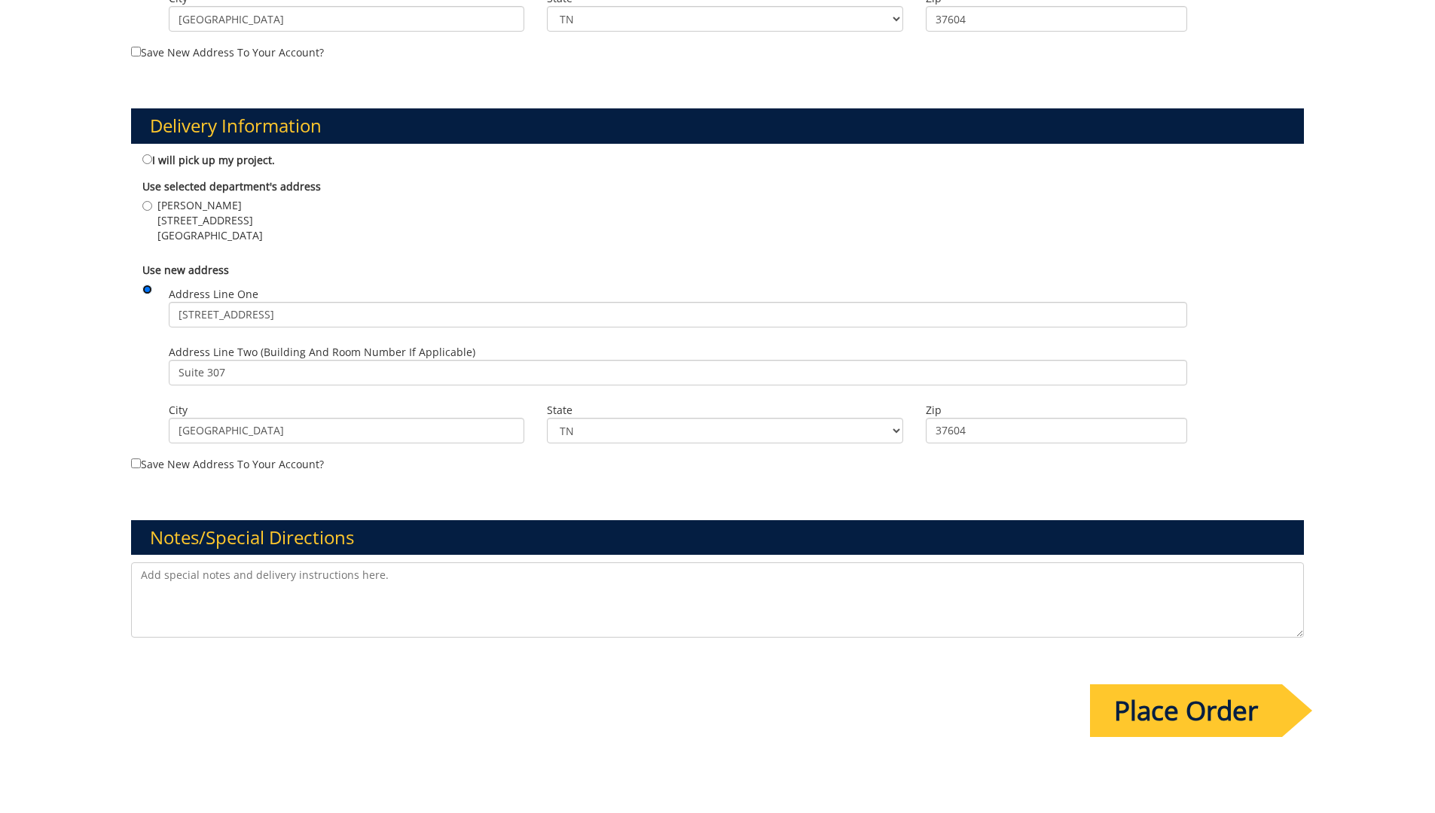
scroll to position [846, 0]
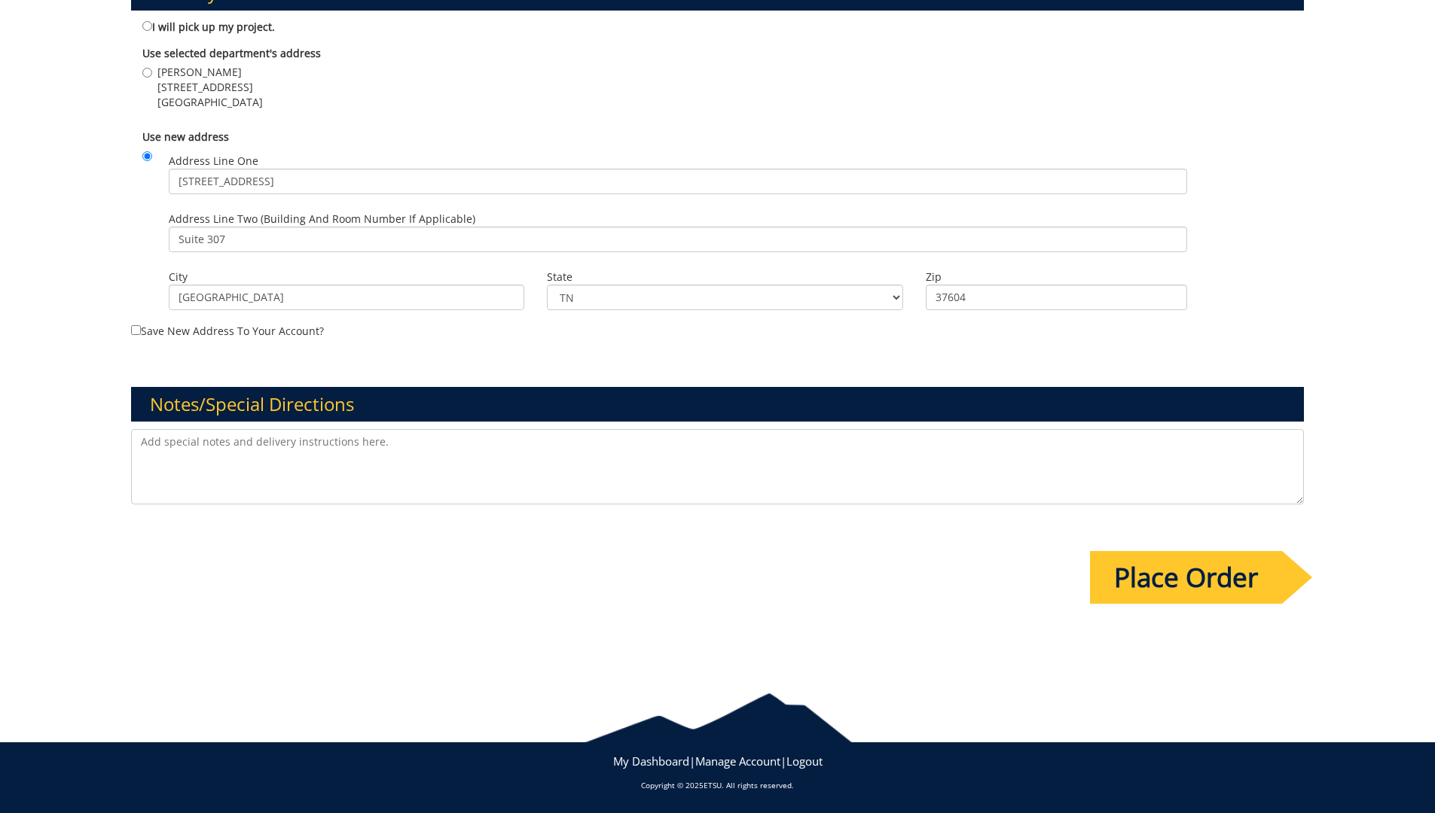
click at [1237, 575] on input "Place Order" at bounding box center [1186, 577] width 192 height 53
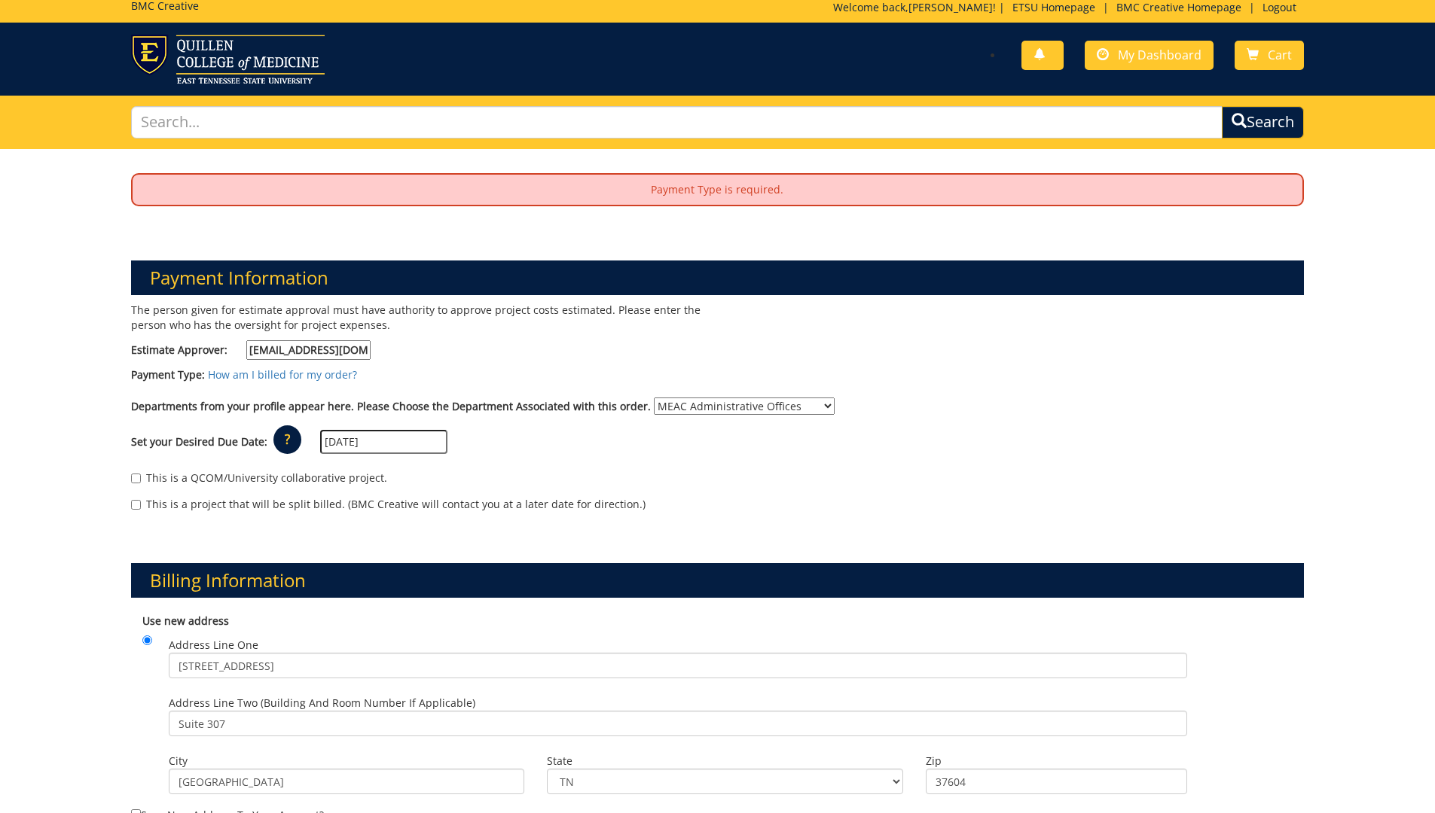
scroll to position [0, 0]
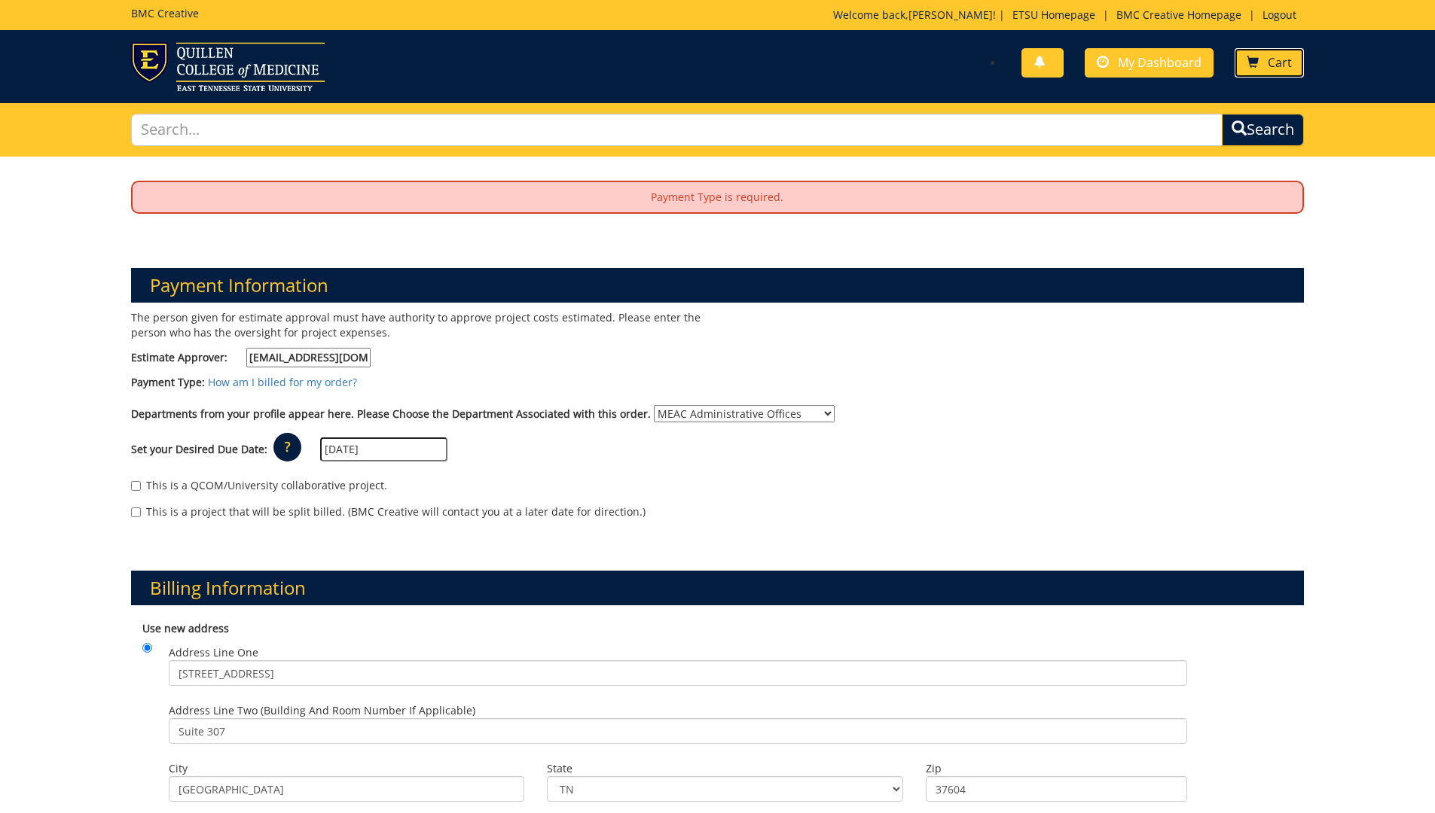
click at [1284, 50] on link "Cart" at bounding box center [1268, 62] width 69 height 29
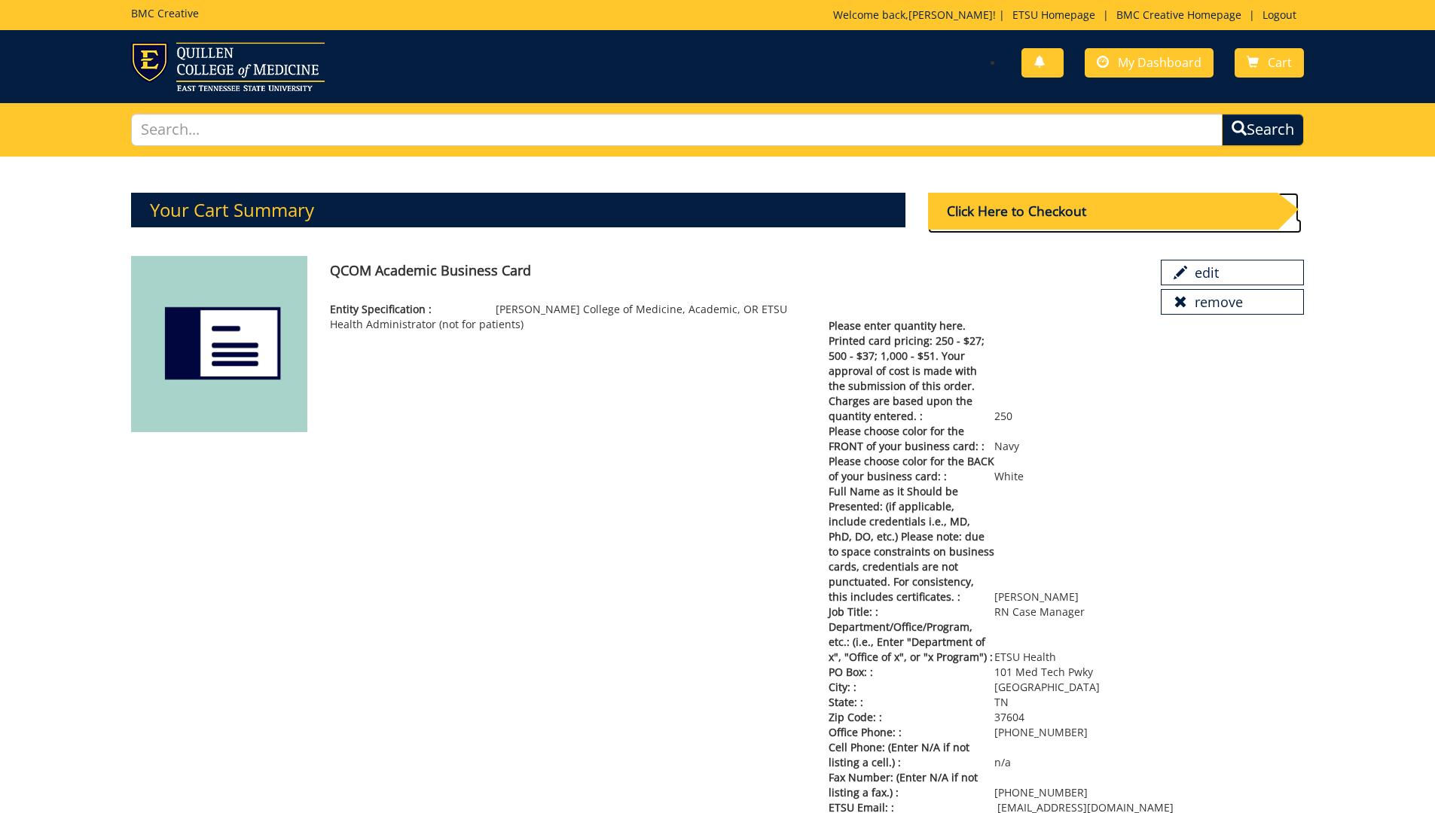
click at [995, 219] on div "Click Here to Checkout" at bounding box center [1102, 211] width 349 height 37
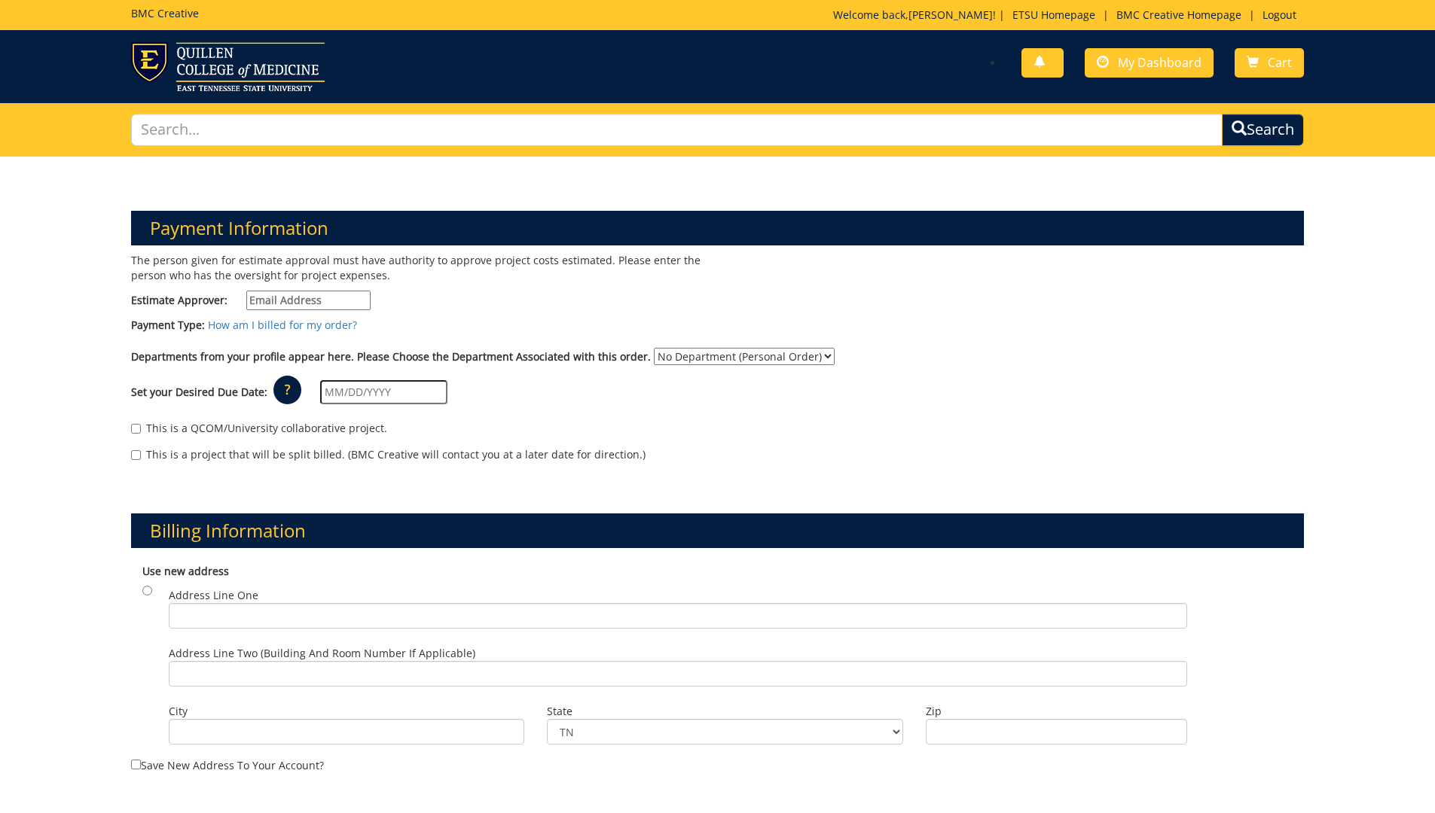
click at [294, 301] on input "Estimate Approver:" at bounding box center [308, 301] width 124 height 20
type input "[EMAIL_ADDRESS][DOMAIN_NAME]"
click at [380, 405] on div "Set your Desired Due Date: ? × How long will my project take to finish? : Pleas…" at bounding box center [718, 392] width 1196 height 41
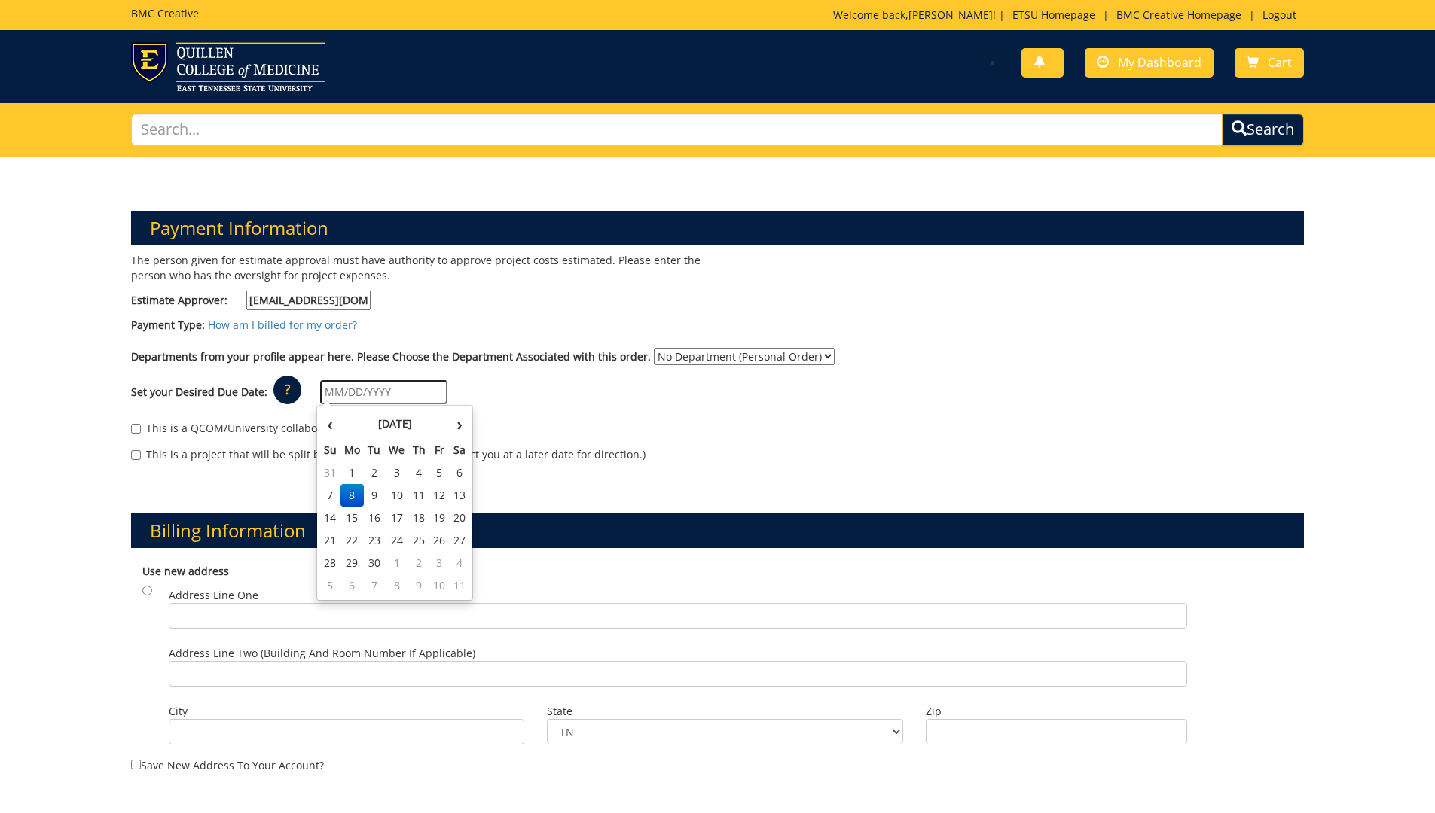
click at [322, 395] on input "text" at bounding box center [383, 392] width 127 height 24
click at [355, 546] on td "22" at bounding box center [352, 540] width 24 height 23
type input "09/22/2025"
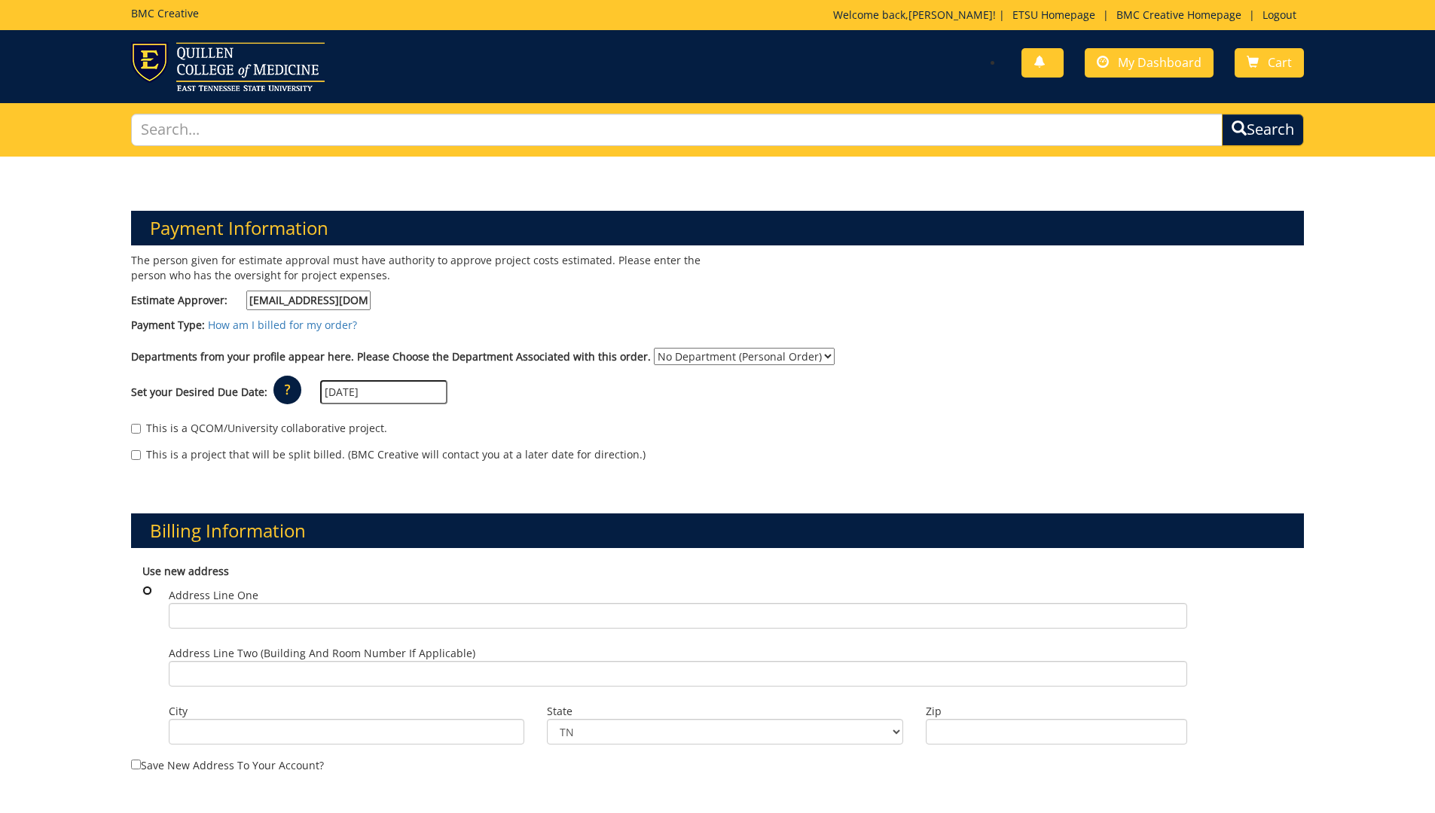
click at [145, 592] on input "radio" at bounding box center [147, 591] width 10 height 10
radio input "true"
click at [228, 621] on input "Address Line One" at bounding box center [678, 616] width 1018 height 26
type input "101 Med Tech Parkway"
type input "Suite 307"
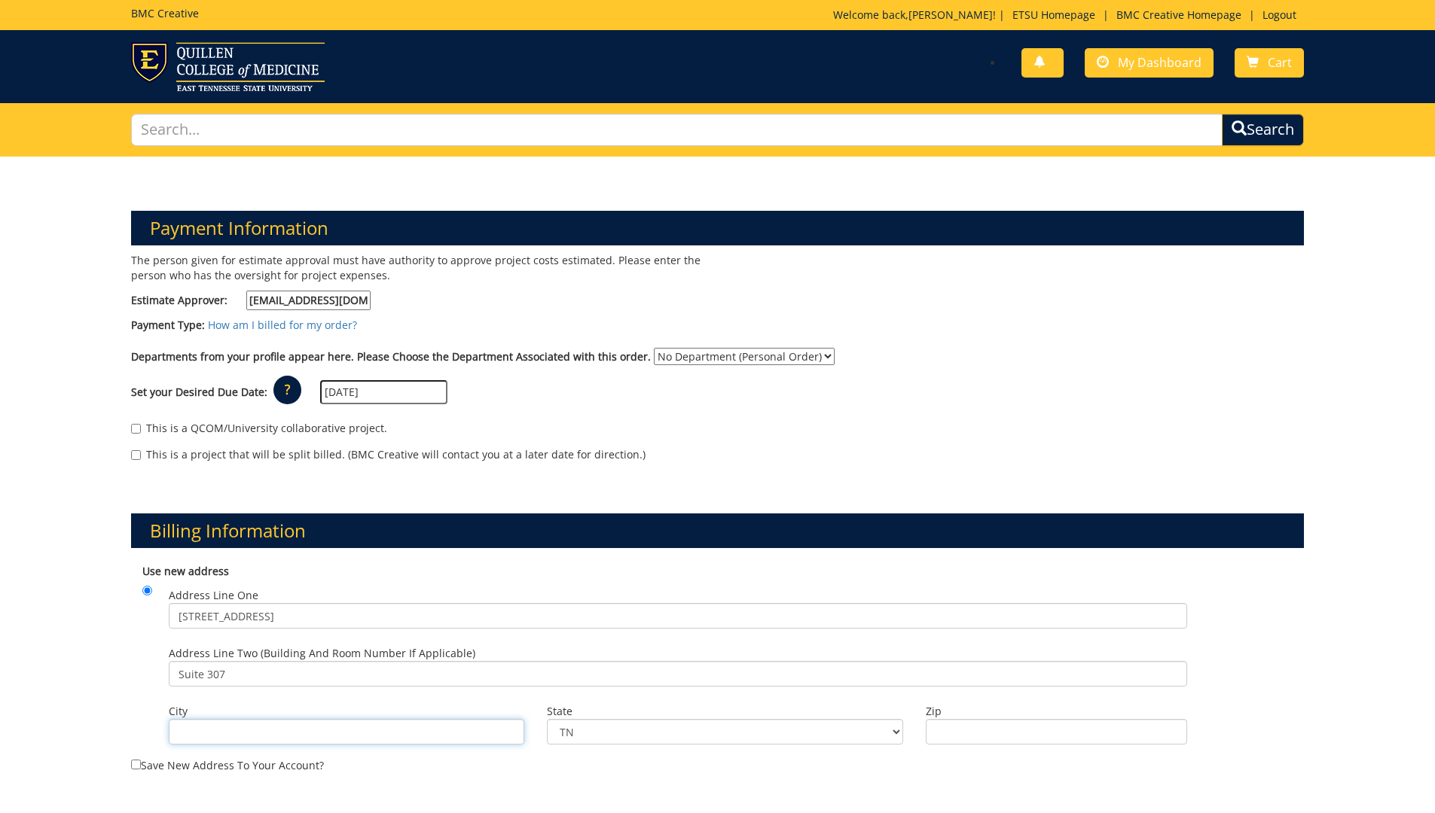
type input "Johnson City"
type input "37604"
type input "101 Med Tech Parkway"
type input "Suite 307"
type input "[GEOGRAPHIC_DATA]"
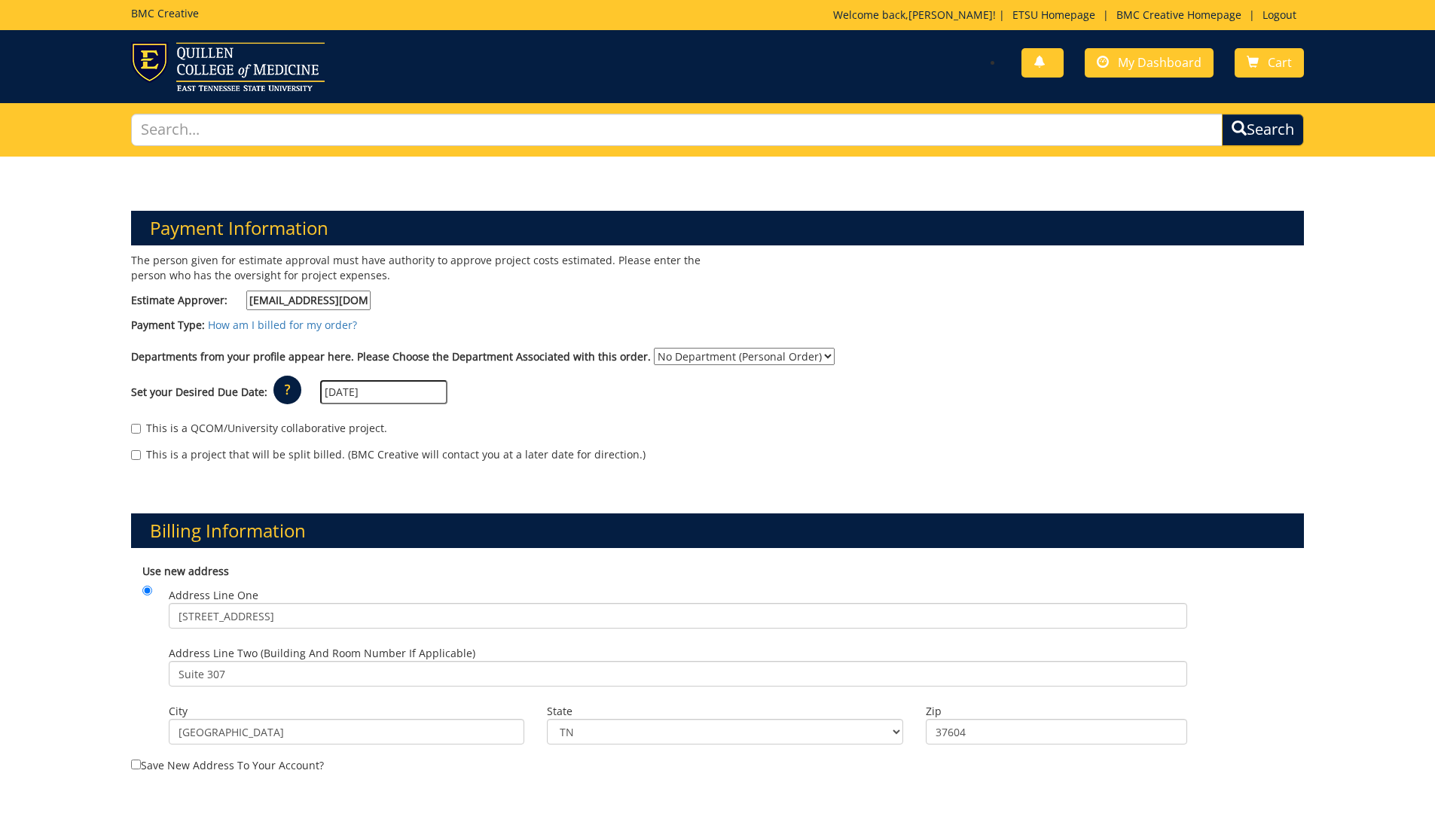
type input "37604"
click at [778, 355] on select "No Department (Personal Order) MEAC Administrative Offices" at bounding box center [744, 356] width 181 height 17
select select "263"
click at [654, 348] on select "No Department (Personal Order) MEAC Administrative Offices" at bounding box center [744, 356] width 181 height 17
click at [133, 766] on input "Save new address to your account?" at bounding box center [136, 765] width 10 height 10
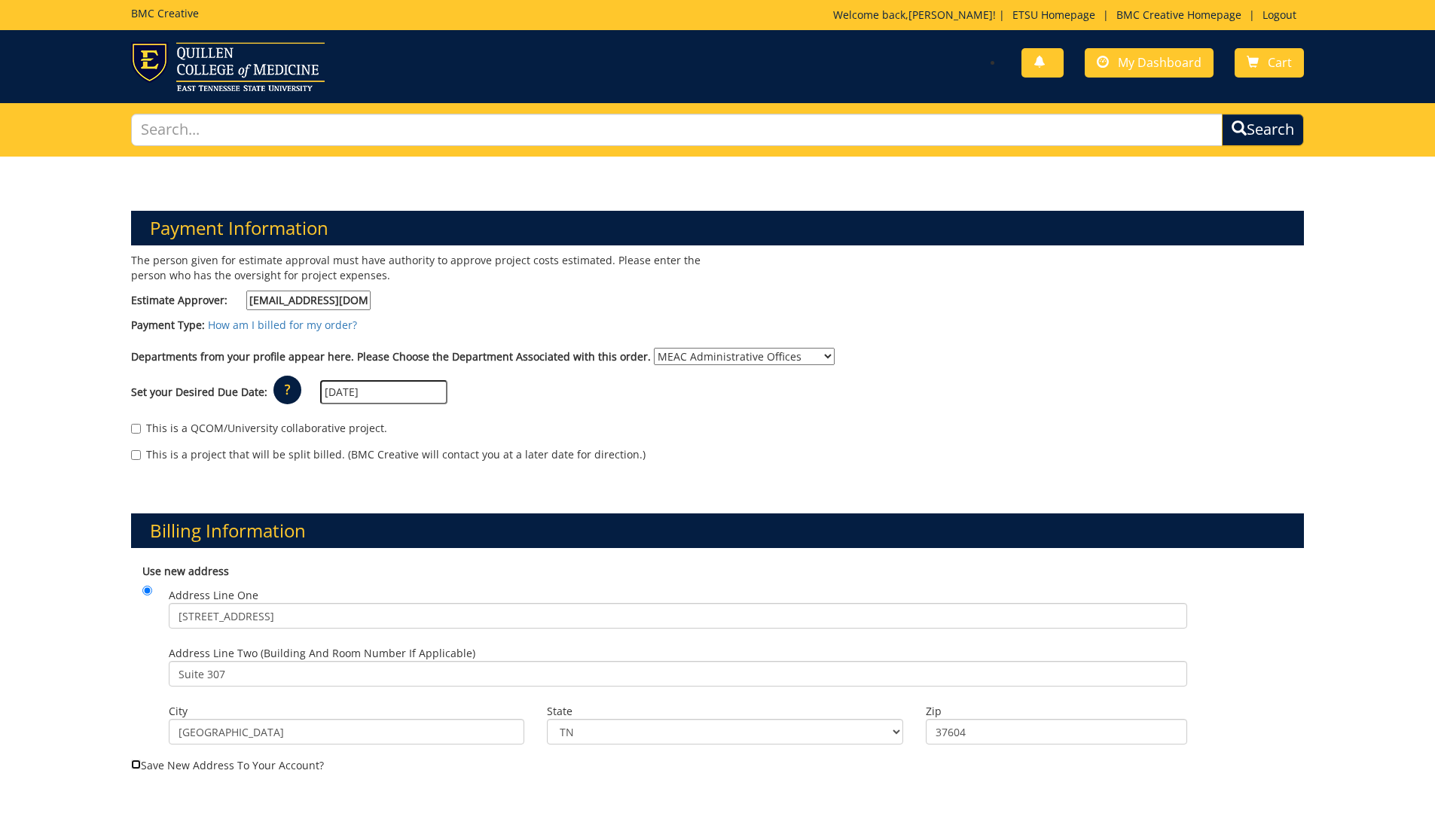
checkbox input "true"
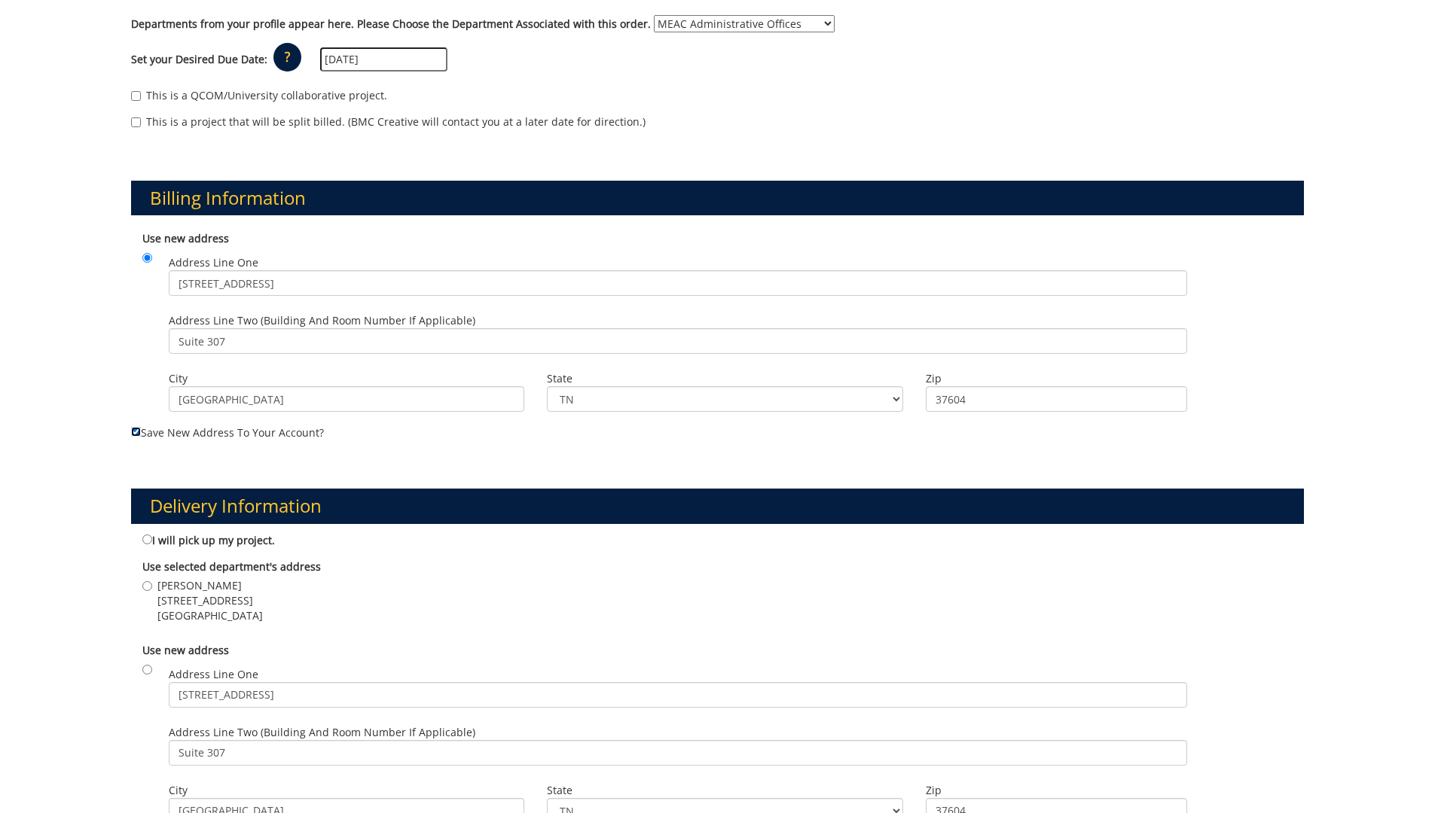
scroll to position [377, 0]
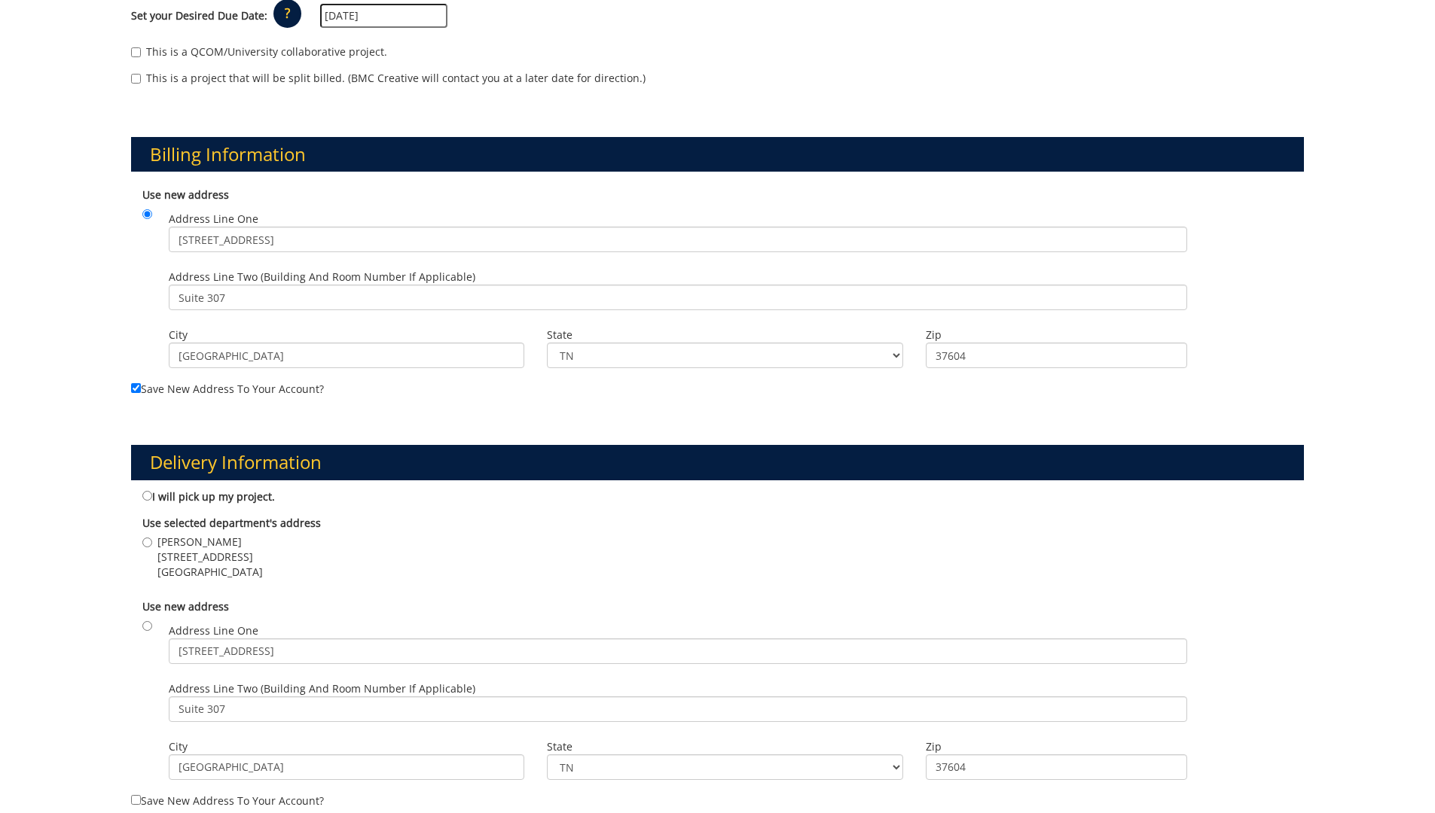
click at [153, 627] on div "Use new address Address Line One 101 Med Tech Parkway Address Line Two (Buildin…" at bounding box center [717, 692] width 1173 height 200
drag, startPoint x: 153, startPoint y: 627, endPoint x: 142, endPoint y: 626, distance: 11.4
click at [142, 626] on input "radio" at bounding box center [147, 626] width 10 height 10
radio input "true"
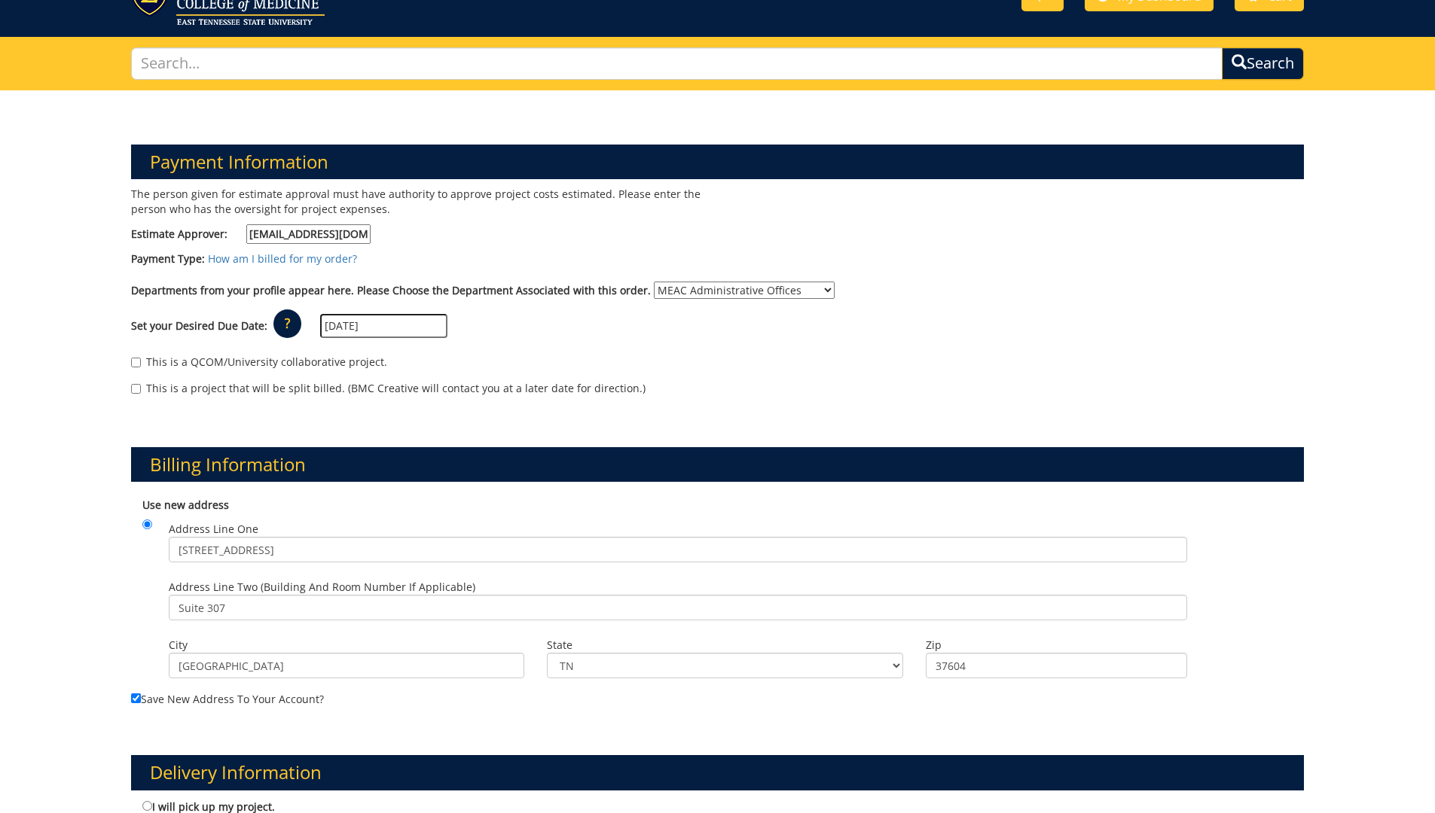
scroll to position [0, 0]
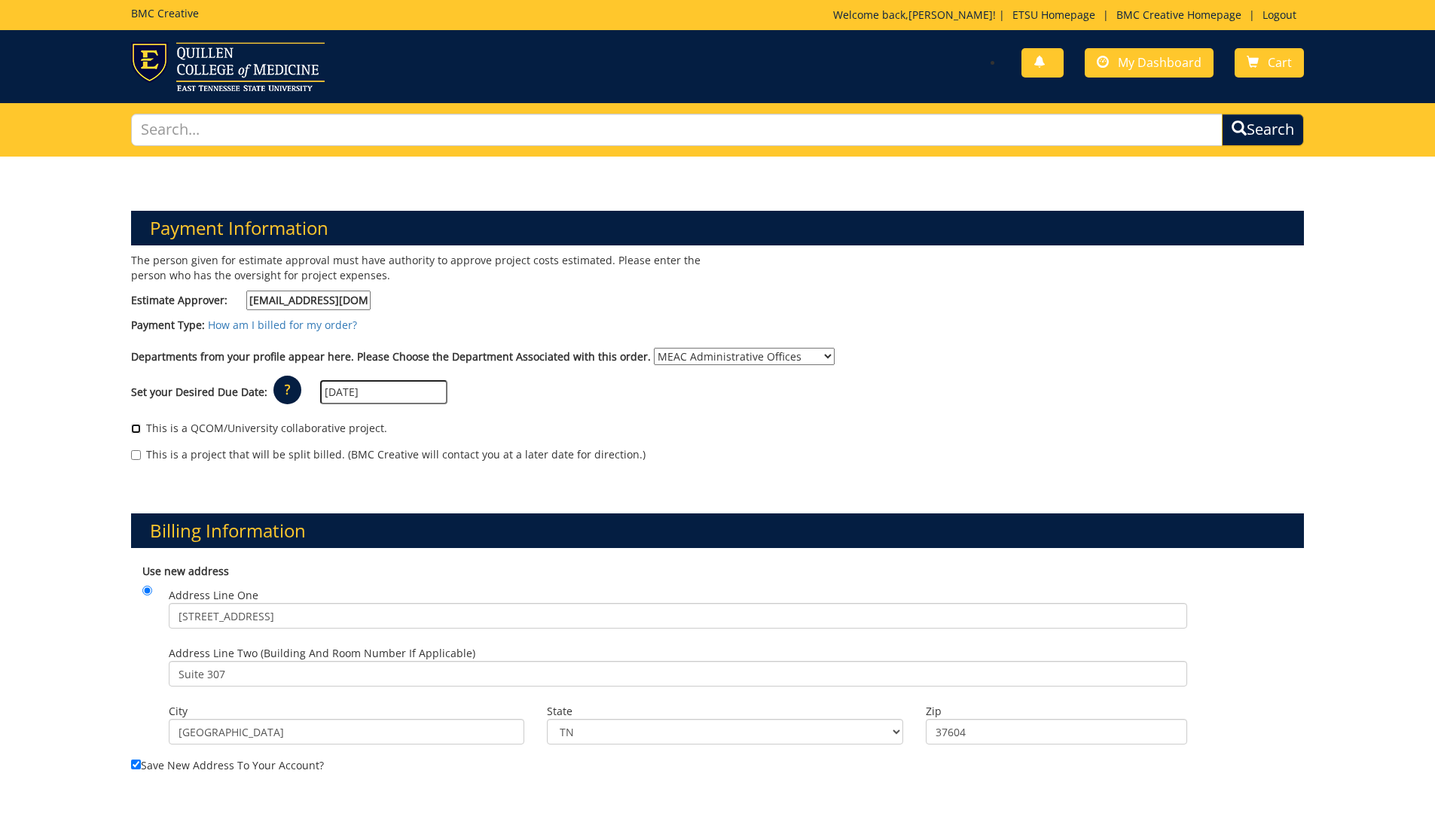
click at [136, 431] on input "This is a QCOM/University collaborative project." at bounding box center [136, 429] width 10 height 10
checkbox input "true"
click at [131, 454] on input "This is a project that will be split billed. (BMC Creative will contact you at …" at bounding box center [136, 455] width 10 height 10
checkbox input "true"
click at [135, 426] on input "This is a QCOM/University collaborative project." at bounding box center [136, 429] width 10 height 10
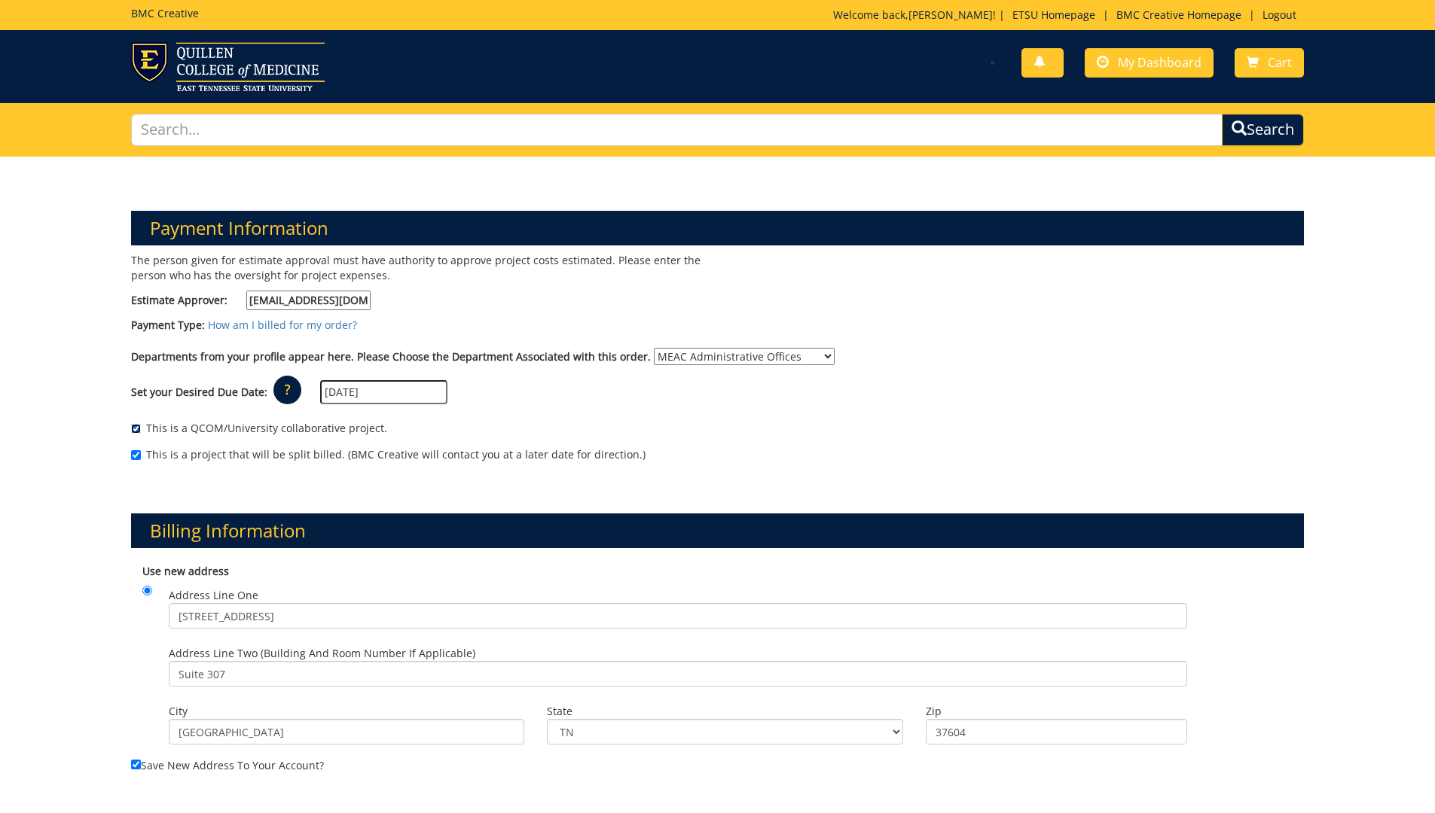
checkbox input "false"
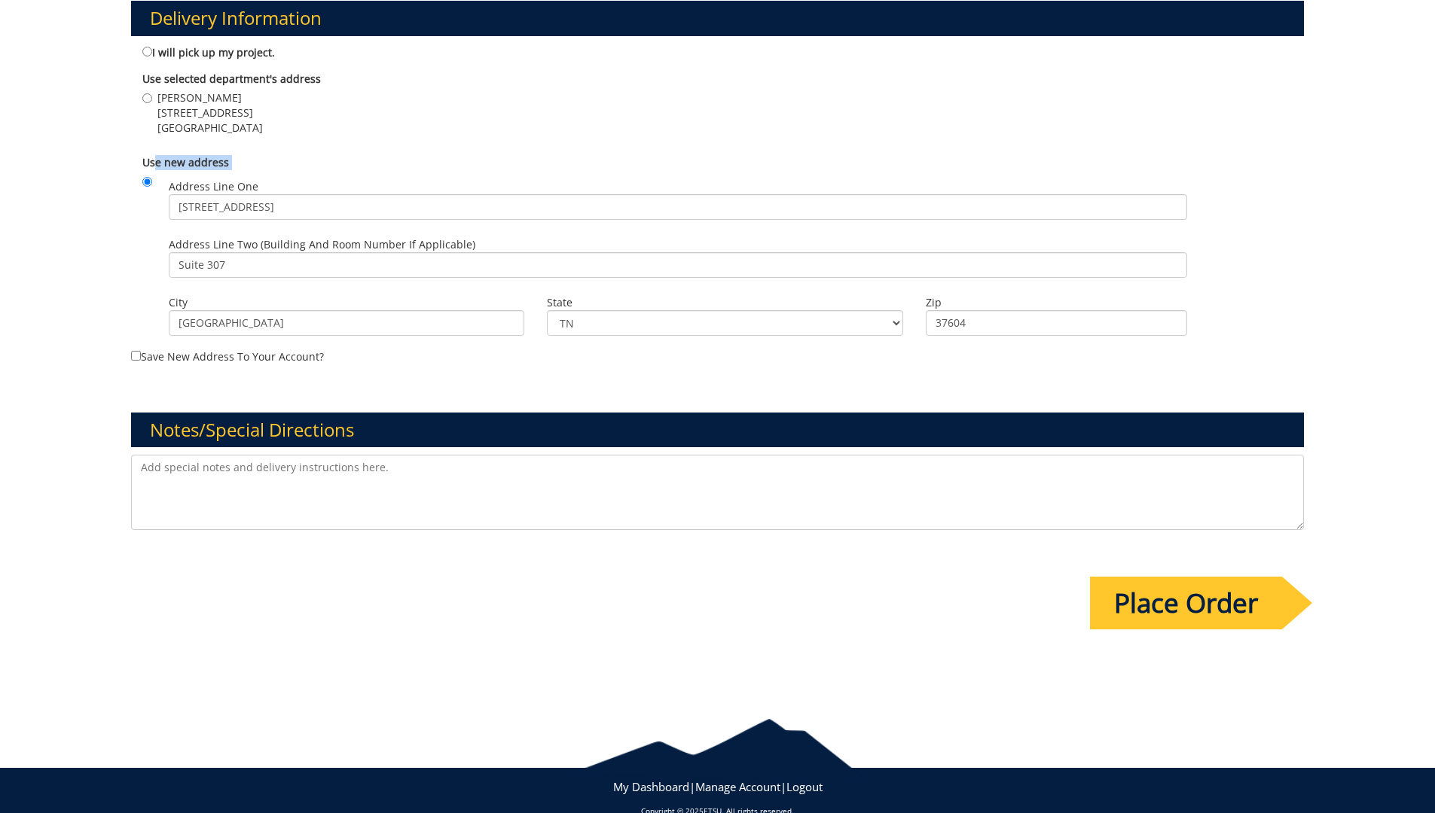
scroll to position [828, 0]
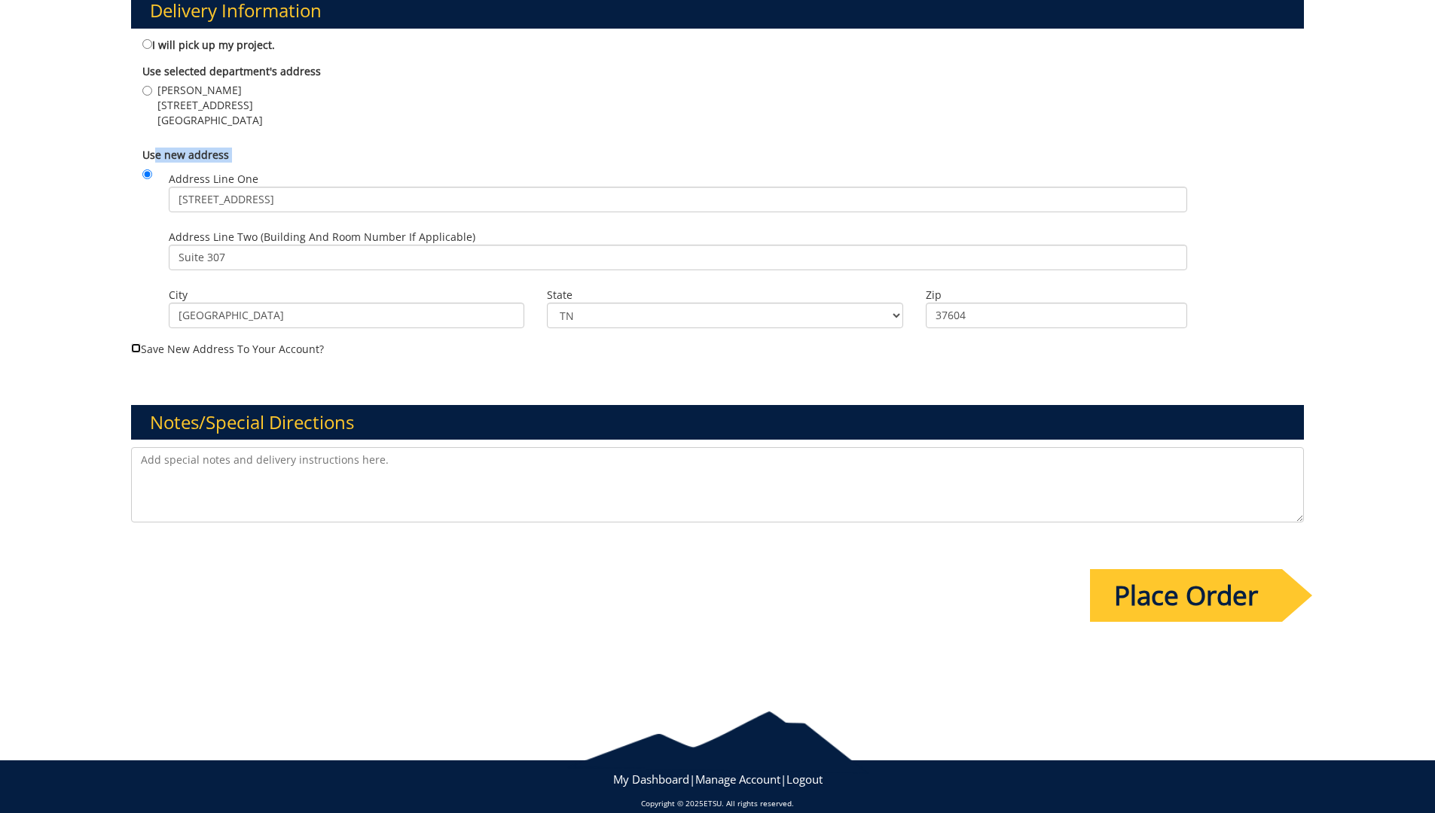
click at [134, 352] on input "Save new address to your account?" at bounding box center [136, 348] width 10 height 10
checkbox input "true"
click at [1171, 592] on input "Place Order" at bounding box center [1186, 595] width 192 height 53
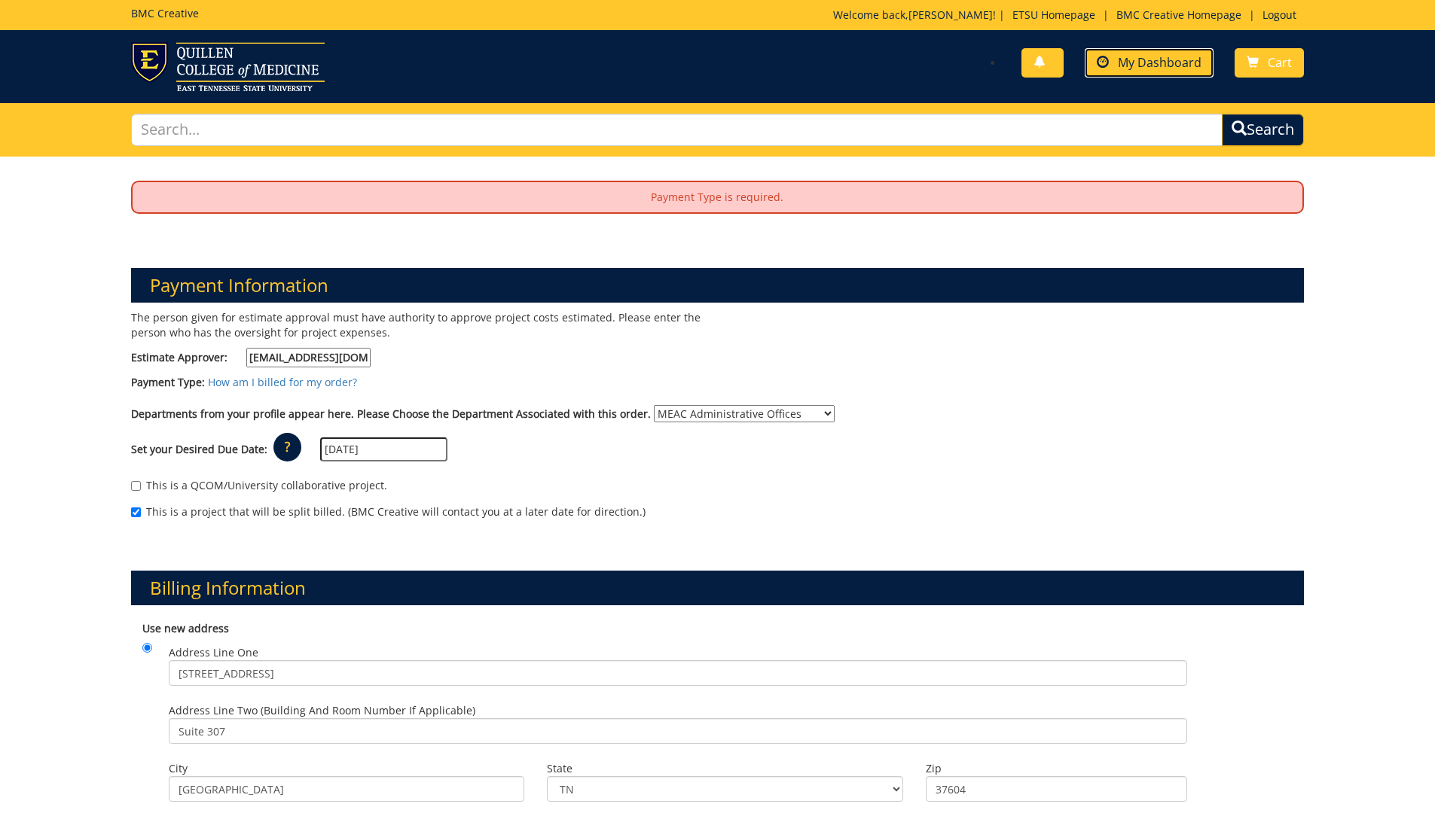
click at [1169, 56] on span "My Dashboard" at bounding box center [1160, 62] width 84 height 17
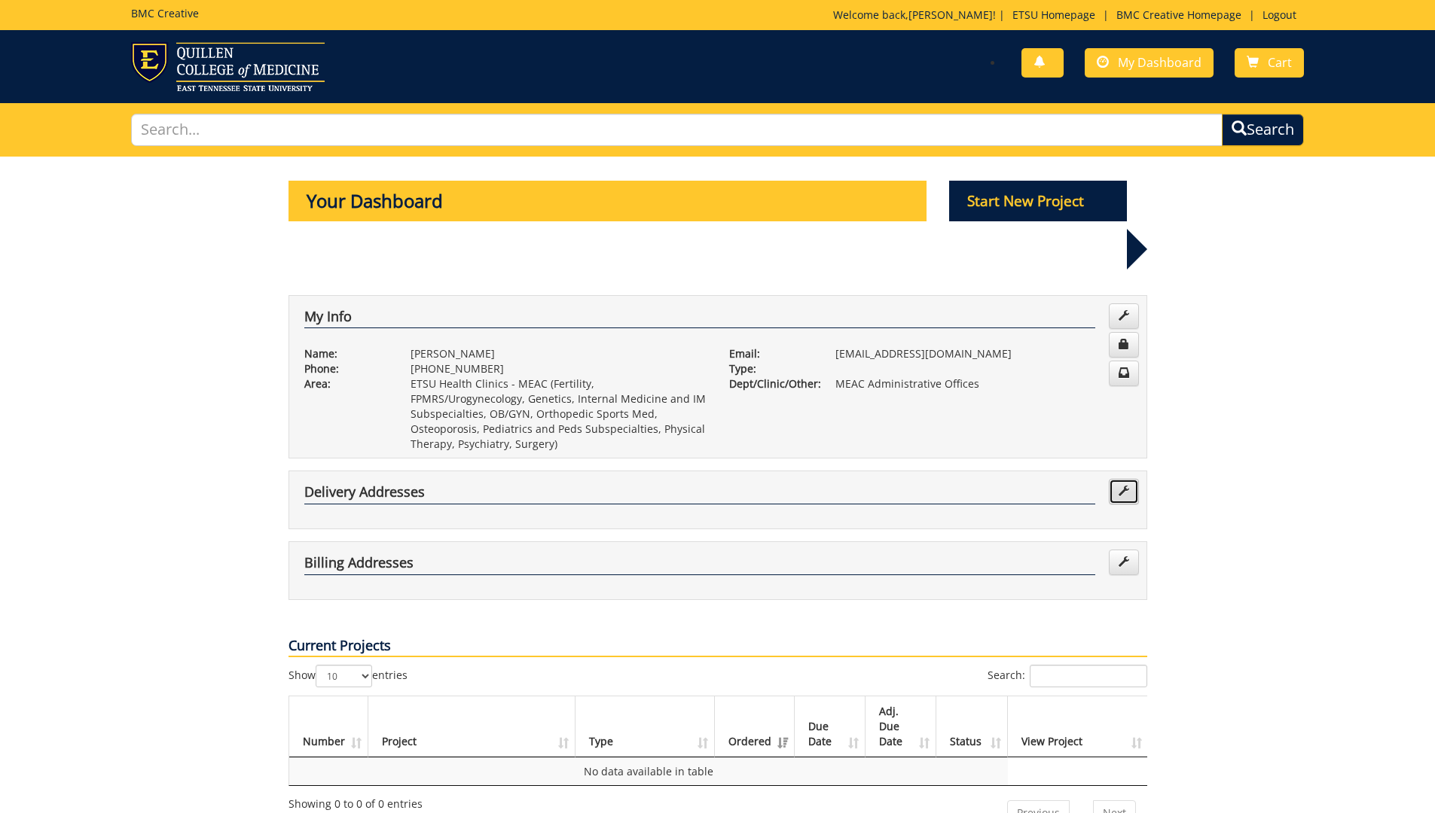
click at [1121, 479] on link at bounding box center [1124, 492] width 30 height 26
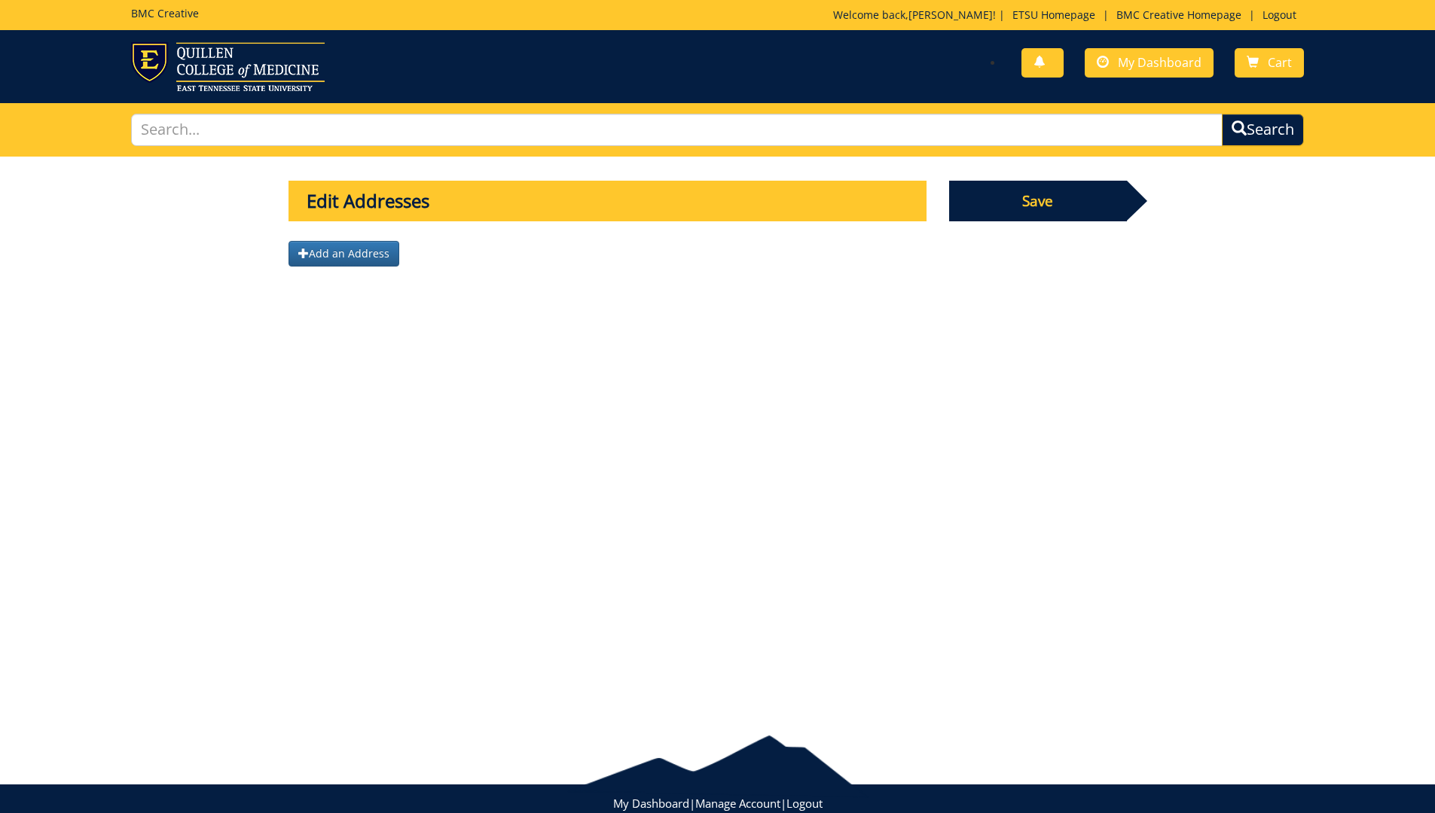
click at [1121, 422] on div "Edit Addresses Save Add an Address" at bounding box center [717, 433] width 1435 height 553
click at [1255, 59] on span at bounding box center [1252, 62] width 12 height 12
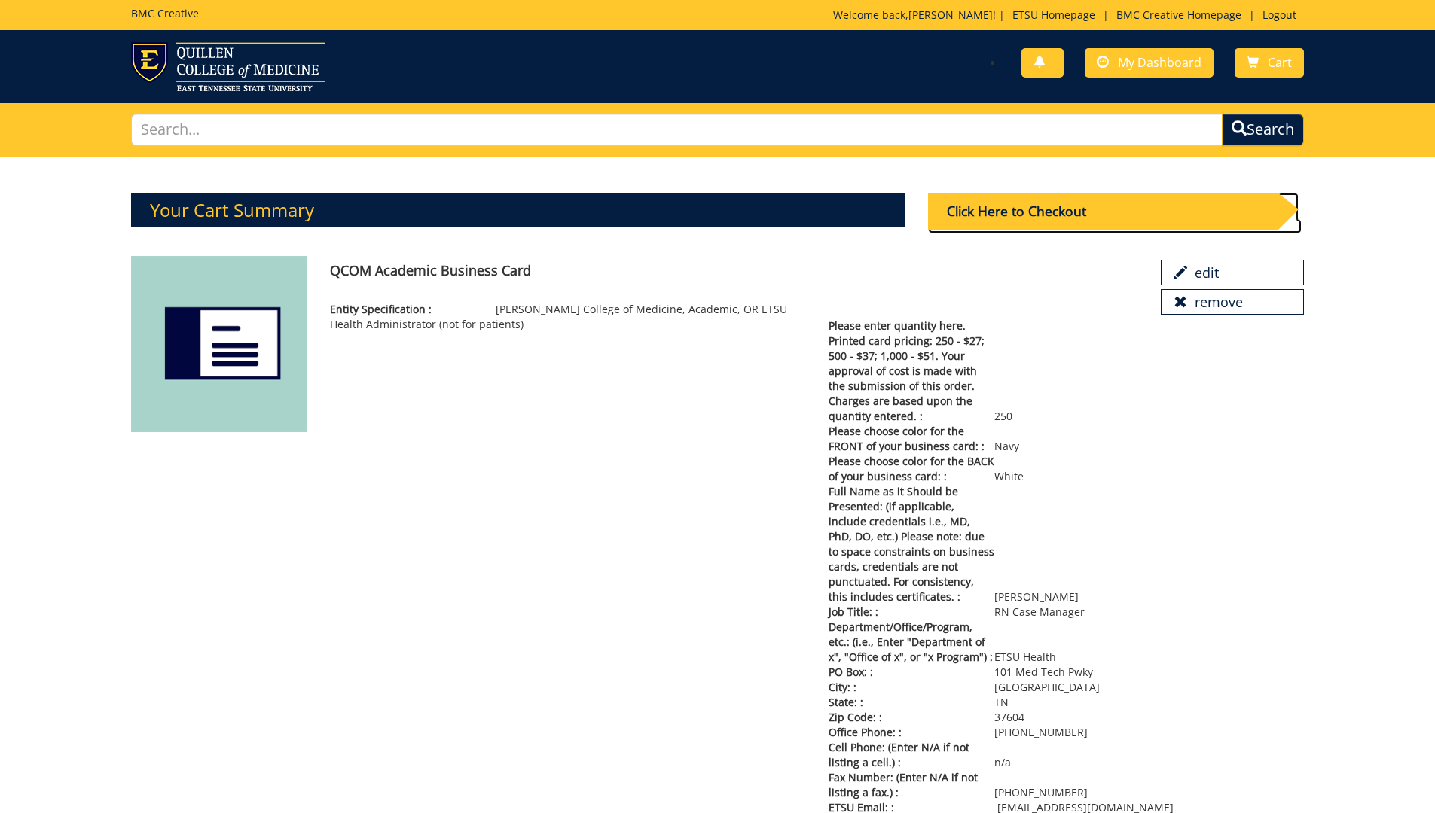
click at [1055, 215] on div "Click Here to Checkout" at bounding box center [1102, 211] width 349 height 37
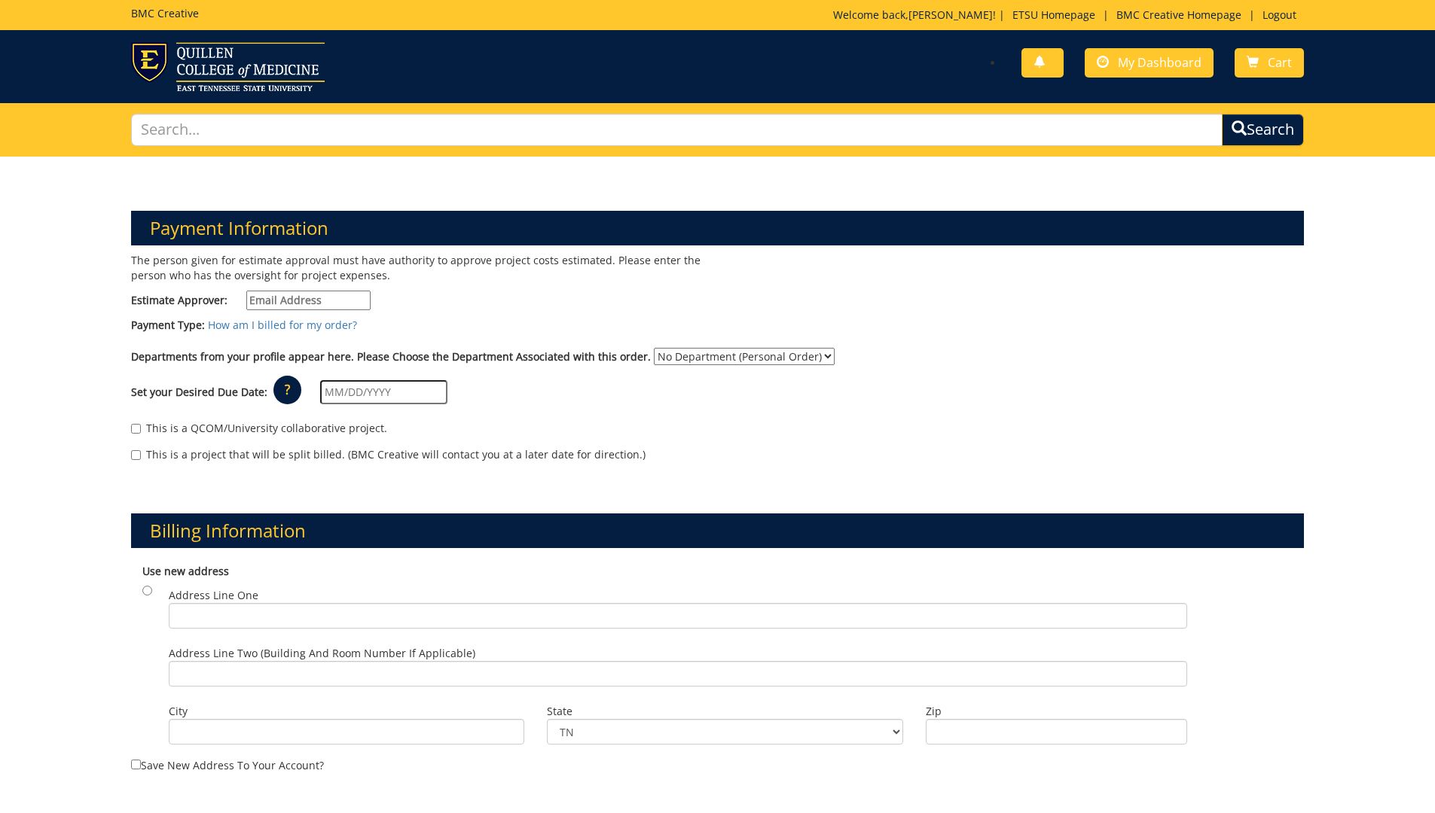
click at [335, 298] on input "Estimate Approver:" at bounding box center [308, 301] width 124 height 20
type input "[EMAIL_ADDRESS][DOMAIN_NAME]"
click at [733, 355] on select "No Department (Personal Order) MEAC Administrative Offices" at bounding box center [744, 356] width 181 height 17
select select "263"
click at [654, 348] on select "No Department (Personal Order) MEAC Administrative Offices" at bounding box center [744, 356] width 181 height 17
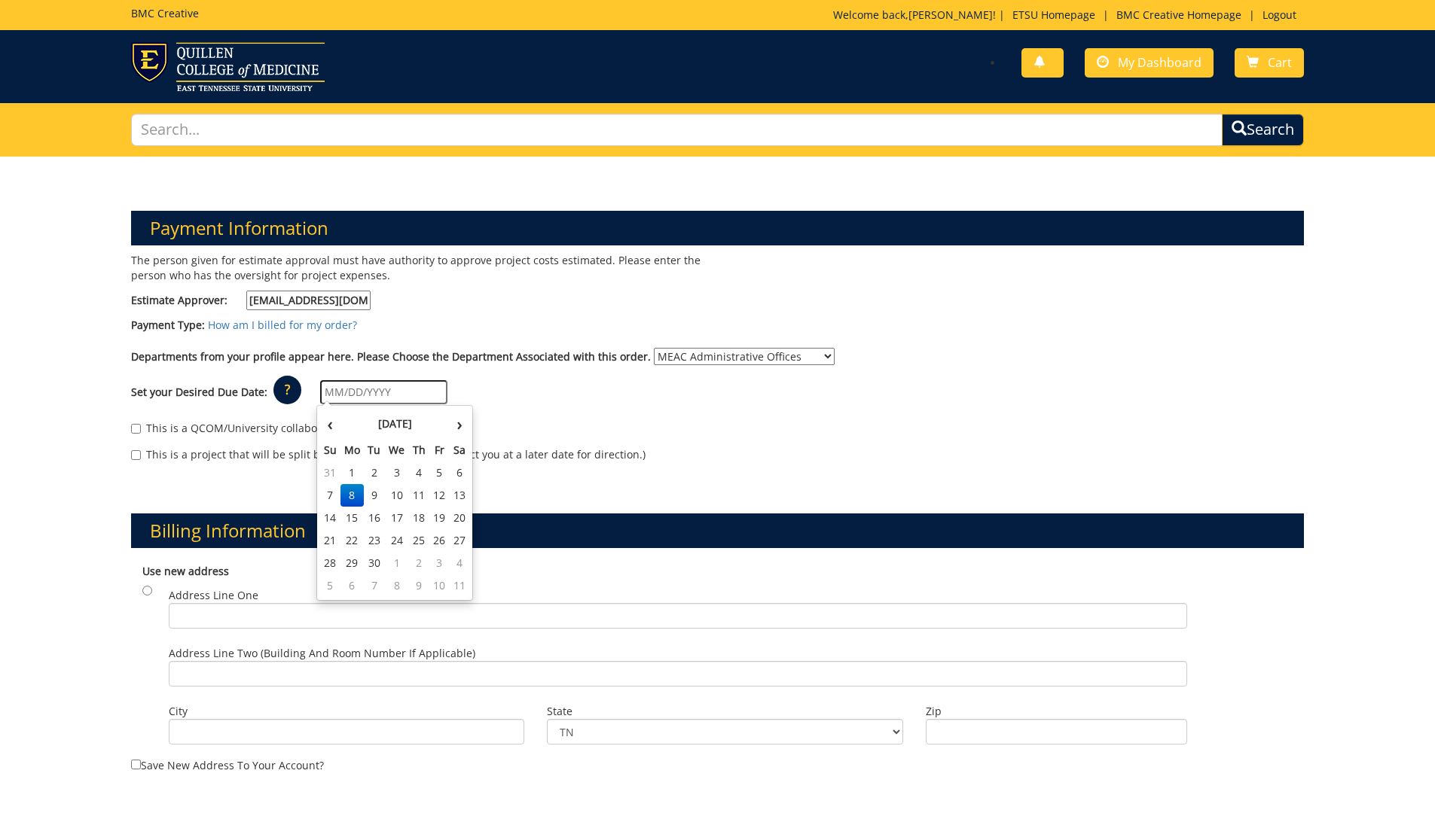
click at [388, 381] on input "text" at bounding box center [383, 392] width 127 height 24
click at [353, 545] on td "22" at bounding box center [352, 540] width 24 height 23
type input "[DATE]"
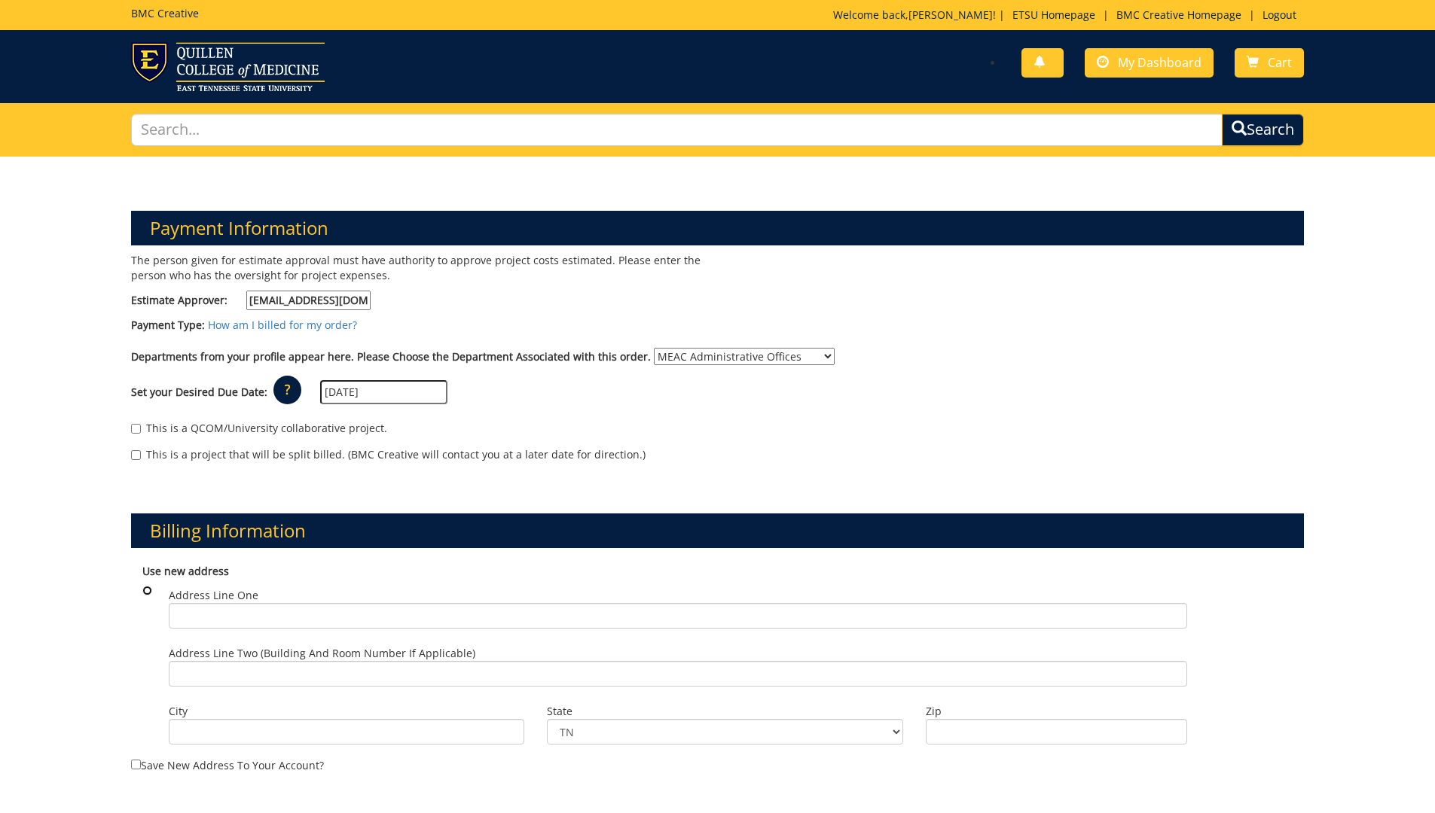
click at [145, 587] on input "radio" at bounding box center [147, 591] width 10 height 10
radio input "true"
click at [257, 618] on input "Address Line One" at bounding box center [678, 616] width 1018 height 26
type input "101 Med Tech Parkway"
type input "Suite 307"
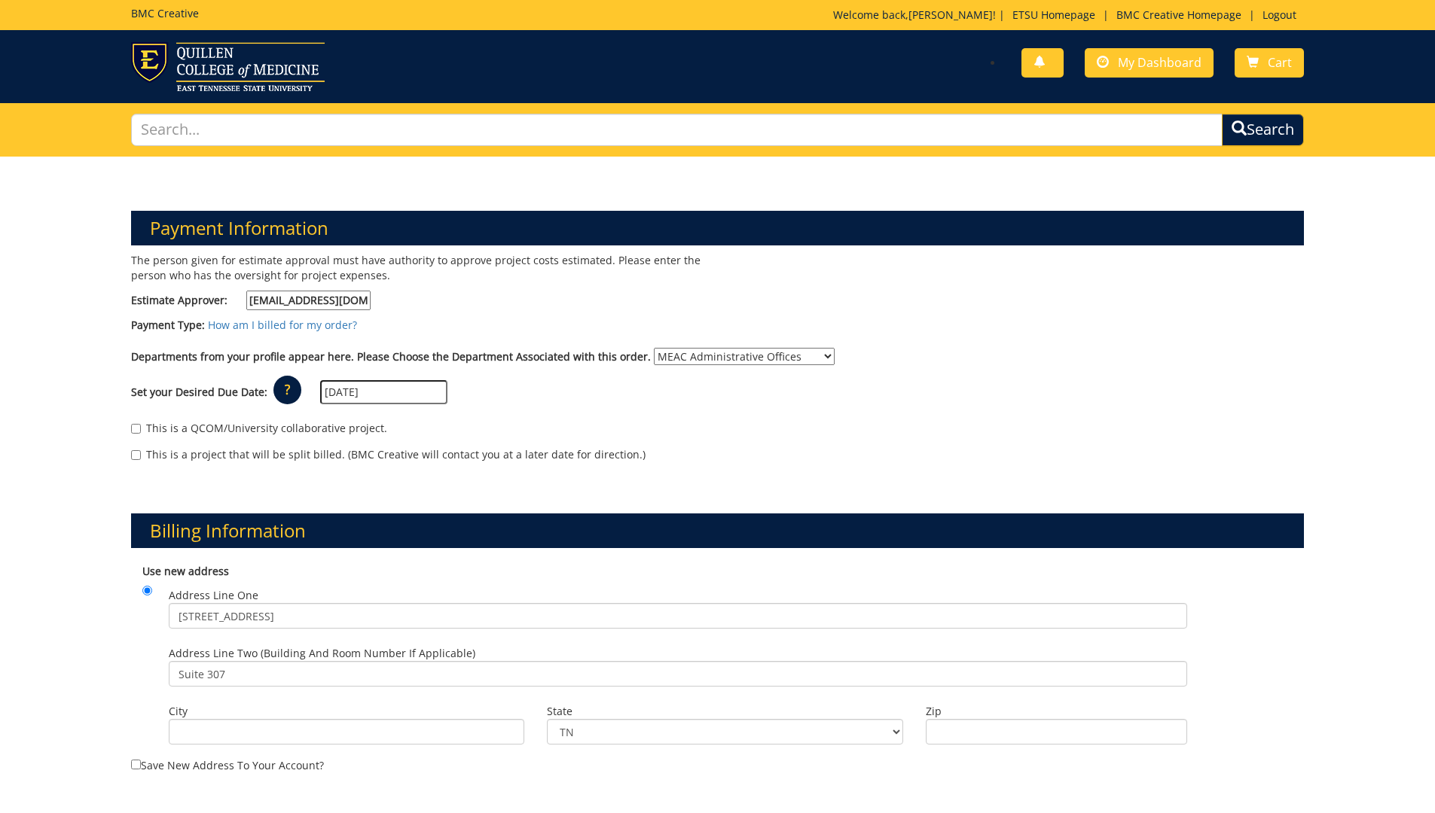
type input "Johnson City"
type input "37604"
type input "101 Med Tech Parkway"
type input "Suite 307"
type input "Johnson City"
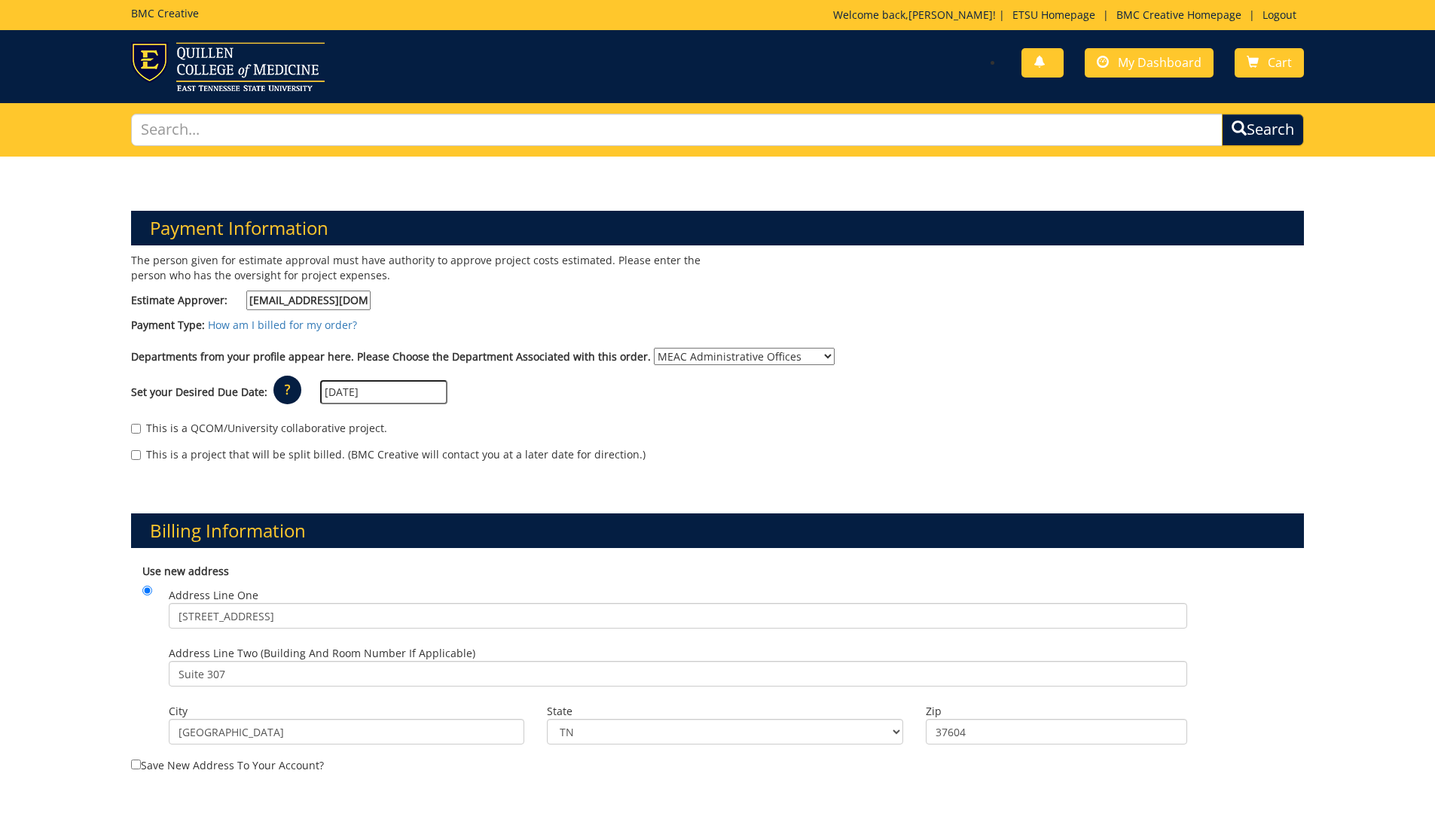
type input "37604"
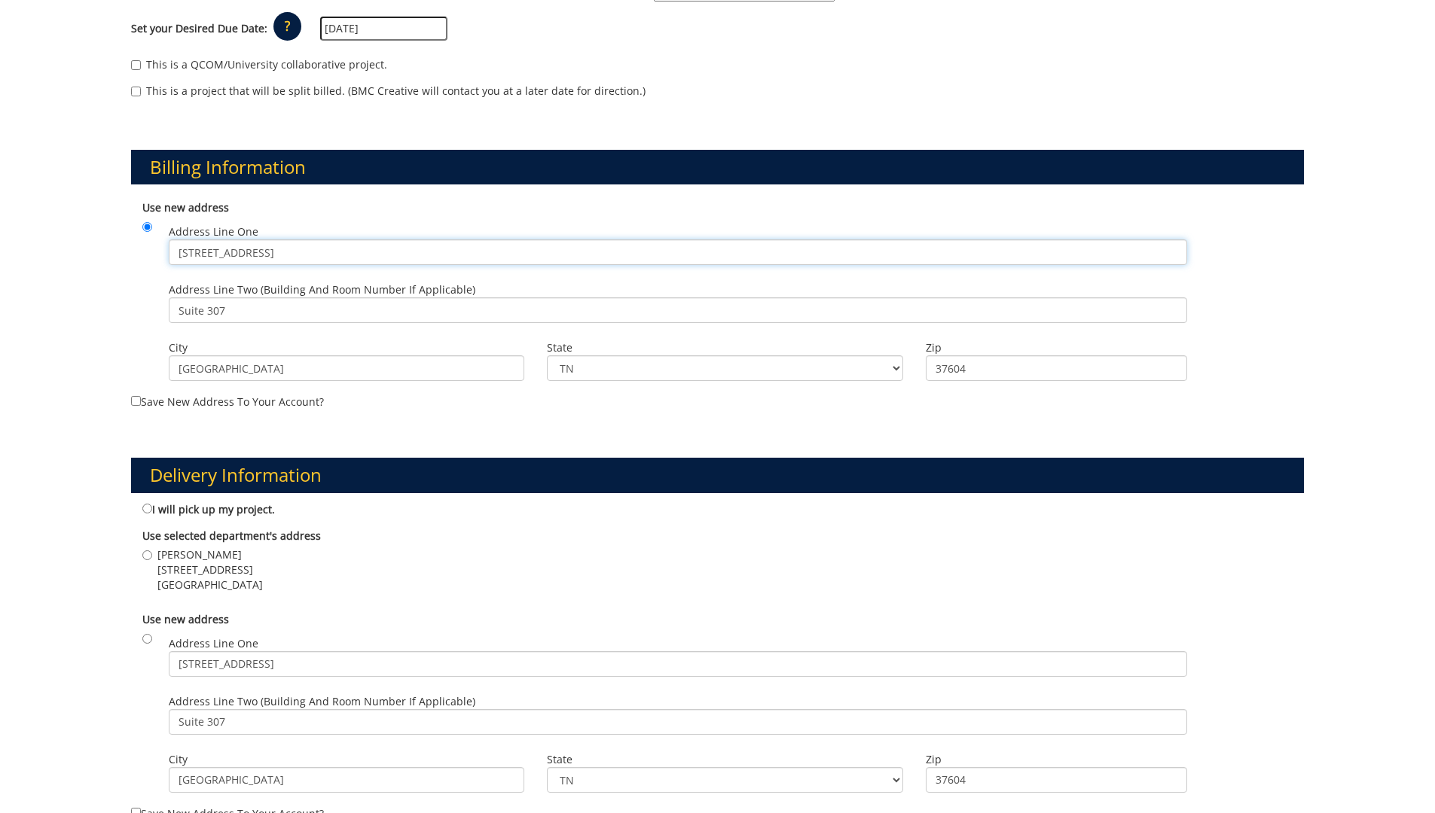
scroll to position [377, 0]
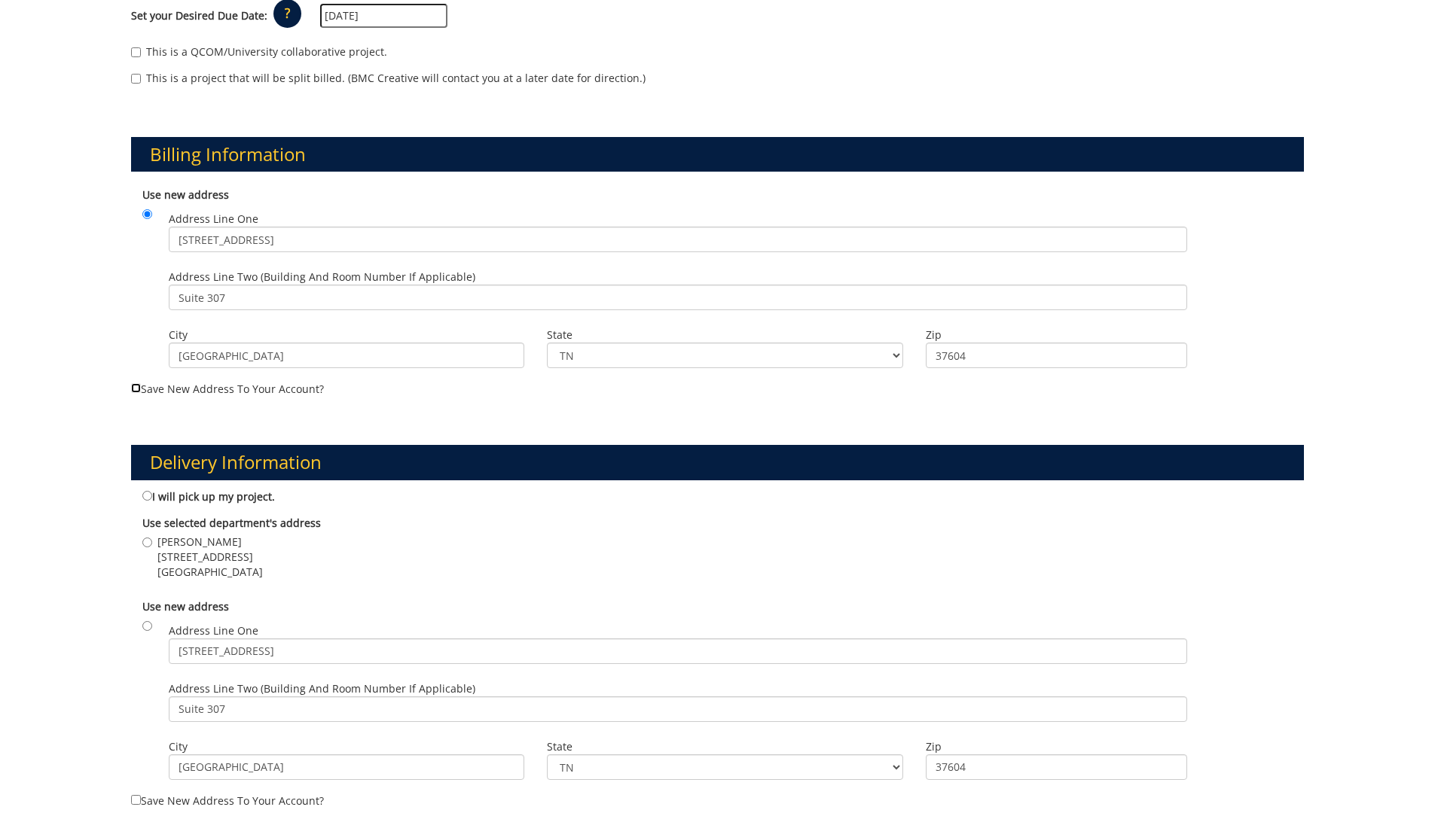
click at [136, 385] on input "Save new address to your account?" at bounding box center [136, 388] width 10 height 10
checkbox input "true"
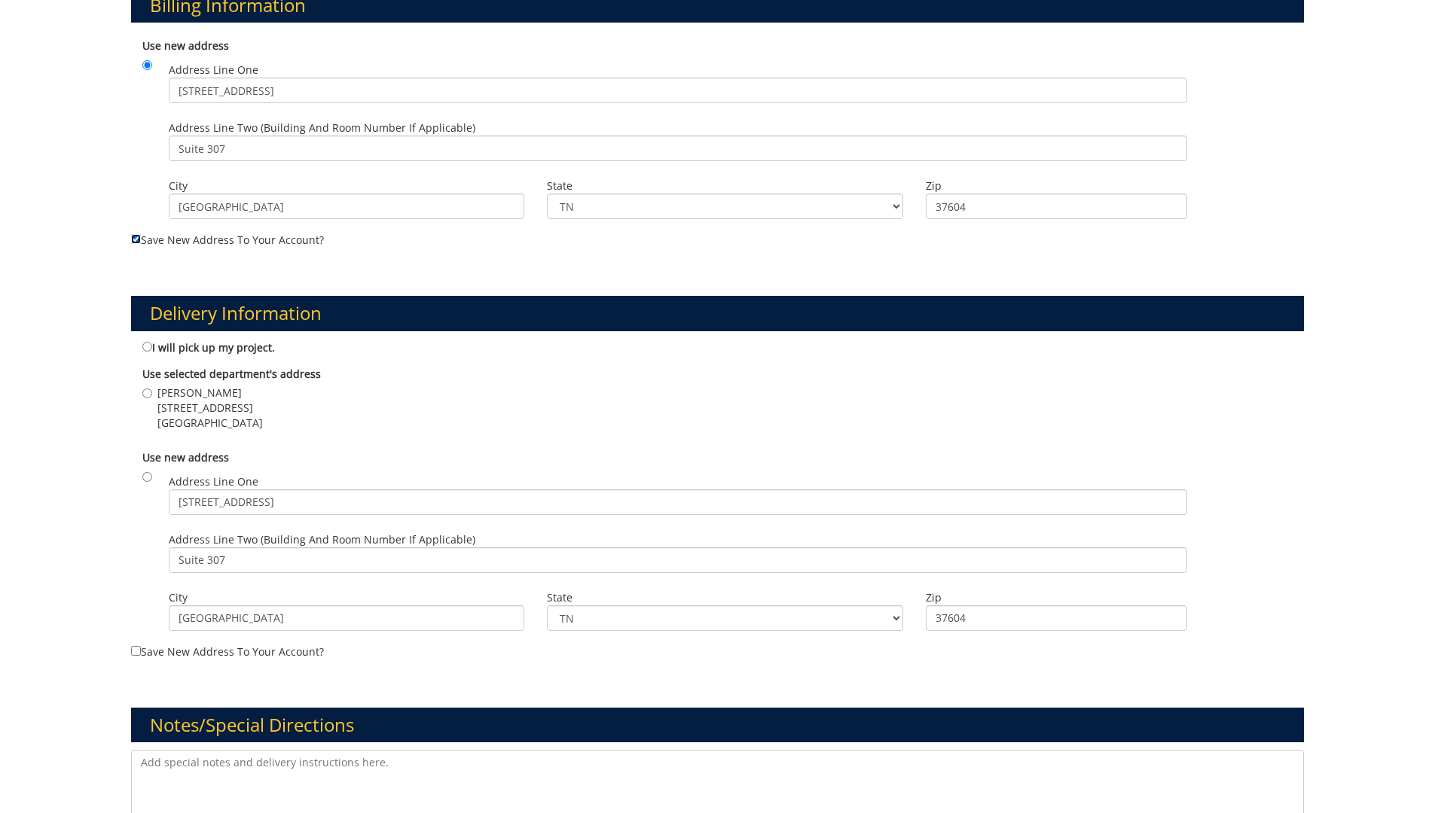
scroll to position [527, 0]
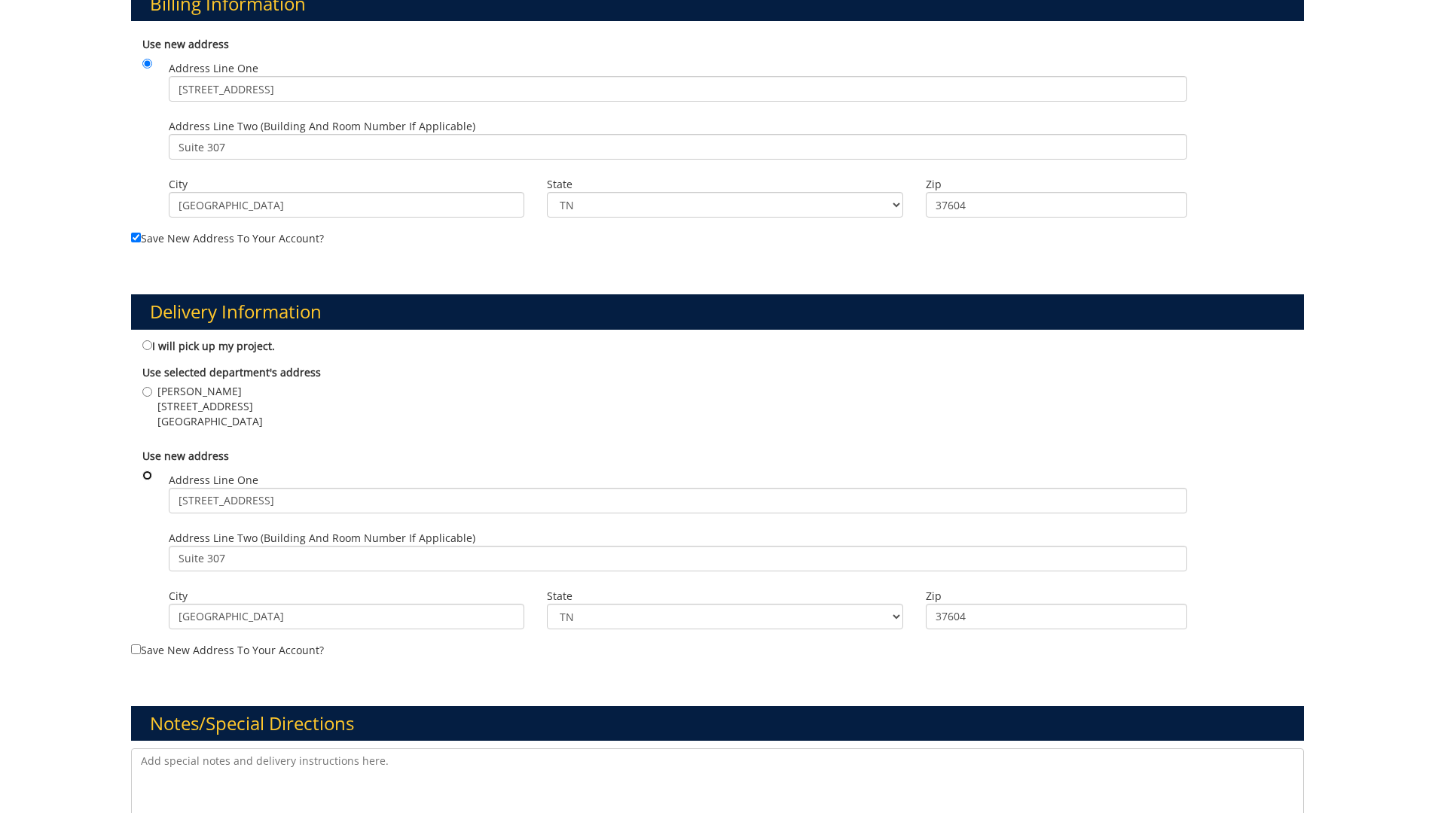
click at [145, 479] on input "radio" at bounding box center [147, 476] width 10 height 10
radio input "true"
click at [139, 651] on label "Save new address to your account?" at bounding box center [717, 497] width 1173 height 321
click at [137, 650] on input "Save new address to your account?" at bounding box center [136, 650] width 10 height 10
checkbox input "true"
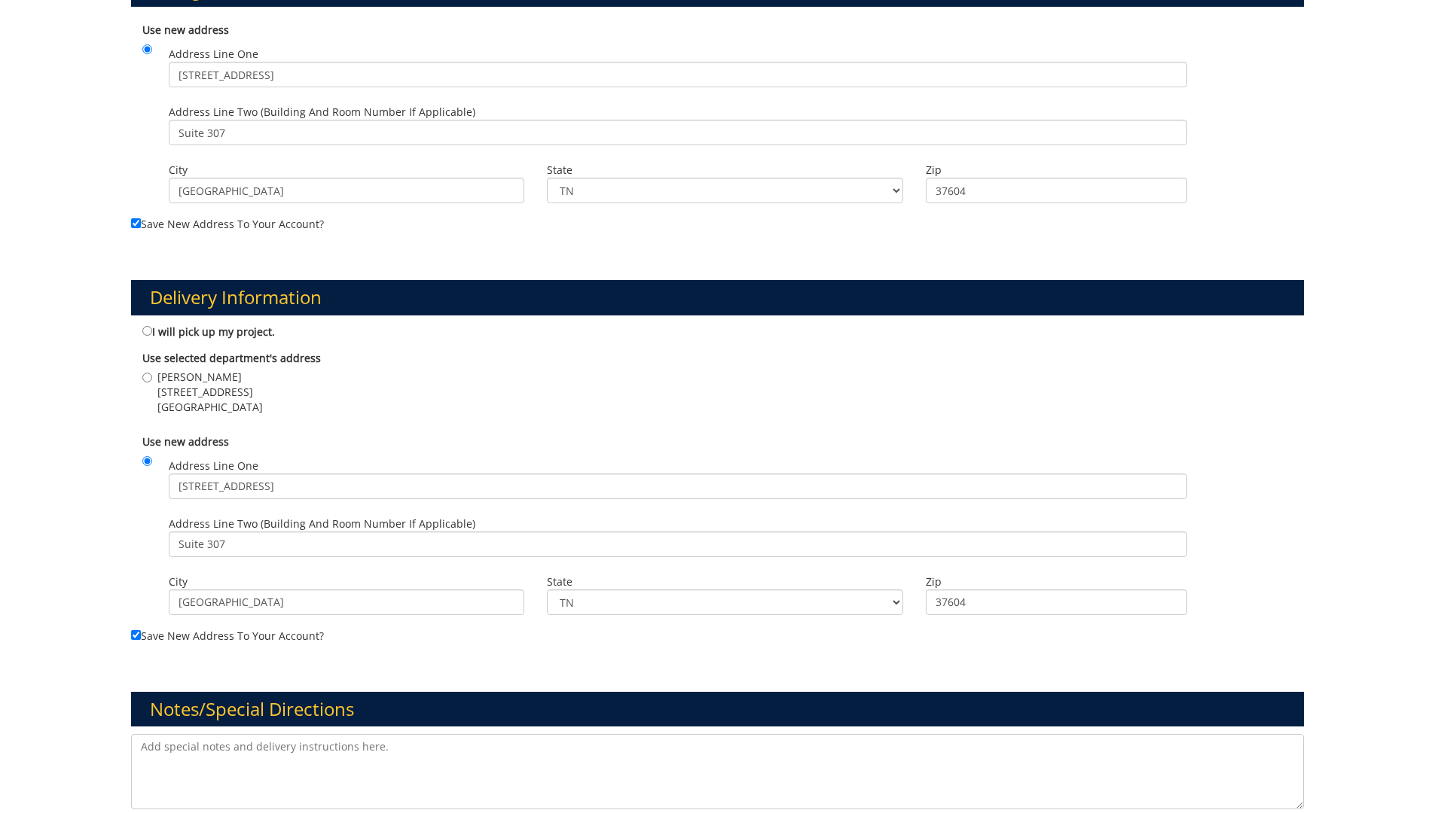
scroll to position [846, 0]
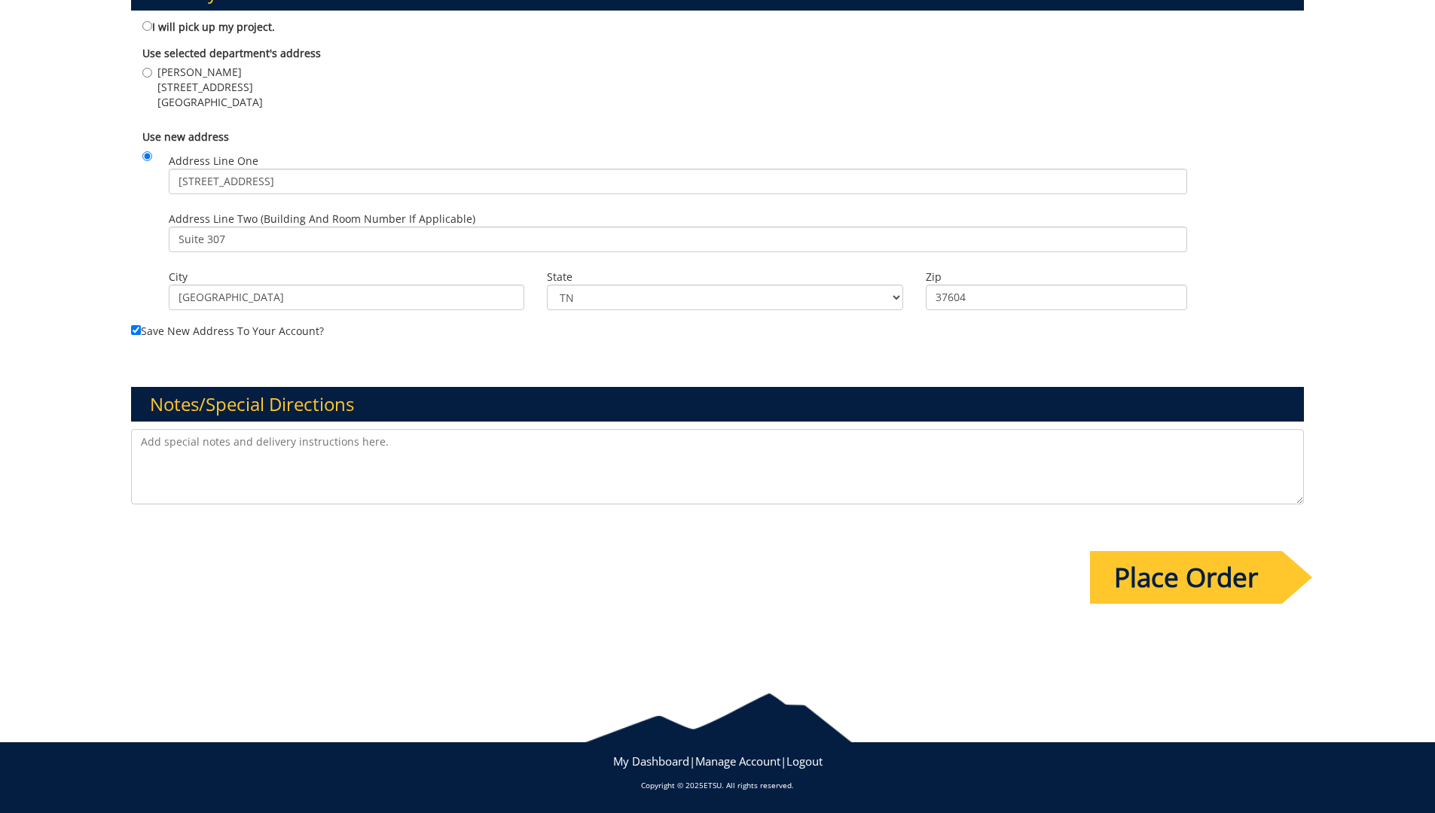
click at [1240, 590] on input "Place Order" at bounding box center [1186, 577] width 192 height 53
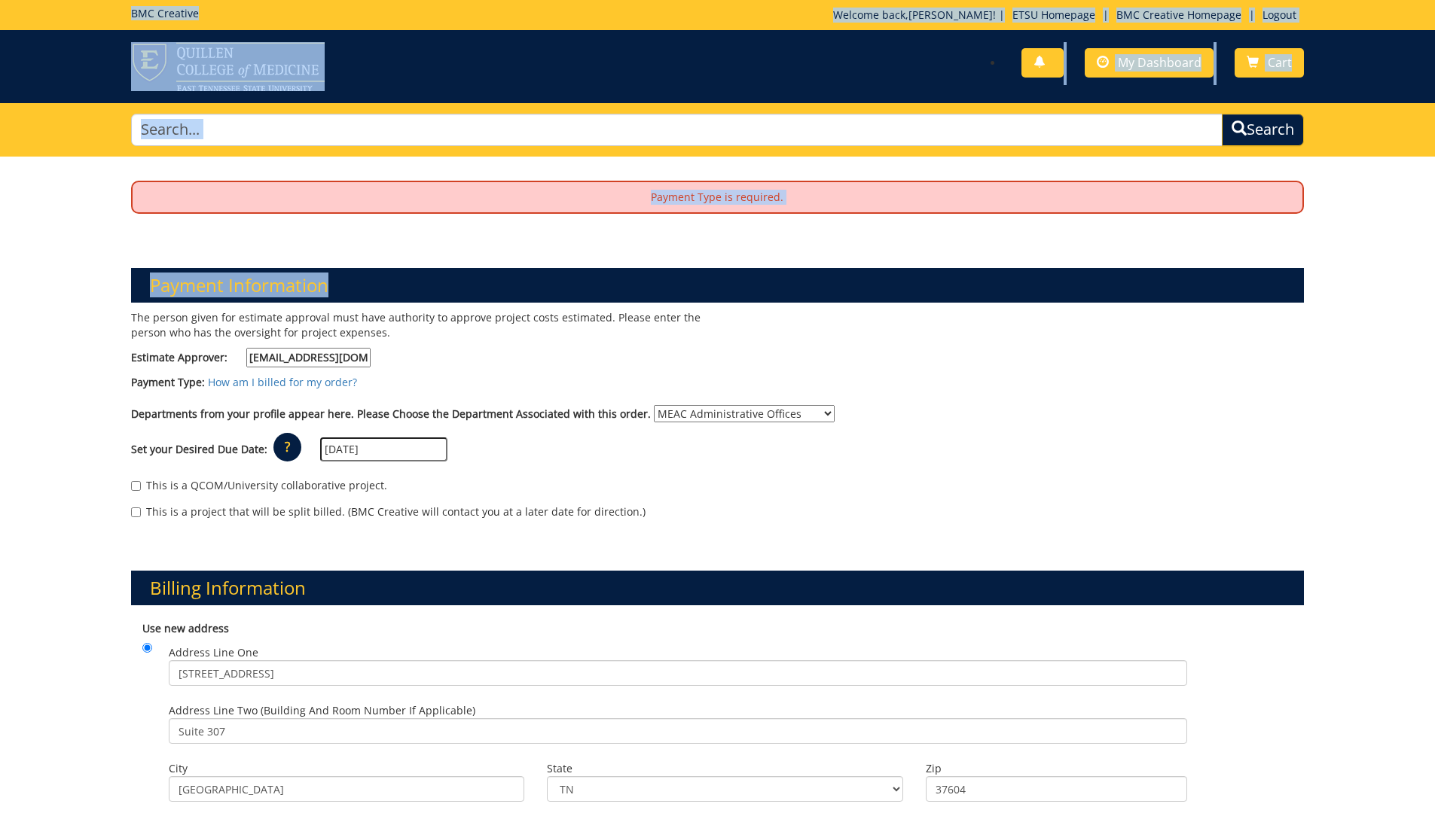
drag, startPoint x: 1347, startPoint y: 0, endPoint x: 1253, endPoint y: 233, distance: 251.0
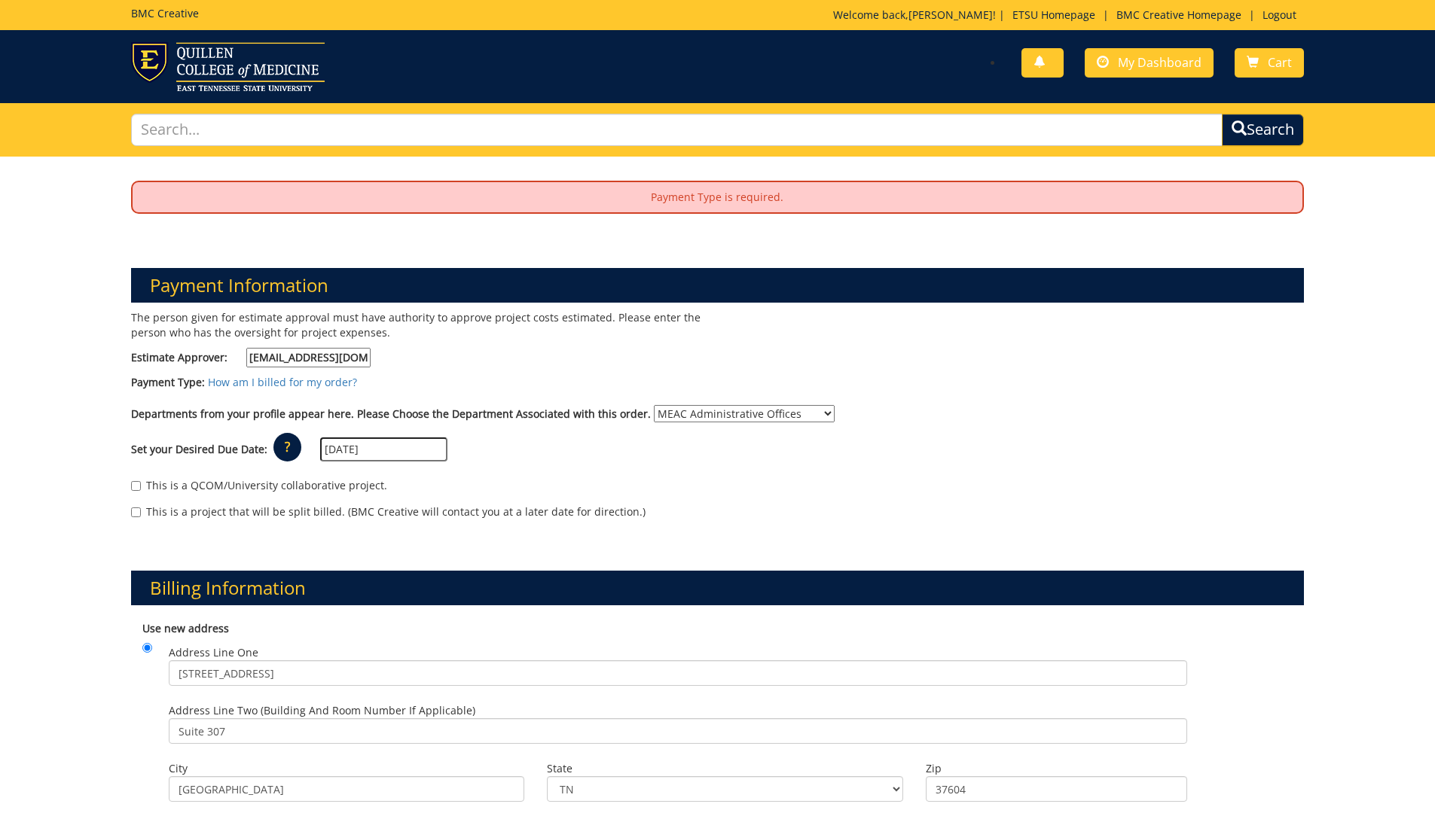
click at [1230, 374] on div "The person given for estimate approval must have authority to approve project c…" at bounding box center [718, 422] width 1196 height 224
click at [1182, 383] on div "Payment Type: How am I billed for my order?" at bounding box center [718, 386] width 1196 height 23
click at [801, 412] on select "No Department (Personal Order) MEAC Administrative Offices" at bounding box center [744, 413] width 181 height 17
select select "null"
click at [654, 405] on select "No Department (Personal Order) MEAC Administrative Offices" at bounding box center [744, 413] width 181 height 17
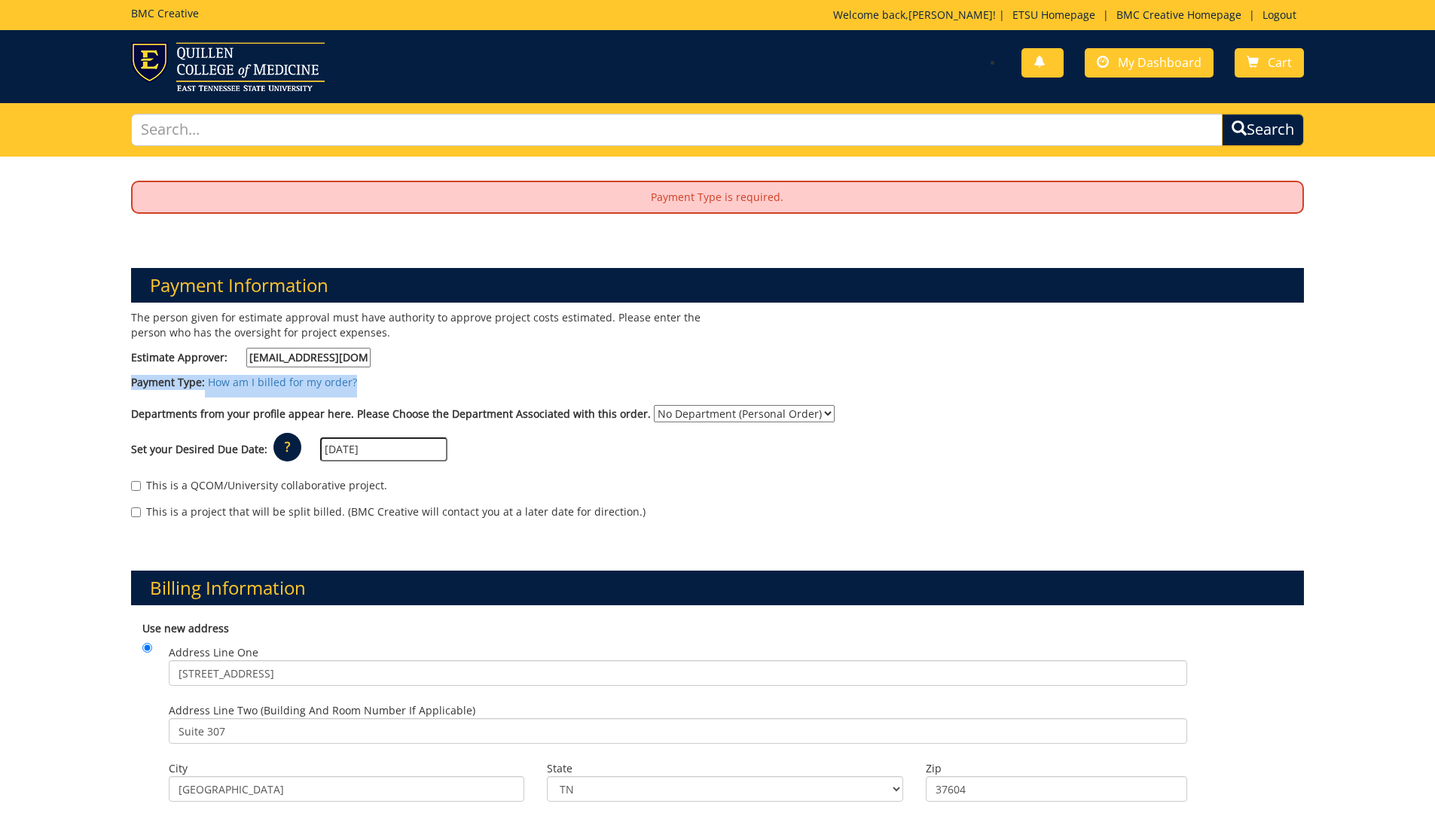
drag, startPoint x: 406, startPoint y: 369, endPoint x: 407, endPoint y: 383, distance: 14.3
click at [407, 383] on div "The person given for estimate approval must have authority to approve project c…" at bounding box center [718, 422] width 1196 height 224
click at [408, 383] on div "Payment Type: How am I billed for my order?" at bounding box center [718, 386] width 1196 height 23
drag, startPoint x: 419, startPoint y: 369, endPoint x: 426, endPoint y: 361, distance: 11.2
click at [426, 361] on div "The person given for estimate approval must have authority to approve project c…" at bounding box center [419, 342] width 598 height 65
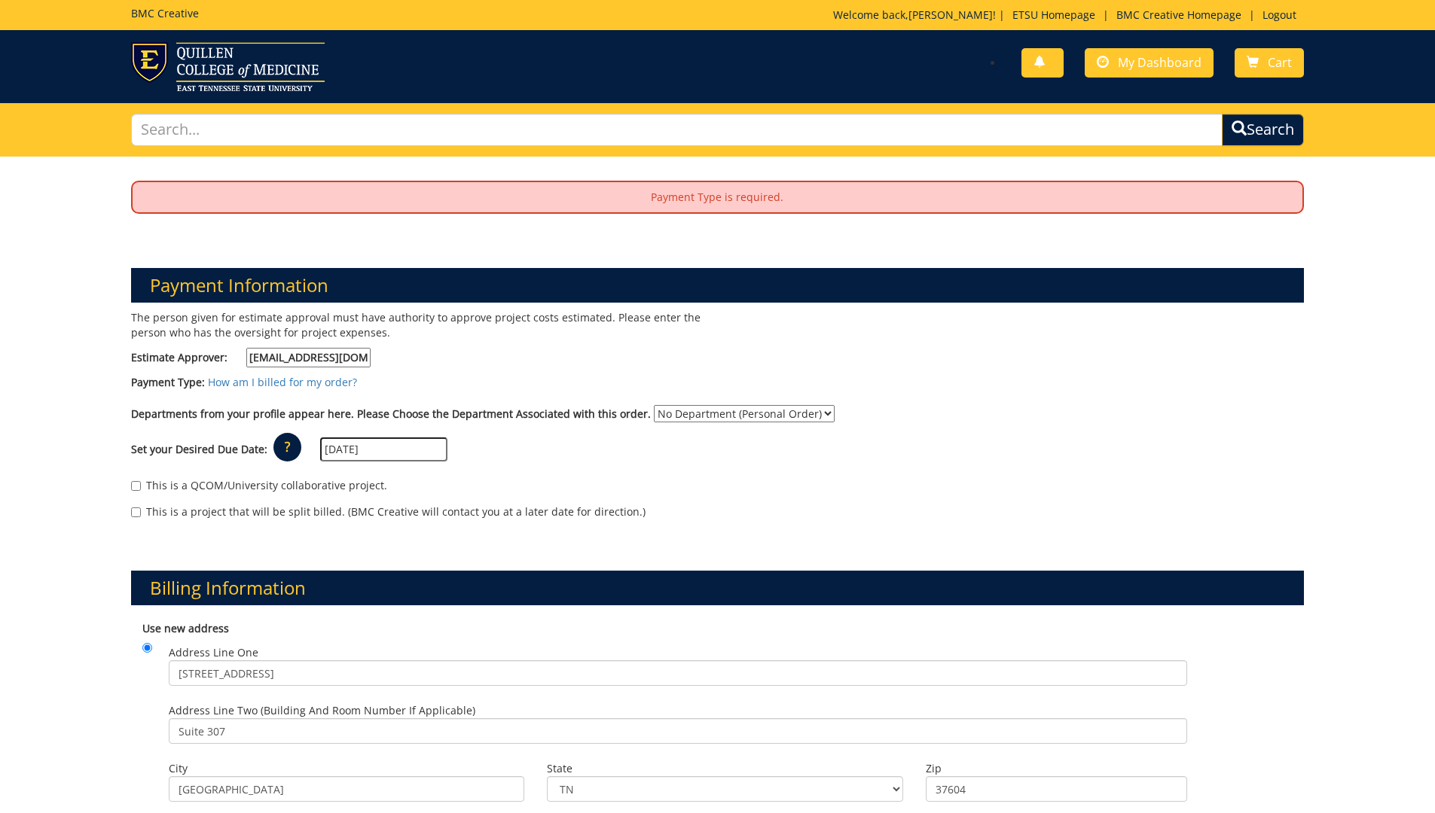
click at [1289, 421] on div "Departments from your profile appear here. Please Choose the Department Associa…" at bounding box center [718, 417] width 1196 height 24
drag, startPoint x: 456, startPoint y: 369, endPoint x: 459, endPoint y: 377, distance: 8.8
click at [459, 377] on div "The person given for estimate approval must have authority to approve project c…" at bounding box center [718, 422] width 1196 height 224
drag, startPoint x: 459, startPoint y: 377, endPoint x: 476, endPoint y: 380, distance: 16.7
click at [476, 380] on div "Payment Type: How am I billed for my order?" at bounding box center [718, 386] width 1196 height 23
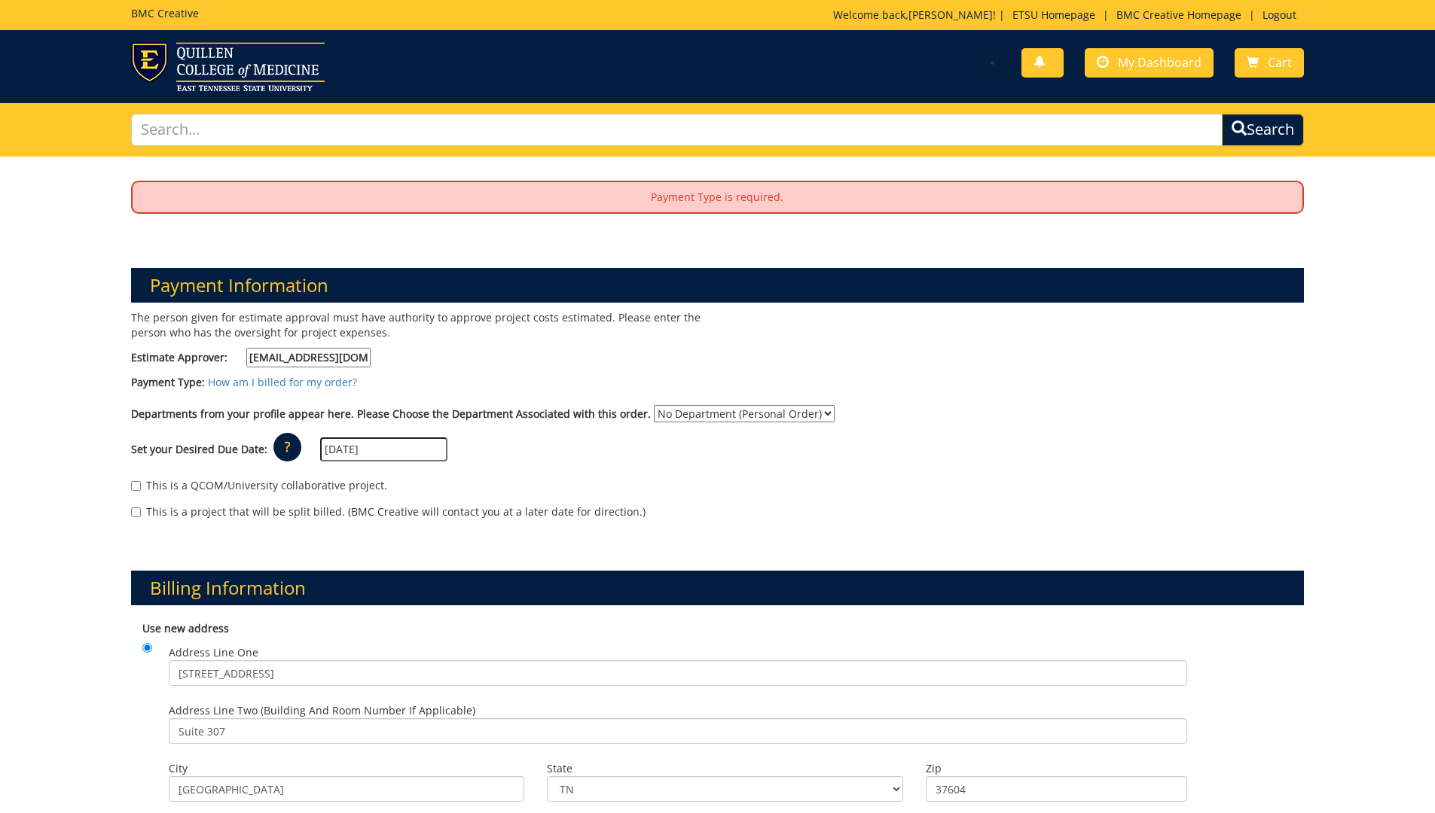
click at [477, 380] on div "Payment Type: How am I billed for my order?" at bounding box center [718, 386] width 1196 height 23
click at [418, 382] on div "Payment Type: How am I billed for my order?" at bounding box center [718, 386] width 1196 height 23
click at [418, 381] on div "Payment Type: How am I billed for my order?" at bounding box center [718, 386] width 1196 height 23
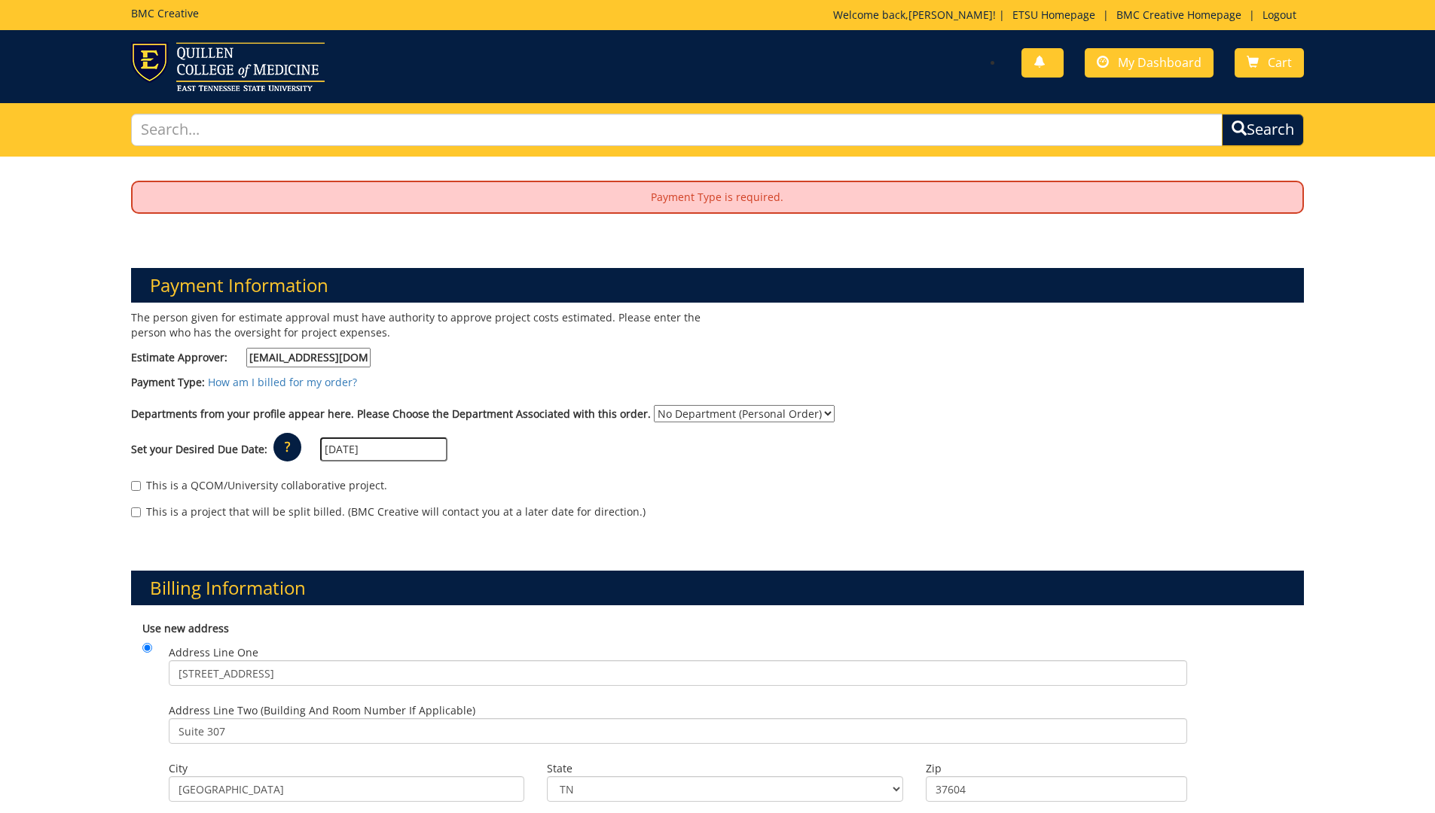
drag, startPoint x: 1126, startPoint y: 459, endPoint x: 0, endPoint y: 459, distance: 1125.9
click at [1103, 459] on div "Set your Desired Due Date: ? × How long will my project take to finish? : Pleas…" at bounding box center [718, 449] width 1196 height 41
click at [166, 384] on label "Payment Type:" at bounding box center [168, 382] width 74 height 15
drag, startPoint x: 1053, startPoint y: 365, endPoint x: 865, endPoint y: 510, distance: 236.8
click at [865, 510] on div "This is a project that will be split billed. (BMC Creative will contact you at …" at bounding box center [717, 516] width 1173 height 23
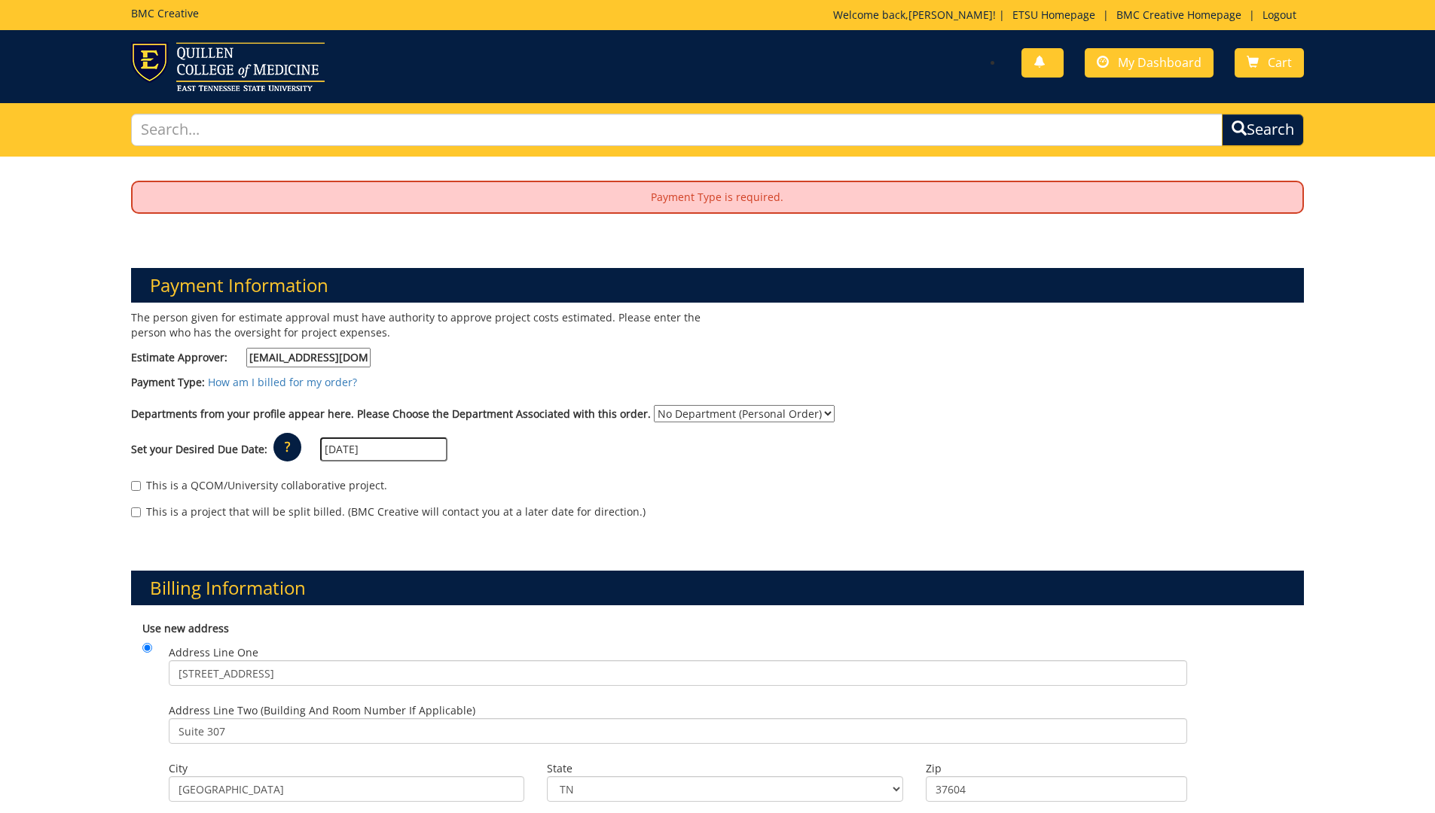
click at [1142, 453] on div "Set your Desired Due Date: ? × How long will my project take to finish? : Pleas…" at bounding box center [718, 449] width 1196 height 41
click at [1230, 126] on span "submit" at bounding box center [1238, 128] width 16 height 16
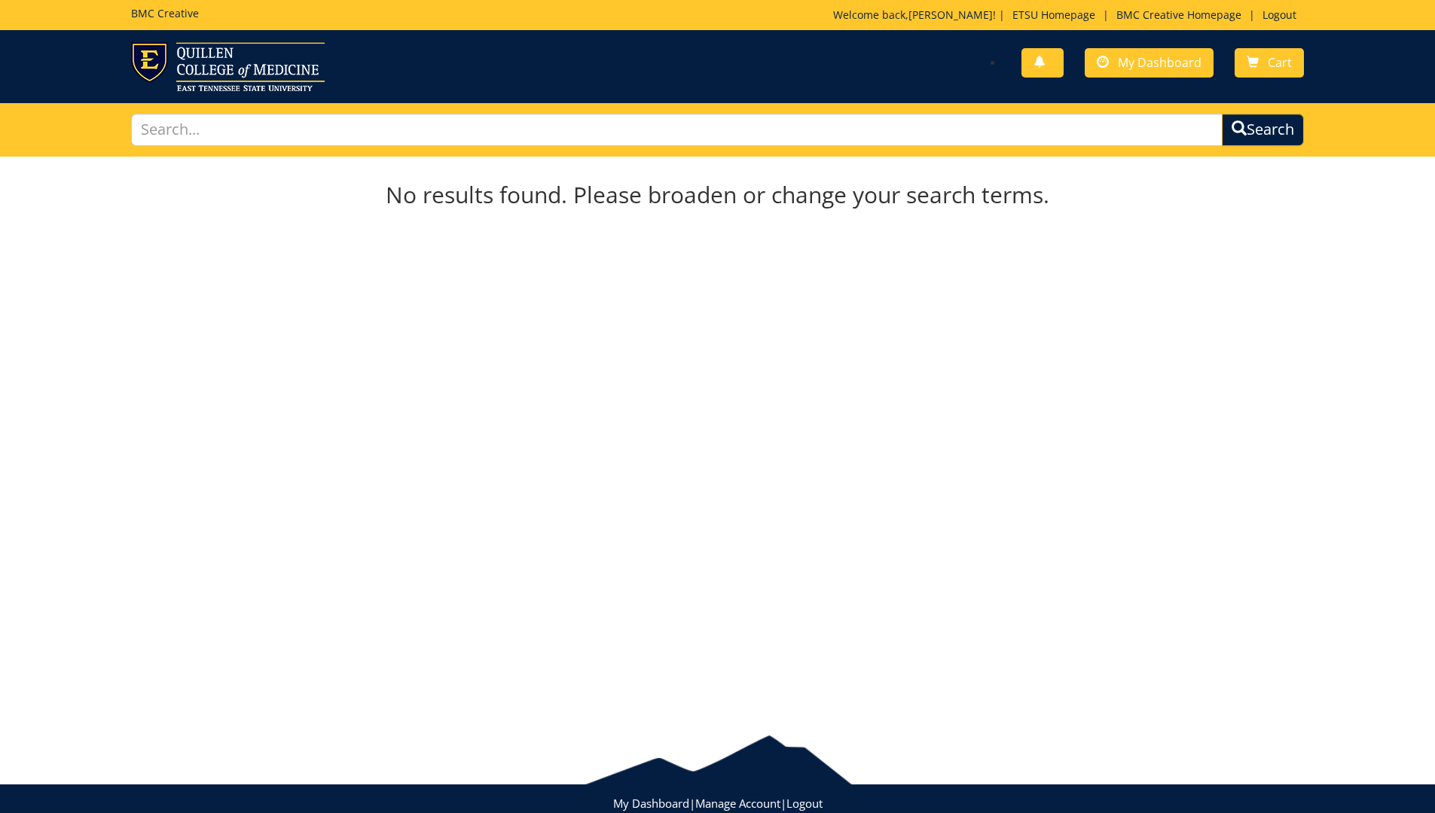
drag, startPoint x: 481, startPoint y: 109, endPoint x: 474, endPoint y: 116, distance: 10.1
click at [477, 115] on div "Search" at bounding box center [718, 129] width 1196 height 53
drag, startPoint x: 304, startPoint y: 147, endPoint x: 272, endPoint y: 111, distance: 47.5
click at [302, 139] on div "Search" at bounding box center [718, 129] width 1196 height 53
click at [253, 123] on input "text" at bounding box center [677, 130] width 1092 height 32
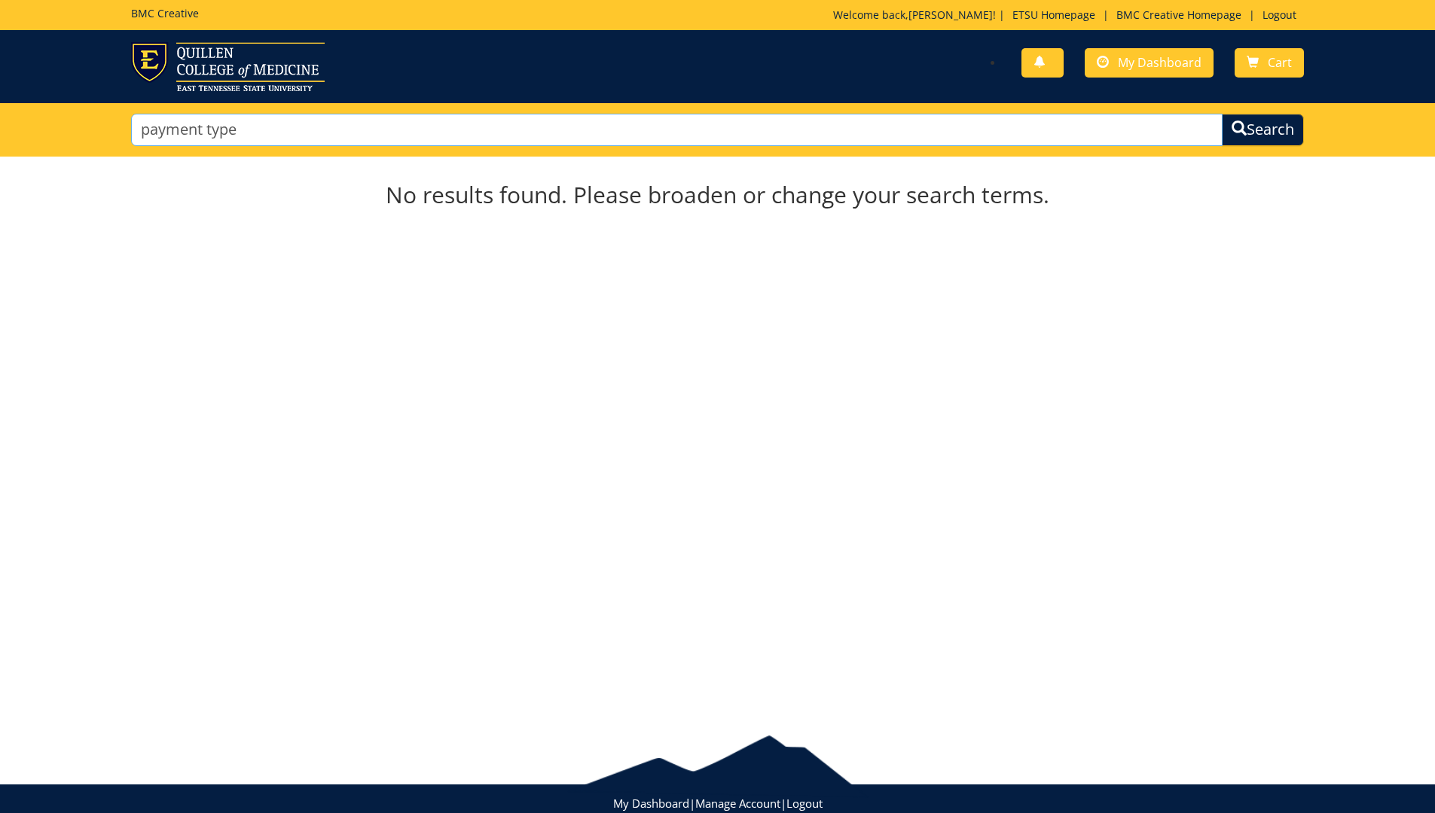
type input "payment type"
click at [1222, 114] on button "Search" at bounding box center [1263, 130] width 82 height 32
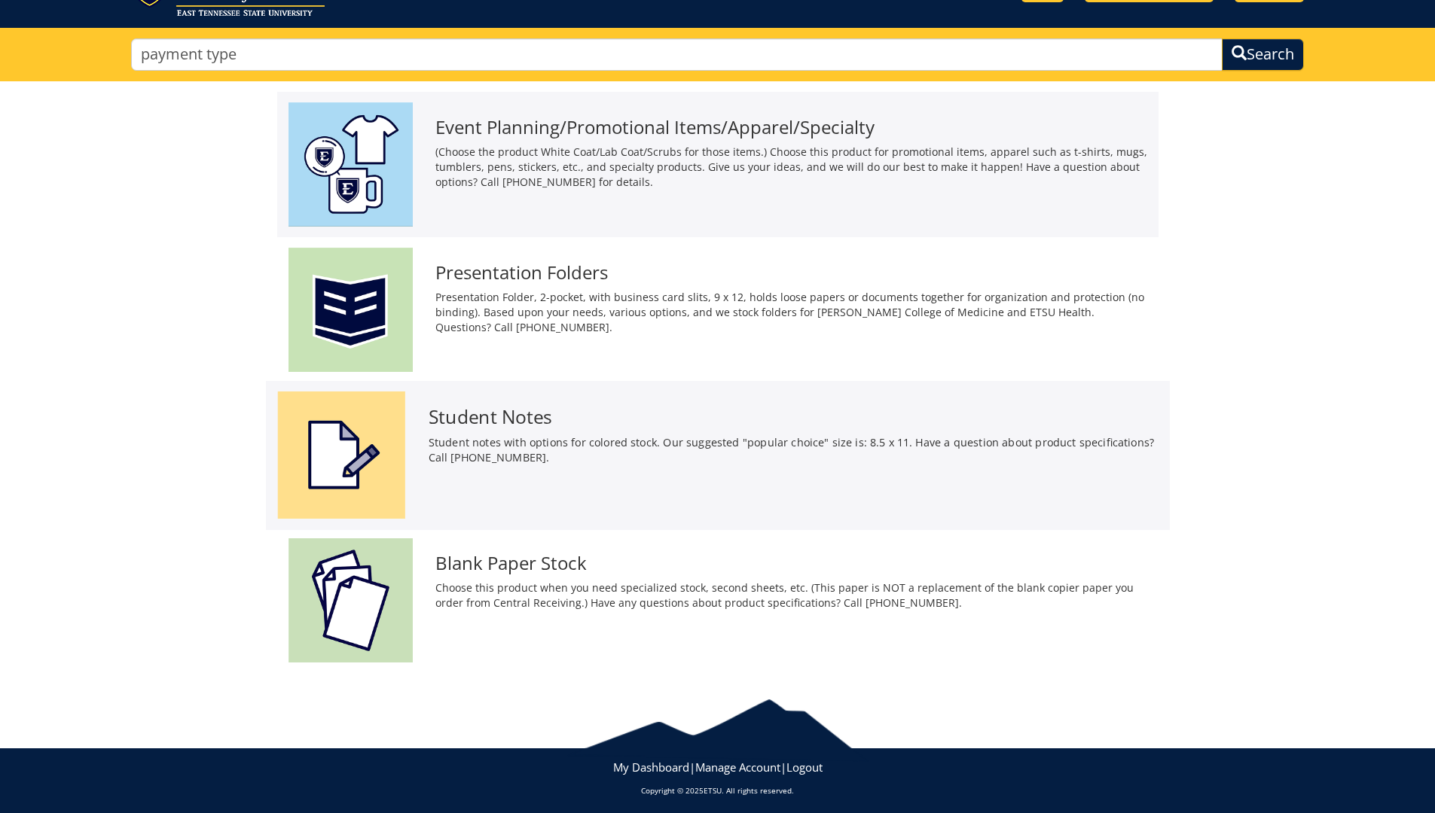
scroll to position [81, 0]
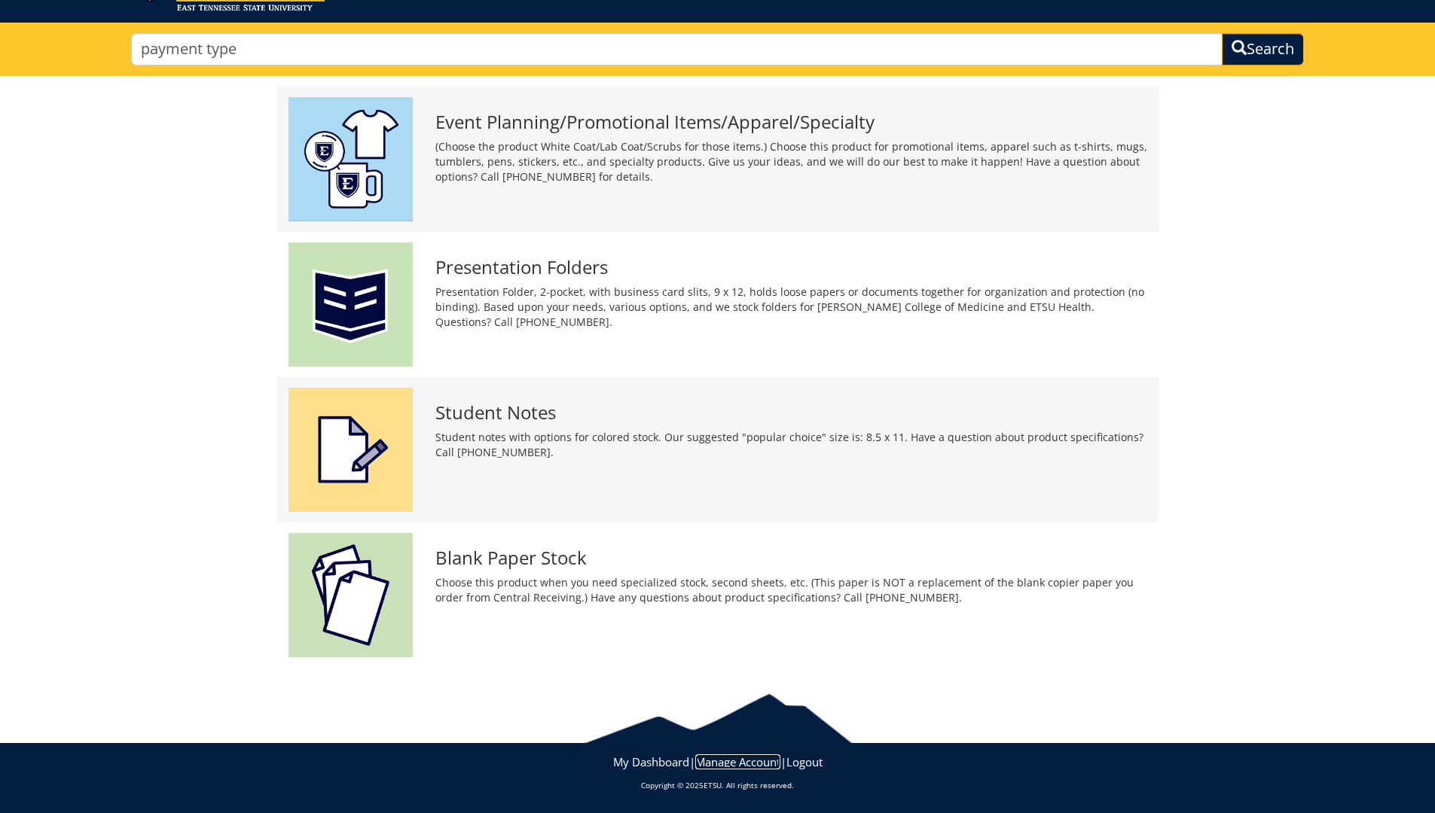
click at [749, 765] on link "Manage Account" at bounding box center [737, 762] width 85 height 15
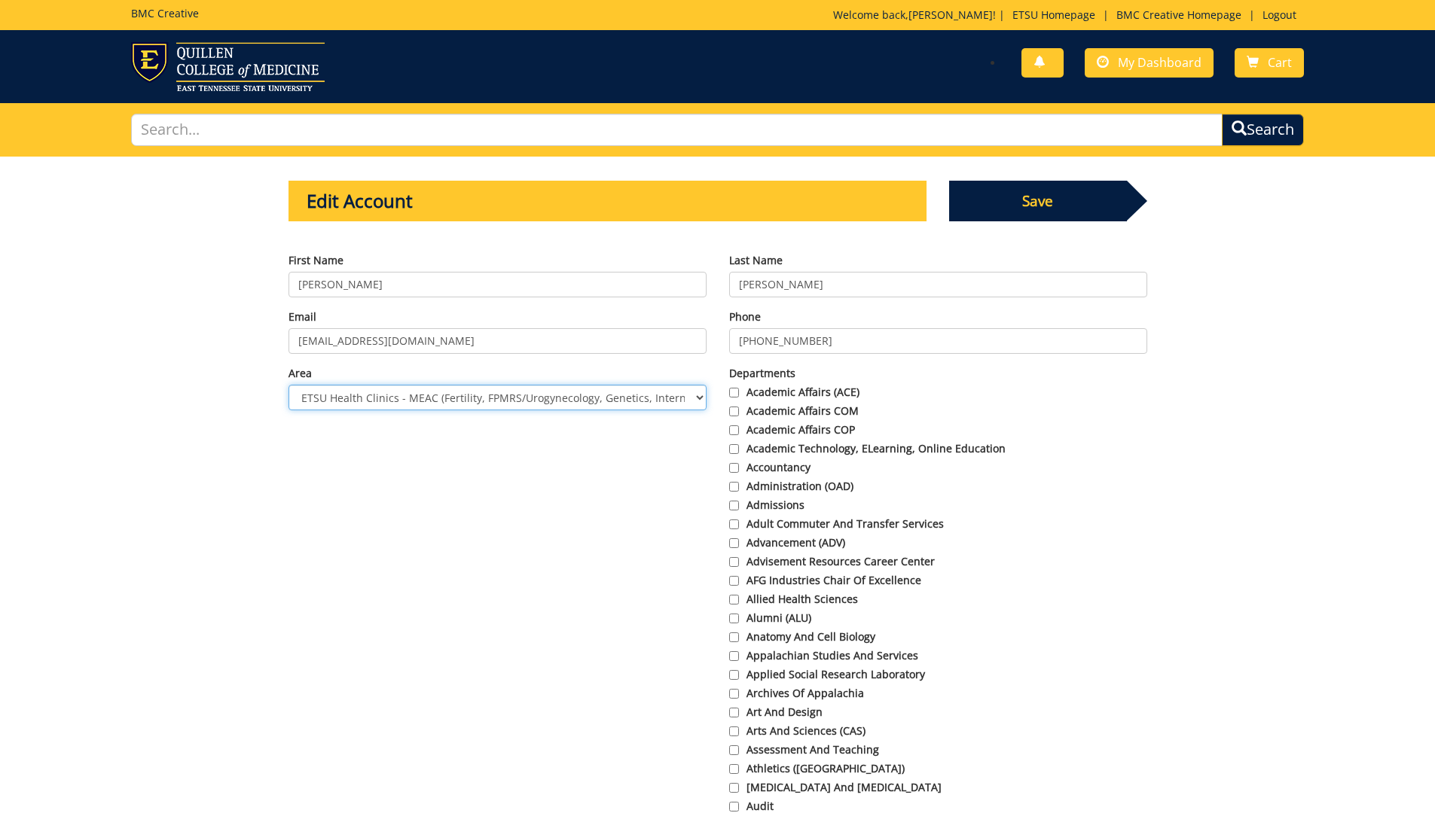
click at [703, 393] on select "Choose Area Administration Advancement (ADM) BucSports Business & Finance [PERS…" at bounding box center [497, 398] width 418 height 26
drag, startPoint x: 409, startPoint y: 397, endPoint x: 875, endPoint y: 403, distance: 466.2
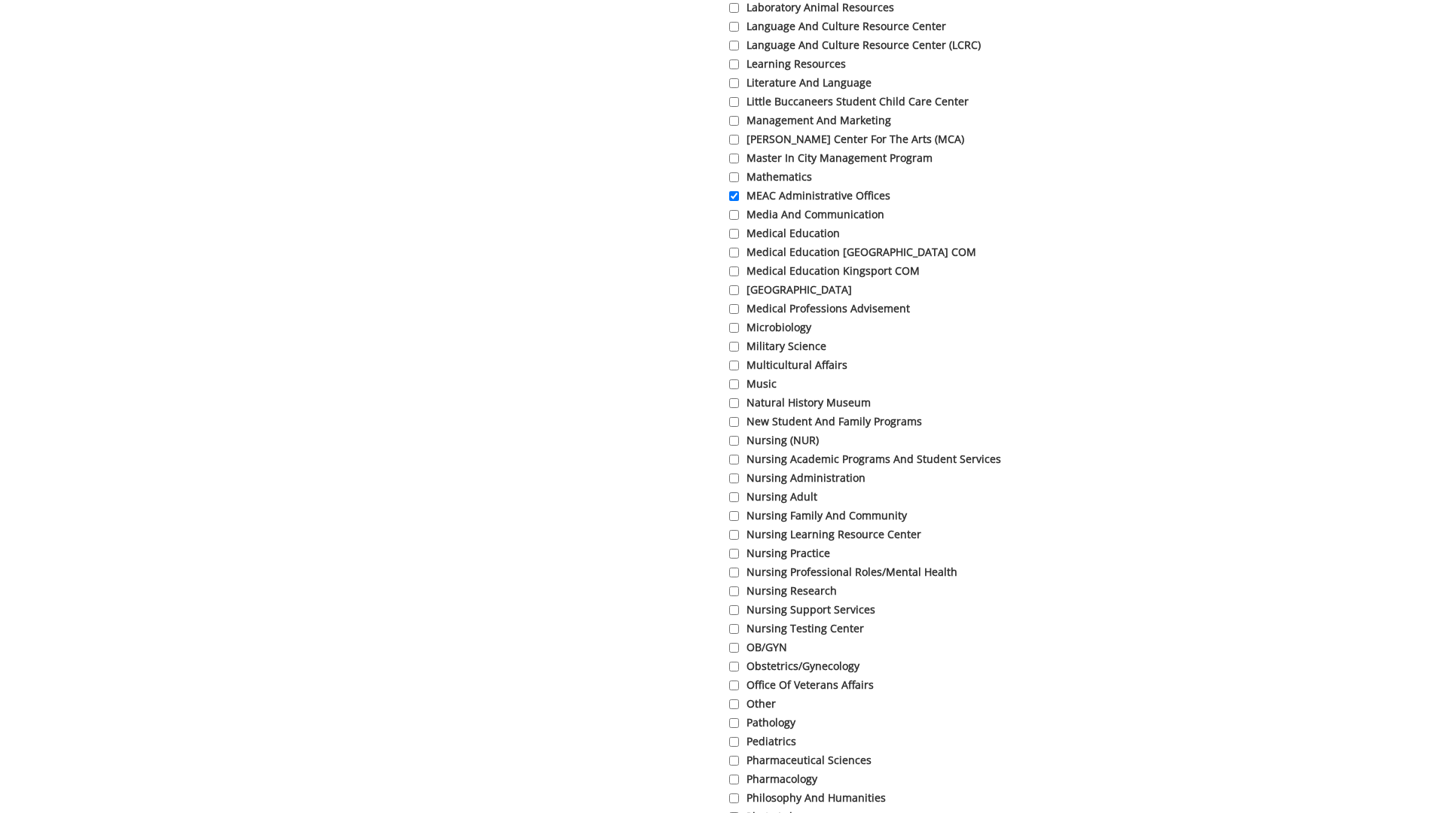
scroll to position [3317, 0]
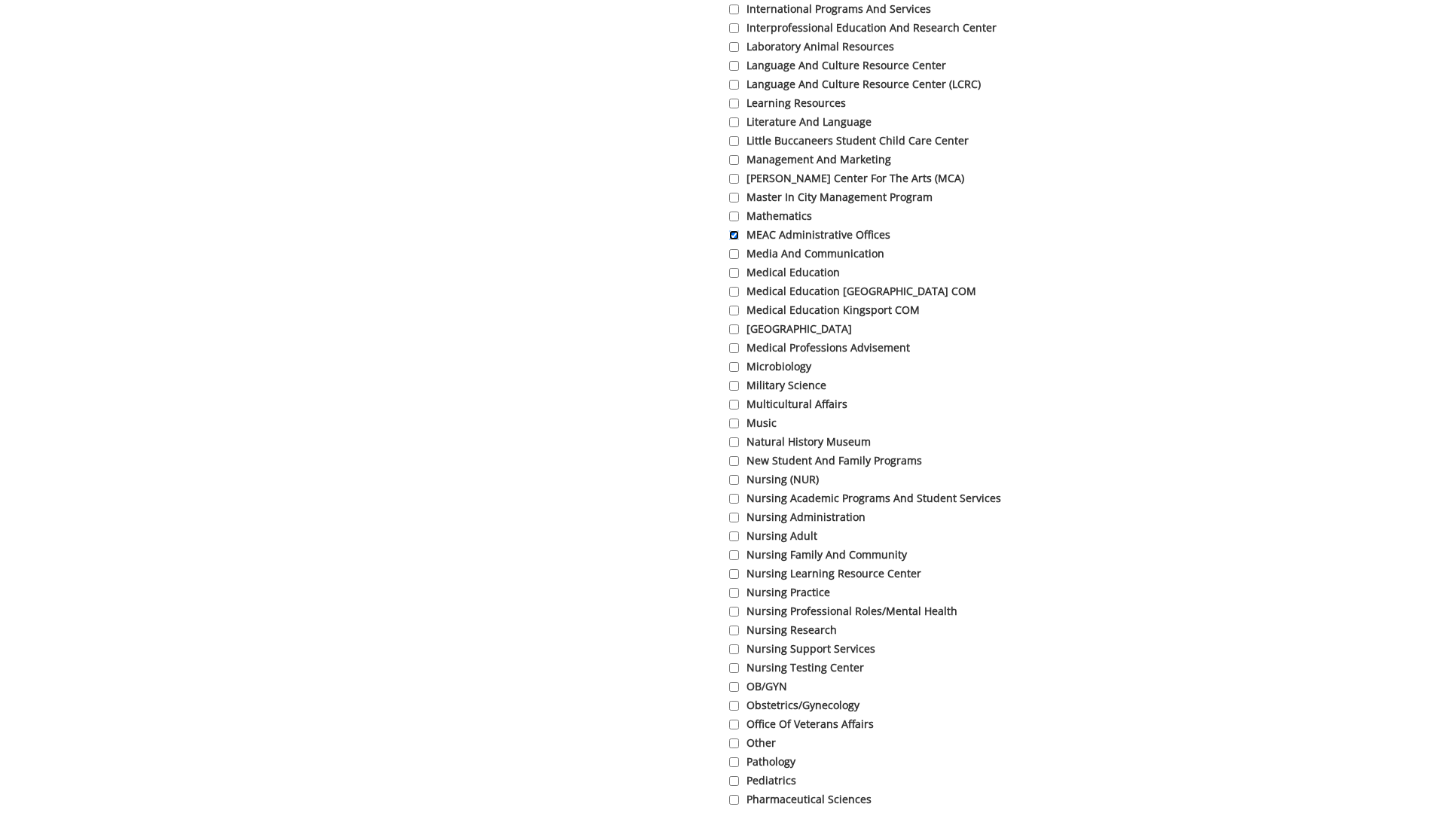
click at [732, 240] on input "MEAC Administrative Offices" at bounding box center [734, 235] width 10 height 10
checkbox input "false"
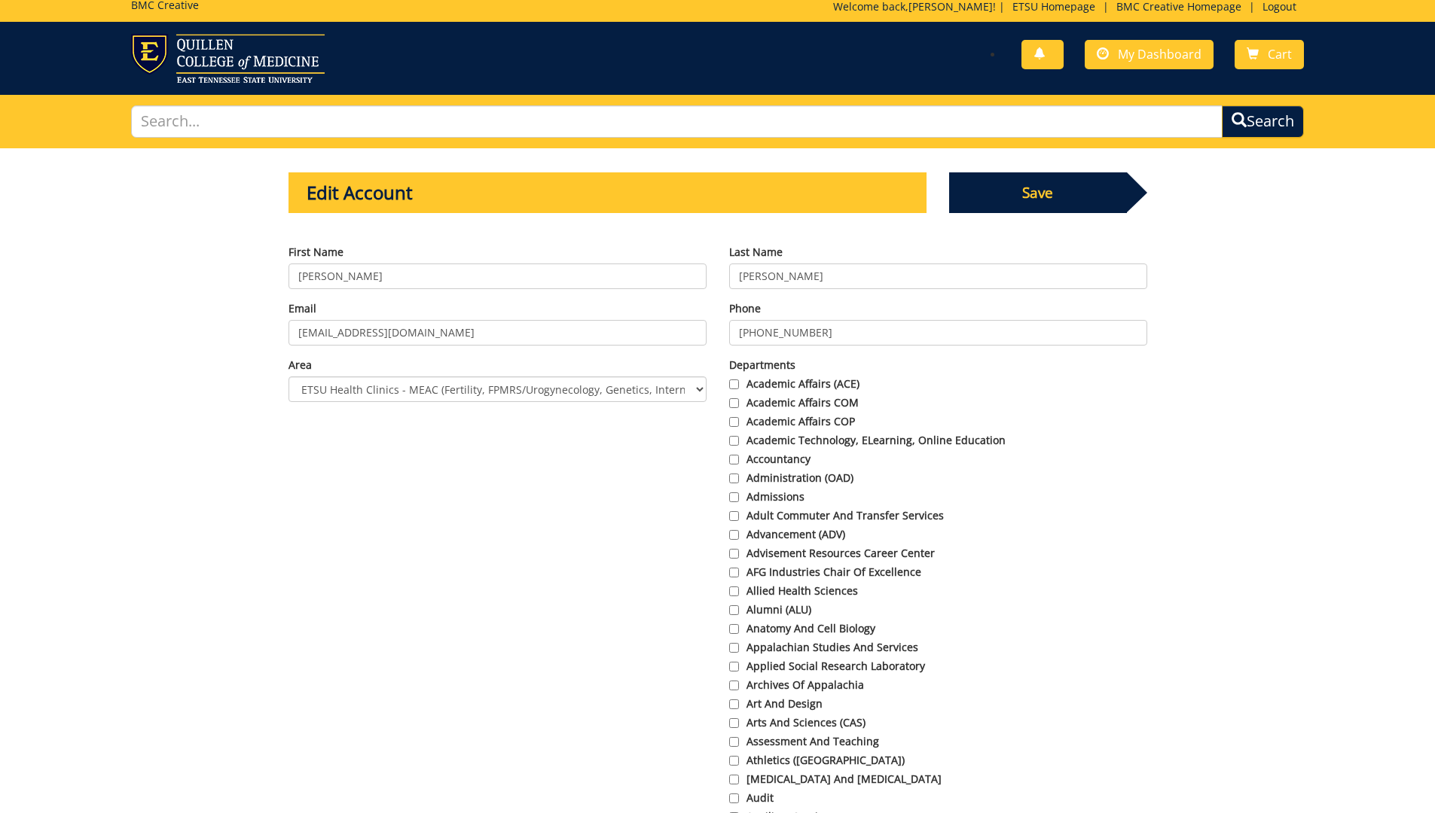
scroll to position [0, 0]
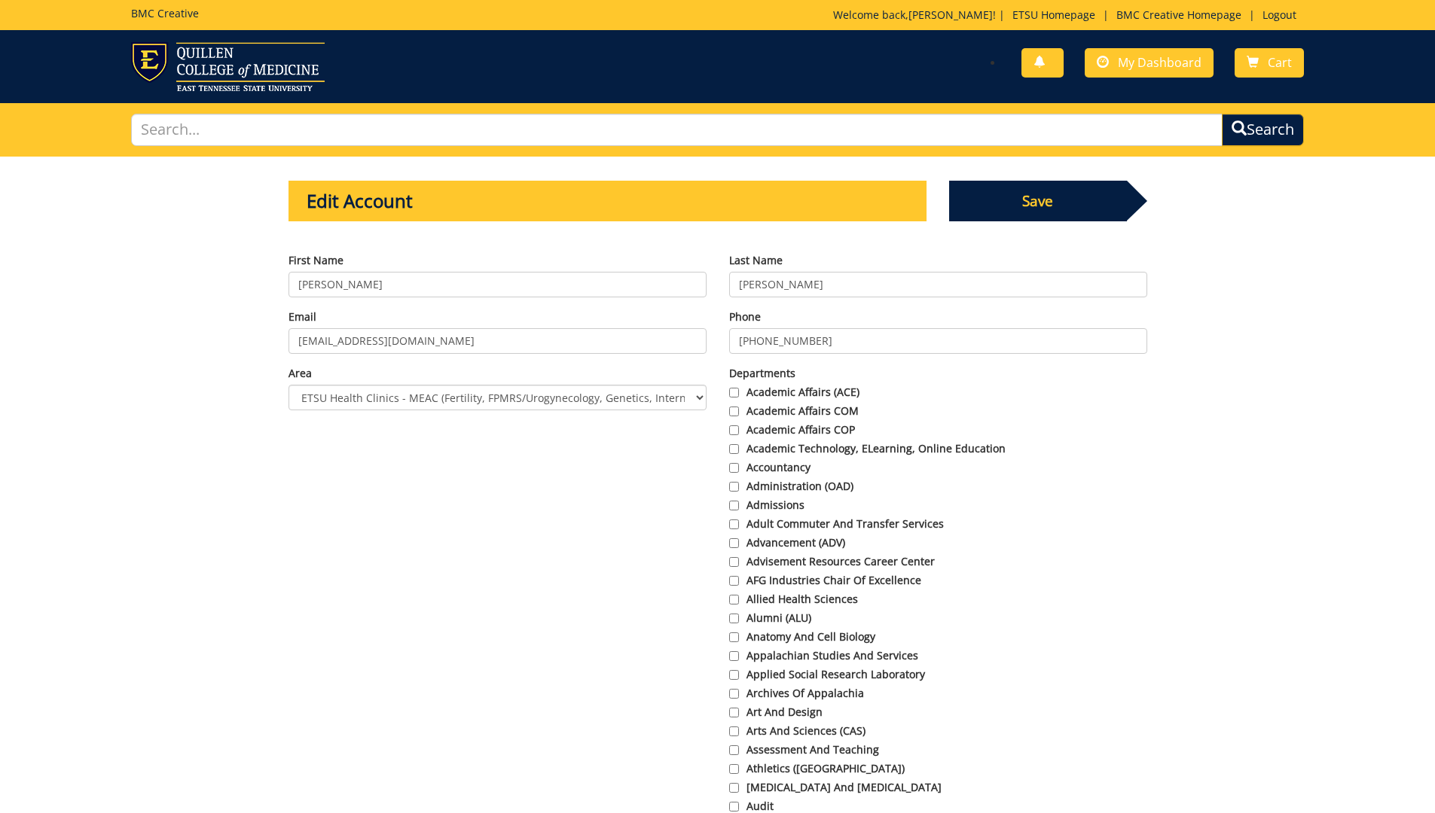
click at [1044, 194] on span "Save" at bounding box center [1038, 201] width 178 height 41
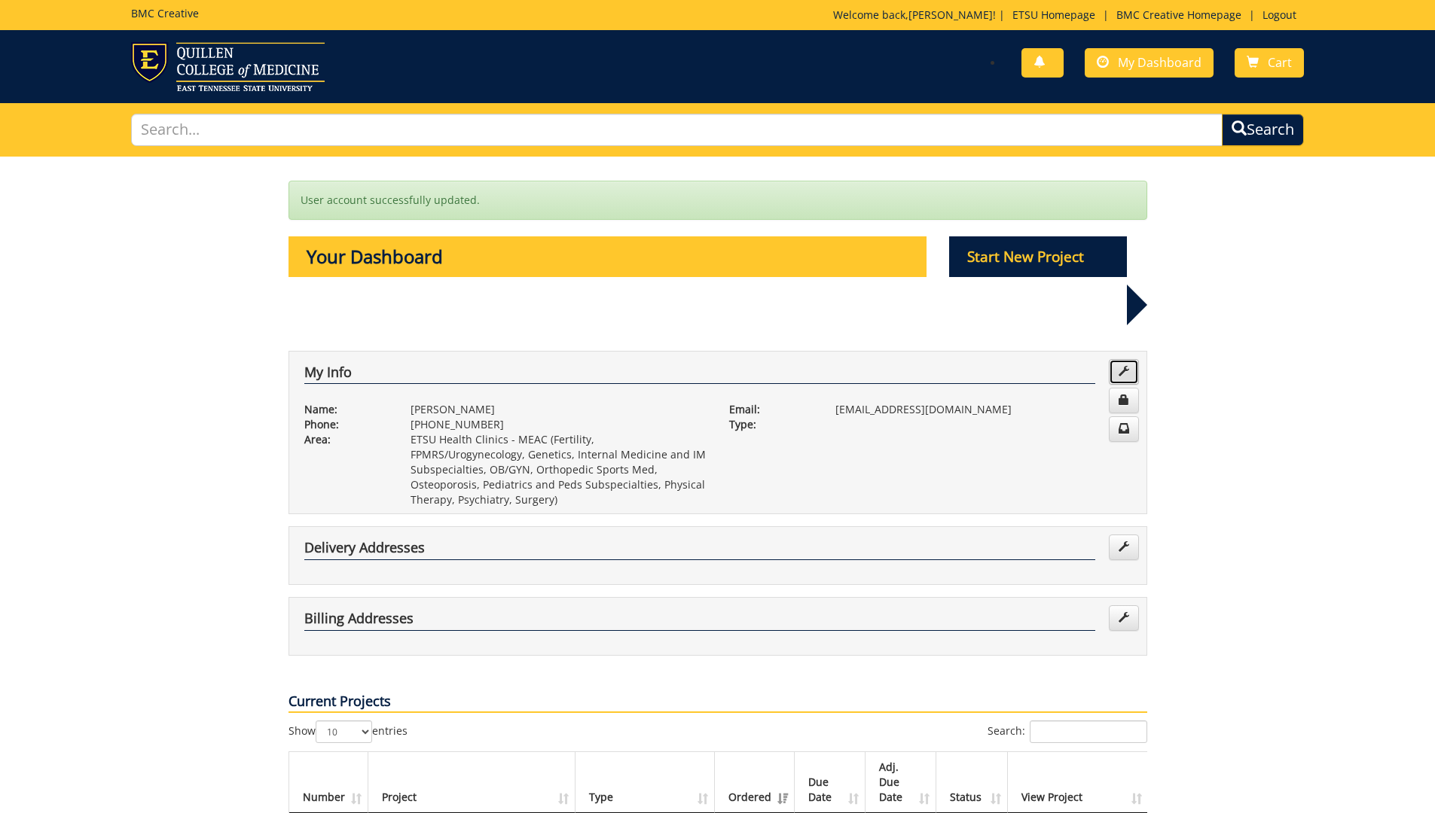
click at [1125, 366] on span at bounding box center [1123, 371] width 11 height 11
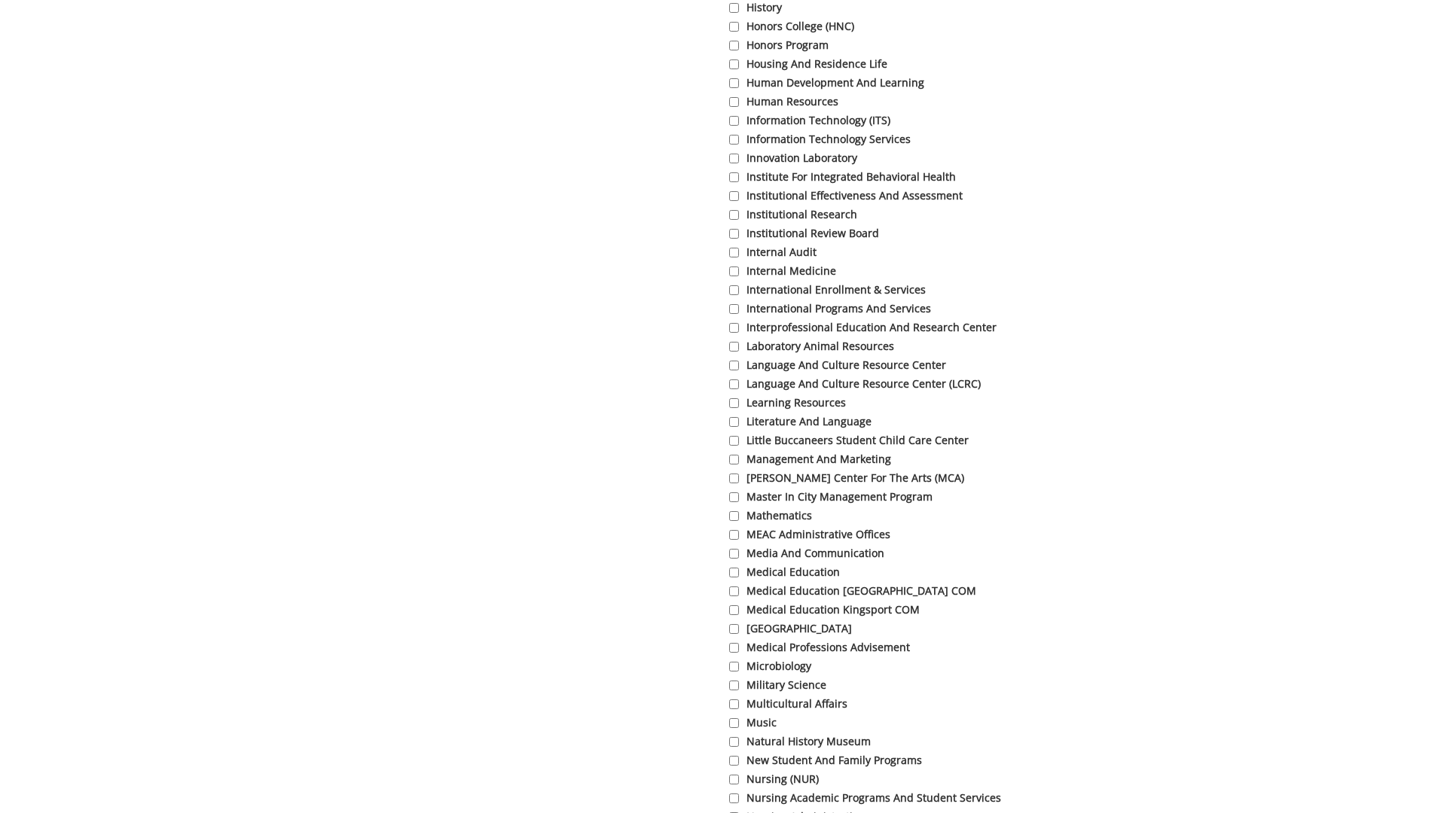
scroll to position [3015, 0]
click at [732, 541] on input "MEAC Administrative Offices" at bounding box center [734, 537] width 10 height 10
checkbox input "true"
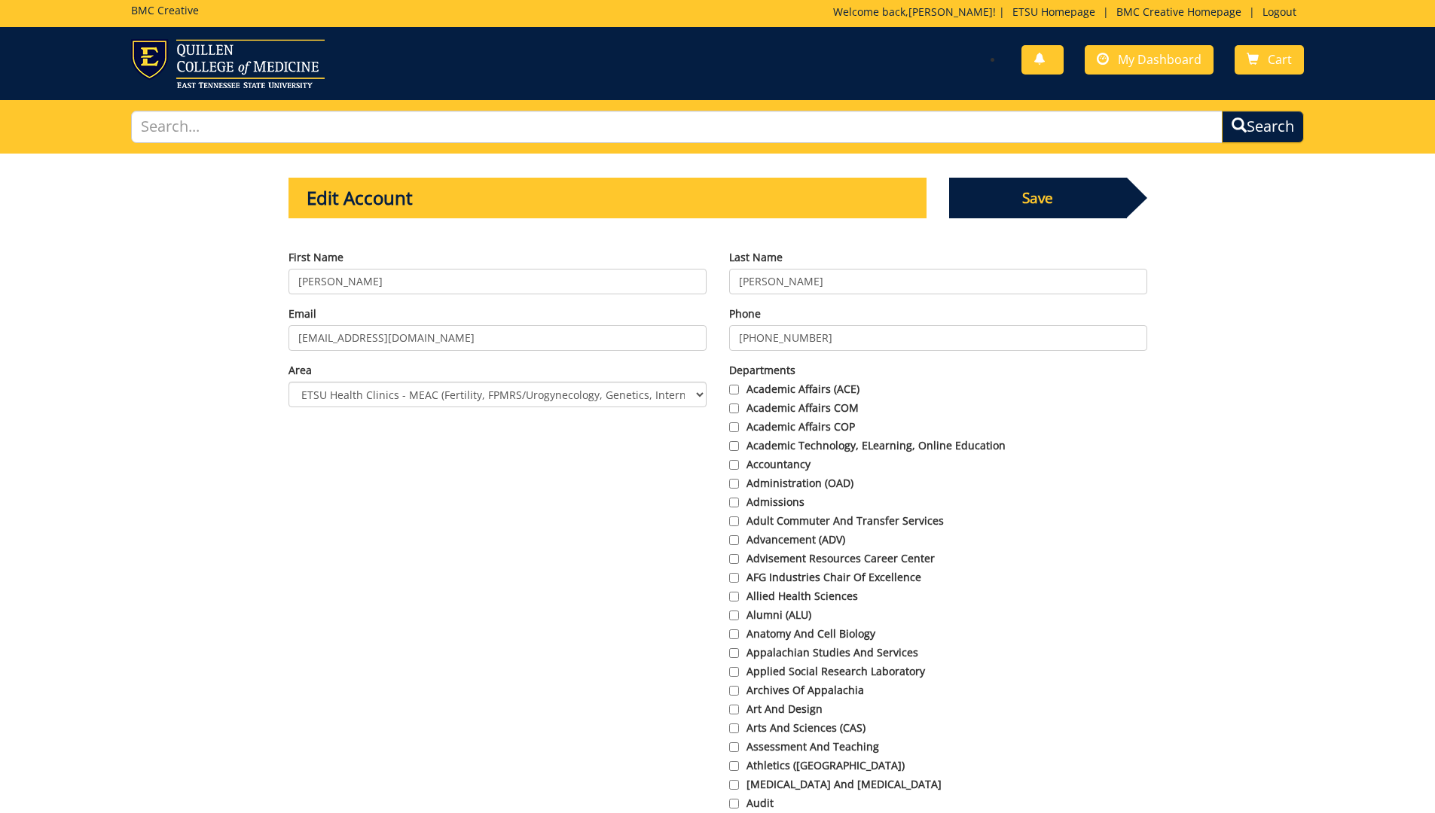
scroll to position [0, 0]
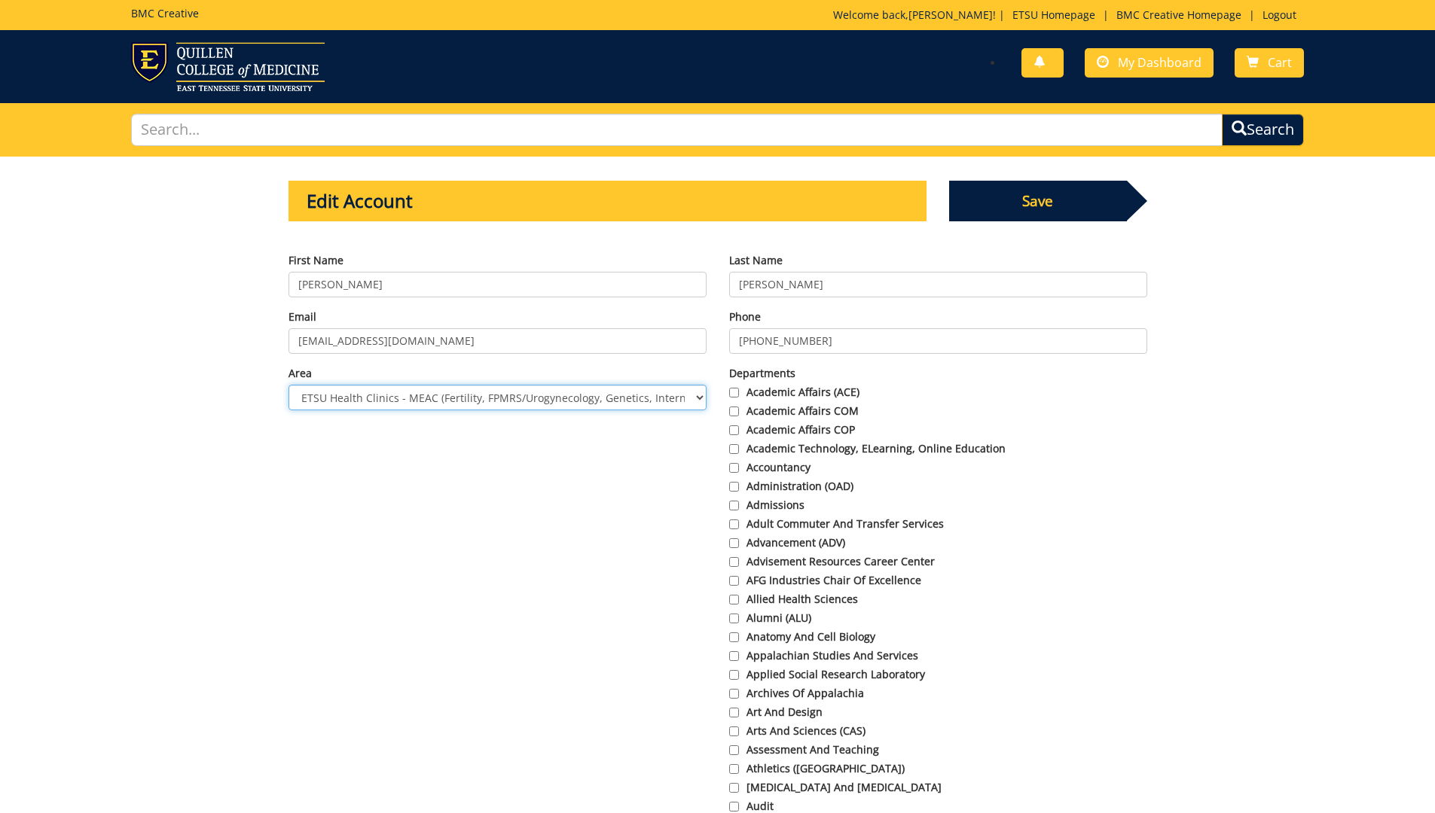
click at [703, 393] on select "Choose Area Administration Advancement (ADM) BucSports Business & Finance [PERS…" at bounding box center [497, 398] width 418 height 26
select select "24"
click at [288, 385] on select "Choose Area Administration Advancement (ADM) BucSports Business & Finance [PERS…" at bounding box center [497, 398] width 418 height 26
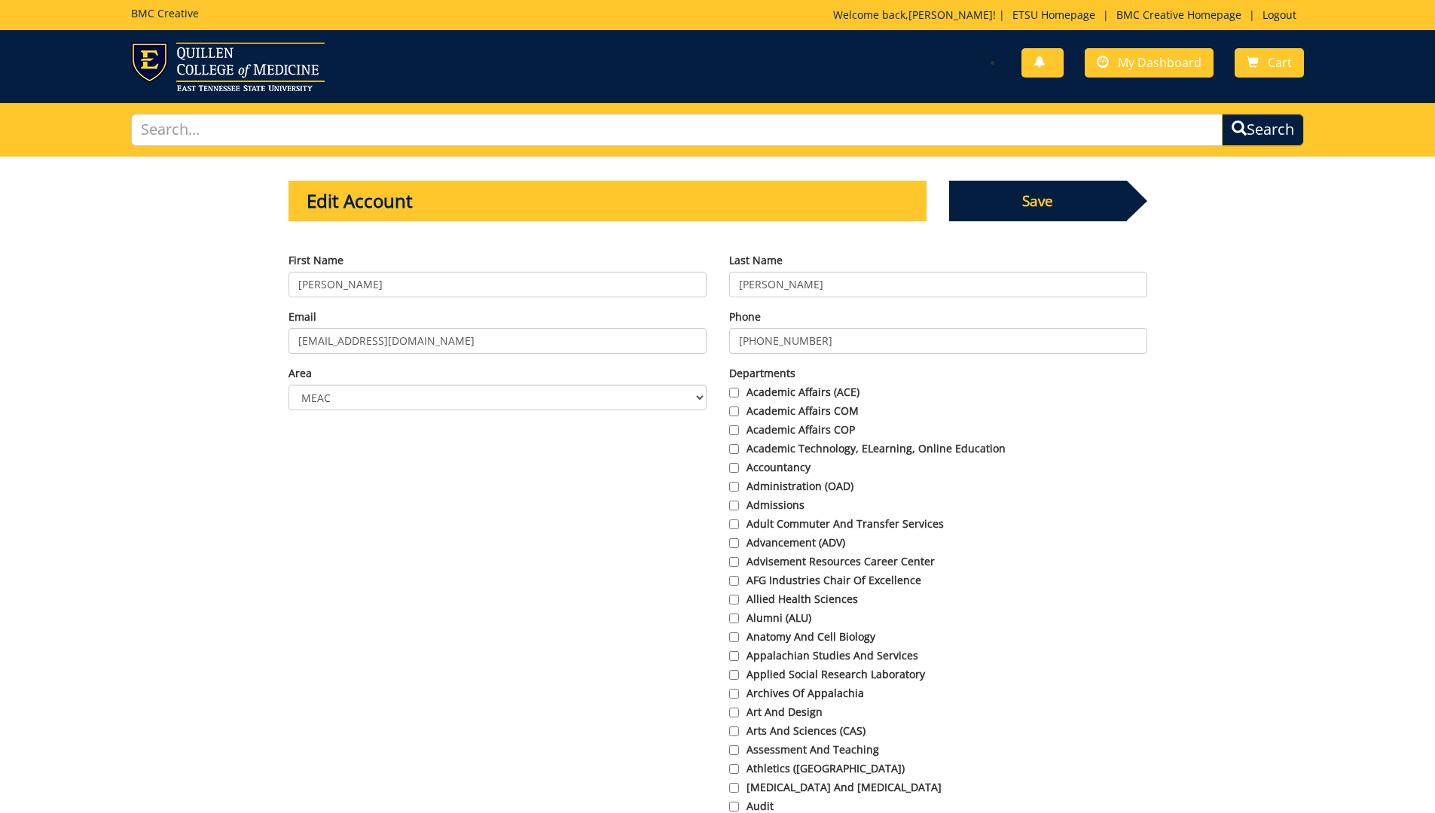
click at [1060, 191] on span "Save" at bounding box center [1038, 201] width 178 height 41
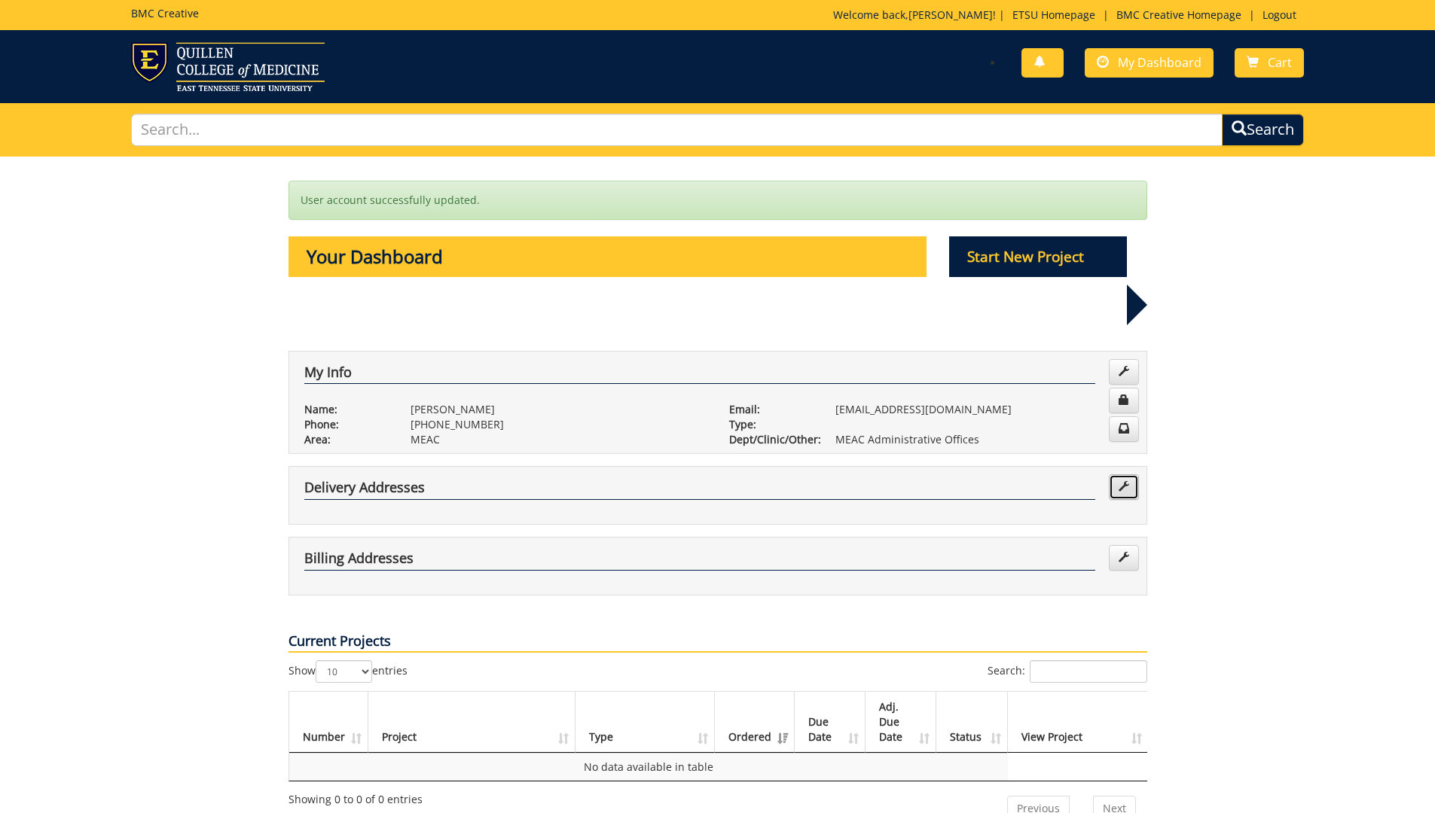
click at [1126, 481] on span at bounding box center [1123, 486] width 11 height 11
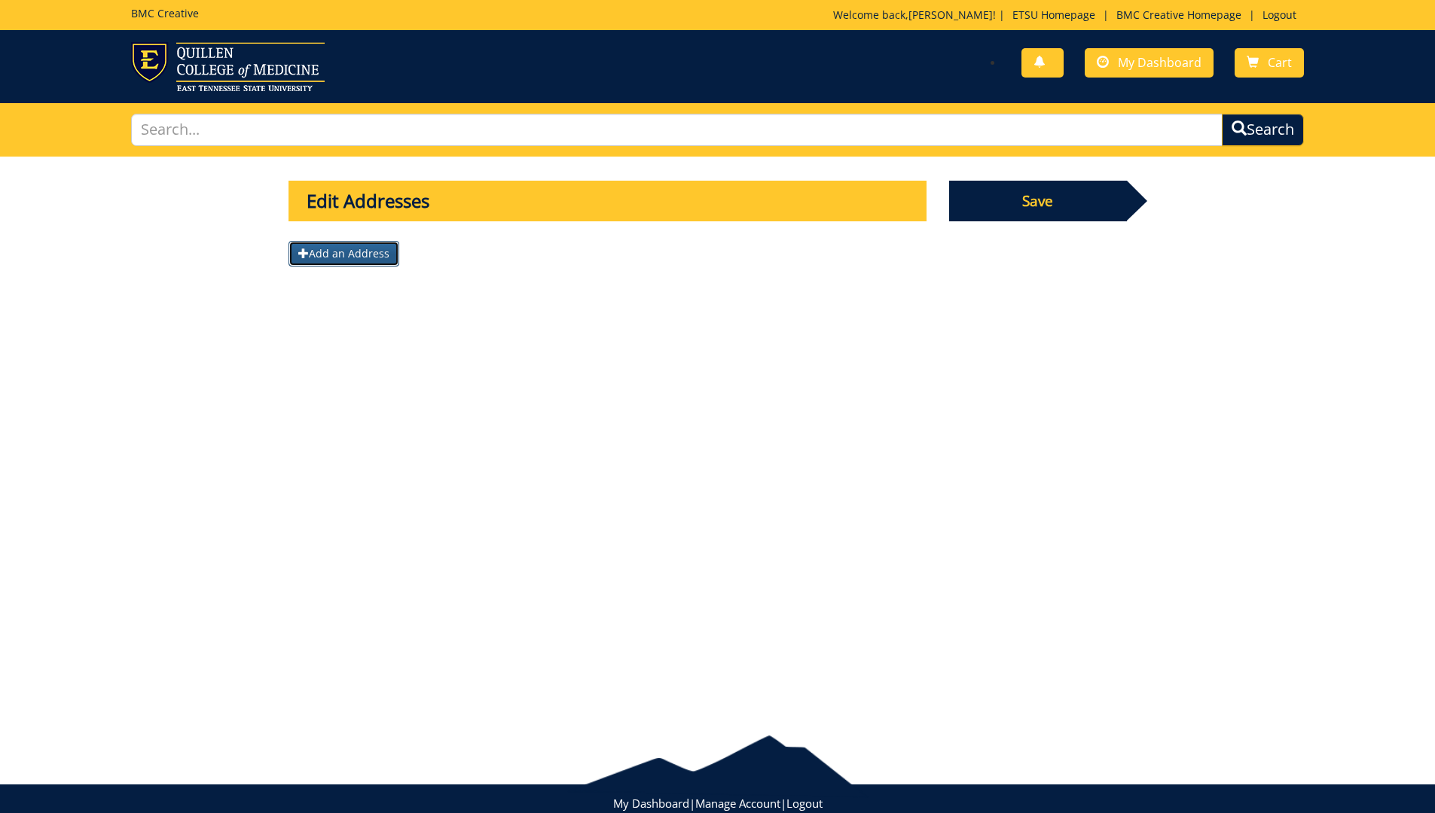
click at [309, 247] on button "Add an Address" at bounding box center [343, 254] width 111 height 26
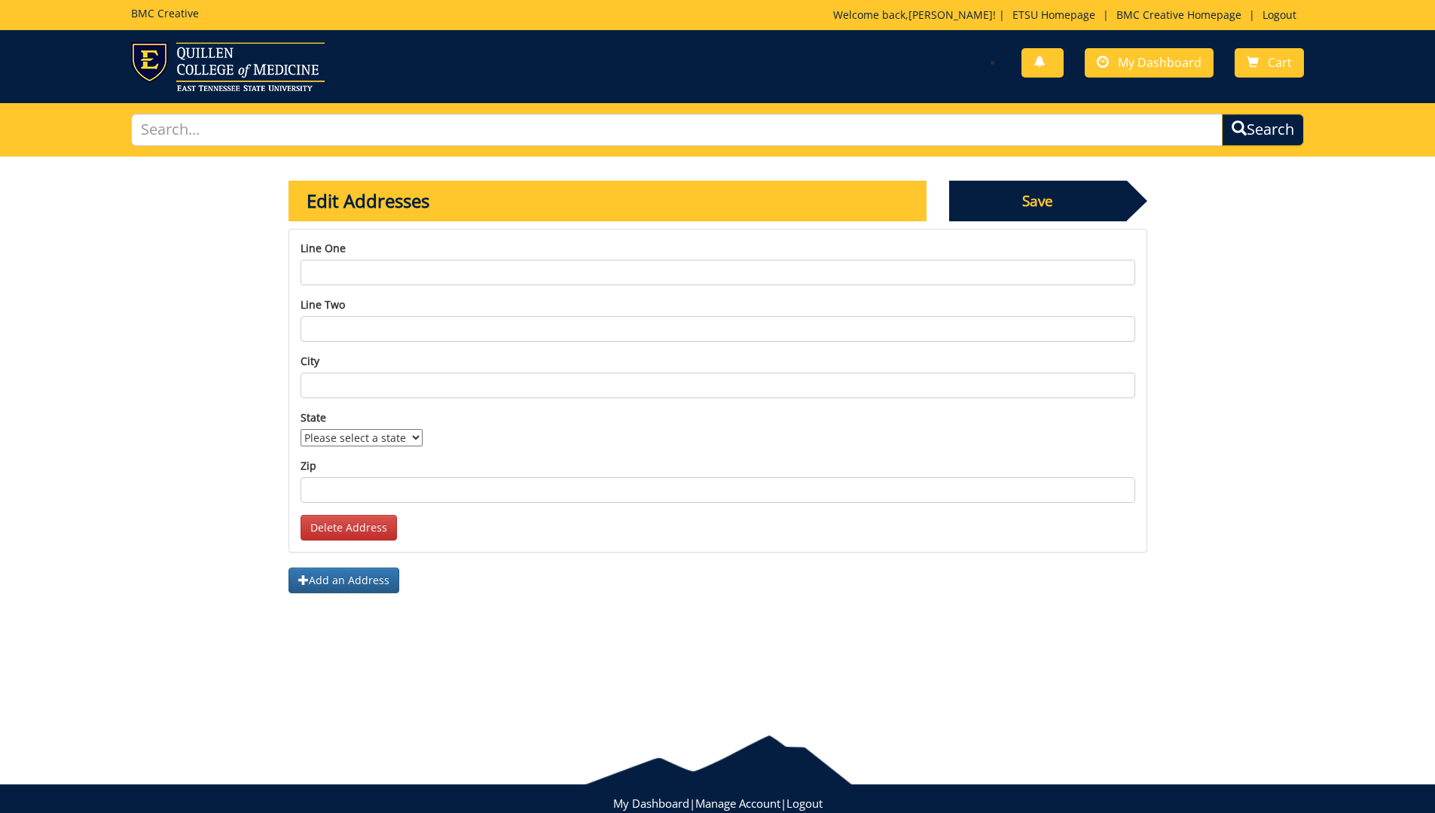
click at [411, 270] on input "Line one" at bounding box center [717, 273] width 834 height 26
type input "[STREET_ADDRESS]"
drag, startPoint x: 422, startPoint y: 334, endPoint x: 432, endPoint y: 333, distance: 10.7
click at [428, 335] on input "Line two" at bounding box center [717, 329] width 834 height 26
type input "Suite 307"
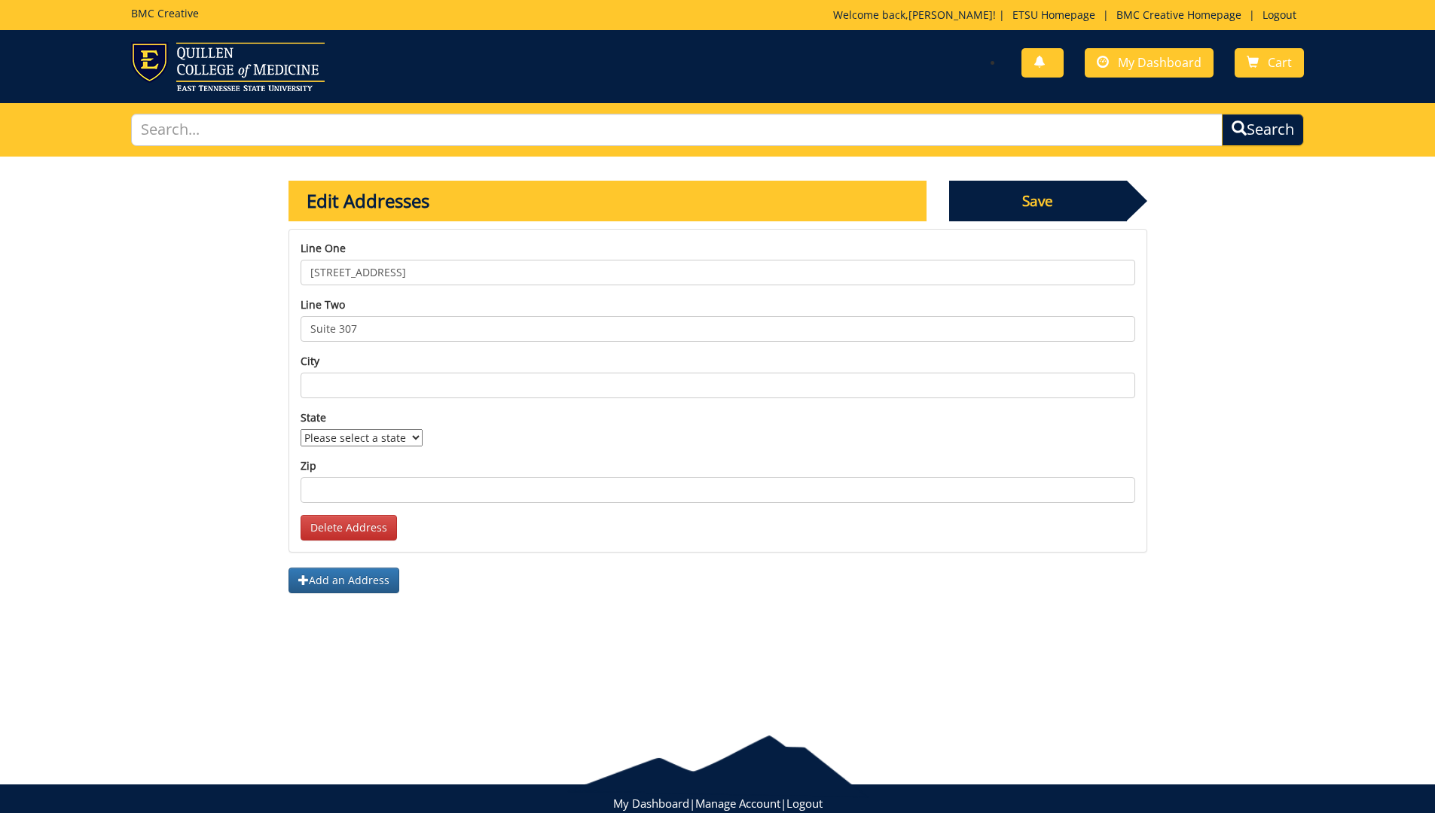
click at [395, 385] on input "City" at bounding box center [717, 386] width 834 height 26
type input "[GEOGRAPHIC_DATA]"
type input "37604"
click at [355, 584] on button "Add an Address" at bounding box center [343, 581] width 111 height 26
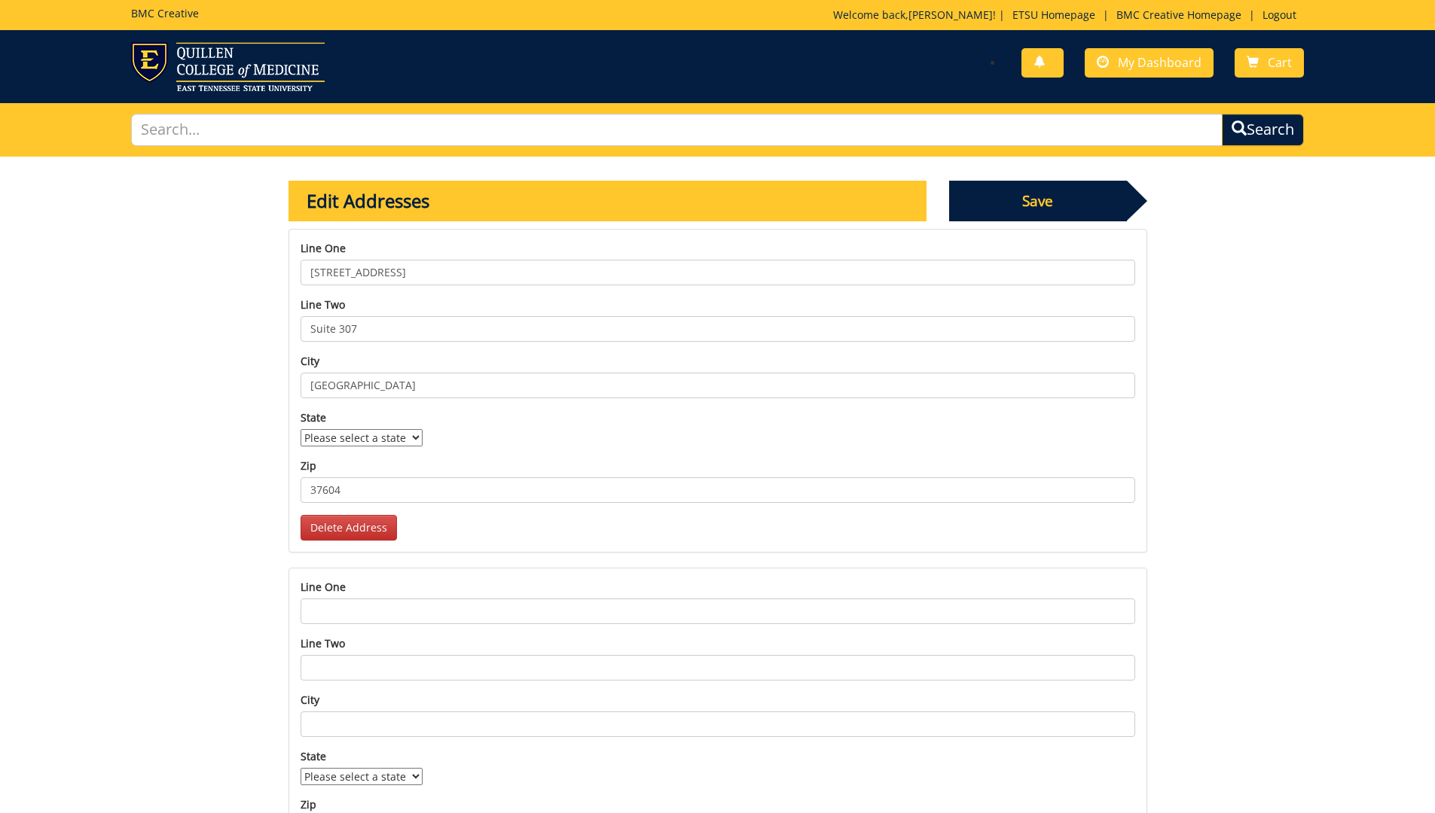
click at [1087, 194] on span "Save" at bounding box center [1038, 201] width 178 height 41
click at [319, 523] on link "Delete Address" at bounding box center [348, 528] width 96 height 26
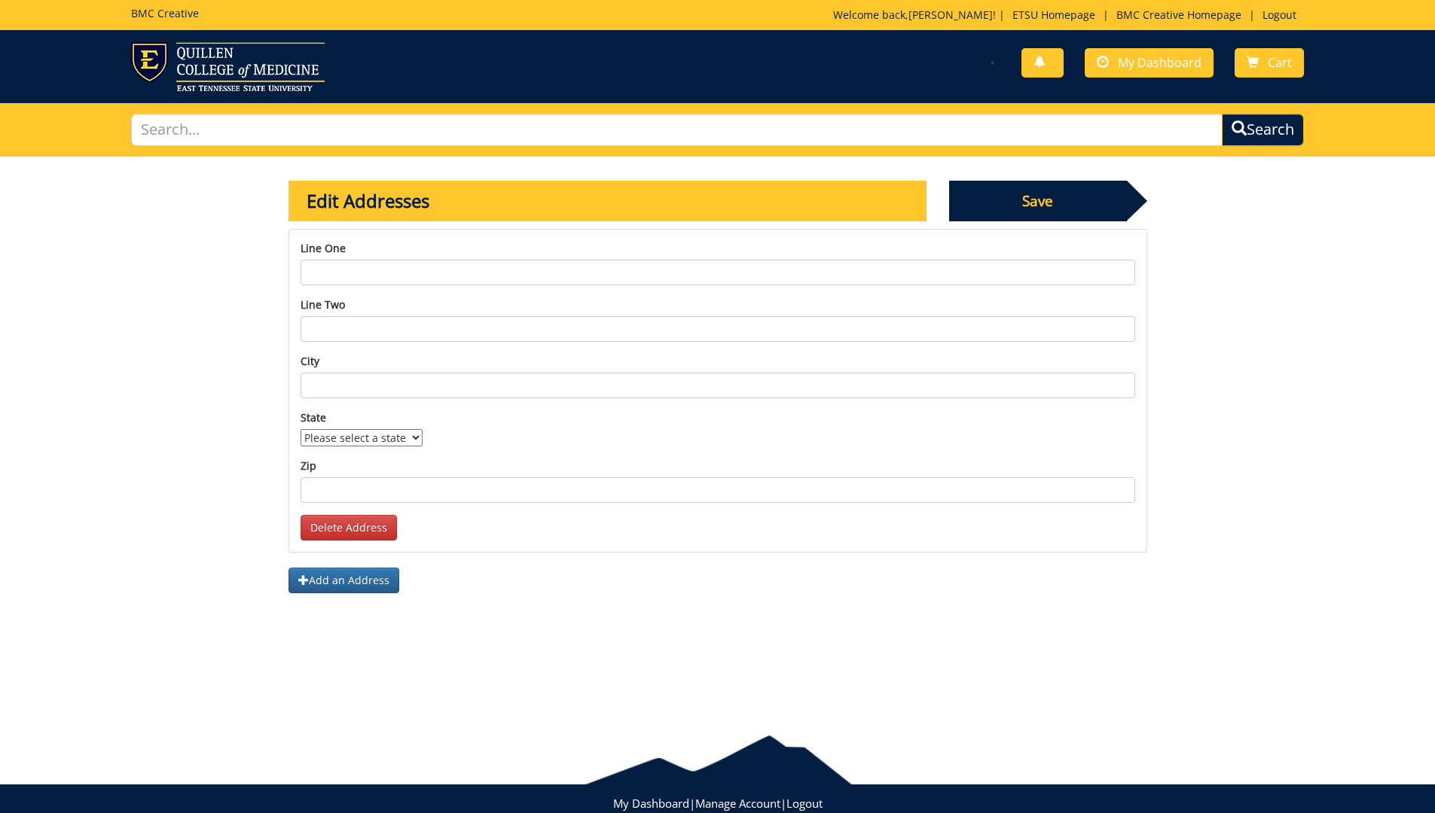
click at [349, 273] on input "Line one" at bounding box center [717, 273] width 834 height 26
type input "[STREET_ADDRESS]"
click at [389, 321] on input "Line two" at bounding box center [717, 329] width 834 height 26
type input "Suite 307"
click at [329, 384] on input "City" at bounding box center [717, 386] width 834 height 26
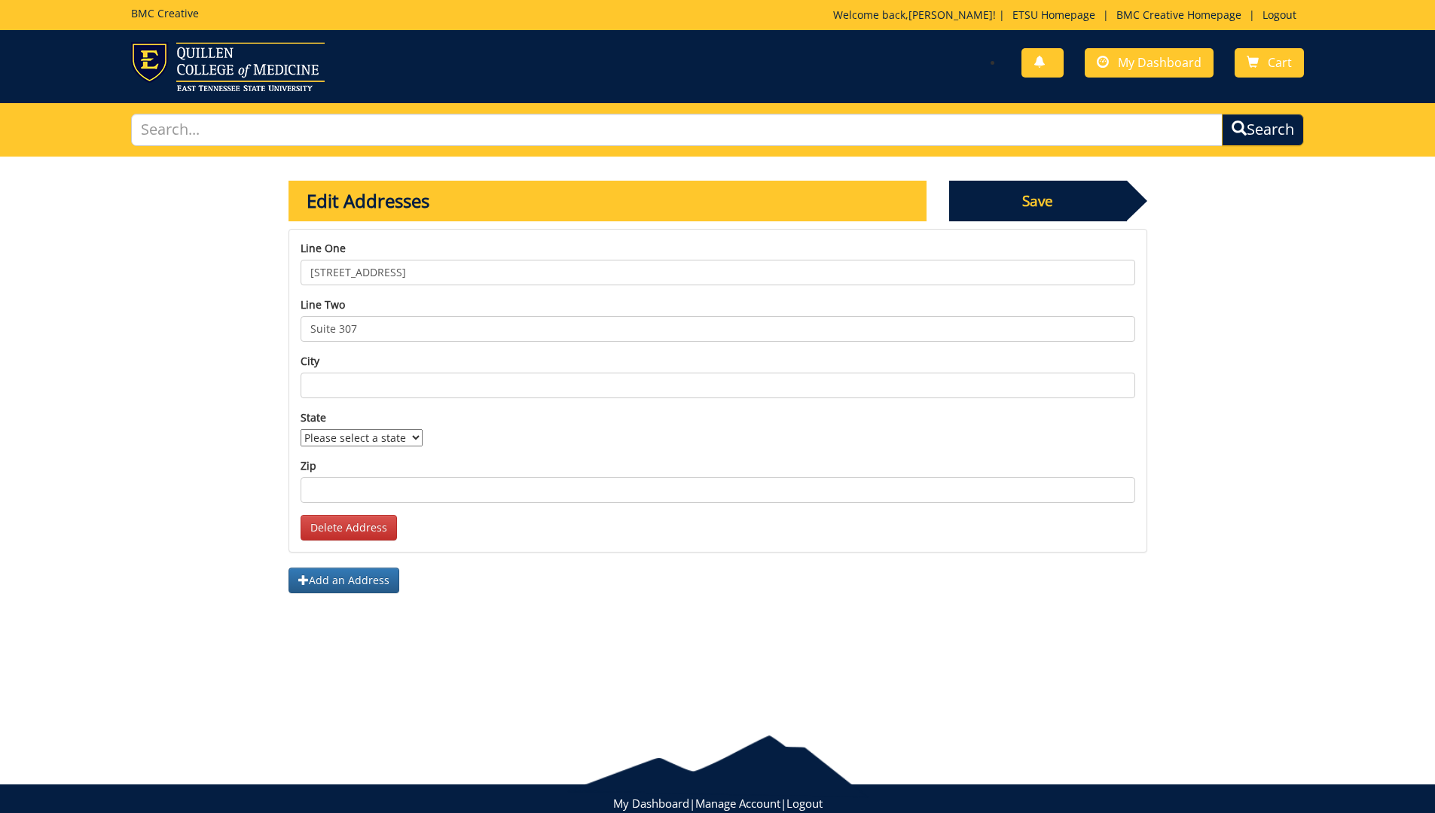
type input "[GEOGRAPHIC_DATA]"
type input "37604"
click at [1020, 201] on span "Save" at bounding box center [1038, 201] width 178 height 41
click at [412, 435] on select "Please select a state AK AL AR AS AZ CA CO CT DC DE FL FM GA GU HI IA ID IL IN …" at bounding box center [361, 437] width 122 height 17
select select "1"
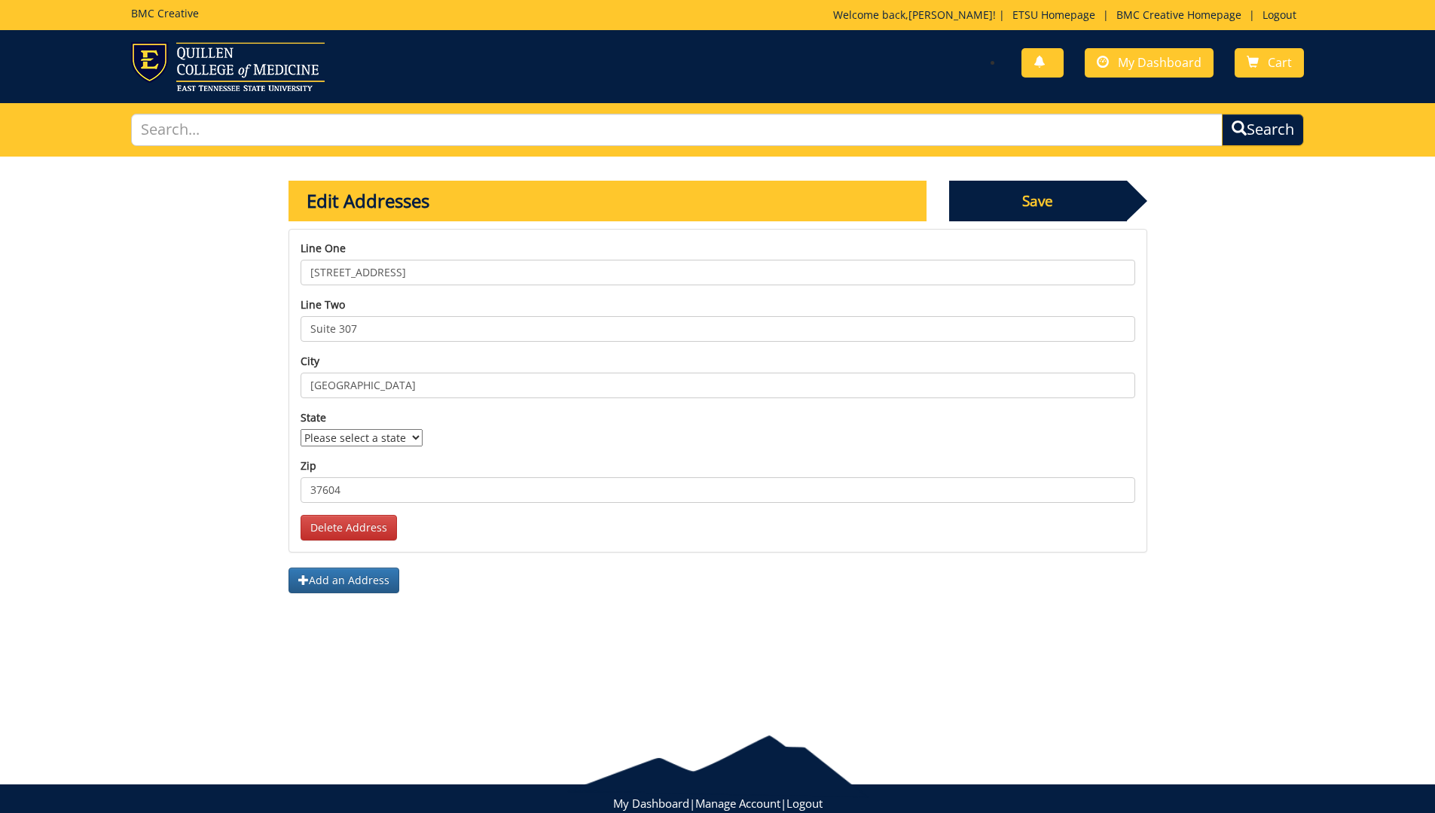
click at [300, 429] on select "Please select a state AK AL AR AS AZ CA CO CT DC DE FL FM GA GU HI IA ID IL IN …" at bounding box center [361, 437] width 122 height 17
click at [1072, 200] on span "Save" at bounding box center [1038, 201] width 178 height 41
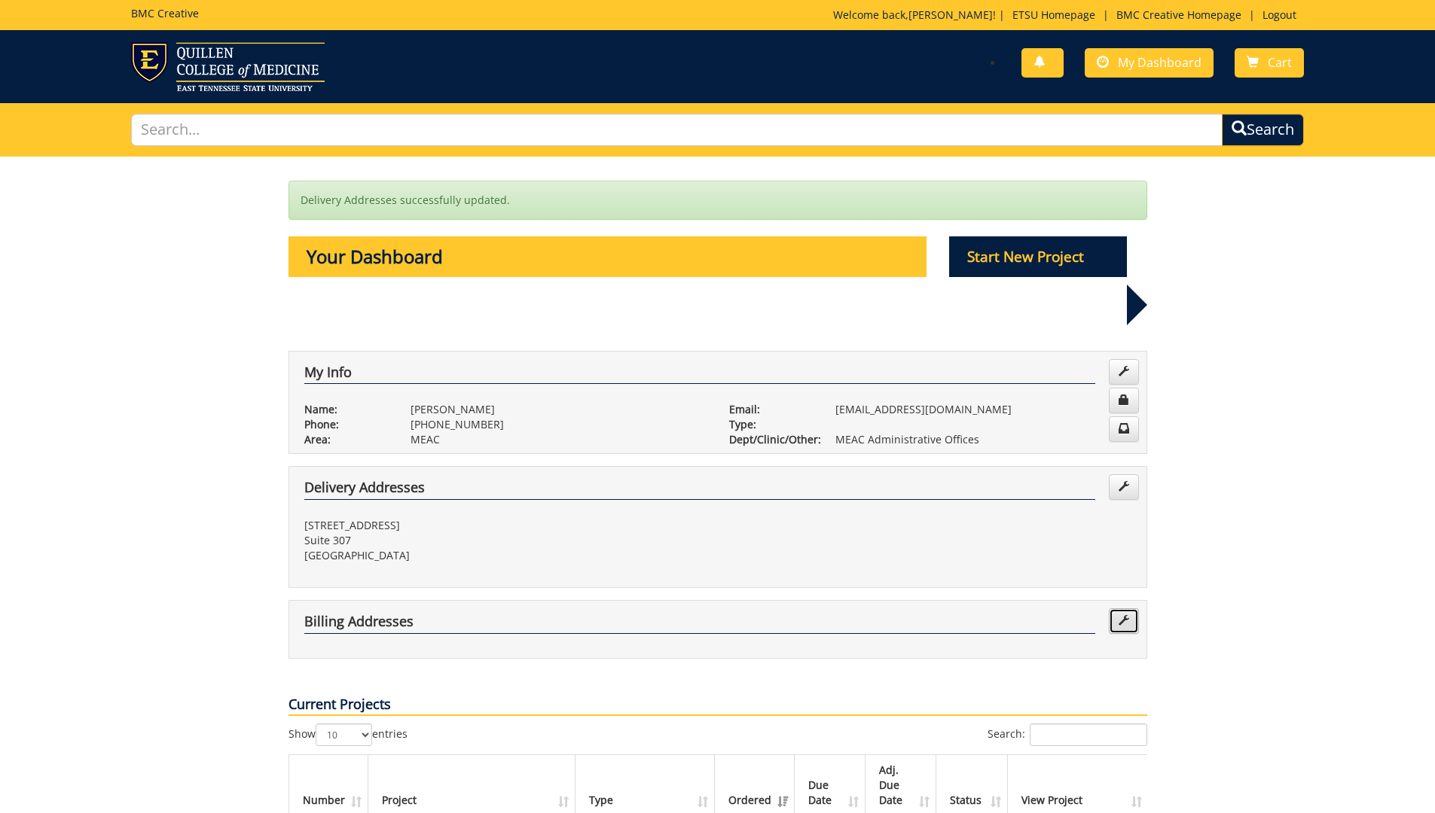
click at [1130, 609] on link at bounding box center [1124, 622] width 30 height 26
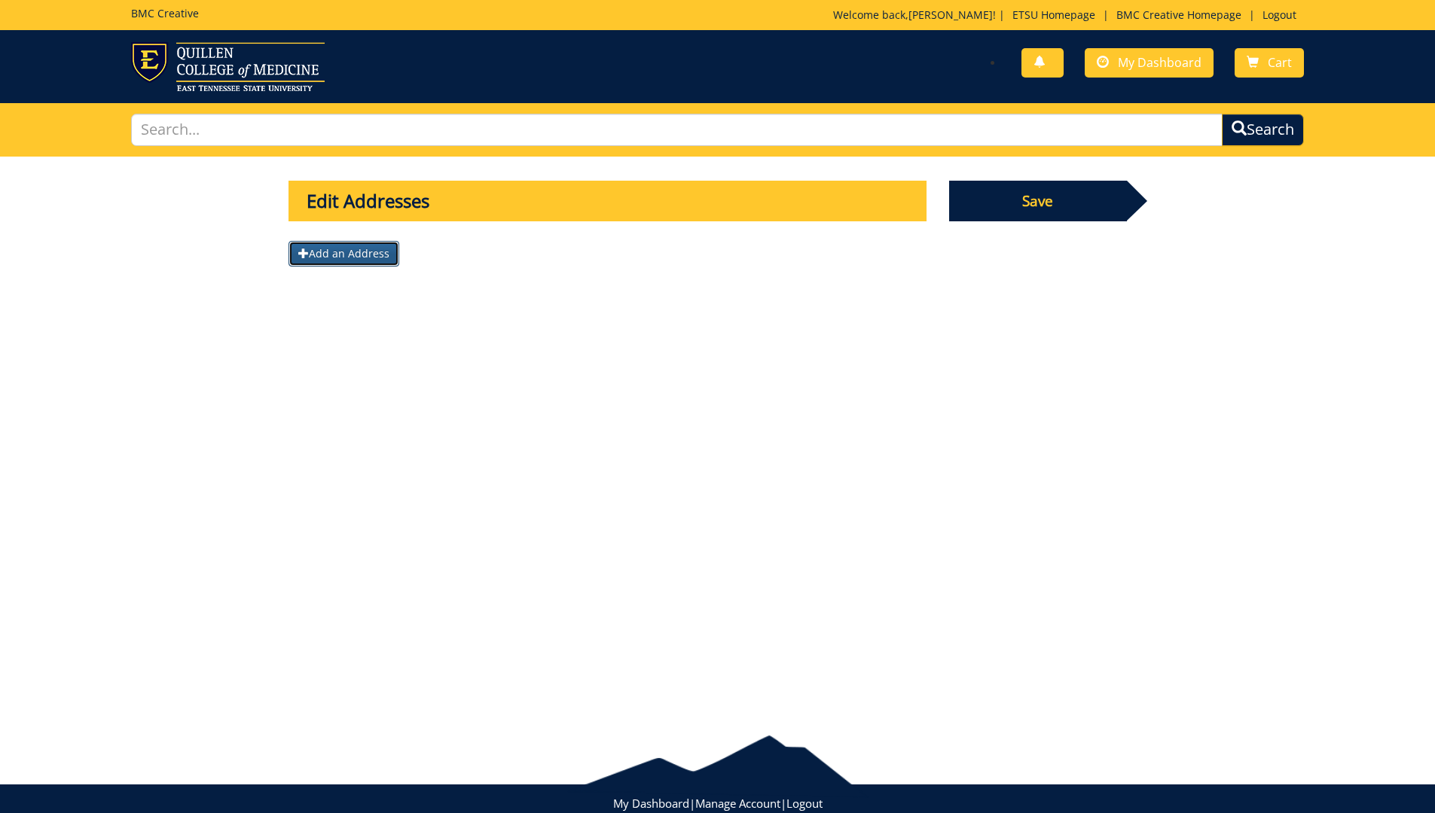
click at [302, 255] on span at bounding box center [303, 253] width 11 height 11
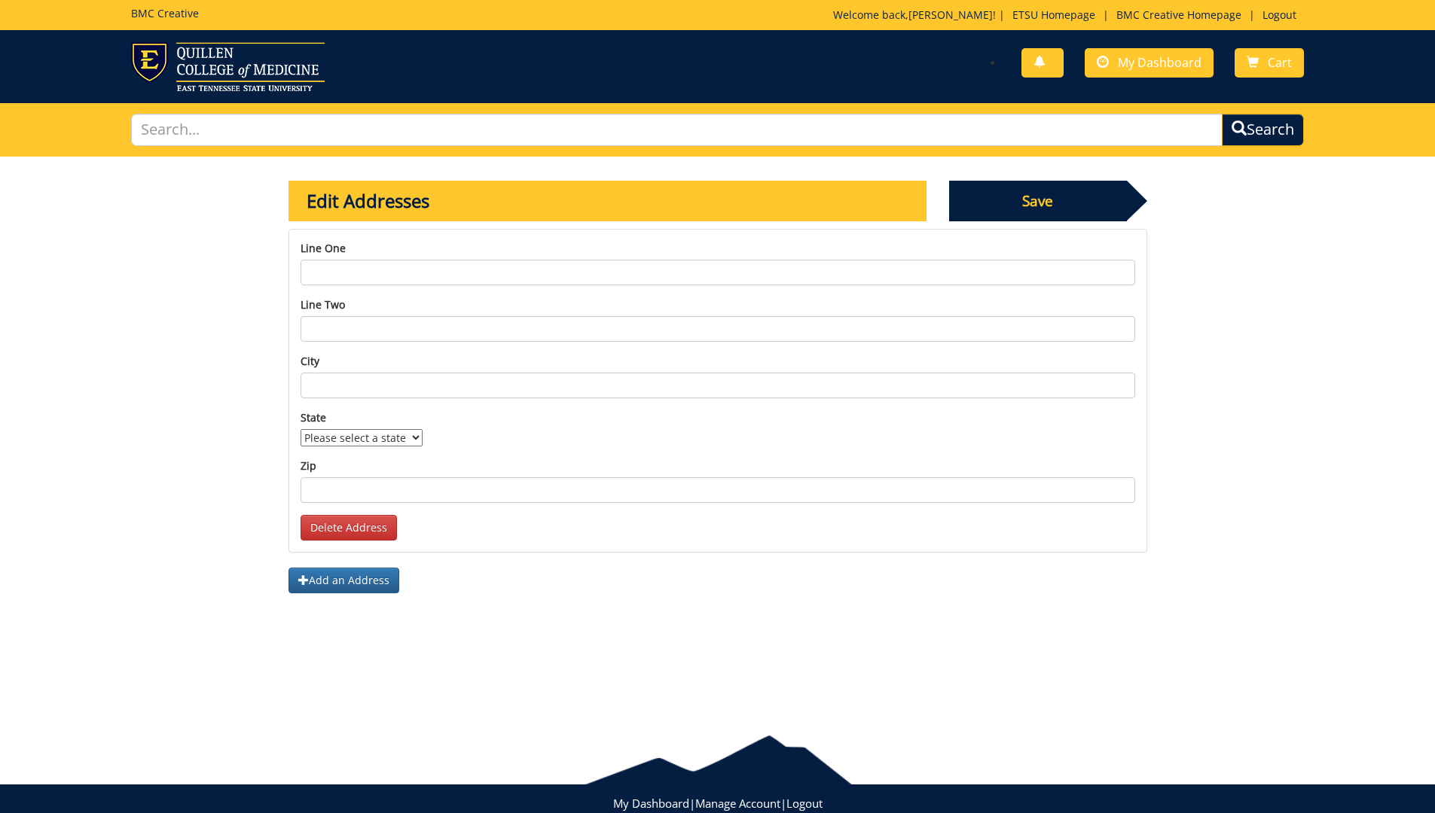
click at [356, 267] on input "Line one" at bounding box center [717, 273] width 834 height 26
type input "[STREET_ADDRESS]"
click at [388, 314] on div "Line two" at bounding box center [717, 319] width 834 height 44
click at [361, 328] on input "Line two" at bounding box center [717, 329] width 834 height 26
type input "Suite 307"
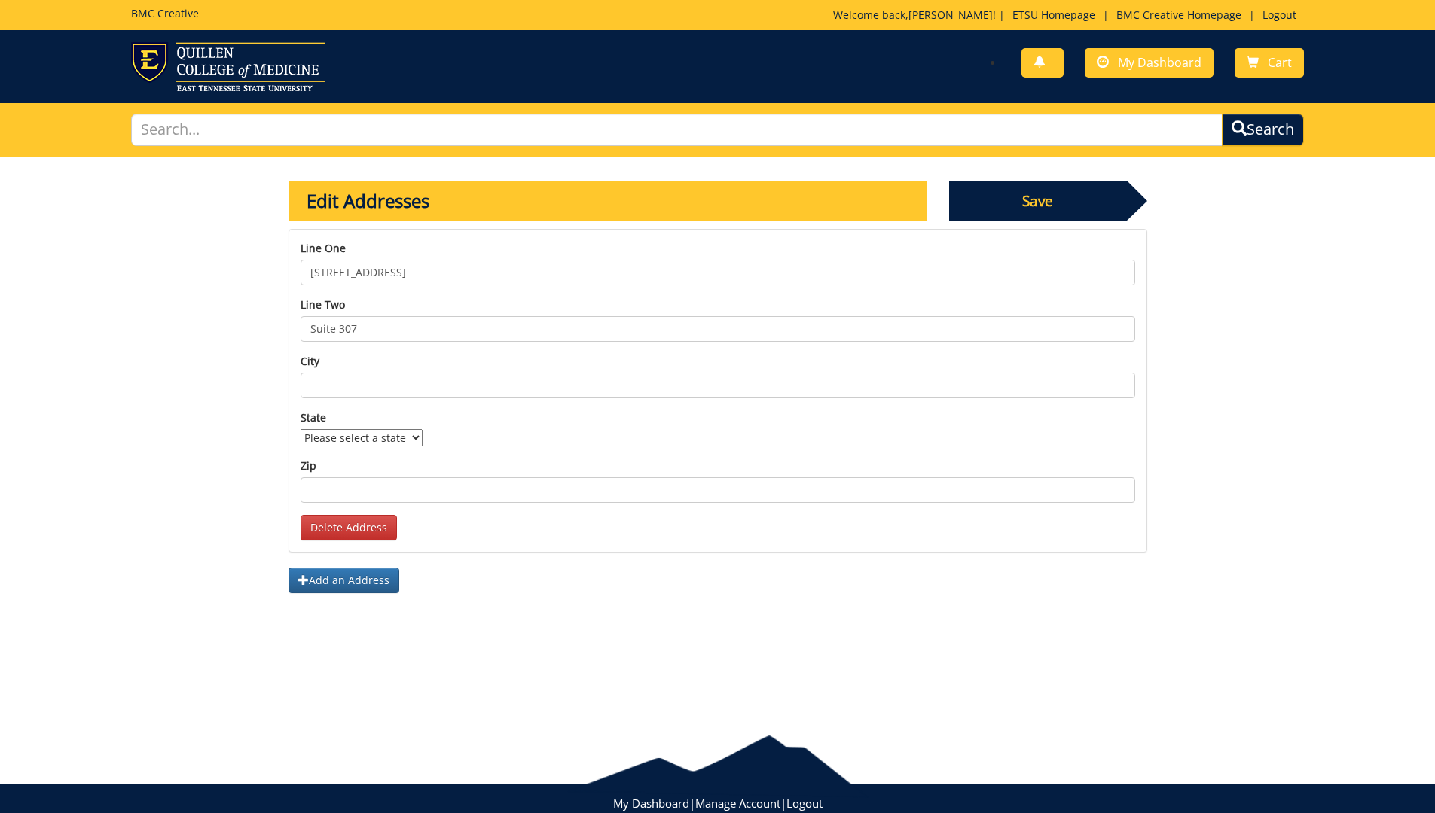
click at [381, 384] on input "City" at bounding box center [717, 386] width 834 height 26
type input "Johnson City"
select select "1"
type input "37604"
click at [1068, 203] on span "Save" at bounding box center [1038, 201] width 178 height 41
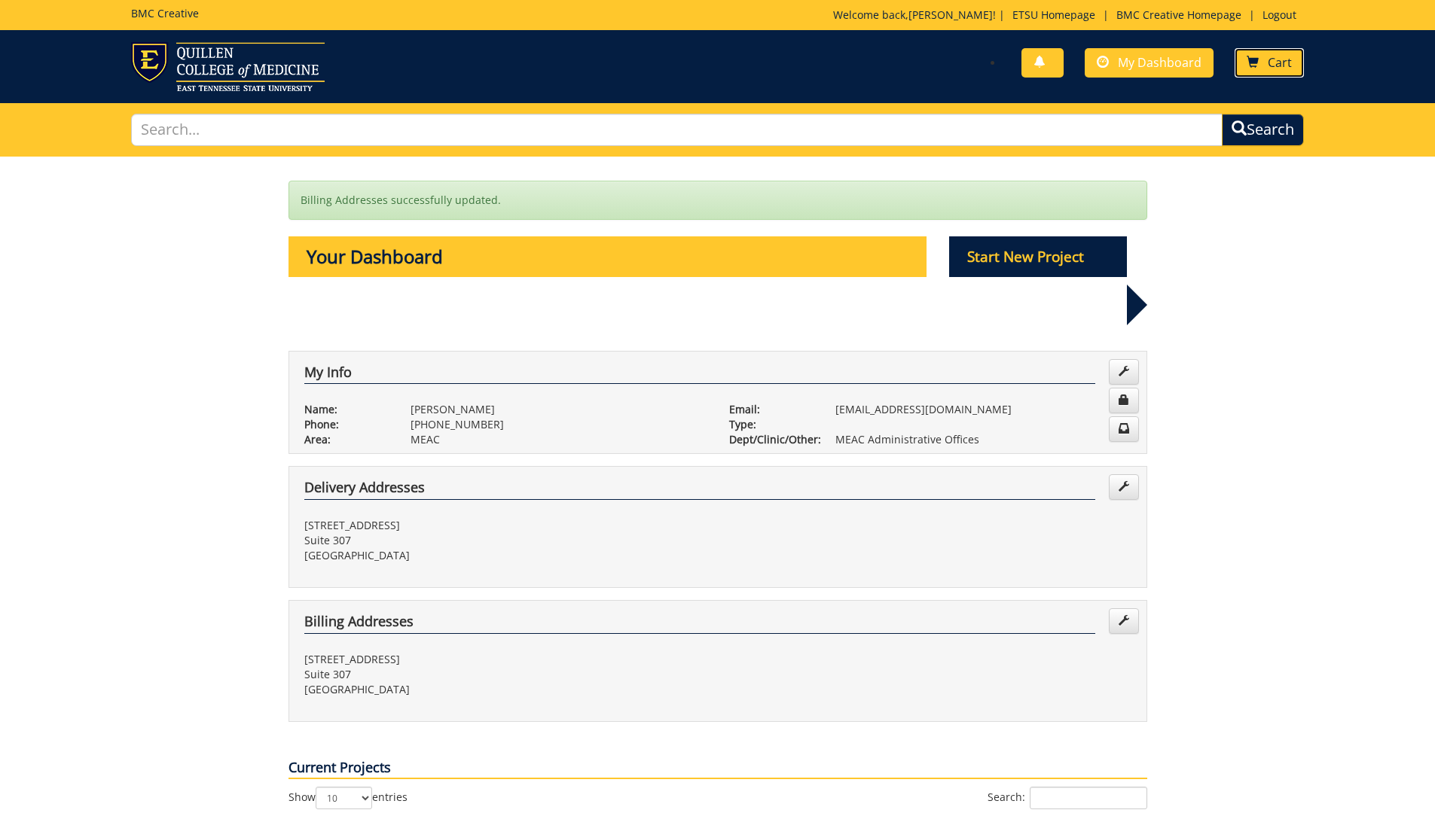
click at [1269, 59] on span "Cart" at bounding box center [1279, 62] width 24 height 17
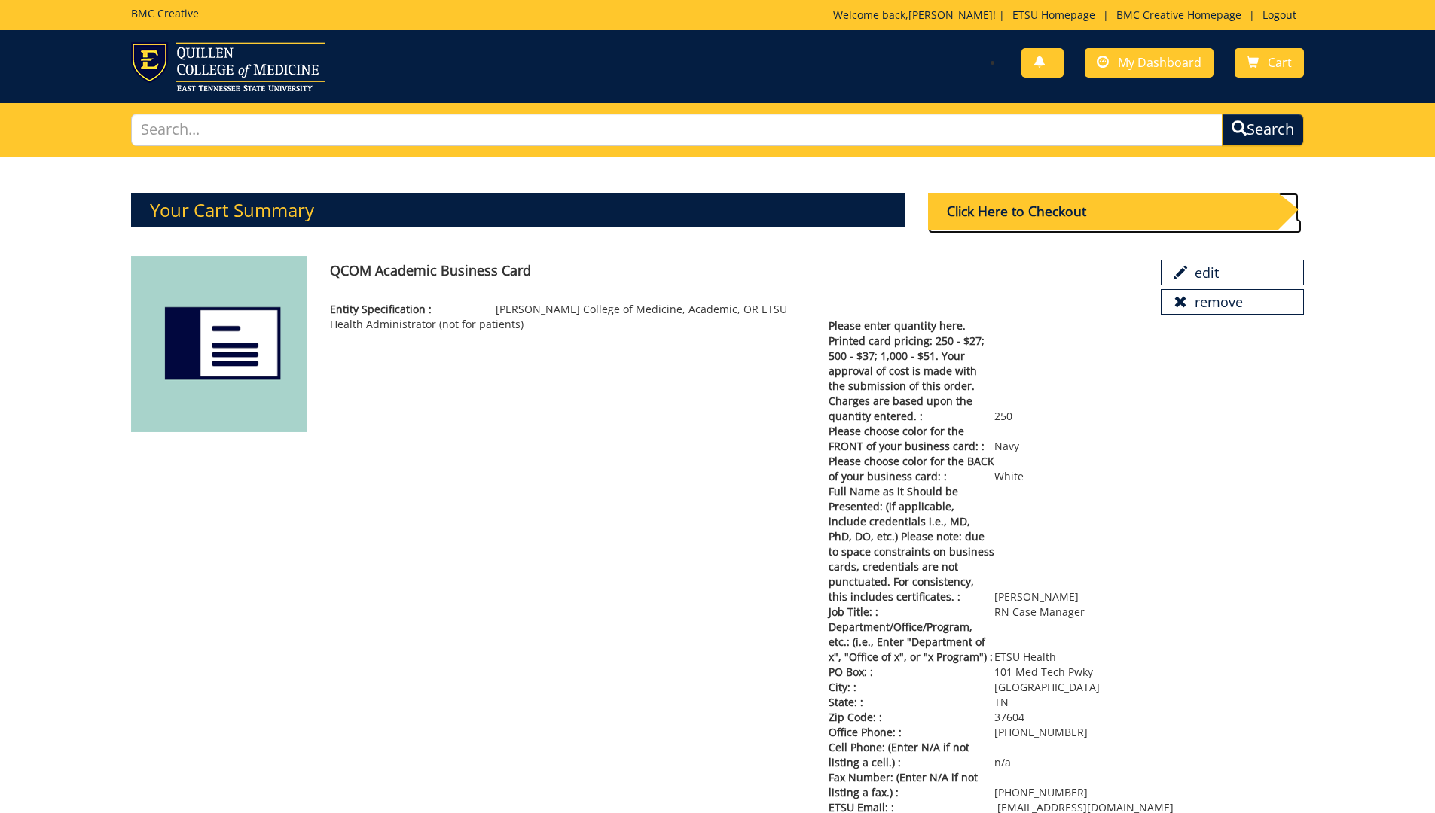
click at [1064, 211] on div "Click Here to Checkout" at bounding box center [1102, 211] width 349 height 37
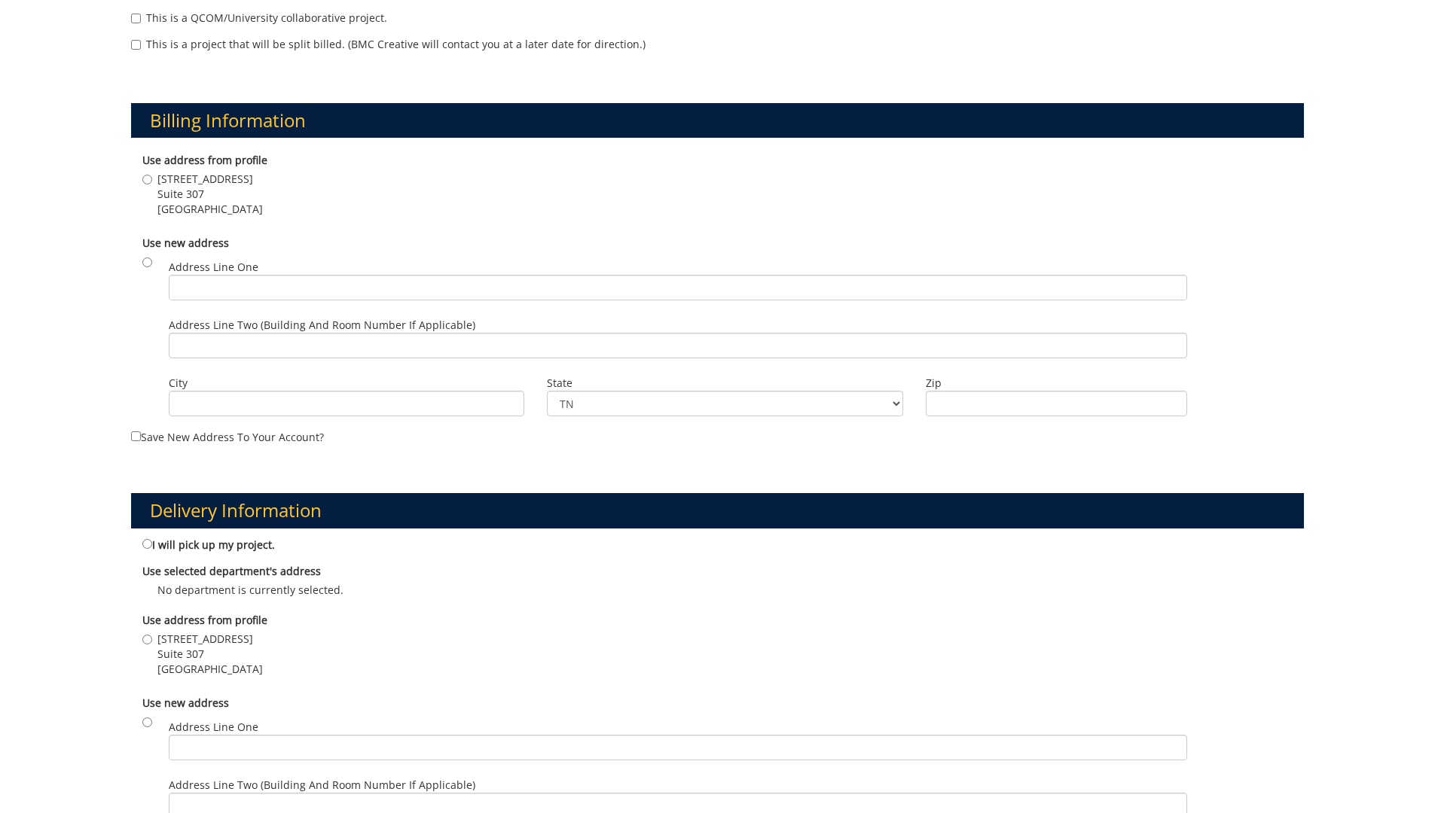
scroll to position [527, 0]
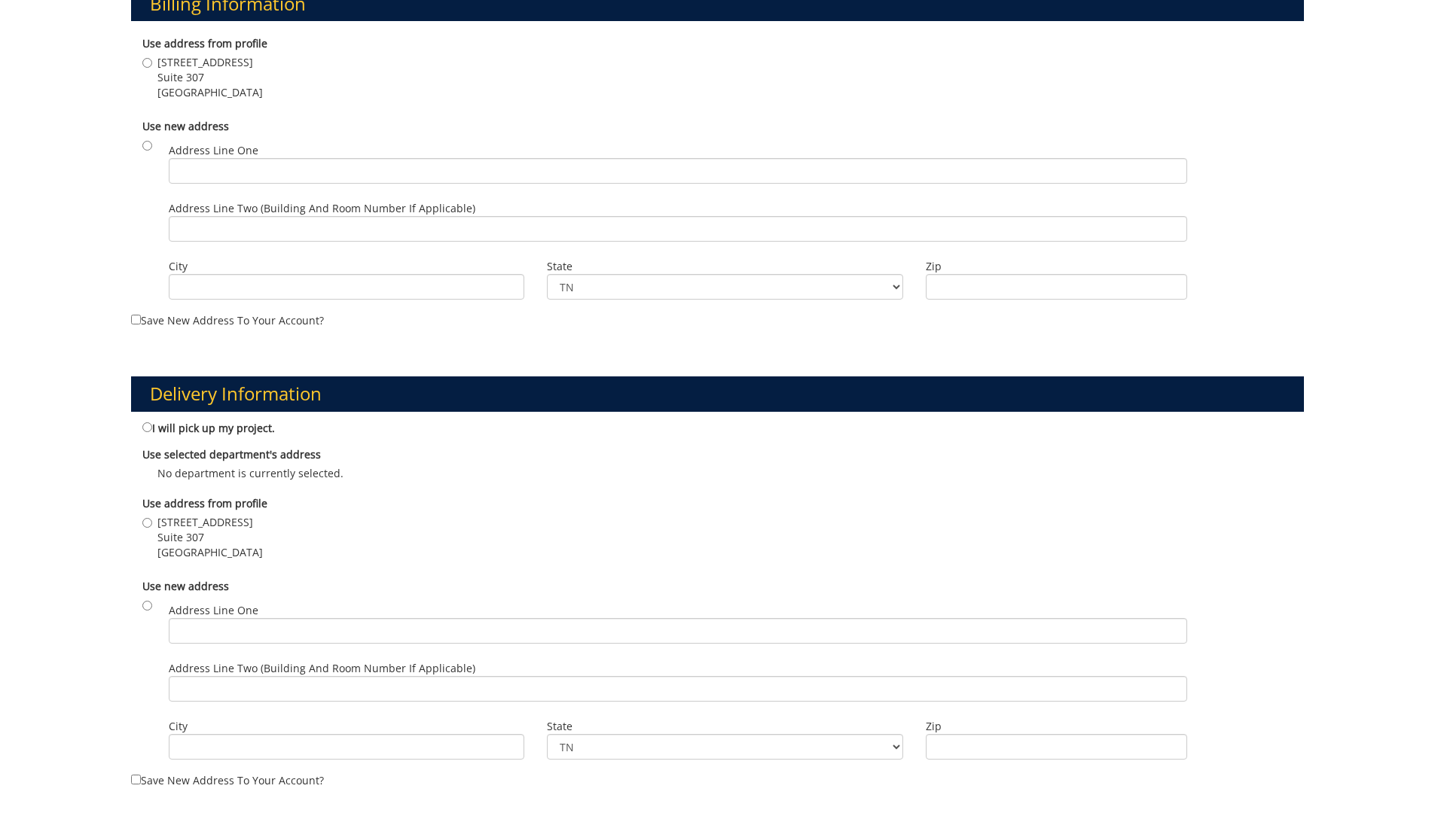
click at [146, 517] on label "101 Med Tech Pkwy Suite 307 Johnson City , TN 37604" at bounding box center [202, 537] width 120 height 45
click at [146, 518] on input "101 Med Tech Pkwy Suite 307 Johnson City , TN 37604" at bounding box center [147, 523] width 10 height 10
radio input "true"
click at [145, 602] on input "radio" at bounding box center [147, 606] width 10 height 10
radio input "true"
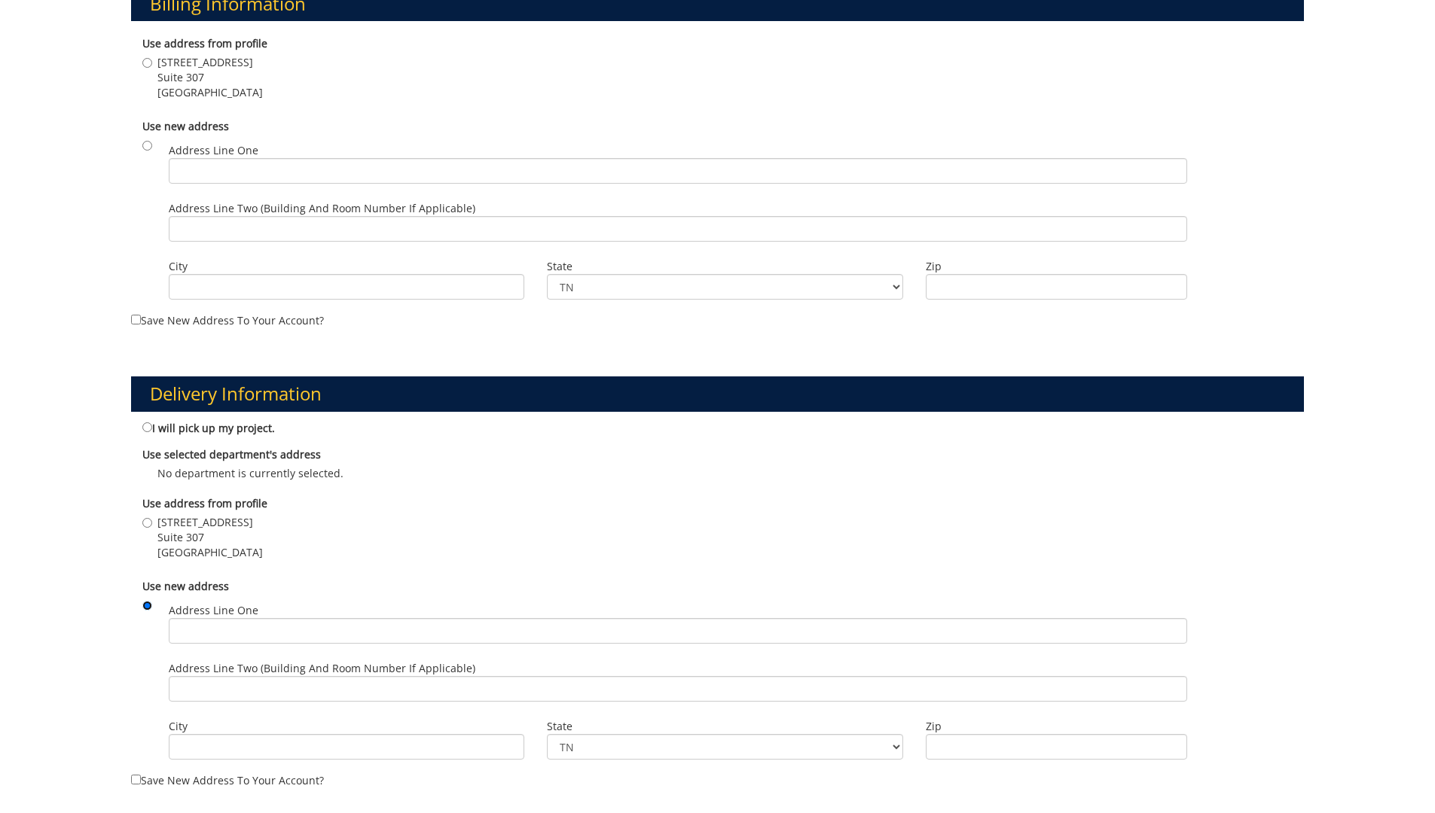
drag, startPoint x: 148, startPoint y: 602, endPoint x: 128, endPoint y: 604, distance: 19.7
click at [145, 603] on input "radio" at bounding box center [147, 606] width 10 height 10
click at [147, 522] on input "101 Med Tech Pkwy Suite 307 Johnson City , TN 37604" at bounding box center [147, 523] width 10 height 10
radio input "true"
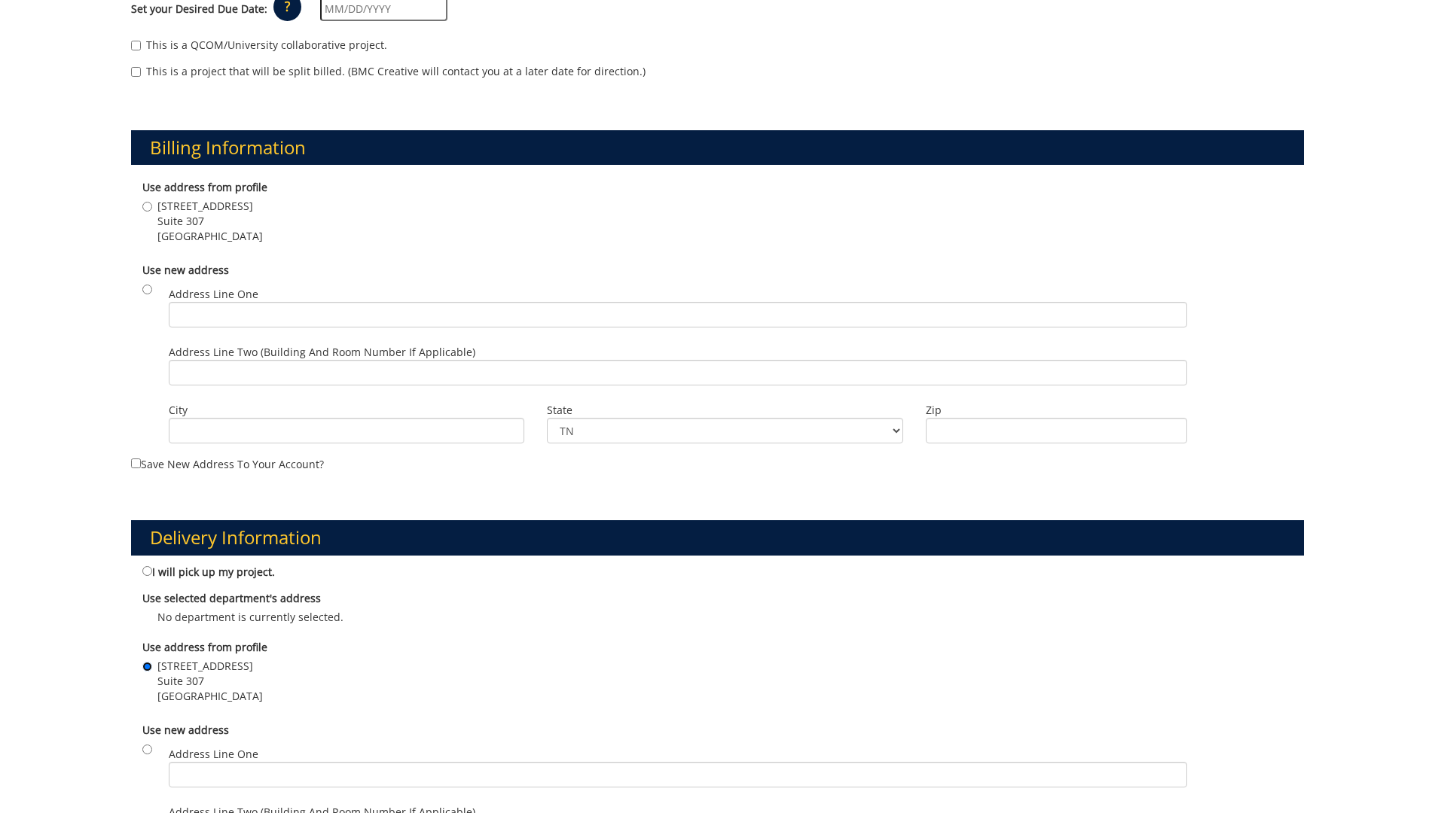
scroll to position [301, 0]
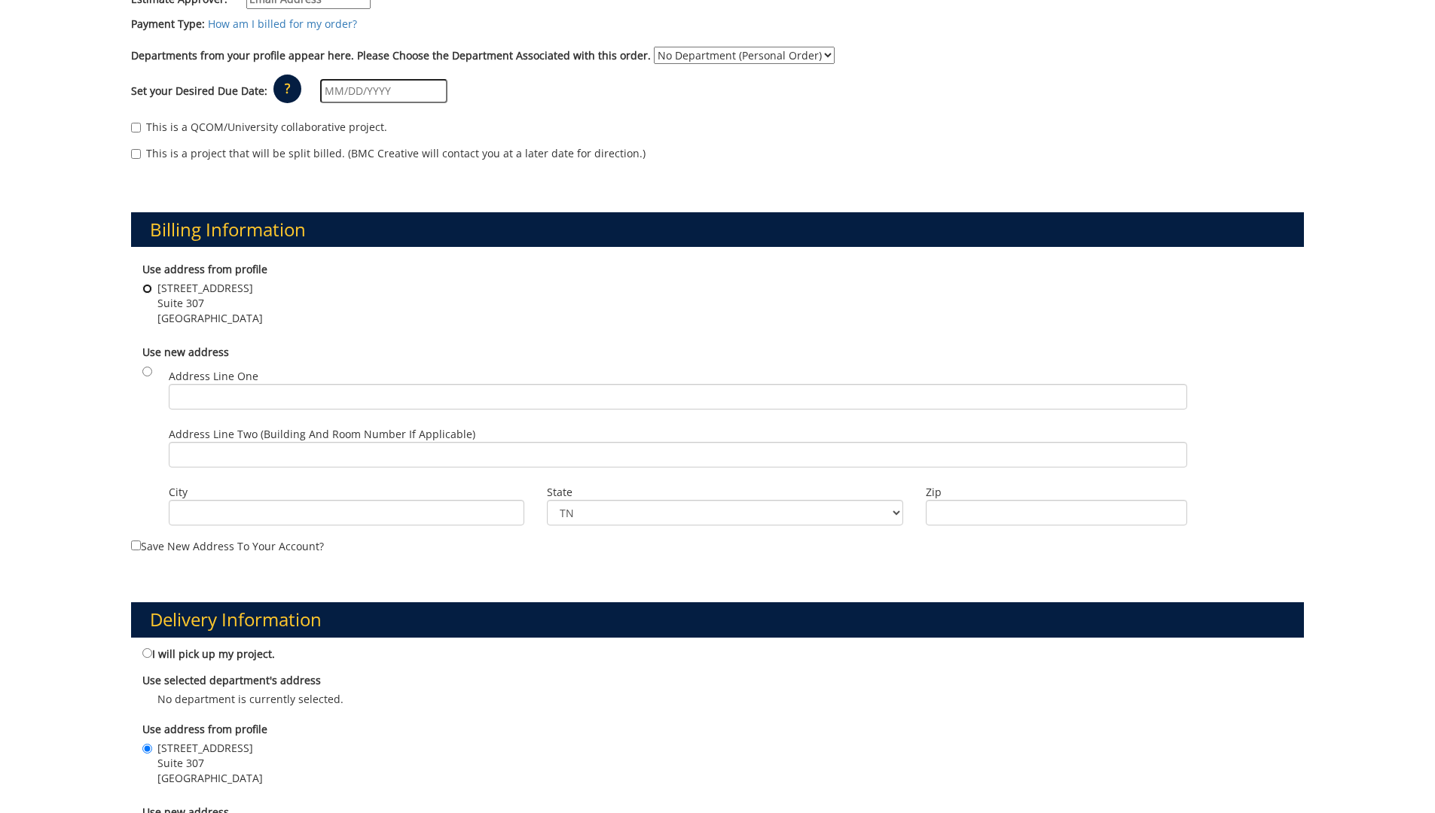
click at [148, 288] on input "101 Med Tech Pkwy Suite 307 Johnson City , TN 37604" at bounding box center [147, 289] width 10 height 10
radio input "true"
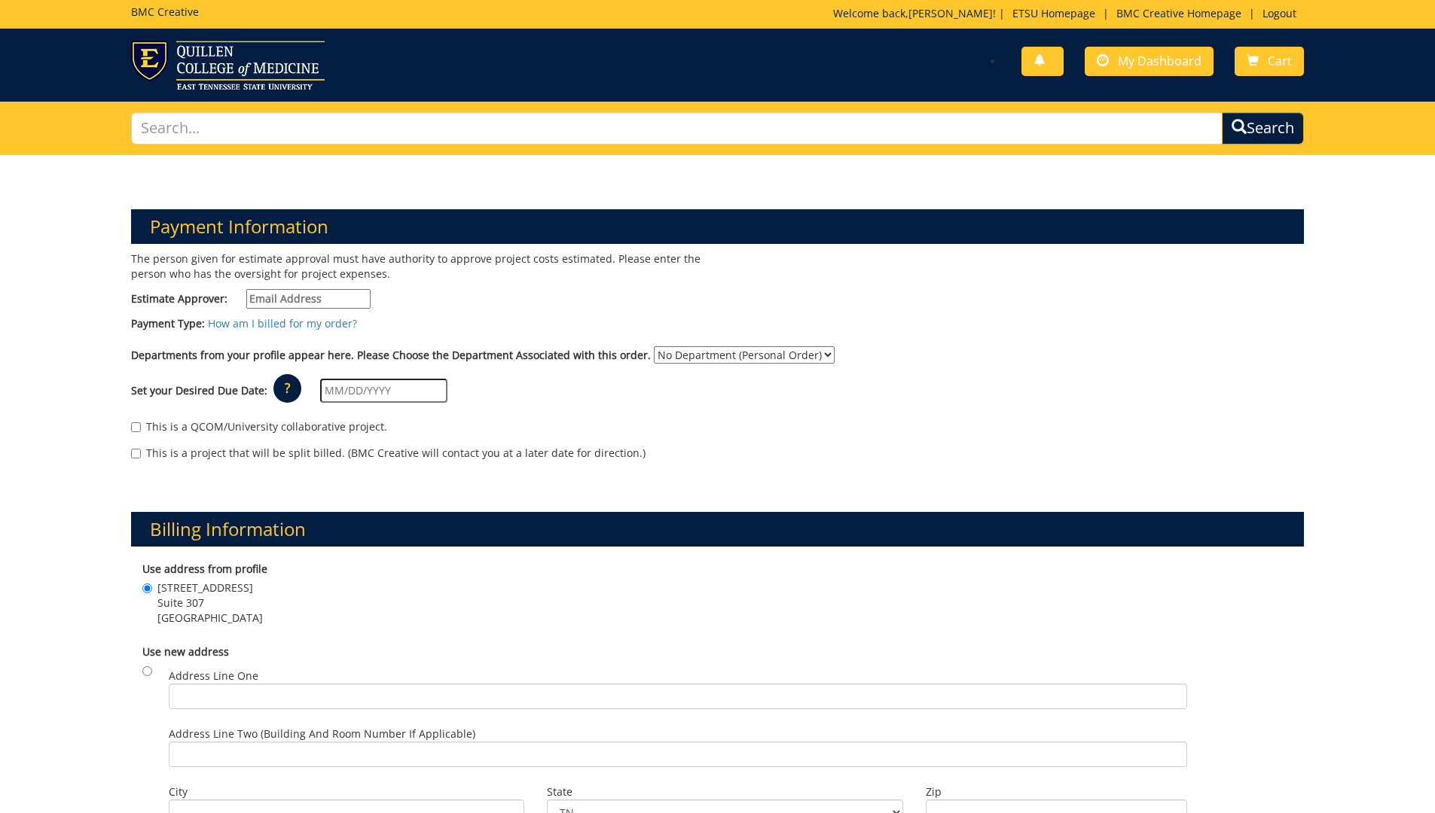
scroll to position [0, 0]
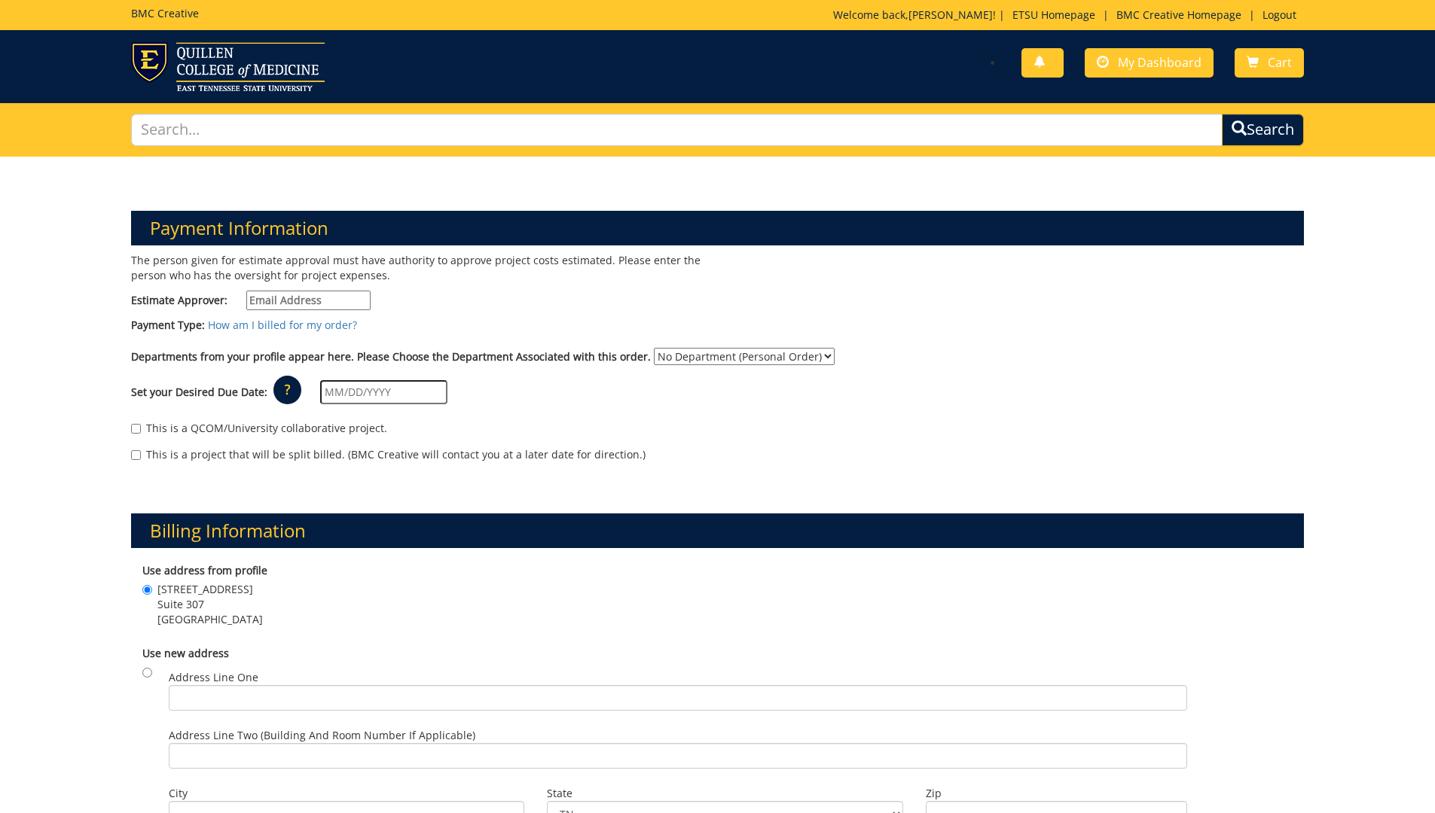
click at [173, 322] on label "Payment Type:" at bounding box center [168, 325] width 74 height 15
click at [1259, 63] on link "Cart" at bounding box center [1268, 62] width 69 height 29
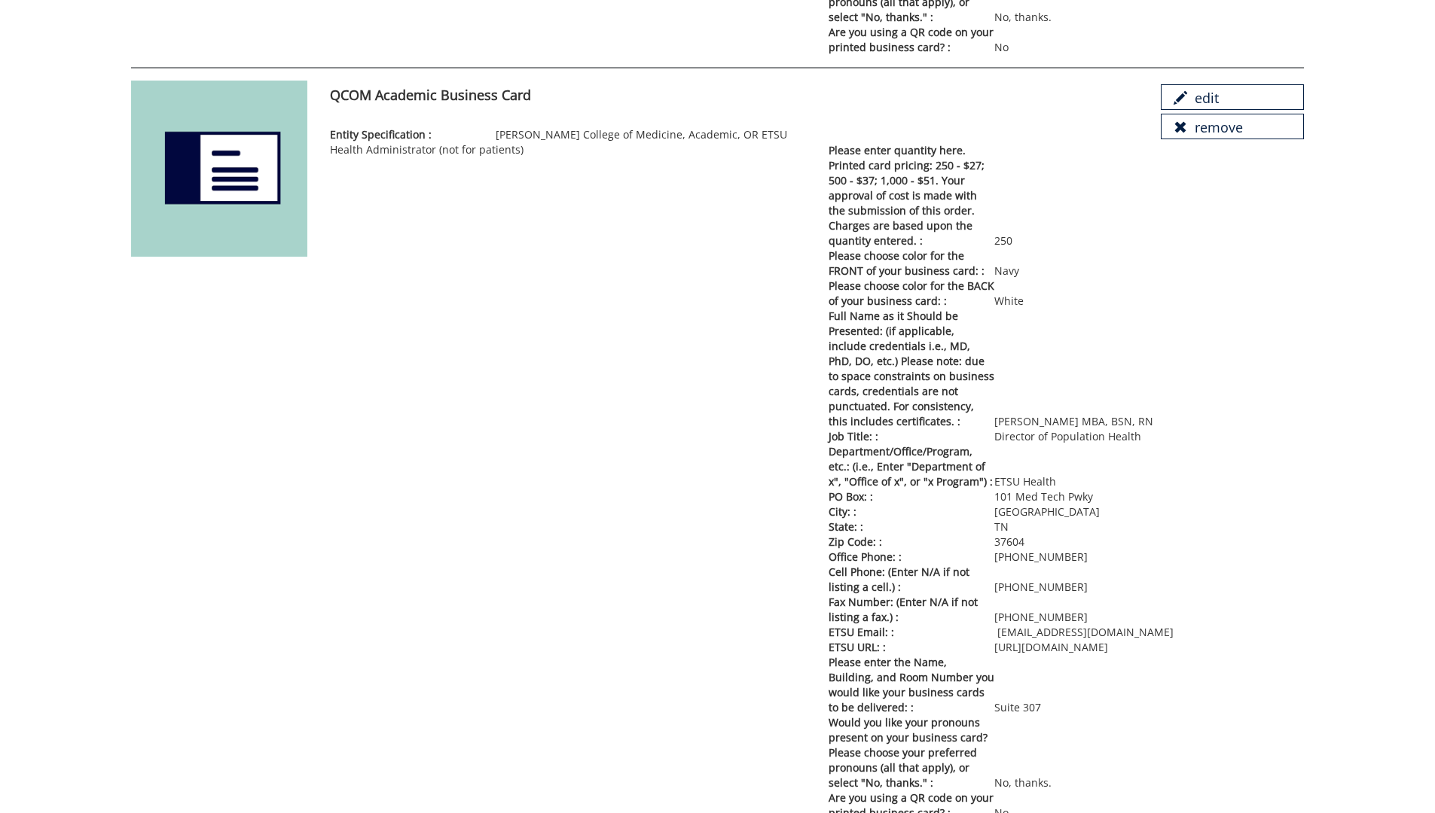
scroll to position [1107, 0]
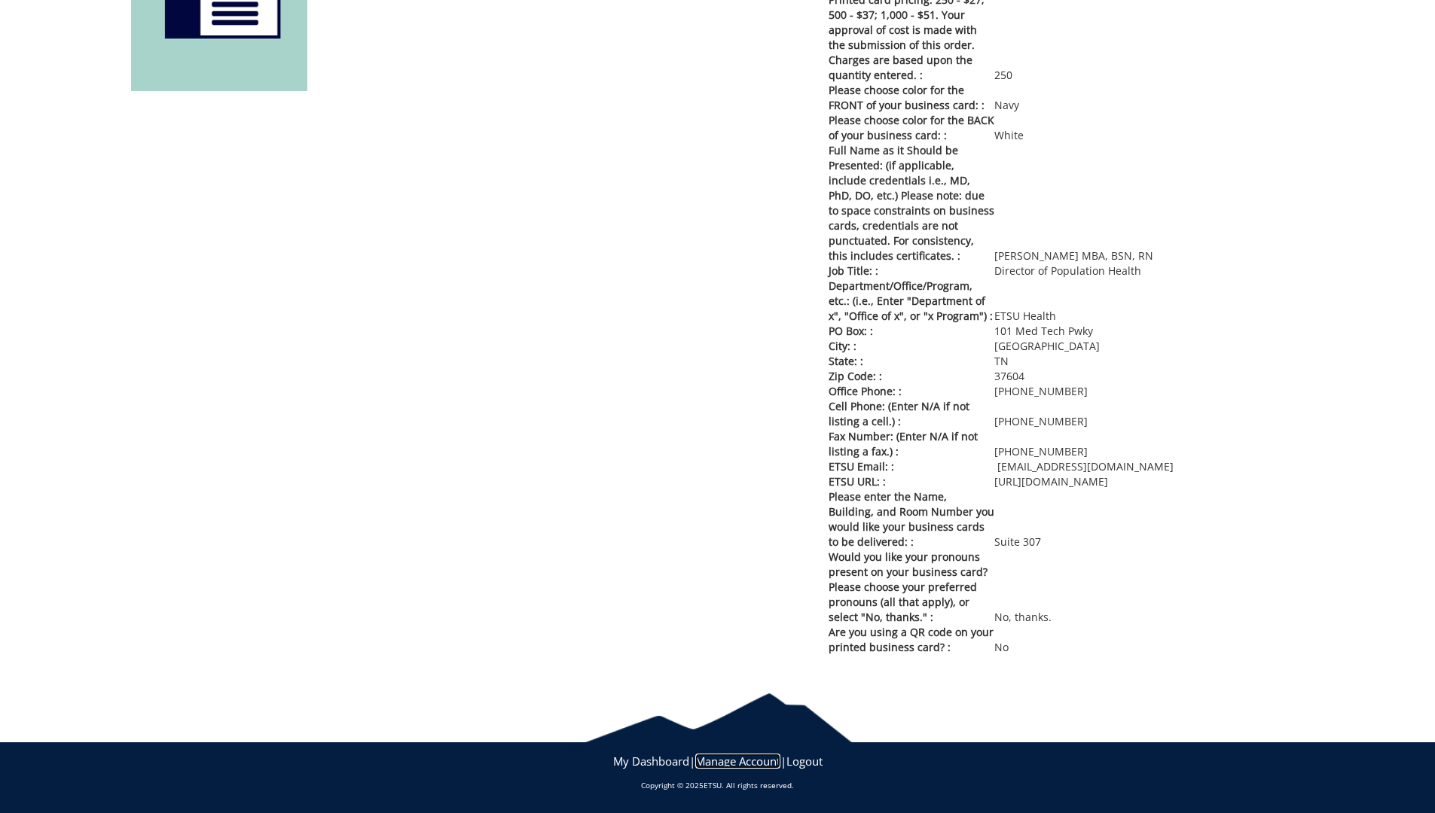
click at [755, 760] on link "Manage Account" at bounding box center [737, 761] width 85 height 15
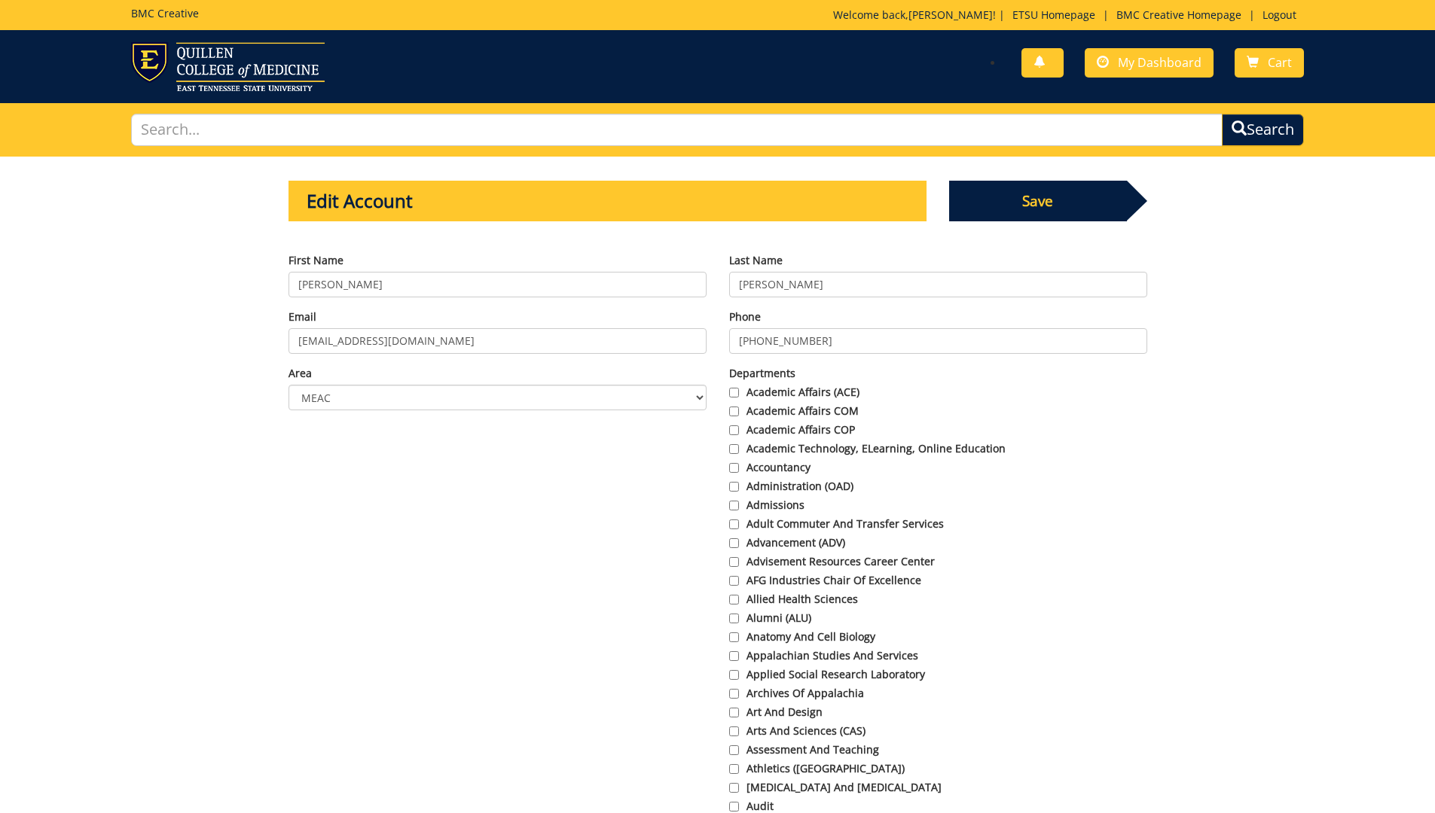
click at [1061, 185] on span "Save" at bounding box center [1038, 201] width 178 height 41
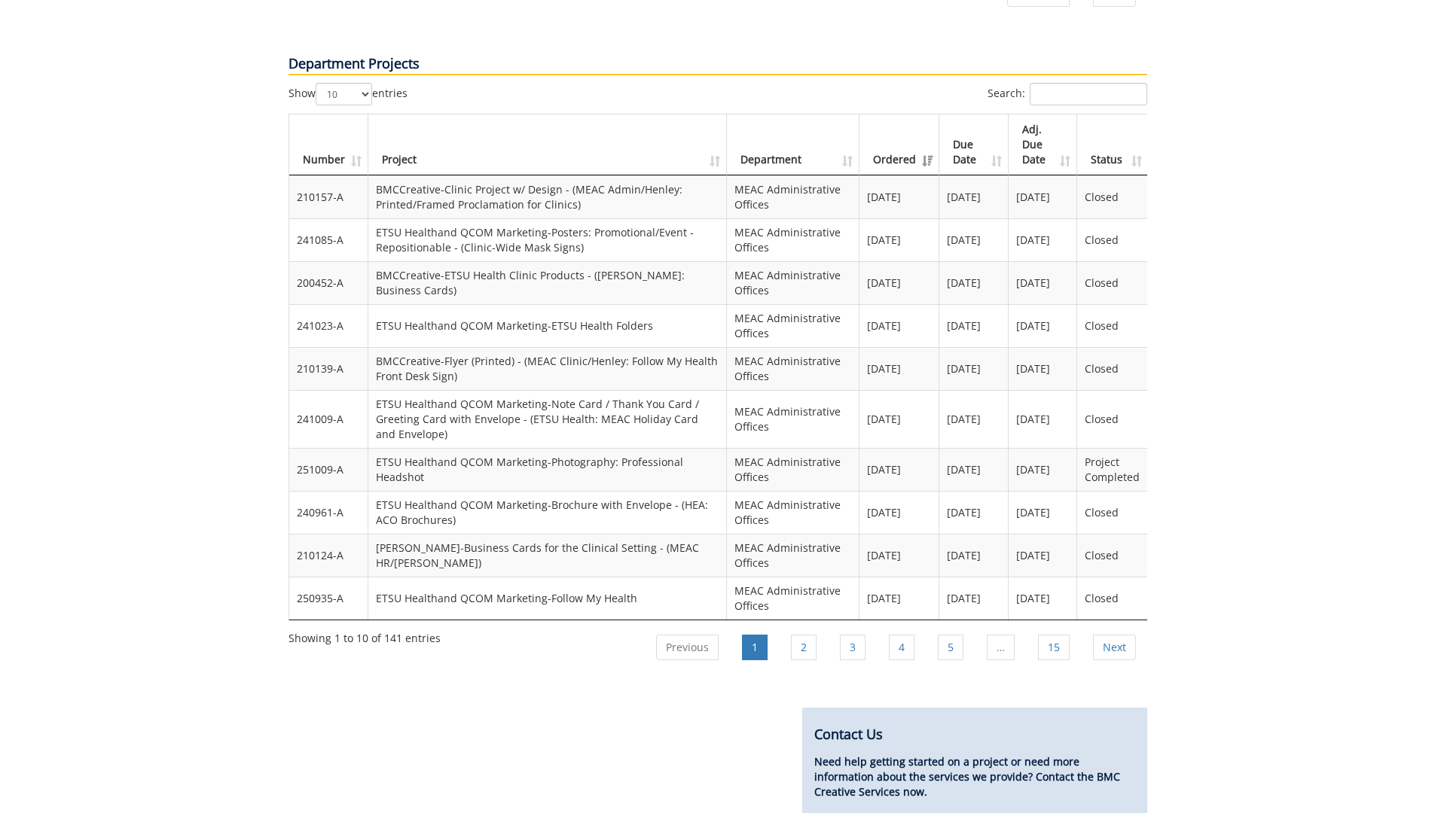
scroll to position [1356, 0]
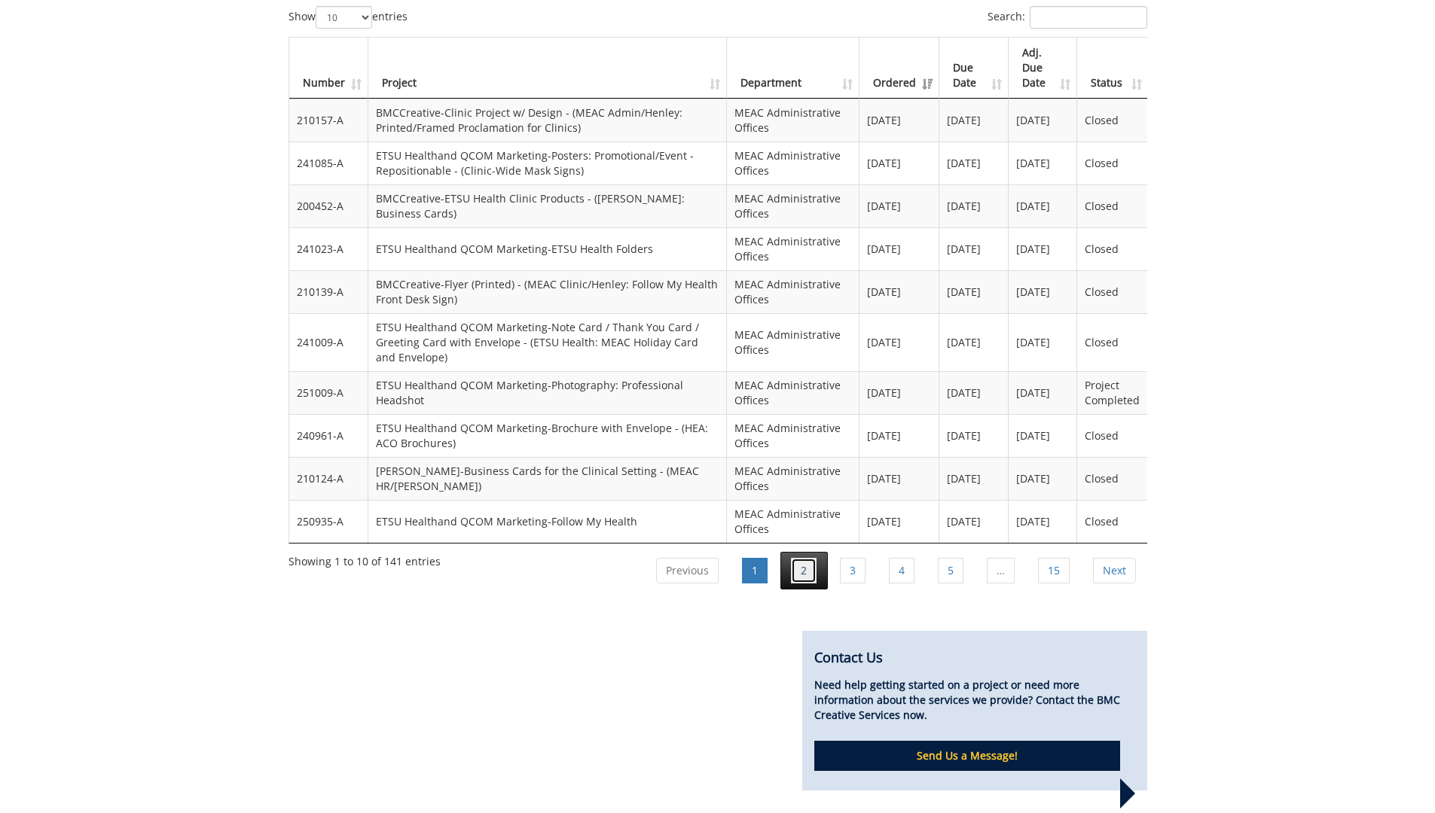
click at [804, 558] on link "2" at bounding box center [804, 571] width 26 height 26
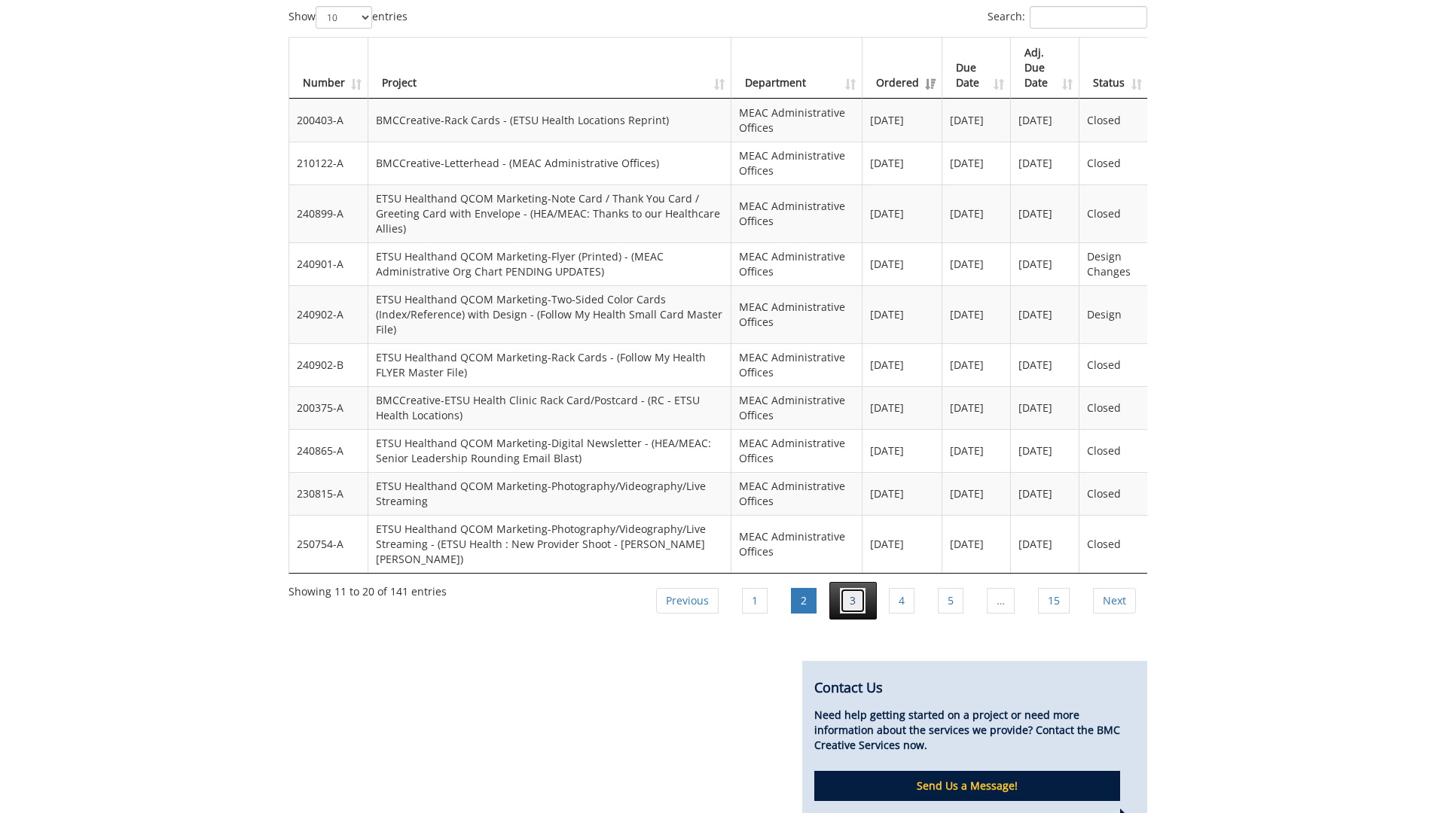
click at [855, 588] on link "3" at bounding box center [853, 601] width 26 height 26
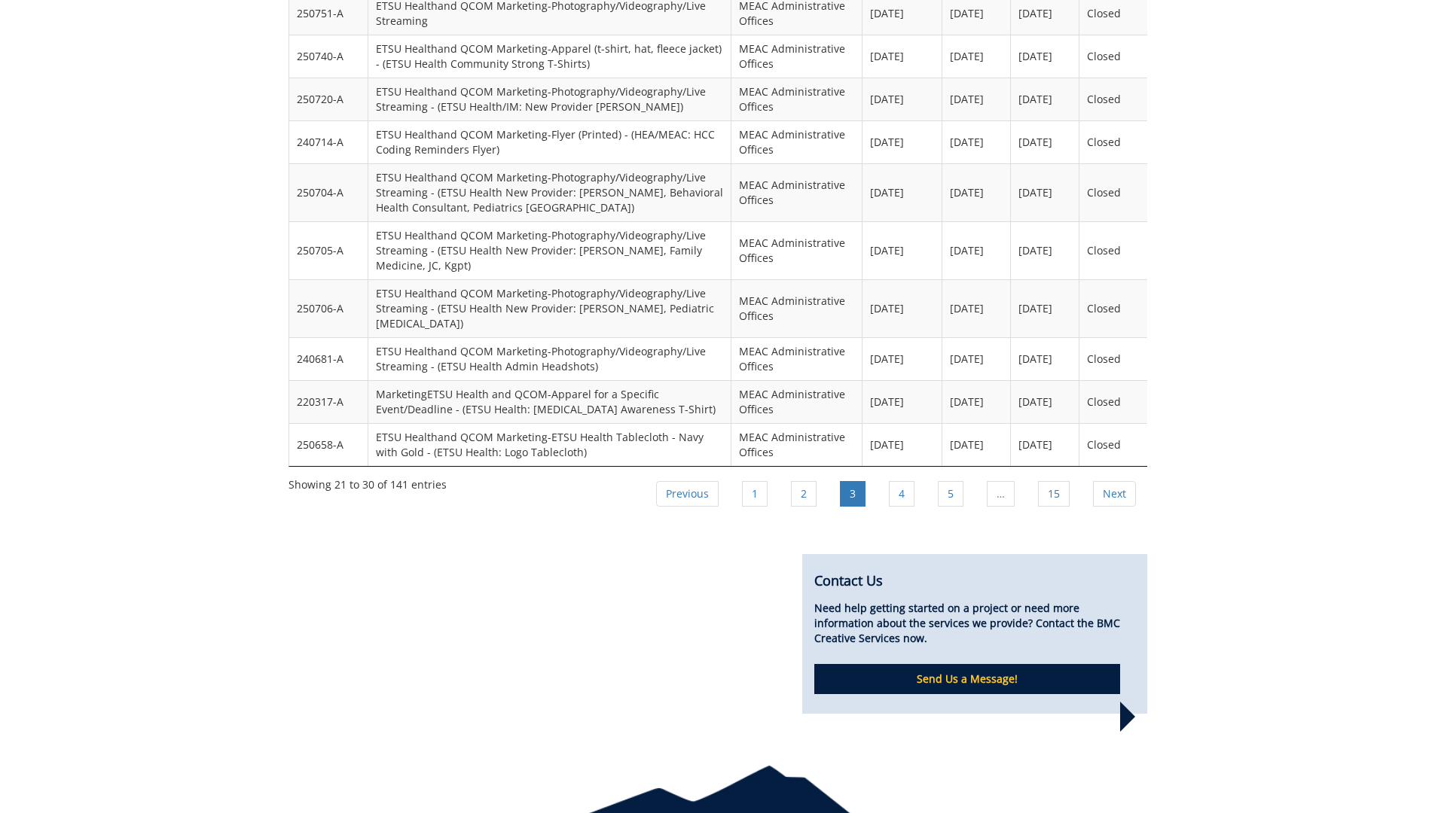
scroll to position [1480, 0]
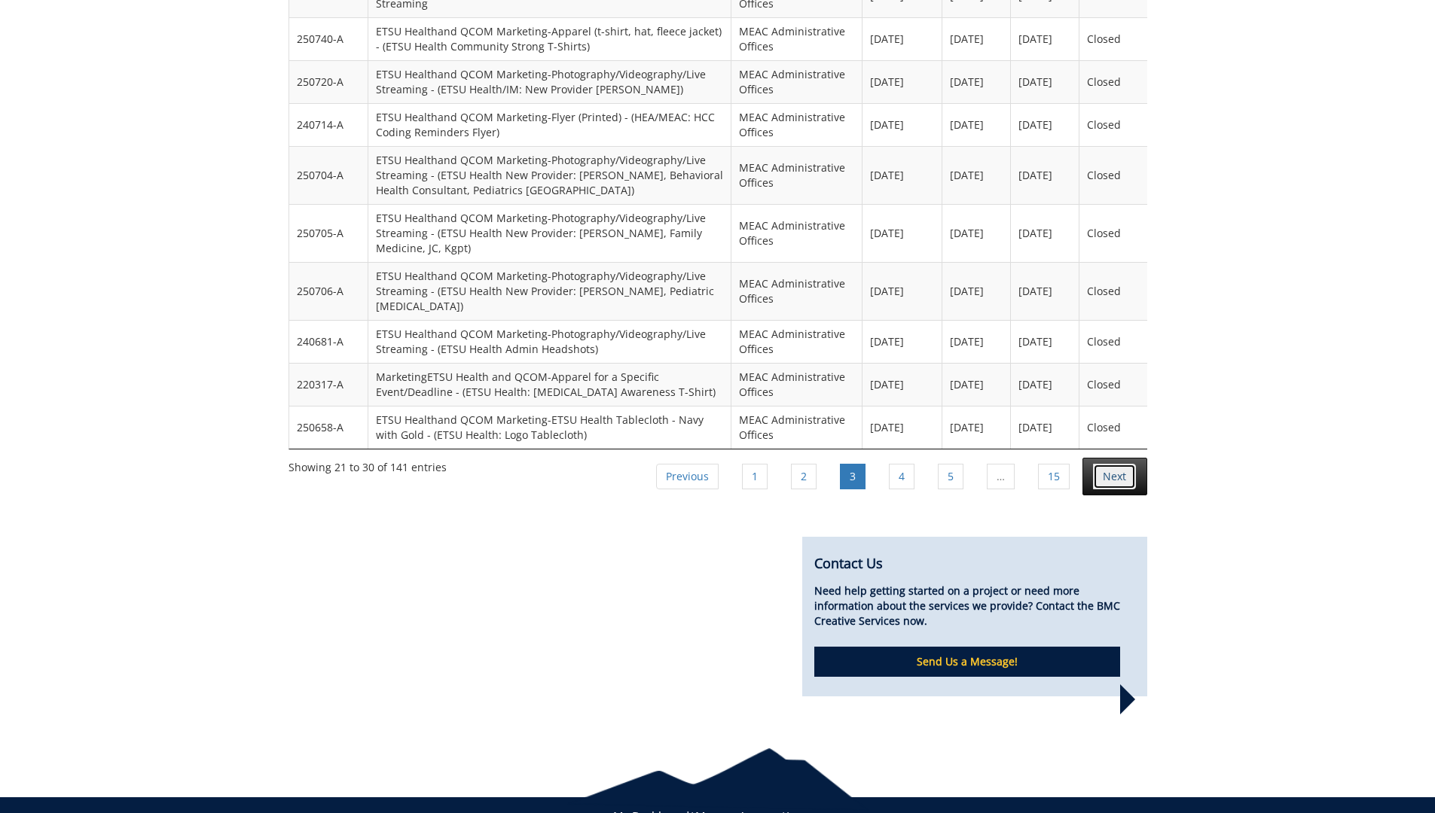
click at [1126, 464] on link "Next" at bounding box center [1114, 477] width 43 height 26
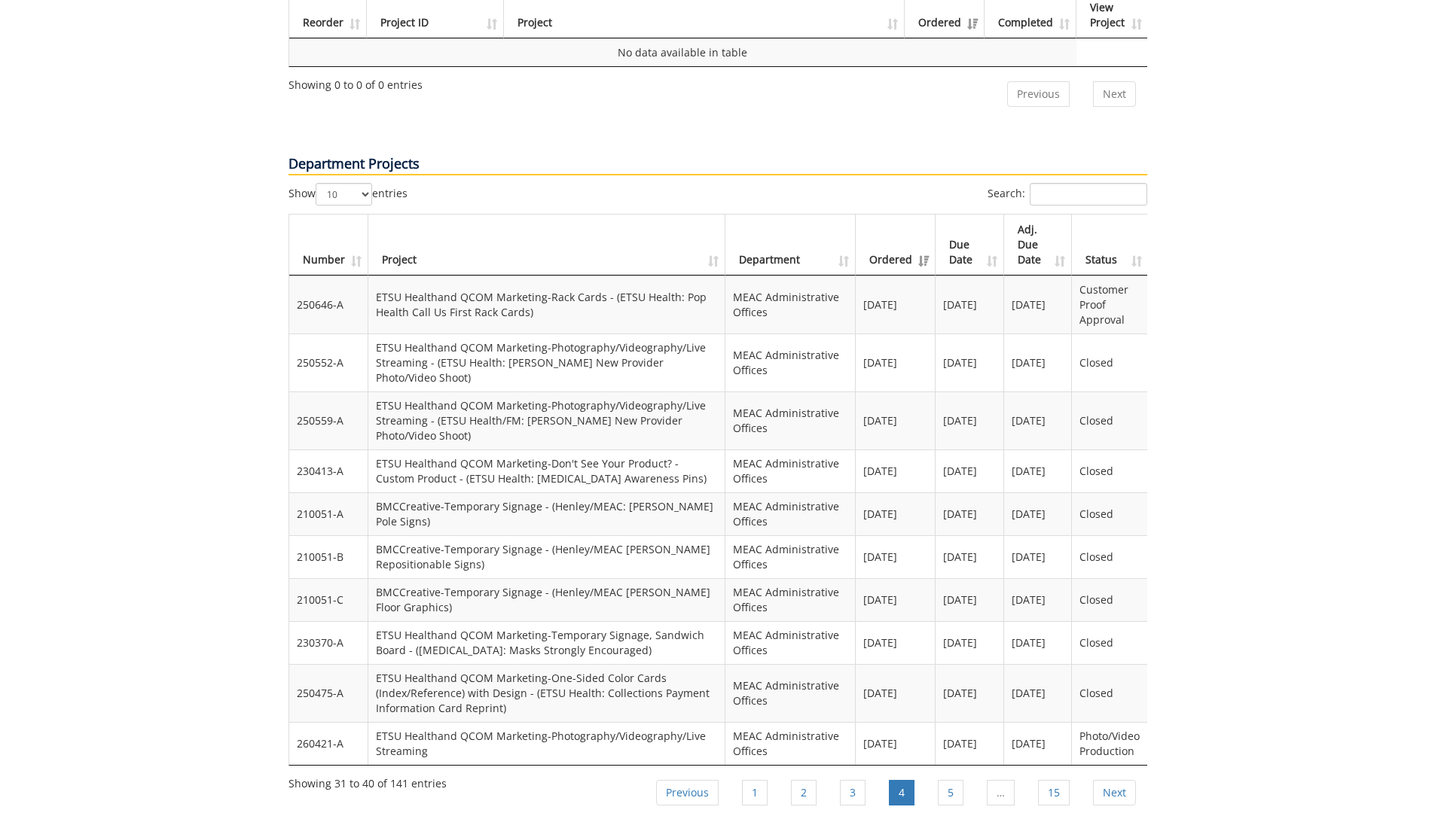
scroll to position [1254, 0]
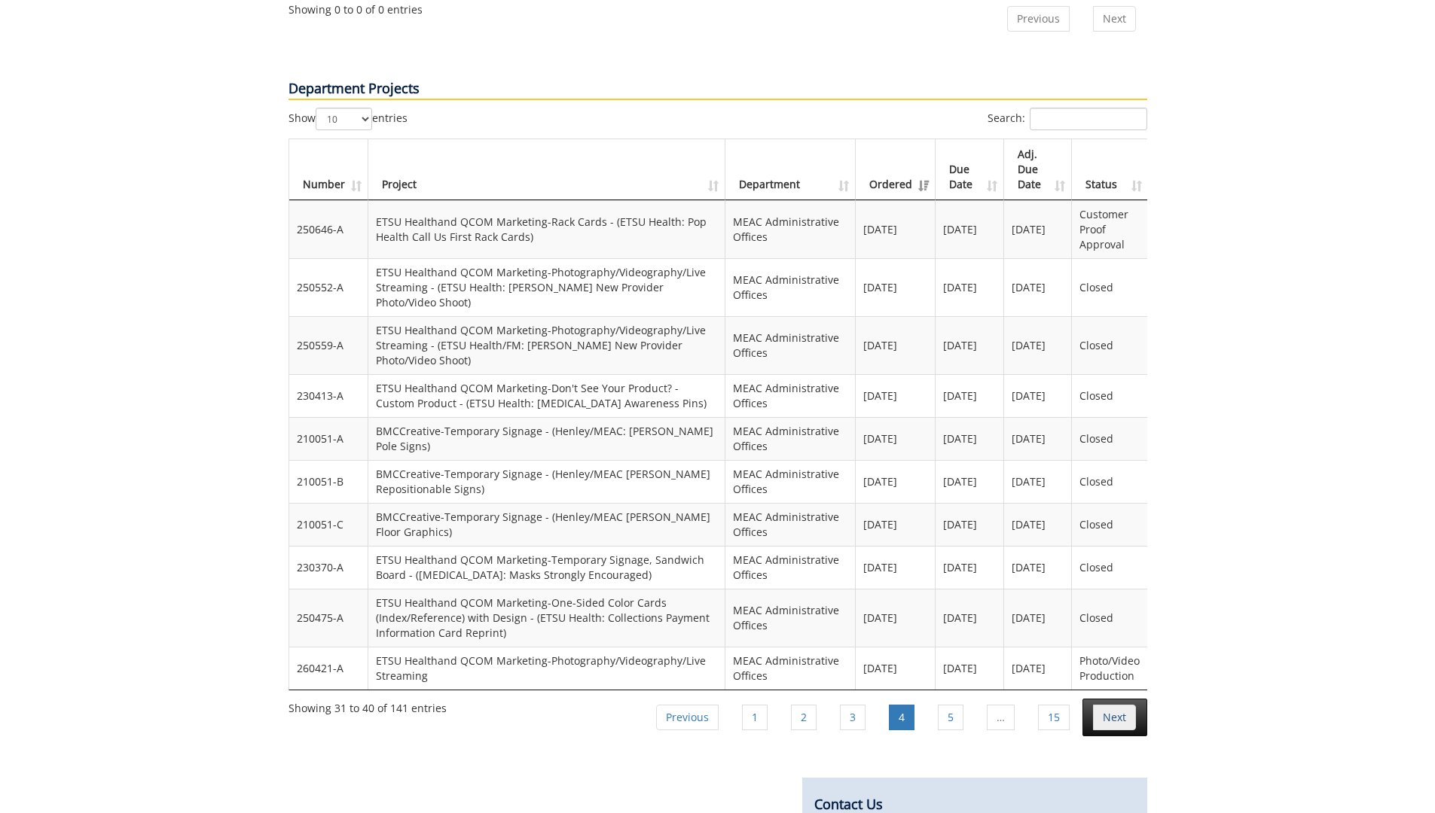
click at [1099, 705] on link "Next" at bounding box center [1114, 718] width 43 height 26
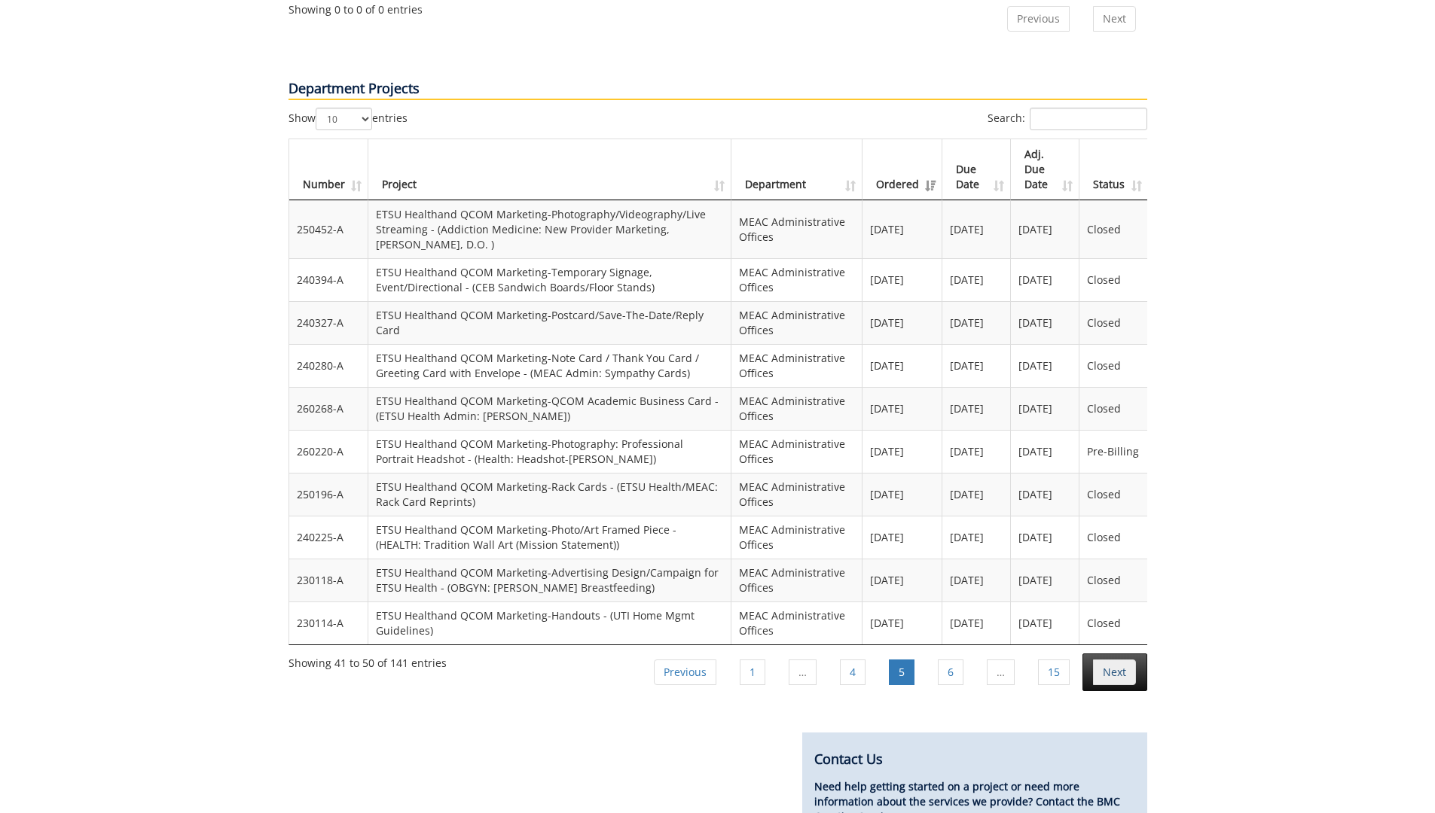
click at [1118, 660] on link "Next" at bounding box center [1114, 673] width 43 height 26
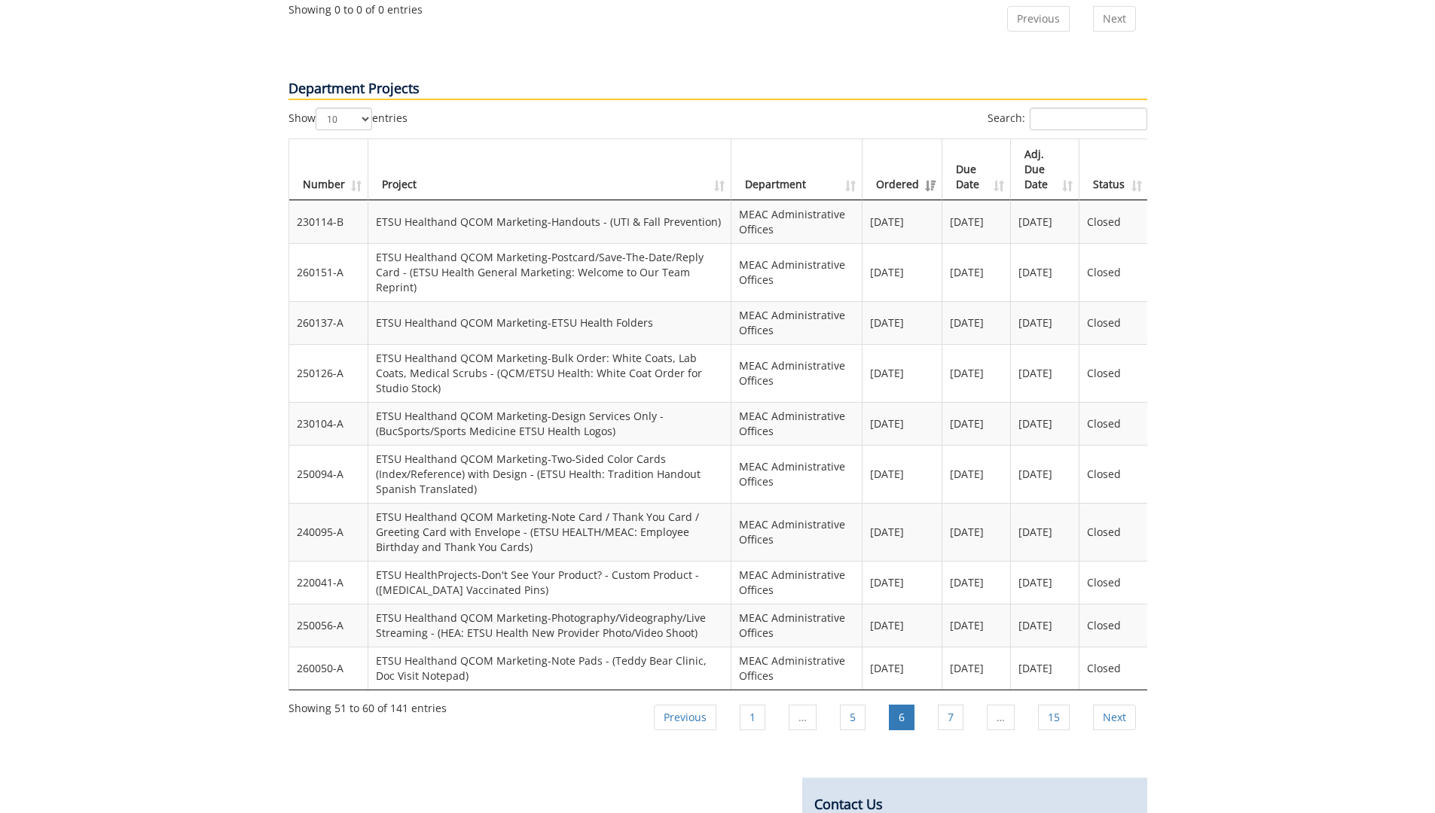
click at [1118, 647] on td "Closed" at bounding box center [1113, 668] width 68 height 43
click at [1117, 705] on link "Next" at bounding box center [1114, 718] width 43 height 26
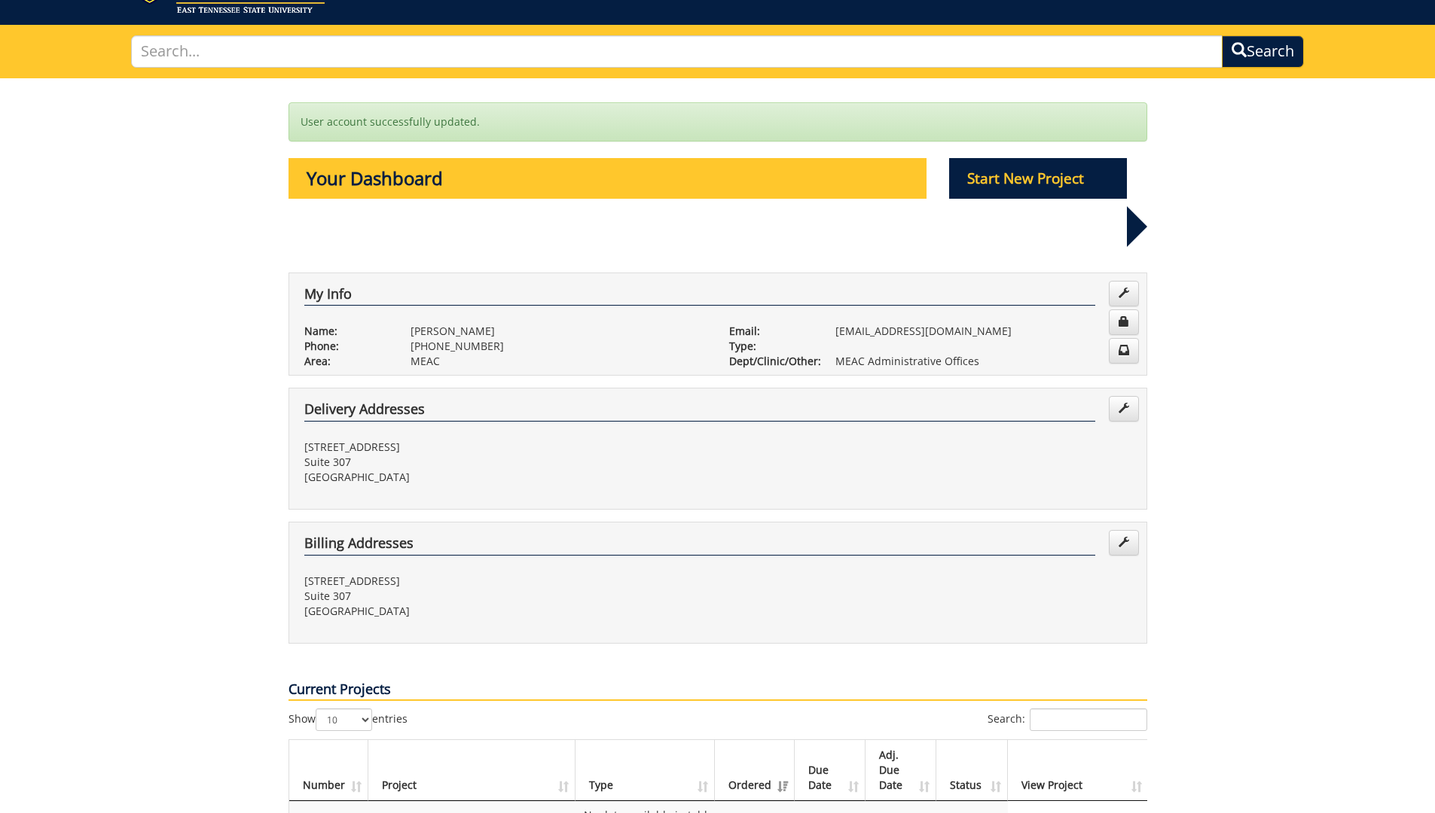
scroll to position [0, 0]
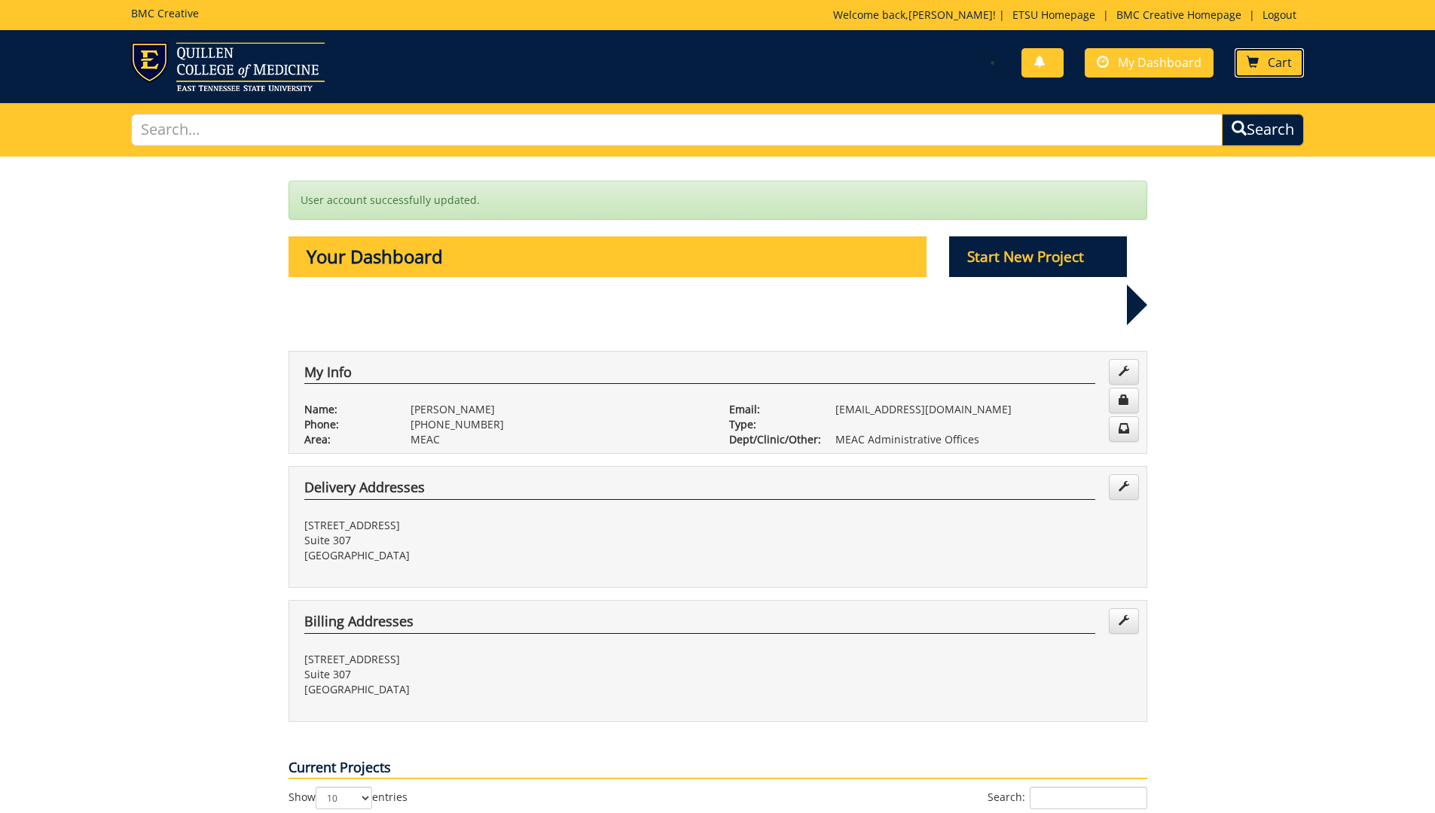
click at [1261, 49] on link "Cart" at bounding box center [1268, 62] width 69 height 29
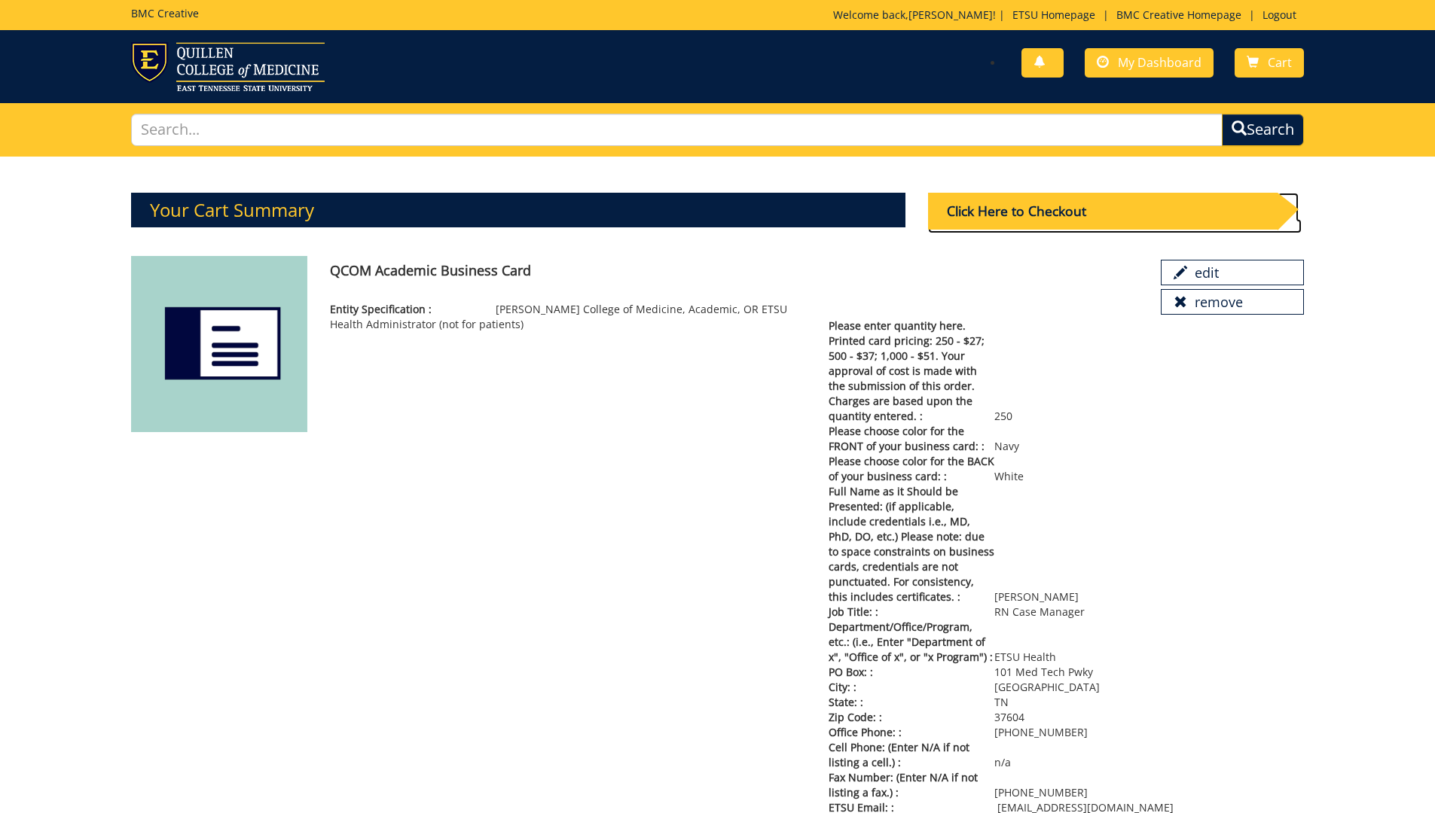
click at [1084, 212] on div "Click Here to Checkout" at bounding box center [1102, 211] width 349 height 37
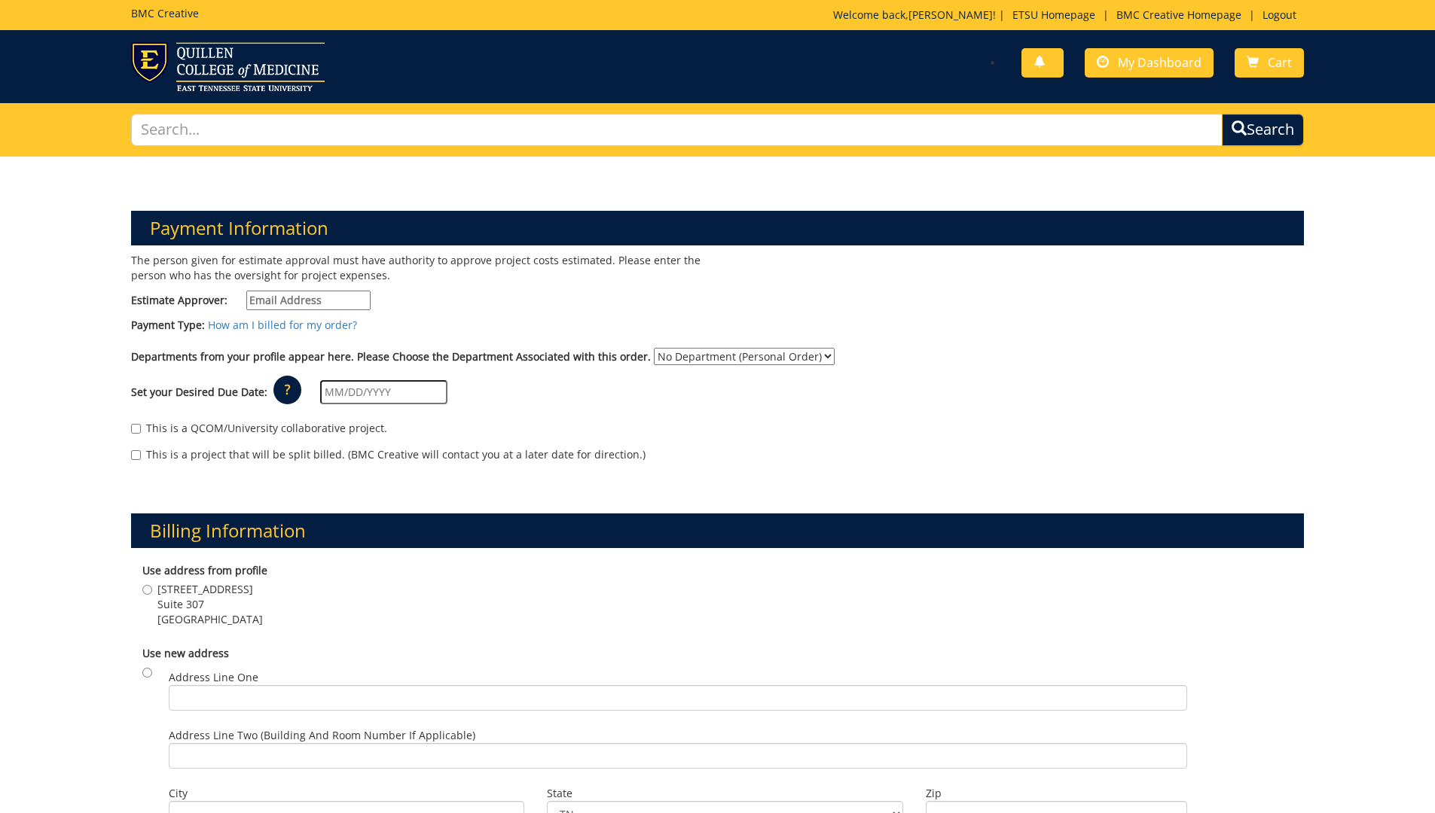
click at [162, 322] on label "Payment Type:" at bounding box center [168, 325] width 74 height 15
click at [438, 330] on div "Payment Type: How am I billed for my order?" at bounding box center [718, 329] width 1196 height 23
click at [577, 325] on div "Payment Type: How am I billed for my order?" at bounding box center [718, 329] width 1196 height 23
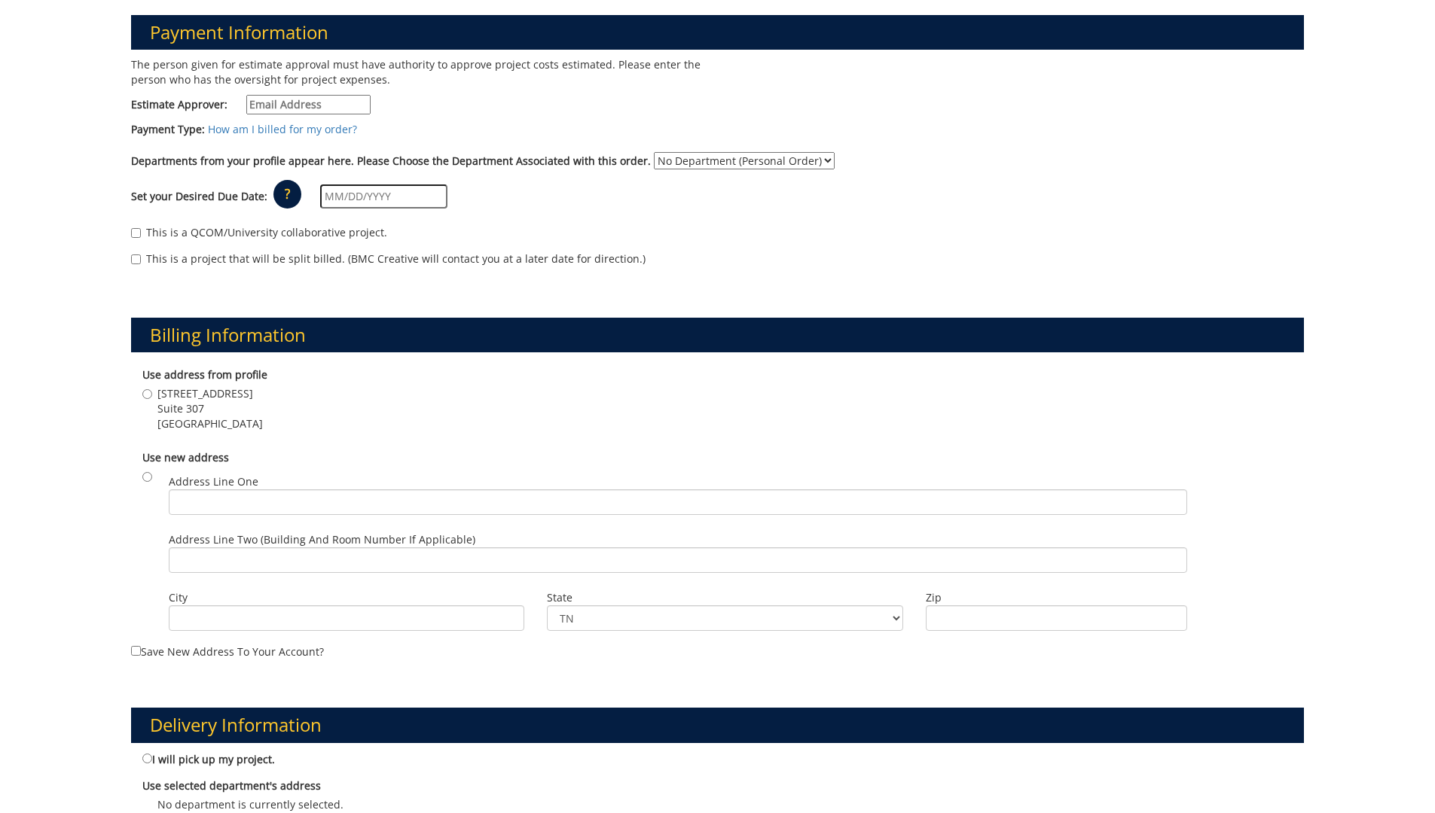
scroll to position [226, 0]
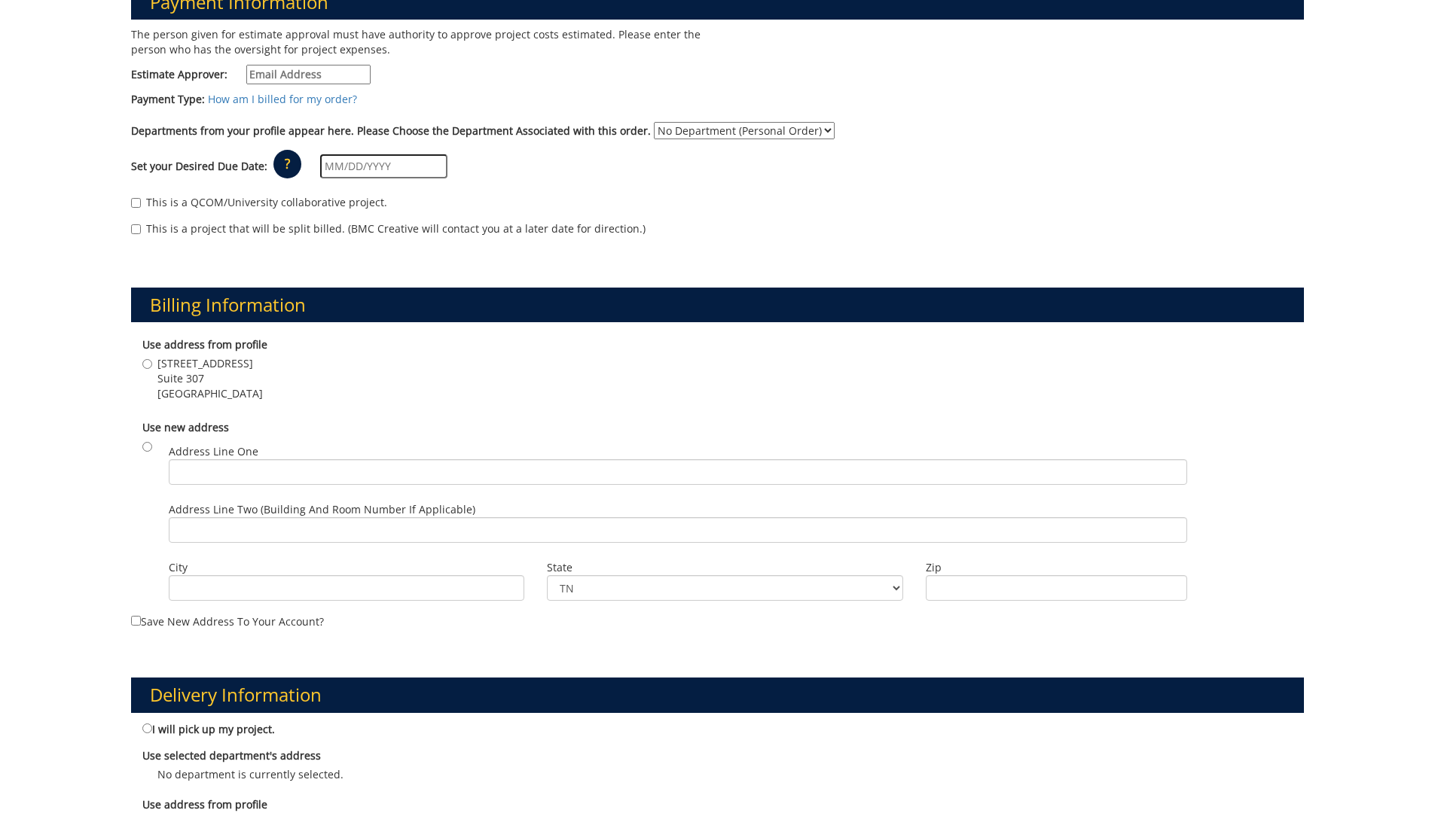
click at [155, 364] on label "101 Med Tech Pkwy Suite 307 Johnson City , TN 37604" at bounding box center [202, 378] width 120 height 45
click at [152, 364] on input "101 Med Tech Pkwy Suite 307 Johnson City , TN 37604" at bounding box center [147, 364] width 10 height 10
radio input "true"
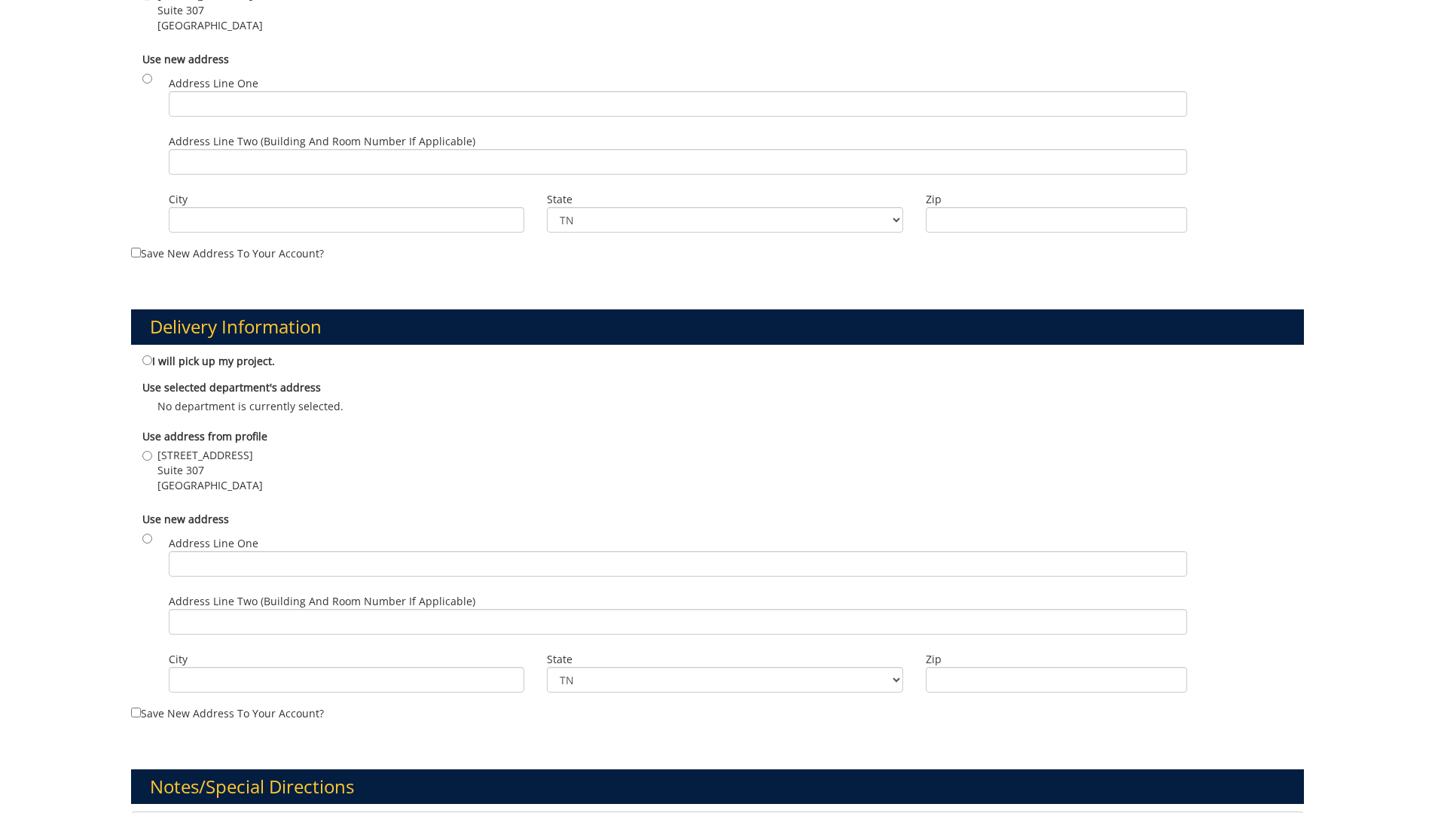
scroll to position [602, 0]
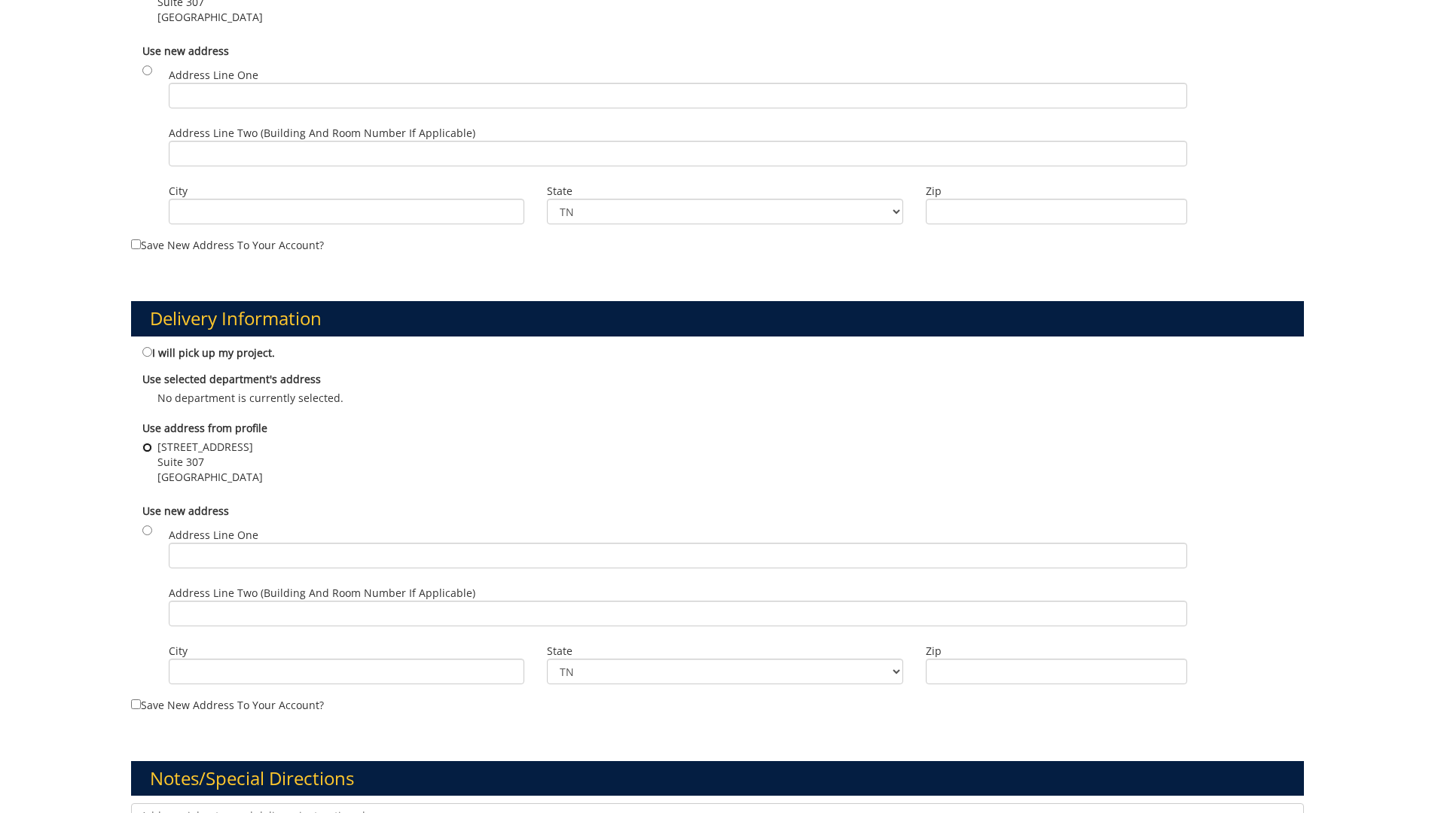
click at [148, 446] on input "101 Med Tech Pkwy Suite 307 Johnson City , TN 37604" at bounding box center [147, 448] width 10 height 10
radio input "true"
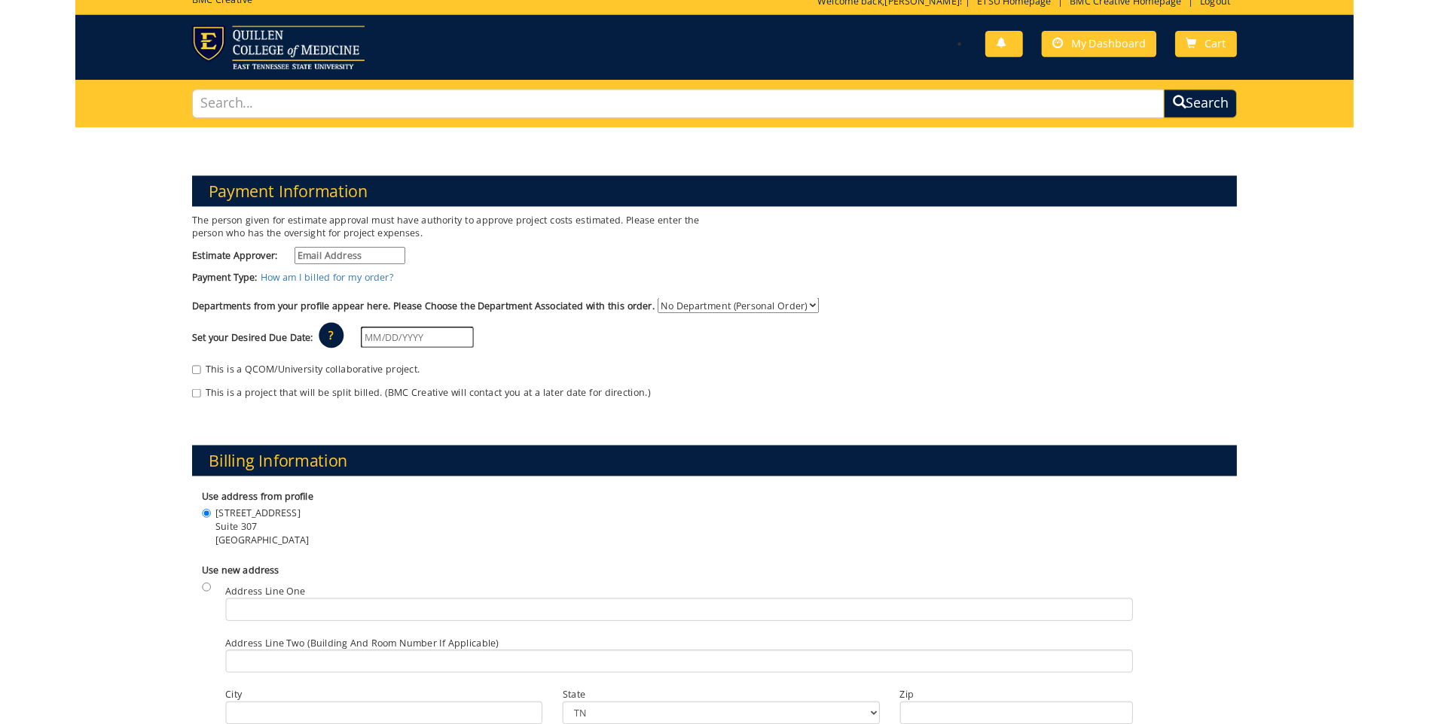
scroll to position [0, 0]
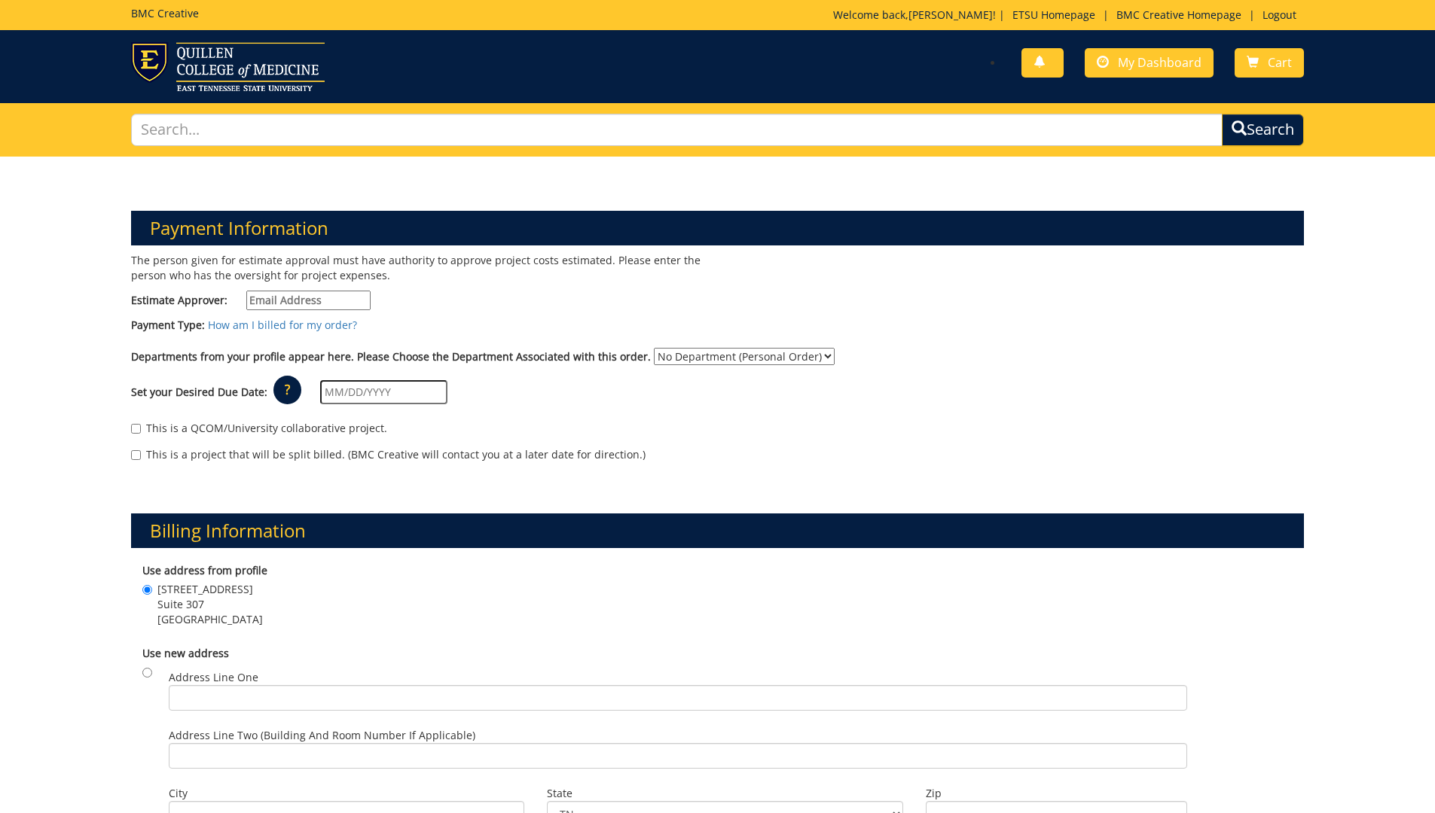
click at [316, 385] on div "Set your Desired Due Date: ? × How long will my project take to finish? : Pleas…" at bounding box center [718, 392] width 1196 height 41
click at [333, 392] on input "text" at bounding box center [383, 392] width 127 height 24
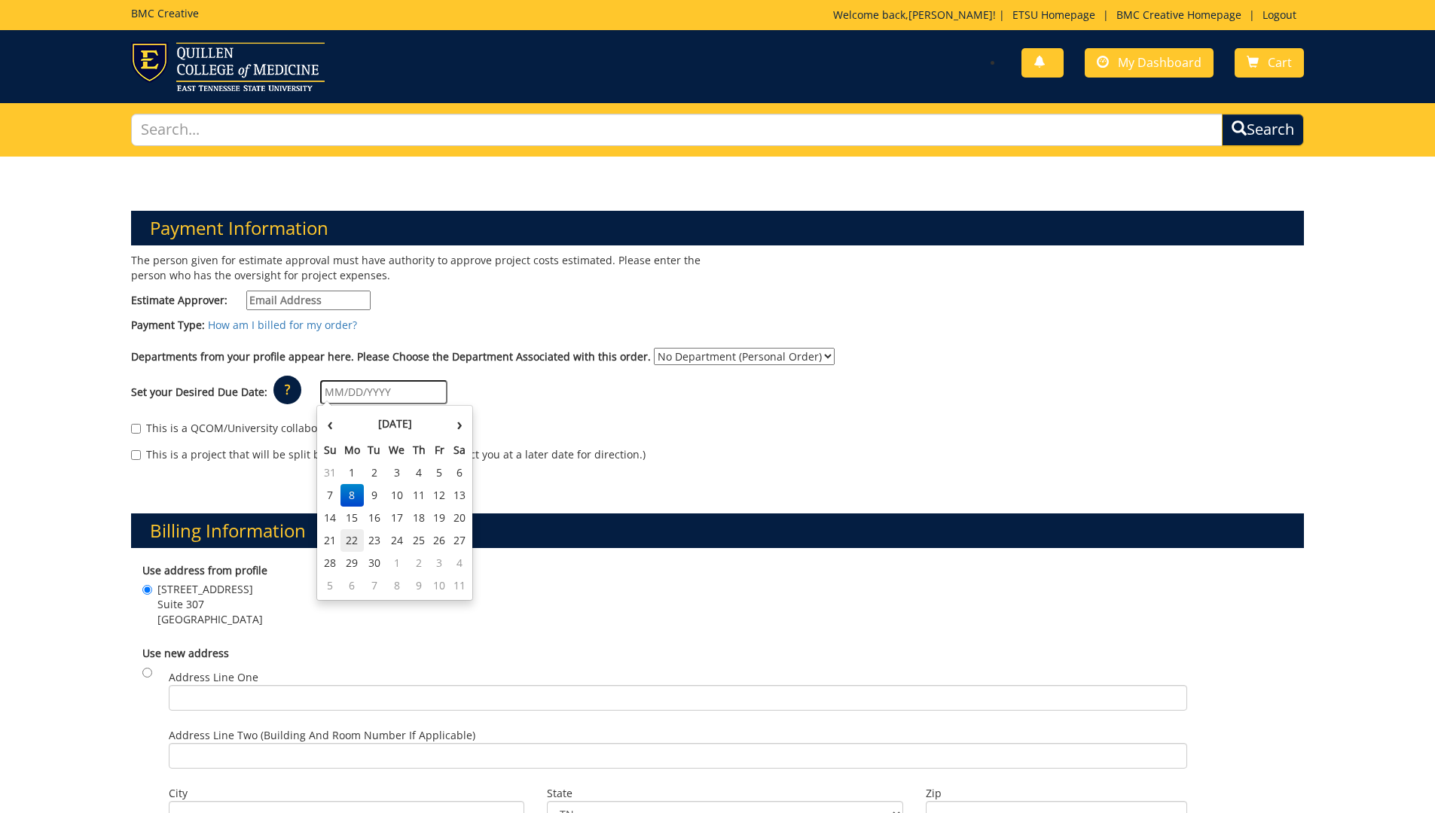
click at [361, 536] on td "22" at bounding box center [352, 540] width 24 height 23
type input "09/22/2025"
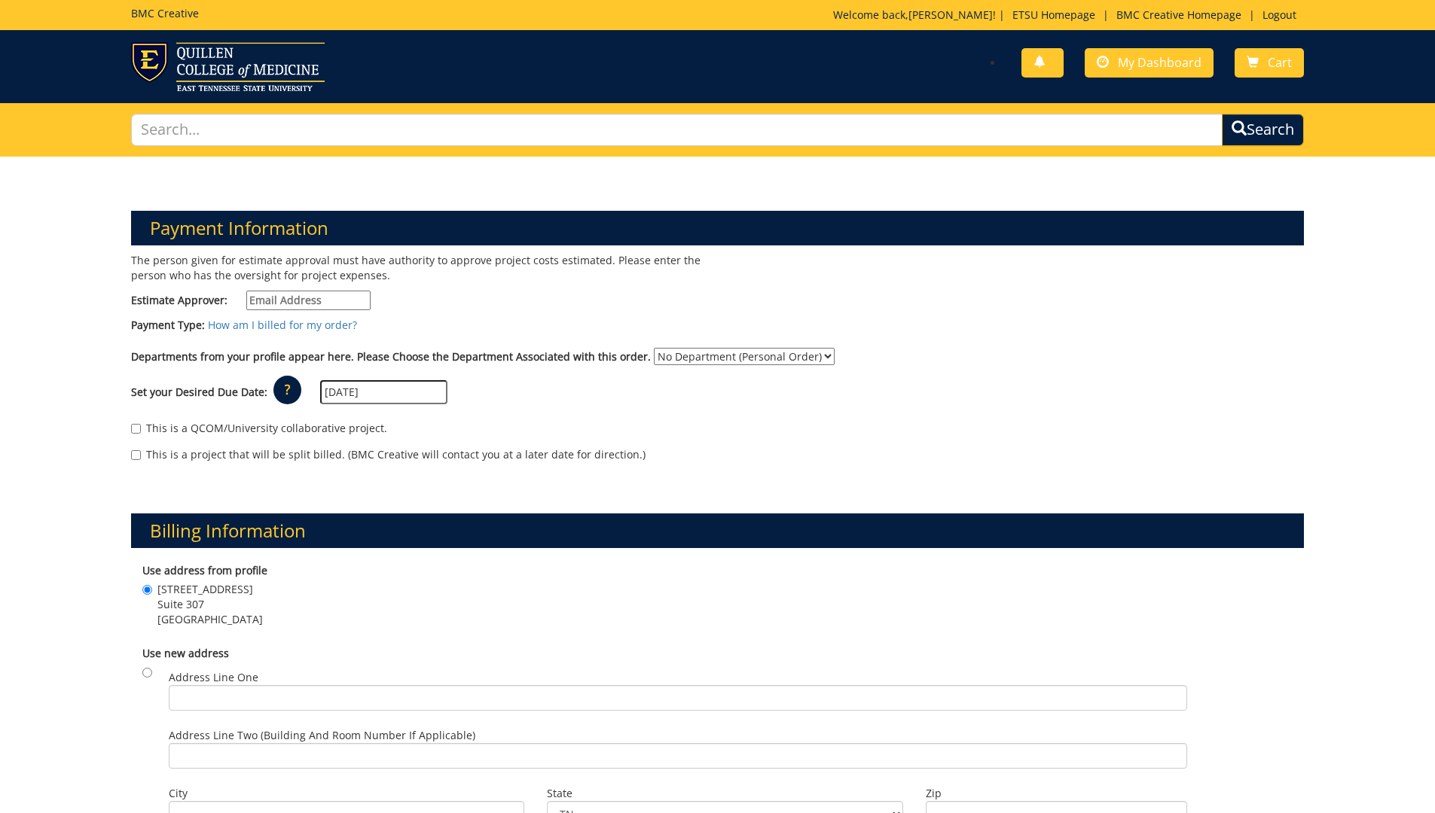
click at [272, 296] on input "Estimate Approver:" at bounding box center [308, 301] width 124 height 20
type input "loganse1@etsu.edu"
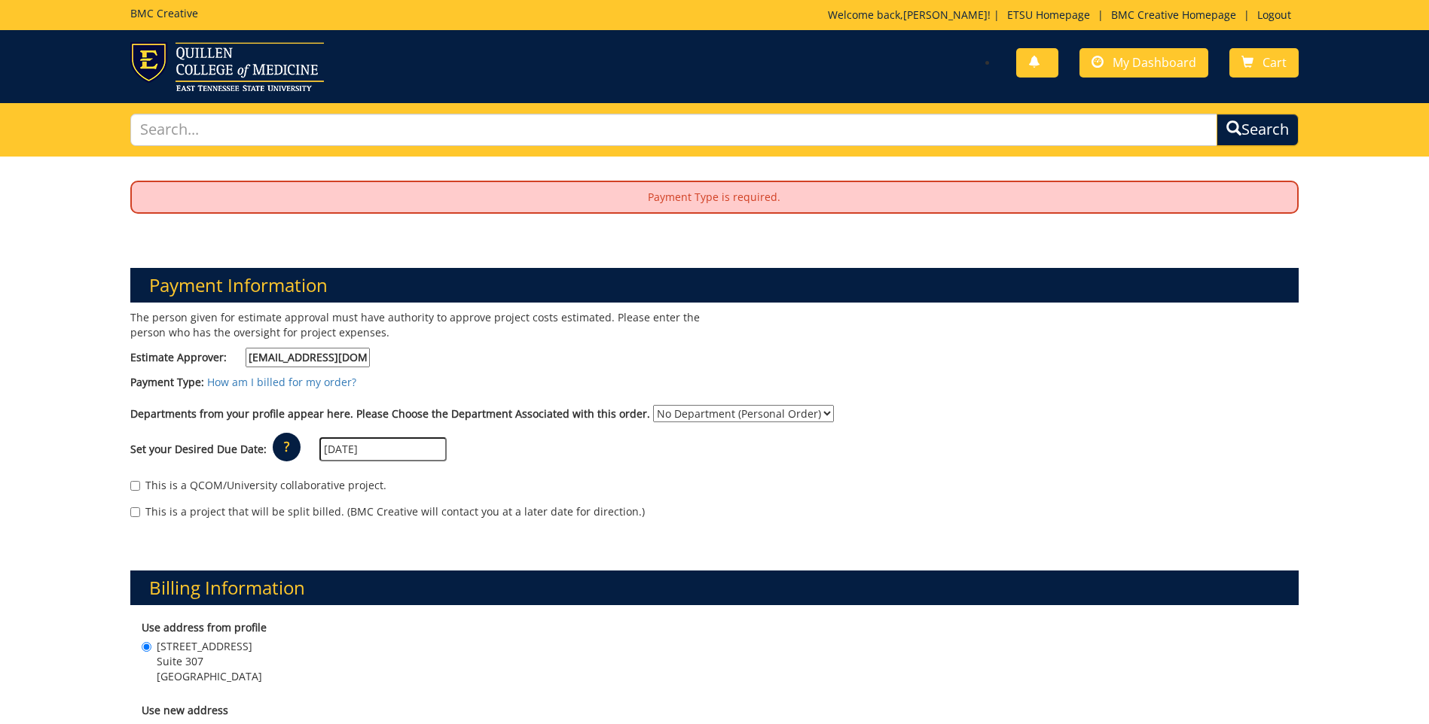
drag, startPoint x: 161, startPoint y: 379, endPoint x: 1232, endPoint y: 534, distance: 1082.1
click at [1234, 541] on div "Billing Information Use address from profile 101 Med Tech Pkwy Suite 307 Johnso…" at bounding box center [714, 730] width 1191 height 390
click at [511, 375] on div "Payment Type: How am I billed for my order?" at bounding box center [714, 386] width 1191 height 23
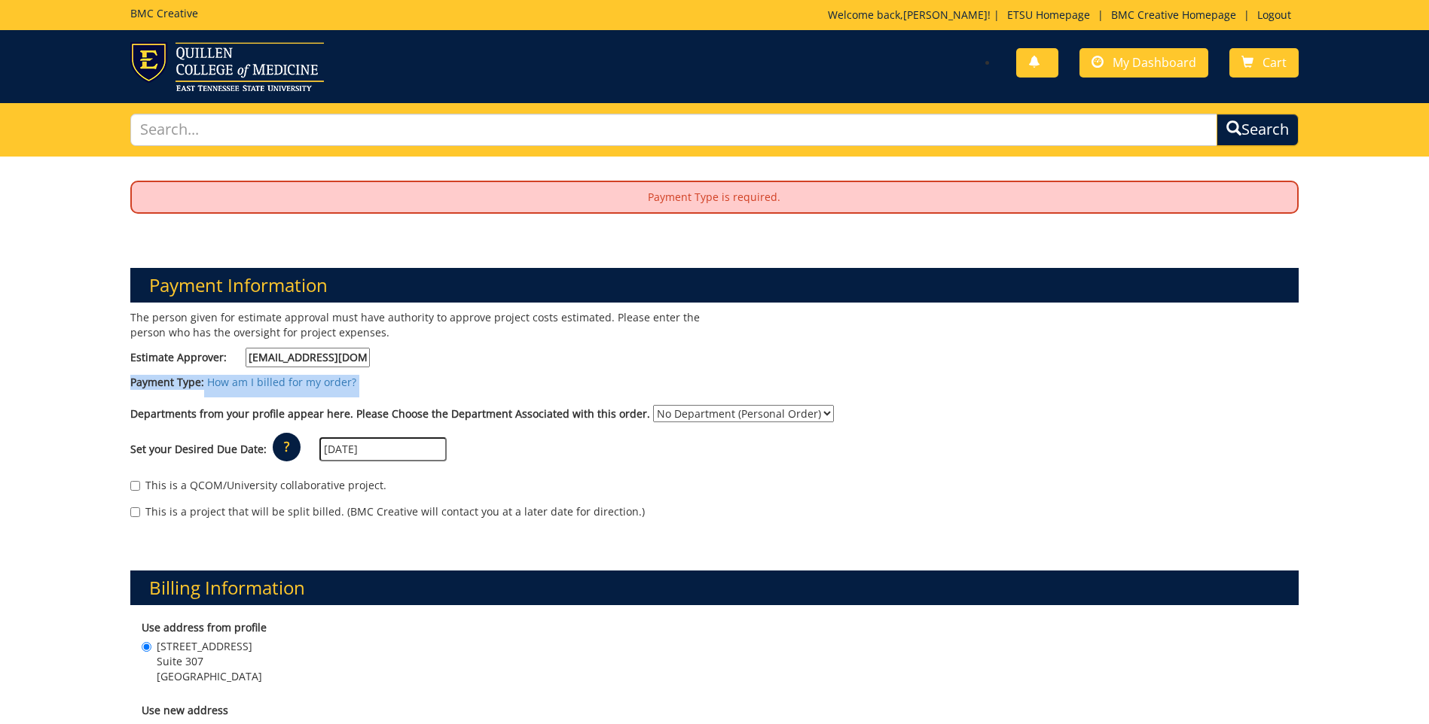
click at [511, 375] on div "Payment Type: How am I billed for my order?" at bounding box center [714, 386] width 1191 height 23
drag, startPoint x: 511, startPoint y: 374, endPoint x: 527, endPoint y: 386, distance: 19.9
click at [527, 386] on div "Payment Type: How am I billed for my order?" at bounding box center [714, 386] width 1191 height 23
click at [527, 387] on div "Payment Type: How am I billed for my order?" at bounding box center [714, 386] width 1191 height 23
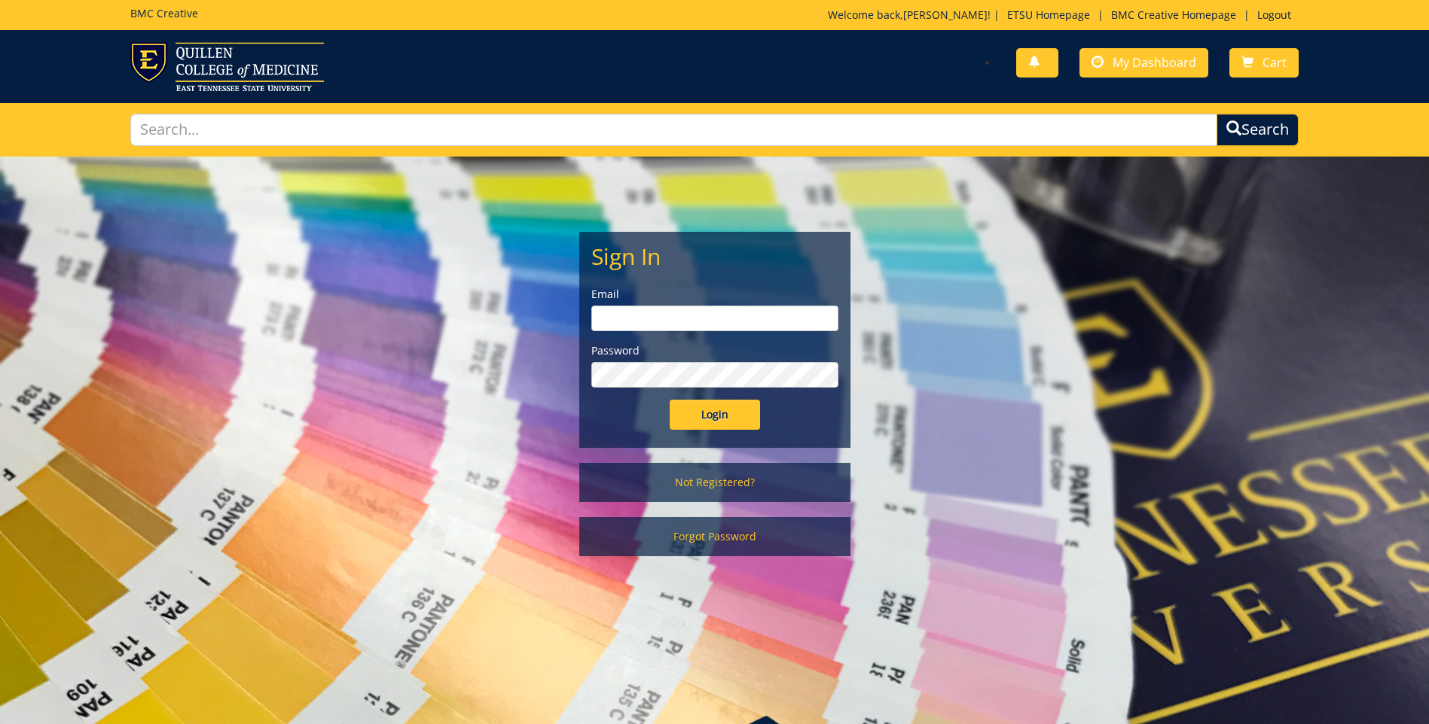
type input "[EMAIL_ADDRESS][DOMAIN_NAME]"
click at [724, 419] on input "Login" at bounding box center [715, 415] width 90 height 30
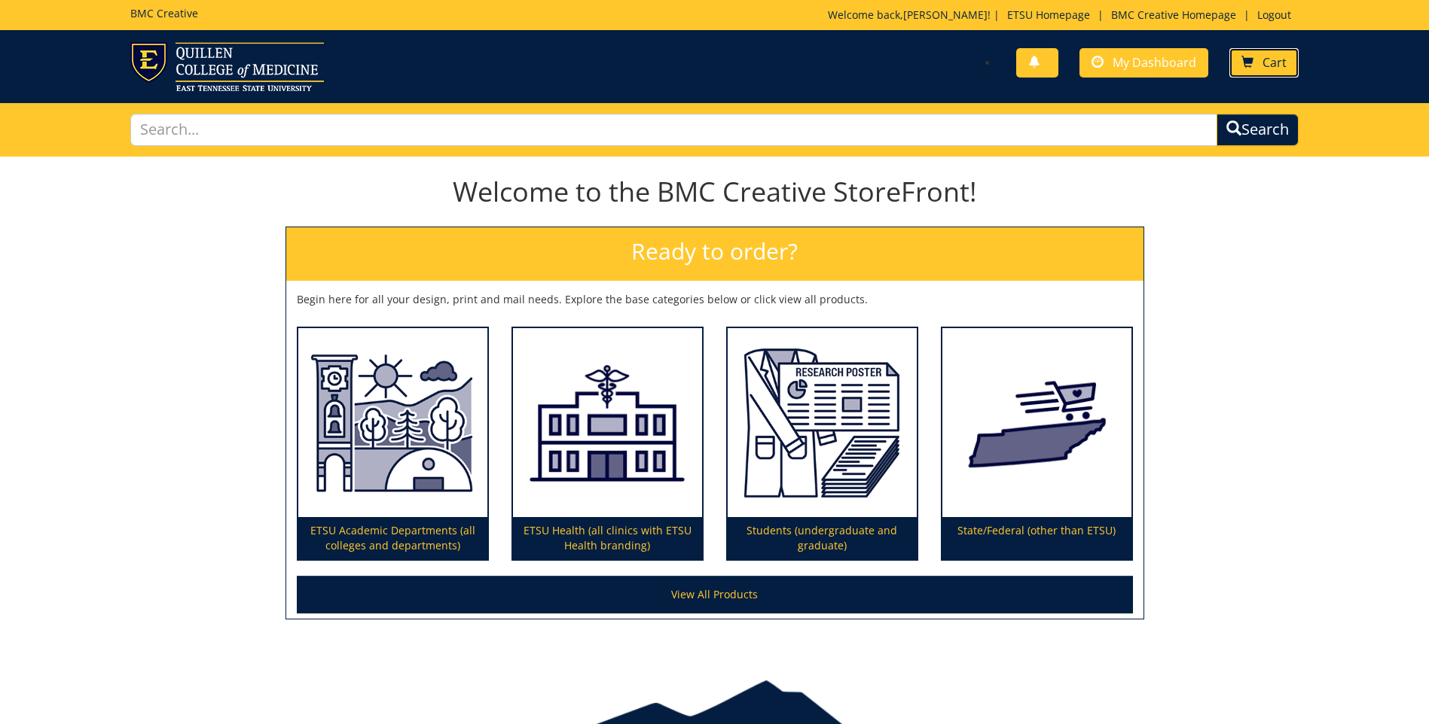
click at [1258, 56] on link "Cart" at bounding box center [1263, 62] width 69 height 29
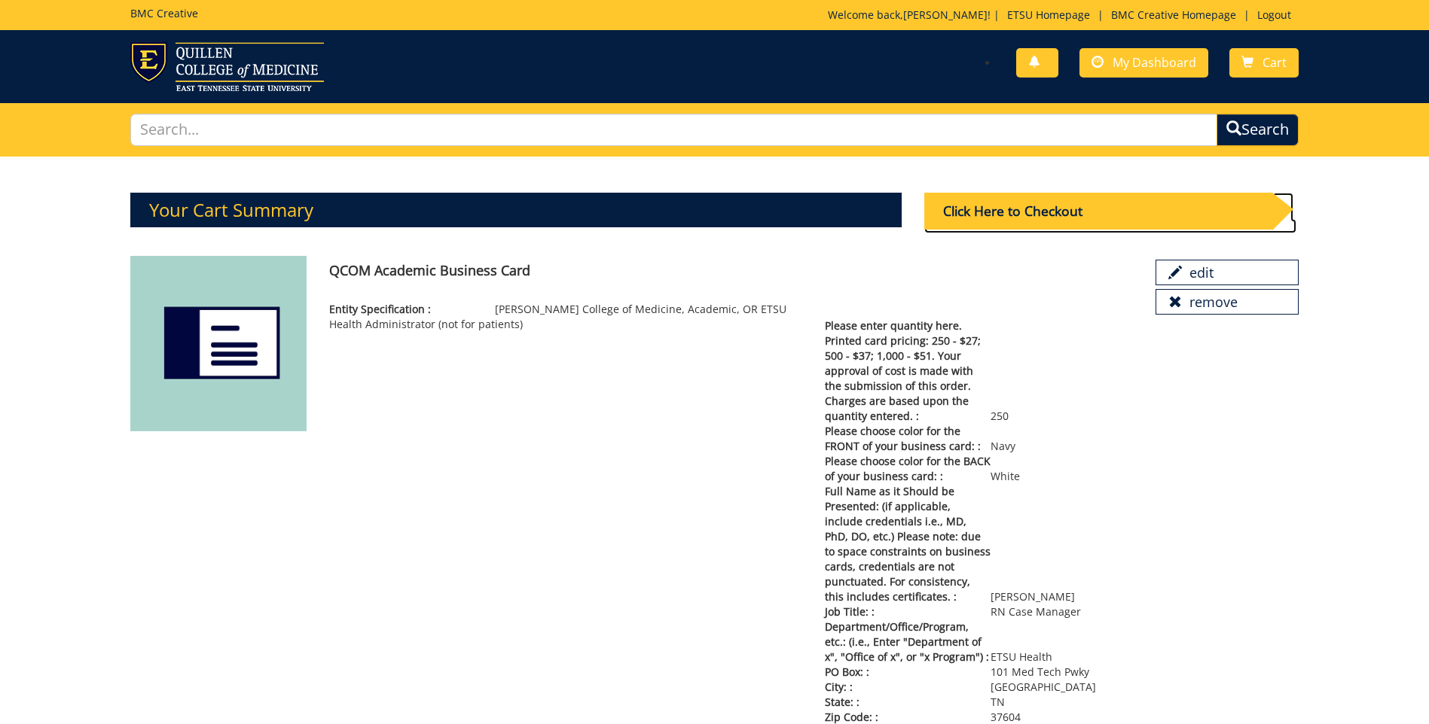
click at [1033, 213] on div "Click Here to Checkout" at bounding box center [1098, 211] width 348 height 37
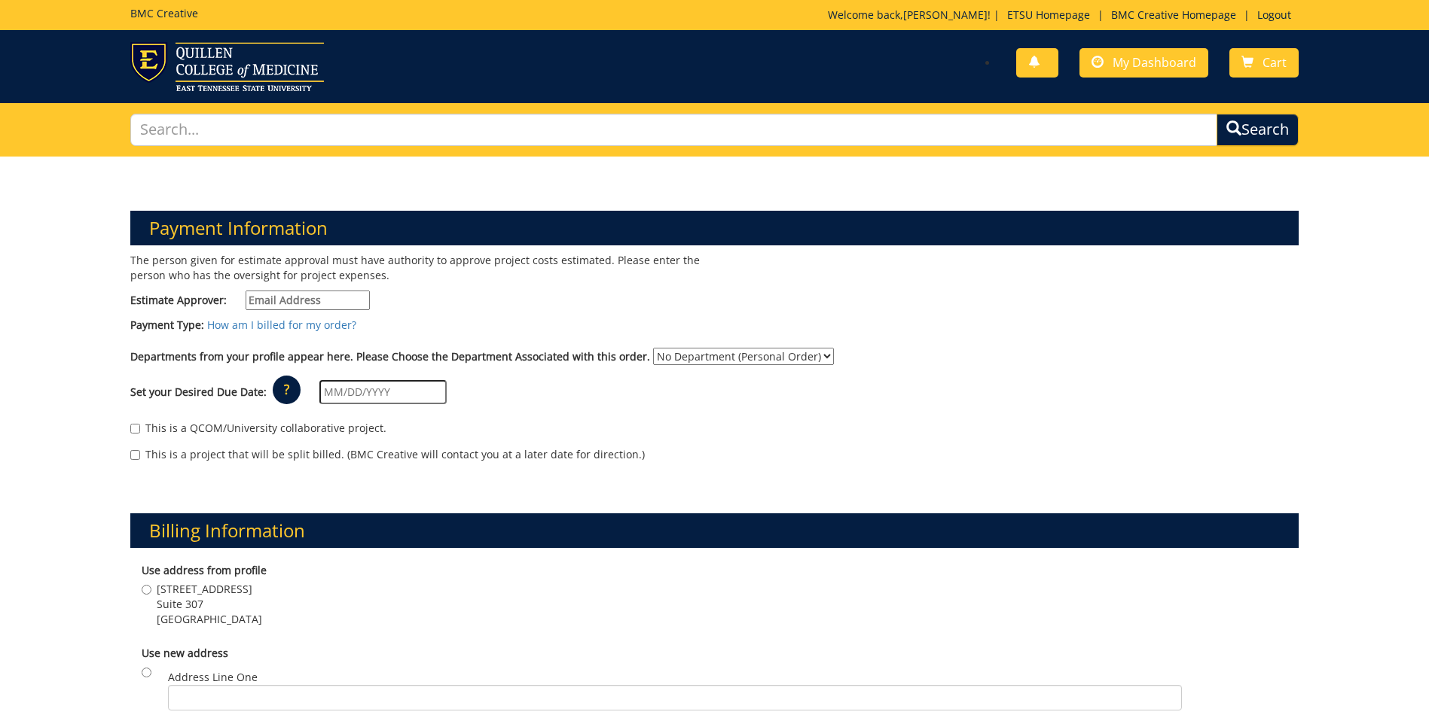
click at [512, 316] on div "The person given for estimate approval must have authority to approve project c…" at bounding box center [416, 285] width 595 height 65
click at [485, 325] on div "Payment Type: How am I billed for my order?" at bounding box center [714, 329] width 1191 height 23
click at [322, 300] on input "Estimate Approver:" at bounding box center [308, 301] width 124 height 20
type input "loganse1"
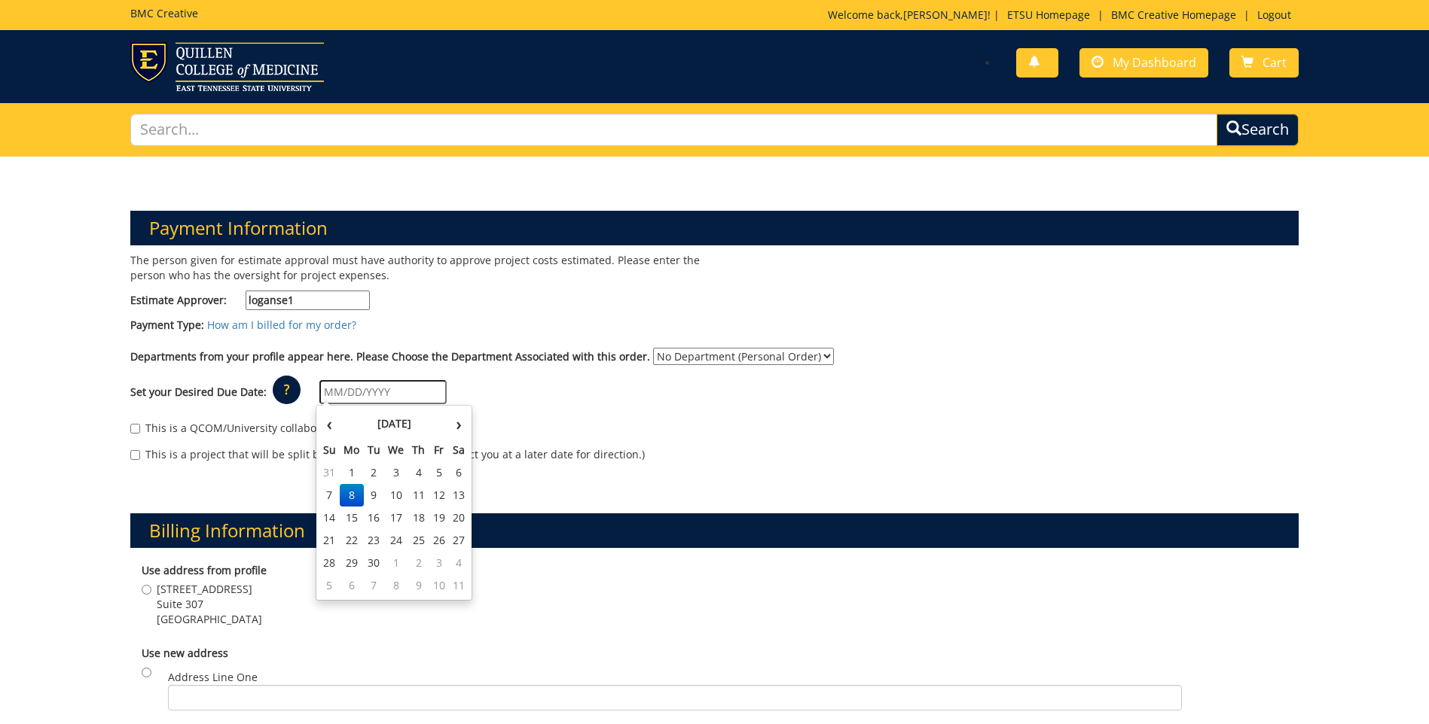
click at [368, 403] on input "text" at bounding box center [382, 392] width 127 height 24
click at [352, 540] on td "22" at bounding box center [352, 540] width 24 height 23
type input "[DATE]"
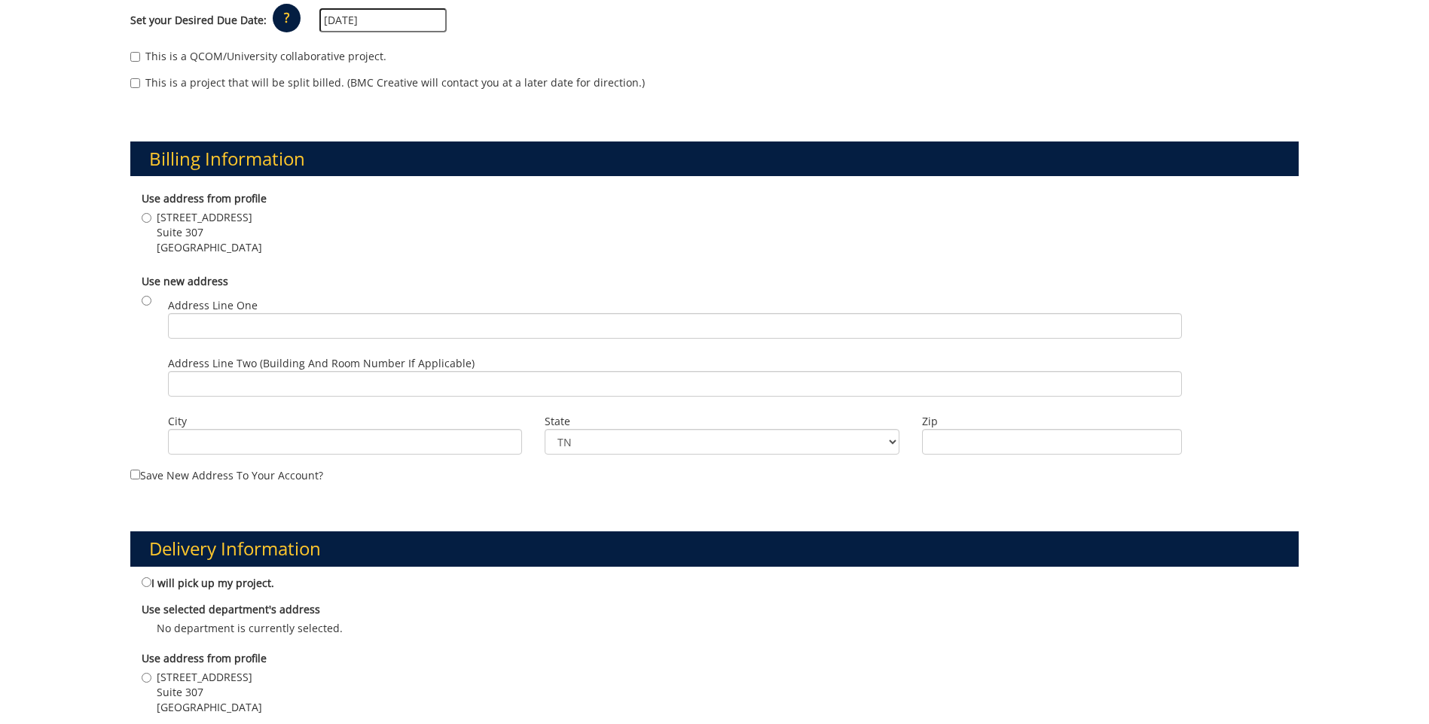
scroll to position [377, 0]
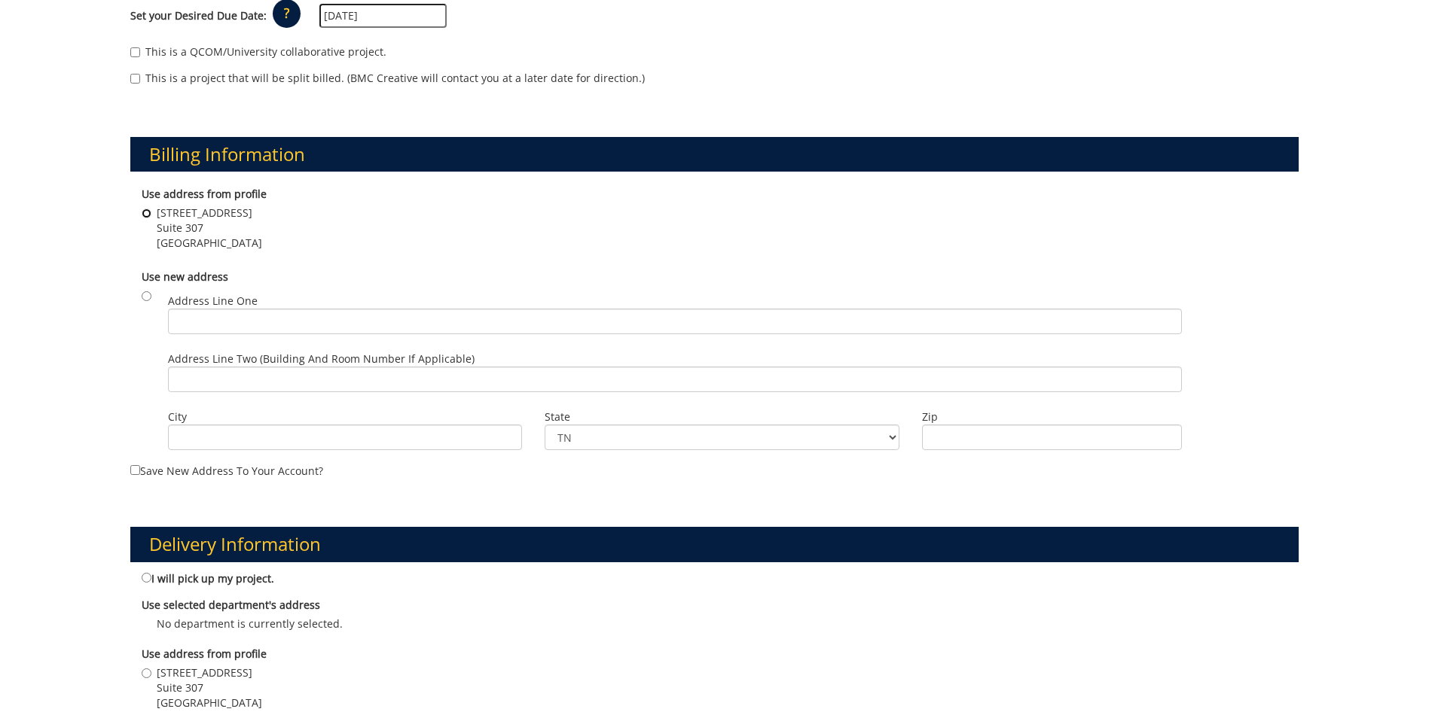
click at [145, 211] on input "[STREET_ADDRESS]" at bounding box center [147, 214] width 10 height 10
radio input "true"
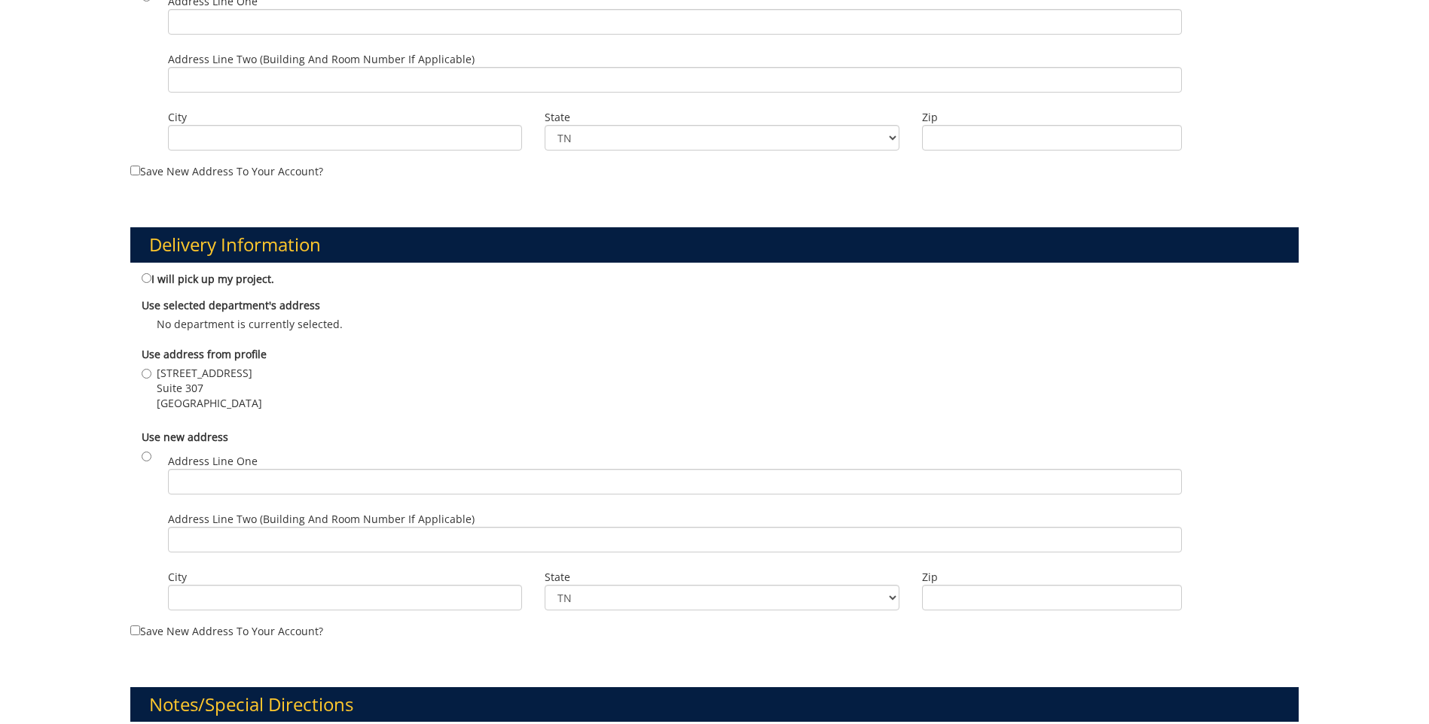
scroll to position [678, 0]
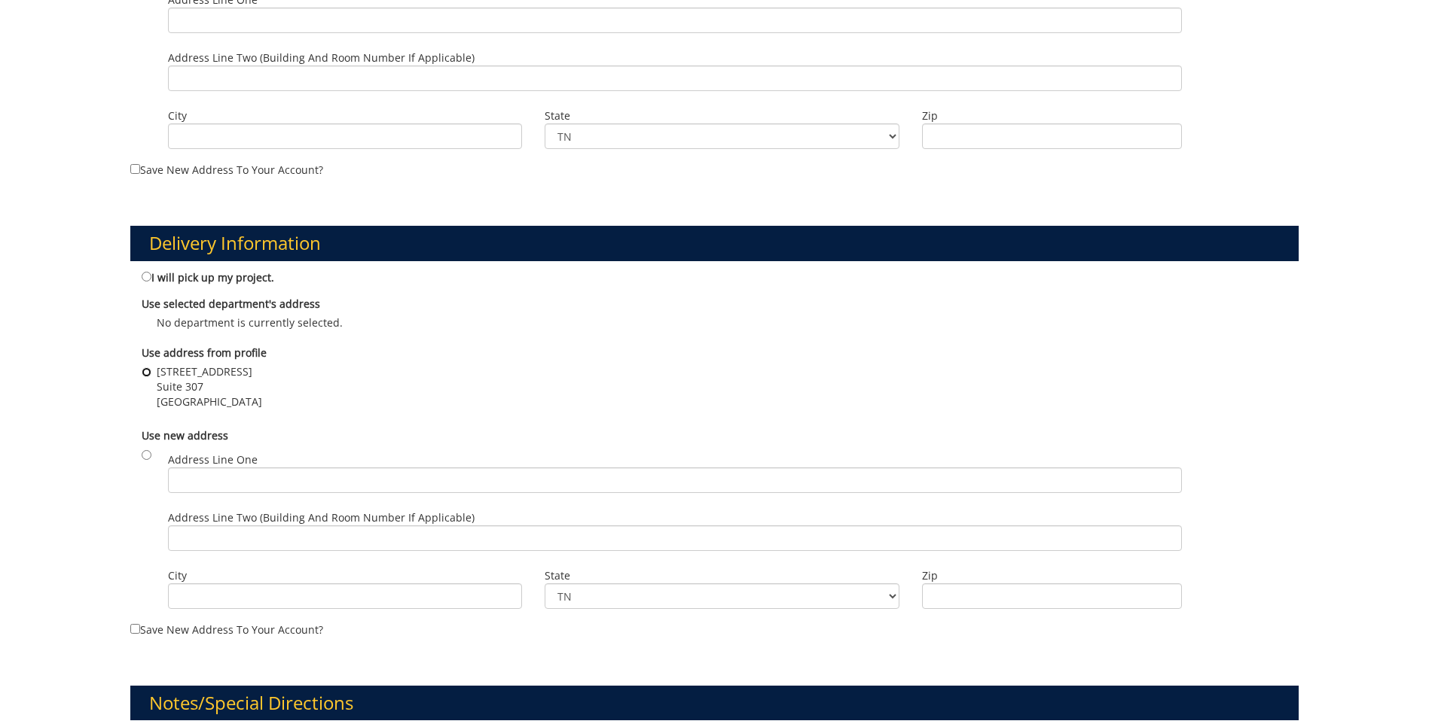
click at [144, 370] on input "[STREET_ADDRESS]" at bounding box center [147, 373] width 10 height 10
radio input "true"
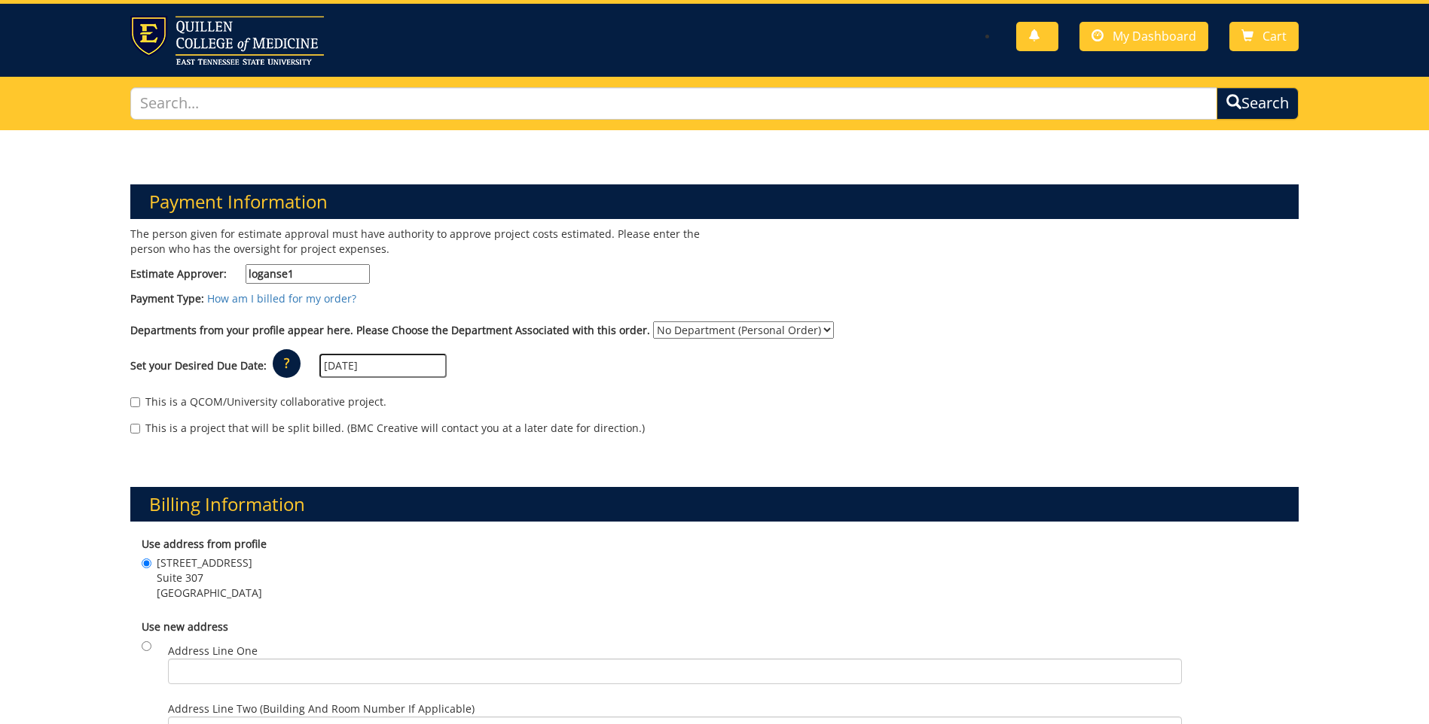
scroll to position [0, 0]
